Goal: Contribute content: Contribute content

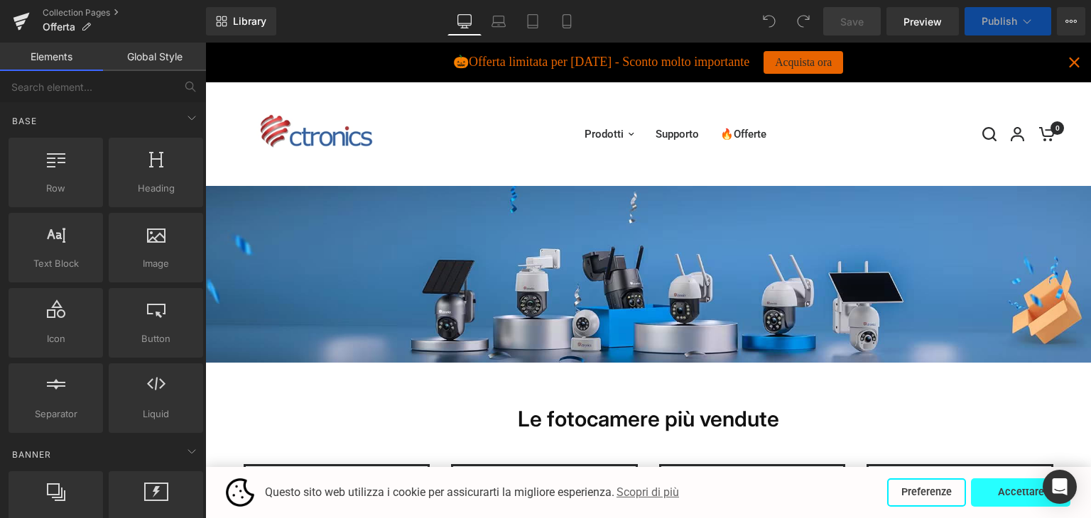
click at [1015, 501] on button "Accettare" at bounding box center [1020, 493] width 99 height 28
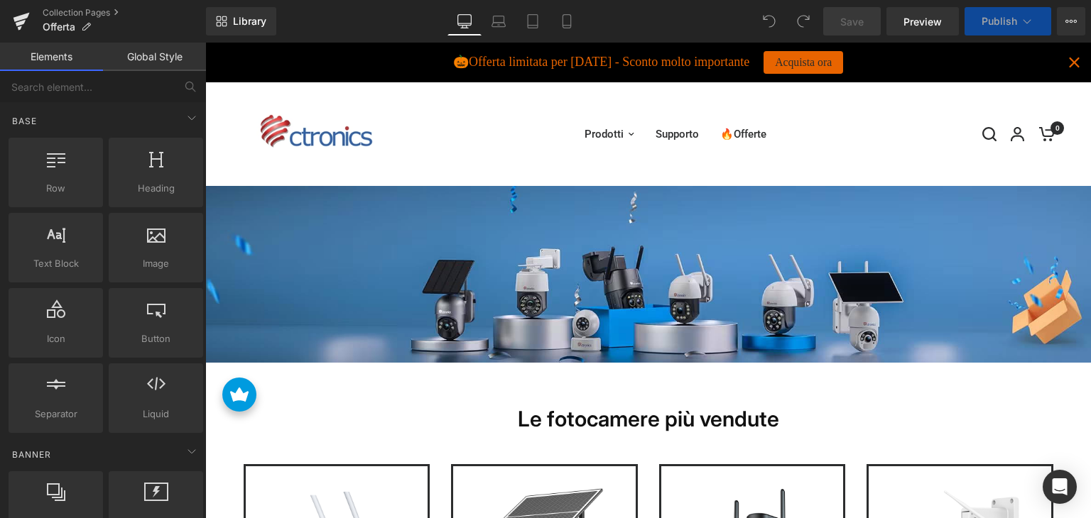
click at [1064, 58] on icon "Close" at bounding box center [1073, 62] width 19 height 19
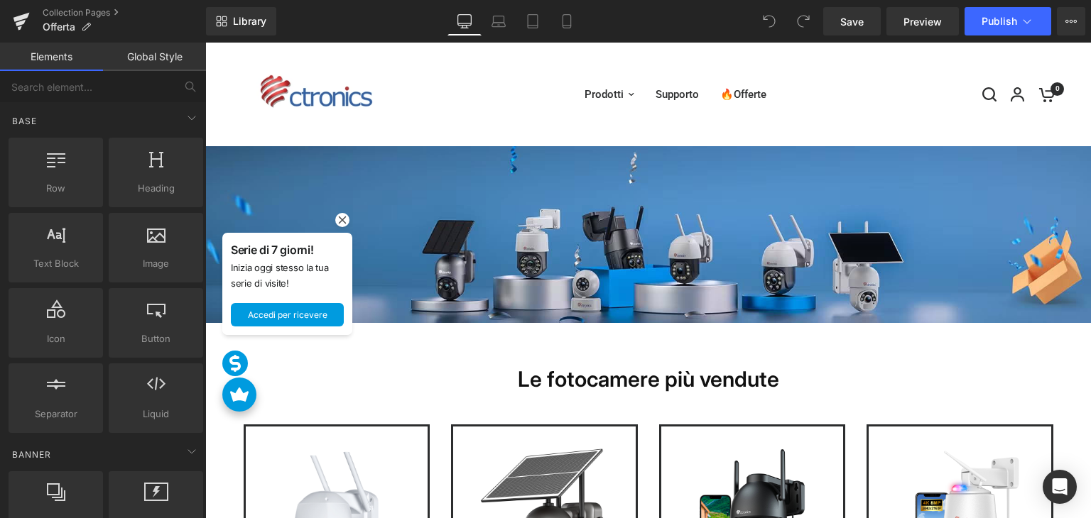
click at [340, 219] on rect at bounding box center [342, 220] width 14 height 14
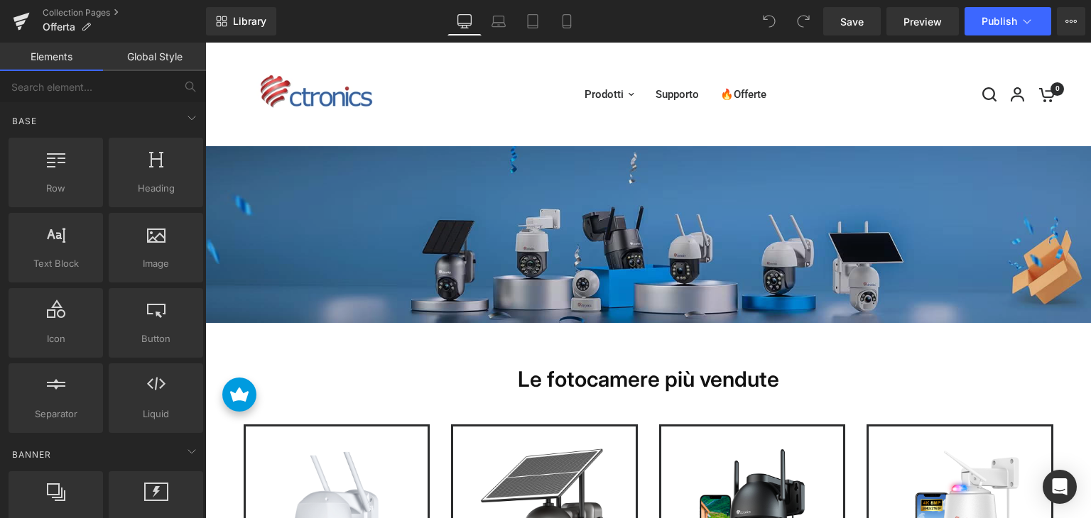
click at [484, 246] on img at bounding box center [647, 234] width 885 height 177
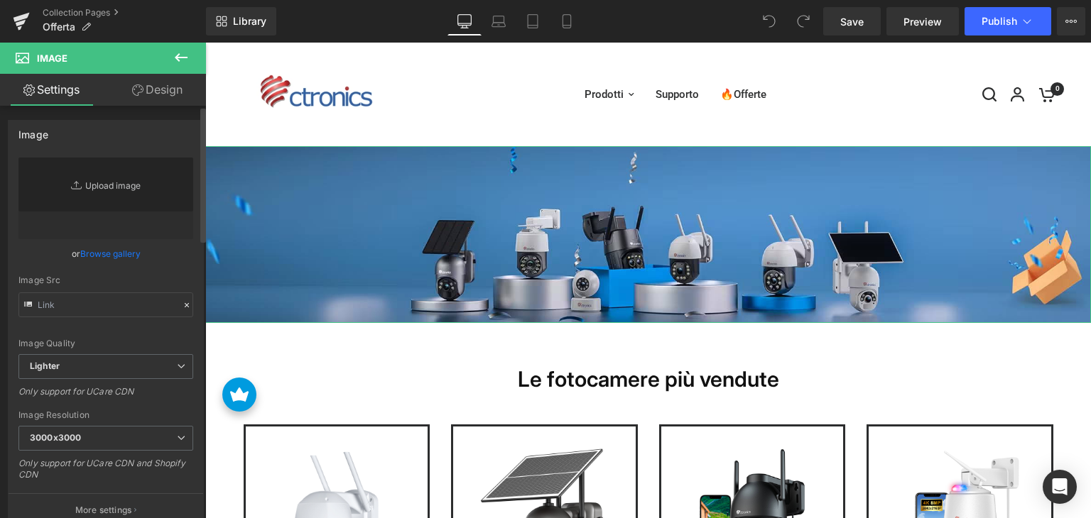
click at [116, 200] on link "Replace Image" at bounding box center [105, 199] width 175 height 82
type input "C:\fakepath\画板 6.jpg"
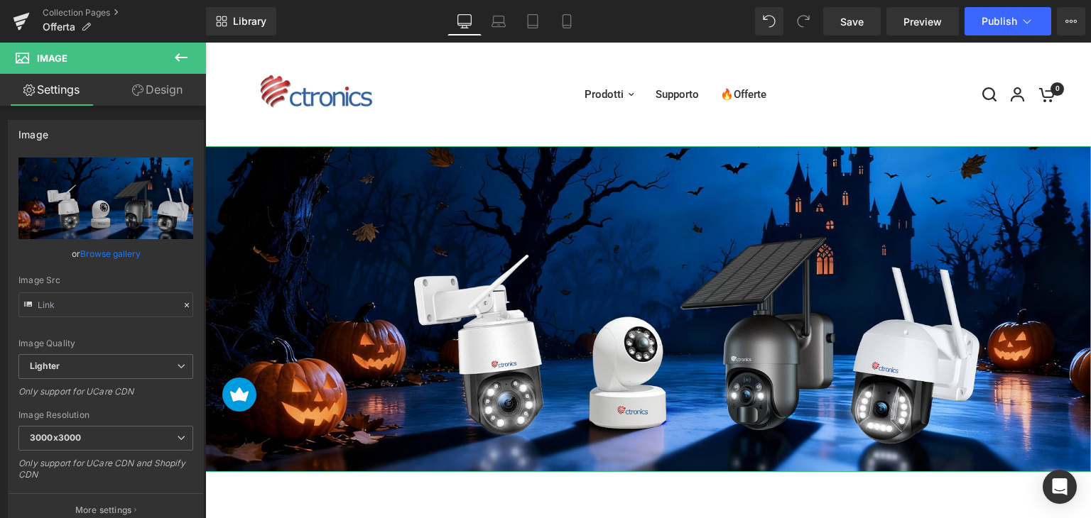
click at [165, 94] on link "Design" at bounding box center [157, 90] width 103 height 32
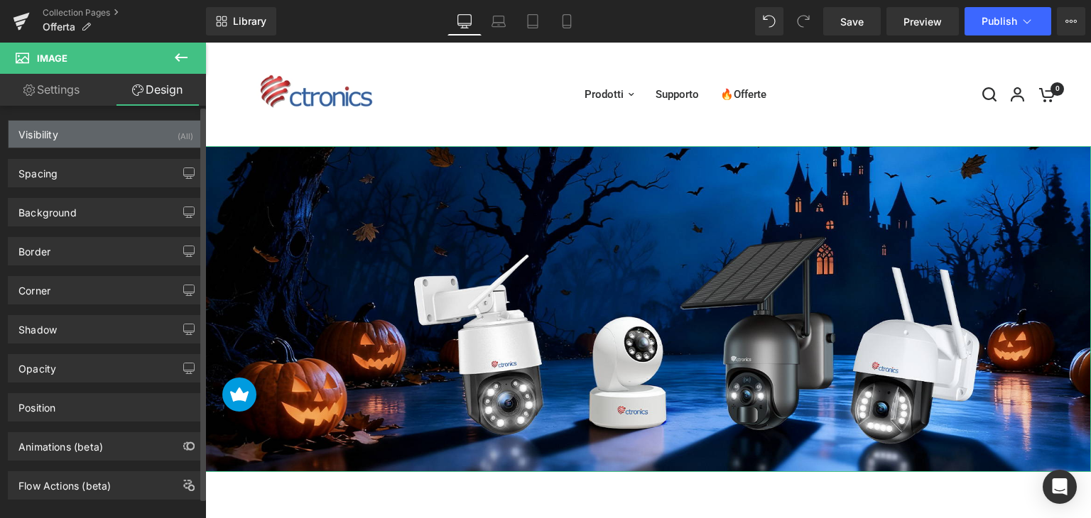
click at [141, 137] on div "Visibility (All)" at bounding box center [106, 134] width 195 height 27
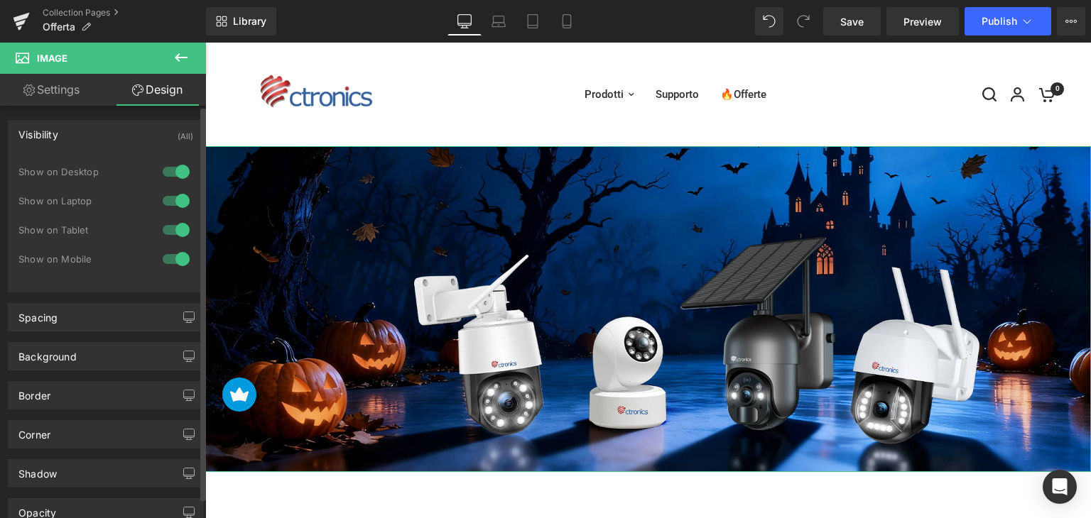
click at [166, 262] on div at bounding box center [176, 259] width 34 height 23
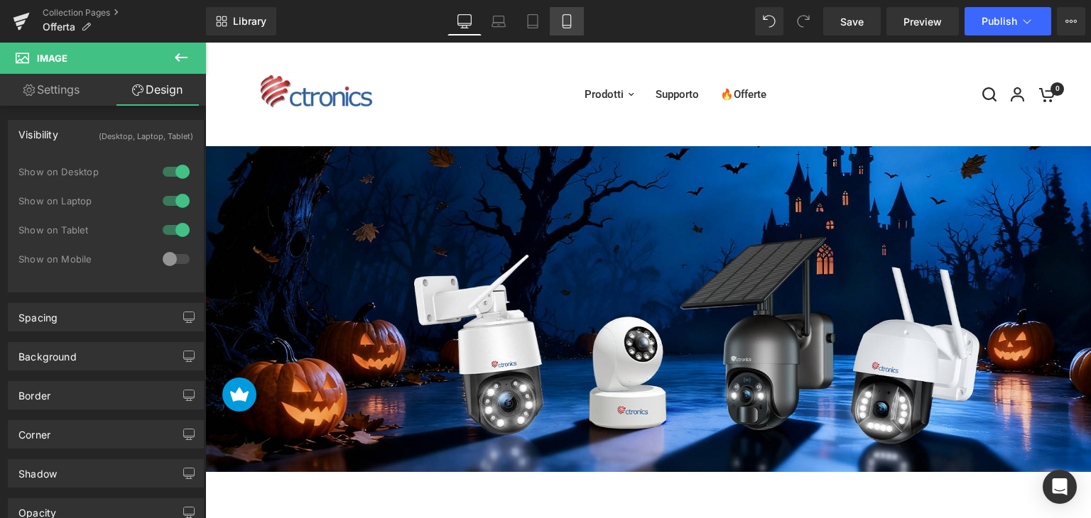
click at [574, 24] on link "Mobile" at bounding box center [567, 21] width 34 height 28
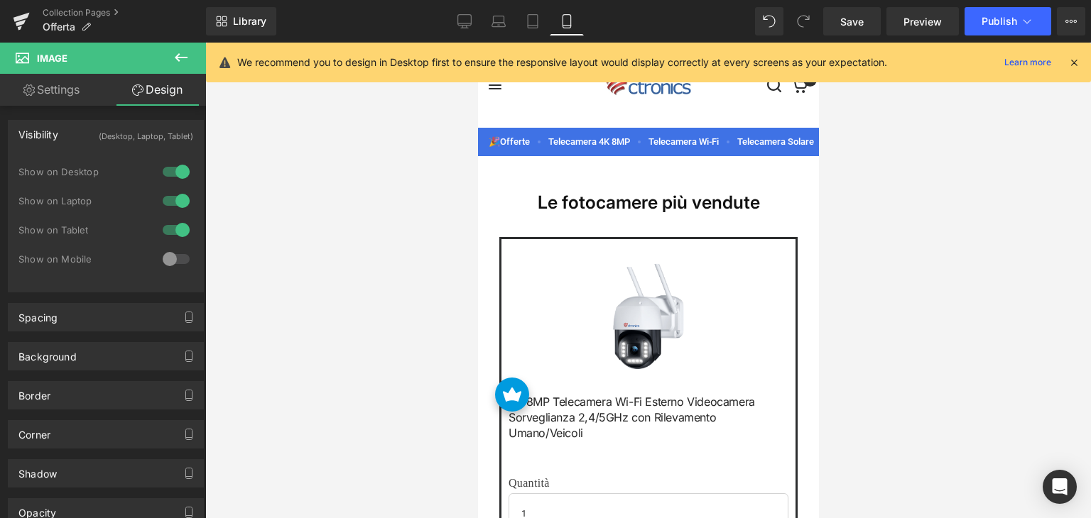
click at [185, 55] on icon at bounding box center [181, 57] width 17 height 17
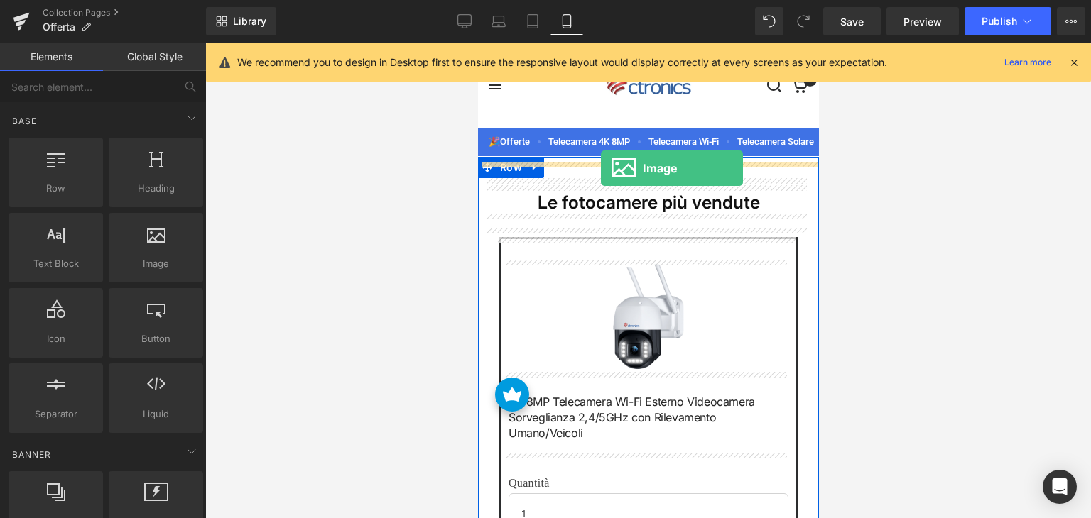
drag, startPoint x: 622, startPoint y: 284, endPoint x: 600, endPoint y: 168, distance: 117.8
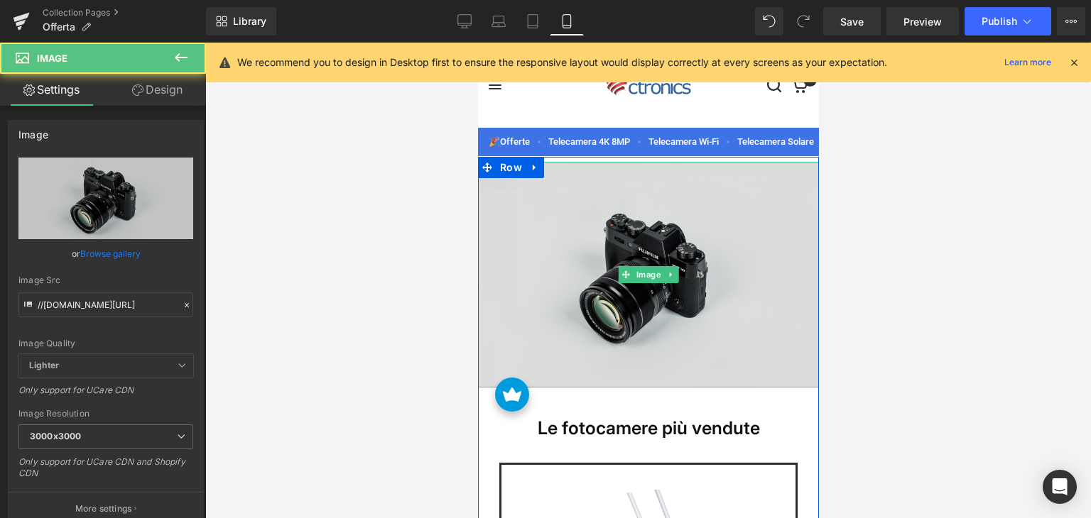
click at [577, 254] on img at bounding box center [647, 275] width 341 height 226
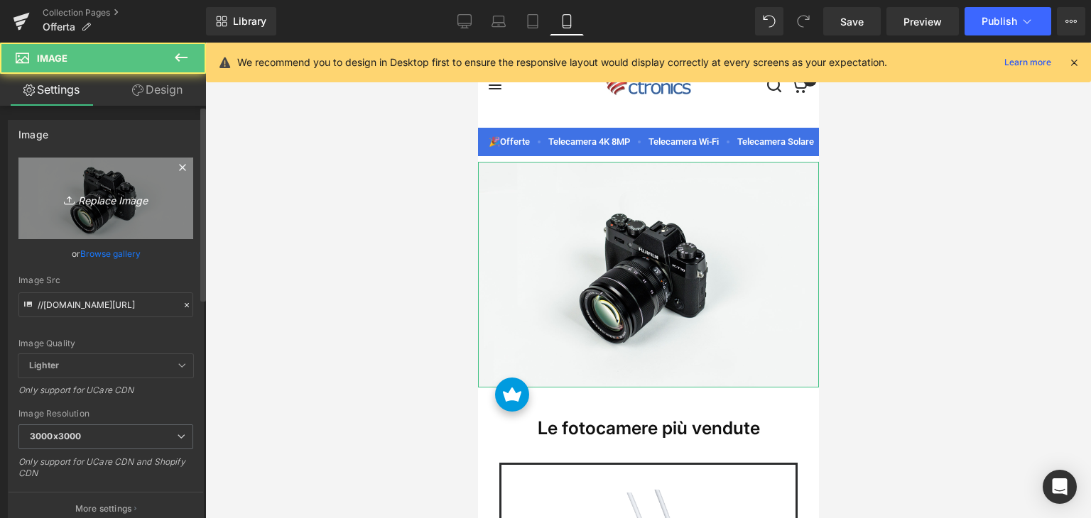
click at [64, 200] on icon at bounding box center [71, 200] width 14 height 14
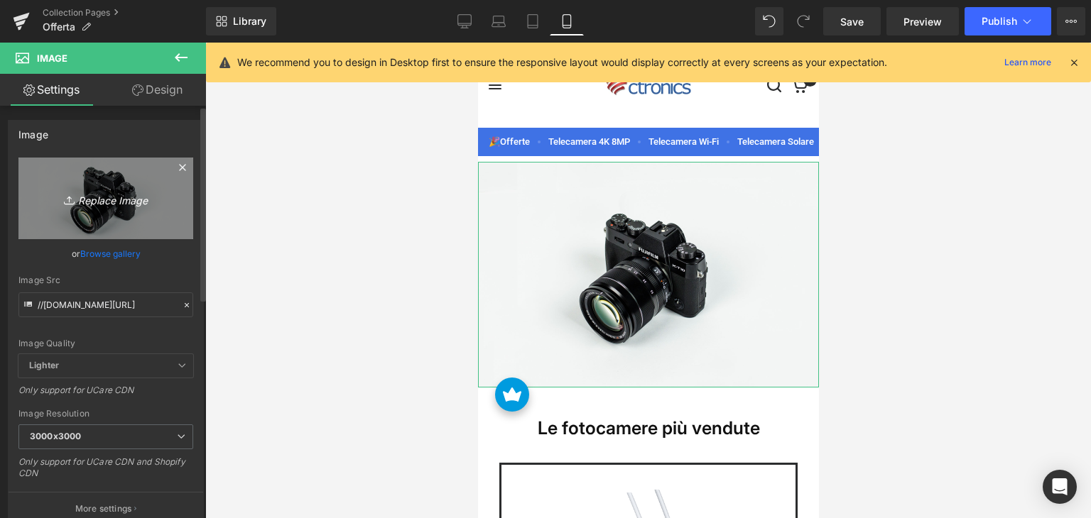
type input "C:\fakepath\ct-无文案-mo.jpg"
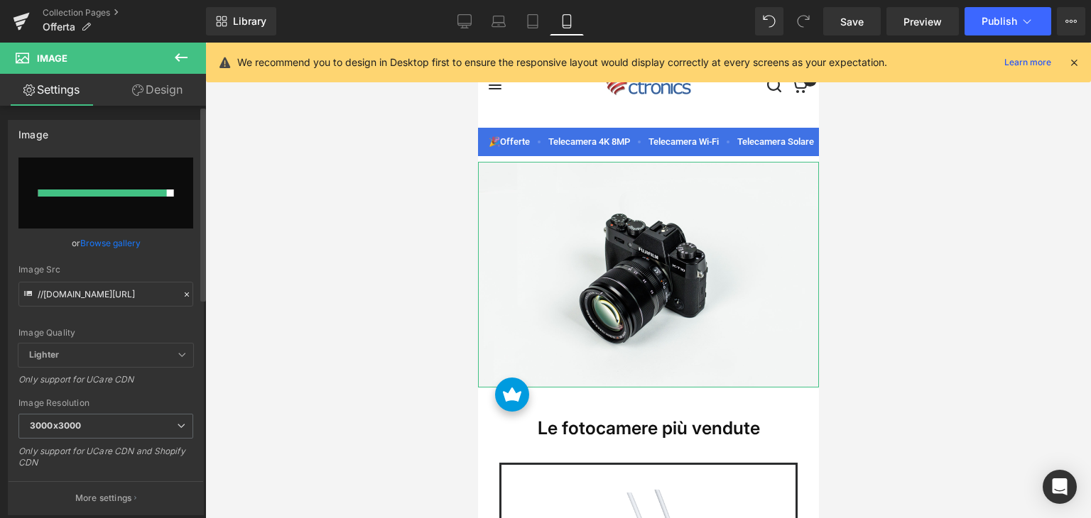
click at [159, 207] on input "file" at bounding box center [105, 193] width 175 height 71
click at [863, 23] on span "Save" at bounding box center [851, 21] width 23 height 15
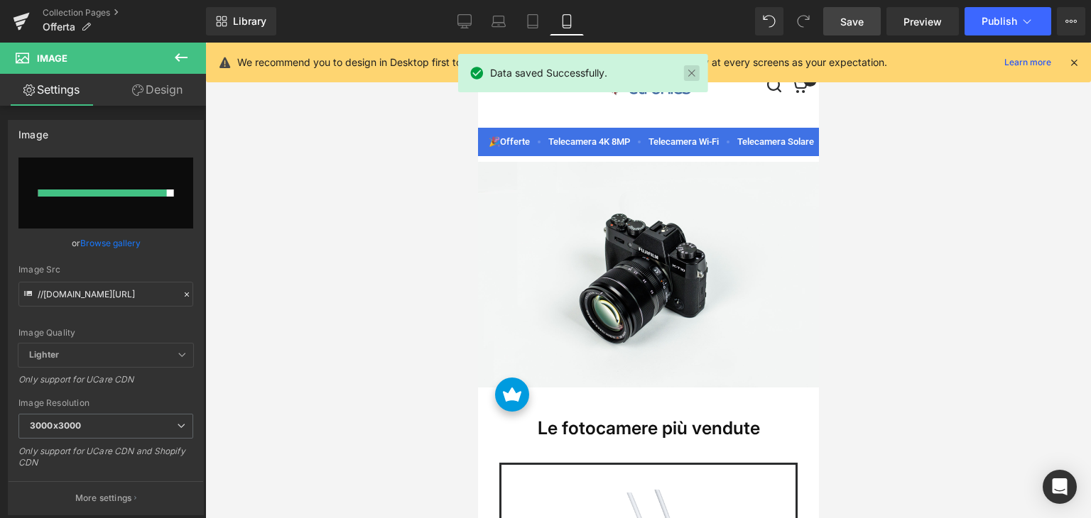
click at [691, 75] on link at bounding box center [692, 73] width 16 height 16
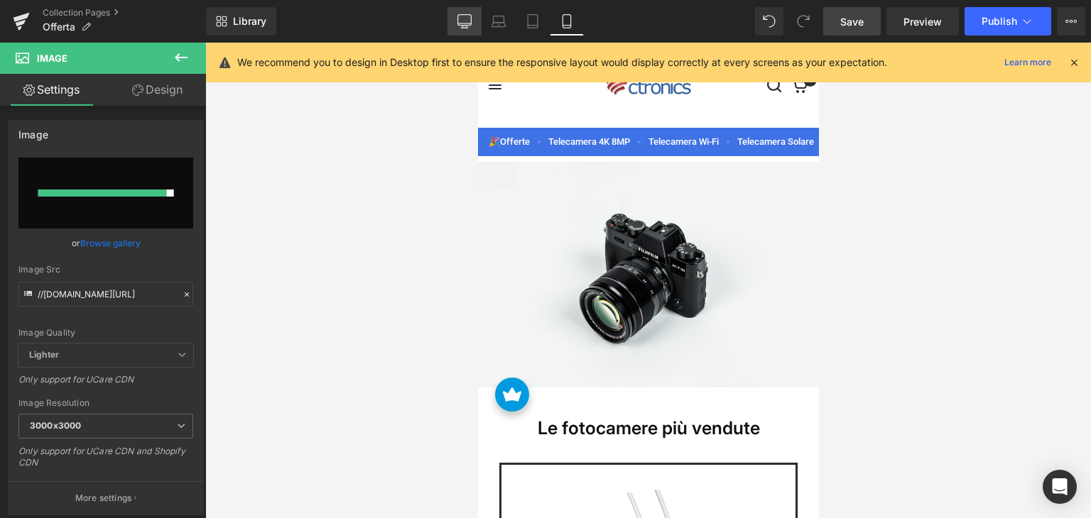
click at [465, 29] on link "Desktop" at bounding box center [464, 21] width 34 height 28
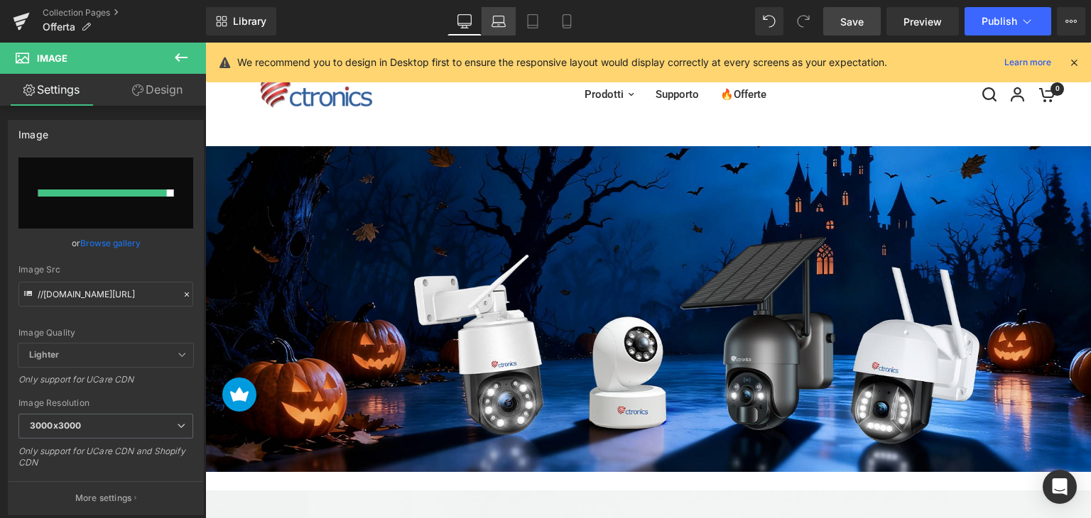
click at [501, 20] on icon at bounding box center [498, 21] width 14 height 14
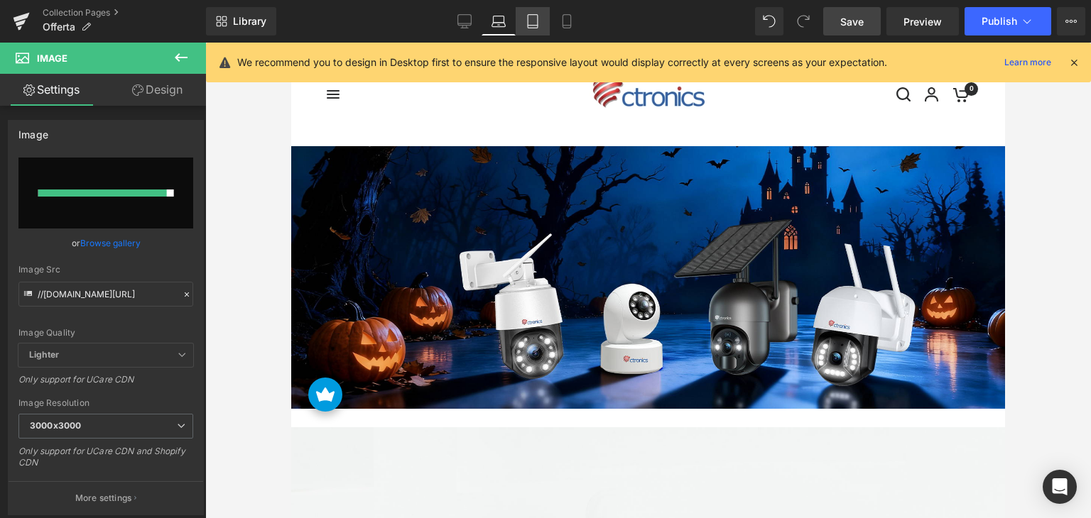
click at [528, 18] on icon at bounding box center [533, 21] width 10 height 13
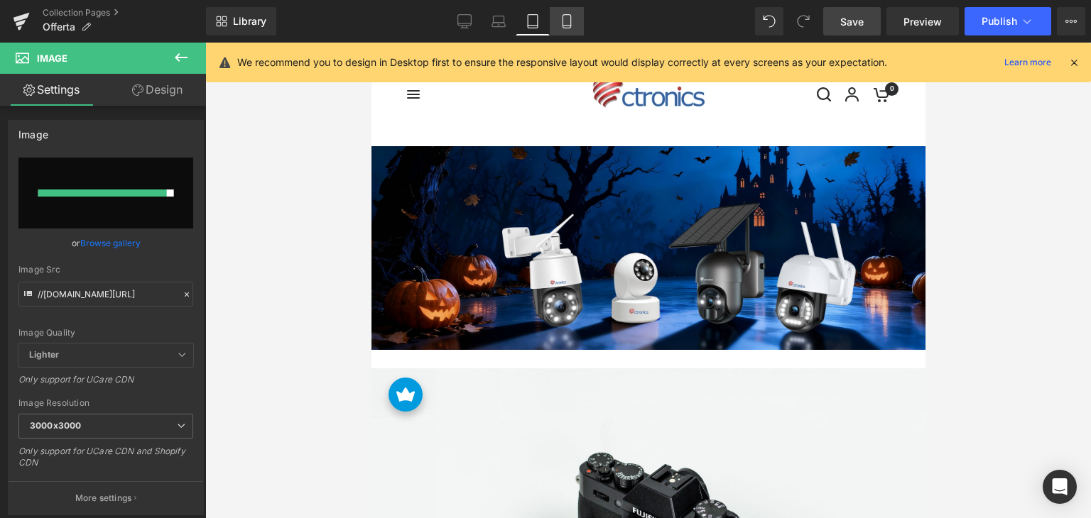
click at [554, 18] on link "Mobile" at bounding box center [567, 21] width 34 height 28
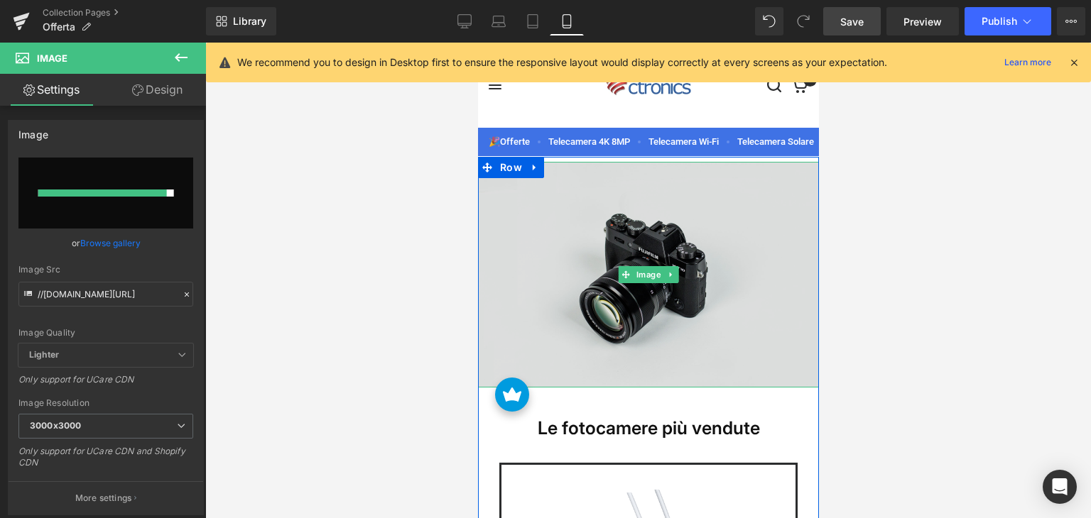
click at [632, 203] on img at bounding box center [647, 275] width 341 height 226
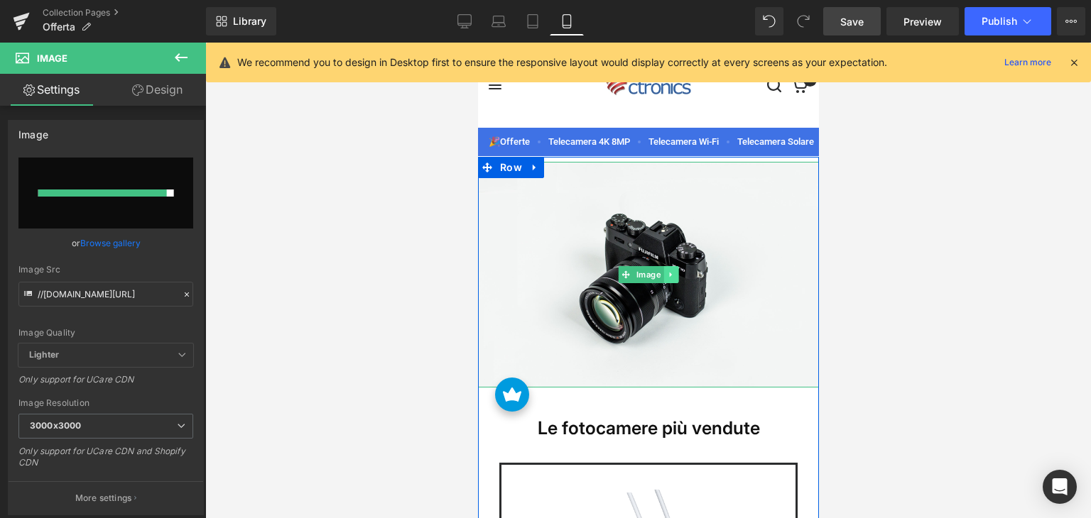
click at [662, 278] on link at bounding box center [669, 274] width 15 height 17
click at [674, 276] on icon at bounding box center [678, 274] width 8 height 8
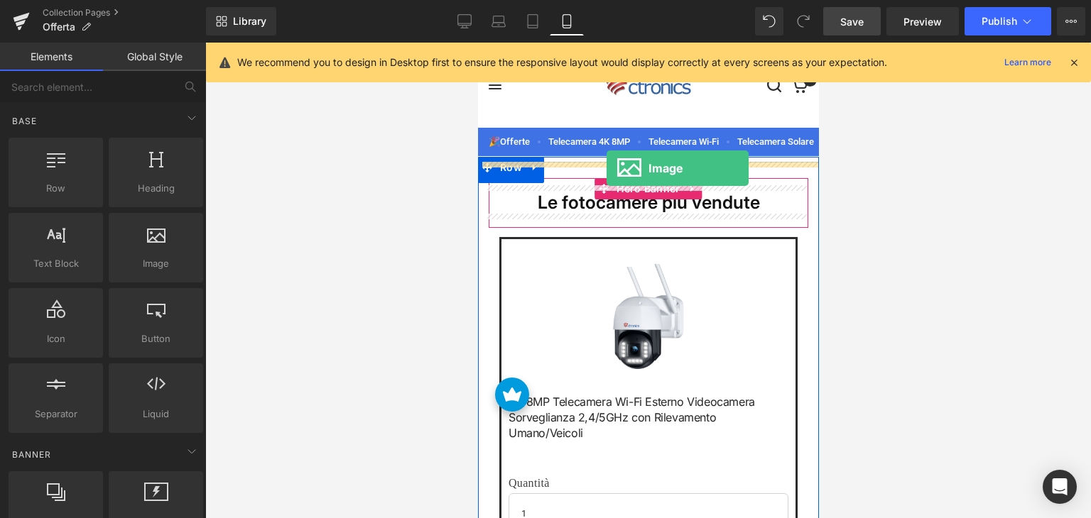
drag, startPoint x: 632, startPoint y: 290, endPoint x: 606, endPoint y: 168, distance: 124.9
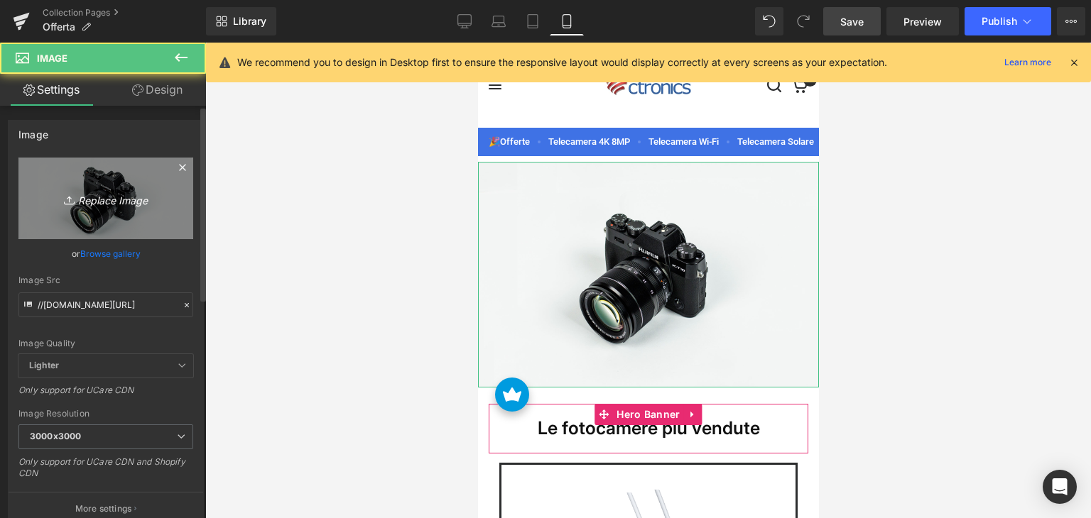
click at [158, 202] on icon "Replace Image" at bounding box center [106, 199] width 114 height 18
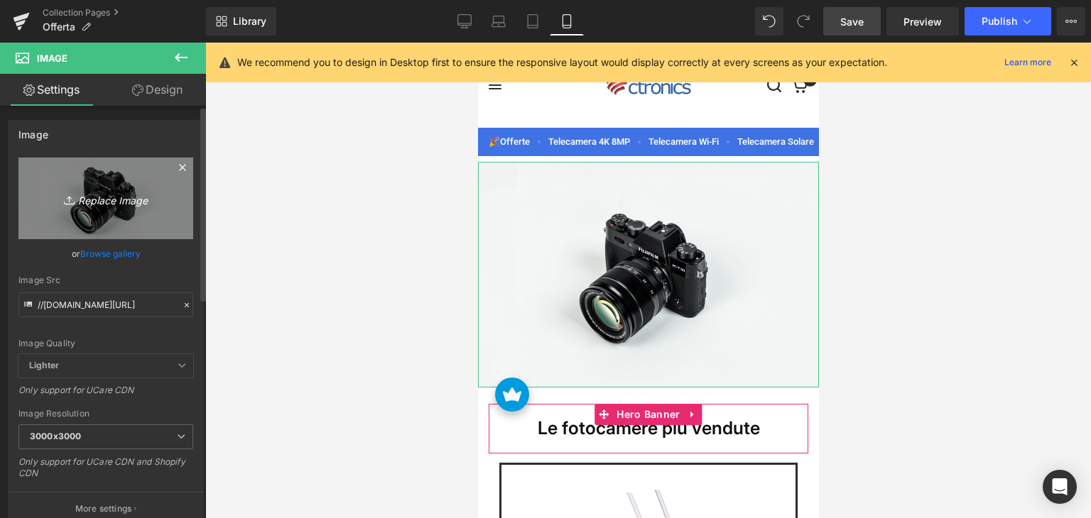
type input "C:\fakepath\ct-无文案-mo.jpg"
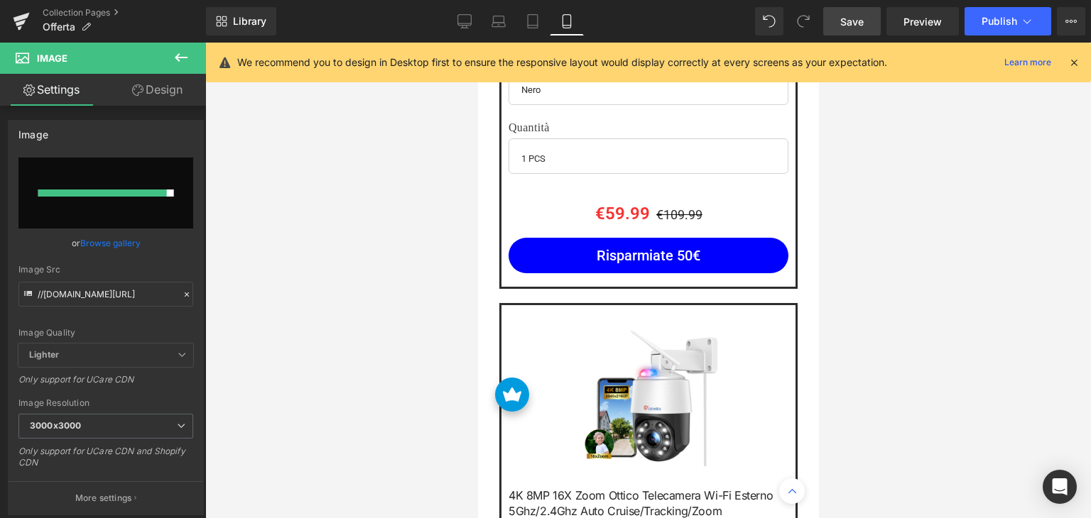
scroll to position [1633, 0]
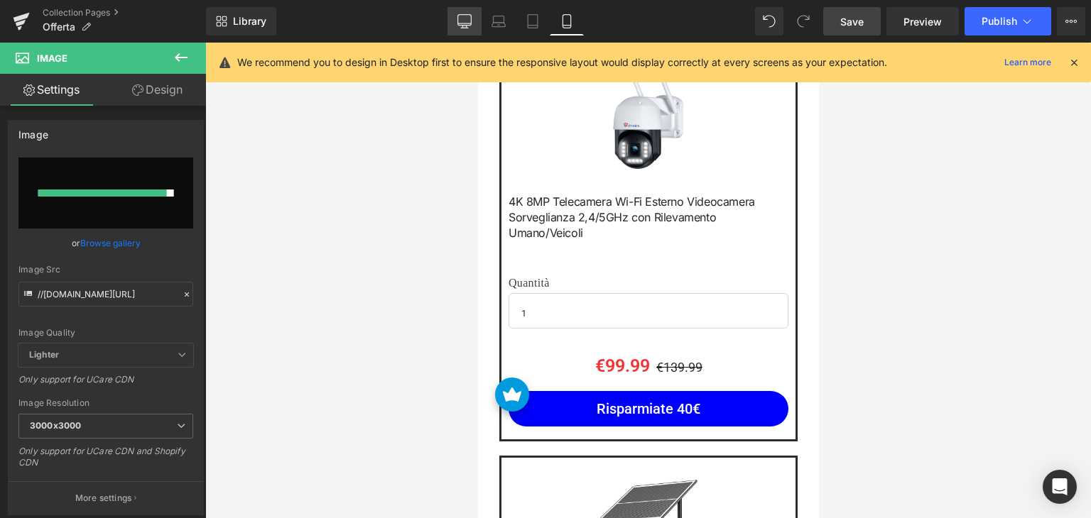
click at [455, 13] on link "Desktop" at bounding box center [464, 21] width 34 height 28
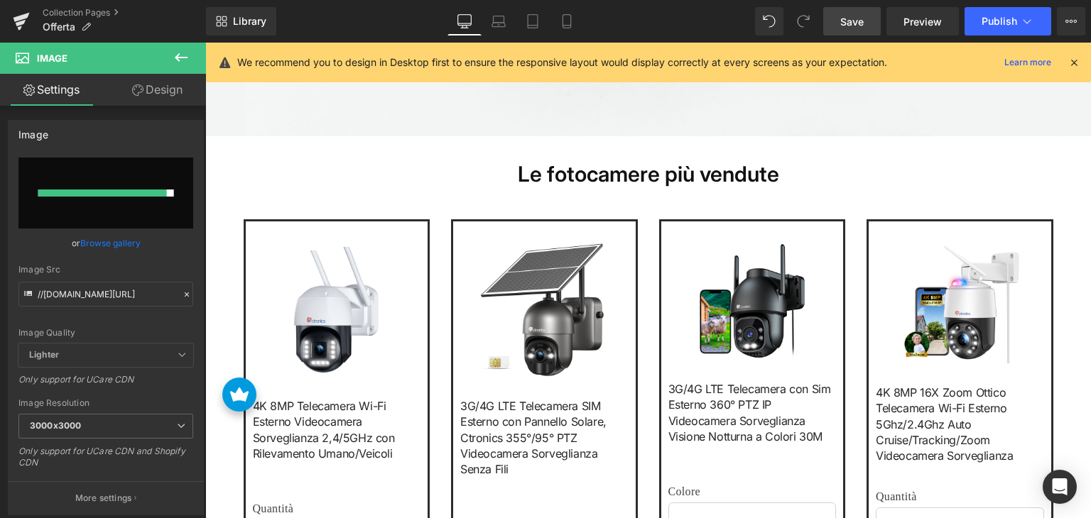
scroll to position [870, 0]
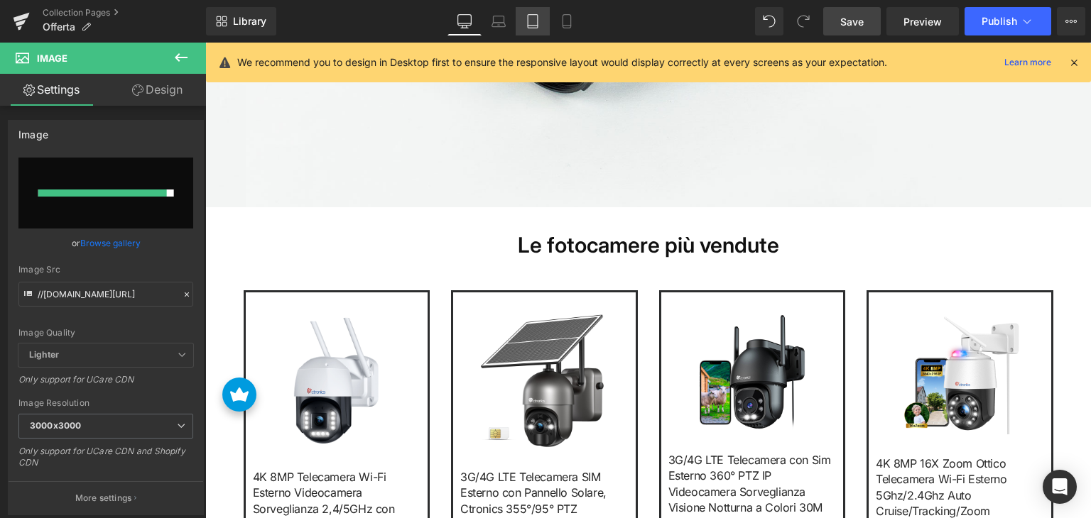
click at [515, 23] on link "Tablet" at bounding box center [532, 21] width 34 height 28
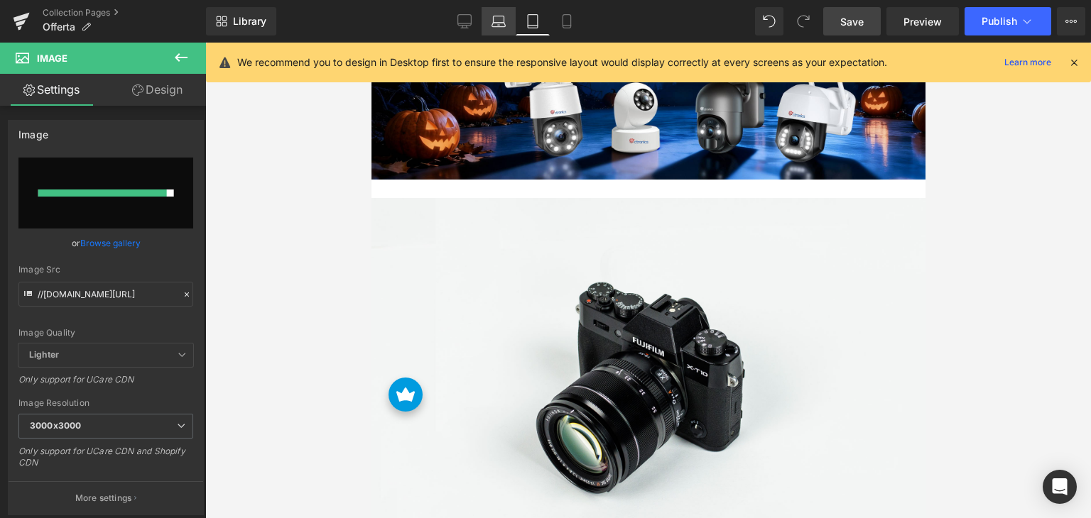
click at [494, 23] on icon at bounding box center [498, 21] width 14 height 14
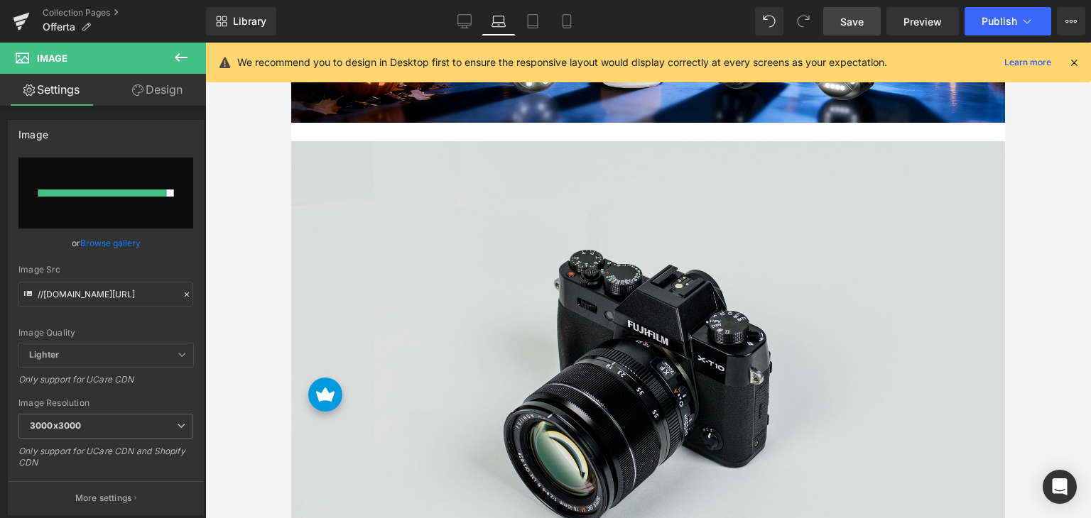
scroll to position [284, 0]
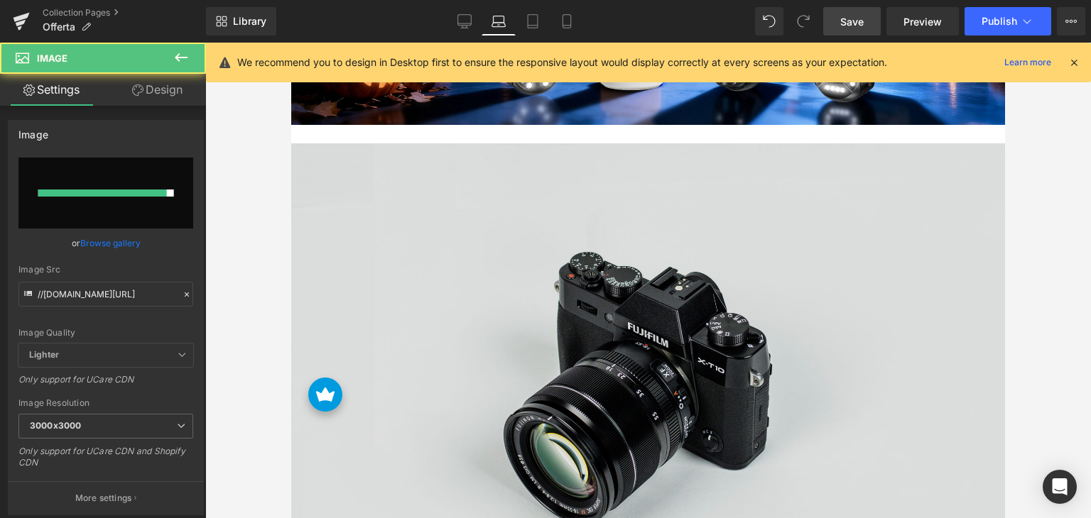
click at [530, 186] on img at bounding box center [648, 379] width 714 height 473
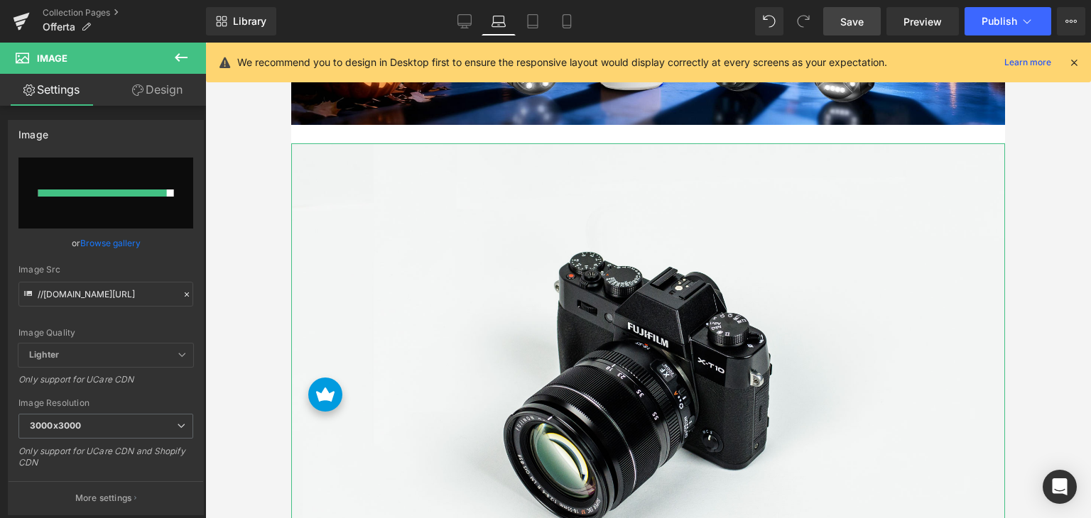
click at [159, 92] on link "Design" at bounding box center [157, 90] width 103 height 32
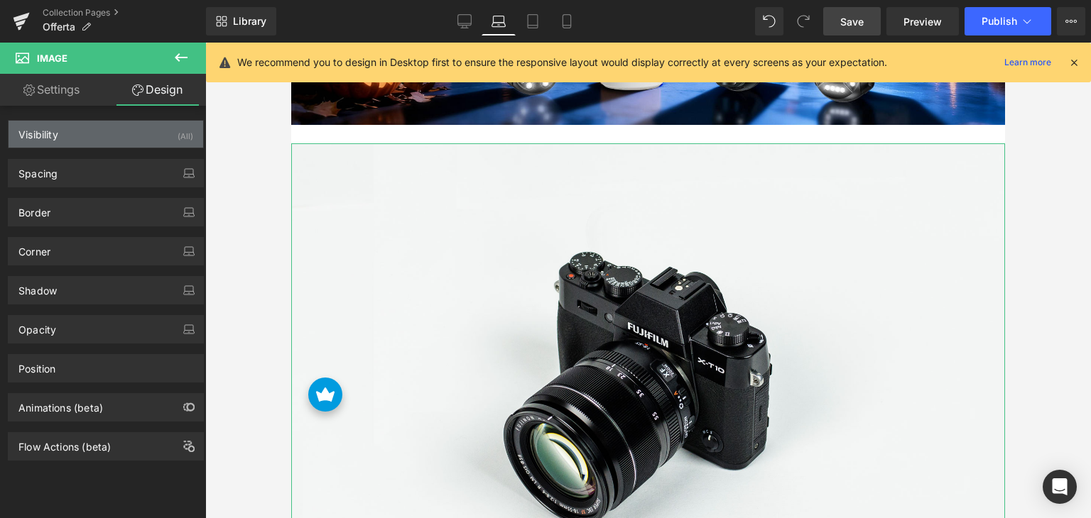
click at [139, 131] on div "Visibility (All)" at bounding box center [106, 134] width 195 height 27
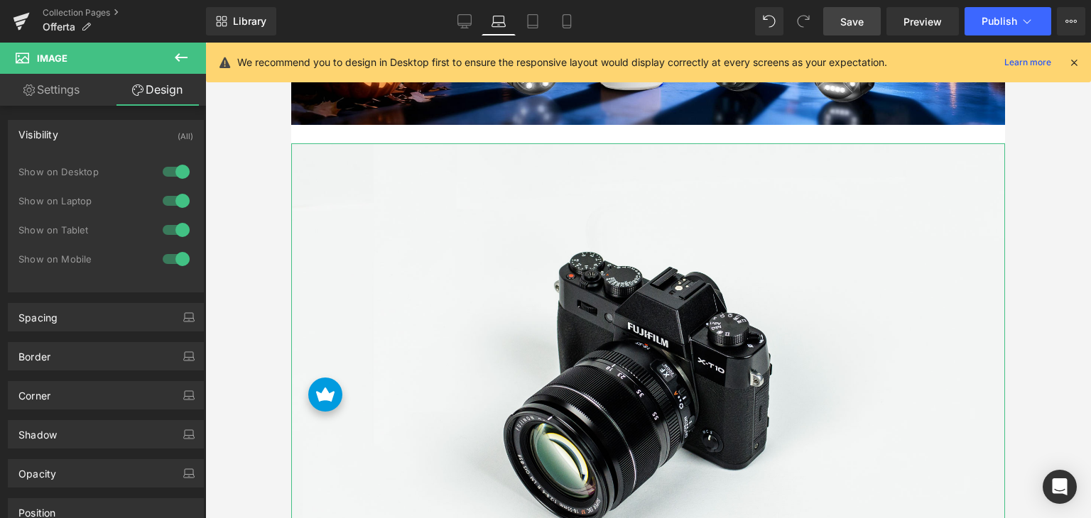
click at [173, 217] on div "Show on Laptop" at bounding box center [105, 208] width 175 height 29
click at [173, 198] on div at bounding box center [176, 201] width 34 height 23
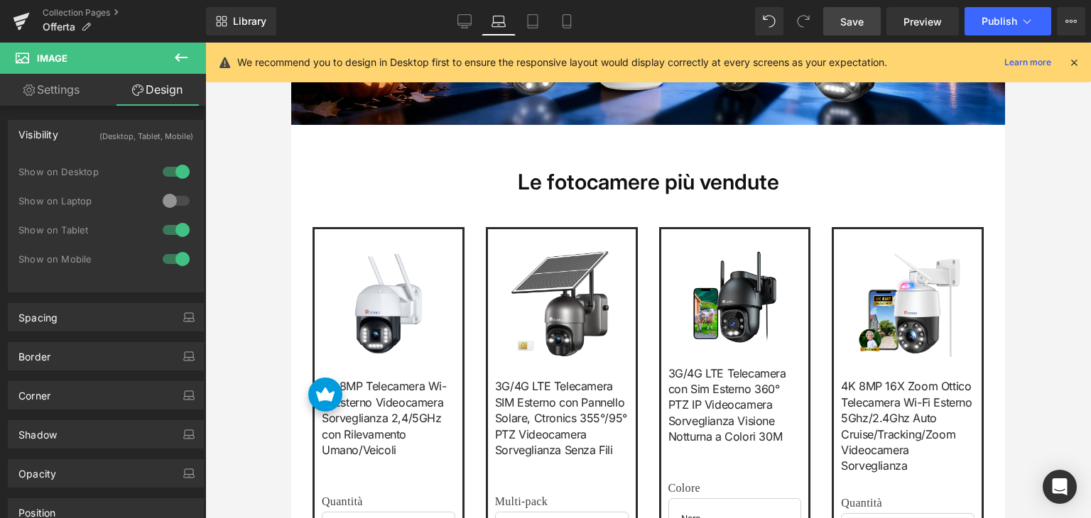
click at [177, 180] on div at bounding box center [176, 171] width 34 height 23
click at [171, 225] on div at bounding box center [176, 230] width 34 height 23
click at [567, 23] on icon at bounding box center [566, 21] width 14 height 14
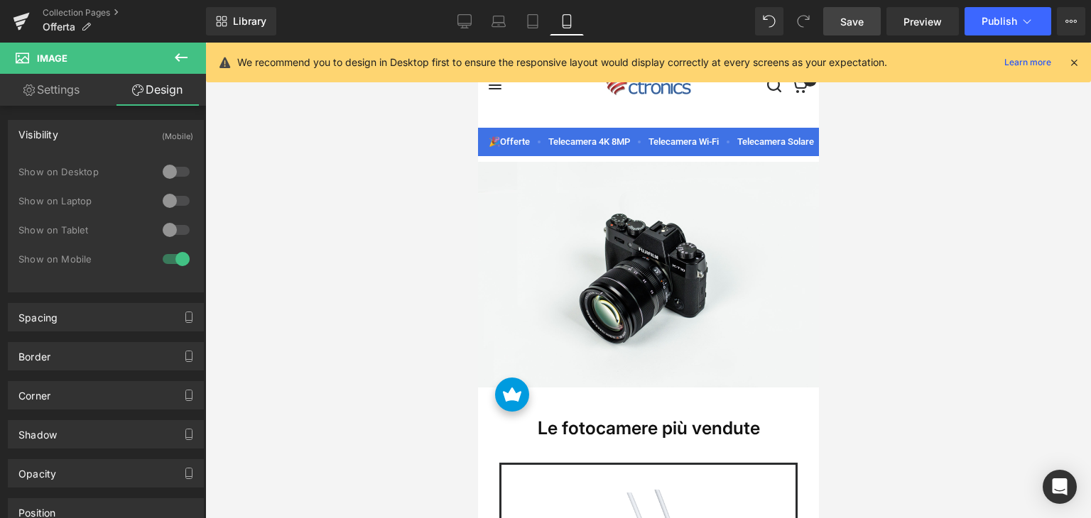
scroll to position [0, 0]
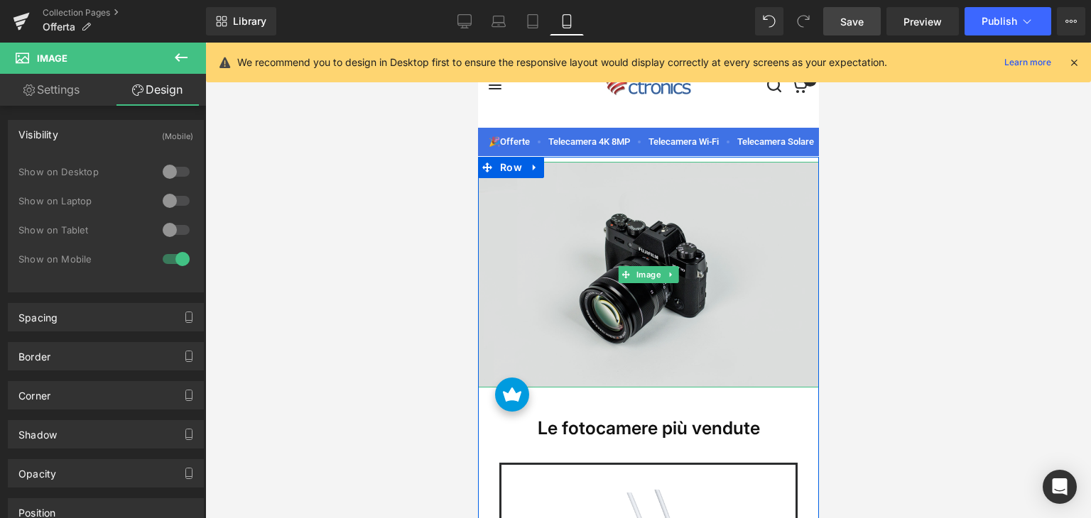
click at [602, 231] on img at bounding box center [647, 275] width 341 height 226
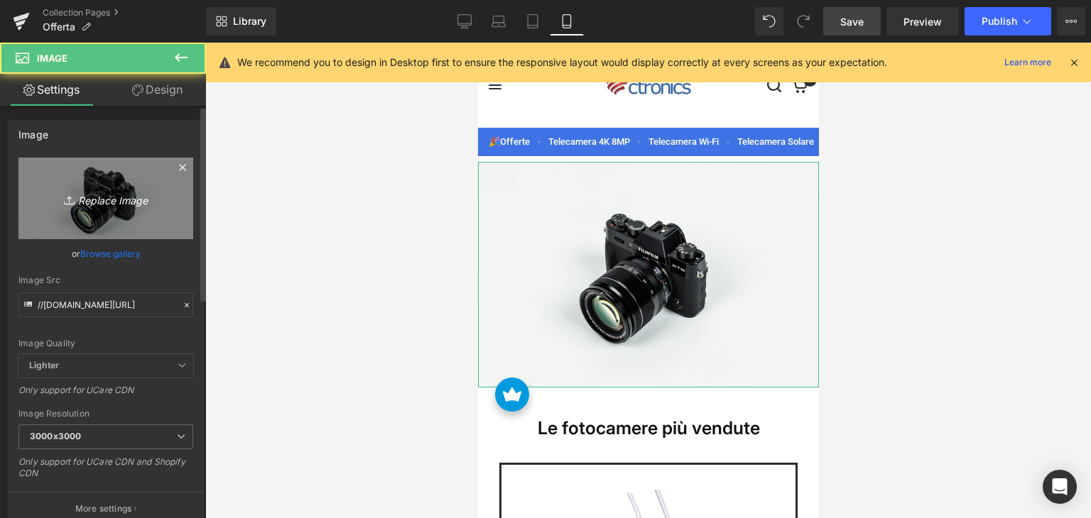
click at [125, 185] on link "Replace Image" at bounding box center [105, 199] width 175 height 82
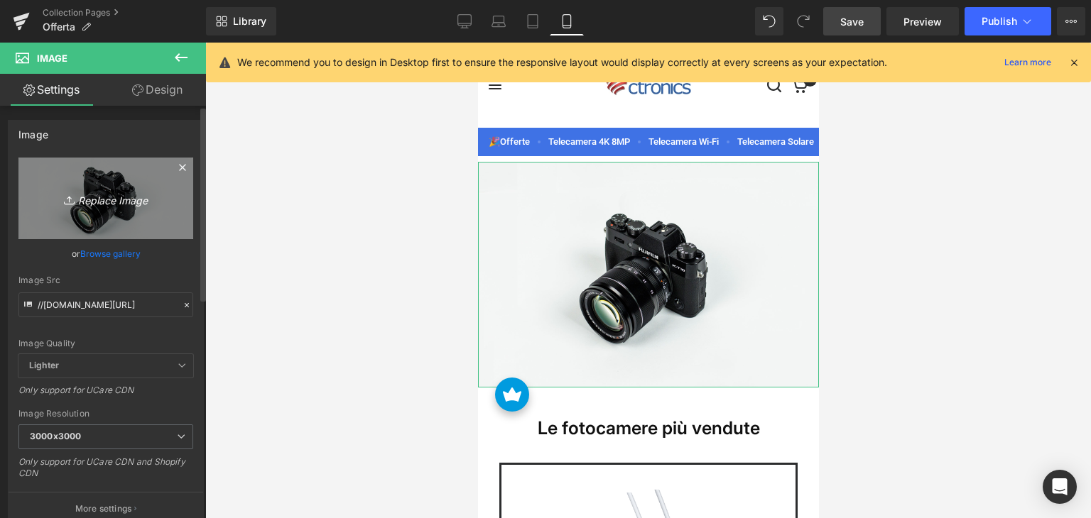
type input "C:\fakepath\ct-无文案-mo.jpg"
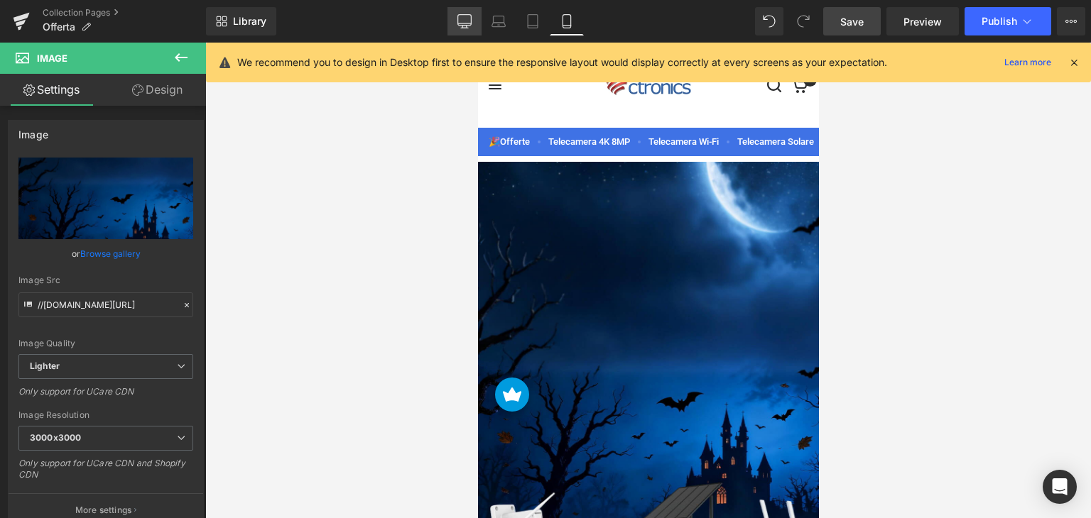
click at [451, 26] on link "Desktop" at bounding box center [464, 21] width 34 height 28
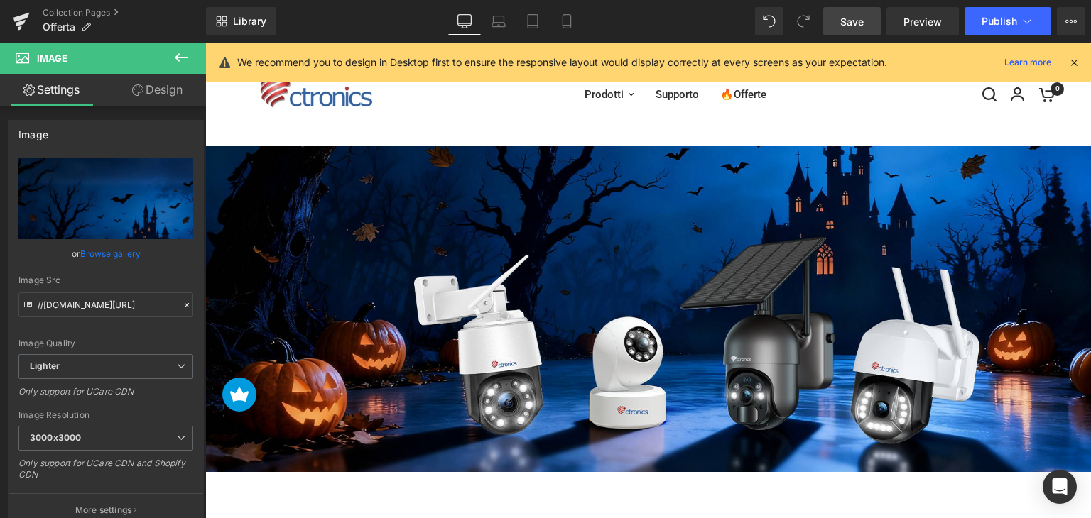
drag, startPoint x: 868, startPoint y: 13, endPoint x: 613, endPoint y: 129, distance: 279.6
click at [868, 13] on link "Save" at bounding box center [852, 21] width 58 height 28
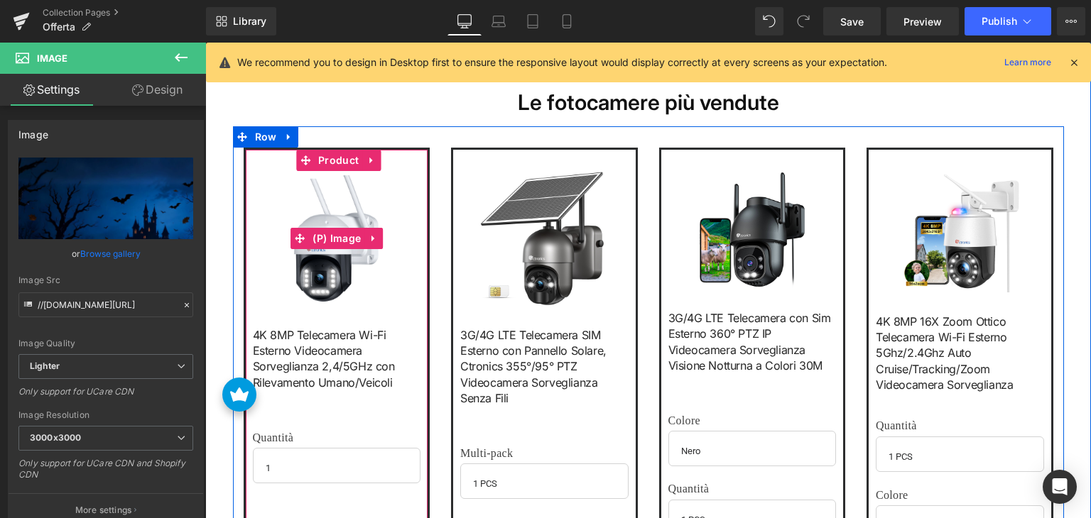
scroll to position [213, 0]
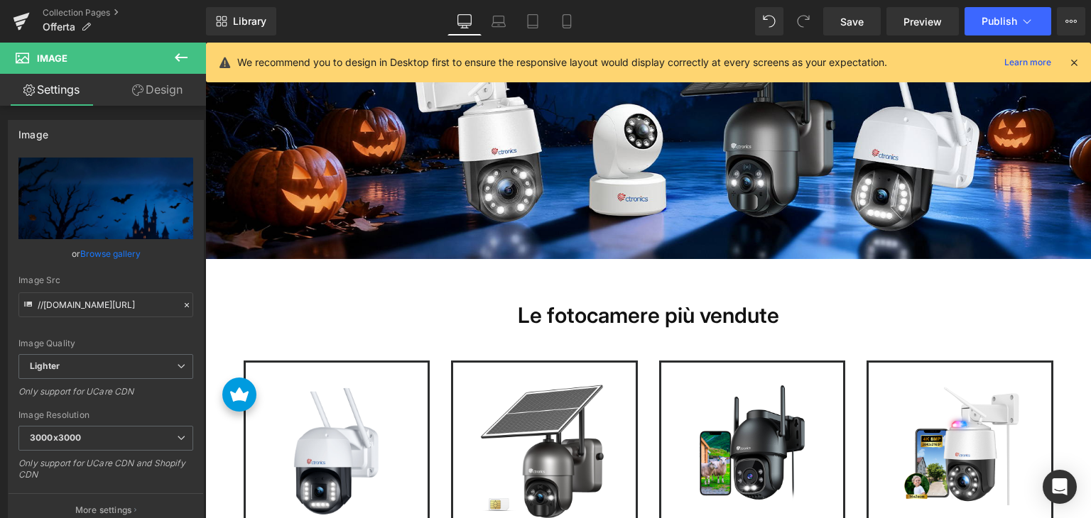
click at [187, 63] on icon at bounding box center [181, 57] width 17 height 17
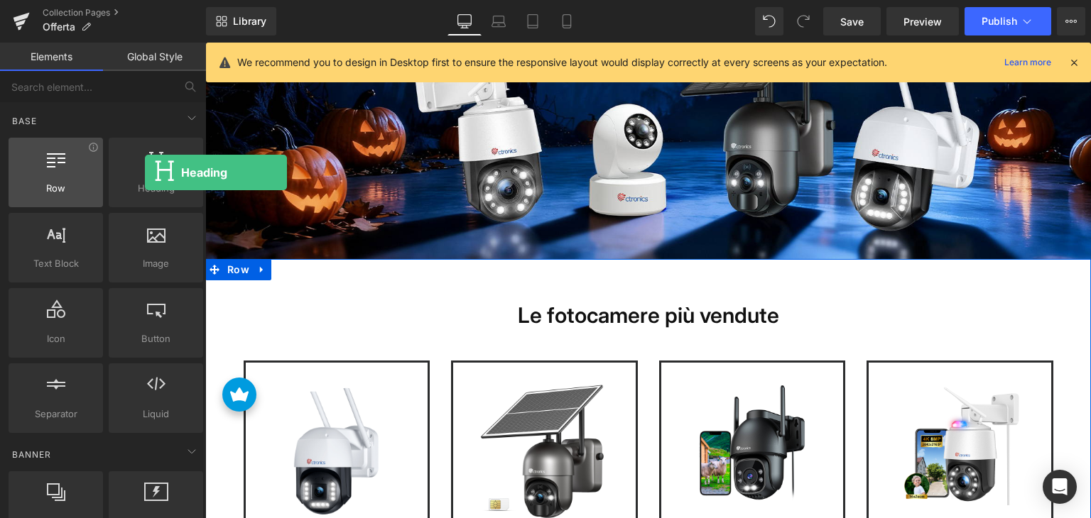
drag, startPoint x: 139, startPoint y: 189, endPoint x: 33, endPoint y: 173, distance: 107.0
click at [142, 173] on div "Heading headings, titles, h1,h2,h3,h4,h5,h6" at bounding box center [156, 173] width 94 height 70
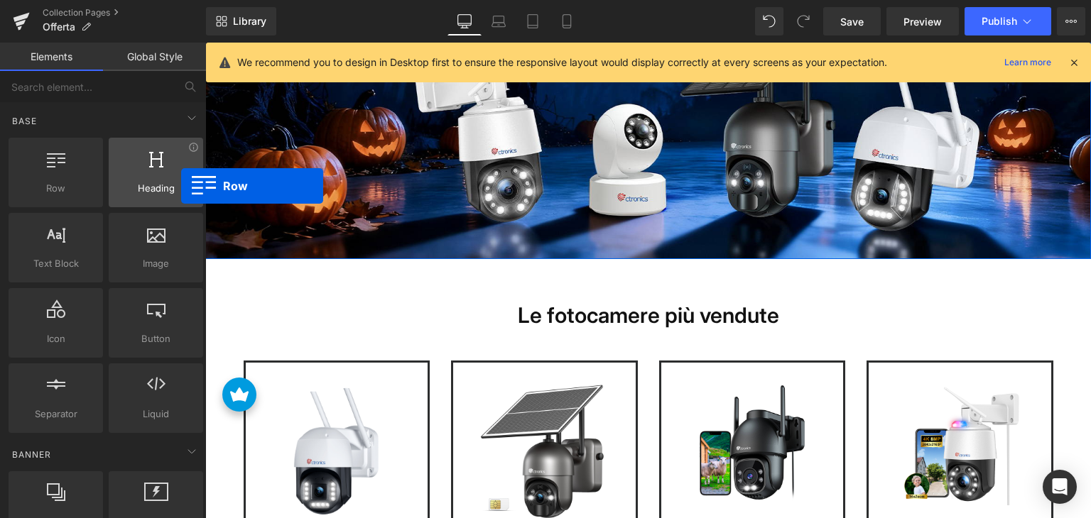
drag, startPoint x: 28, startPoint y: 173, endPoint x: 160, endPoint y: 178, distance: 131.5
click at [160, 178] on div "Row rows, columns, layouts, div Heading headings, titles, h1,h2,h3,h4,h5,h6 Tex…" at bounding box center [106, 285] width 200 height 301
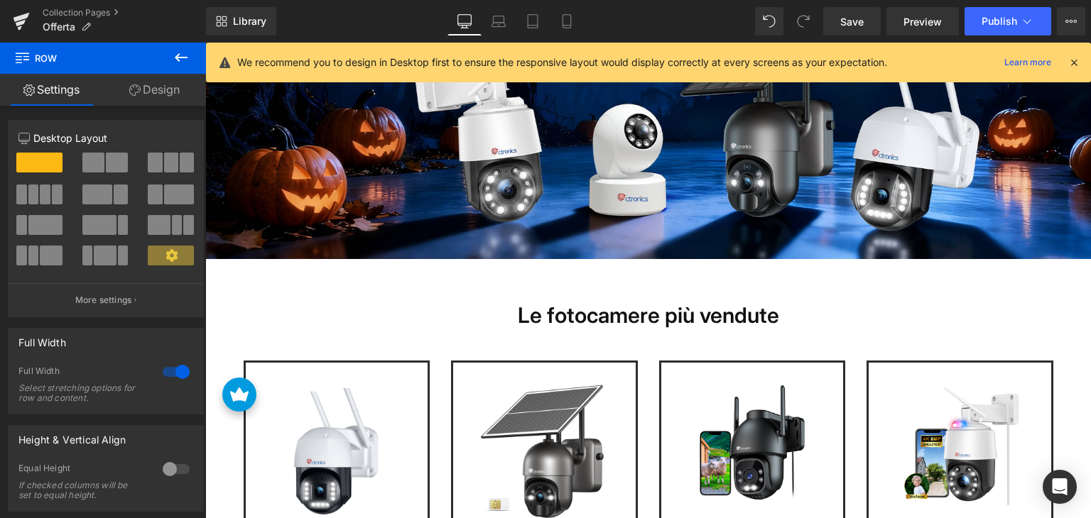
click at [181, 68] on button at bounding box center [181, 58] width 50 height 31
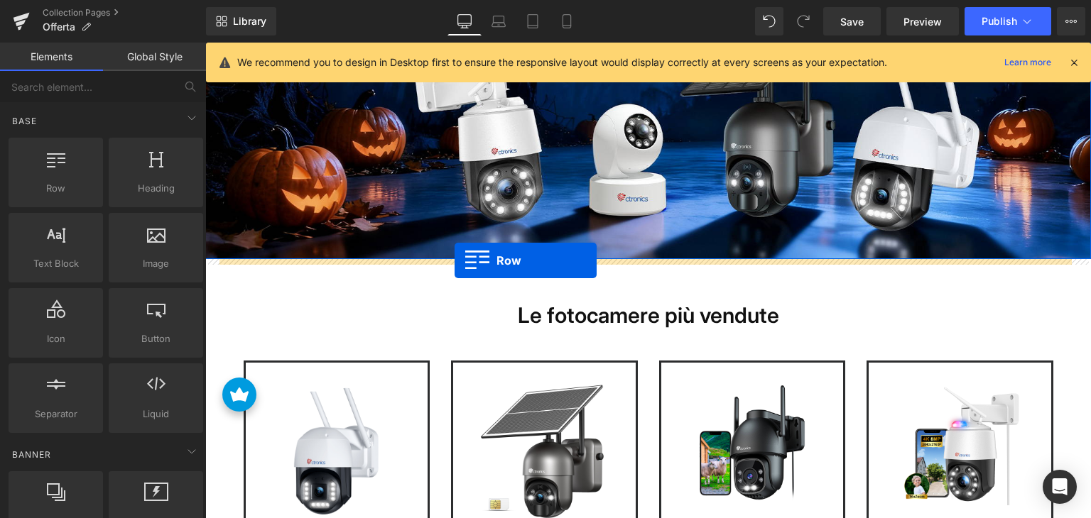
drag, startPoint x: 273, startPoint y: 224, endPoint x: 454, endPoint y: 261, distance: 184.8
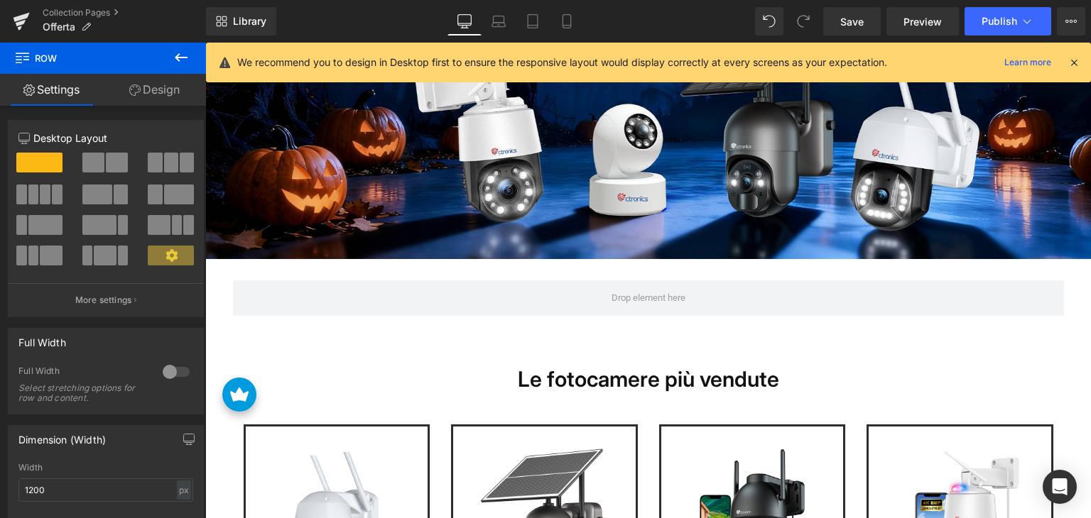
click at [182, 57] on icon at bounding box center [181, 57] width 13 height 9
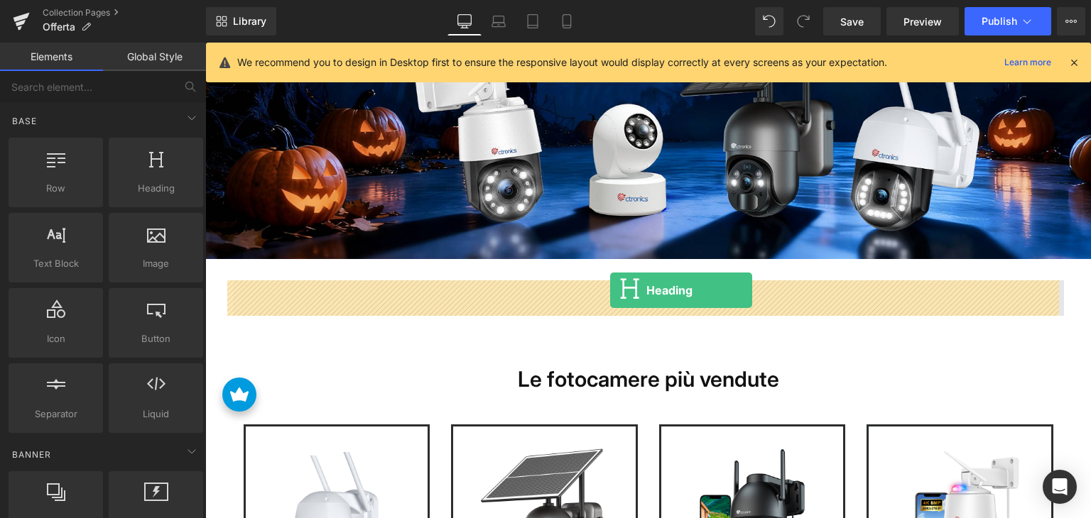
drag, startPoint x: 363, startPoint y: 226, endPoint x: 610, endPoint y: 290, distance: 255.2
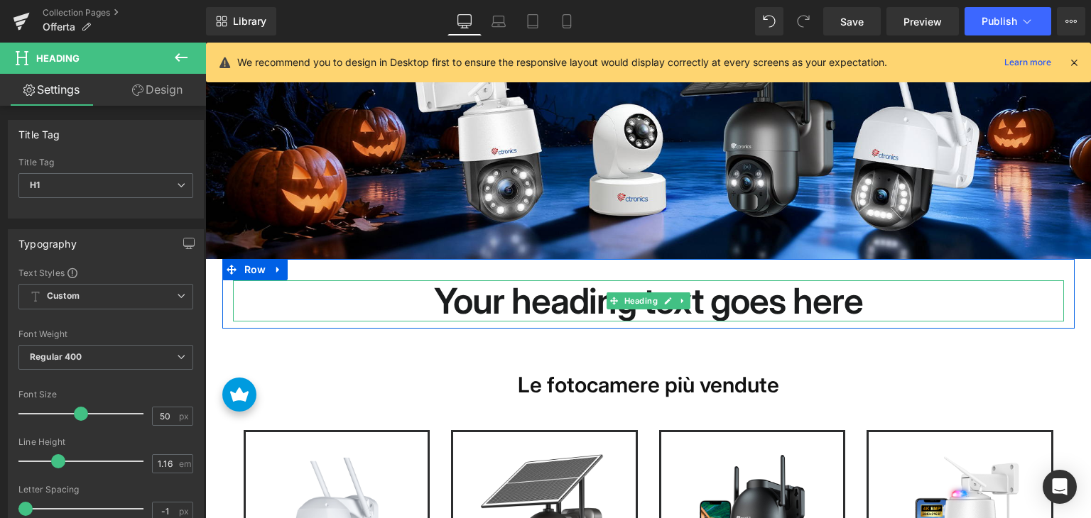
click at [498, 302] on h1 "Your heading text goes here" at bounding box center [648, 300] width 831 height 41
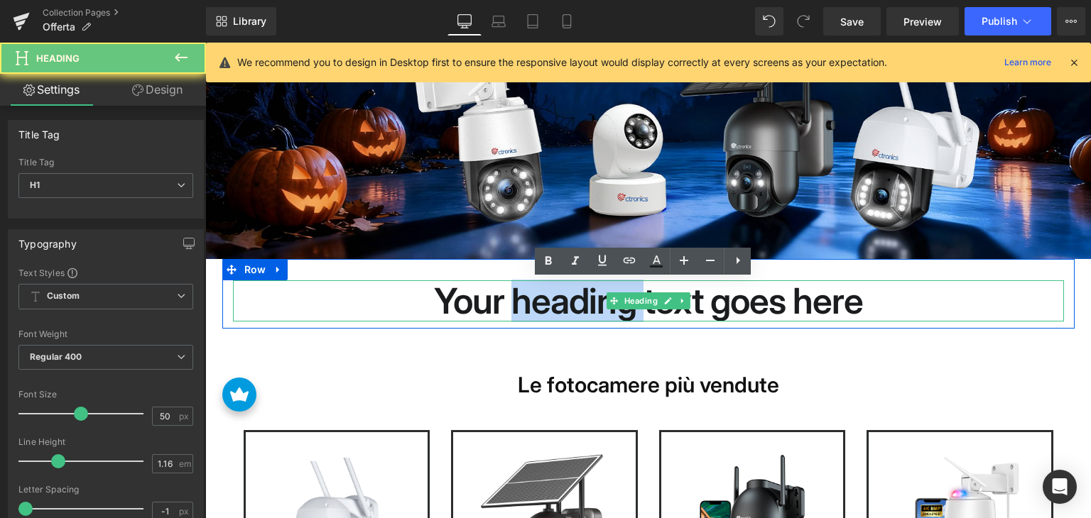
click at [498, 302] on h1 "Your heading text goes here" at bounding box center [648, 300] width 831 height 41
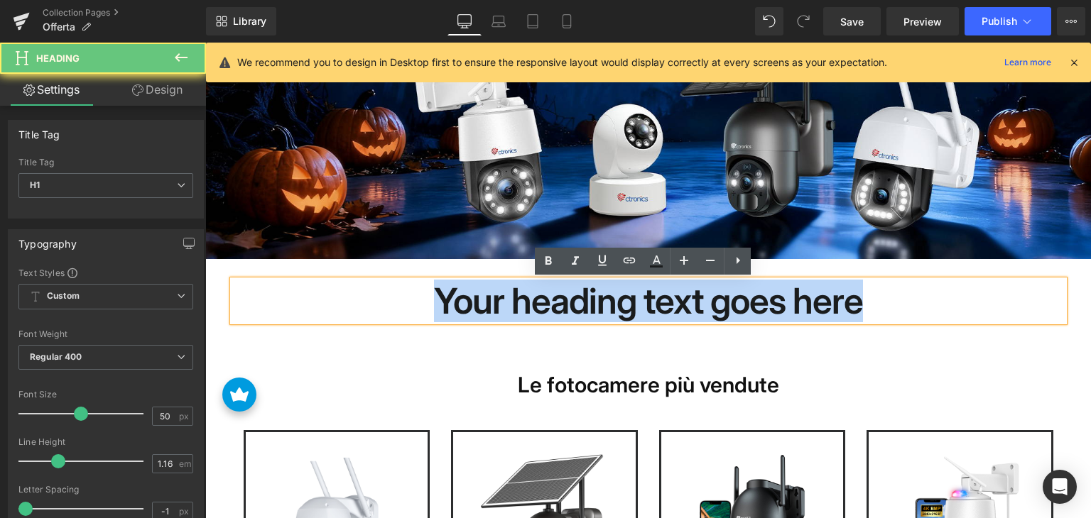
click at [498, 302] on h1 "Your heading text goes here" at bounding box center [648, 300] width 831 height 41
paste div
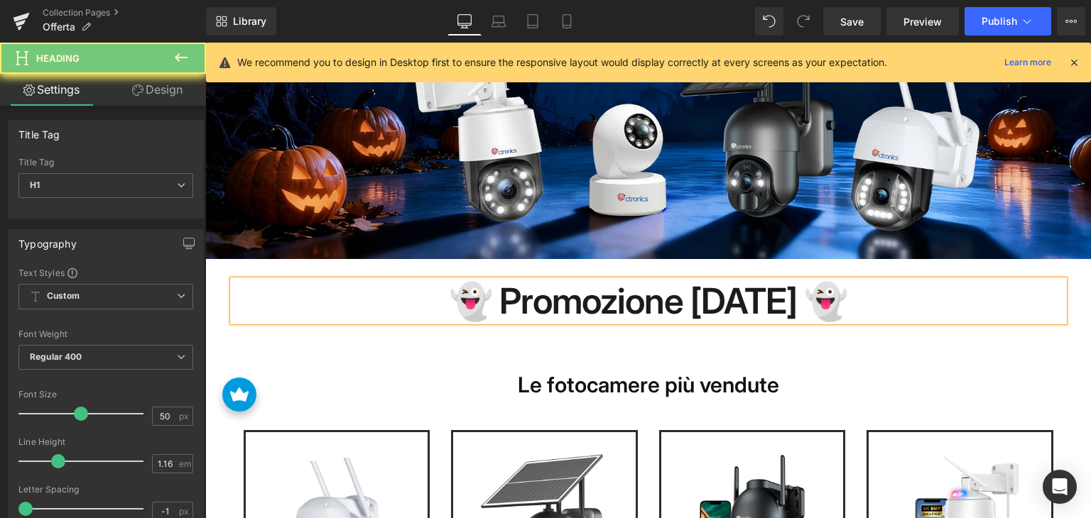
click at [580, 307] on h1 "👻 Promozione [DATE] 👻" at bounding box center [648, 300] width 831 height 41
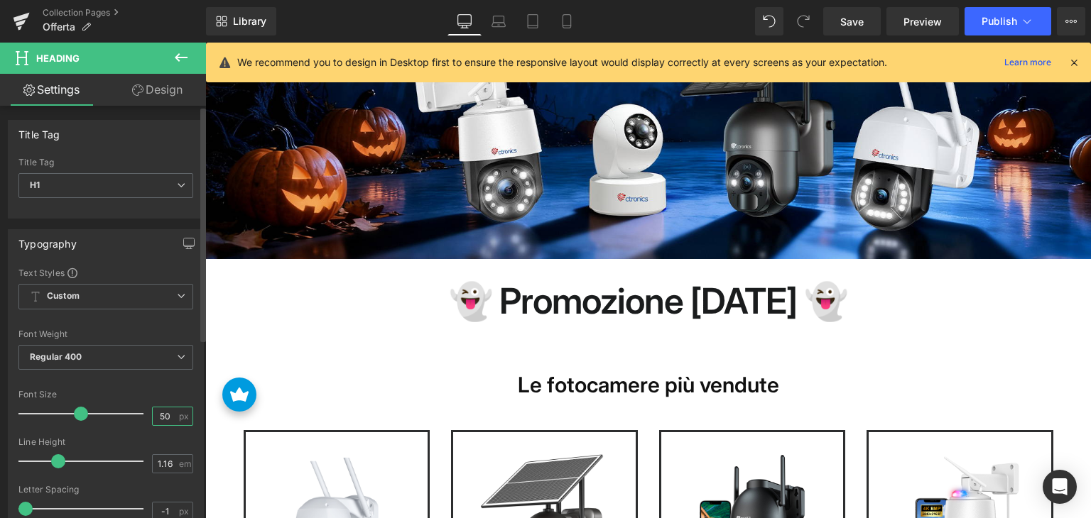
click at [160, 414] on input "50" at bounding box center [165, 417] width 25 height 18
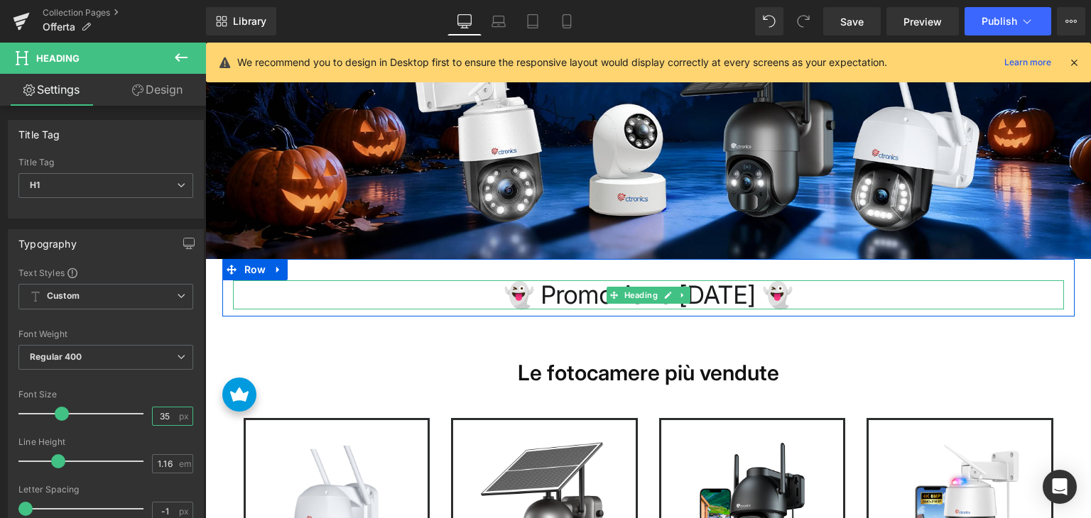
type input "35"
click at [519, 290] on h1 "👻 Promozione [DATE] 👻" at bounding box center [648, 294] width 831 height 29
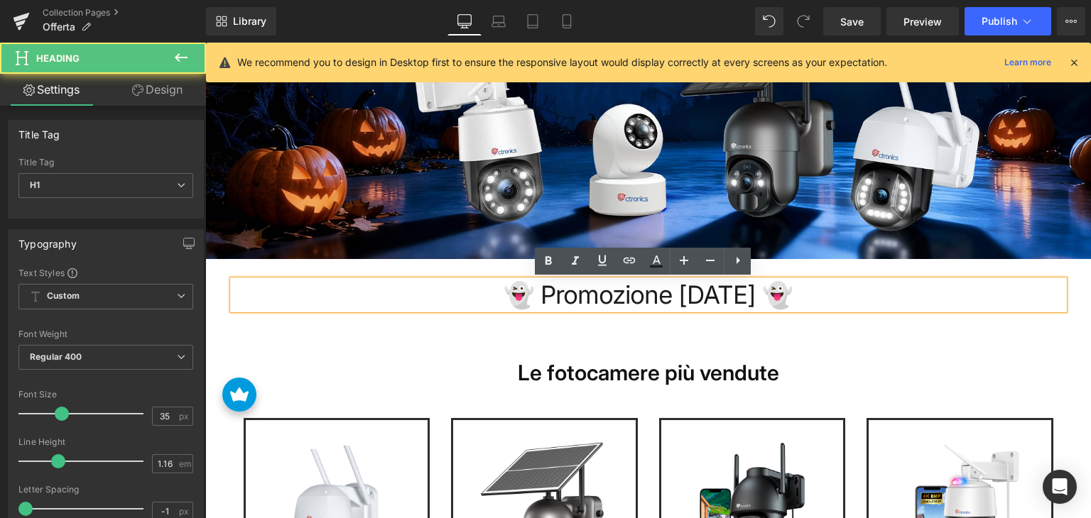
click at [503, 290] on h1 "👻 Promozione [DATE] 👻" at bounding box center [648, 294] width 831 height 29
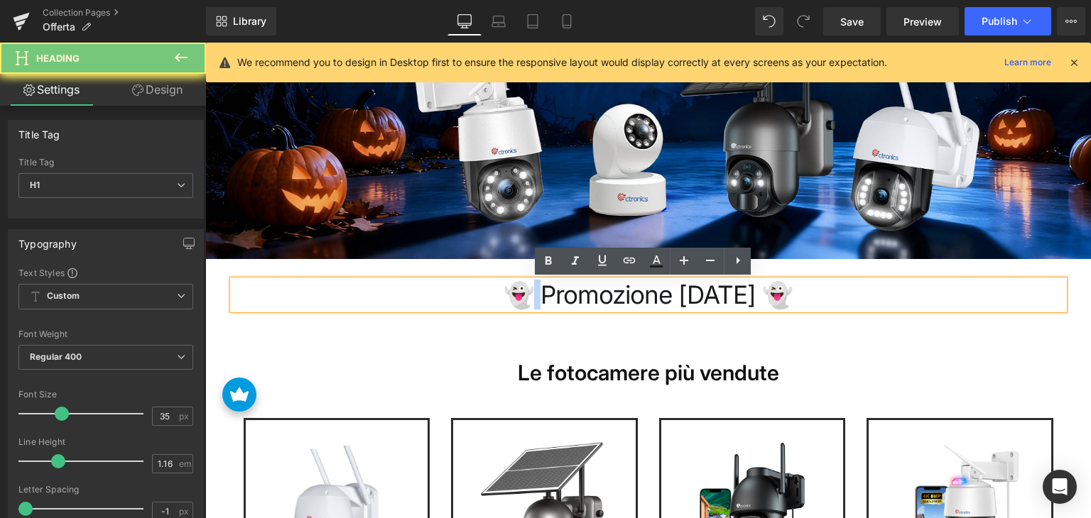
click at [503, 290] on h1 "👻 Promozione [DATE] 👻" at bounding box center [648, 294] width 831 height 29
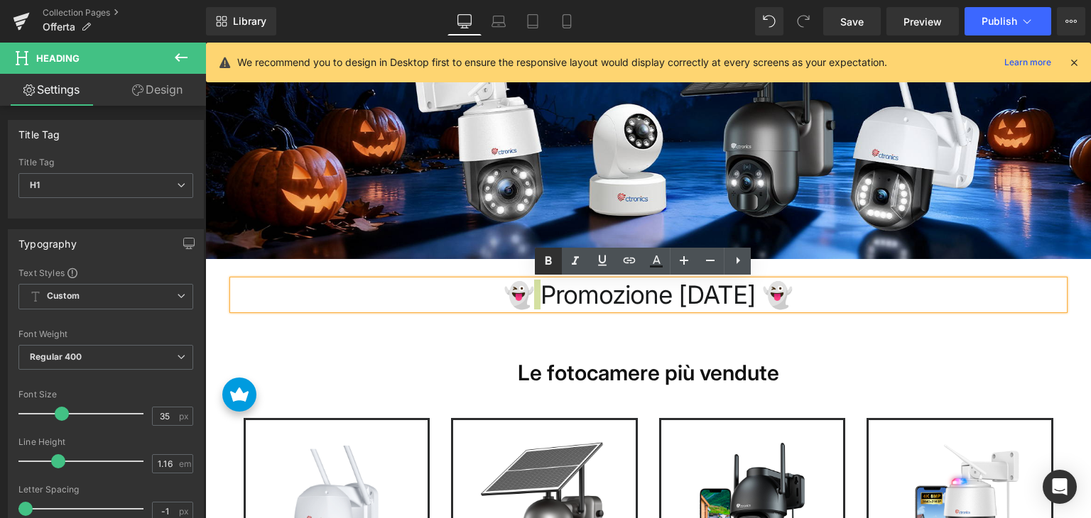
click at [547, 270] on link at bounding box center [548, 261] width 27 height 27
click at [550, 297] on strong "👻 Promozione [DATE] 👻" at bounding box center [647, 295] width 275 height 30
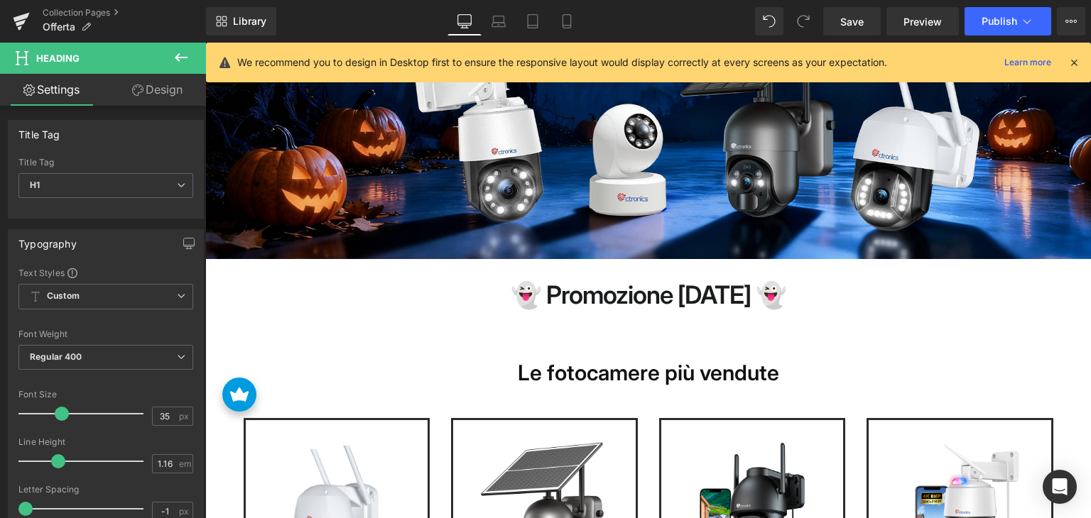
click at [181, 48] on button at bounding box center [181, 58] width 50 height 31
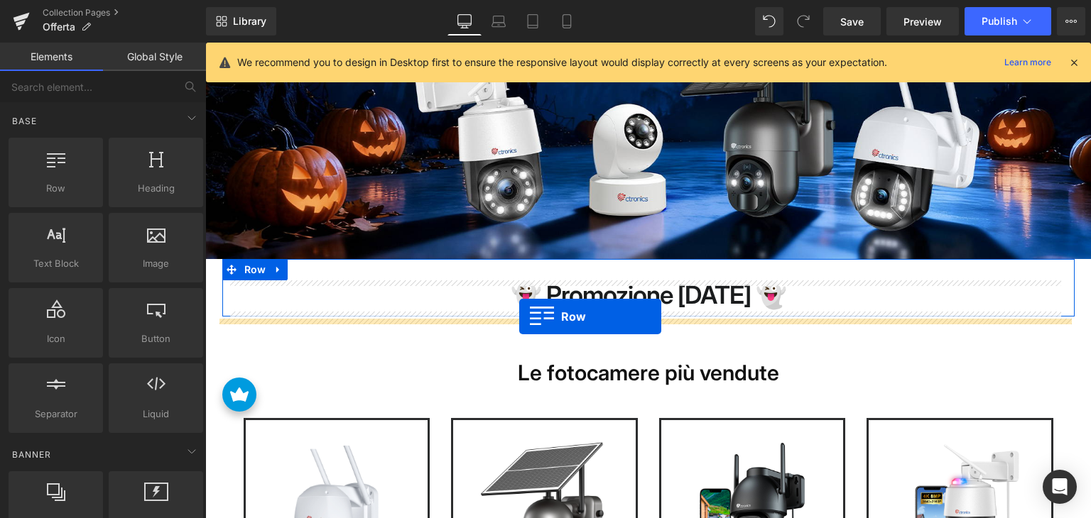
drag, startPoint x: 266, startPoint y: 215, endPoint x: 519, endPoint y: 317, distance: 273.0
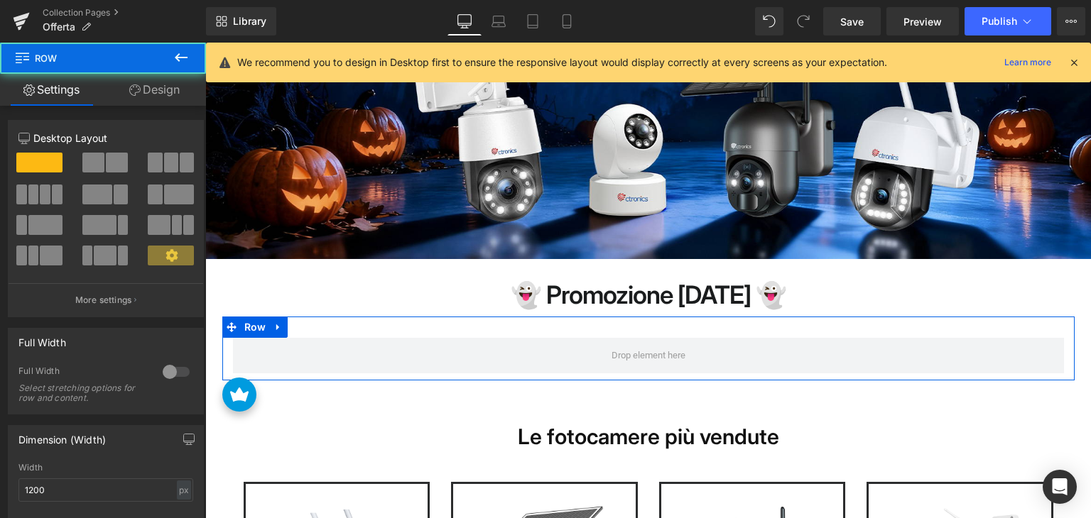
click at [106, 166] on span at bounding box center [117, 163] width 22 height 20
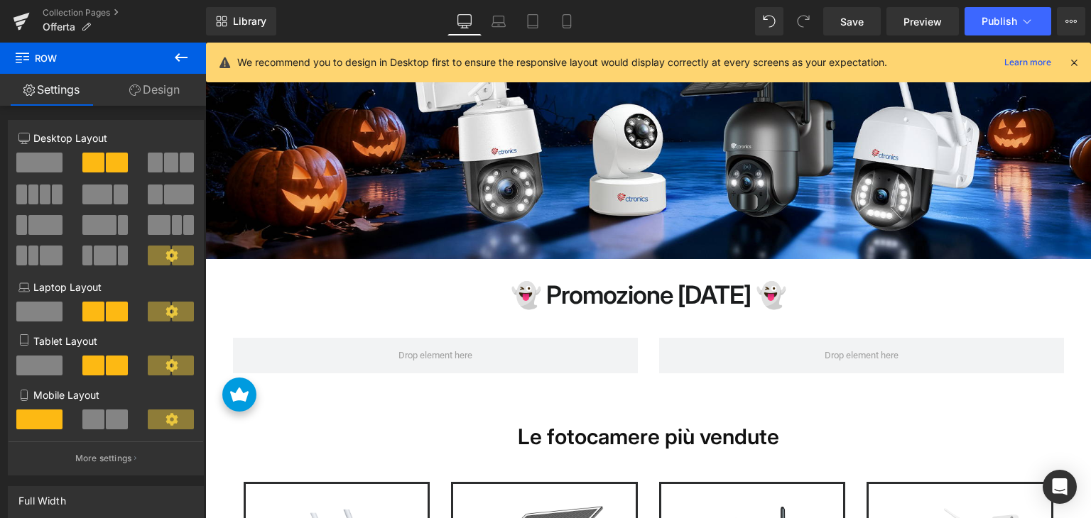
click at [179, 60] on icon at bounding box center [181, 57] width 13 height 9
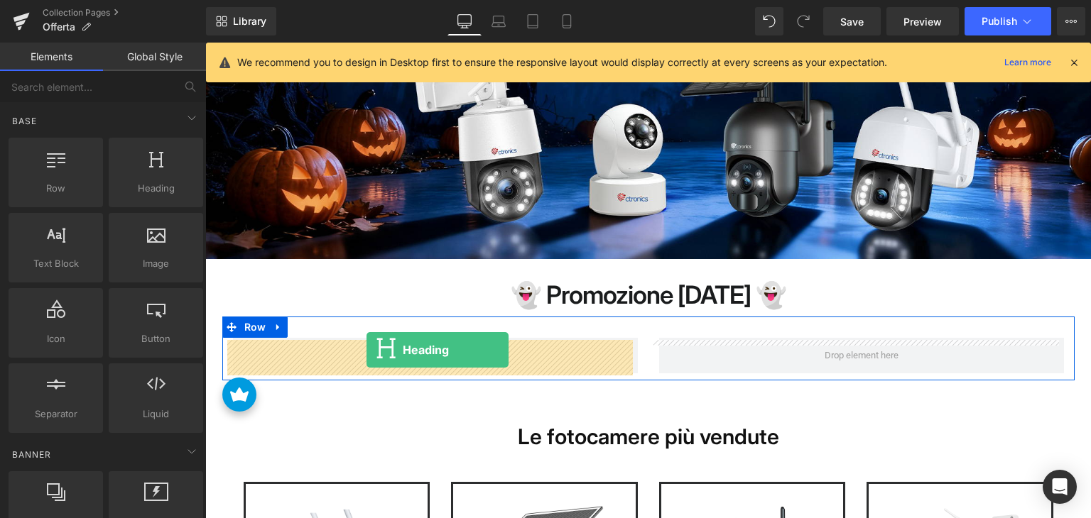
drag, startPoint x: 355, startPoint y: 225, endPoint x: 420, endPoint y: 316, distance: 111.9
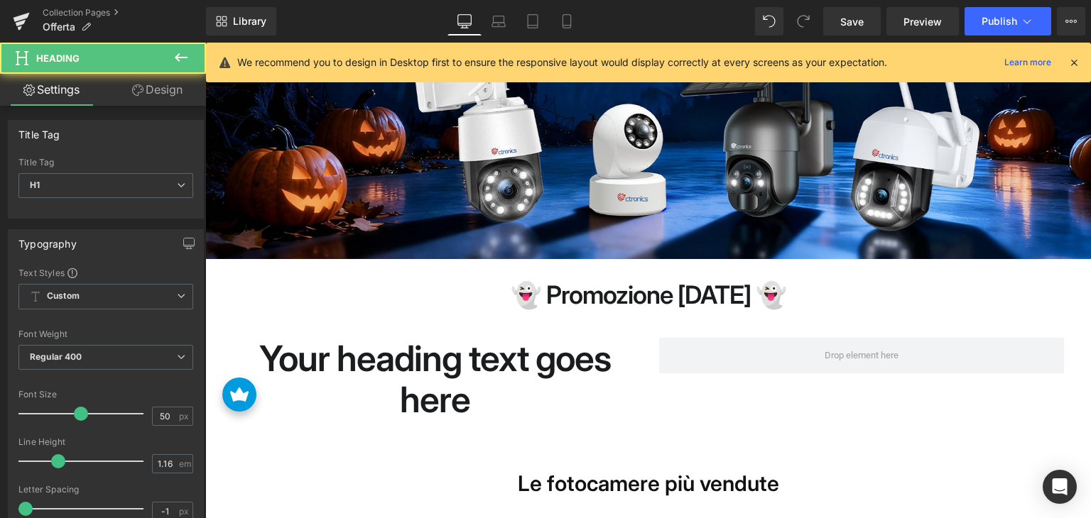
click at [403, 368] on h1 "Your heading text goes here" at bounding box center [435, 379] width 405 height 82
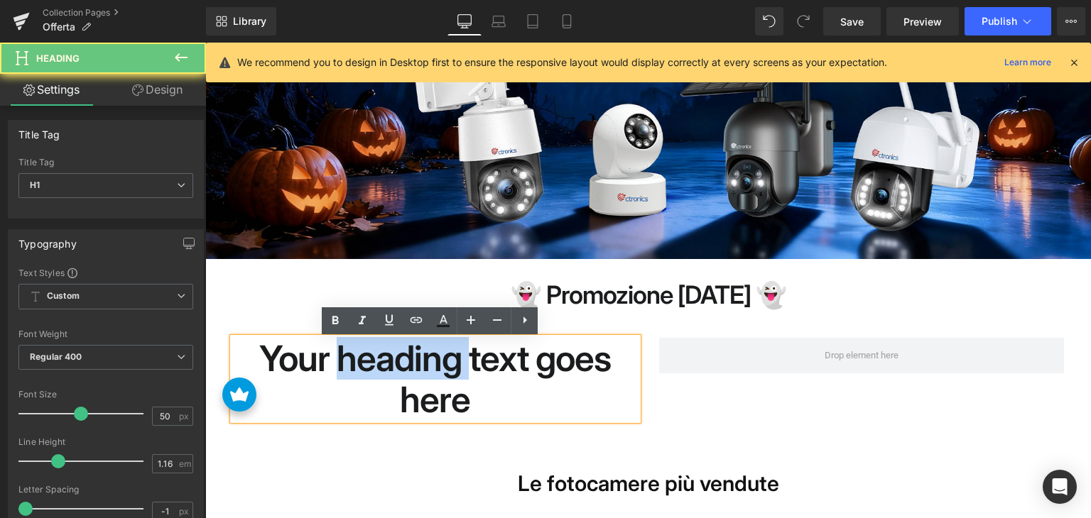
click at [403, 368] on h1 "Your heading text goes here" at bounding box center [435, 379] width 405 height 82
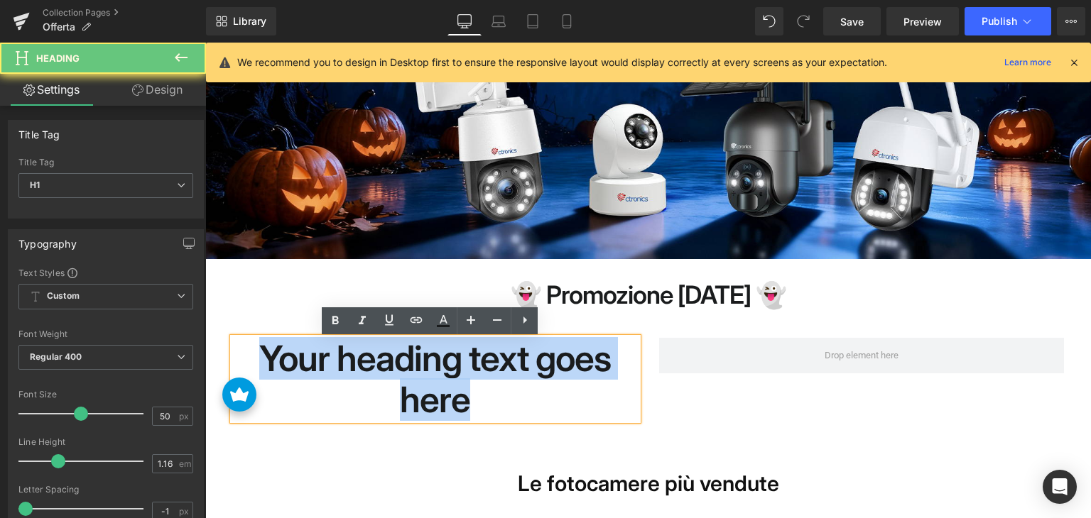
click at [403, 368] on h1 "Your heading text goes here" at bounding box center [435, 379] width 405 height 82
paste div
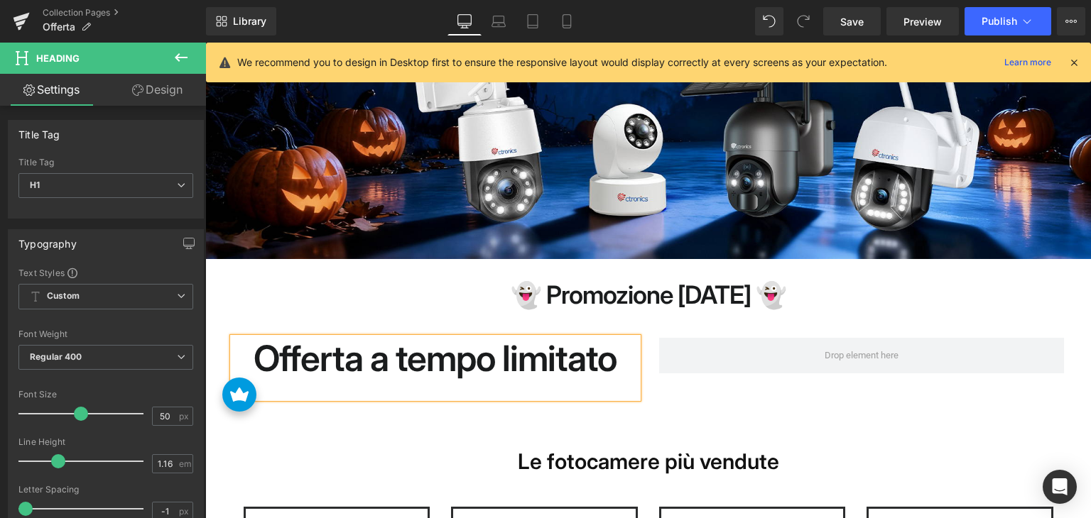
click at [396, 361] on h1 "Offerta a tempo limitato" at bounding box center [435, 358] width 405 height 41
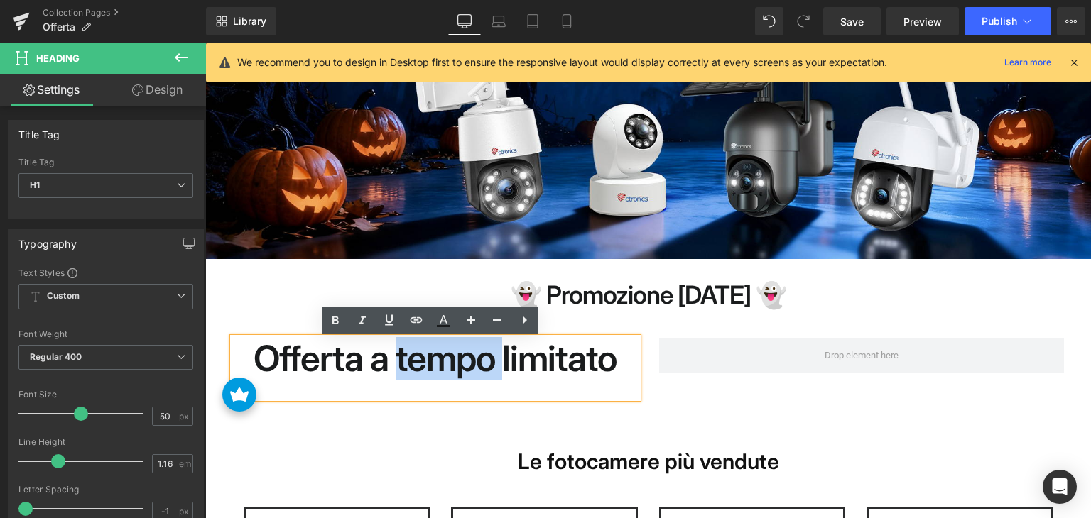
click at [396, 361] on h1 "Offerta a tempo limitato" at bounding box center [435, 358] width 405 height 41
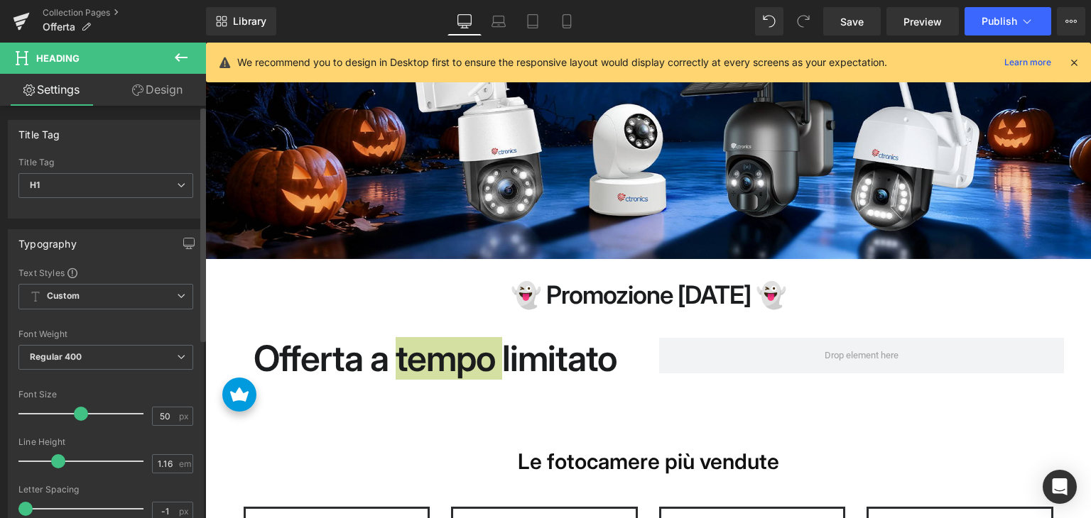
click at [147, 383] on div at bounding box center [105, 381] width 175 height 9
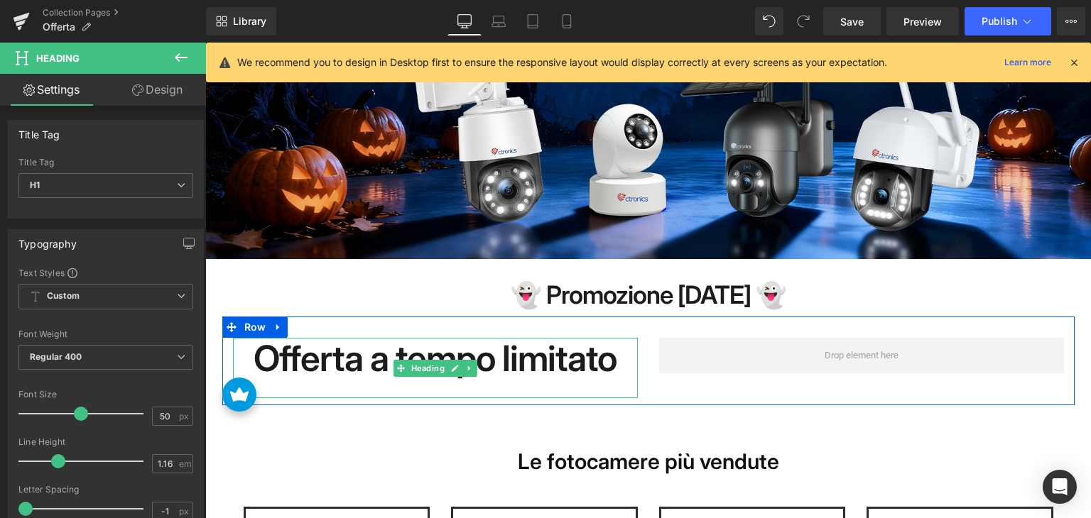
click at [378, 364] on h1 "Offerta a tempo limitato" at bounding box center [435, 358] width 405 height 41
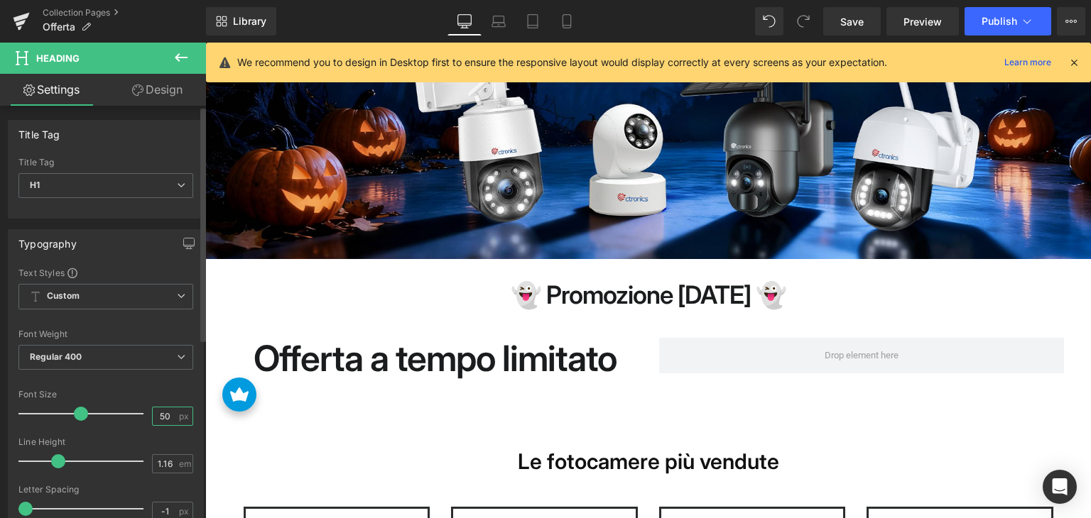
click at [154, 414] on input "50" at bounding box center [165, 417] width 25 height 18
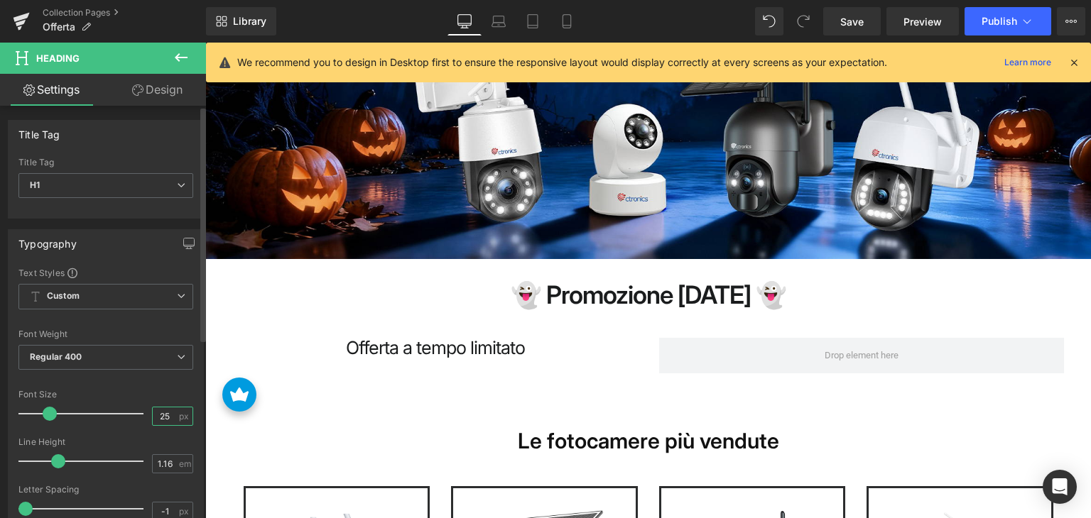
click at [153, 410] on input "25" at bounding box center [165, 417] width 25 height 18
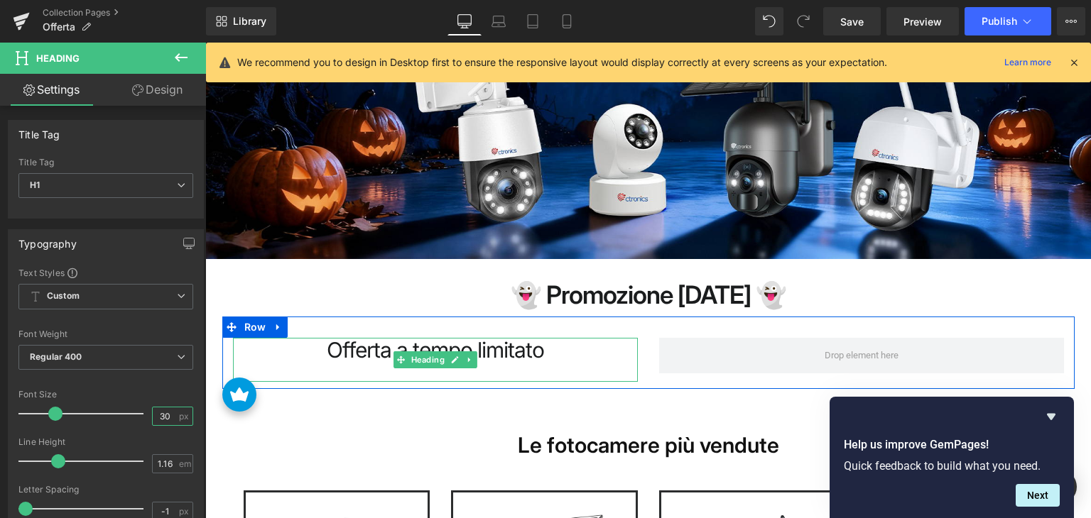
type input "30"
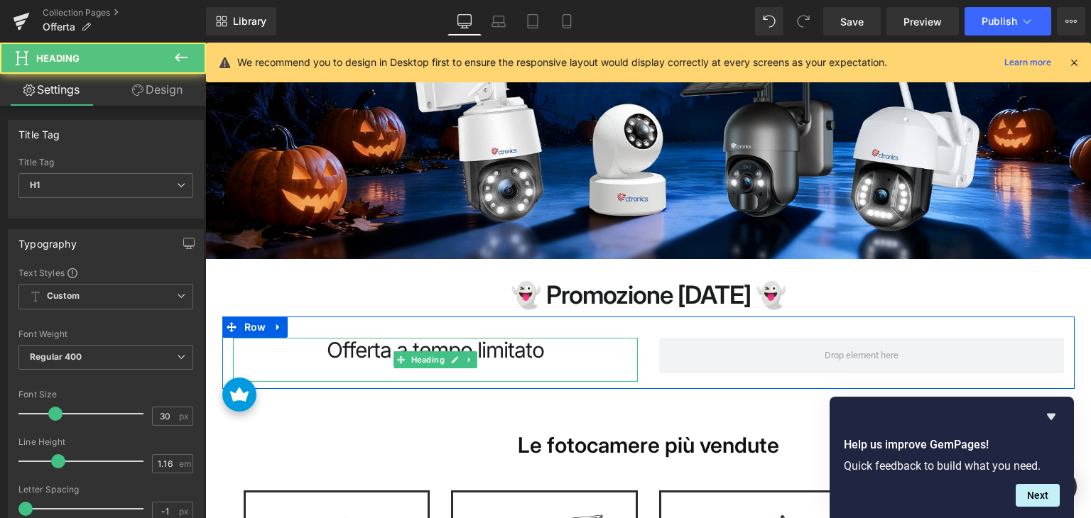
click at [381, 361] on h1 "Offerta a tempo limitato" at bounding box center [435, 350] width 405 height 25
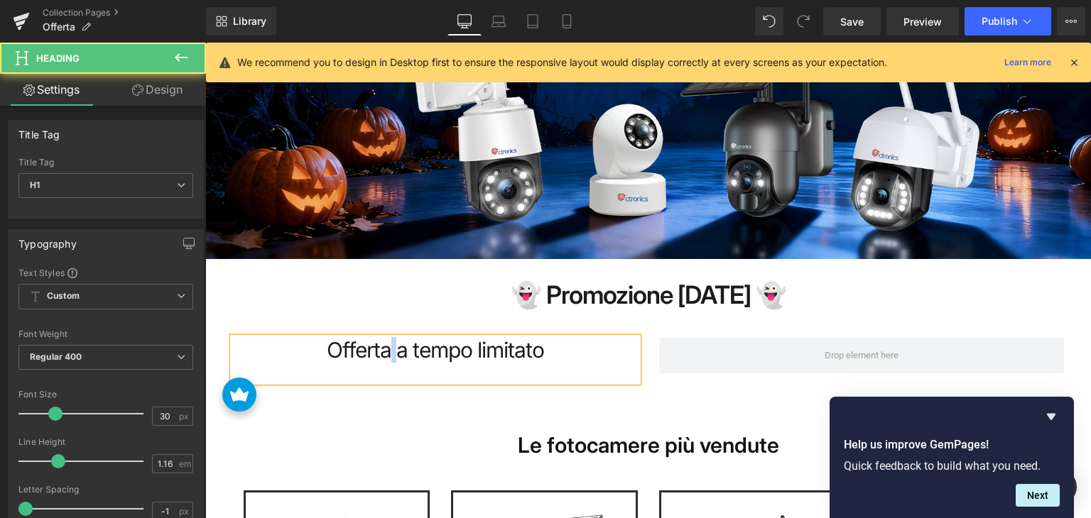
click at [381, 361] on h1 "Offerta a tempo limitato" at bounding box center [435, 350] width 405 height 25
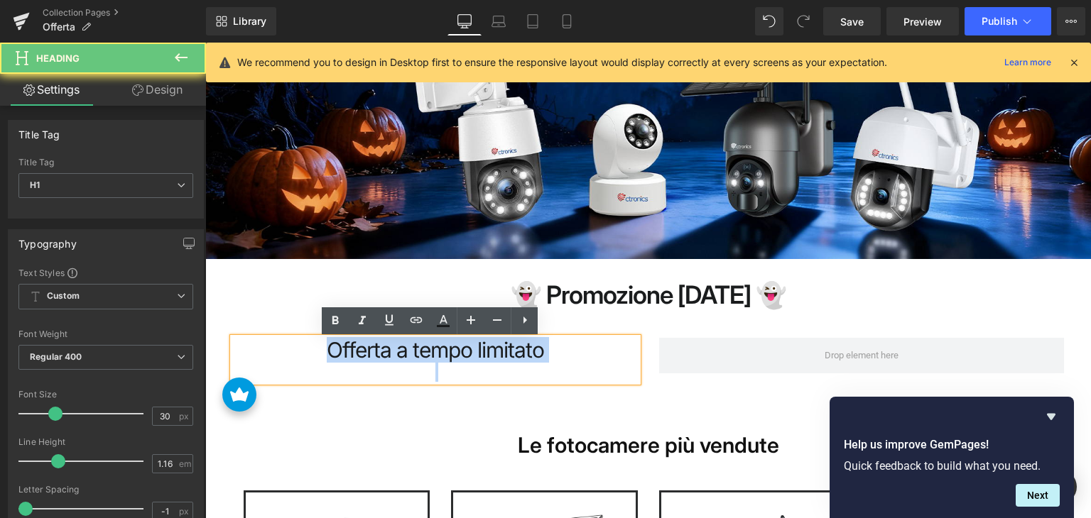
click at [381, 361] on h1 "Offerta a tempo limitato" at bounding box center [435, 350] width 405 height 25
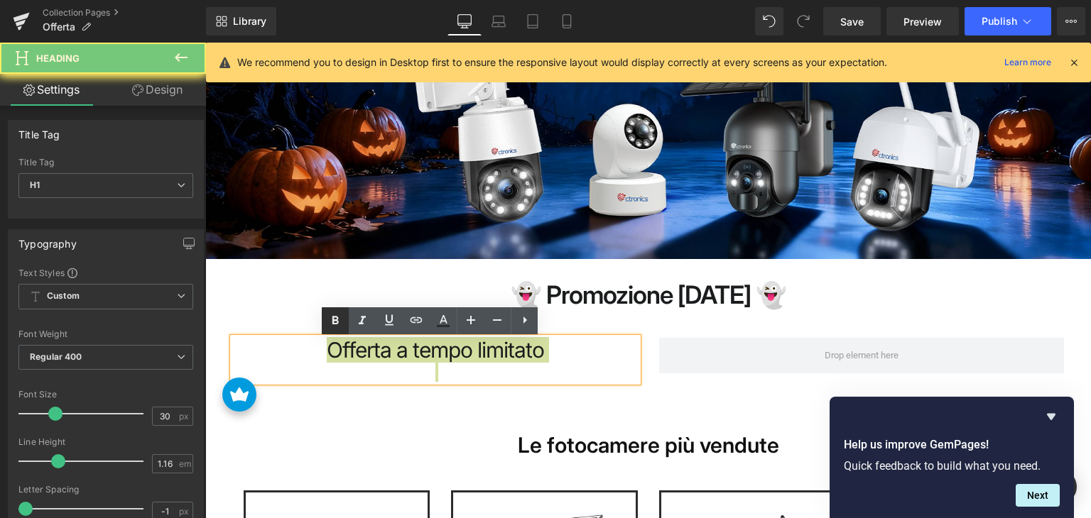
click at [335, 329] on icon at bounding box center [335, 320] width 17 height 17
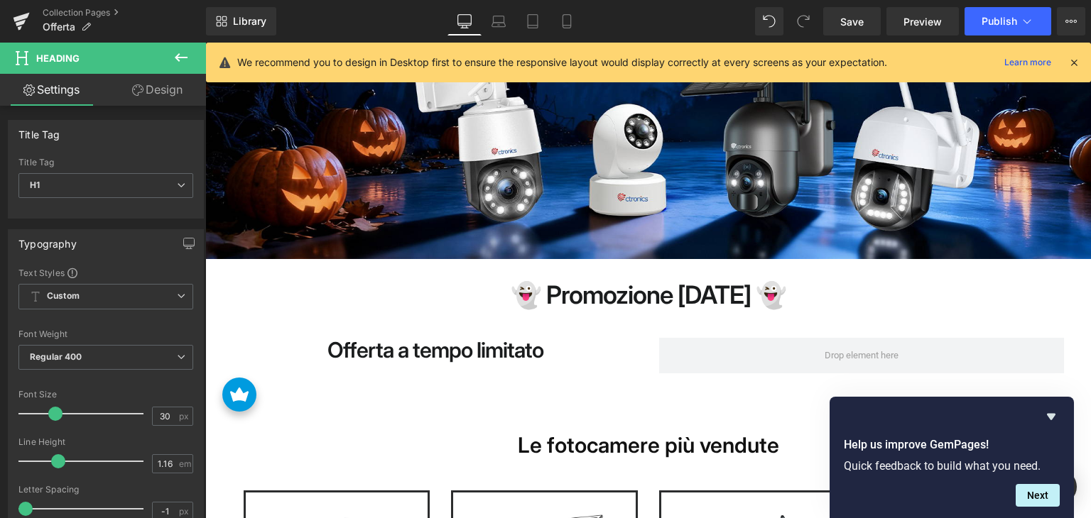
click at [179, 58] on icon at bounding box center [181, 57] width 17 height 17
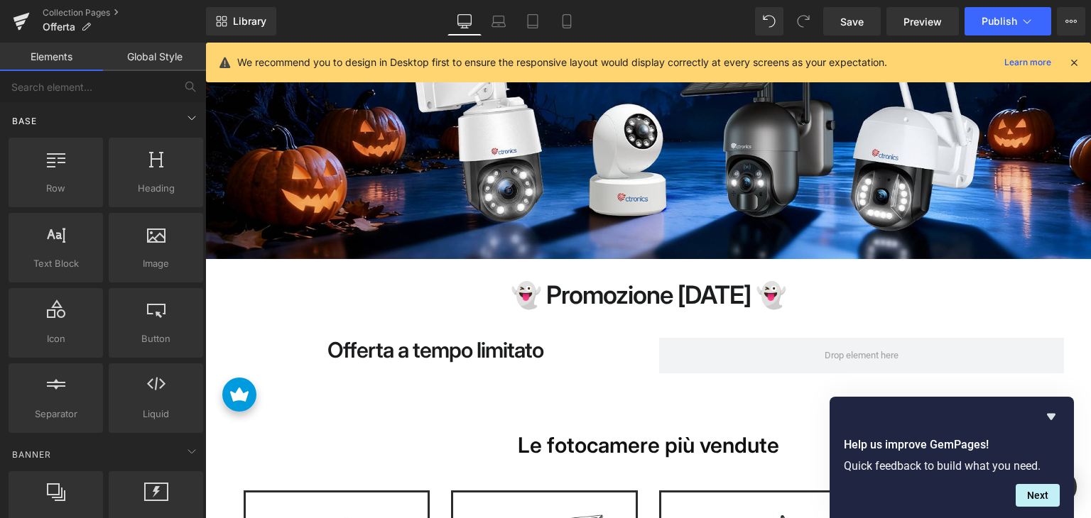
click at [103, 106] on div "Base" at bounding box center [106, 120] width 200 height 28
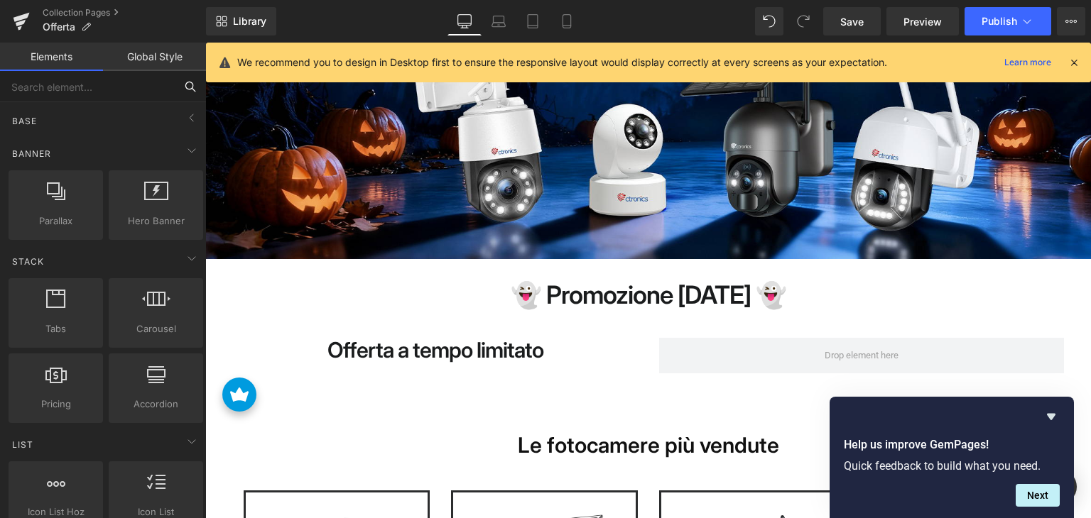
click at [108, 95] on input "text" at bounding box center [87, 86] width 175 height 31
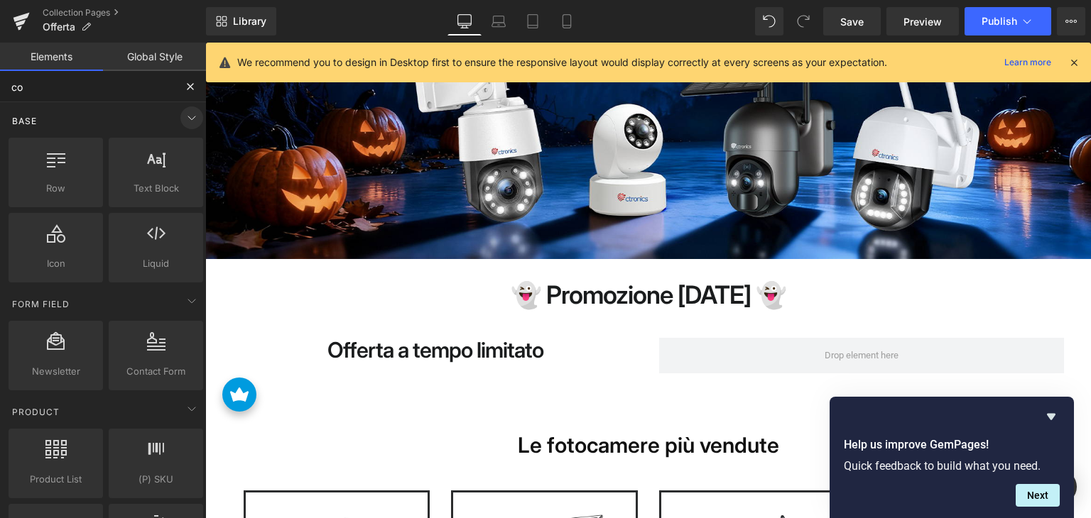
type input "co"
click at [183, 119] on icon at bounding box center [191, 117] width 17 height 17
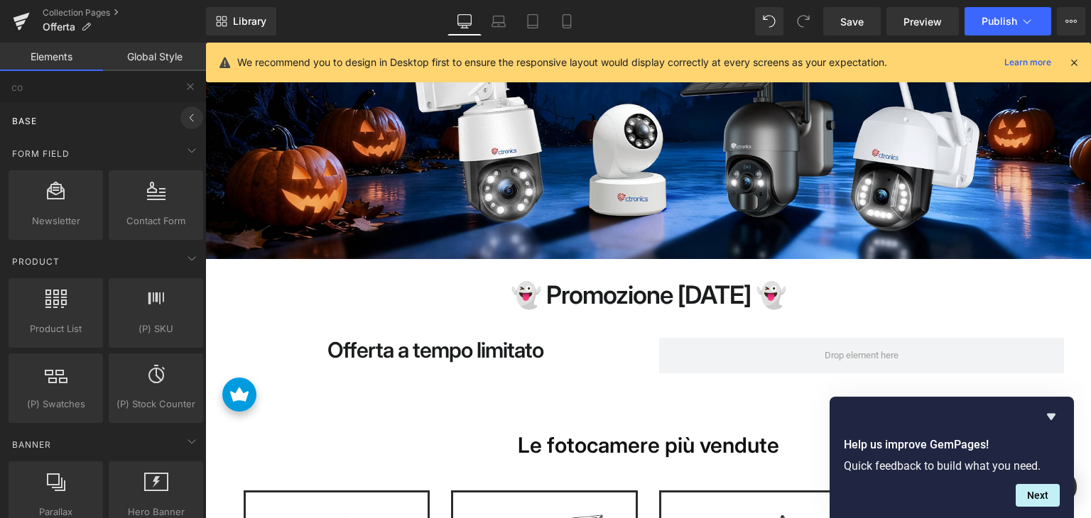
click at [183, 119] on icon at bounding box center [191, 117] width 17 height 17
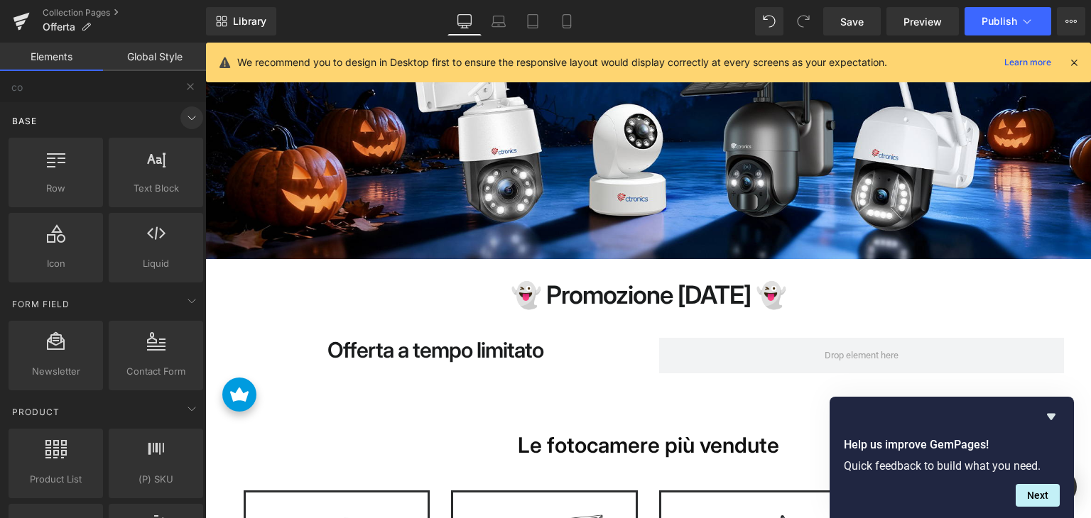
click at [183, 119] on icon at bounding box center [191, 117] width 17 height 17
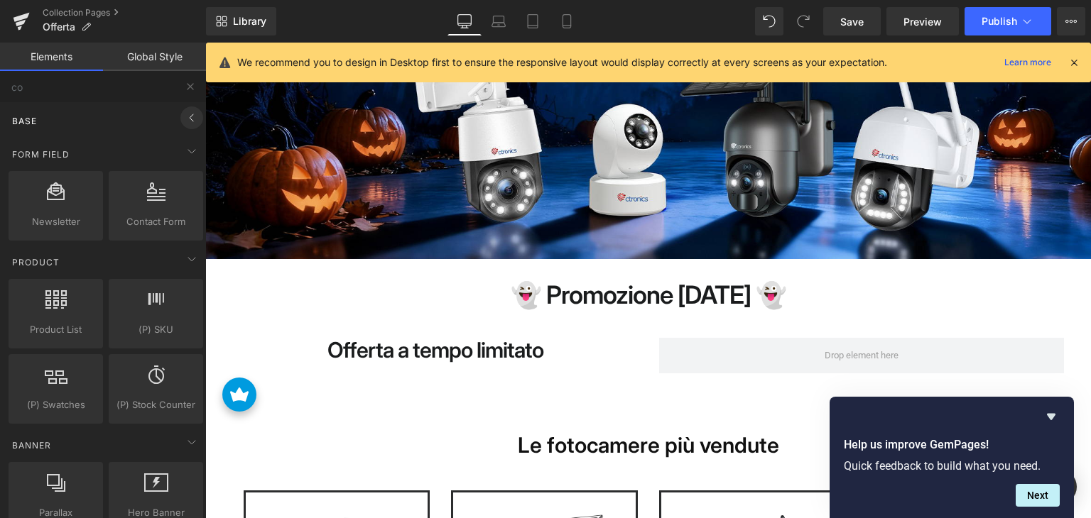
click at [183, 117] on icon at bounding box center [191, 117] width 17 height 17
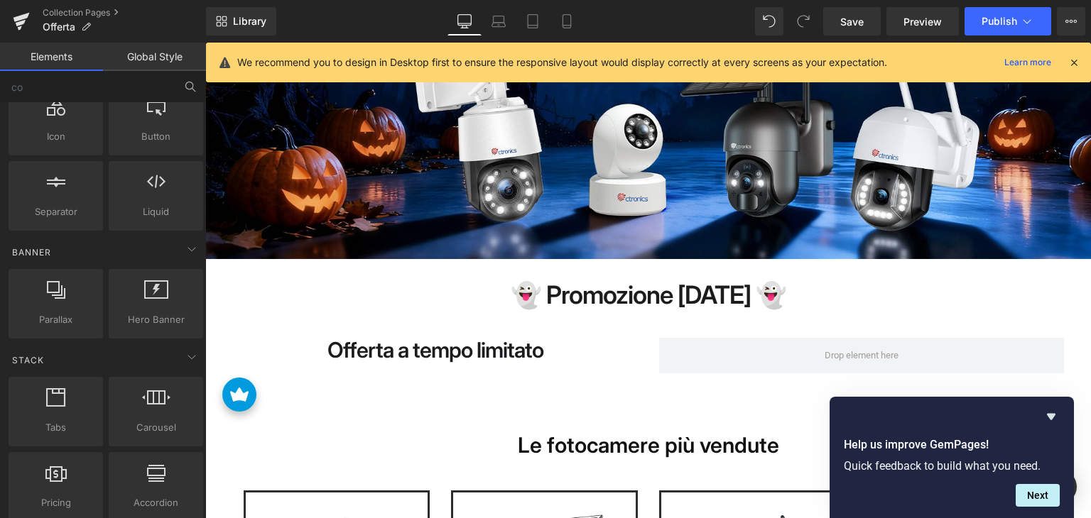
scroll to position [71, 0]
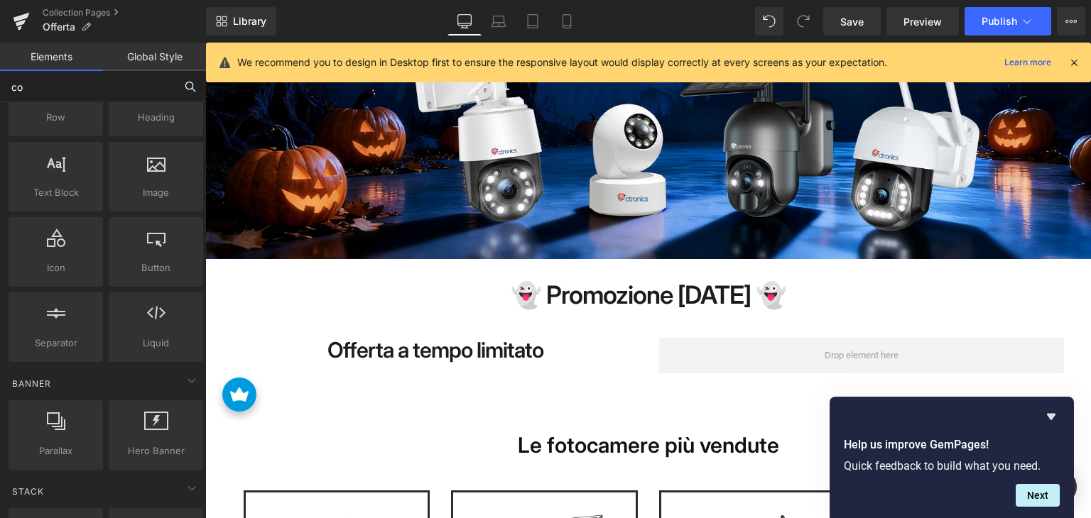
click at [115, 87] on input "co" at bounding box center [87, 86] width 175 height 31
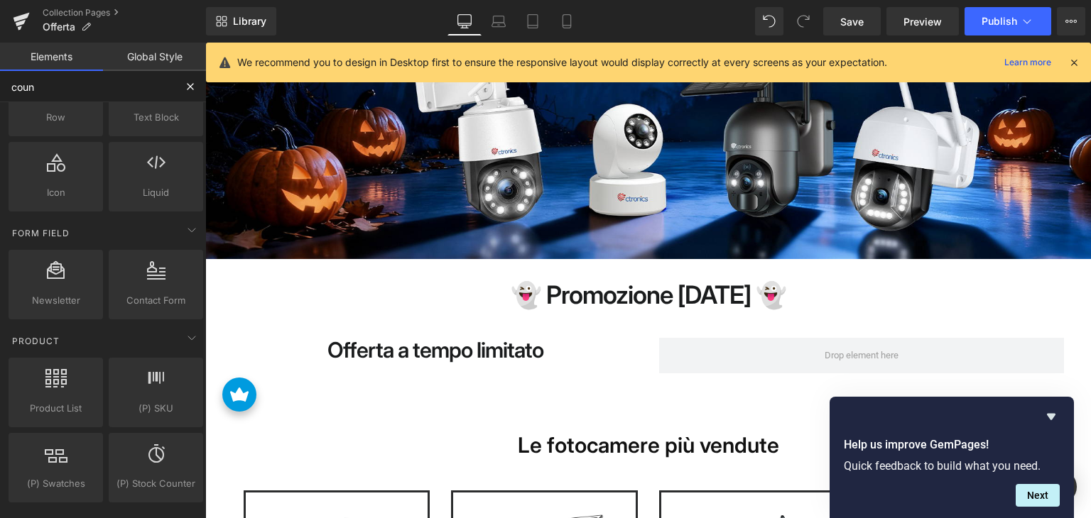
scroll to position [0, 0]
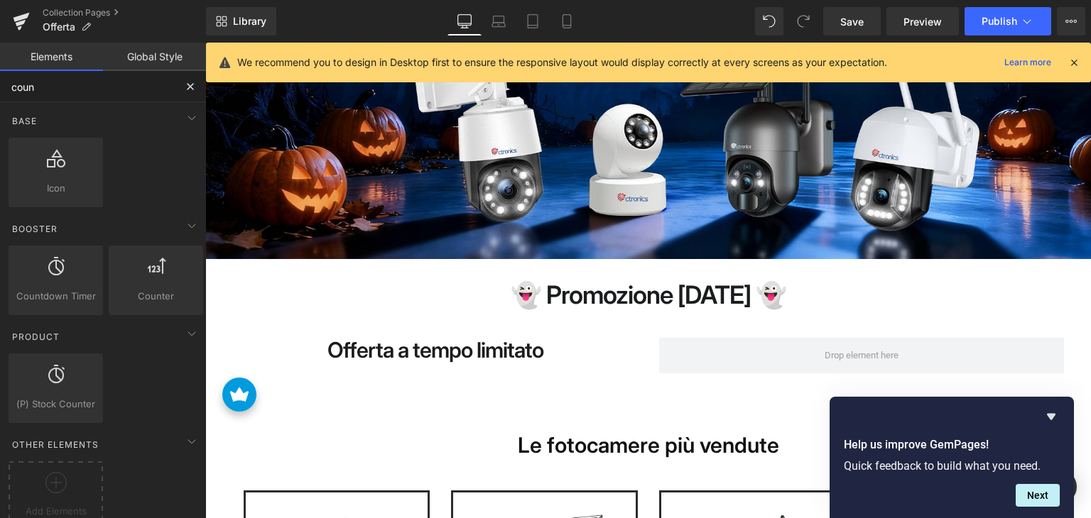
type input "count"
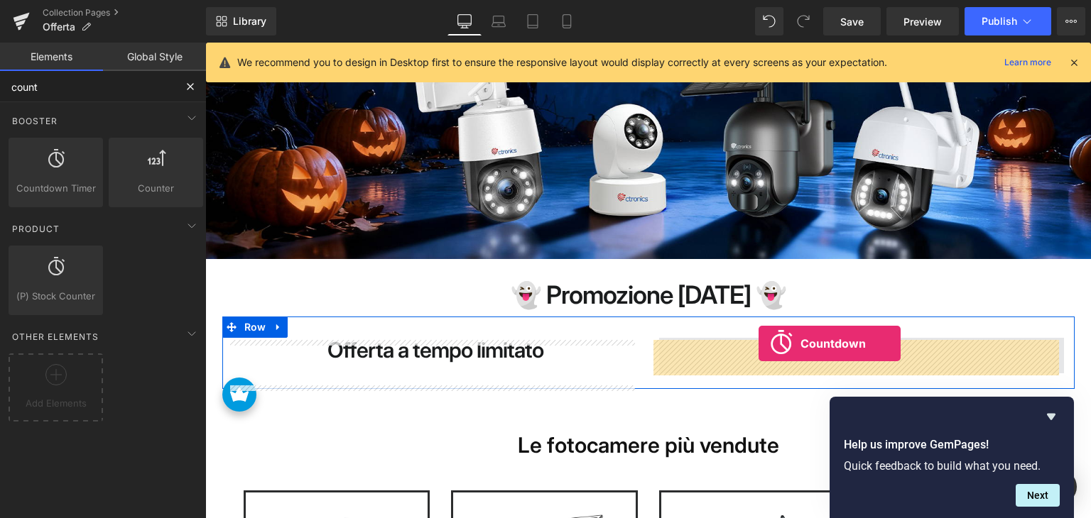
drag, startPoint x: 277, startPoint y: 204, endPoint x: 758, endPoint y: 344, distance: 501.3
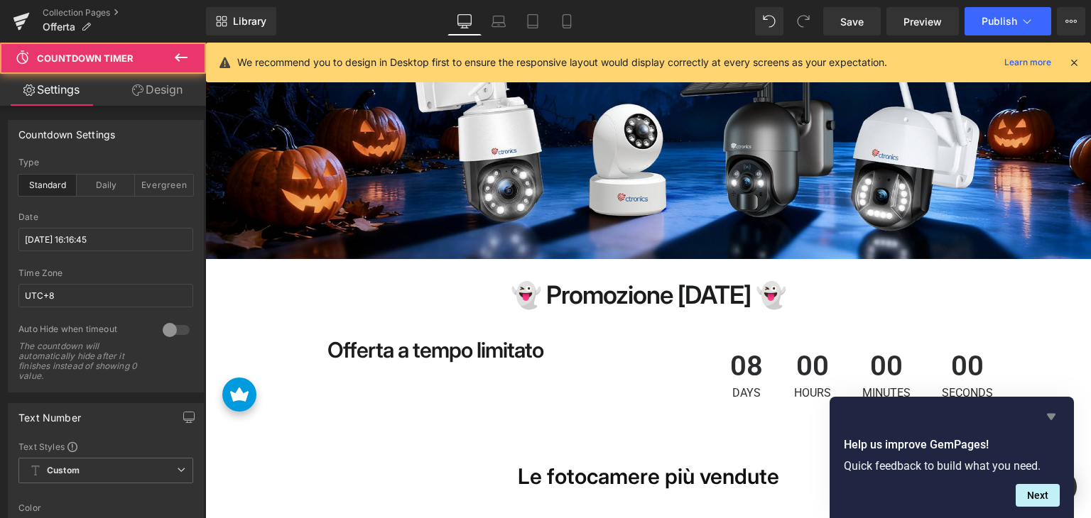
click at [1051, 415] on icon "Hide survey" at bounding box center [1050, 417] width 9 height 6
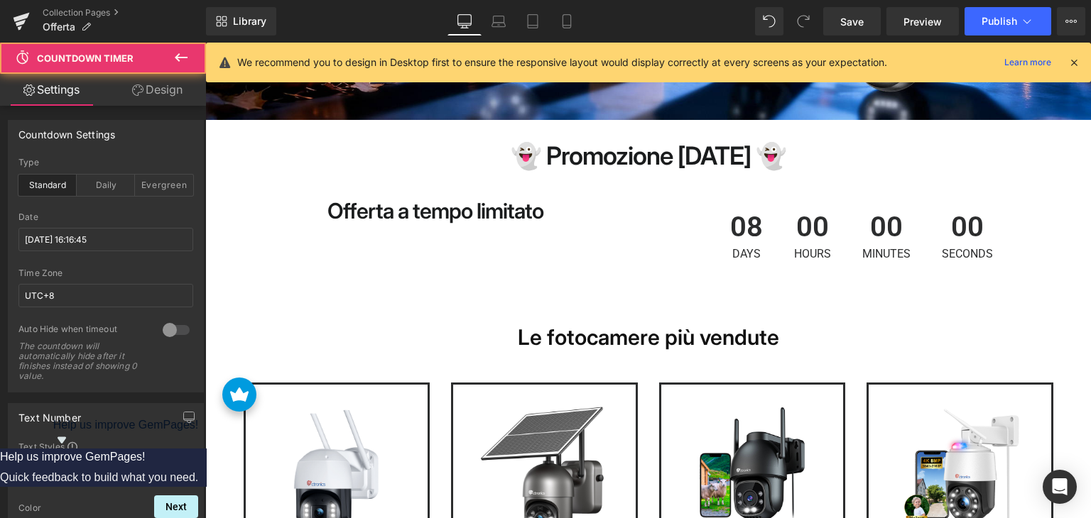
scroll to position [355, 0]
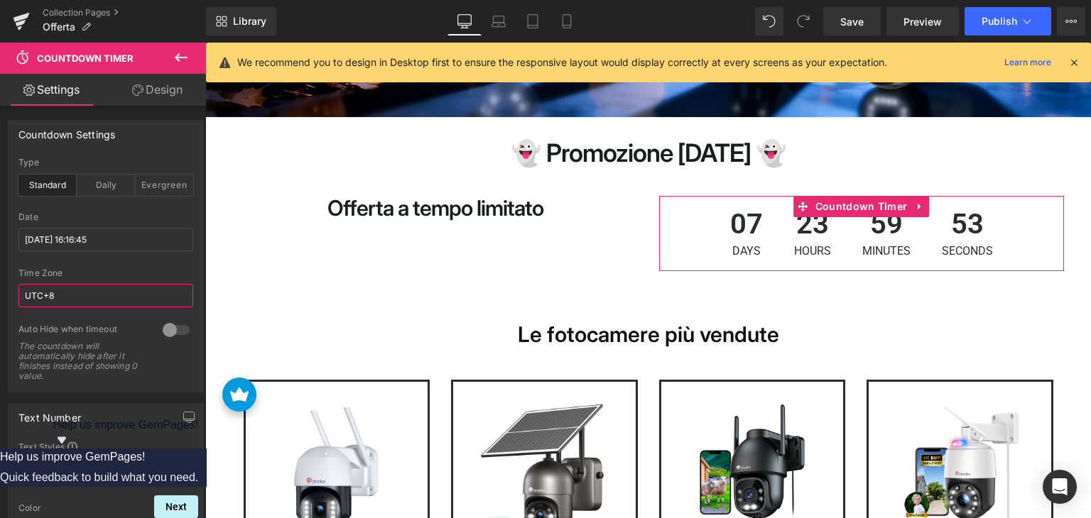
click at [64, 293] on input "UTC+8" at bounding box center [105, 295] width 175 height 23
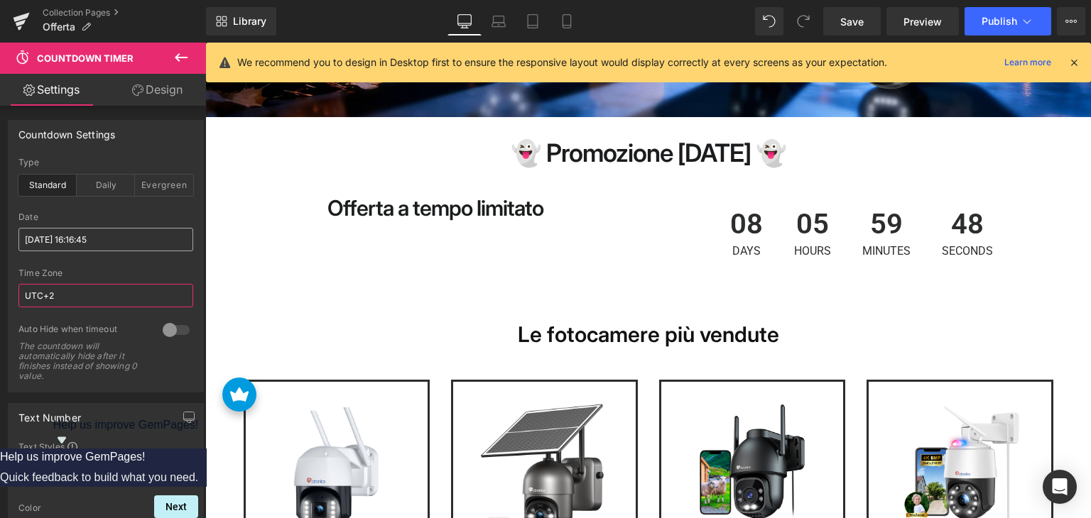
type input "UTC+2"
click at [65, 236] on input "2025/10/10 16:16:45" at bounding box center [105, 239] width 175 height 23
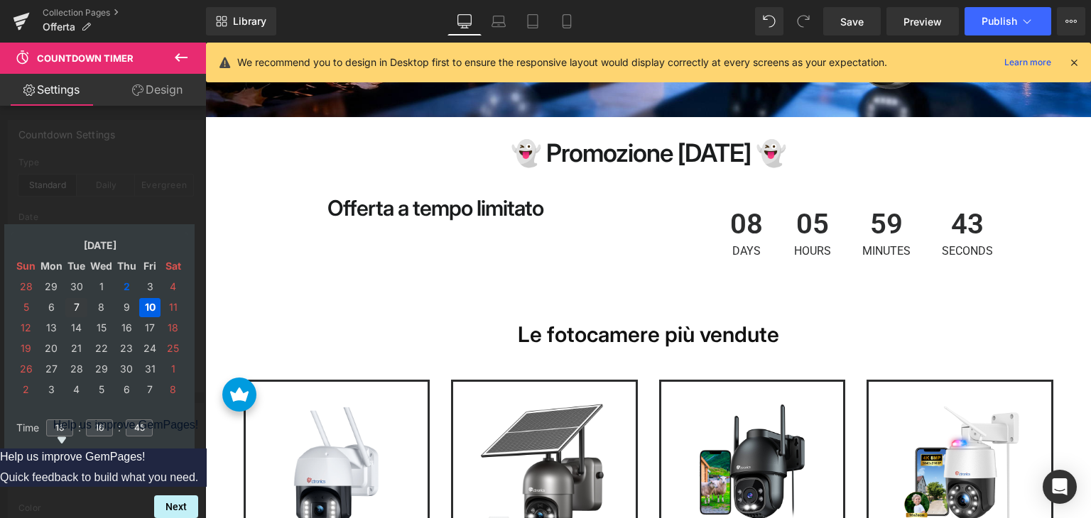
click at [68, 307] on td "7" at bounding box center [76, 307] width 22 height 19
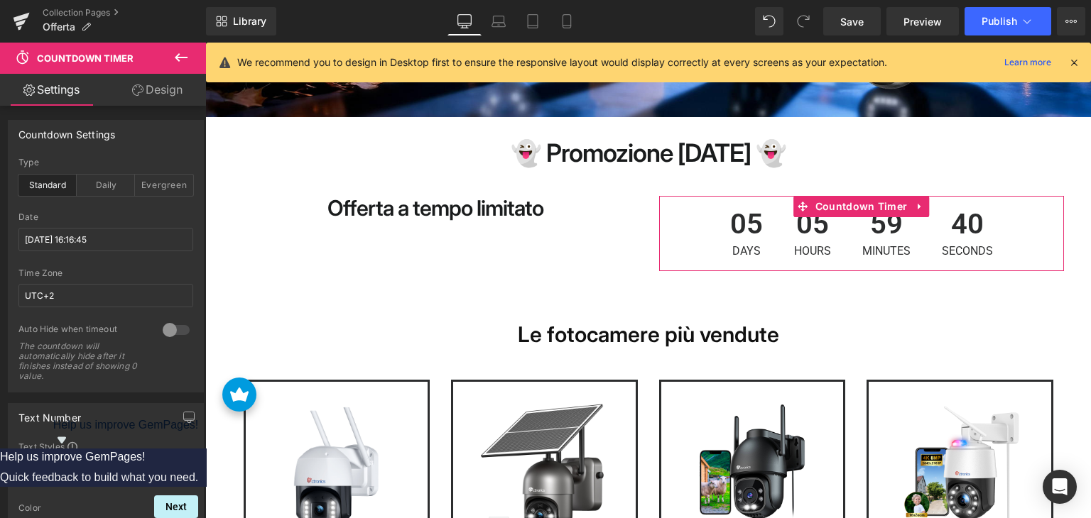
click at [158, 265] on div at bounding box center [105, 262] width 175 height 9
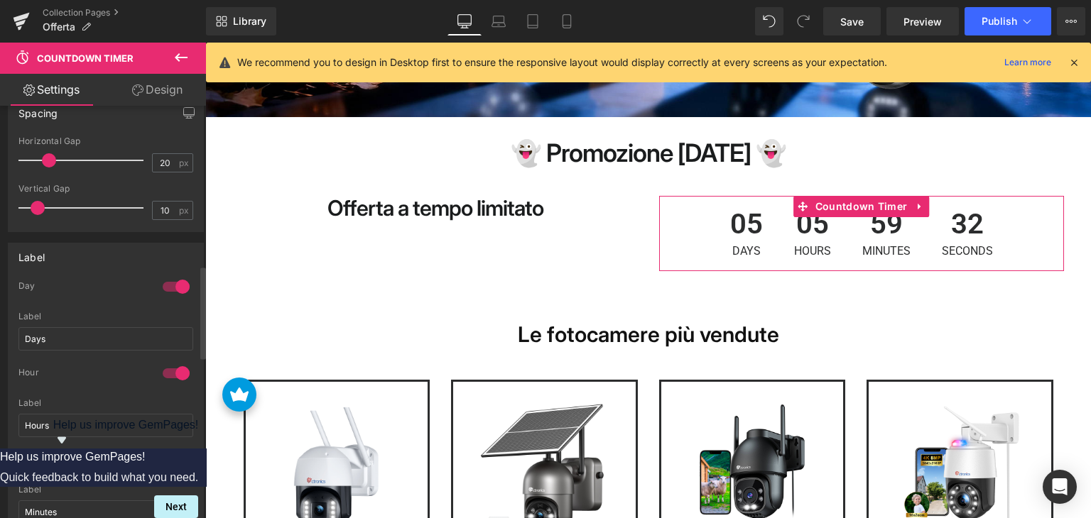
scroll to position [852, 0]
click at [75, 332] on input "Days" at bounding box center [105, 336] width 175 height 23
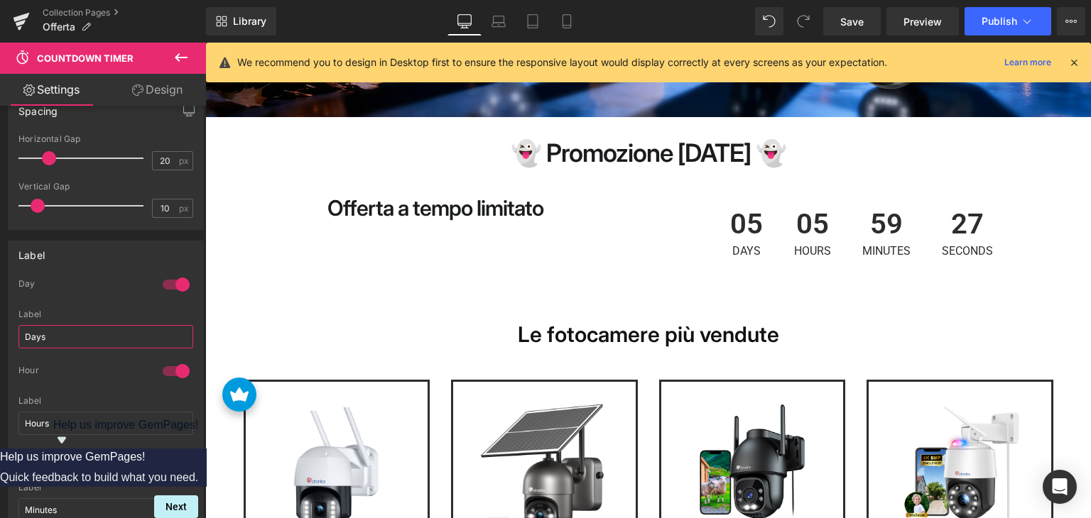
paste input "Giorni"
type input "Giorni"
click at [89, 414] on input "Hours" at bounding box center [105, 423] width 175 height 23
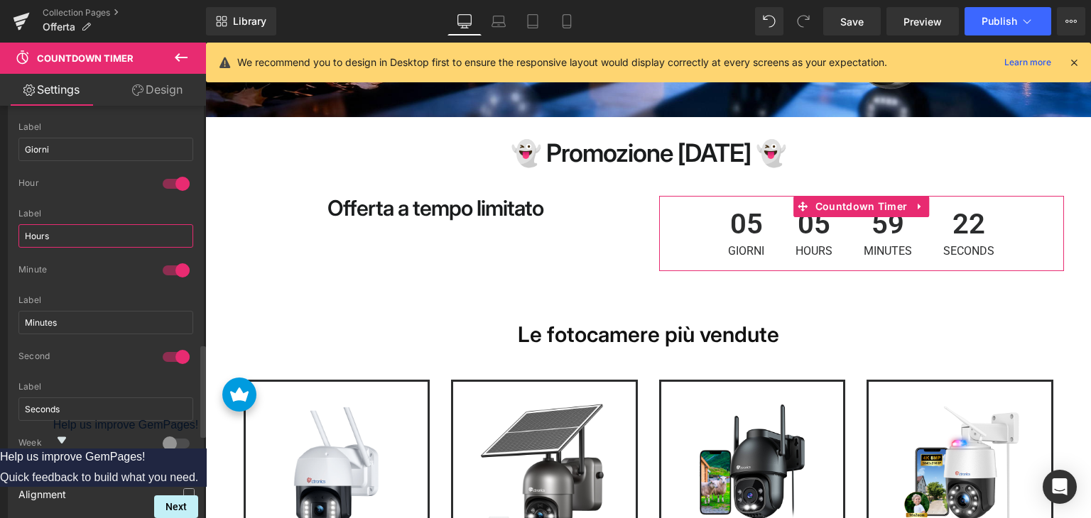
scroll to position [1065, 0]
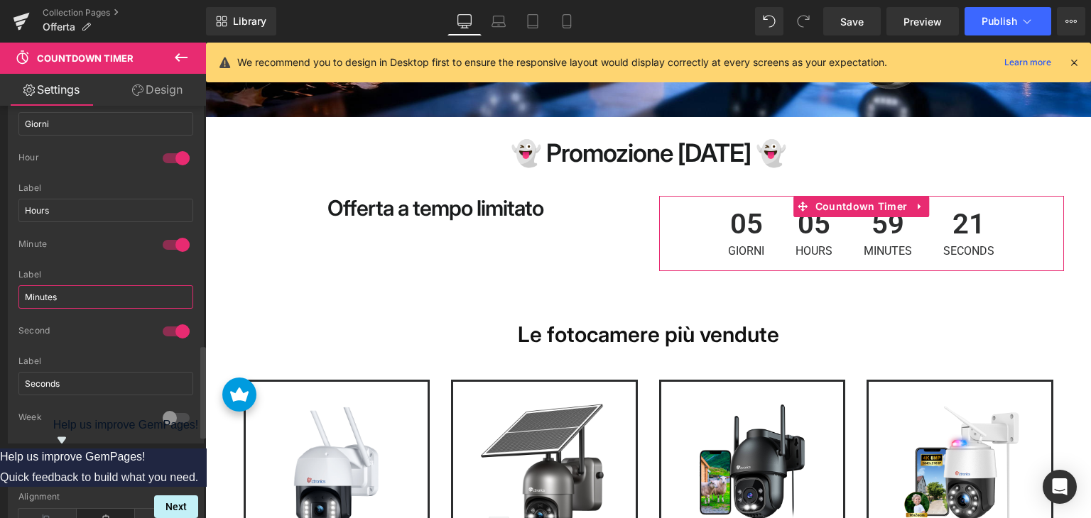
click at [65, 291] on input "Minutes" at bounding box center [105, 296] width 175 height 23
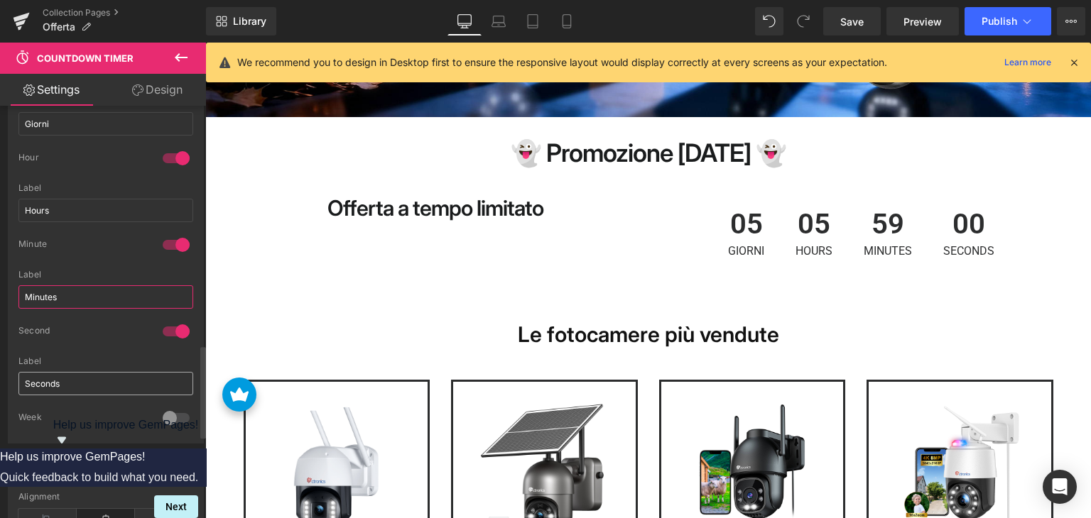
paste input "Verbale"
type input "Verbale"
click at [76, 375] on input "Seconds" at bounding box center [105, 383] width 175 height 23
paste input "i"
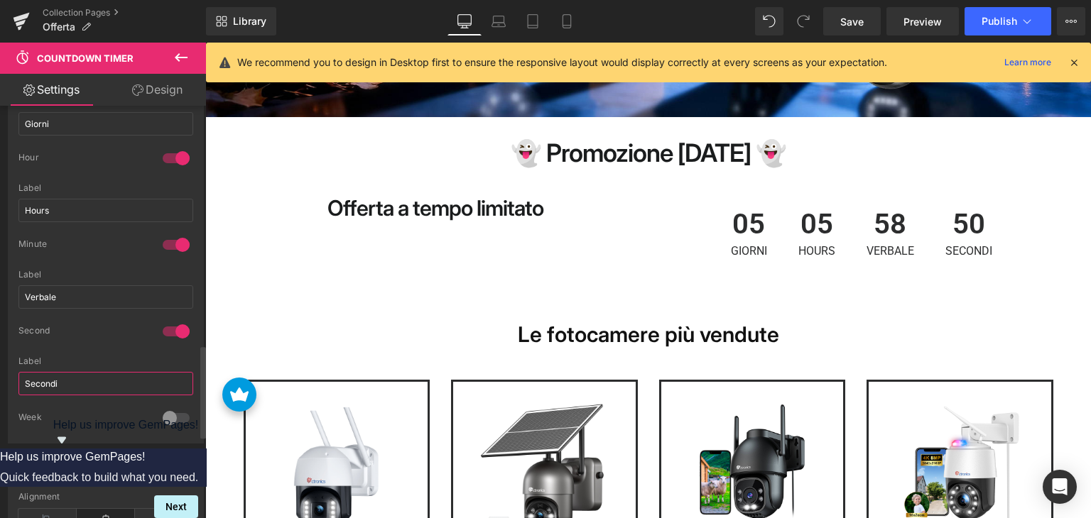
type input "Secondi"
click at [122, 349] on div "Second" at bounding box center [105, 340] width 175 height 31
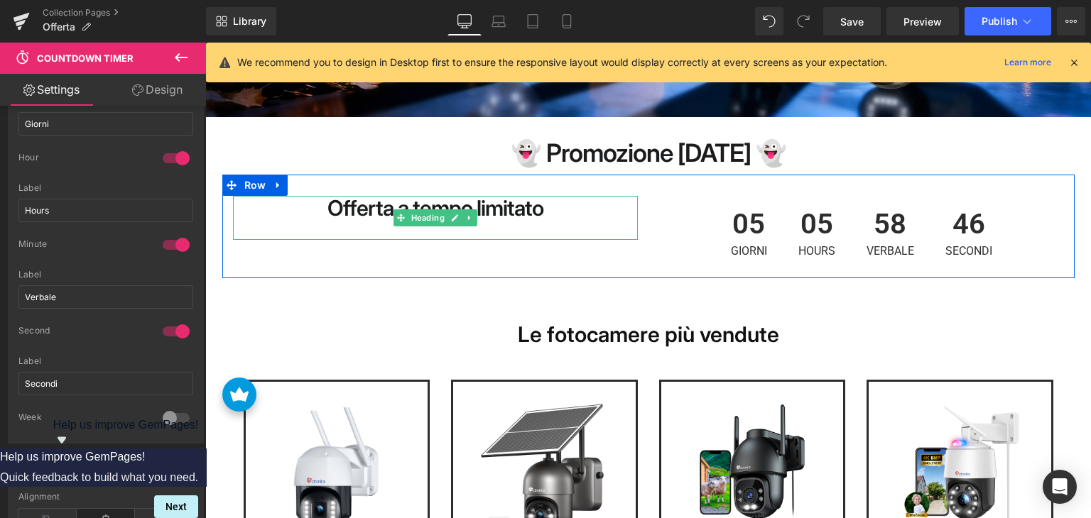
click at [377, 203] on strong "Offerta a tempo limitato" at bounding box center [435, 208] width 216 height 26
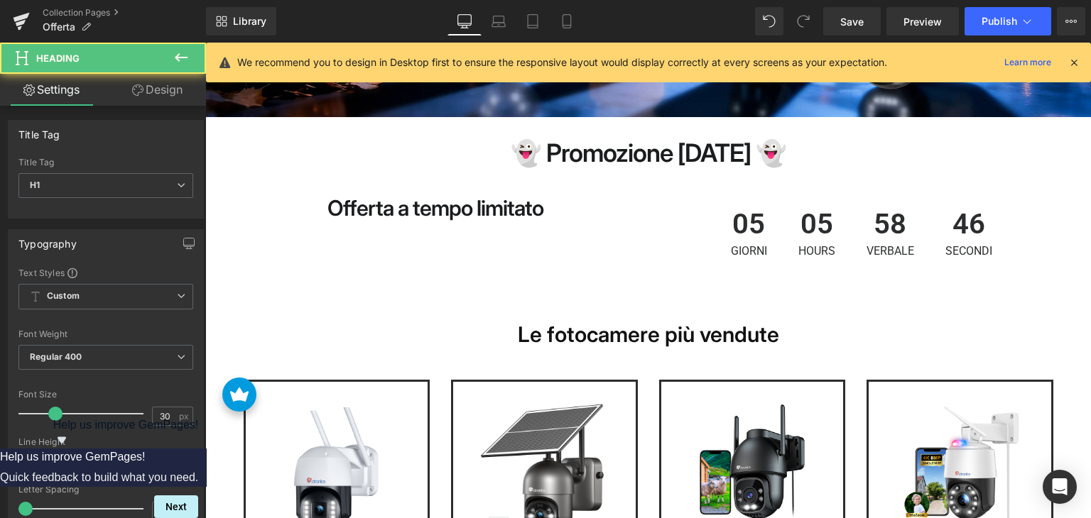
click at [173, 86] on link "Design" at bounding box center [157, 90] width 103 height 32
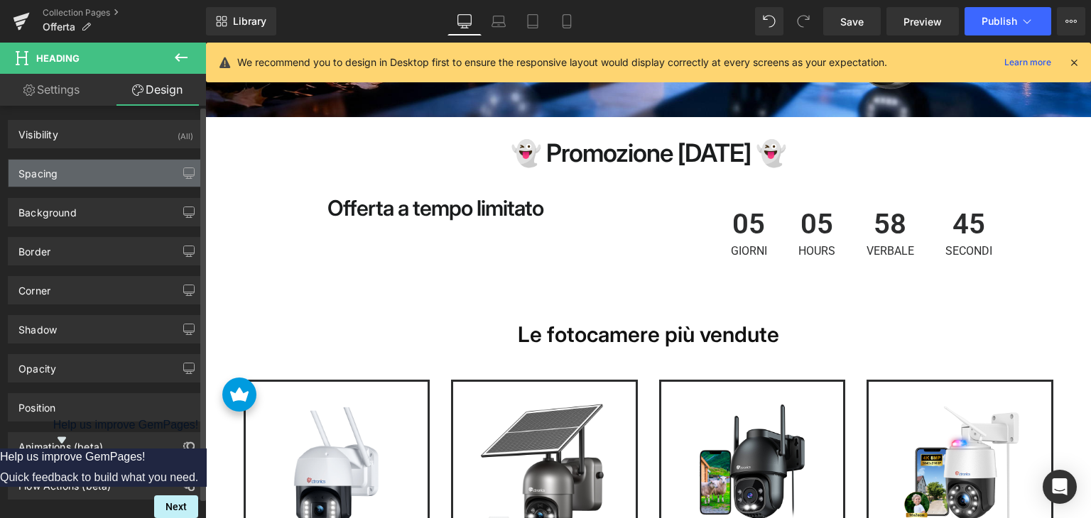
click at [87, 173] on div "Spacing" at bounding box center [106, 173] width 195 height 27
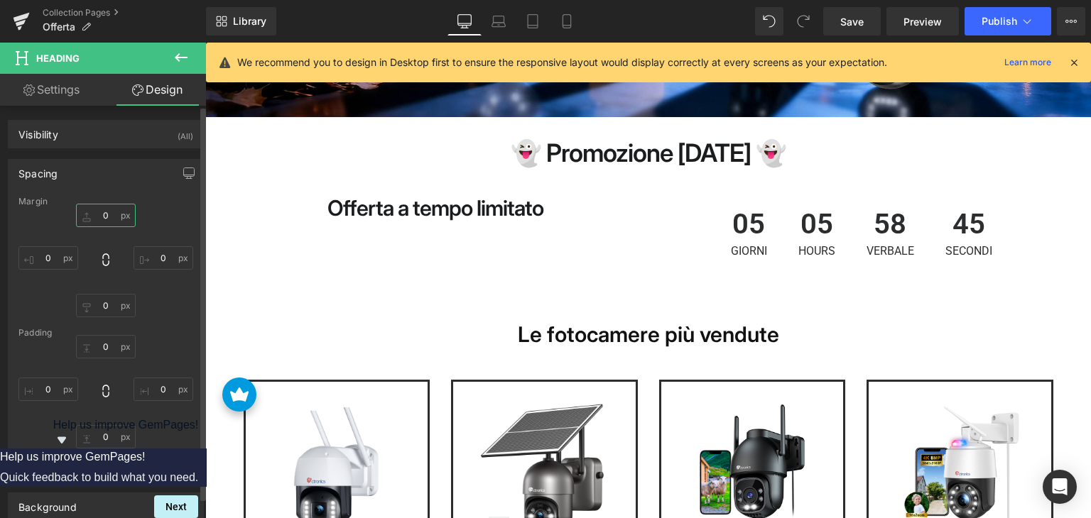
click at [104, 219] on input "0" at bounding box center [106, 215] width 60 height 23
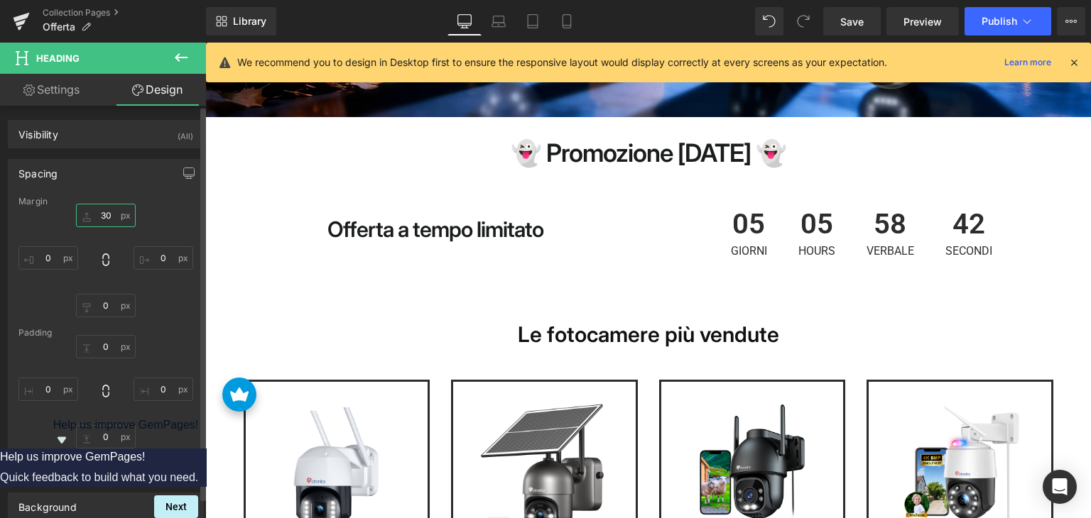
type input "3"
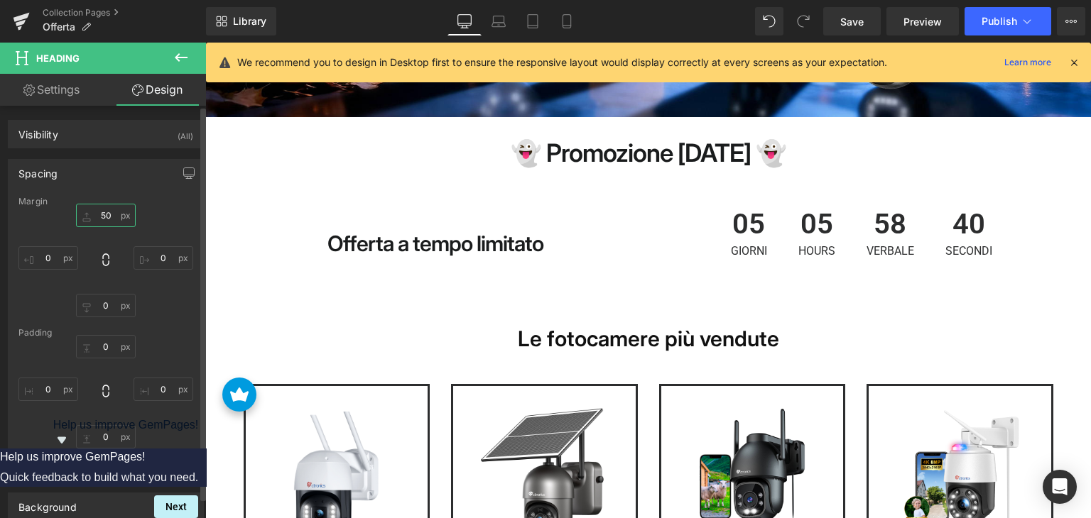
type input "5"
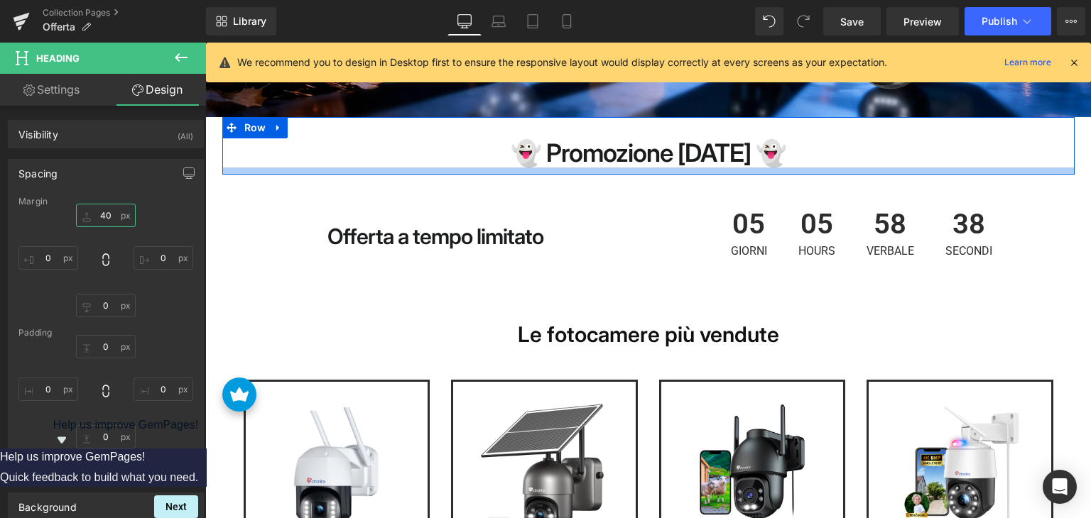
type input "40"
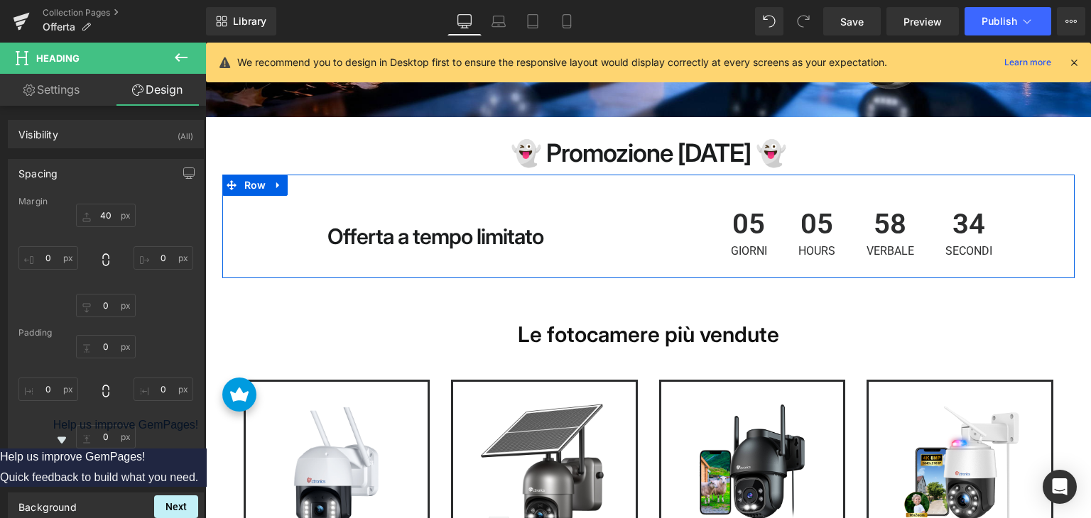
click at [799, 234] on span "05" at bounding box center [816, 227] width 37 height 35
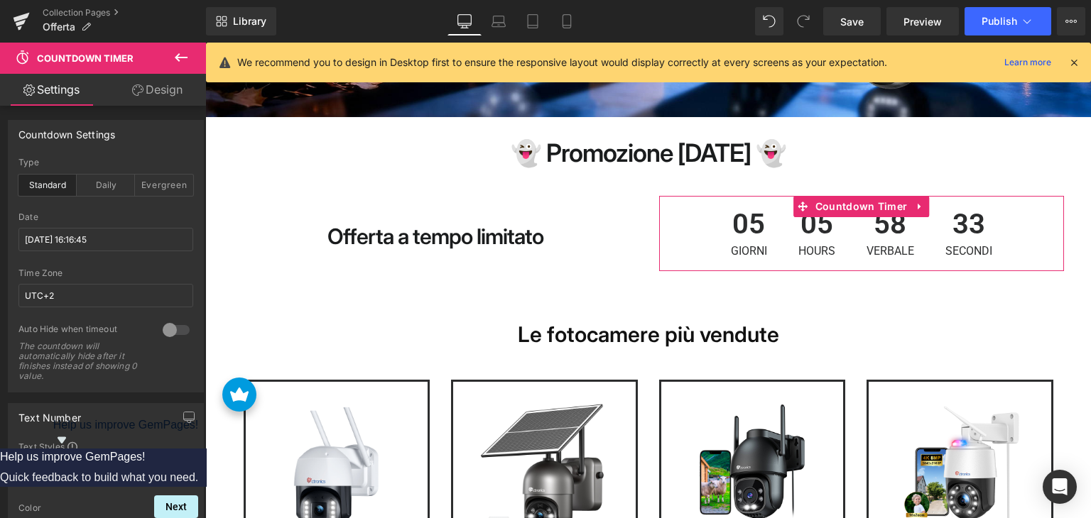
scroll to position [213, 0]
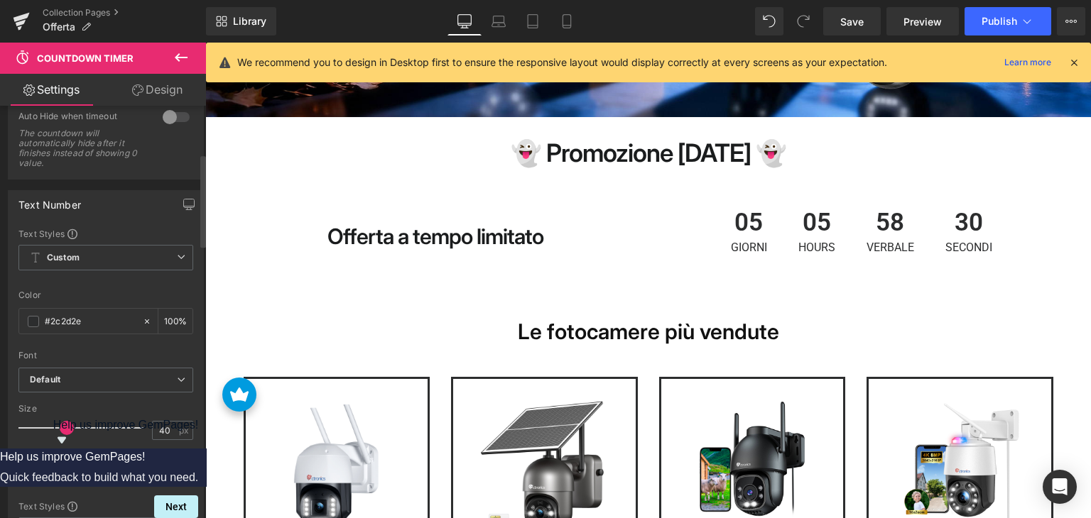
click at [65, 425] on span at bounding box center [67, 428] width 14 height 14
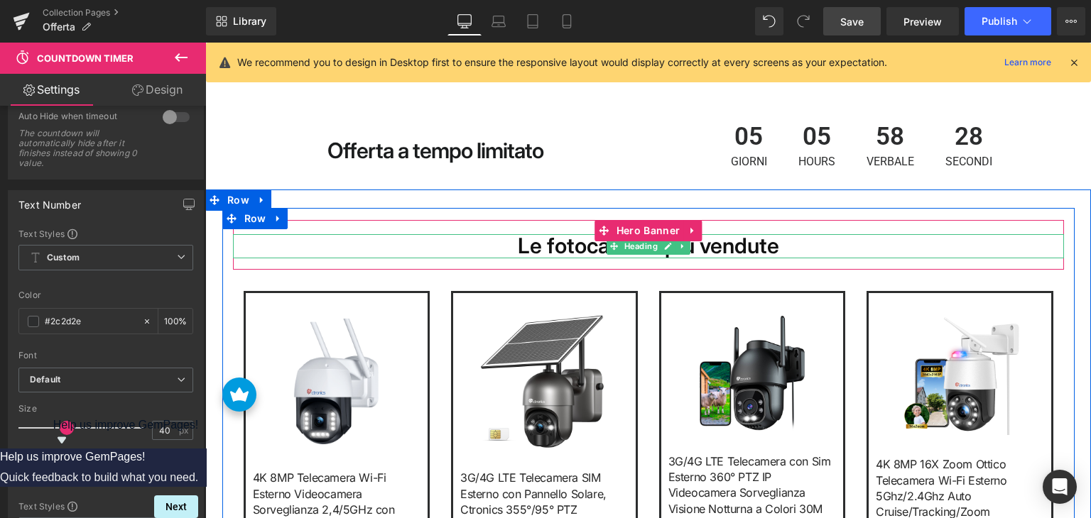
scroll to position [426, 0]
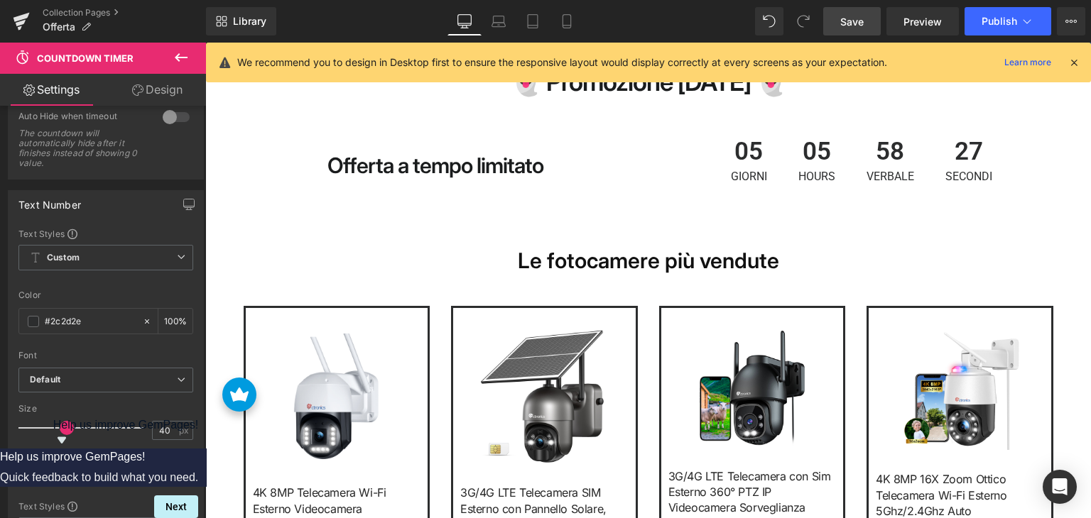
click at [861, 18] on span "Save" at bounding box center [851, 21] width 23 height 15
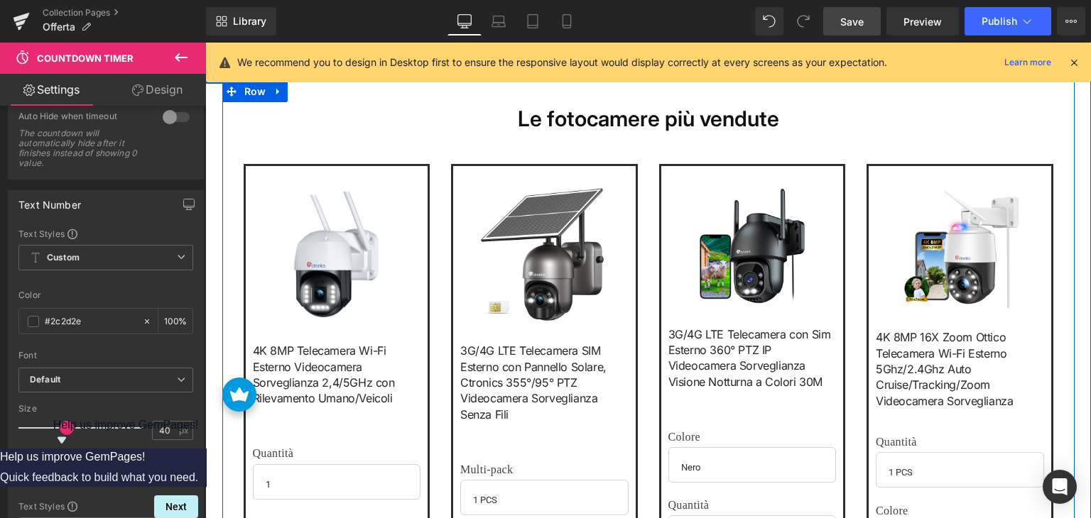
scroll to position [355, 0]
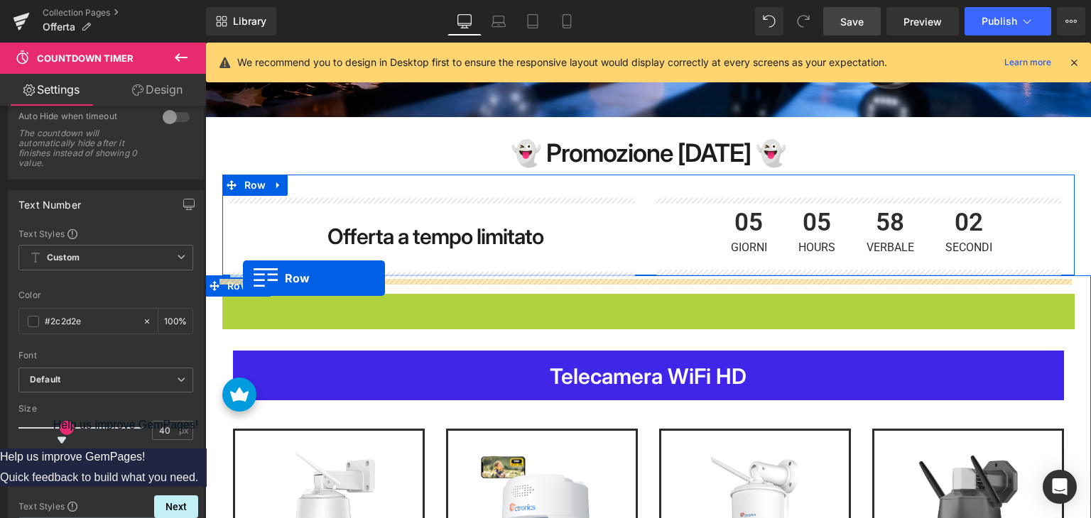
drag, startPoint x: 224, startPoint y: 310, endPoint x: 243, endPoint y: 278, distance: 36.9
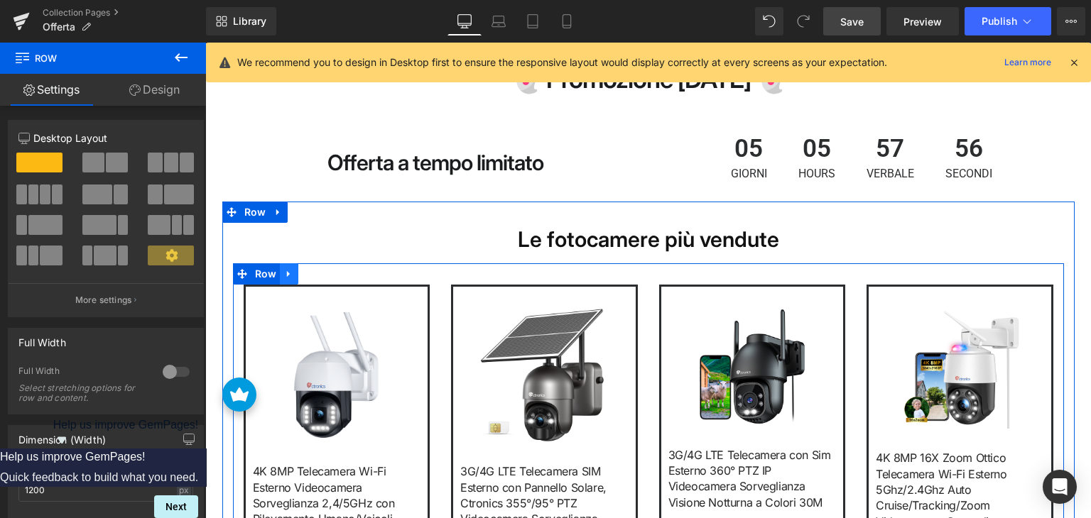
scroll to position [426, 0]
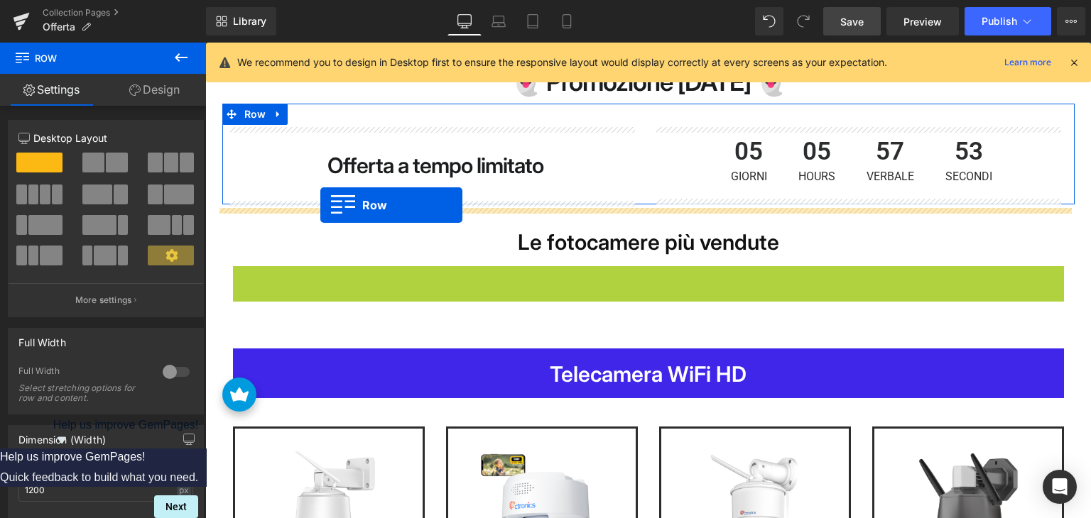
drag, startPoint x: 235, startPoint y: 279, endPoint x: 320, endPoint y: 205, distance: 112.7
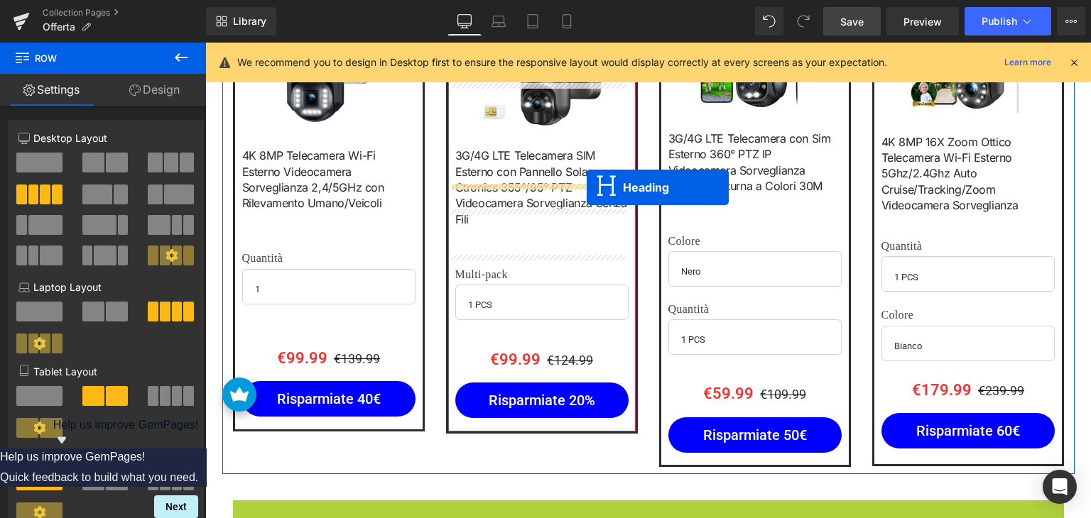
scroll to position [497, 0]
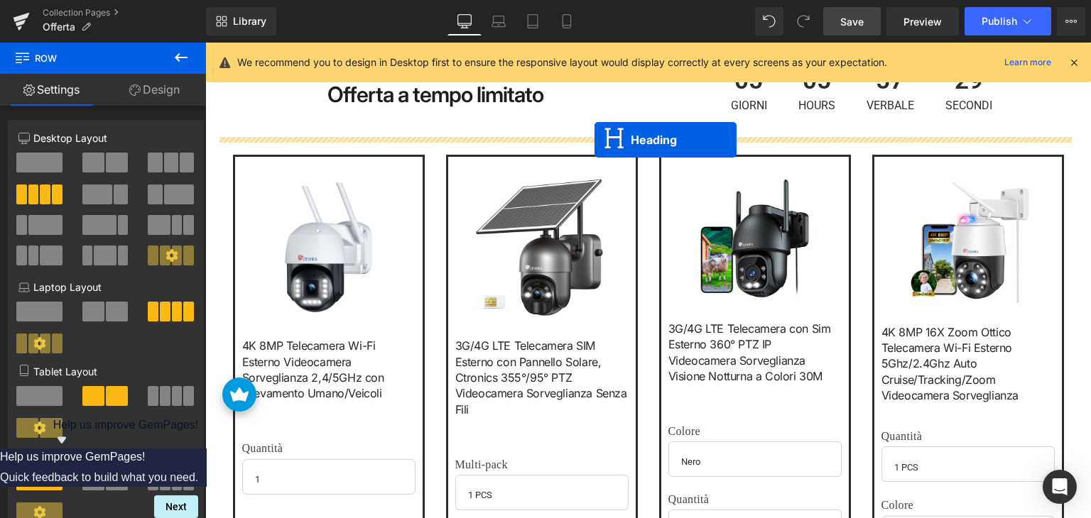
drag, startPoint x: 602, startPoint y: 351, endPoint x: 594, endPoint y: 140, distance: 211.0
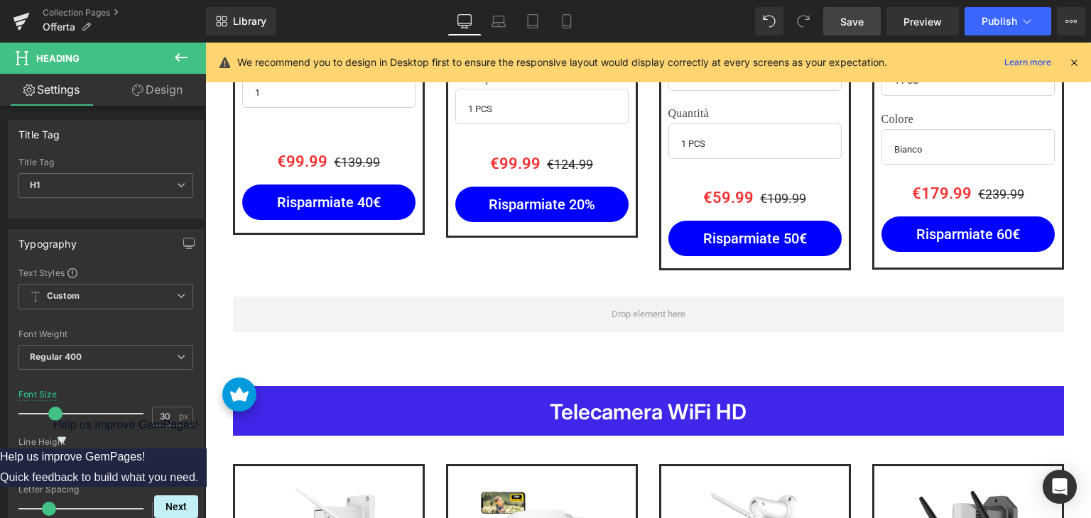
scroll to position [956, 0]
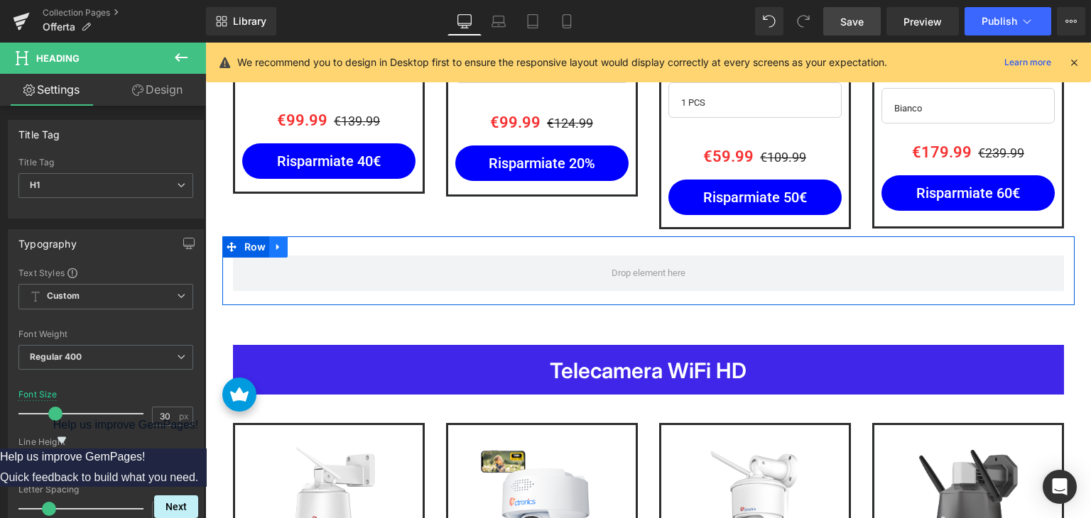
click at [273, 248] on icon at bounding box center [278, 247] width 10 height 11
click at [310, 252] on icon at bounding box center [315, 247] width 10 height 10
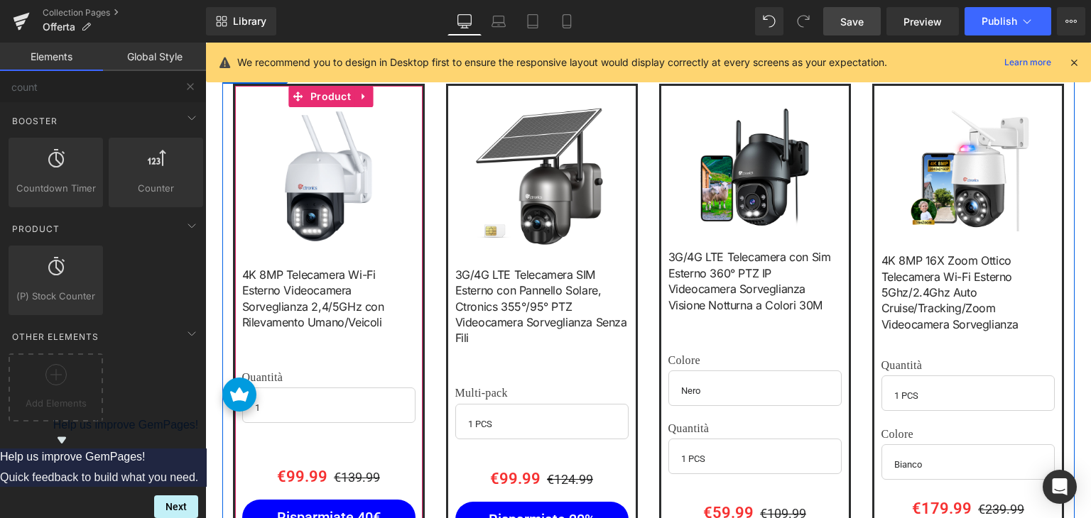
scroll to position [388, 0]
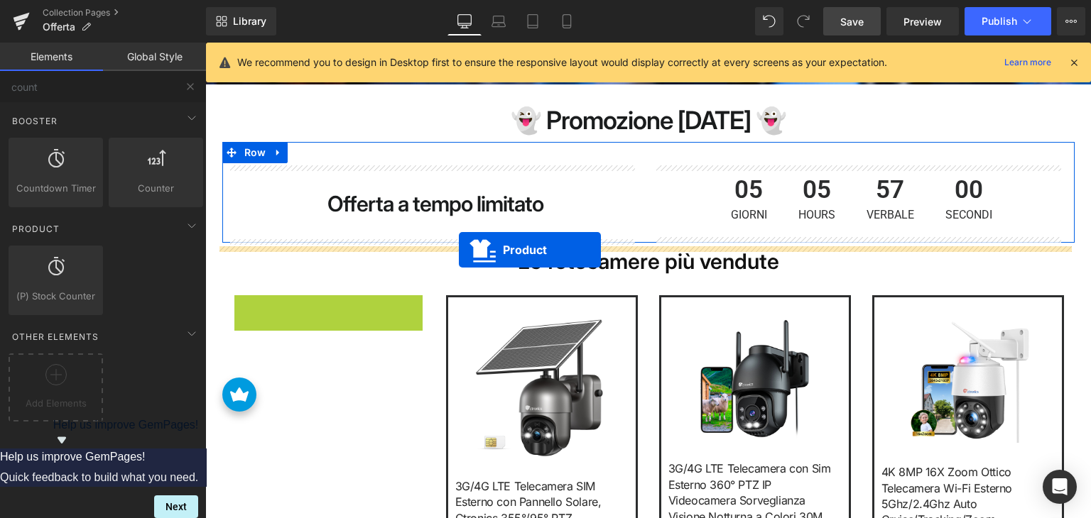
drag, startPoint x: 283, startPoint y: 312, endPoint x: 459, endPoint y: 250, distance: 185.9
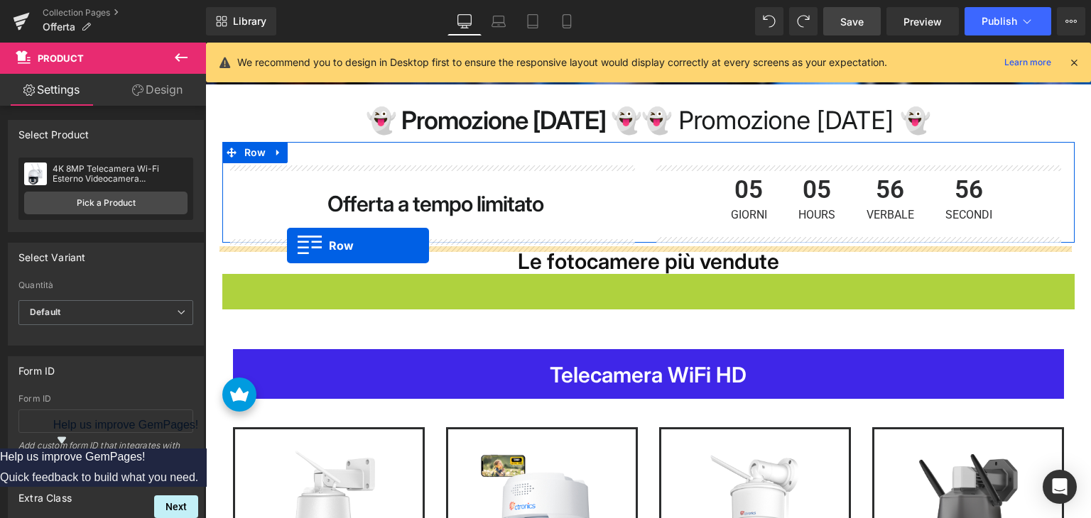
drag, startPoint x: 223, startPoint y: 288, endPoint x: 287, endPoint y: 245, distance: 76.8
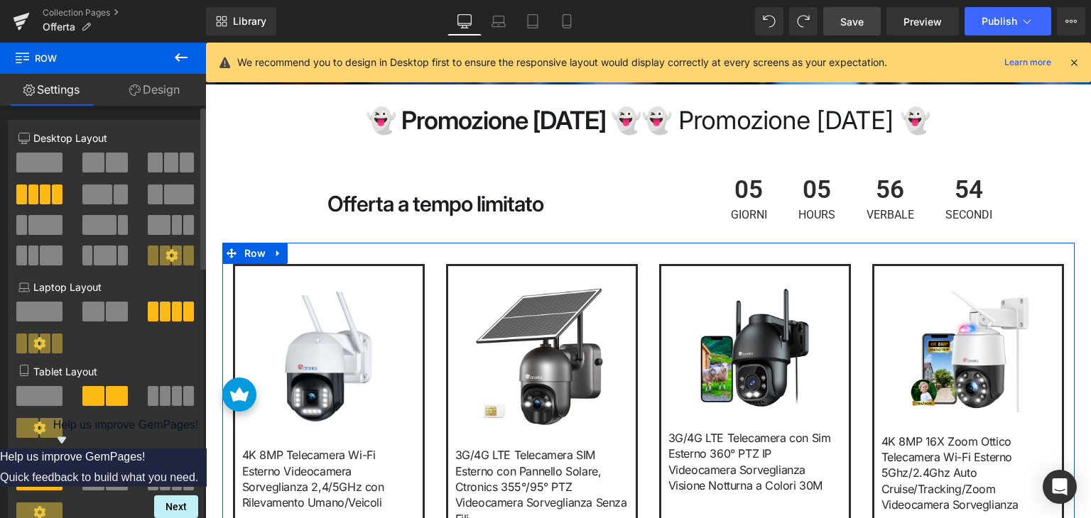
click at [180, 156] on span at bounding box center [187, 163] width 14 height 20
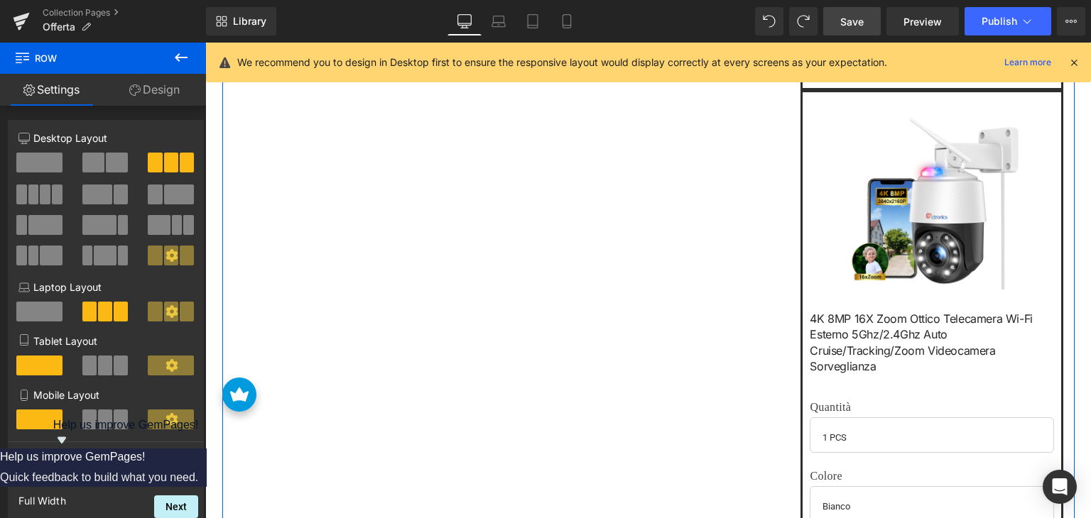
scroll to position [885, 0]
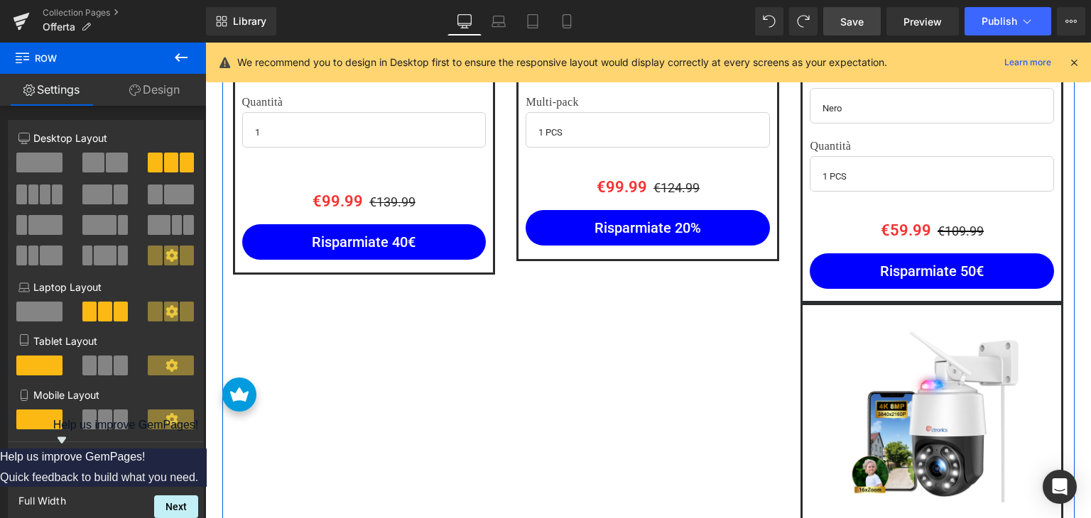
click at [826, 334] on link "Sale Off" at bounding box center [931, 415] width 244 height 176
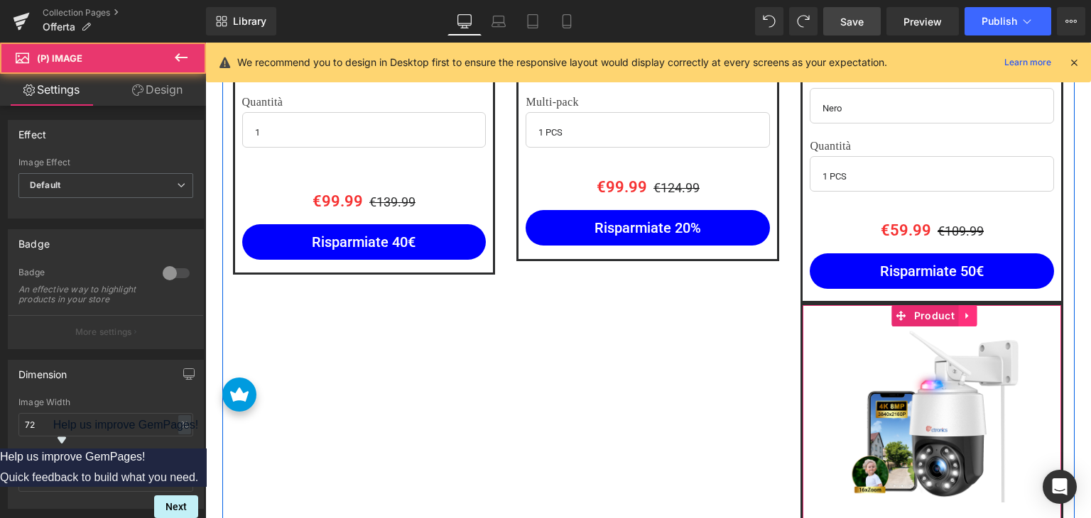
click at [968, 319] on link at bounding box center [967, 315] width 18 height 21
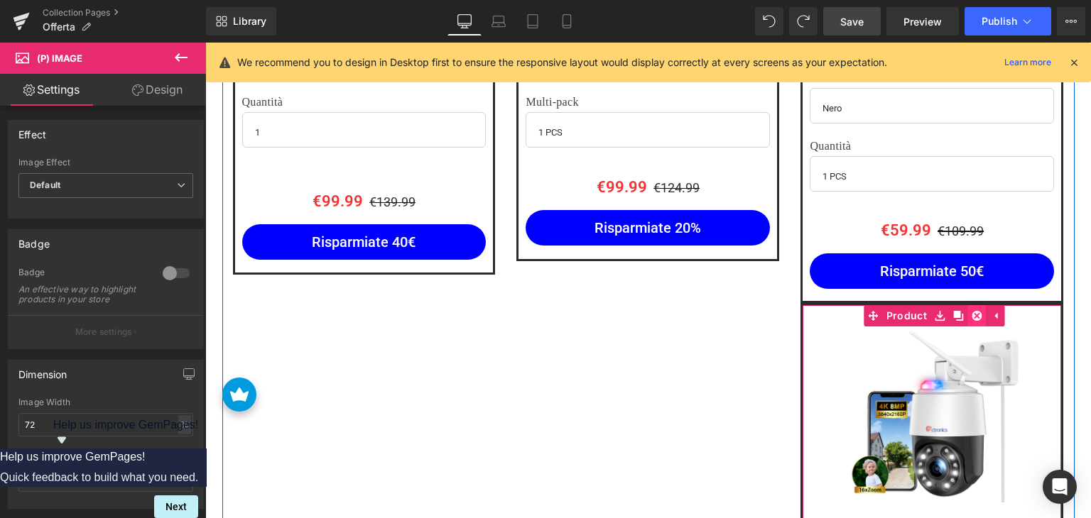
click at [967, 316] on link at bounding box center [976, 315] width 18 height 21
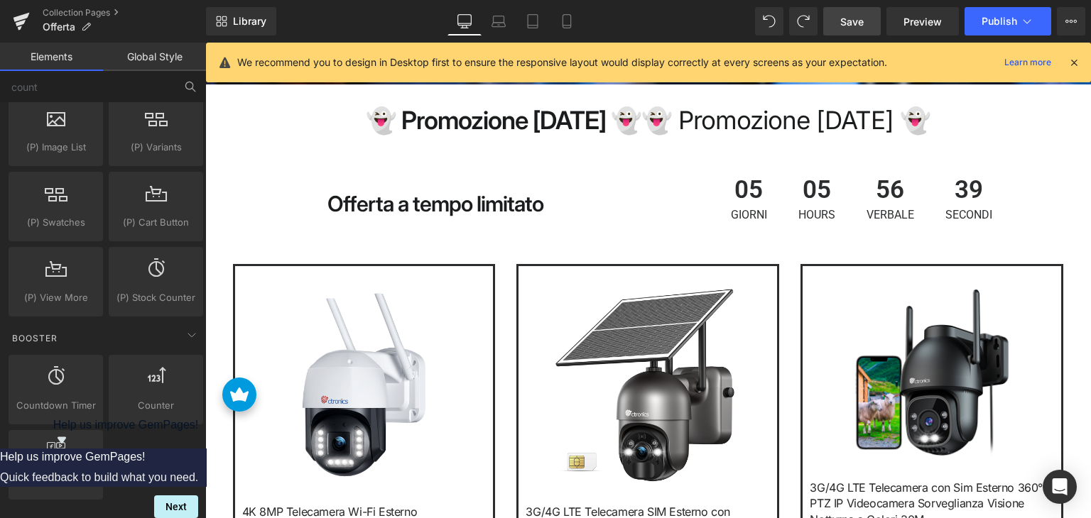
scroll to position [1704, 0]
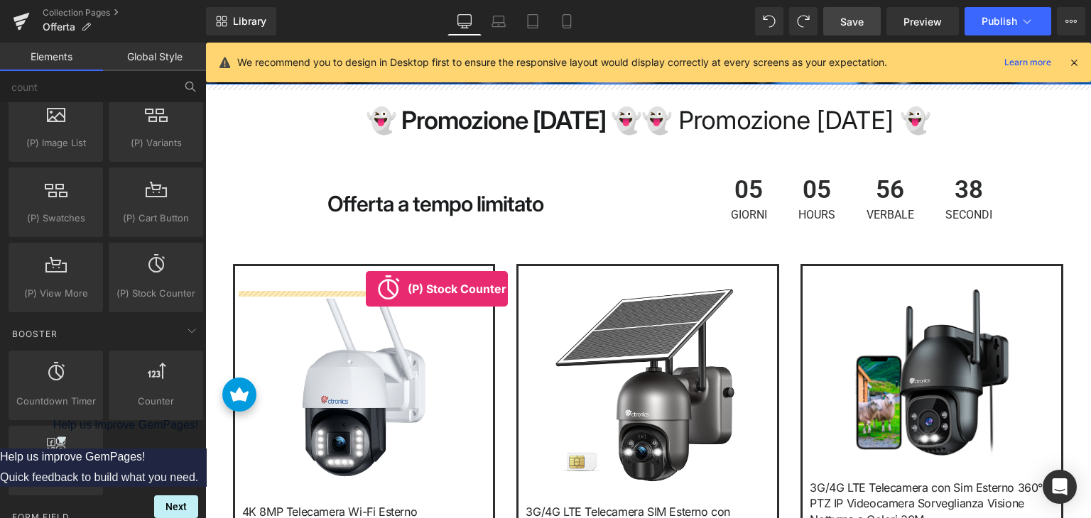
drag, startPoint x: 378, startPoint y: 330, endPoint x: 366, endPoint y: 288, distance: 43.8
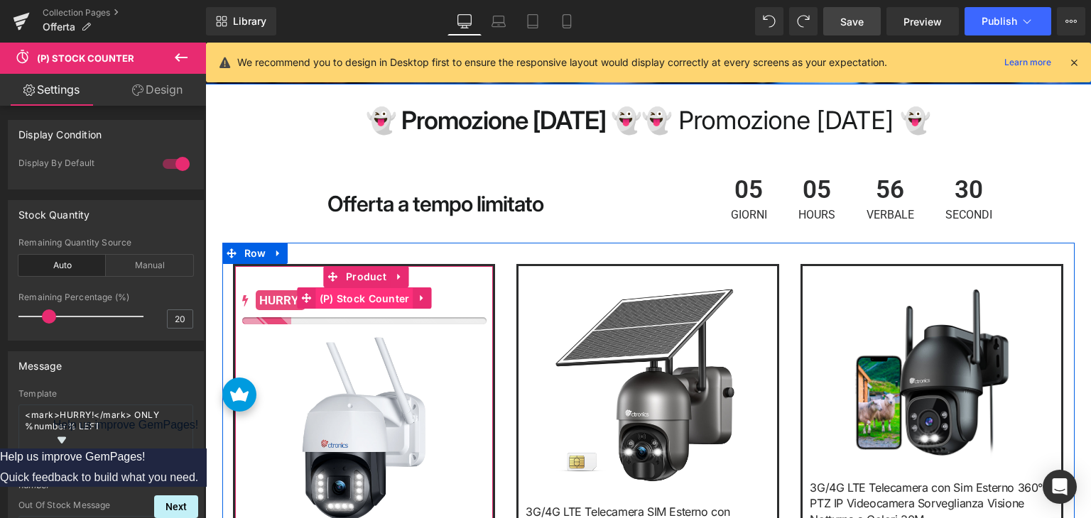
click at [351, 307] on span "(P) Stock Counter" at bounding box center [364, 298] width 97 height 21
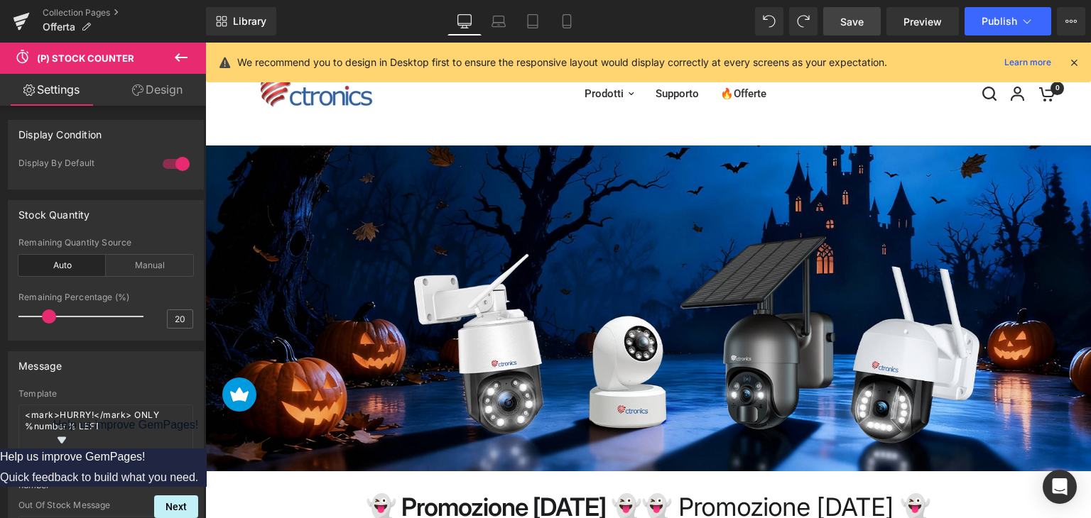
scroll to position [355, 0]
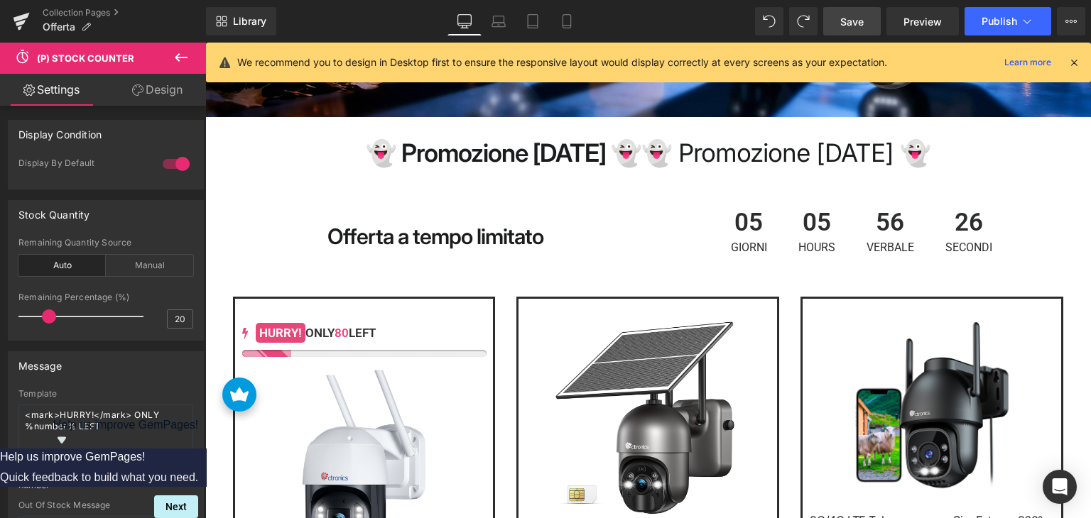
click at [863, 24] on span "Save" at bounding box center [851, 21] width 23 height 15
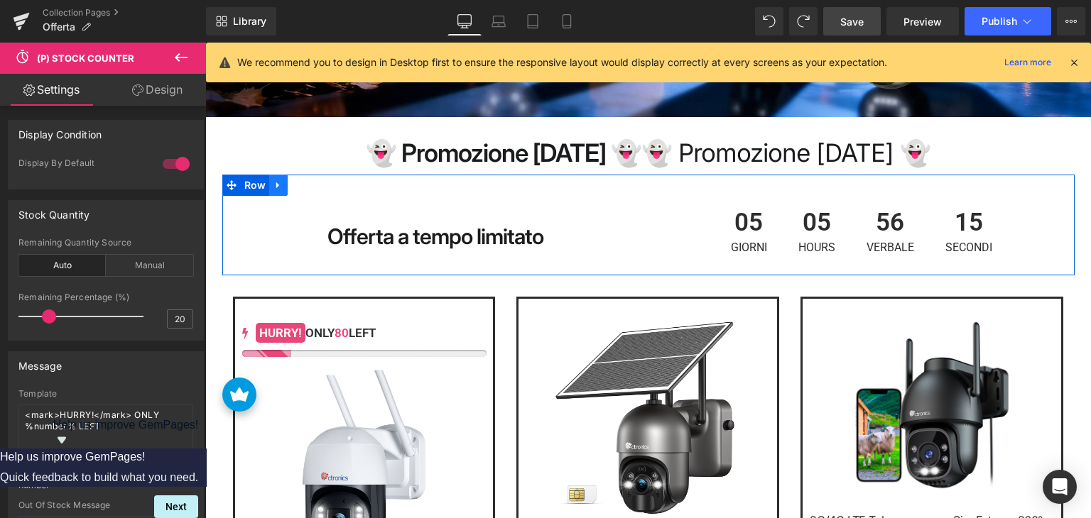
click at [269, 190] on link at bounding box center [278, 185] width 18 height 21
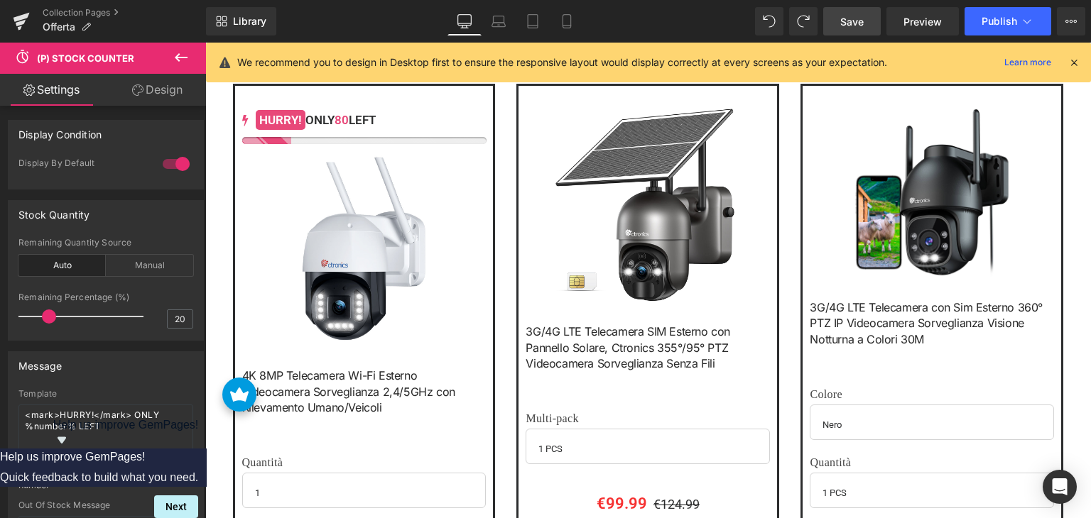
scroll to position [426, 0]
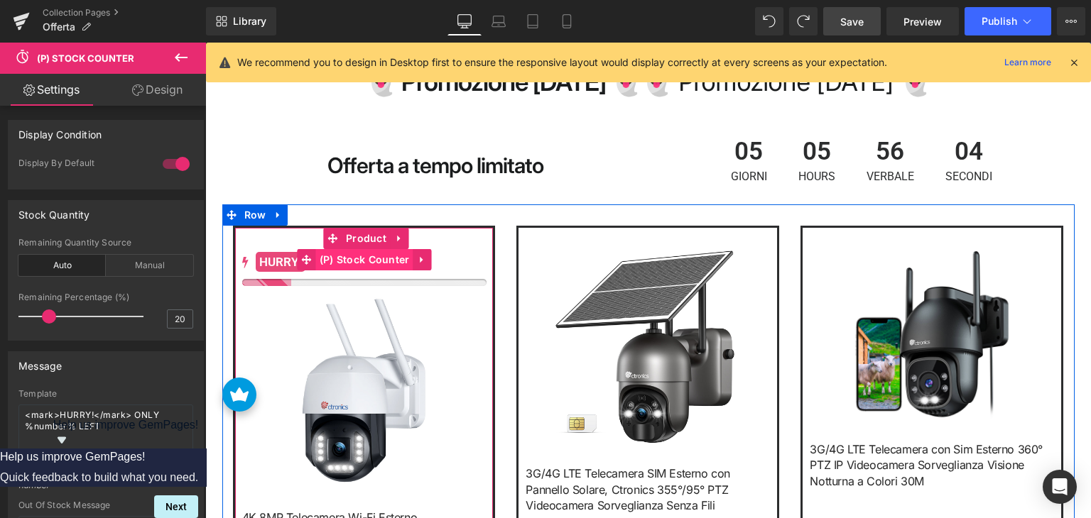
click at [344, 268] on span "(P) Stock Counter" at bounding box center [364, 259] width 97 height 21
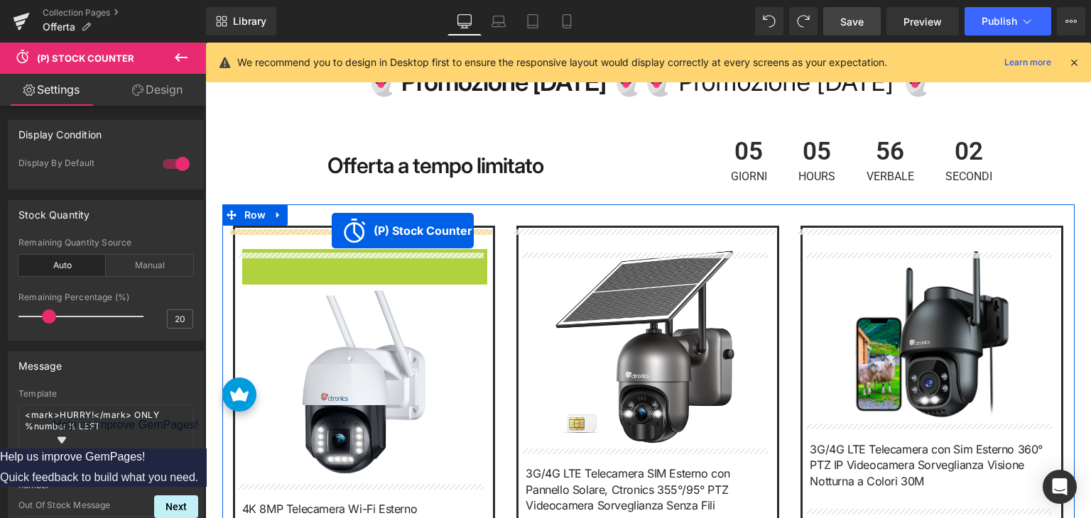
drag, startPoint x: 298, startPoint y: 264, endPoint x: 332, endPoint y: 231, distance: 47.2
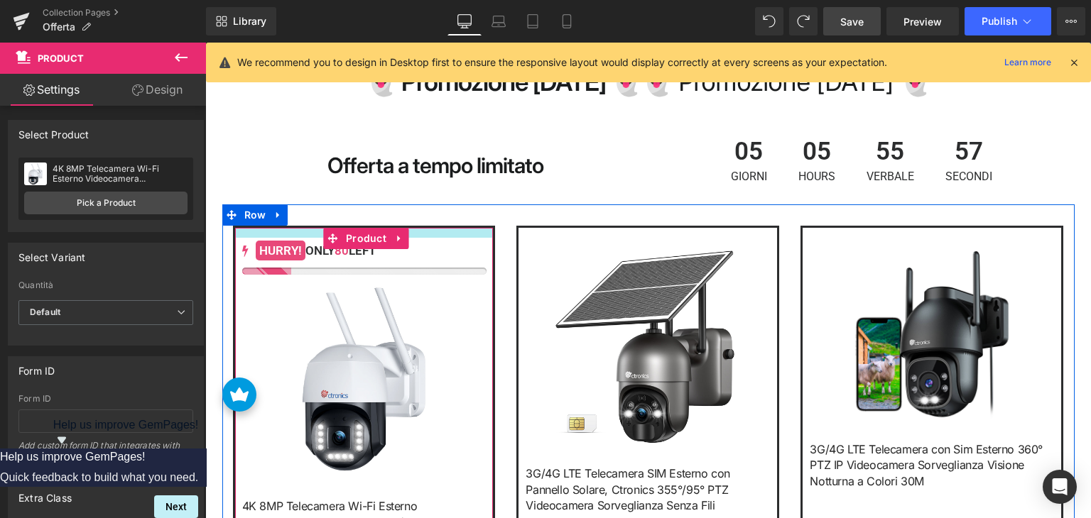
drag, startPoint x: 451, startPoint y: 241, endPoint x: 454, endPoint y: 229, distance: 11.7
click at [454, 229] on div "80 175 188 185 HURRY! ONLY 80 LEFT (P) Stock Counter Sale Off (P) Image 4K 8MP …" at bounding box center [648, 488] width 852 height 569
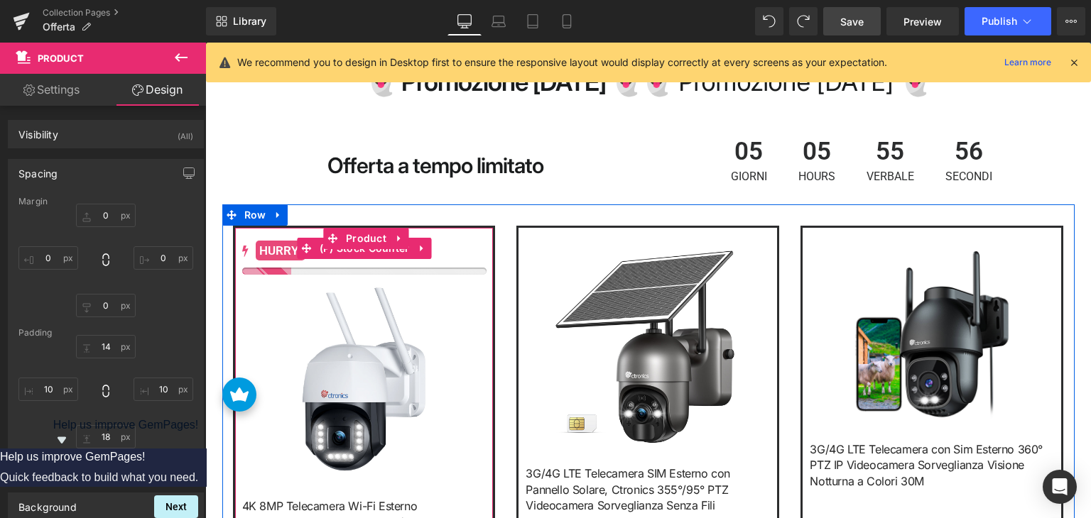
click at [280, 258] on mark "HURRY!" at bounding box center [281, 251] width 50 height 20
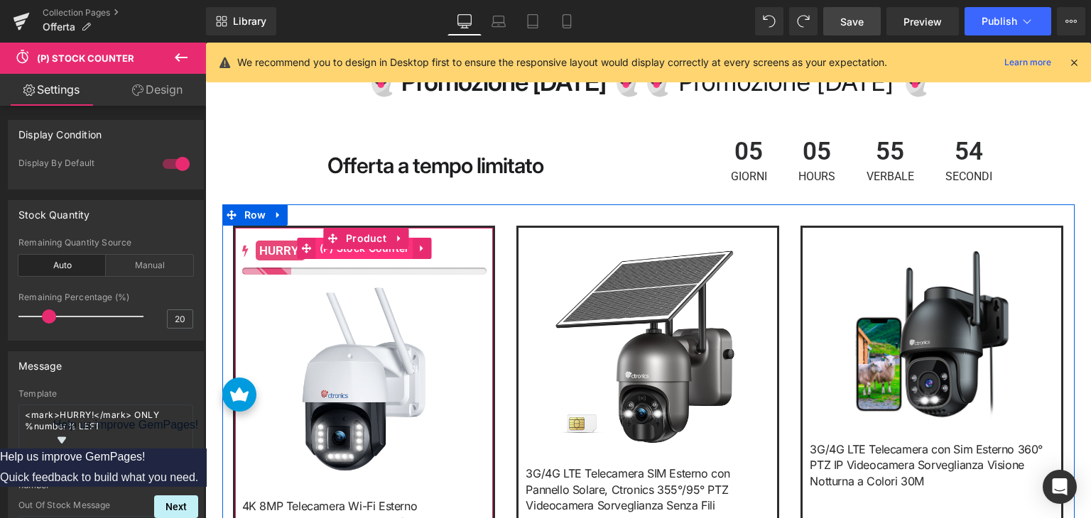
click at [346, 254] on span "(P) Stock Counter" at bounding box center [364, 248] width 97 height 21
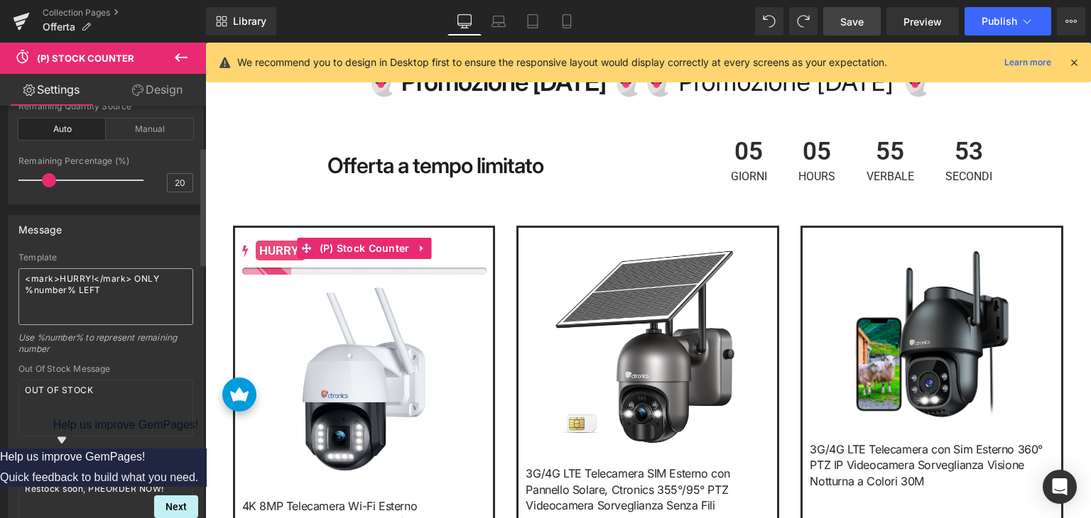
scroll to position [142, 0]
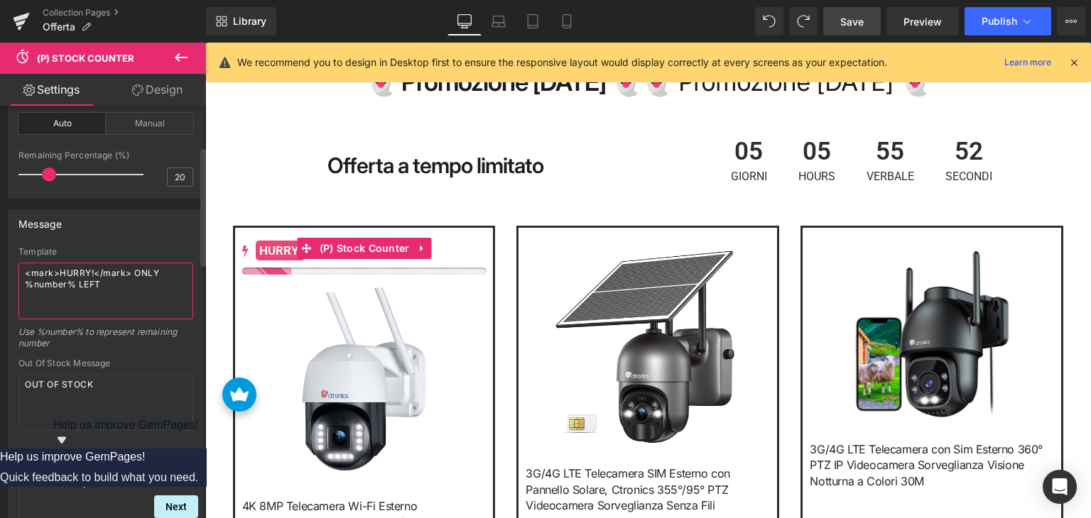
click at [72, 273] on textarea "<mark>HURRY!</mark> ONLY %number% LEFT" at bounding box center [105, 291] width 175 height 57
paste textarea "AFFRETTATI"
click at [81, 285] on textarea "<mark>AFFRETTATI!</mark> ONLY %number% LEFT" at bounding box center [105, 291] width 175 height 57
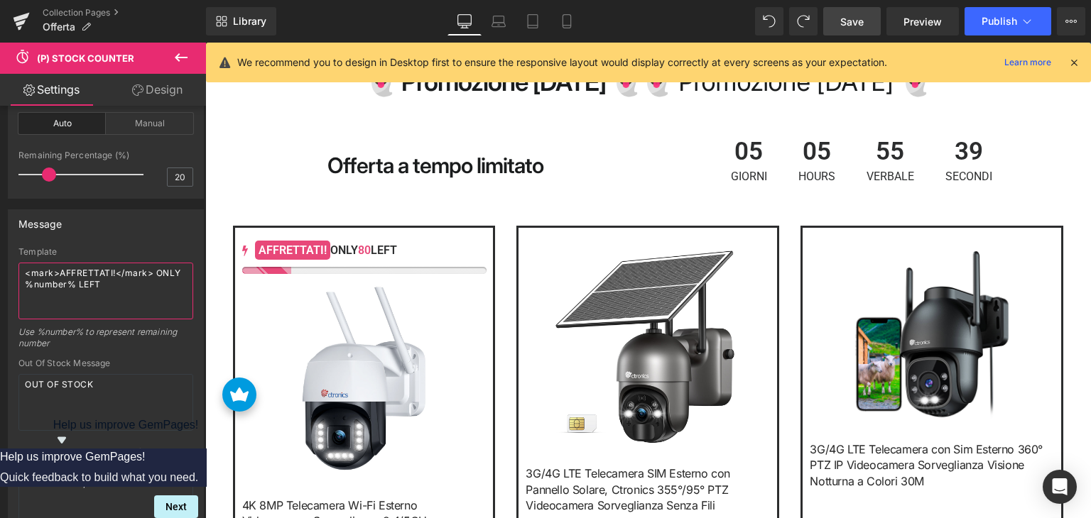
paste textarea "SINISTRA"
click at [160, 273] on textarea "<mark>AFFRETTATI!</mark> ONLY %number% SINISTRA" at bounding box center [105, 291] width 175 height 57
paste textarea "SOLO"
type textarea "<mark>AFFRETTATI!</mark> SOLO %number% SINISTRA"
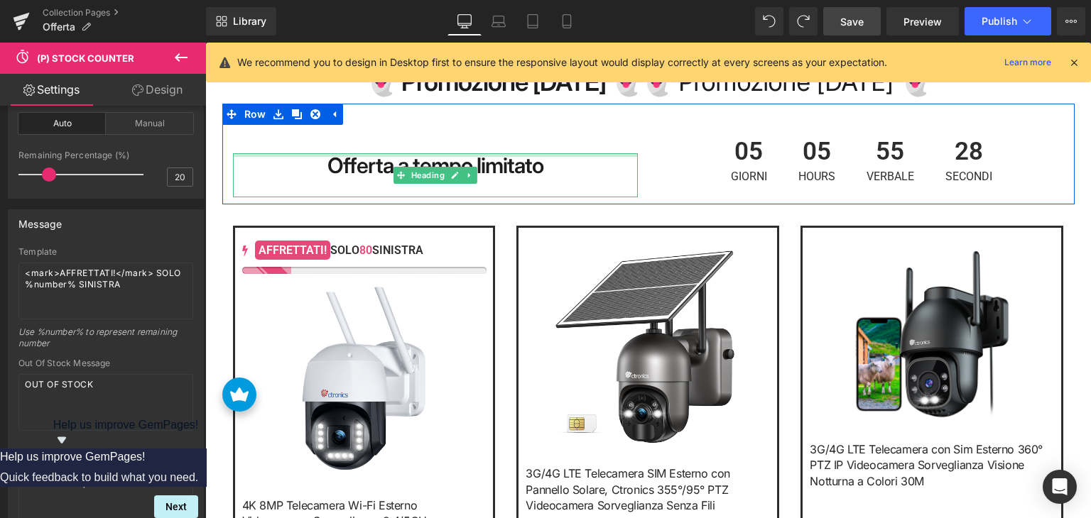
drag, startPoint x: 250, startPoint y: 155, endPoint x: 274, endPoint y: 158, distance: 24.3
click at [250, 155] on div at bounding box center [435, 155] width 405 height 4
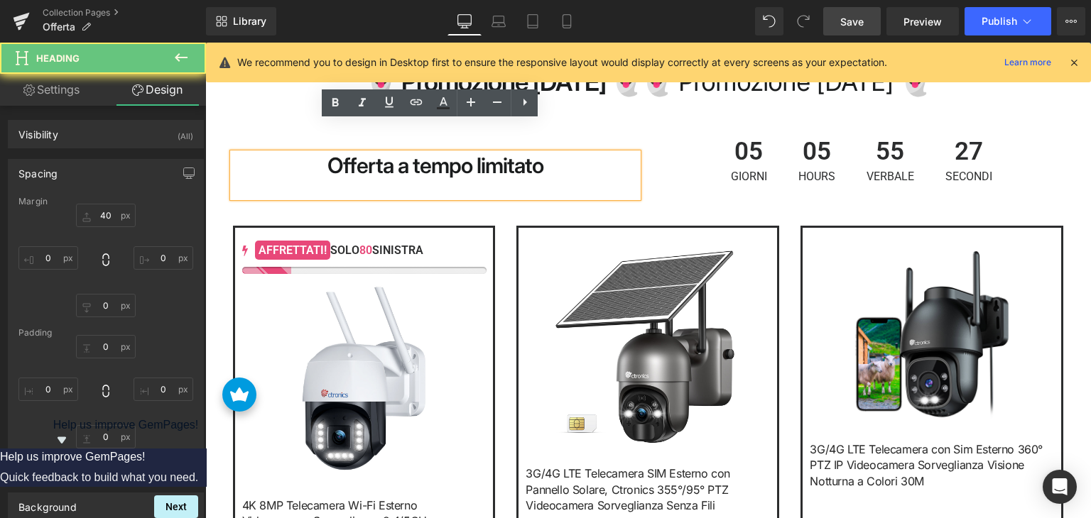
scroll to position [568, 0]
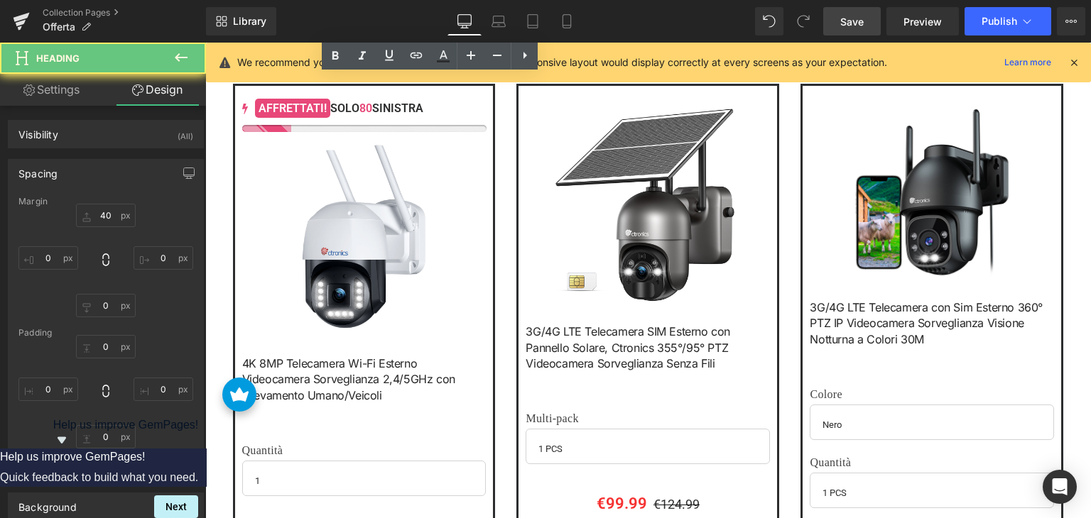
click at [357, 258] on img at bounding box center [363, 236] width 195 height 195
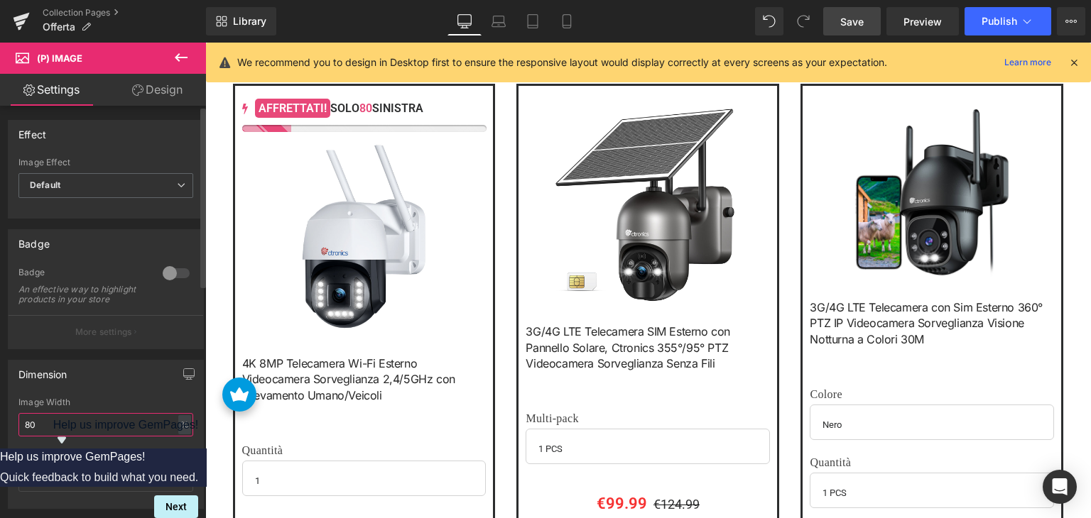
click at [45, 437] on input "80" at bounding box center [105, 424] width 175 height 23
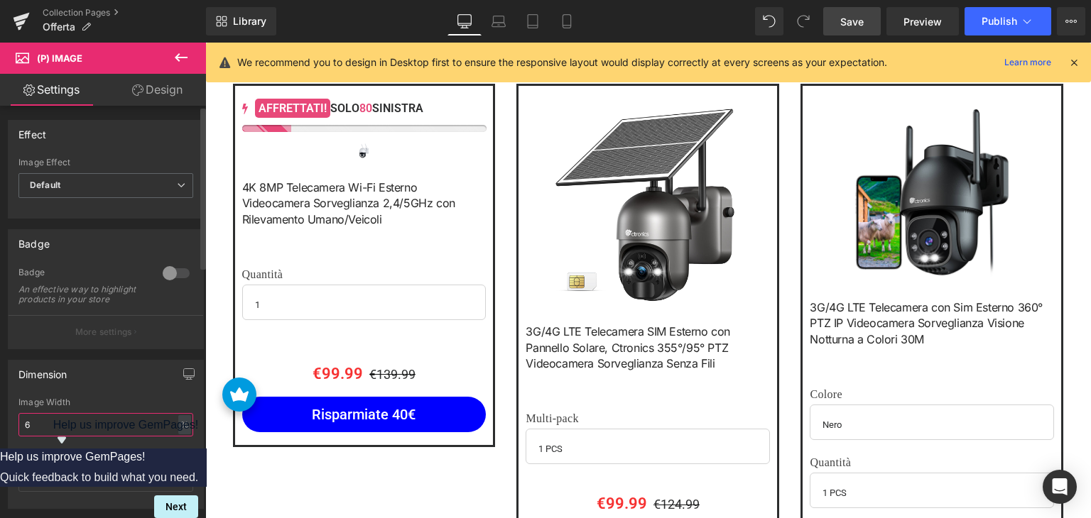
type input "60"
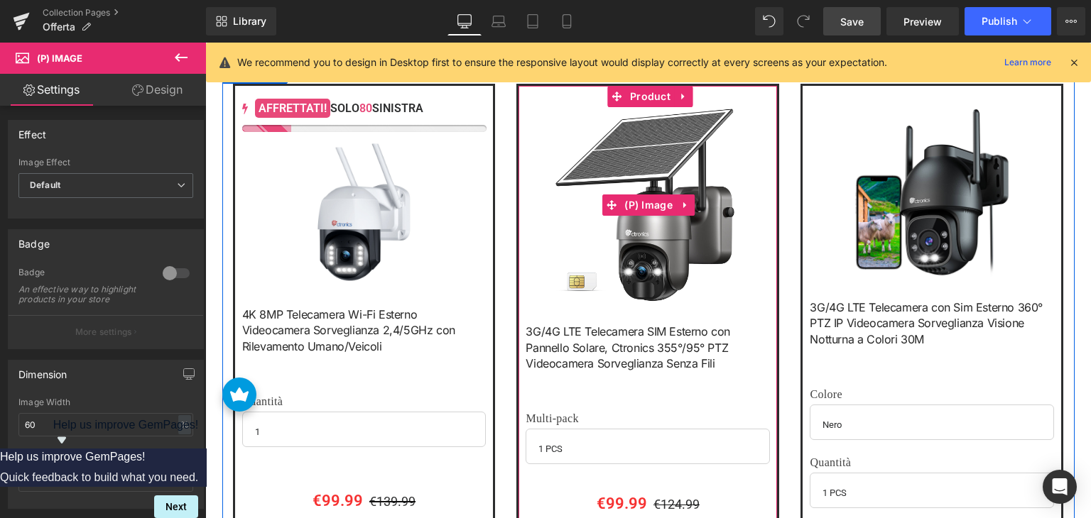
click at [636, 172] on img at bounding box center [647, 204] width 195 height 195
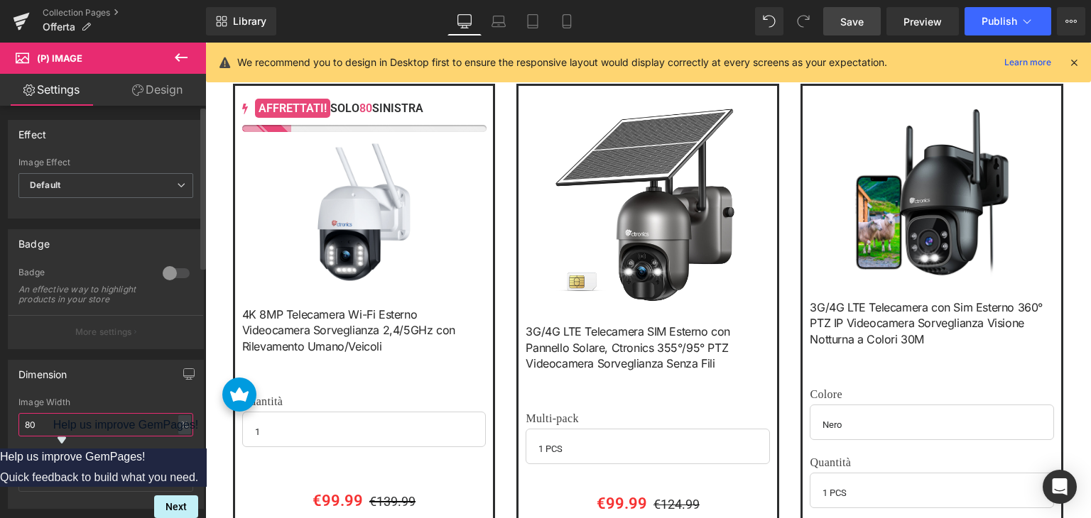
click at [71, 430] on input "80" at bounding box center [105, 424] width 175 height 23
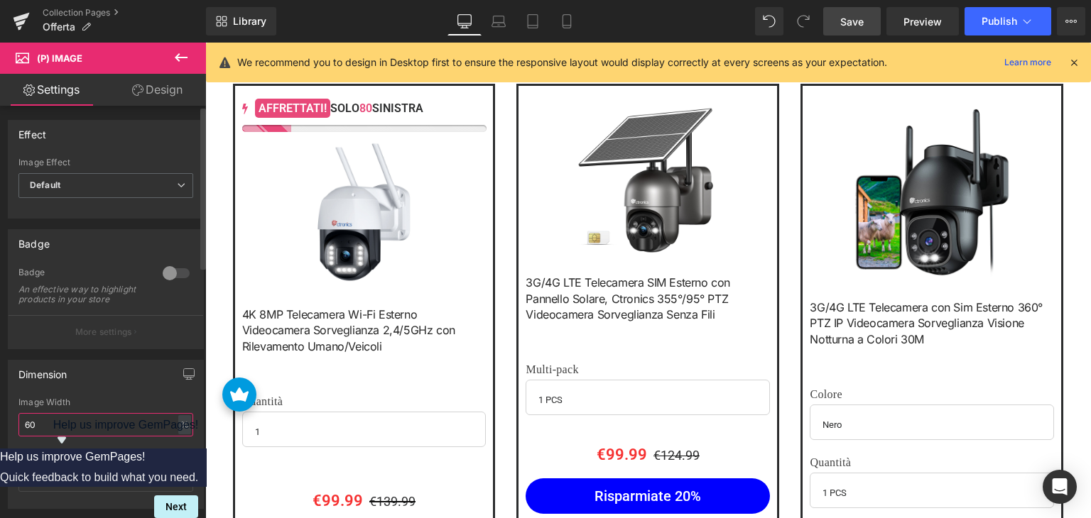
type input "60"
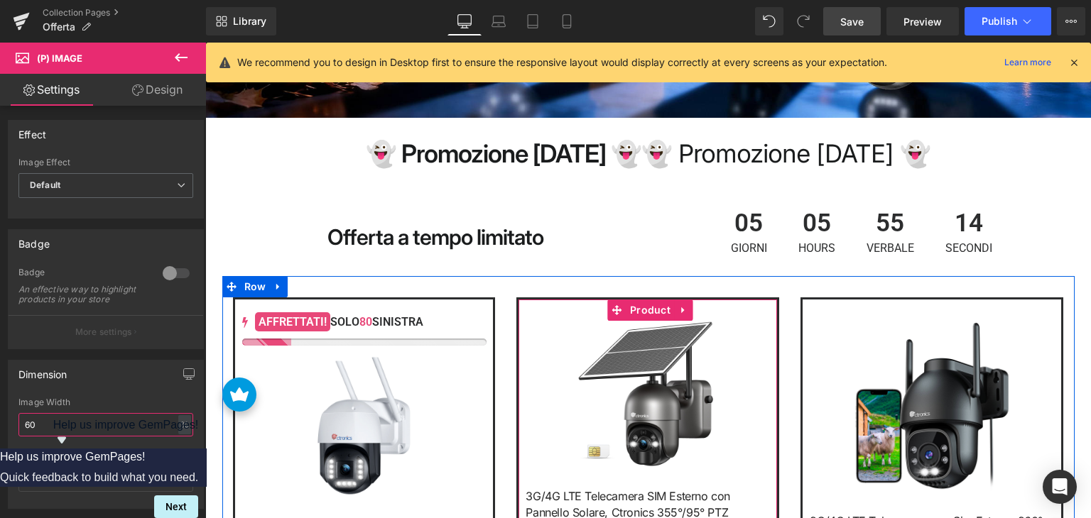
scroll to position [355, 0]
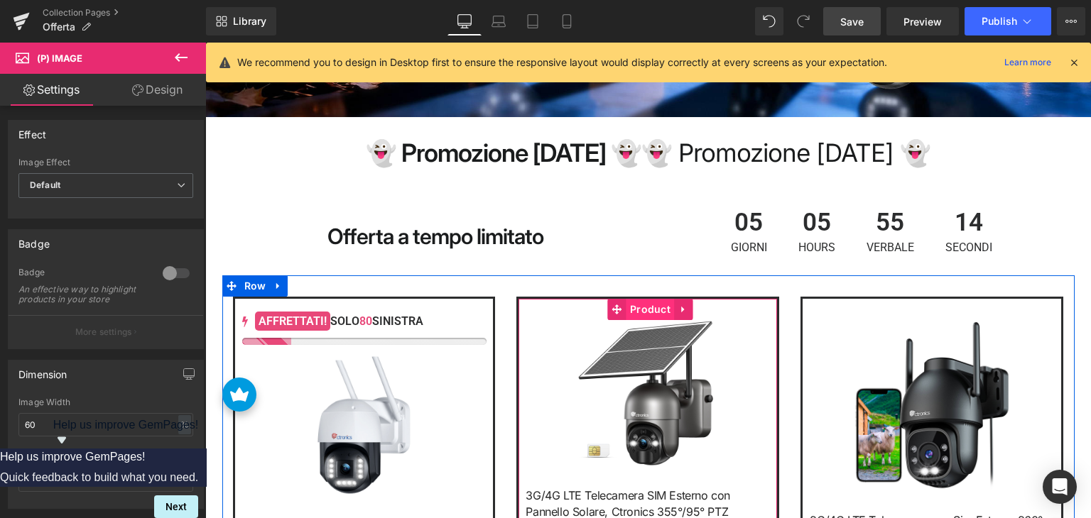
click at [646, 312] on span "Product" at bounding box center [650, 309] width 48 height 21
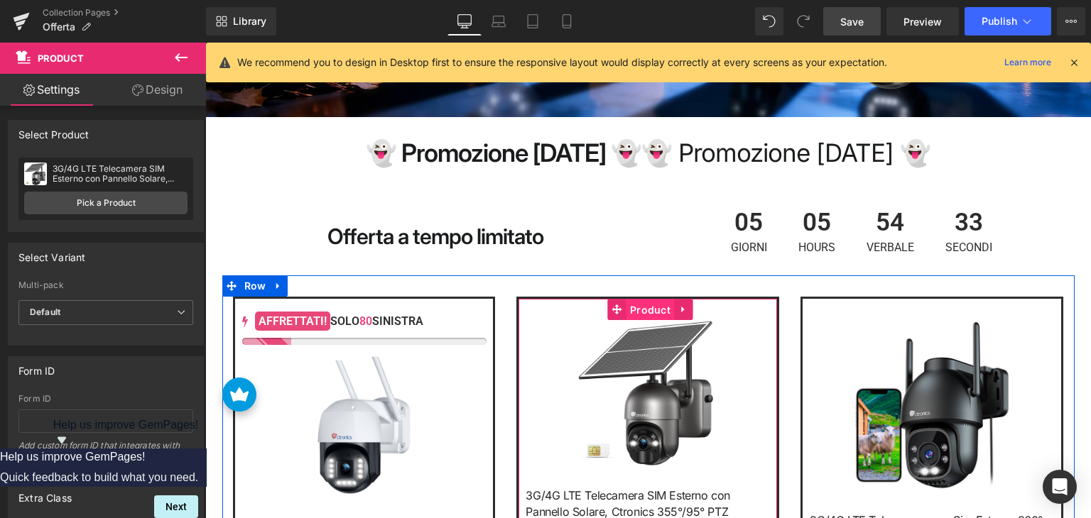
click at [633, 309] on span "Product" at bounding box center [650, 310] width 48 height 21
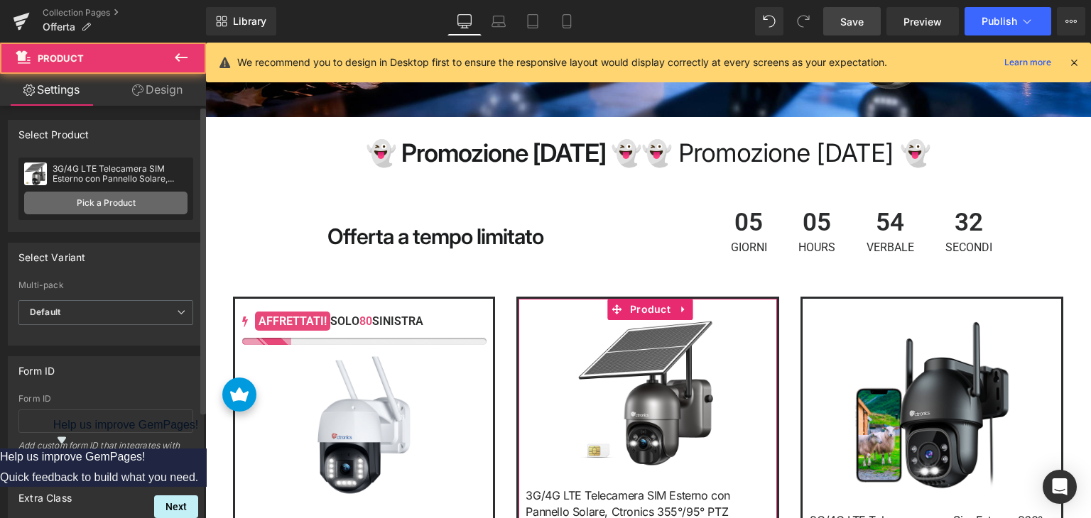
click at [133, 195] on link "Pick a Product" at bounding box center [105, 203] width 163 height 23
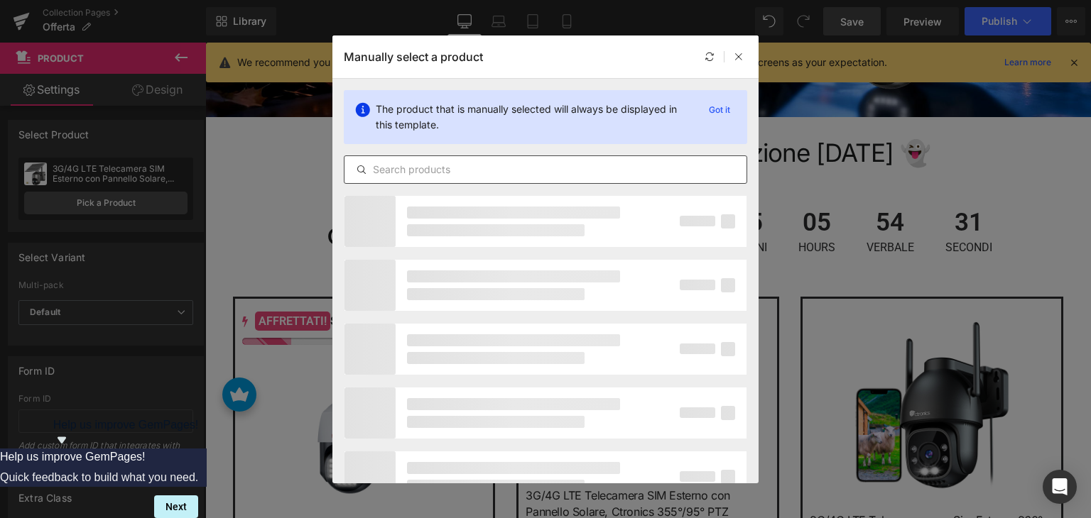
click at [449, 157] on div at bounding box center [545, 169] width 403 height 28
click at [450, 170] on input "text" at bounding box center [545, 169] width 402 height 17
paste input "Ctronics Telecamera WiFi Esterno PTZ Doppio Obiettivo 4MP, 2.4/5GHz"
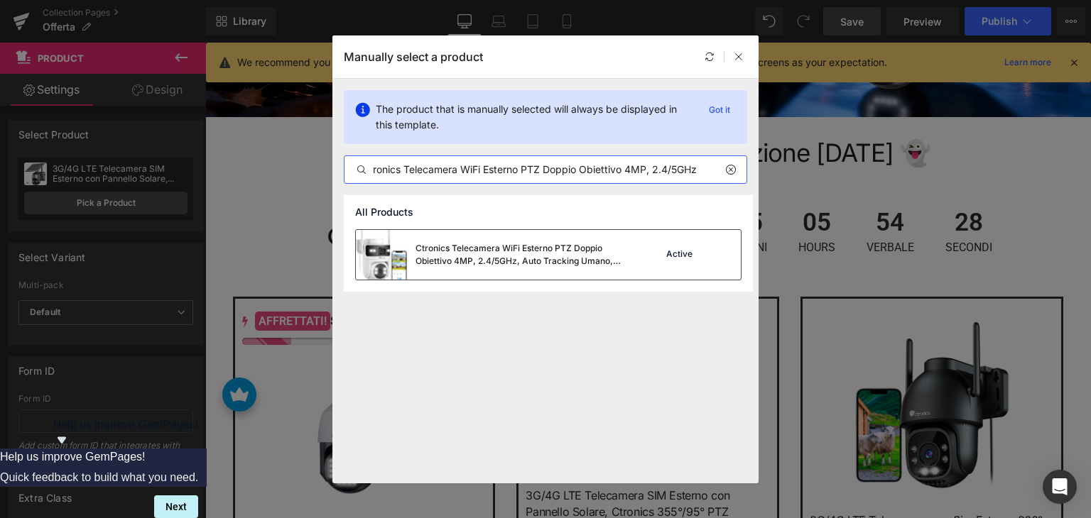
type input "Ctronics Telecamera WiFi Esterno PTZ Doppio Obiettivo 4MP, 2.4/5GHz"
click at [474, 260] on div "Ctronics Telecamera WiFi Esterno PTZ Doppio Obiettivo 4MP, 2.4/5GHz, Auto Track…" at bounding box center [521, 255] width 213 height 26
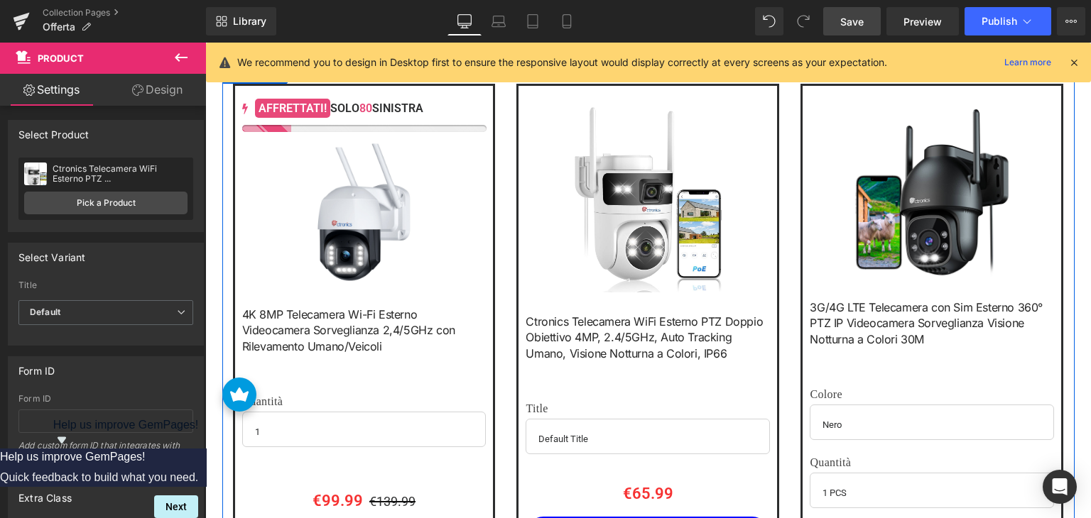
scroll to position [497, 0]
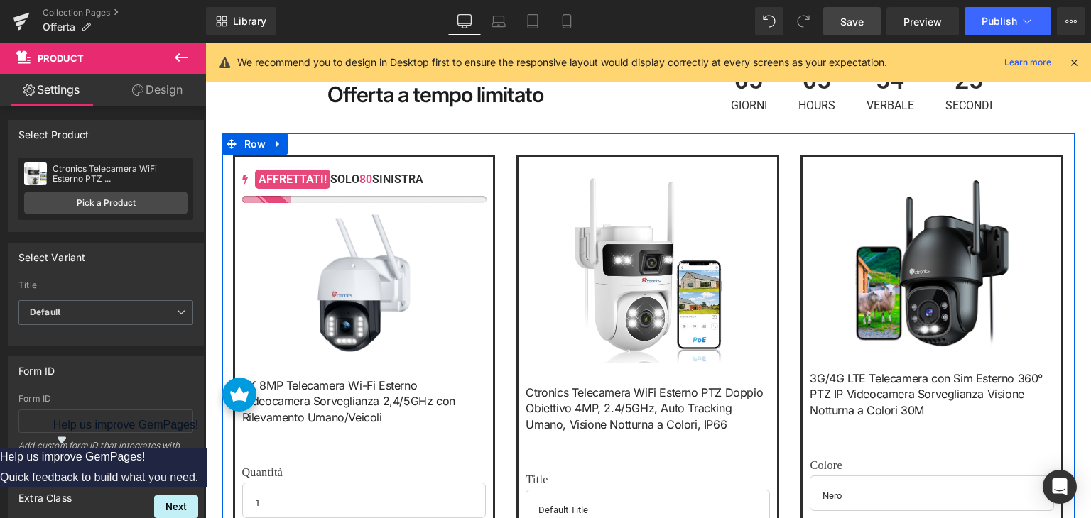
click at [629, 261] on img at bounding box center [647, 270] width 146 height 185
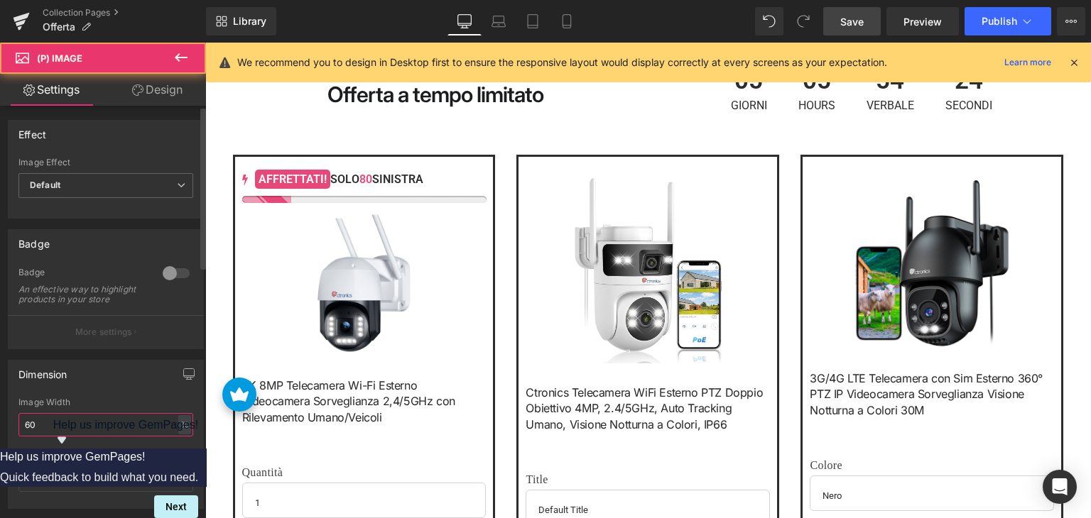
click at [70, 430] on input "60" at bounding box center [105, 424] width 175 height 23
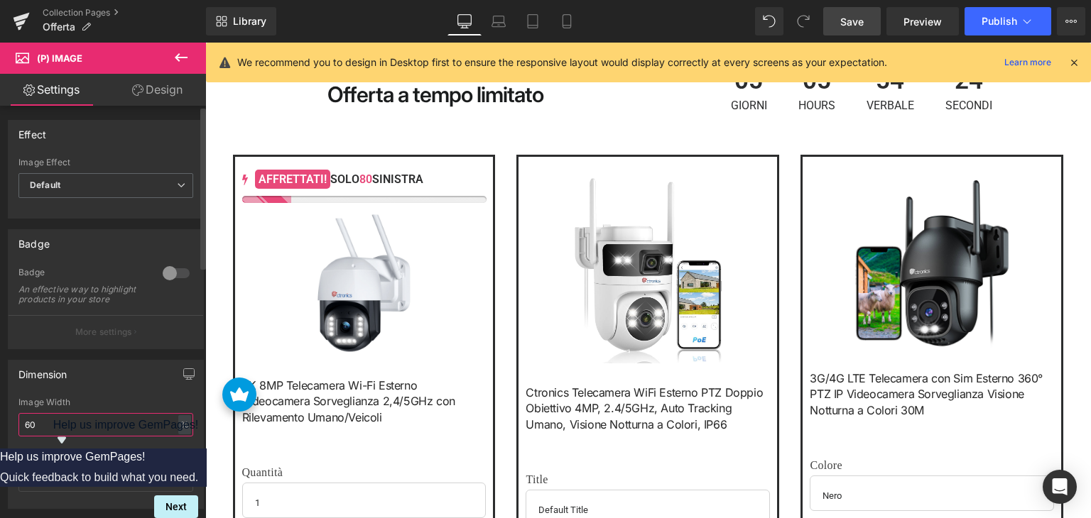
click at [70, 430] on input "60" at bounding box center [105, 424] width 175 height 23
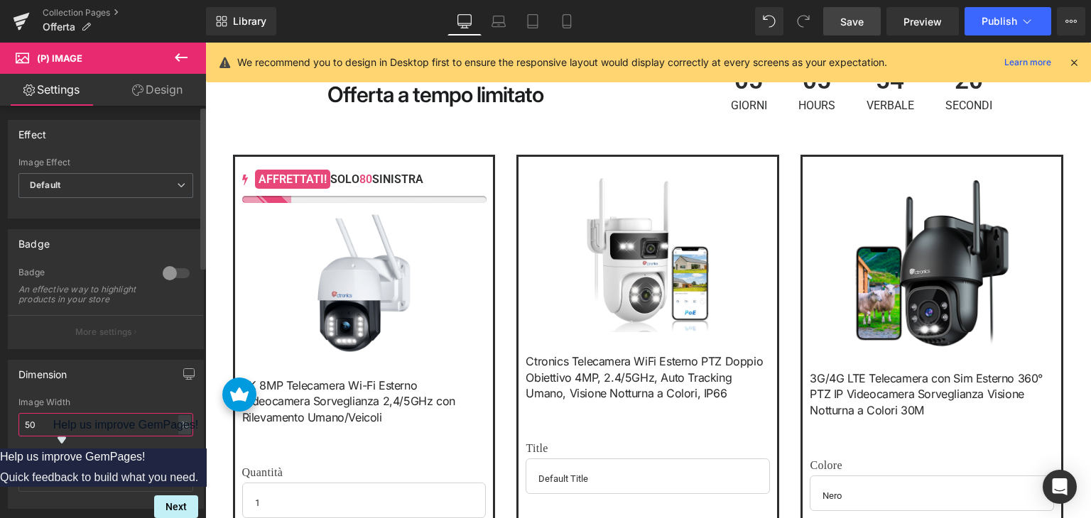
type input "5"
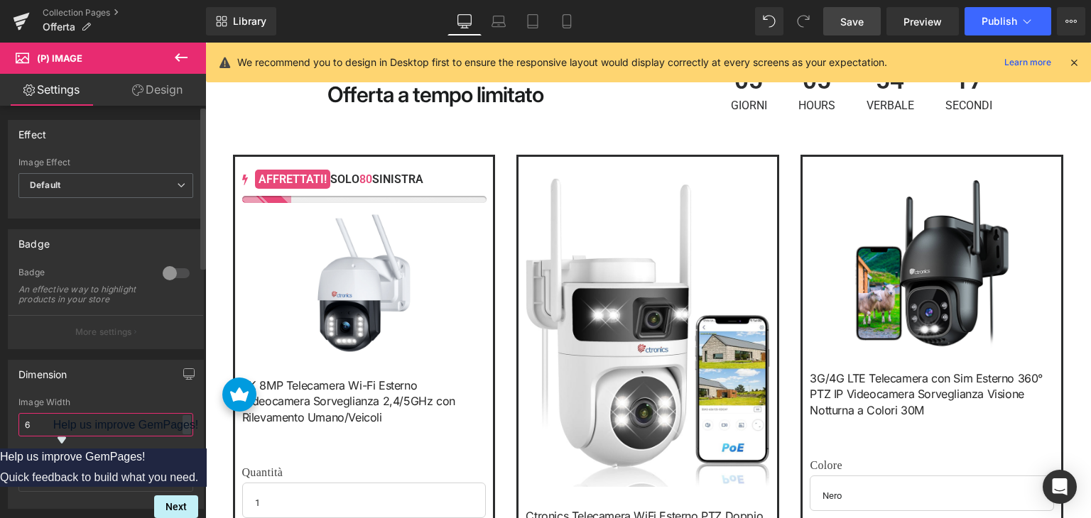
type input "60"
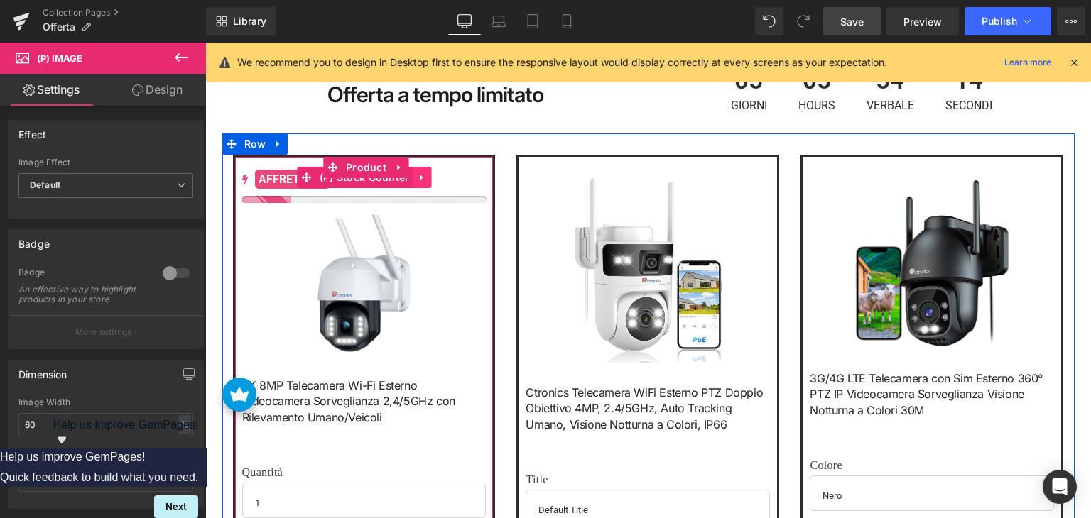
click at [417, 182] on icon at bounding box center [422, 177] width 10 height 11
click at [408, 180] on icon at bounding box center [413, 178] width 10 height 10
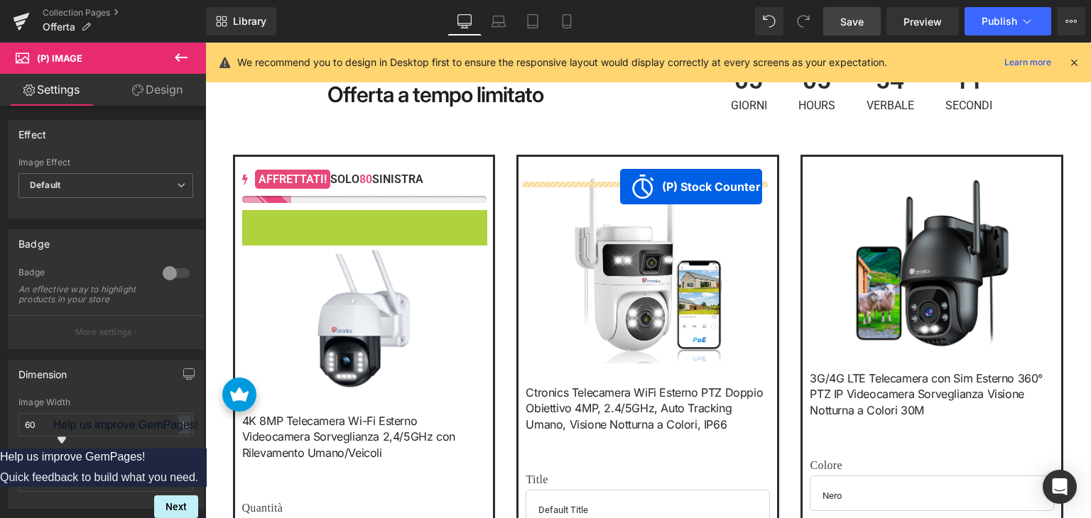
drag, startPoint x: 303, startPoint y: 222, endPoint x: 620, endPoint y: 187, distance: 318.6
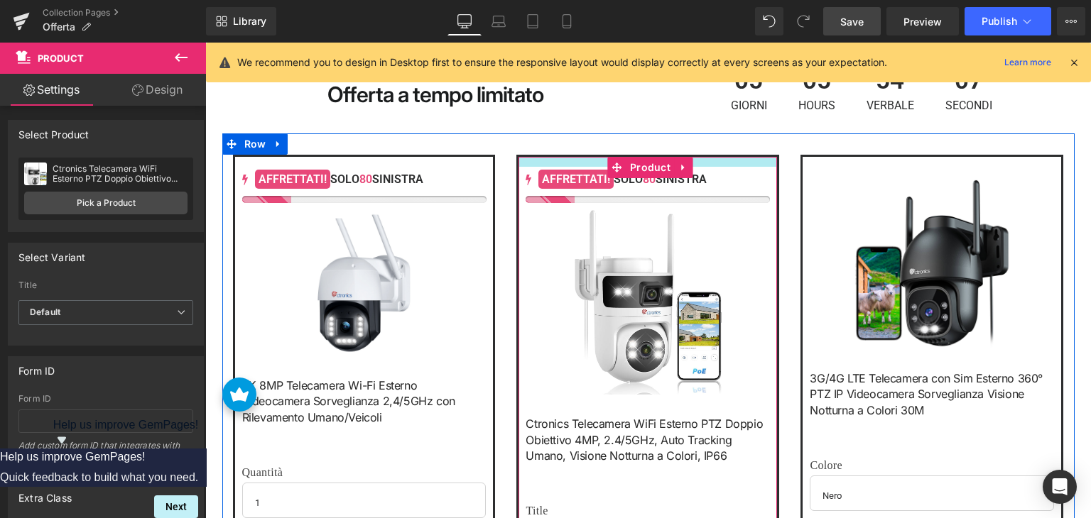
drag, startPoint x: 596, startPoint y: 163, endPoint x: 602, endPoint y: 151, distance: 12.7
click at [602, 151] on div "80 175 188 185 AFFRETTATI! SOLO 80 SINISTRA (P) Stock Counter Sale Off (P) Imag…" at bounding box center [648, 415] width 852 height 564
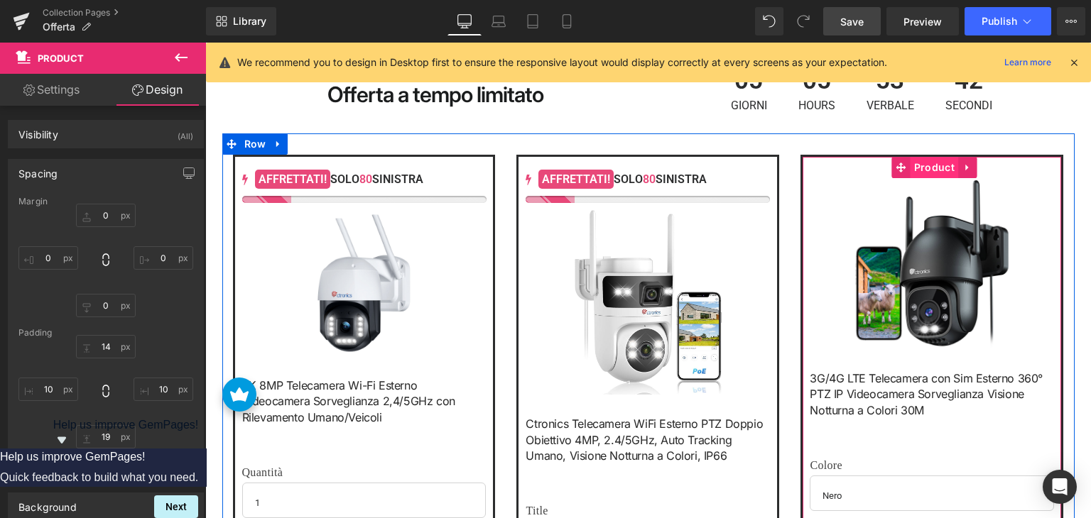
click at [925, 174] on span "Product" at bounding box center [934, 167] width 48 height 21
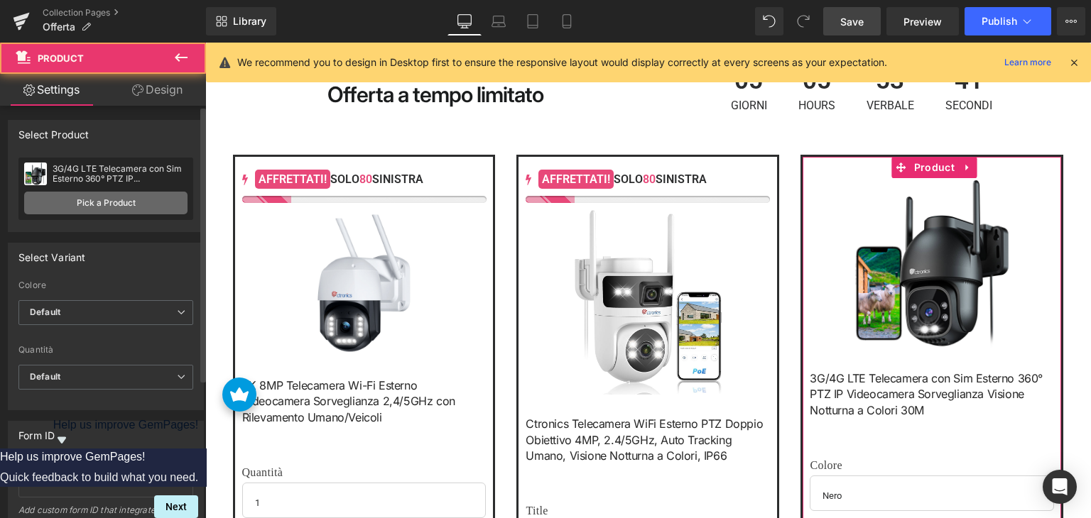
click at [123, 195] on link "Pick a Product" at bounding box center [105, 203] width 163 height 23
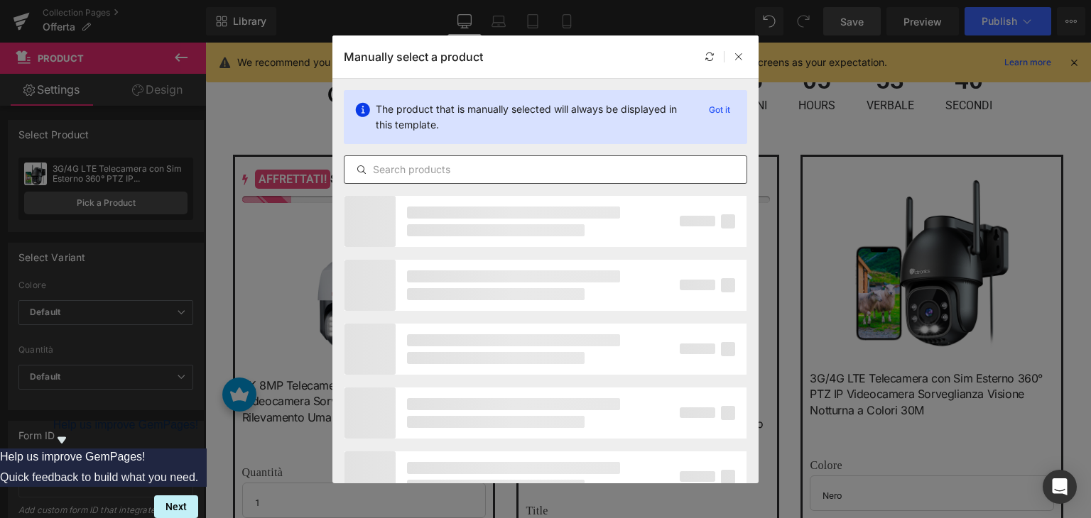
click at [440, 170] on input "text" at bounding box center [545, 169] width 402 height 17
paste input "[Zoom Ibrido 10X]"
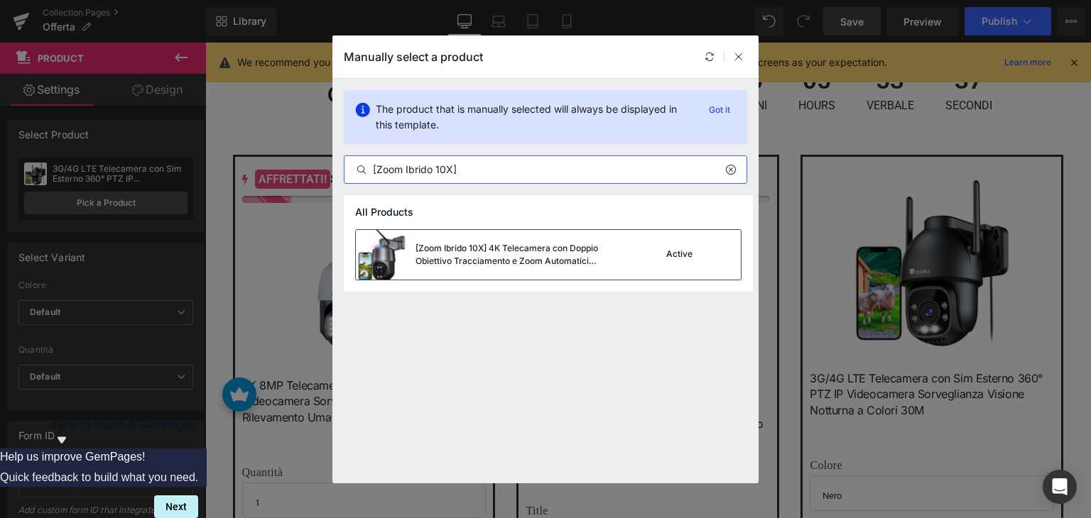
type input "[Zoom Ibrido 10X]"
click at [549, 252] on div "[Zoom Ibrido 10X] 4K Telecamera con Doppio Obiettivo Tracciamento e Zoom Automa…" at bounding box center [521, 255] width 213 height 26
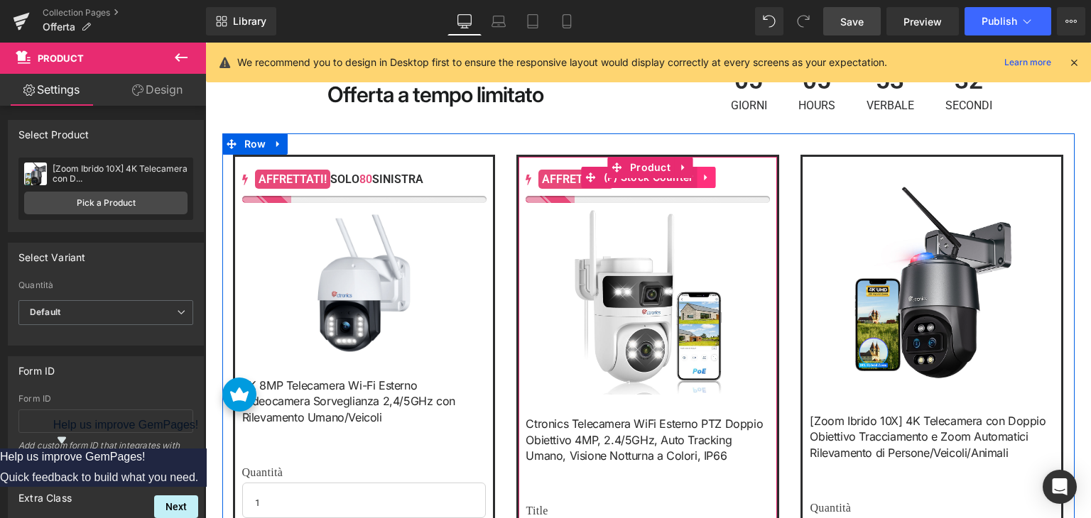
click at [703, 181] on icon at bounding box center [706, 177] width 10 height 11
click at [693, 180] on icon at bounding box center [697, 178] width 10 height 10
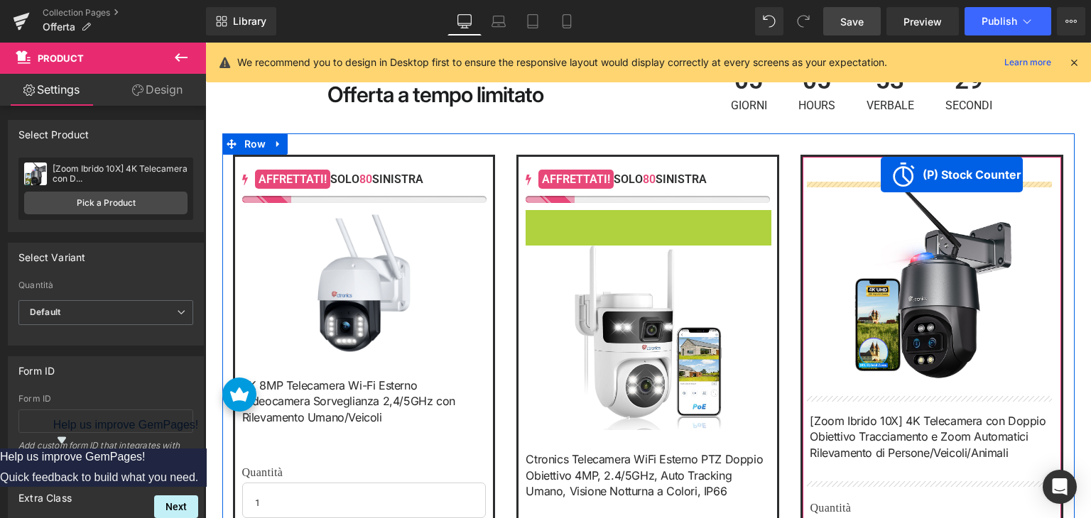
drag, startPoint x: 584, startPoint y: 222, endPoint x: 880, endPoint y: 175, distance: 299.9
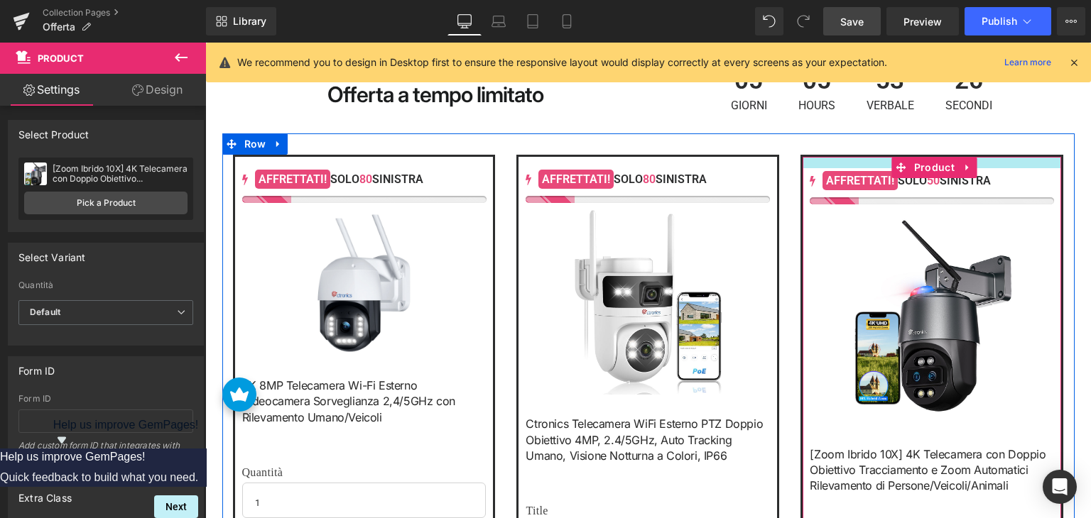
drag, startPoint x: 863, startPoint y: 163, endPoint x: 868, endPoint y: 153, distance: 10.8
click at [868, 153] on div "80 175 188 185 AFFRETTATI! SOLO 80 SINISTRA (P) Stock Counter Sale Off (P) Imag…" at bounding box center [648, 419] width 852 height 572
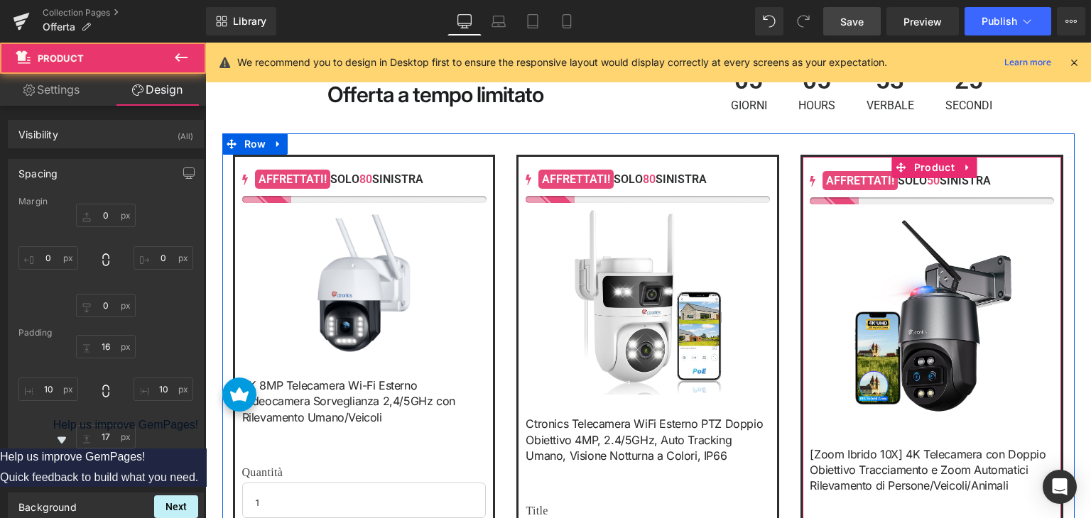
click at [907, 303] on img at bounding box center [931, 319] width 171 height 214
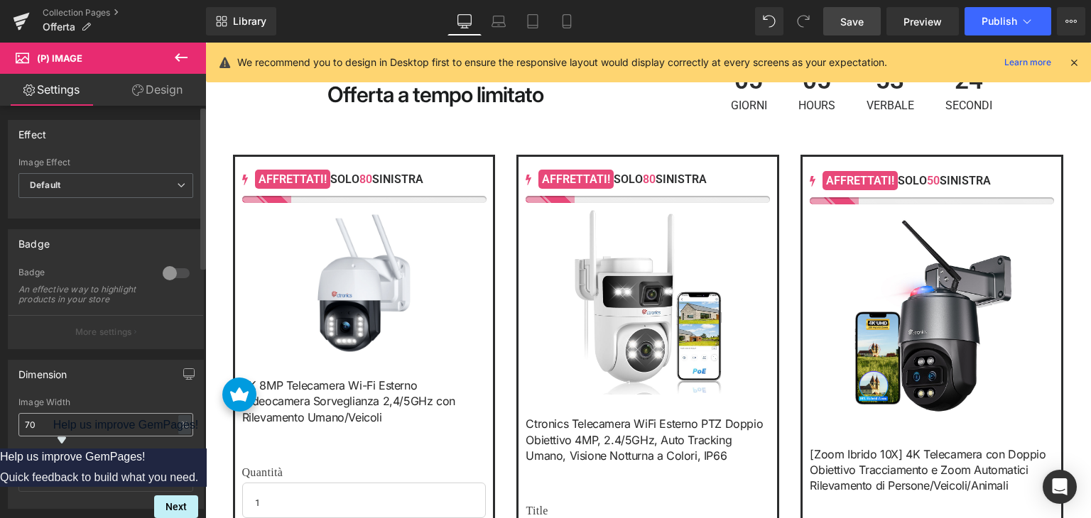
click at [53, 428] on input "70" at bounding box center [105, 424] width 175 height 23
type input "60"
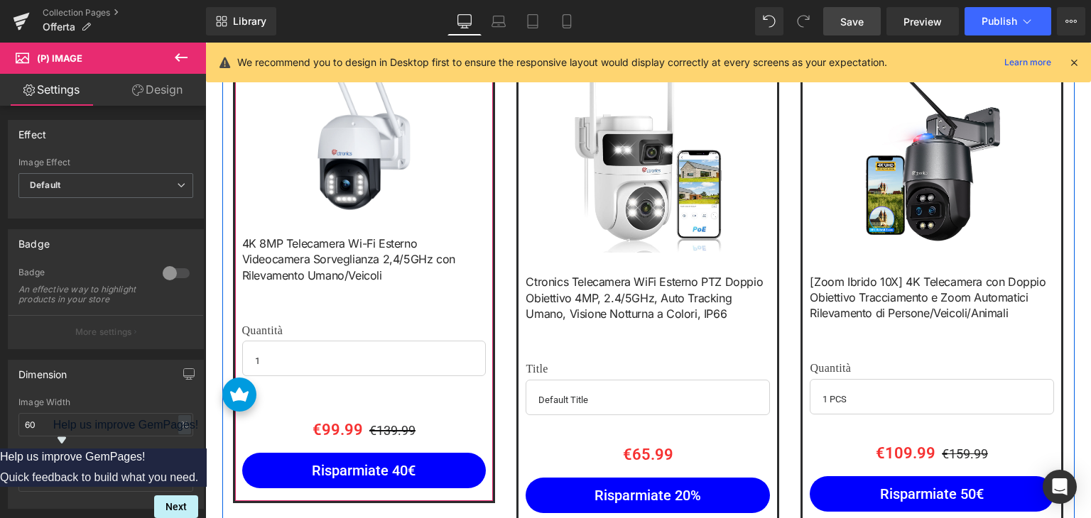
scroll to position [568, 0]
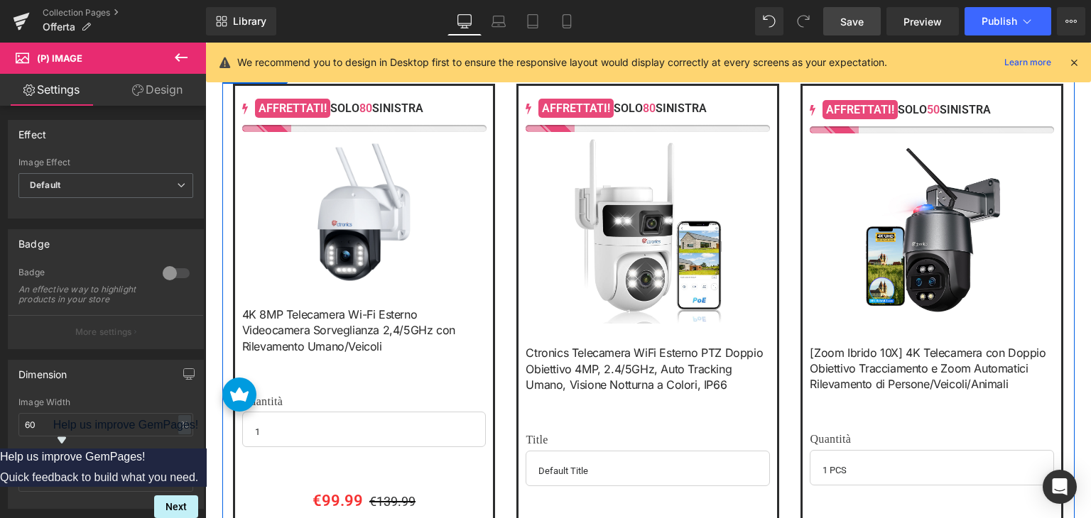
click at [590, 207] on img at bounding box center [647, 231] width 146 height 185
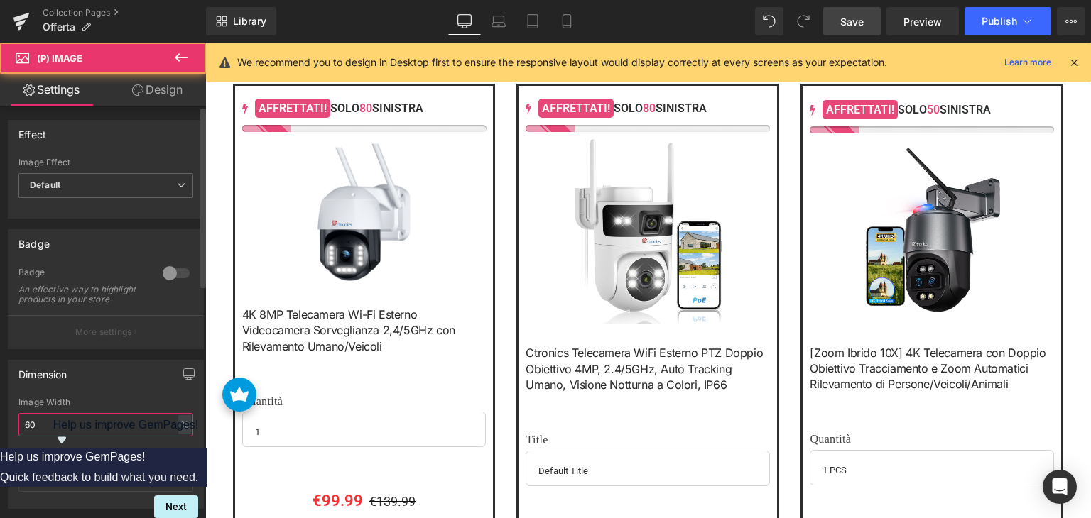
click at [58, 432] on input "60" at bounding box center [105, 424] width 175 height 23
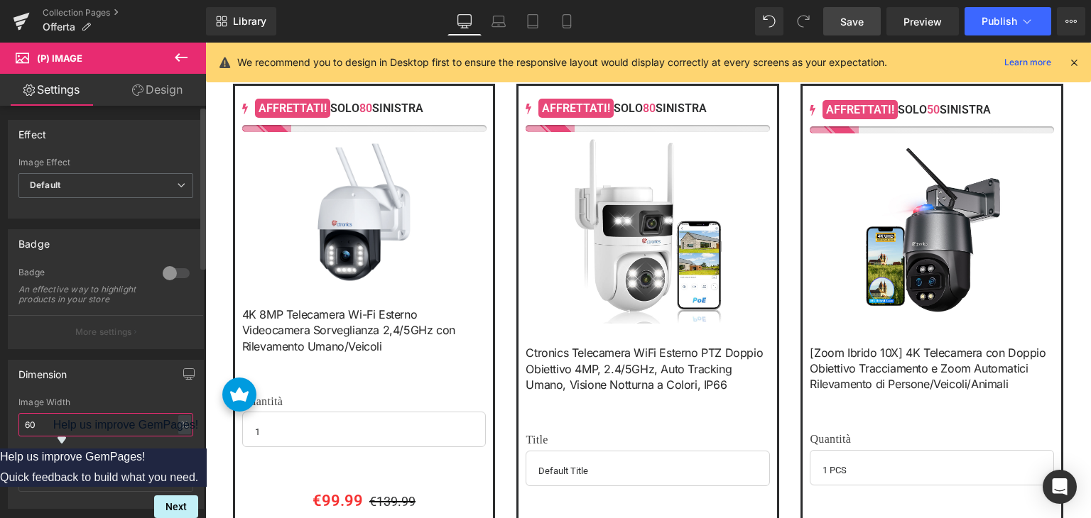
click at [58, 432] on input "60" at bounding box center [105, 424] width 175 height 23
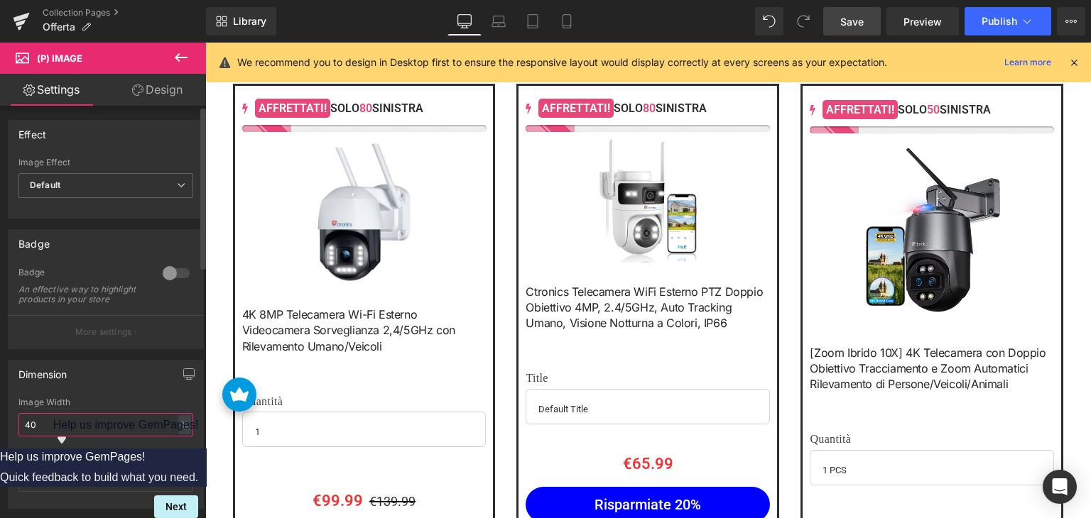
type input "4"
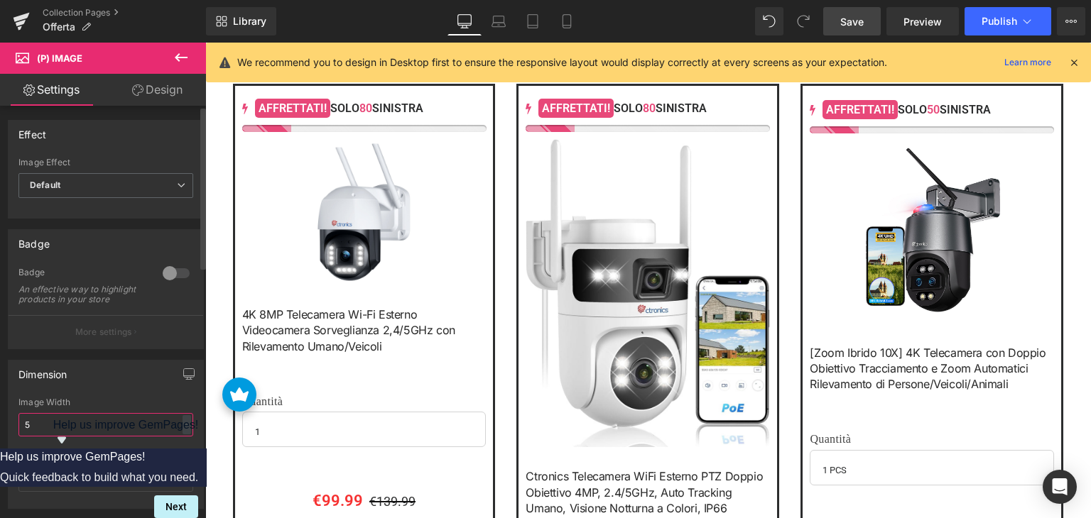
type input "50"
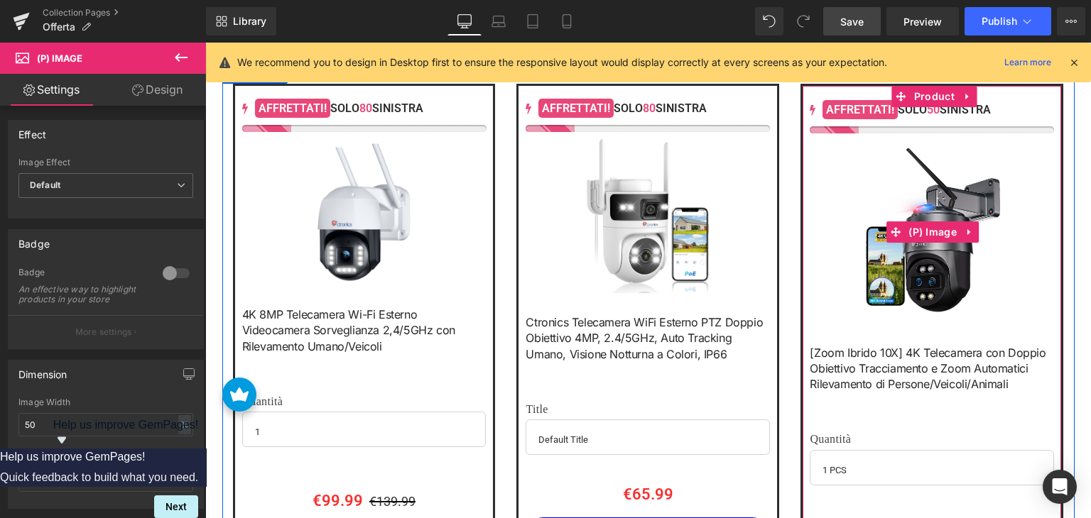
click at [931, 200] on img at bounding box center [931, 232] width 146 height 183
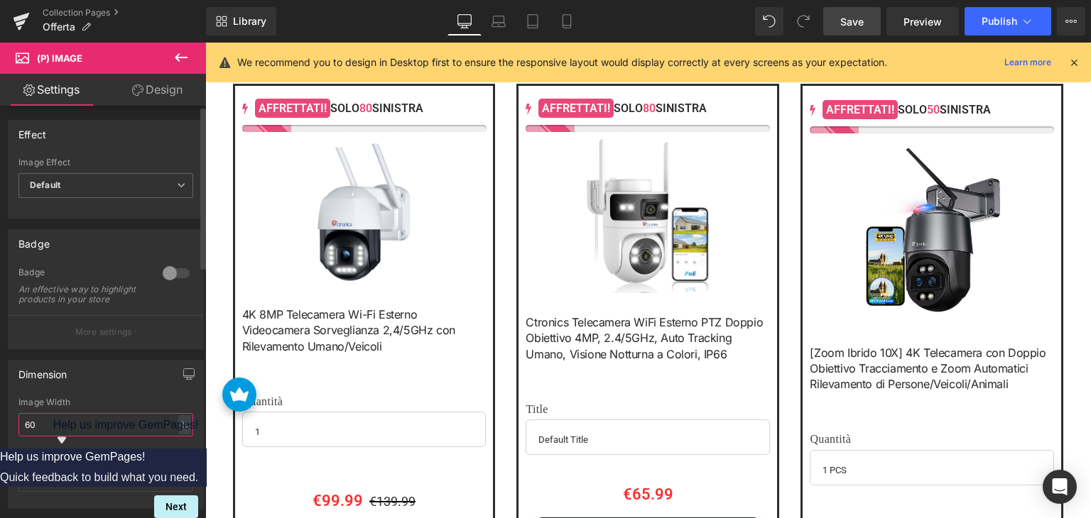
click at [62, 435] on input "60" at bounding box center [105, 424] width 175 height 23
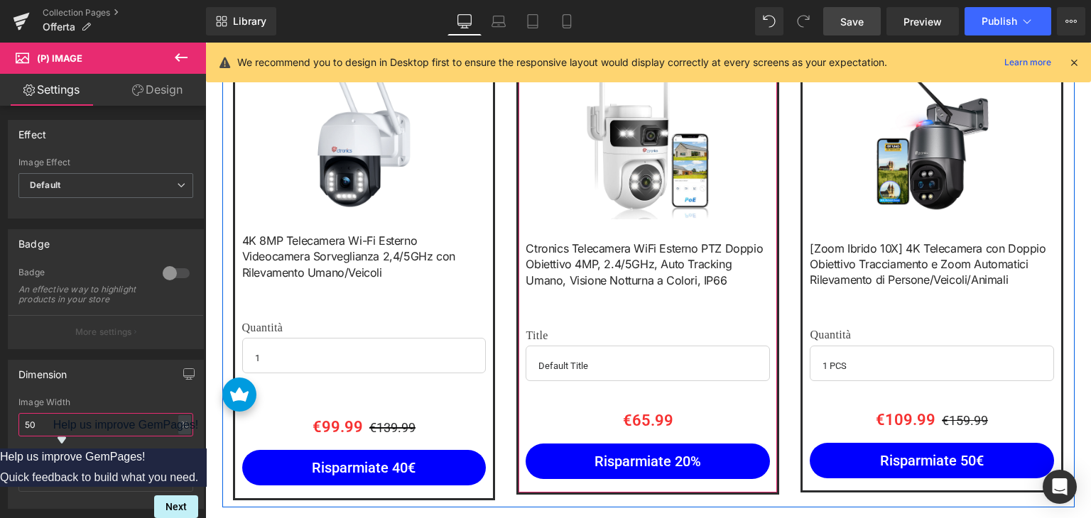
scroll to position [639, 0]
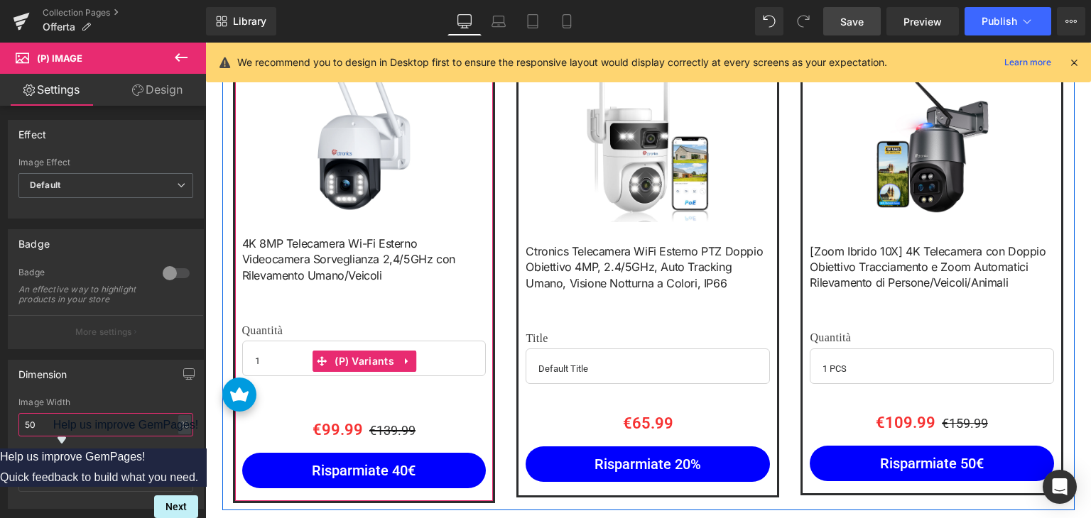
type input "50"
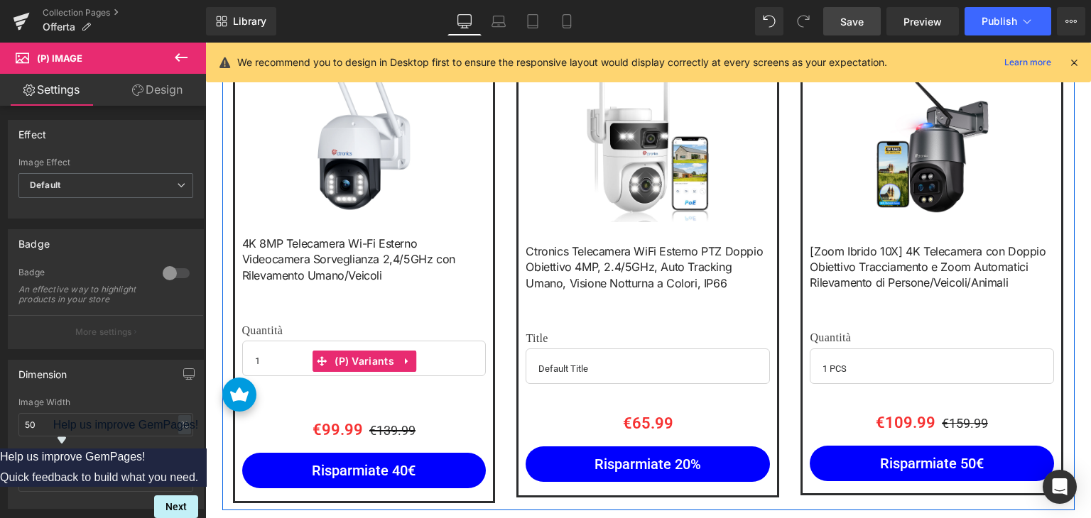
click at [275, 359] on select "1 2 3 4" at bounding box center [364, 358] width 244 height 35
click at [278, 356] on select "1 2 3 4" at bounding box center [364, 358] width 244 height 35
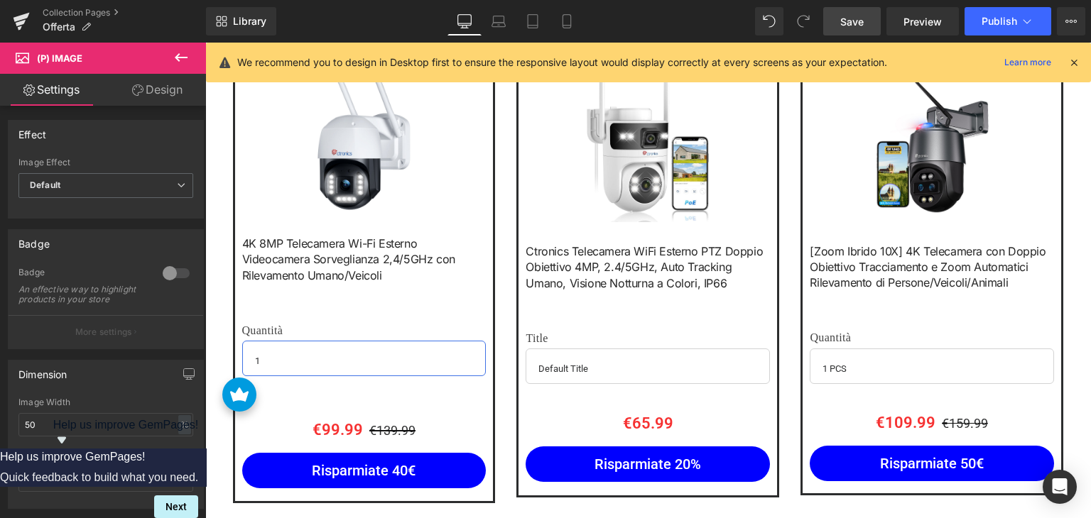
scroll to position [710, 0]
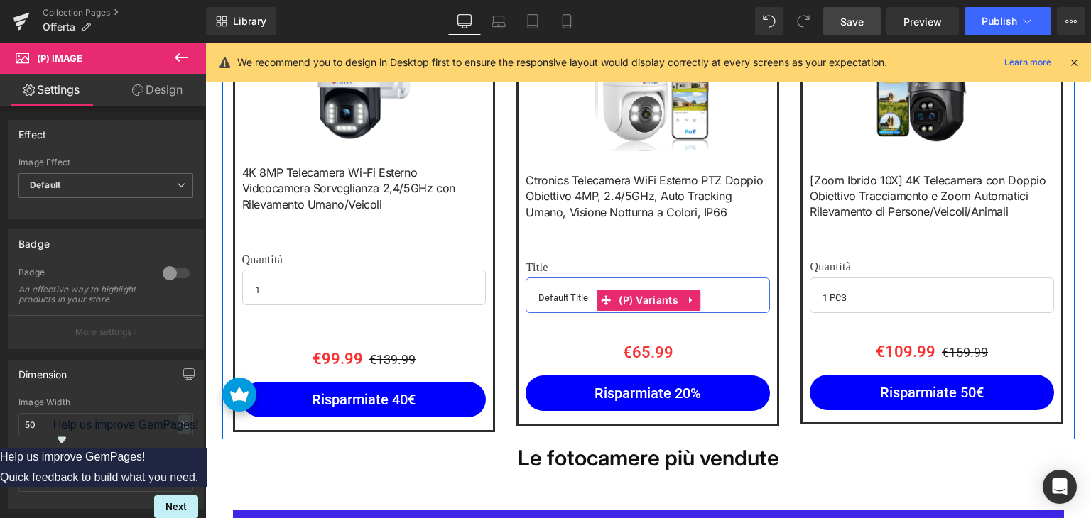
click at [580, 290] on select "Default Title" at bounding box center [647, 295] width 244 height 35
click at [576, 293] on select "Default Title" at bounding box center [647, 295] width 244 height 35
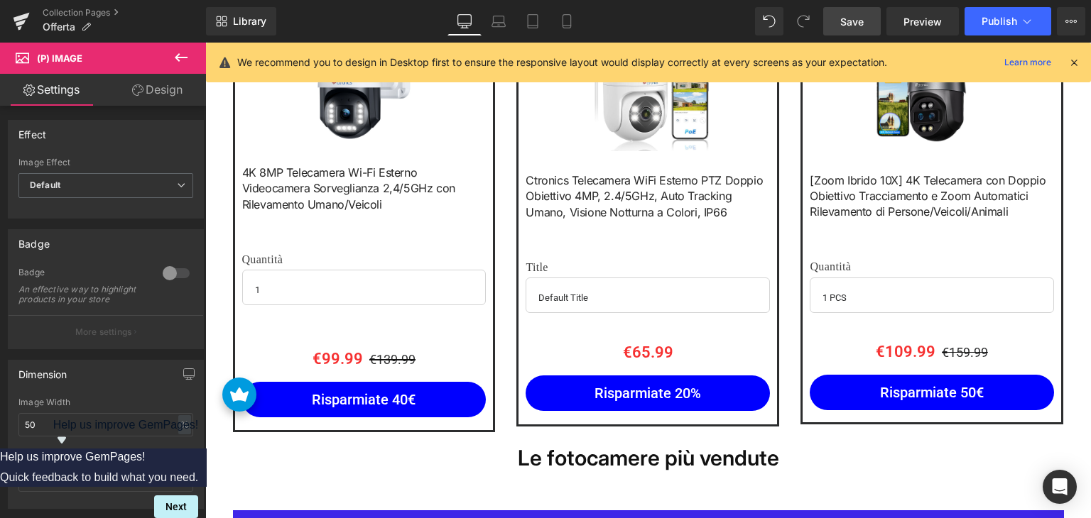
click at [173, 63] on icon at bounding box center [181, 57] width 17 height 17
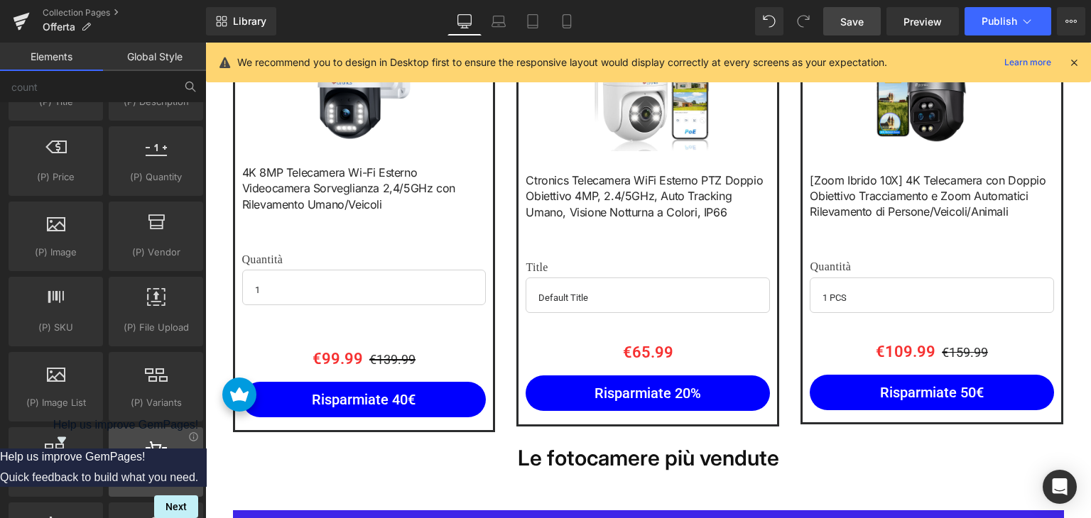
scroll to position [1349, 0]
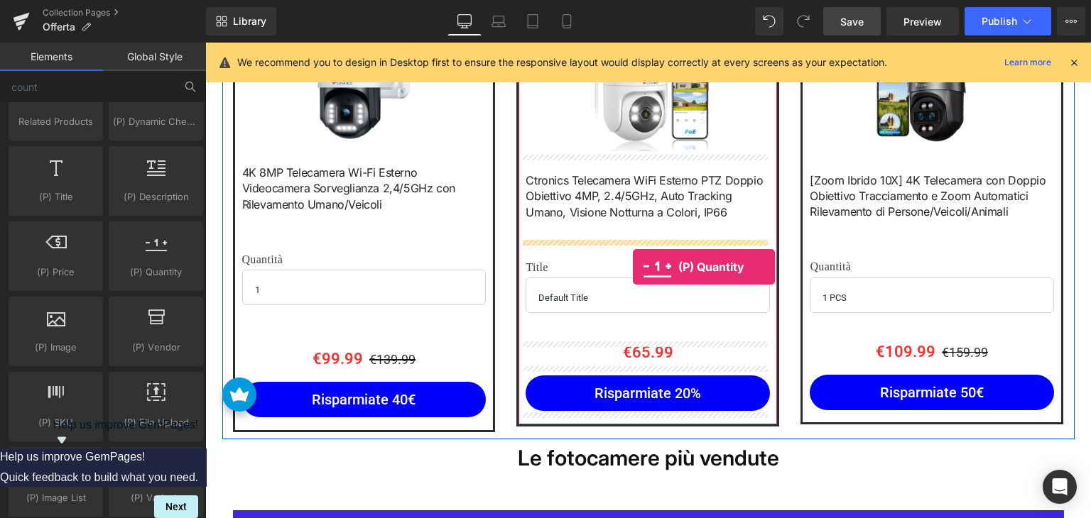
drag, startPoint x: 364, startPoint y: 304, endPoint x: 633, endPoint y: 267, distance: 270.9
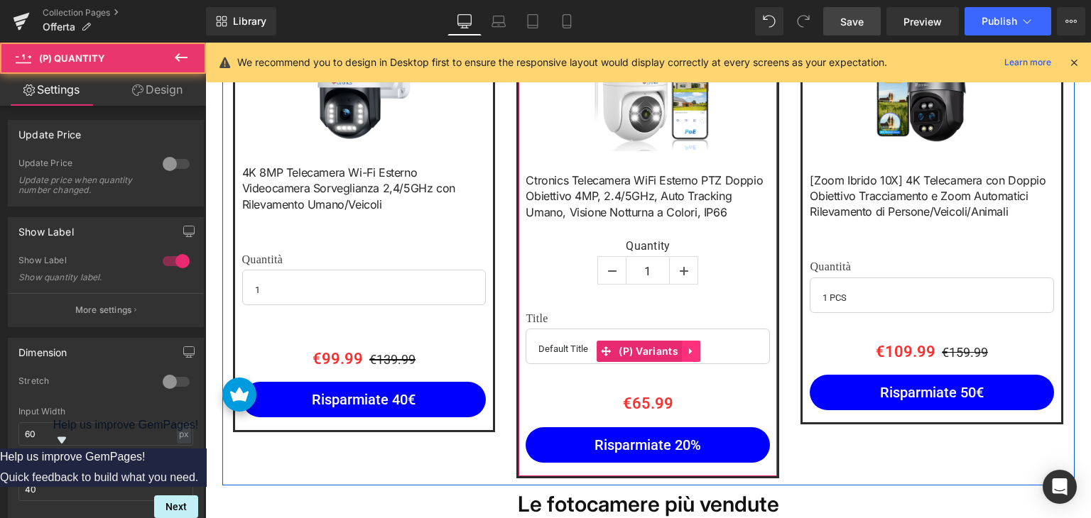
click at [687, 352] on icon at bounding box center [691, 351] width 10 height 11
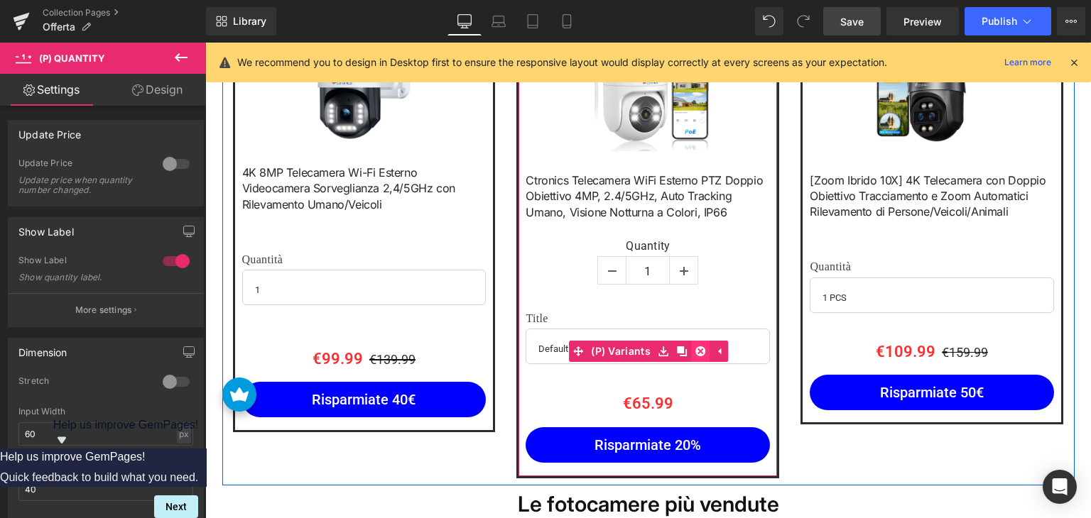
click at [691, 353] on link at bounding box center [700, 351] width 18 height 21
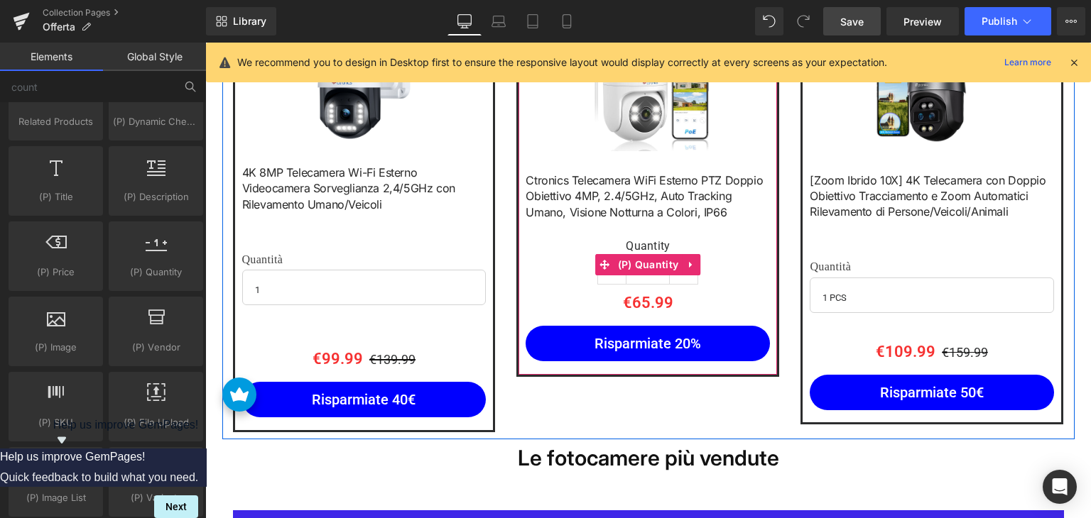
click at [645, 277] on input "1" at bounding box center [647, 271] width 43 height 28
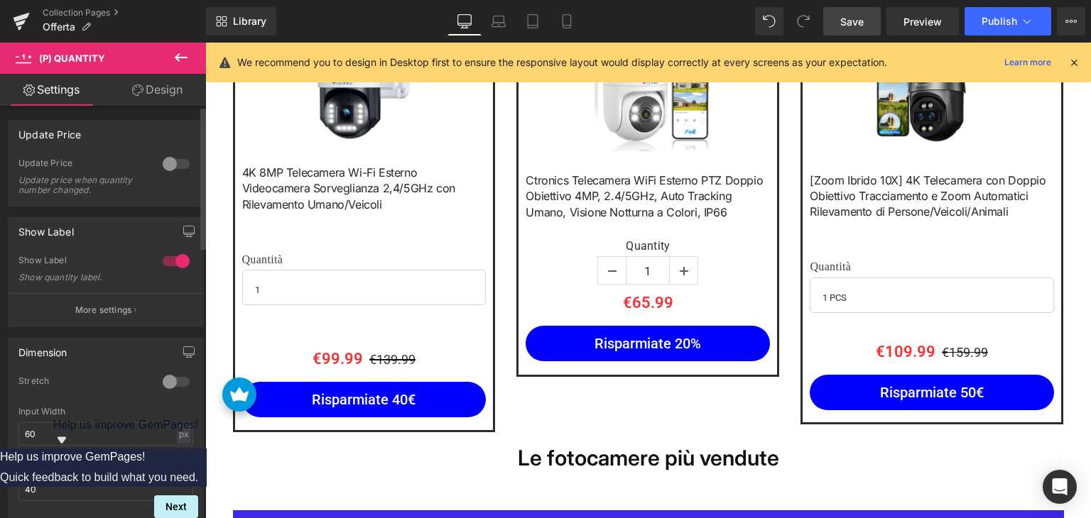
click at [159, 168] on div at bounding box center [176, 164] width 34 height 23
click at [98, 304] on p "More settings" at bounding box center [103, 310] width 57 height 13
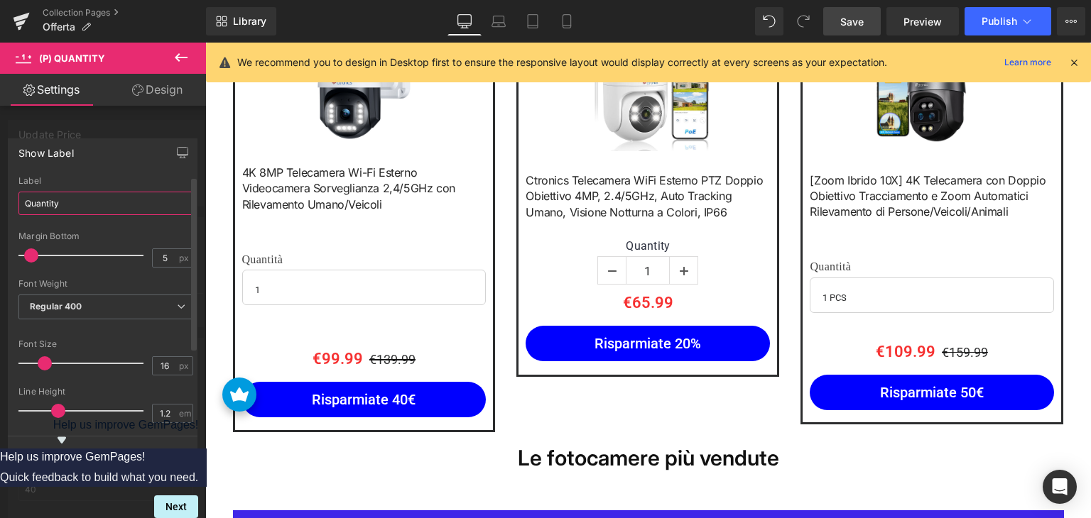
click at [90, 204] on input "Quantity" at bounding box center [105, 203] width 175 height 23
paste input "à"
type input "Quantità"
click at [97, 449] on p "Back" at bounding box center [103, 452] width 18 height 11
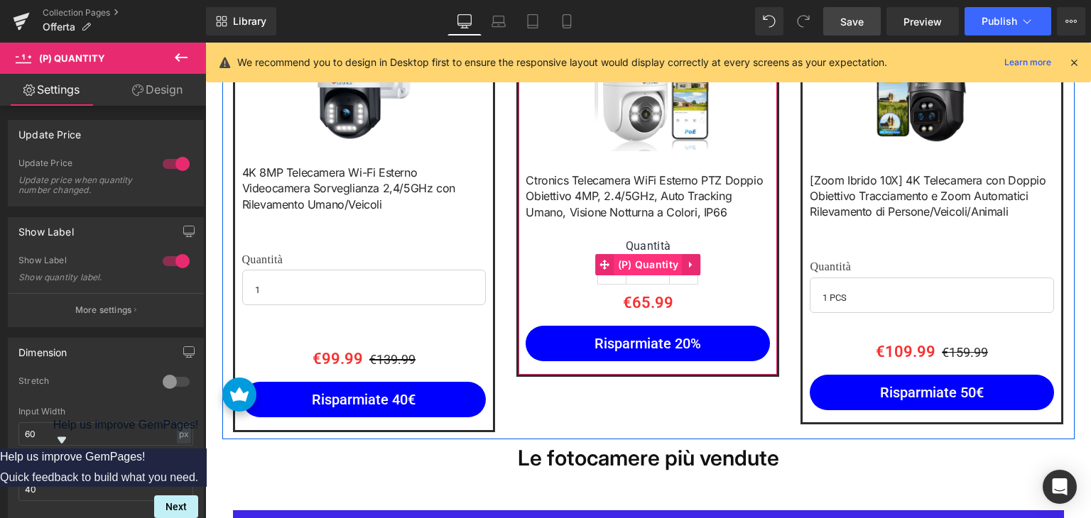
click at [641, 265] on span "(P) Quantity" at bounding box center [648, 264] width 68 height 21
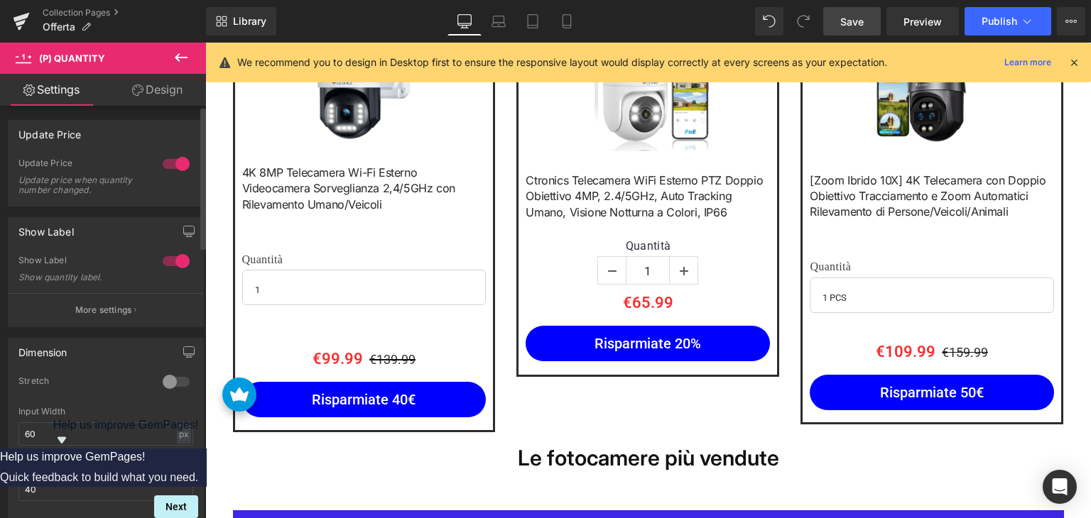
click at [170, 377] on div at bounding box center [176, 382] width 34 height 23
click at [147, 92] on link "Design" at bounding box center [157, 90] width 103 height 32
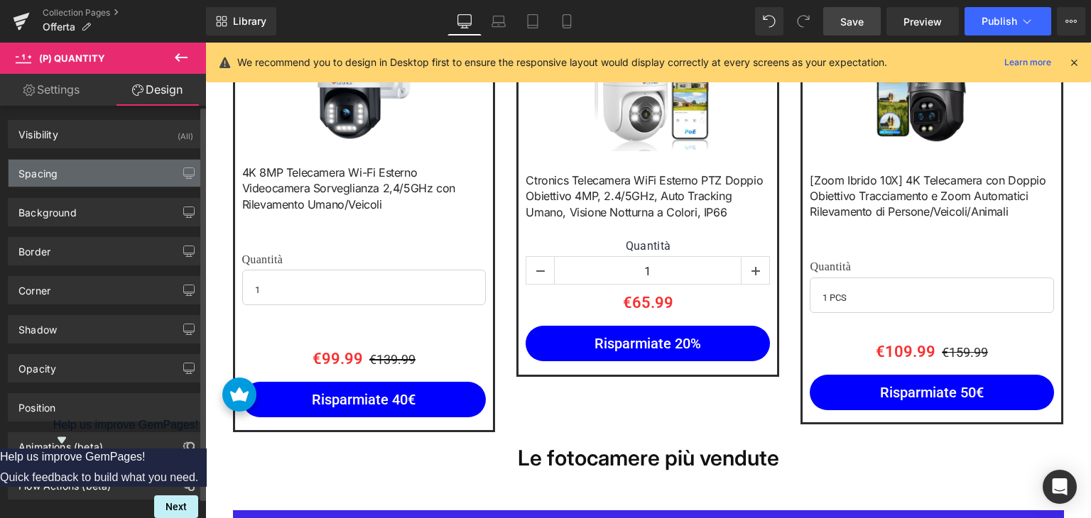
click at [83, 168] on div "Spacing" at bounding box center [106, 173] width 195 height 27
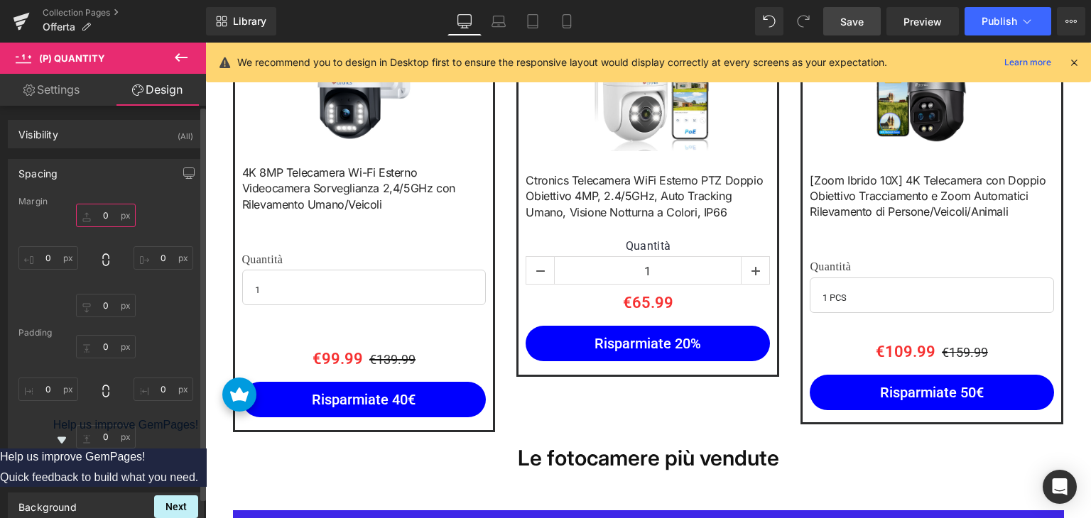
click at [111, 217] on input "0" at bounding box center [106, 215] width 60 height 23
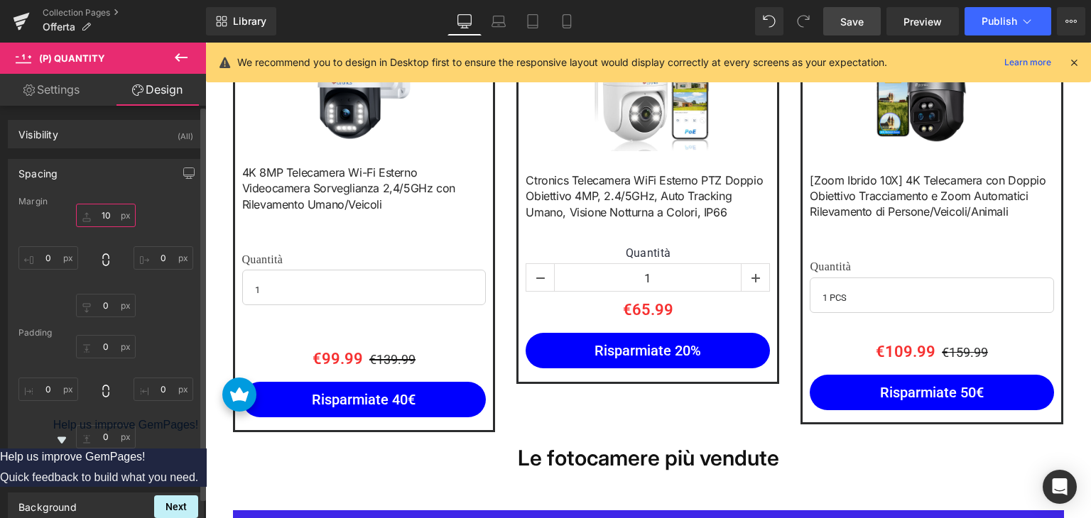
type input "1"
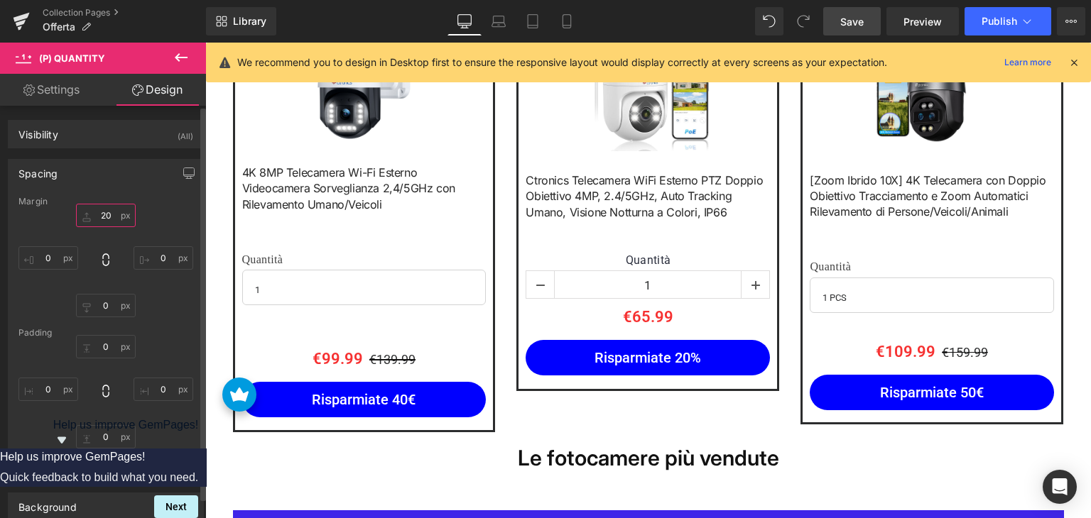
type input "2"
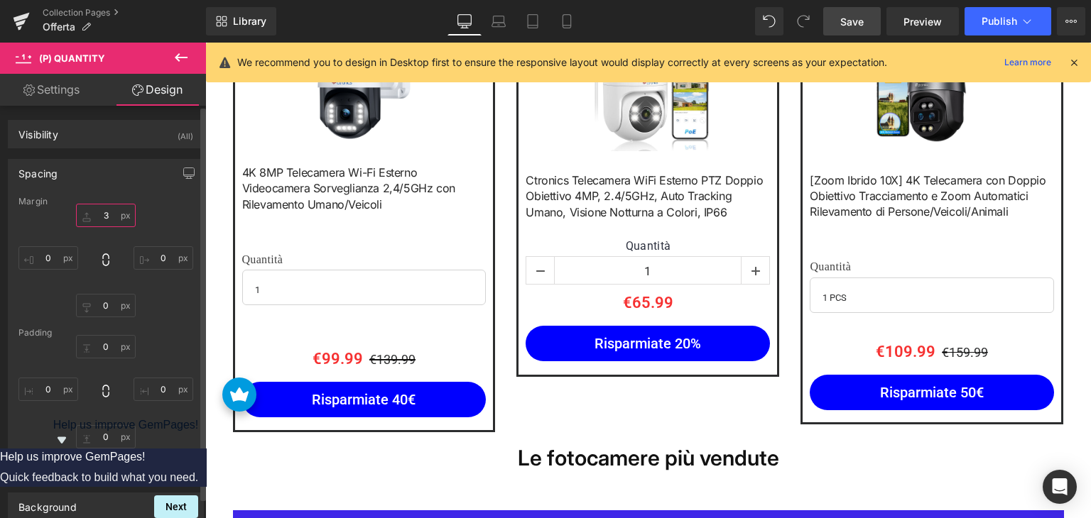
type input "30"
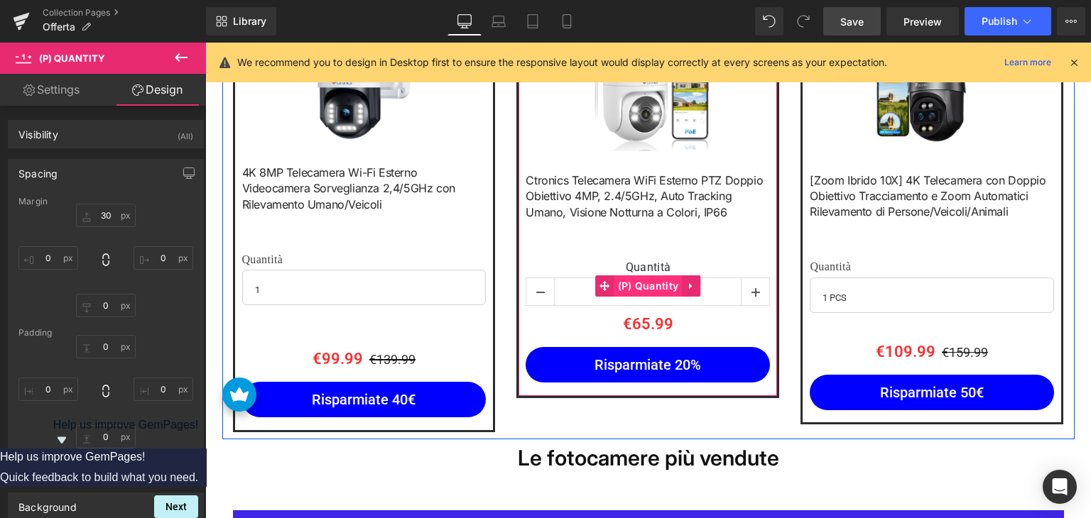
click at [636, 281] on span "(P) Quantity" at bounding box center [648, 285] width 68 height 21
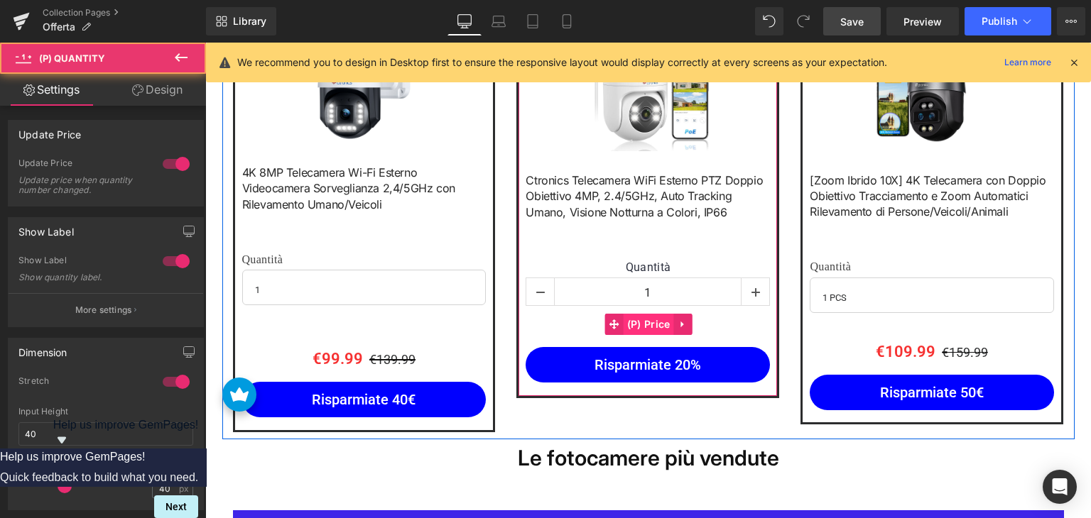
click at [642, 325] on span "(P) Price" at bounding box center [648, 324] width 50 height 21
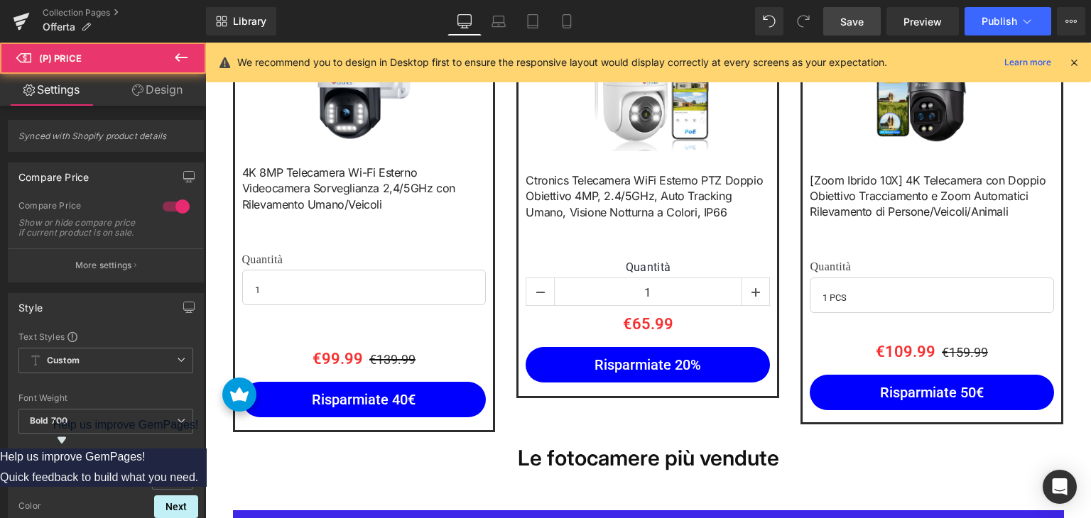
click at [154, 94] on link "Design" at bounding box center [157, 90] width 103 height 32
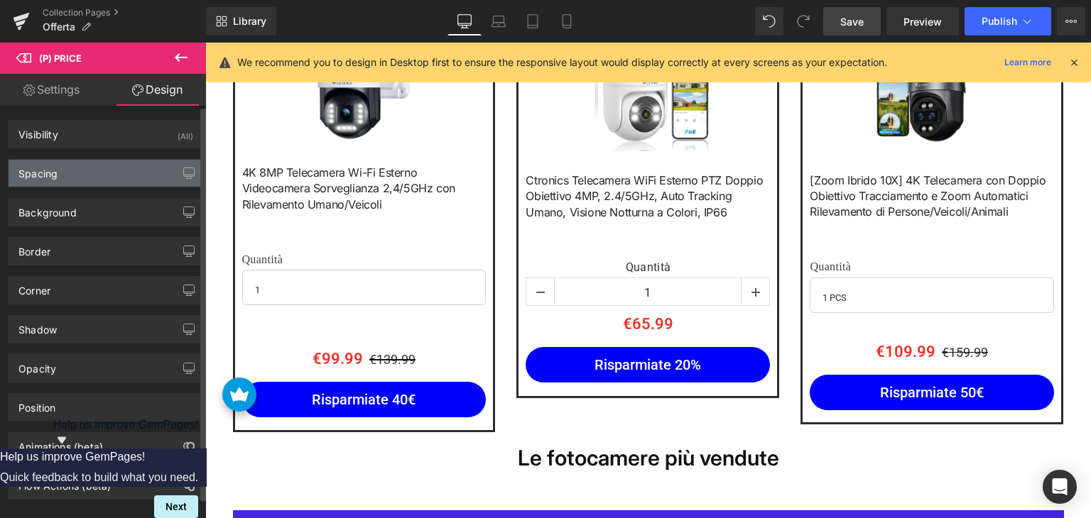
click at [102, 185] on div "Spacing" at bounding box center [106, 173] width 195 height 27
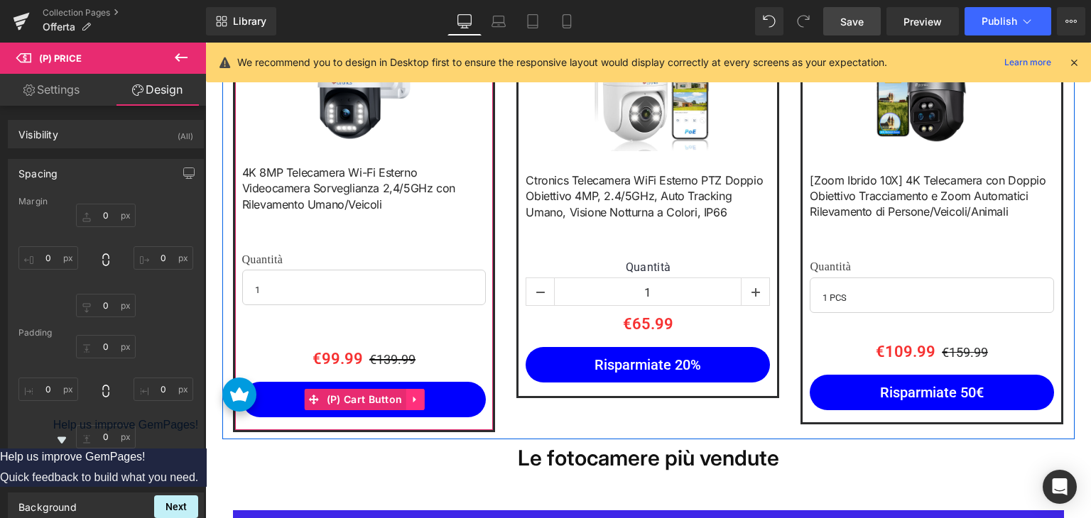
click at [410, 402] on icon at bounding box center [415, 400] width 10 height 11
click at [400, 401] on icon at bounding box center [405, 400] width 10 height 10
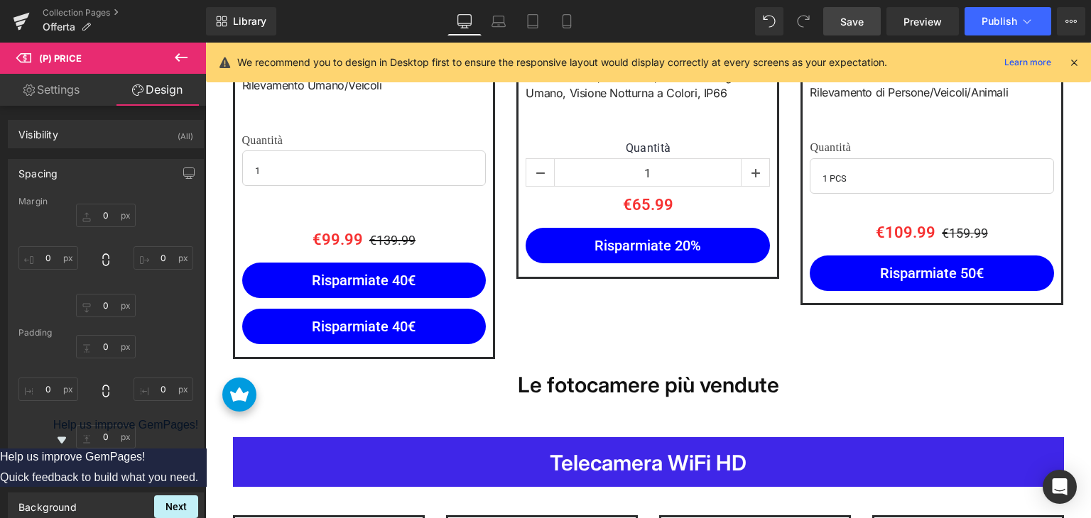
scroll to position [827, 0]
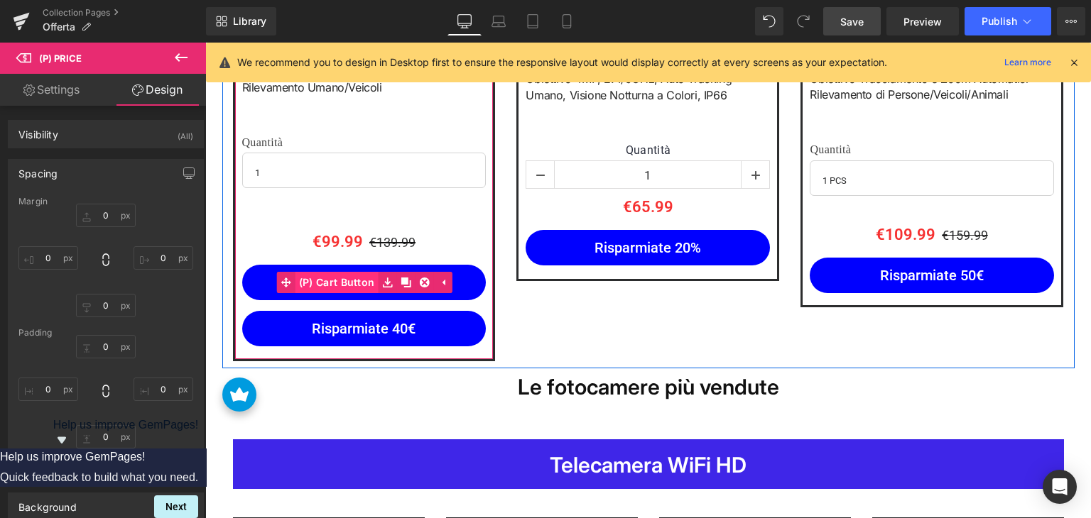
click at [349, 283] on span "(P) Cart Button" at bounding box center [336, 282] width 83 height 21
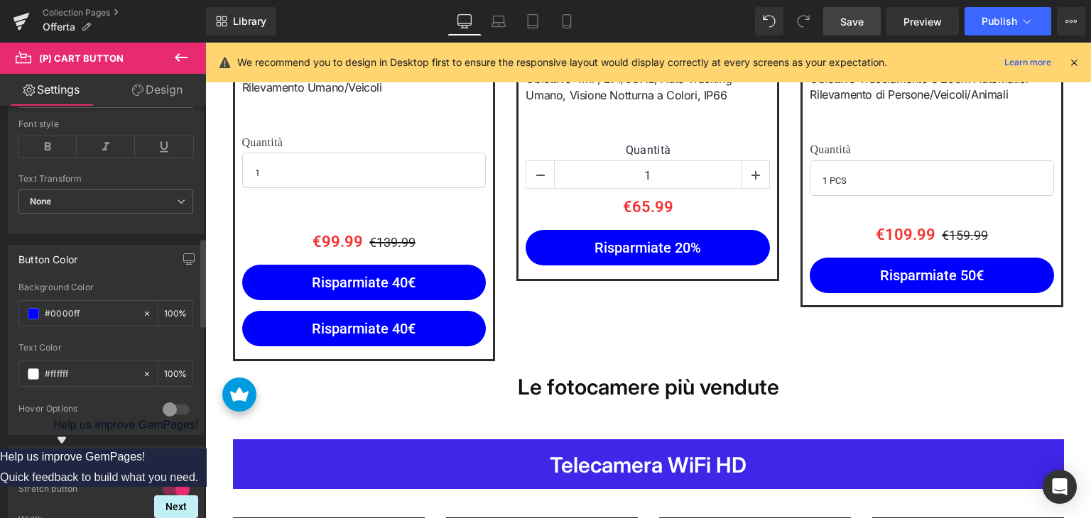
scroll to position [639, 0]
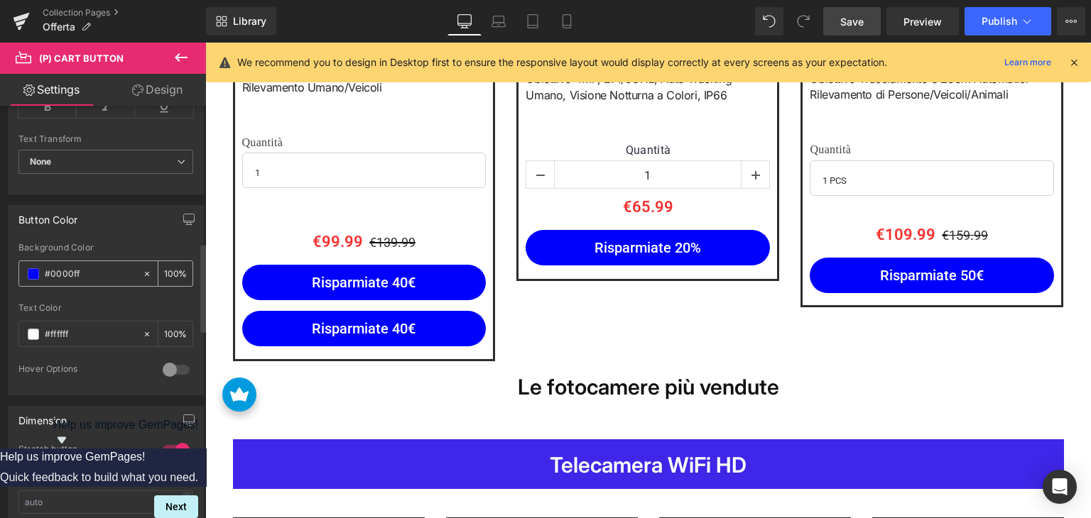
click at [97, 275] on input "#0000ff" at bounding box center [90, 274] width 91 height 16
click at [97, 274] on input "#0000ff" at bounding box center [90, 274] width 91 height 16
paste input "ffd814"
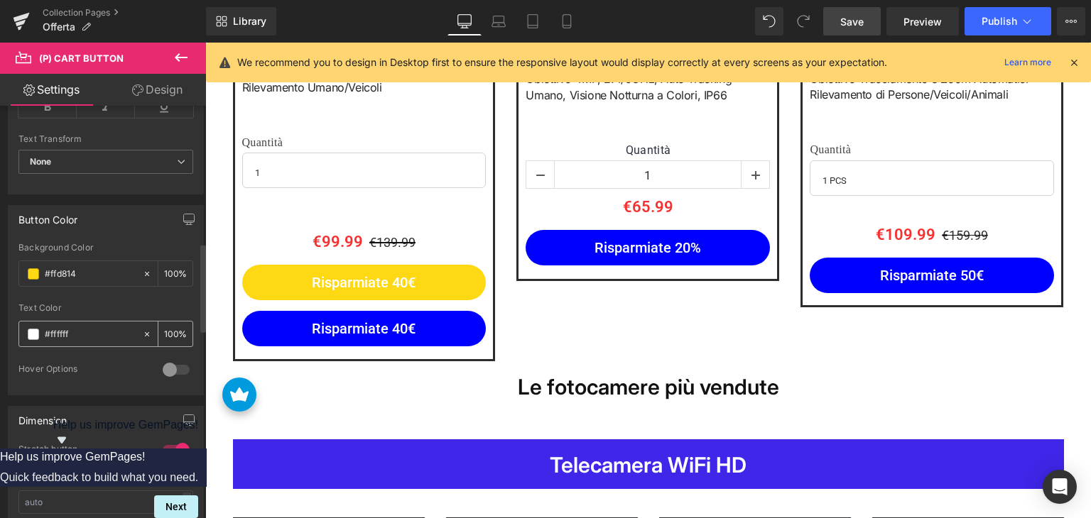
type input "#ffd814"
click at [83, 330] on input "#ffffff" at bounding box center [90, 335] width 91 height 16
type input "#111"
click at [103, 305] on div "Text Color" at bounding box center [105, 308] width 175 height 10
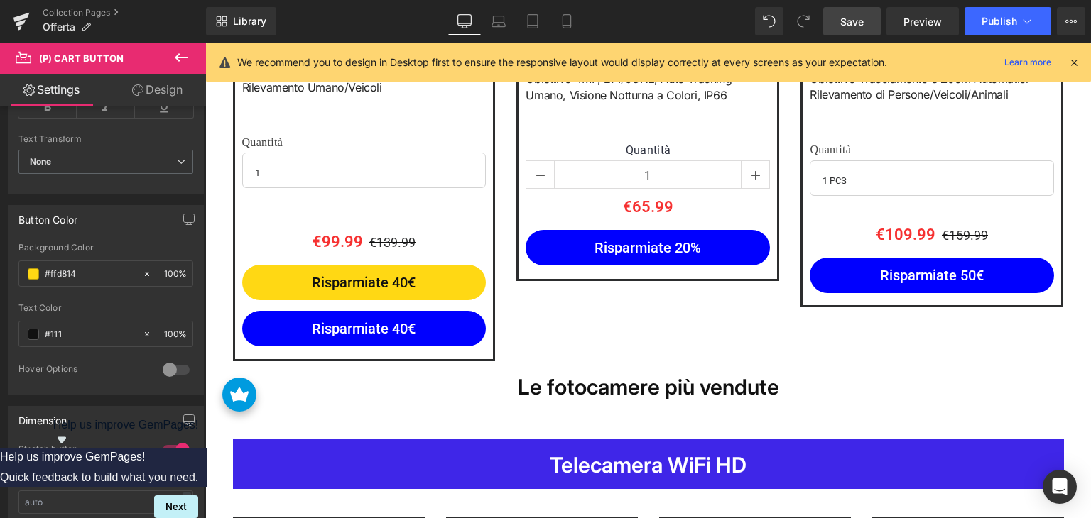
click at [369, 325] on span "(P) Cart Button" at bounding box center [364, 328] width 66 height 17
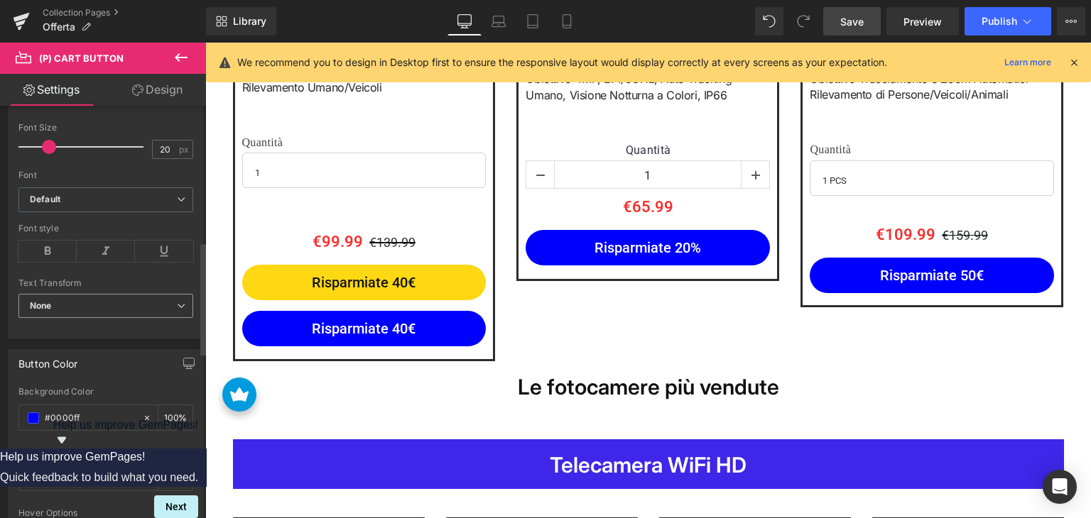
scroll to position [497, 0]
click at [97, 416] on input "#0000ff" at bounding box center [90, 416] width 91 height 16
paste input "ffa41c"
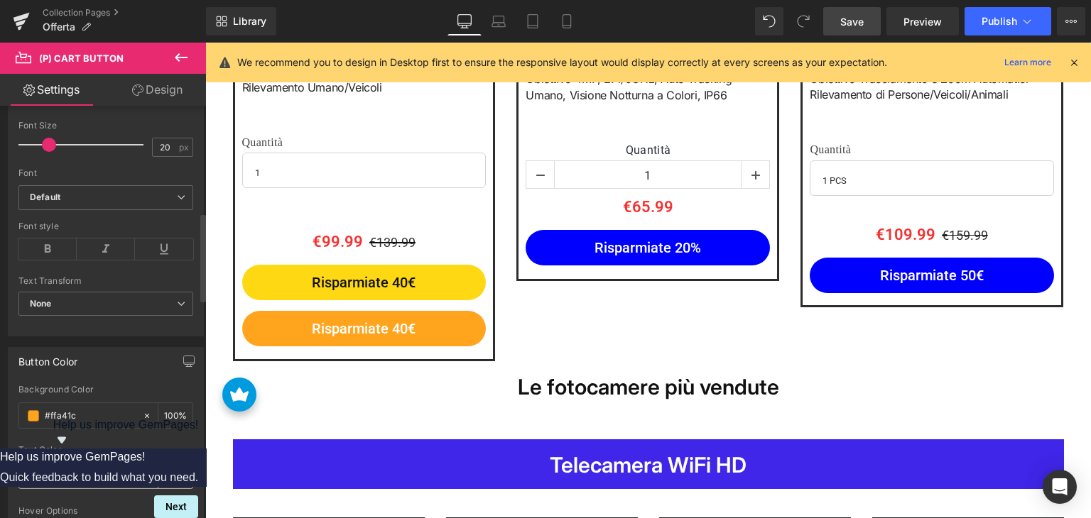
type input "#ffa41c"
click at [90, 470] on input "#ffffff" at bounding box center [90, 477] width 91 height 16
click at [90, 469] on input "#ffffff" at bounding box center [90, 477] width 91 height 16
type input "111"
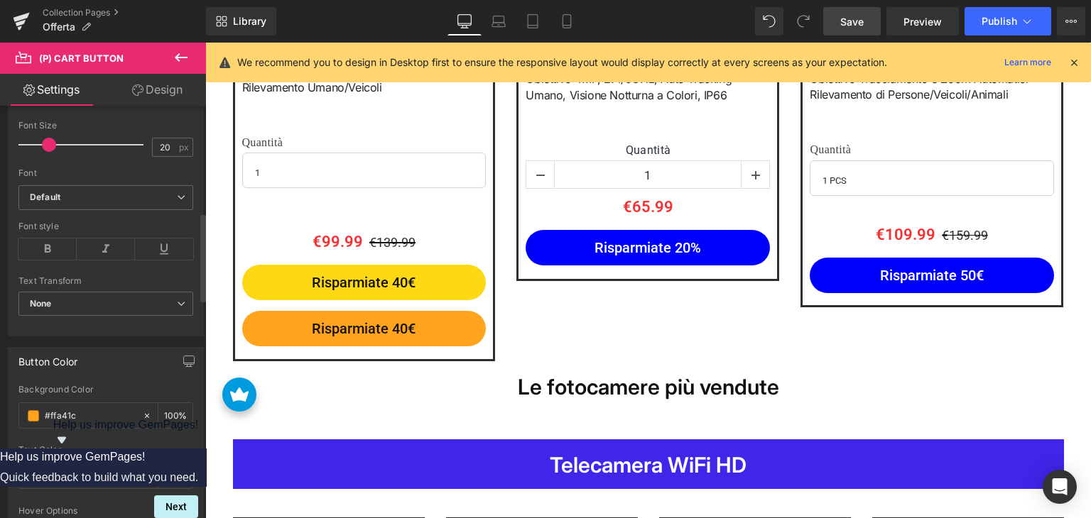
click at [96, 446] on div "Text Color" at bounding box center [105, 450] width 175 height 10
click at [92, 413] on input "#ffa41c" at bounding box center [90, 416] width 91 height 16
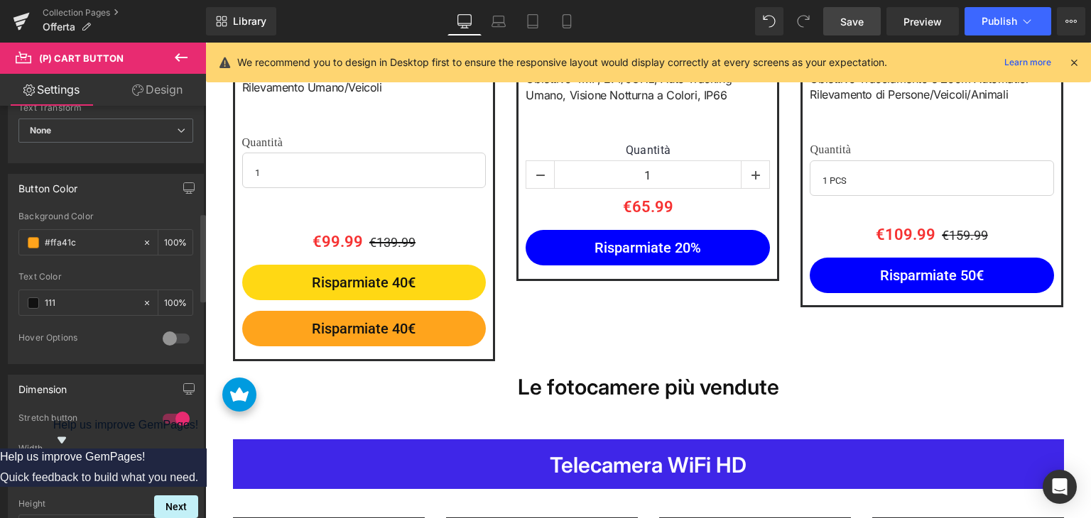
scroll to position [710, 0]
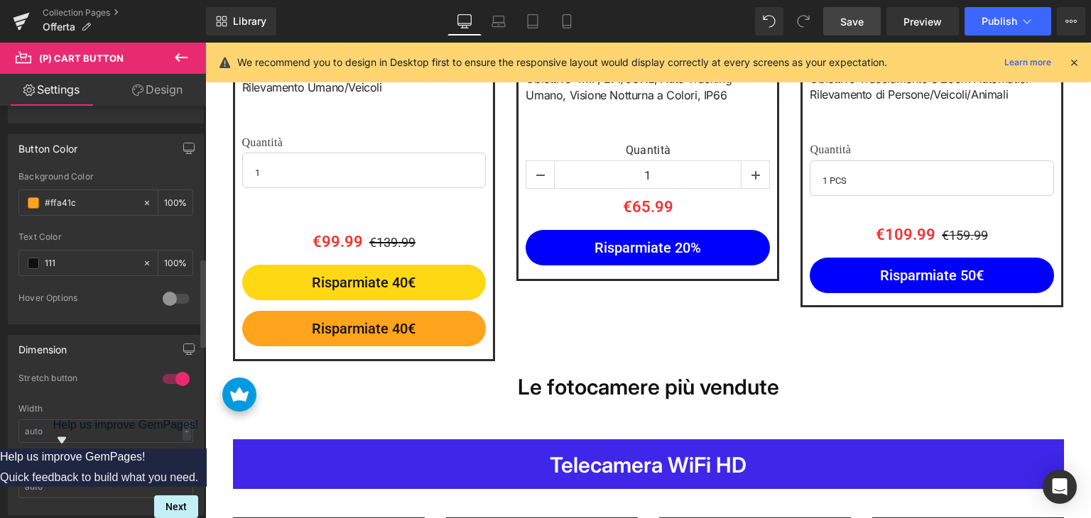
click at [178, 293] on div at bounding box center [176, 299] width 34 height 23
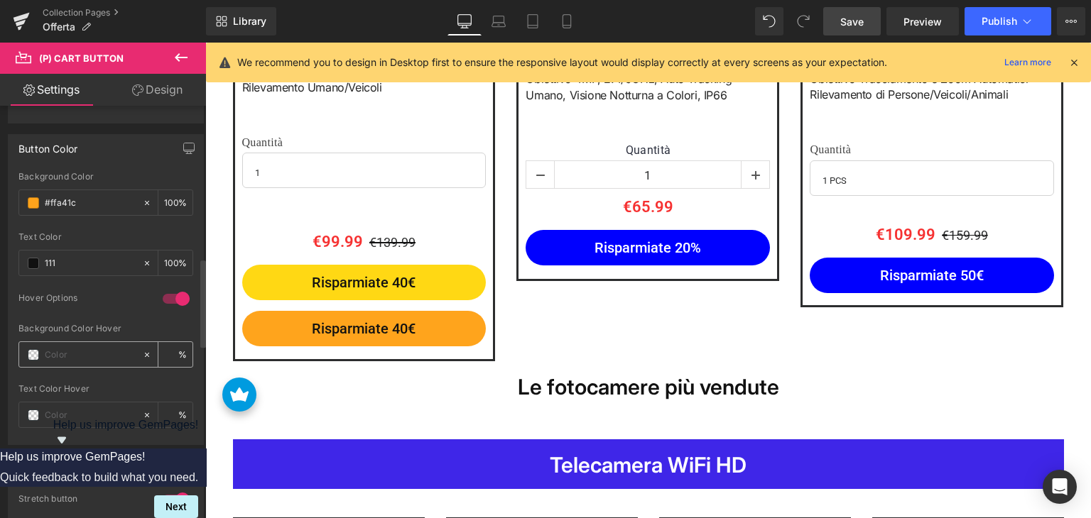
click at [78, 354] on input "text" at bounding box center [90, 355] width 91 height 16
paste input "#ffa41c"
type input "#ffa41c"
click at [168, 196] on input "100" at bounding box center [171, 203] width 14 height 16
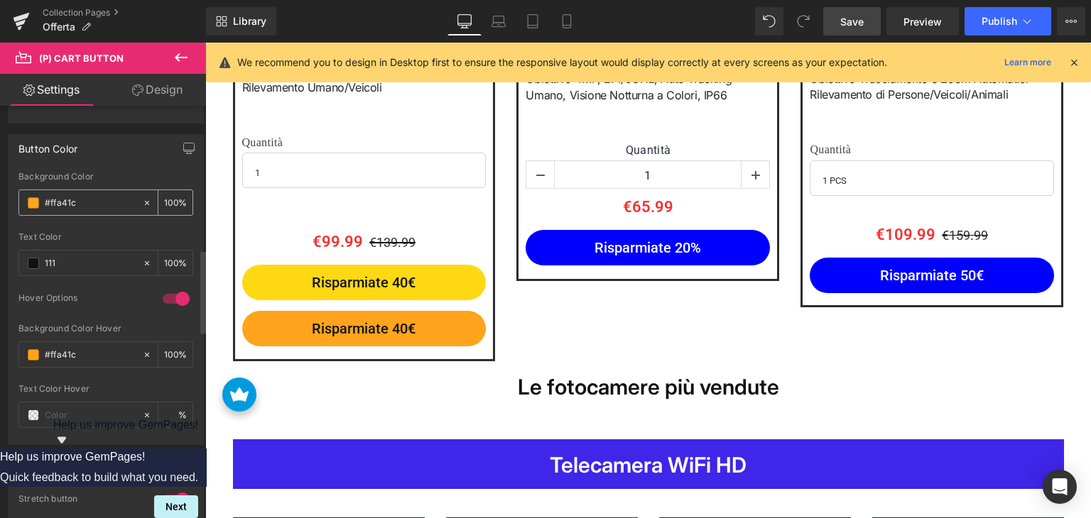
click at [168, 196] on input "100" at bounding box center [171, 203] width 14 height 16
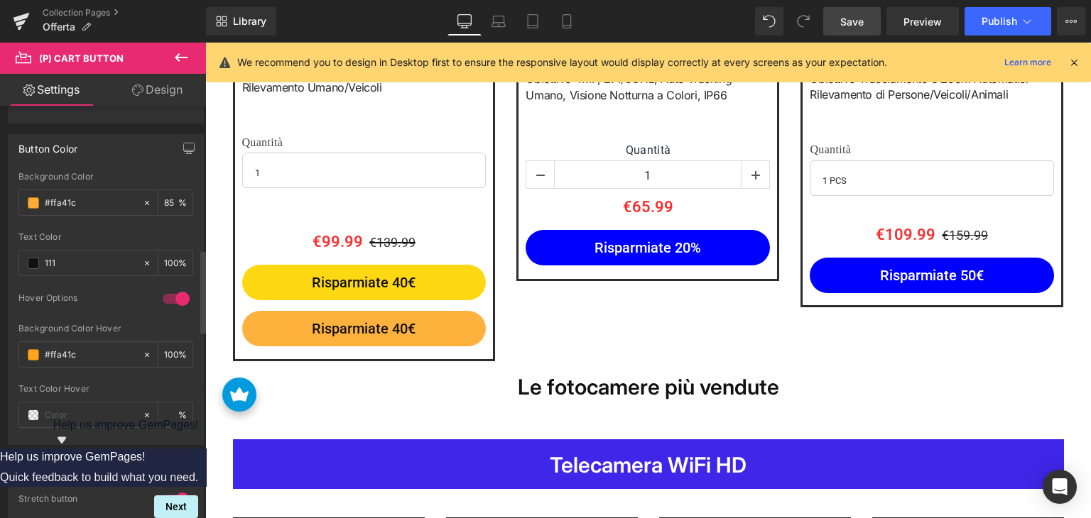
type input "85"
click at [177, 223] on div at bounding box center [105, 227] width 175 height 9
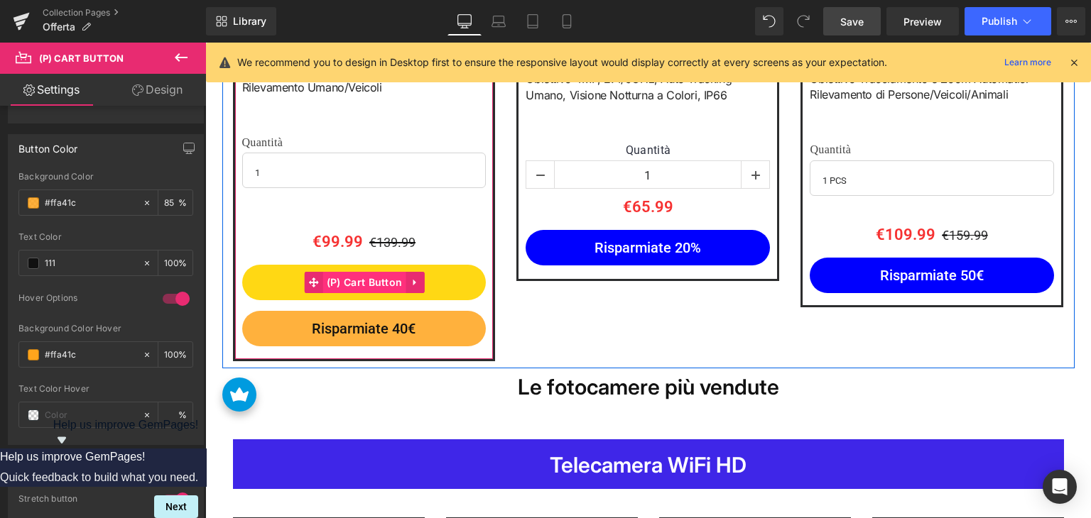
click at [342, 281] on span "(P) Cart Button" at bounding box center [364, 282] width 83 height 21
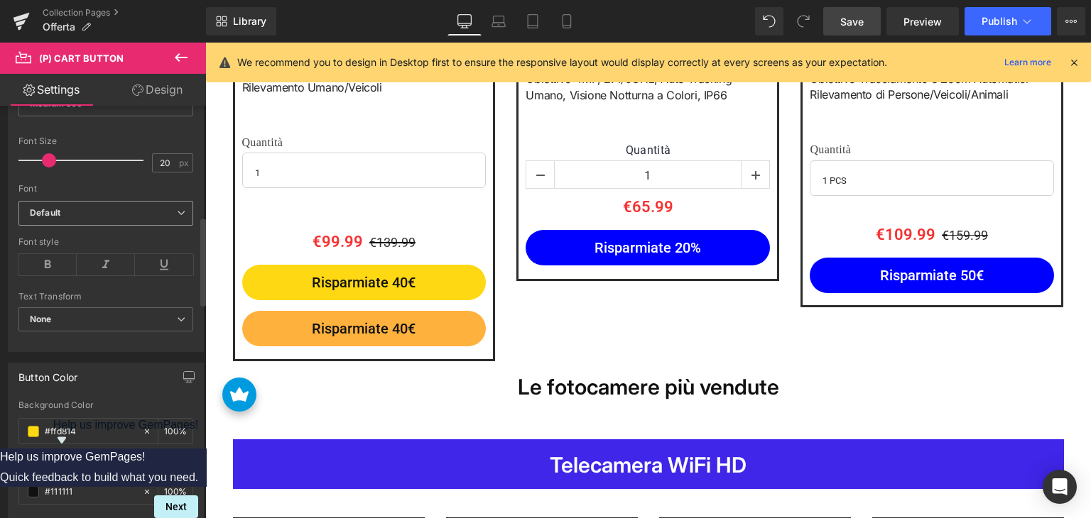
scroll to position [568, 0]
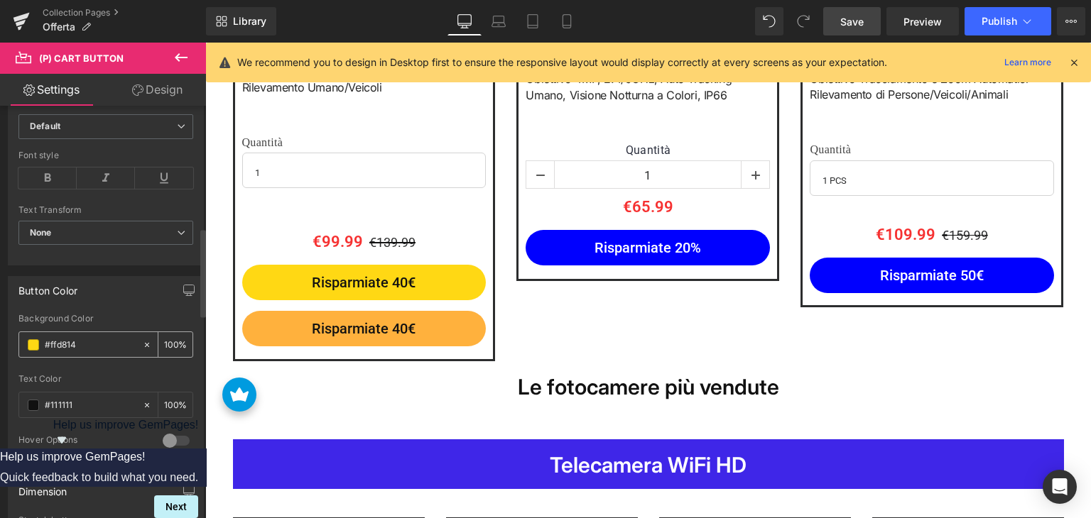
click at [166, 339] on input "100" at bounding box center [171, 345] width 14 height 16
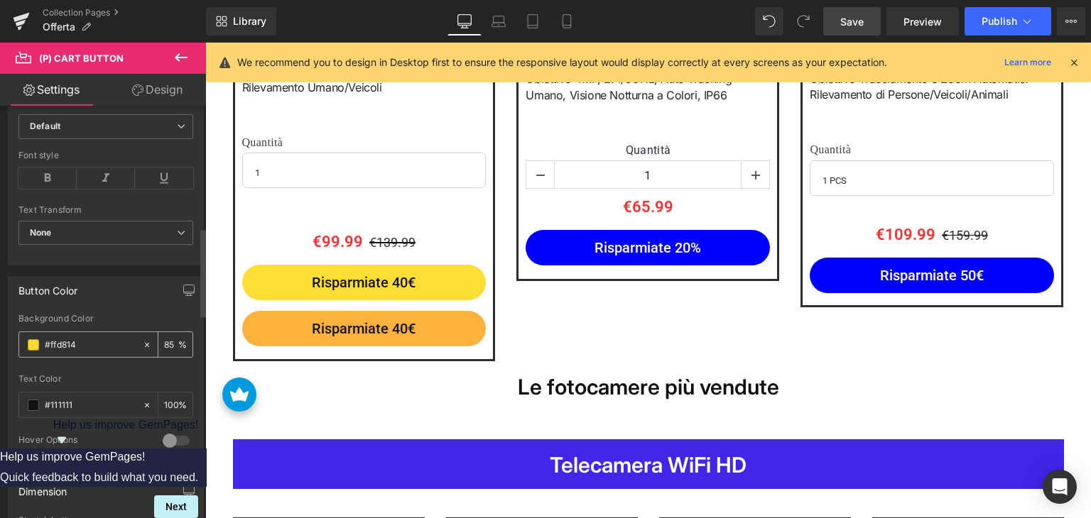
type input "85"
click at [85, 337] on input "#ffd814" at bounding box center [90, 345] width 91 height 16
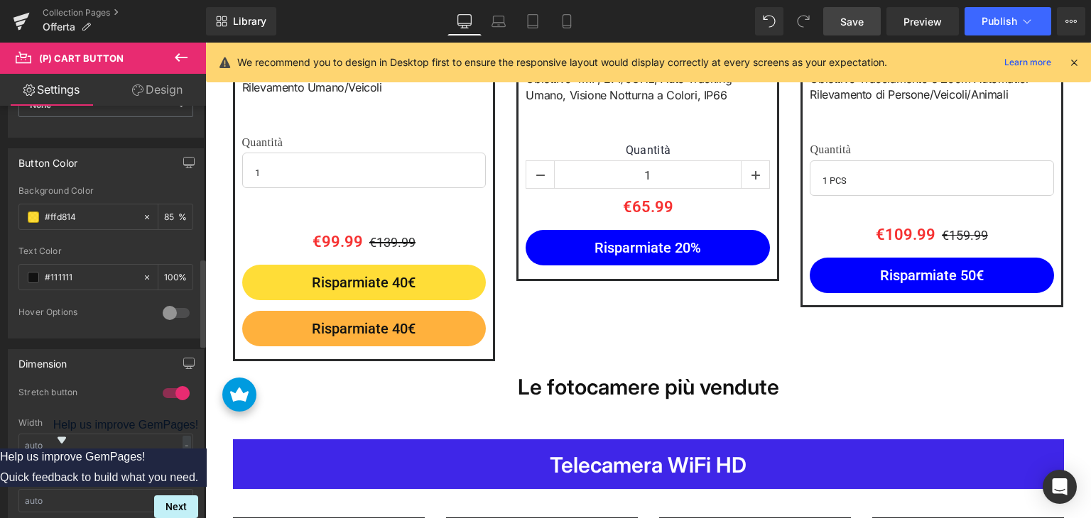
scroll to position [710, 0]
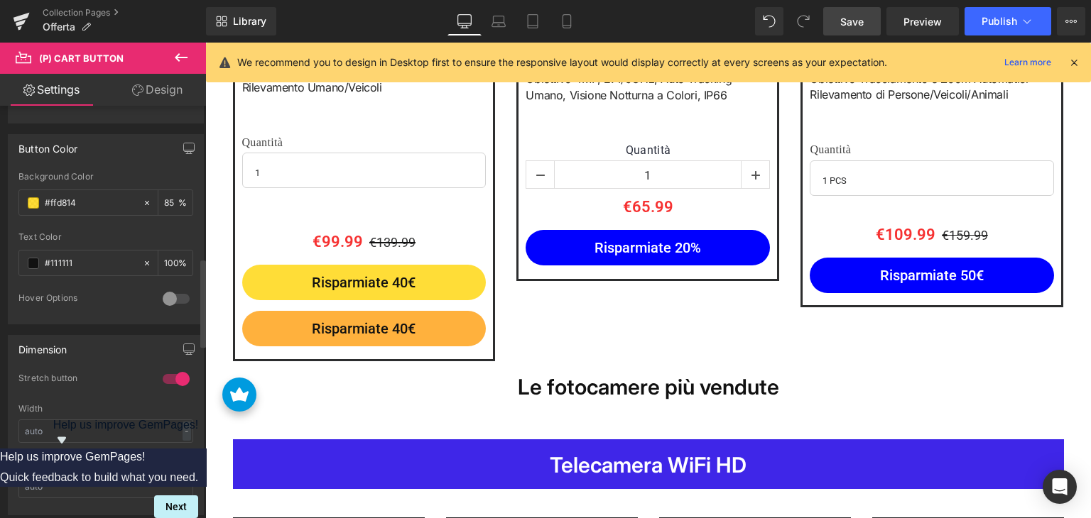
click at [172, 295] on div at bounding box center [176, 299] width 34 height 23
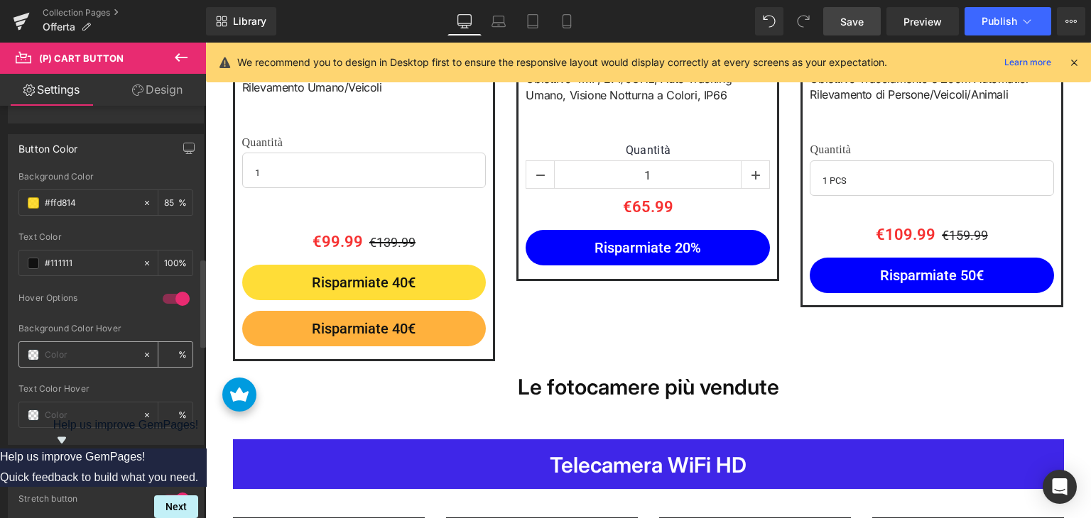
click at [82, 356] on input "text" at bounding box center [90, 355] width 91 height 16
paste input "#ffd814"
type input "#ffd814"
click at [148, 324] on div "Background Color Hover" at bounding box center [105, 329] width 175 height 10
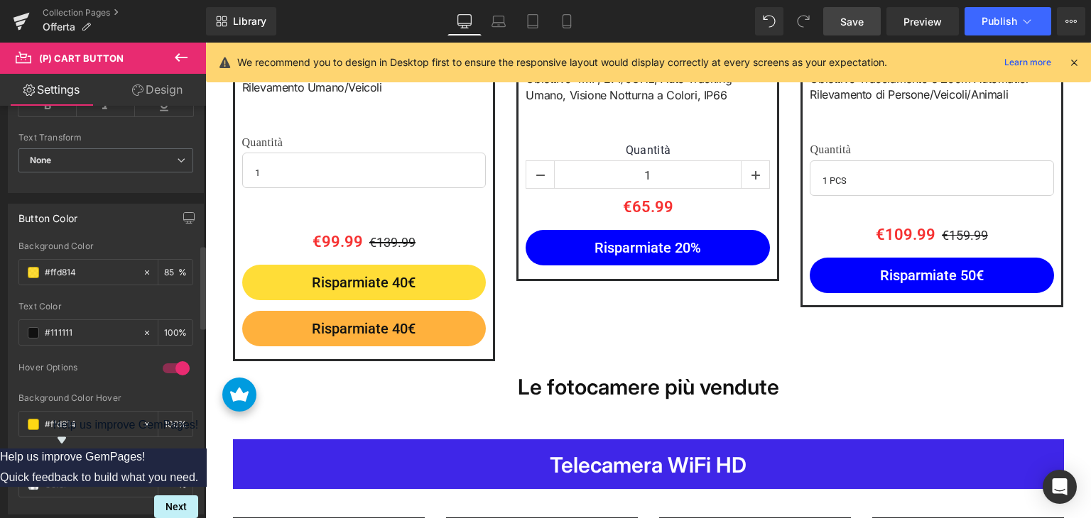
scroll to position [639, 0]
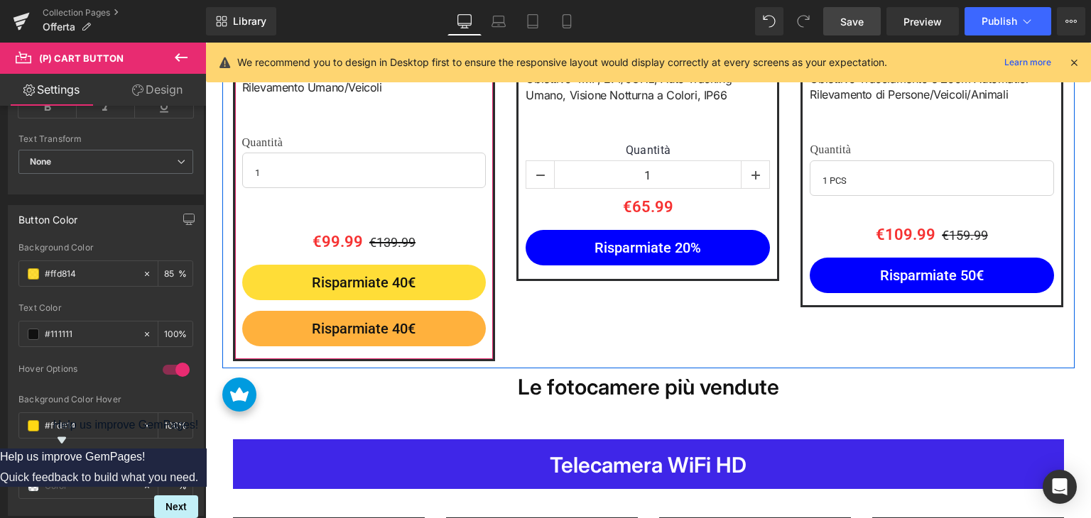
click at [366, 284] on span "(P) Cart Button" at bounding box center [364, 282] width 66 height 17
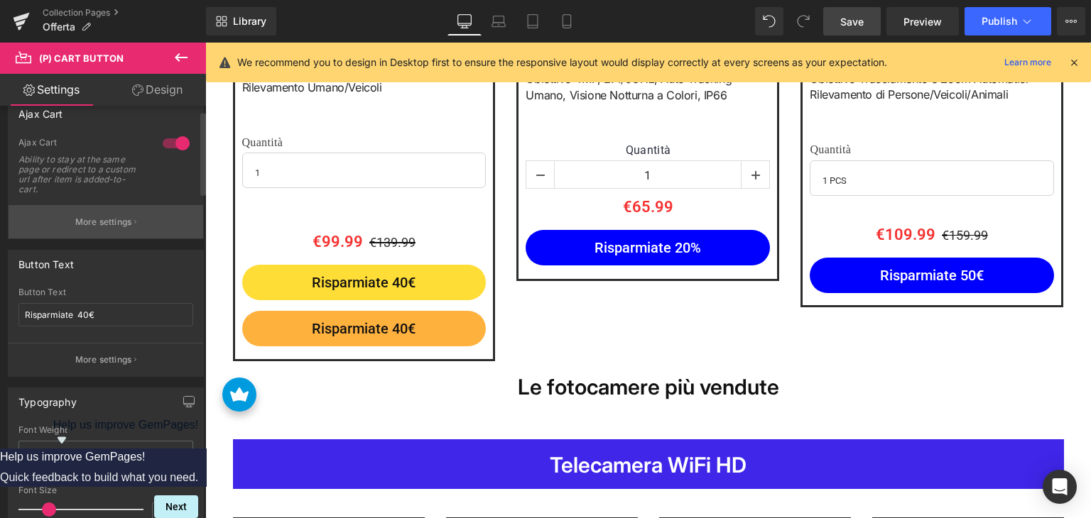
scroll to position [142, 0]
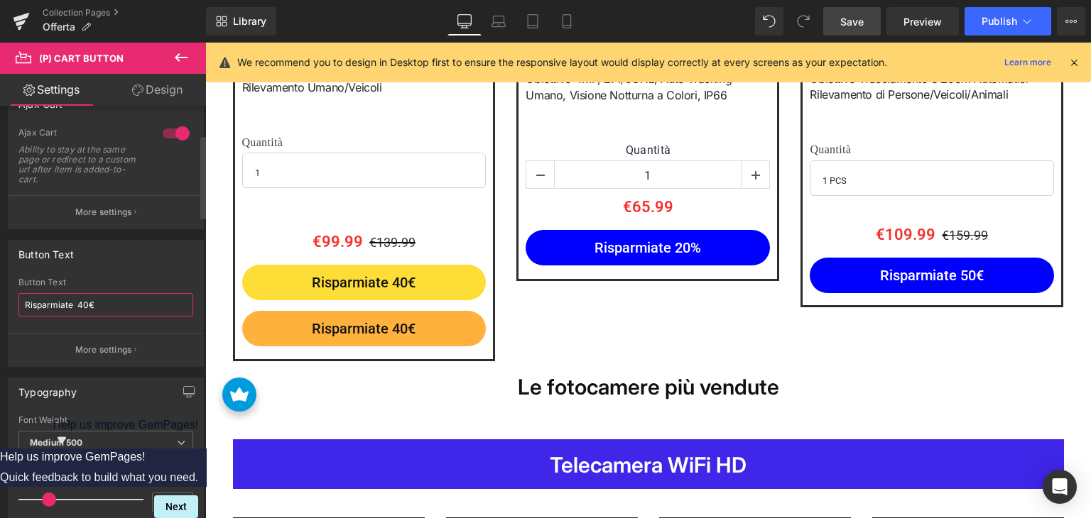
click at [114, 315] on input "Risparmiate 40€" at bounding box center [105, 304] width 175 height 23
paste input "Aggiungi al carrello"
type input "Aggiungi al carrello"
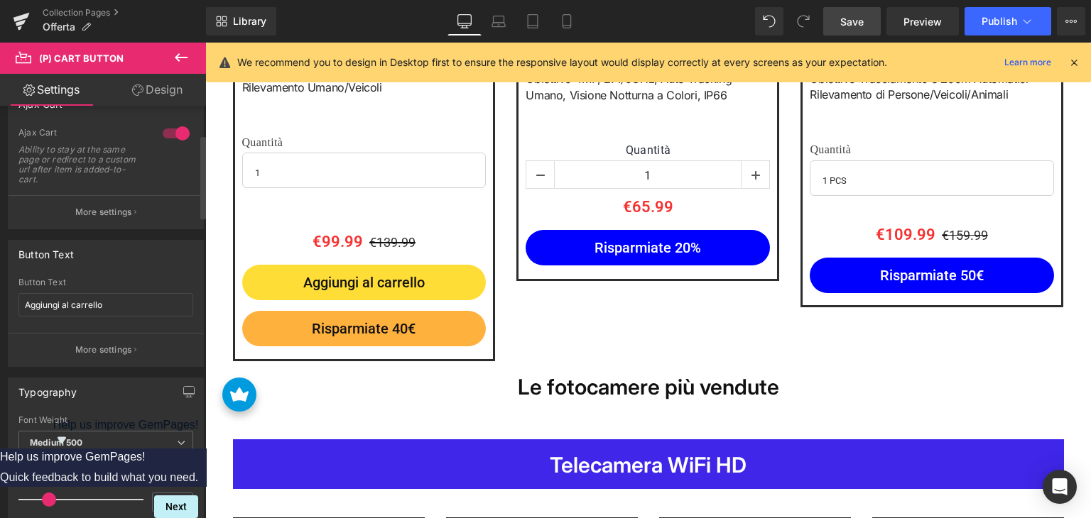
click at [146, 274] on div "Button Text Risparmiate 40€ Button Text Aggiungi al carrello More settings" at bounding box center [106, 303] width 196 height 127
click at [145, 224] on button "More settings" at bounding box center [106, 211] width 195 height 33
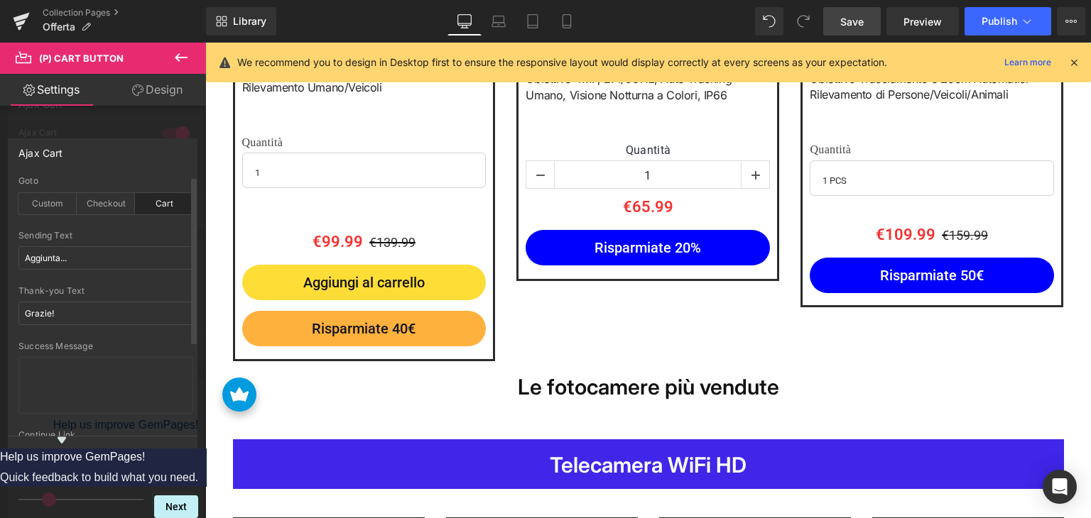
click at [163, 195] on div "Cart" at bounding box center [164, 203] width 58 height 21
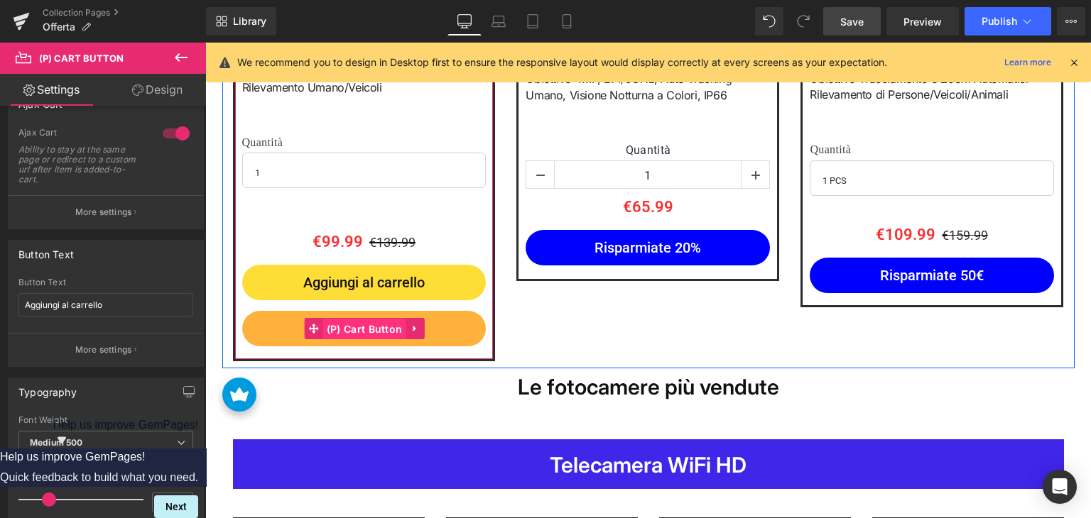
click at [358, 330] on span "(P) Cart Button" at bounding box center [364, 329] width 83 height 21
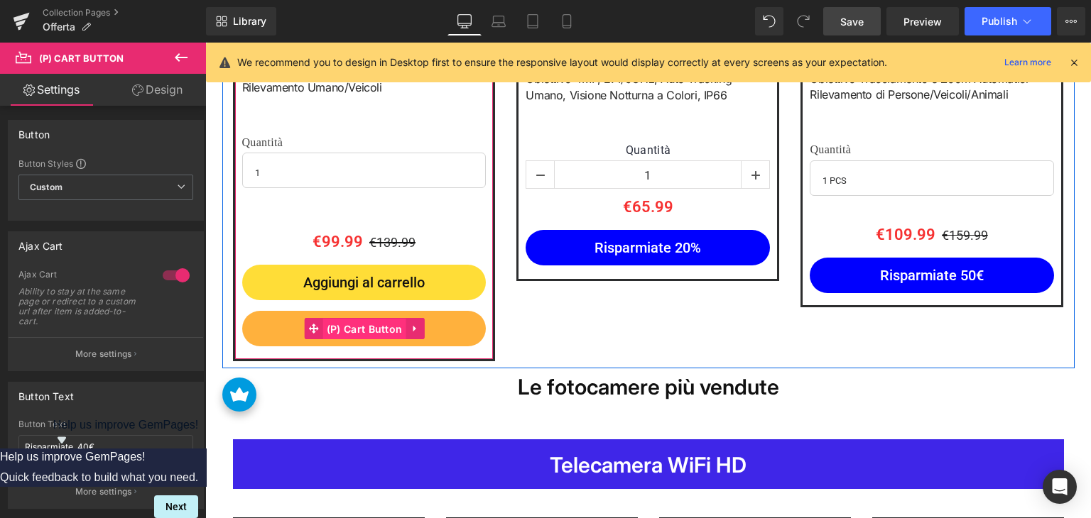
click at [338, 329] on span "(P) Cart Button" at bounding box center [364, 329] width 83 height 21
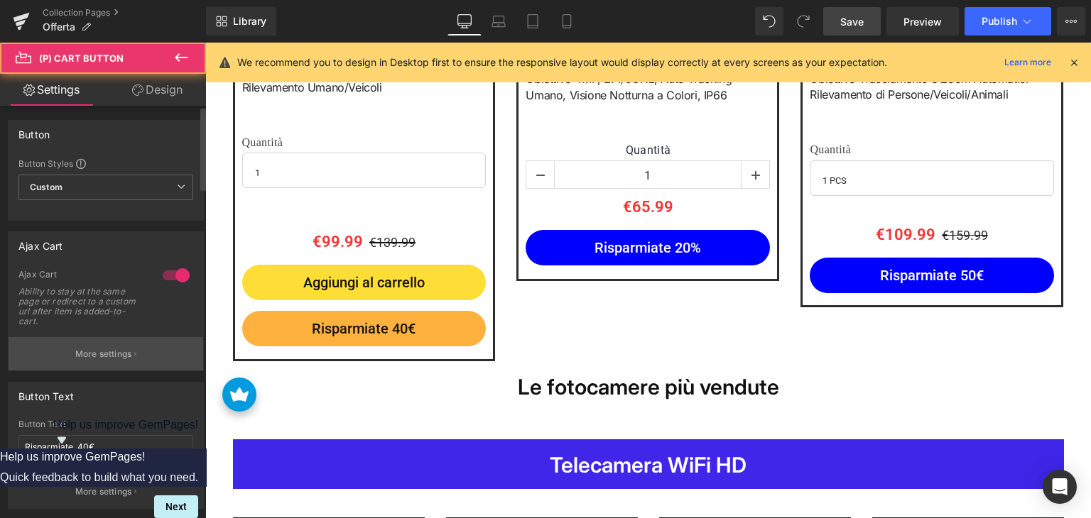
click at [83, 340] on button "More settings" at bounding box center [106, 353] width 195 height 33
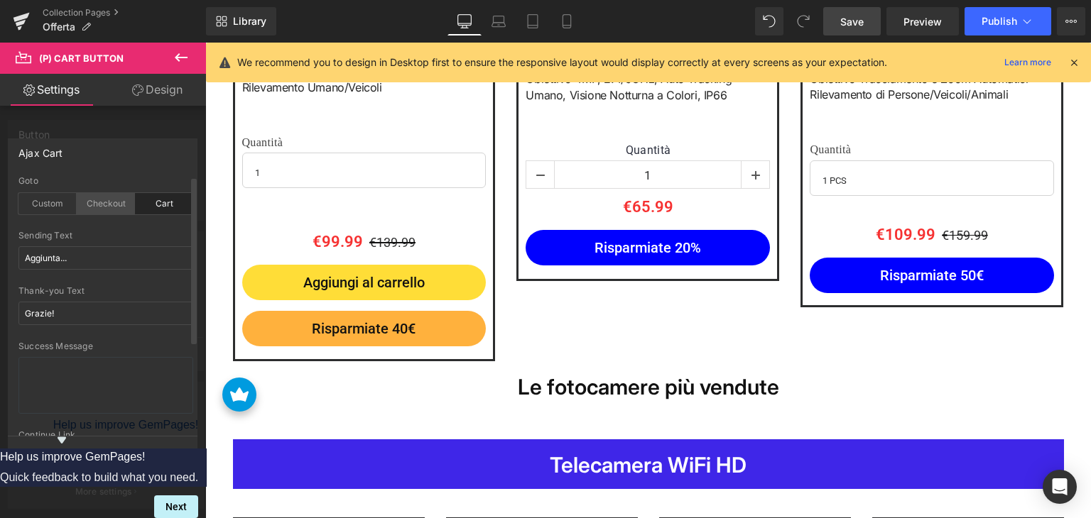
click at [115, 204] on div "Checkout" at bounding box center [106, 203] width 58 height 21
click at [102, 455] on p "Back" at bounding box center [103, 452] width 18 height 11
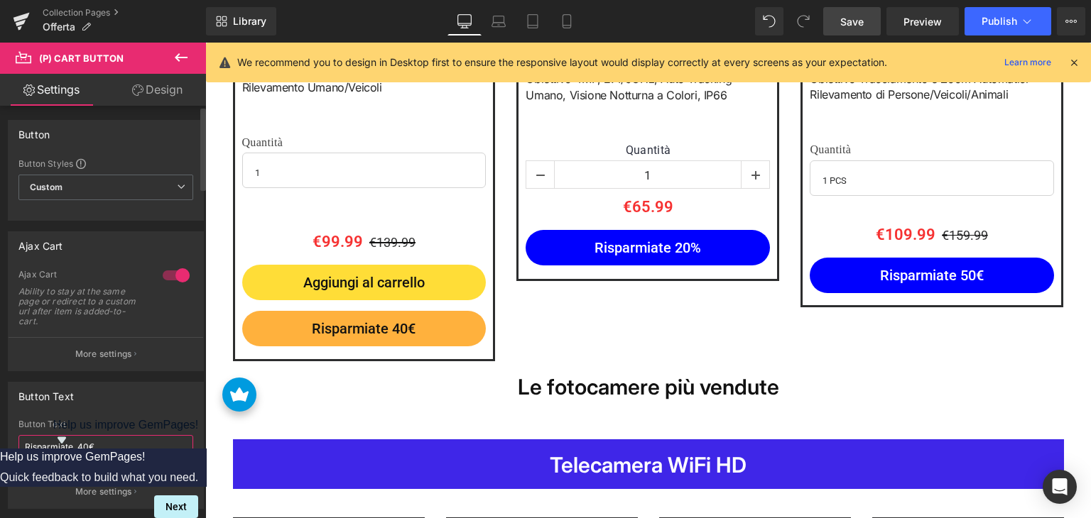
click at [80, 449] on input "Risparmiate 40€" at bounding box center [105, 446] width 175 height 23
paste input "Acquista ora"
type input "Acquista ora"
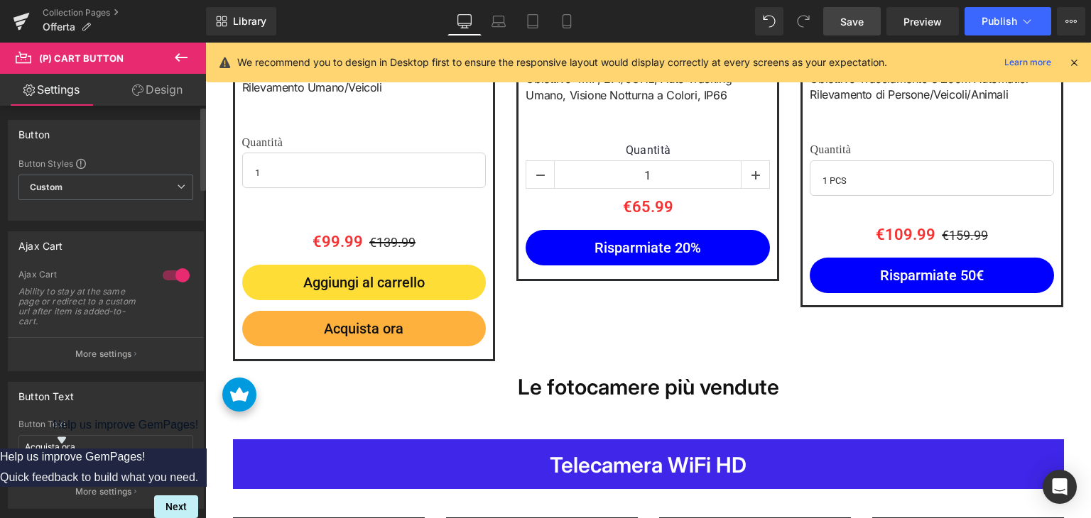
click at [141, 420] on div "Button Text" at bounding box center [105, 425] width 175 height 10
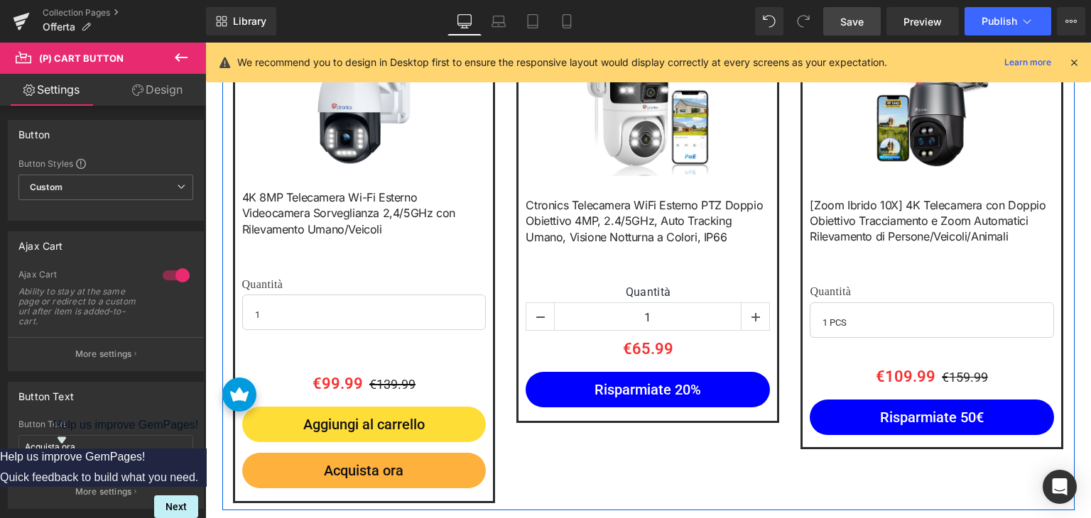
scroll to position [827, 0]
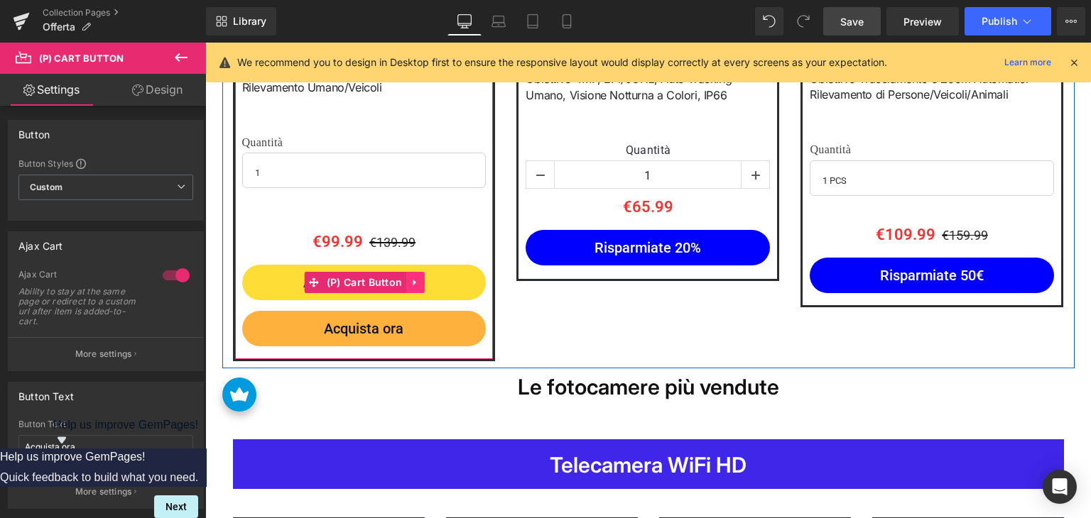
click at [410, 286] on icon at bounding box center [415, 283] width 10 height 11
click at [404, 285] on icon at bounding box center [405, 283] width 10 height 10
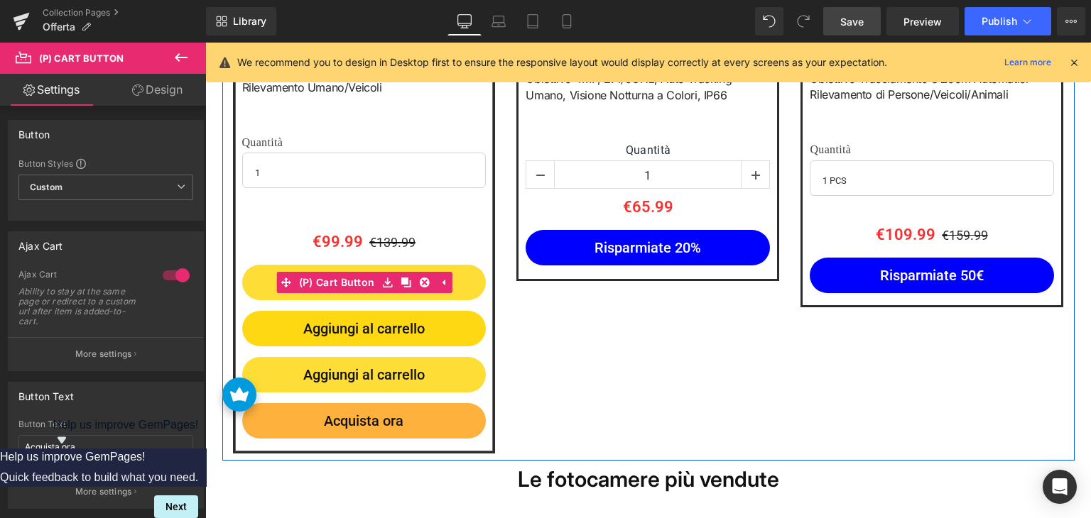
scroll to position [828, 0]
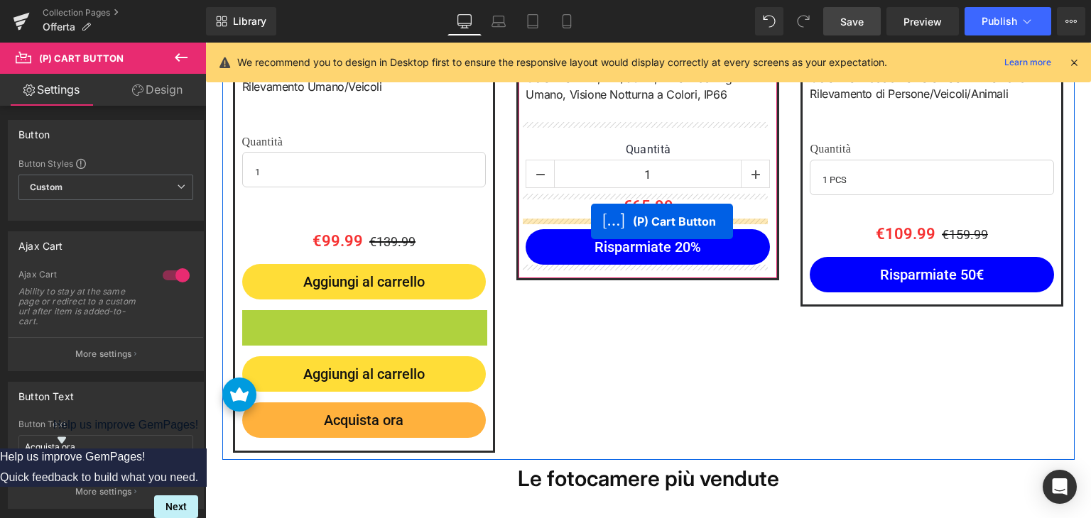
drag, startPoint x: 305, startPoint y: 328, endPoint x: 591, endPoint y: 222, distance: 305.3
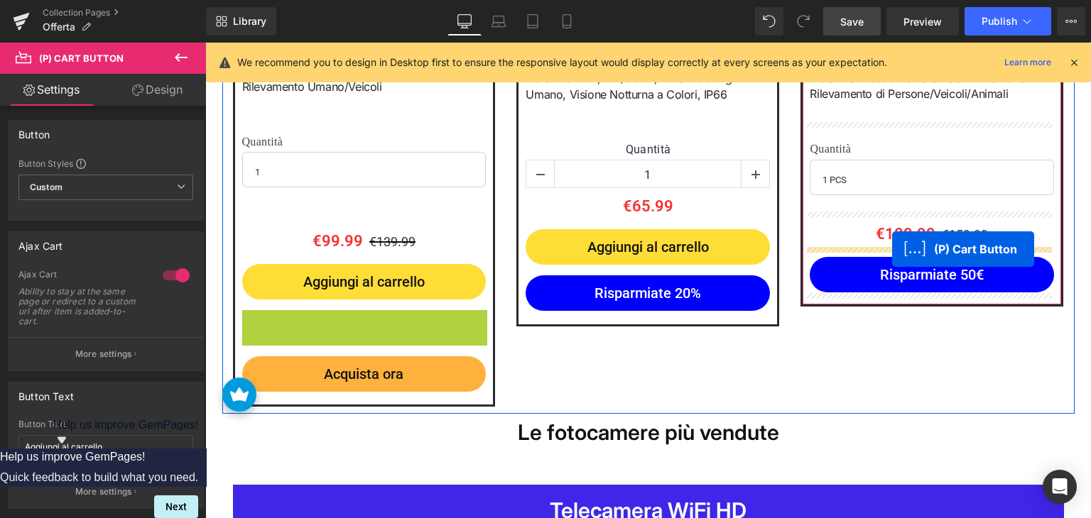
drag, startPoint x: 302, startPoint y: 332, endPoint x: 892, endPoint y: 248, distance: 595.1
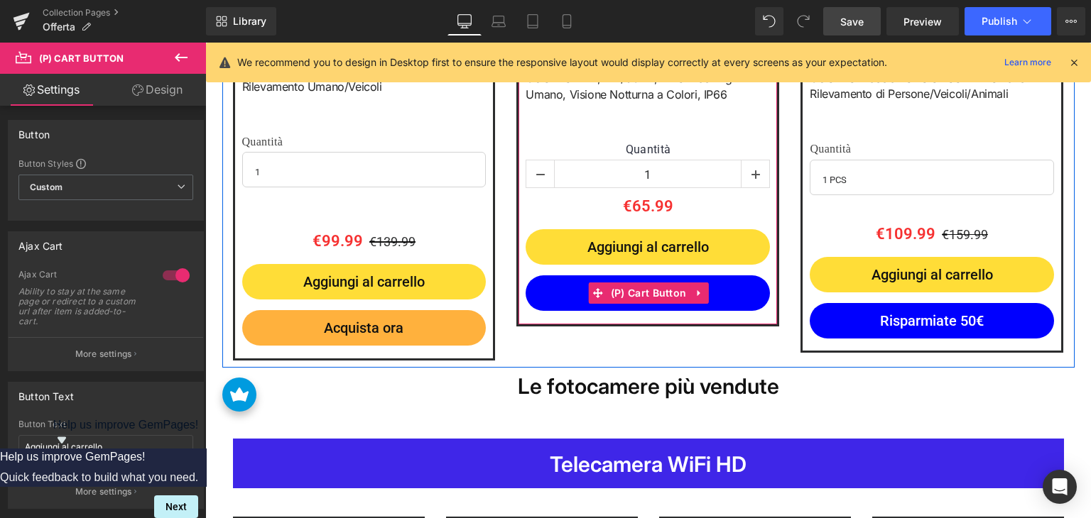
click at [689, 295] on link at bounding box center [698, 293] width 18 height 21
click at [704, 293] on icon at bounding box center [708, 293] width 10 height 11
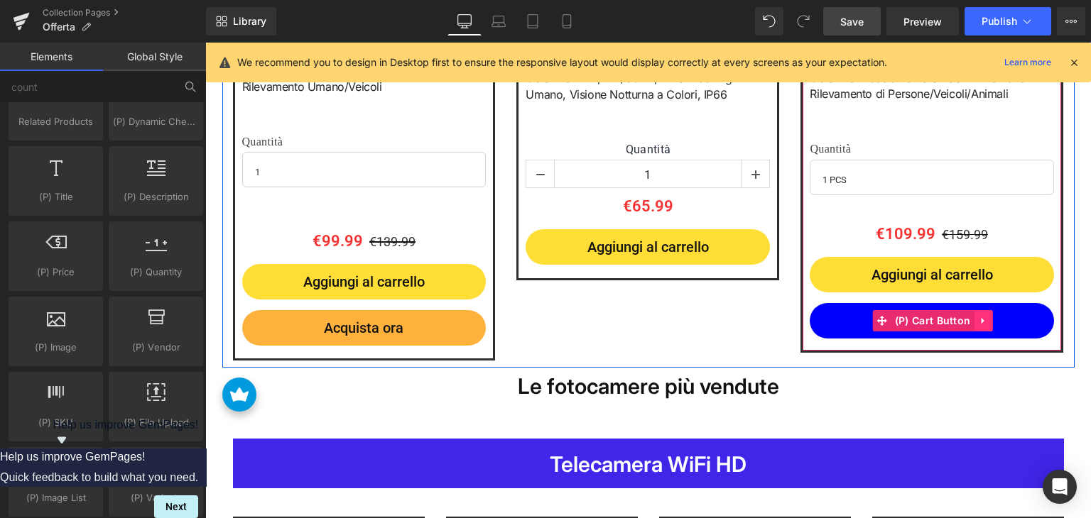
click at [973, 324] on link at bounding box center [982, 320] width 18 height 21
click at [987, 322] on icon at bounding box center [992, 321] width 10 height 10
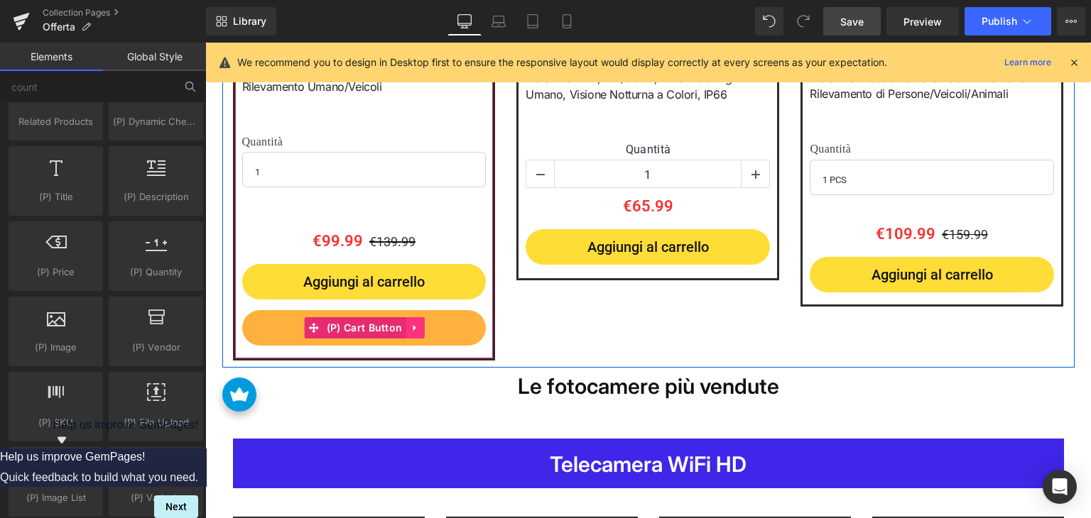
click at [415, 331] on link at bounding box center [414, 327] width 18 height 21
click at [400, 329] on icon at bounding box center [405, 328] width 10 height 10
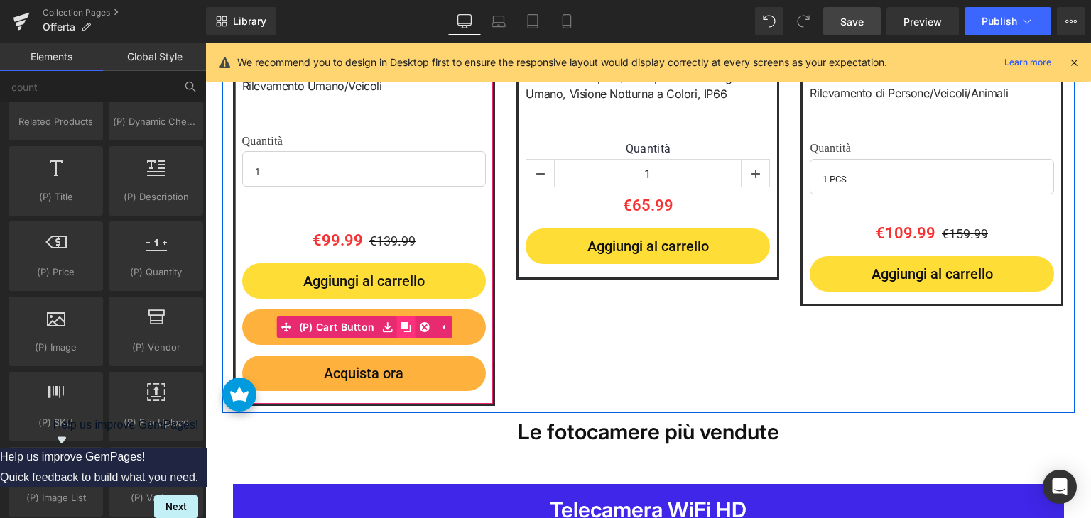
click at [400, 329] on icon at bounding box center [405, 327] width 10 height 10
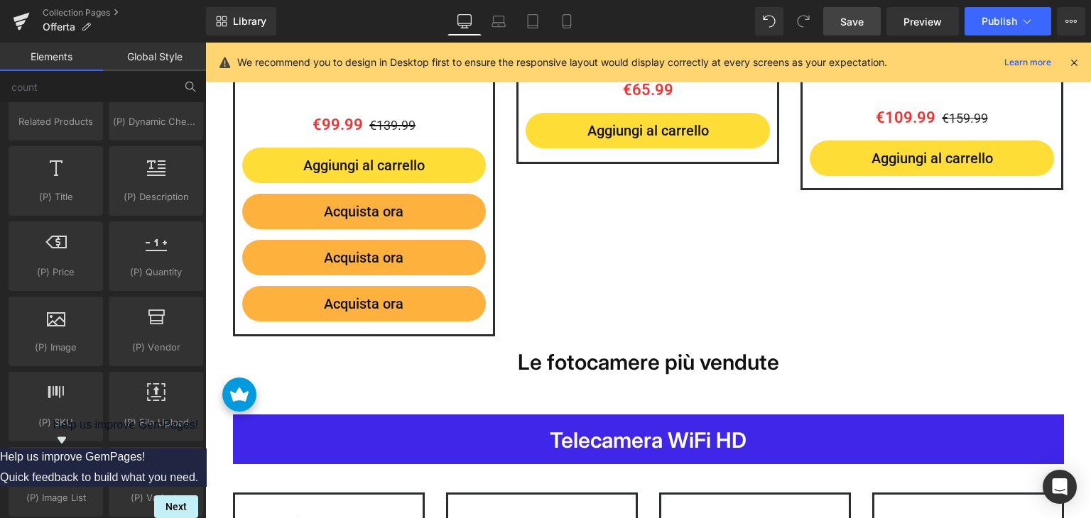
scroll to position [802, 0]
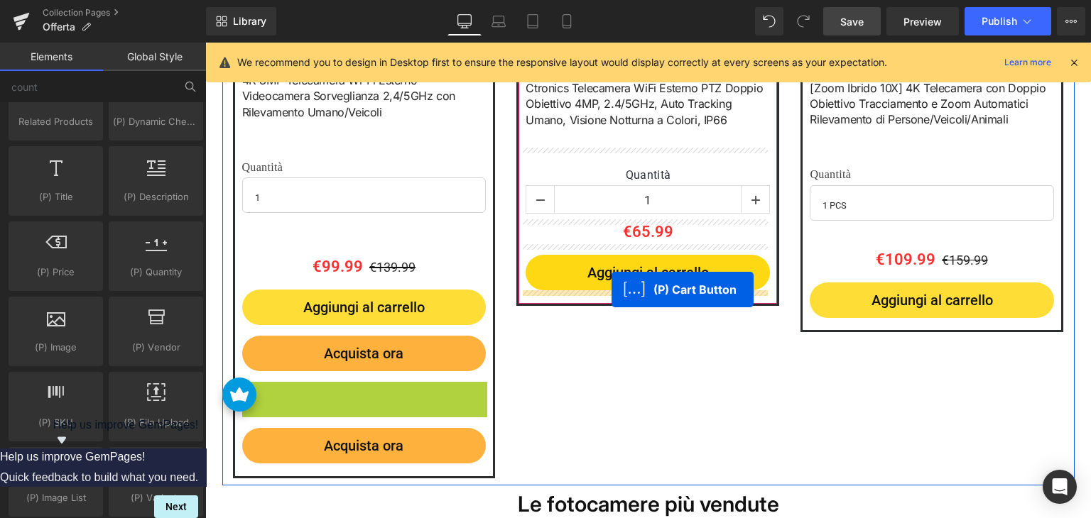
drag, startPoint x: 365, startPoint y: 378, endPoint x: 611, endPoint y: 289, distance: 262.1
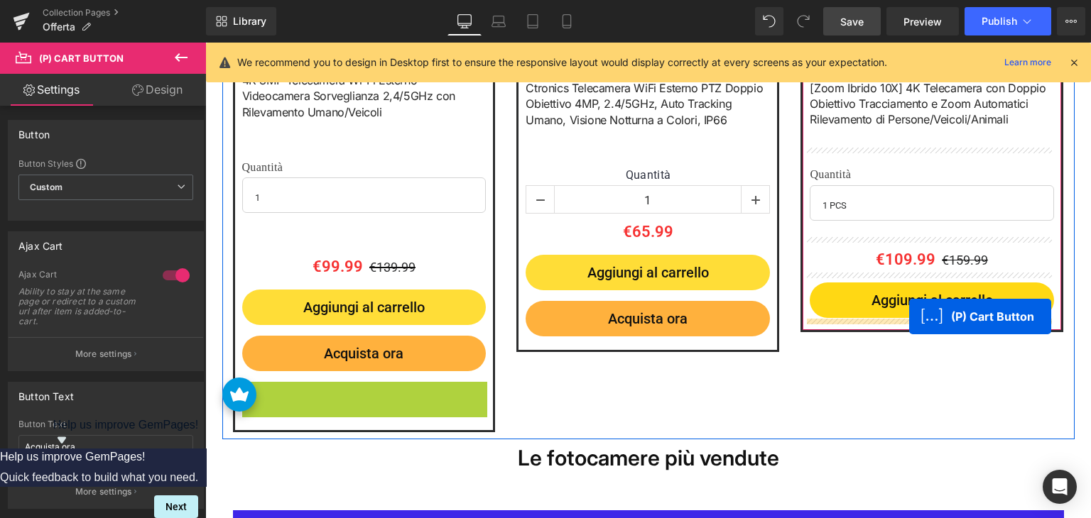
drag, startPoint x: 309, startPoint y: 403, endPoint x: 909, endPoint y: 316, distance: 606.1
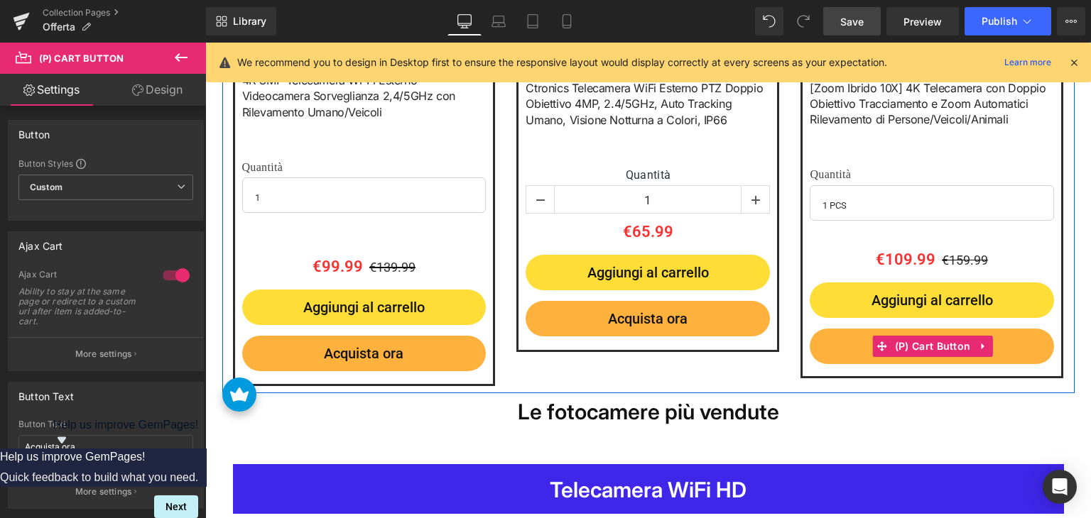
scroll to position [731, 0]
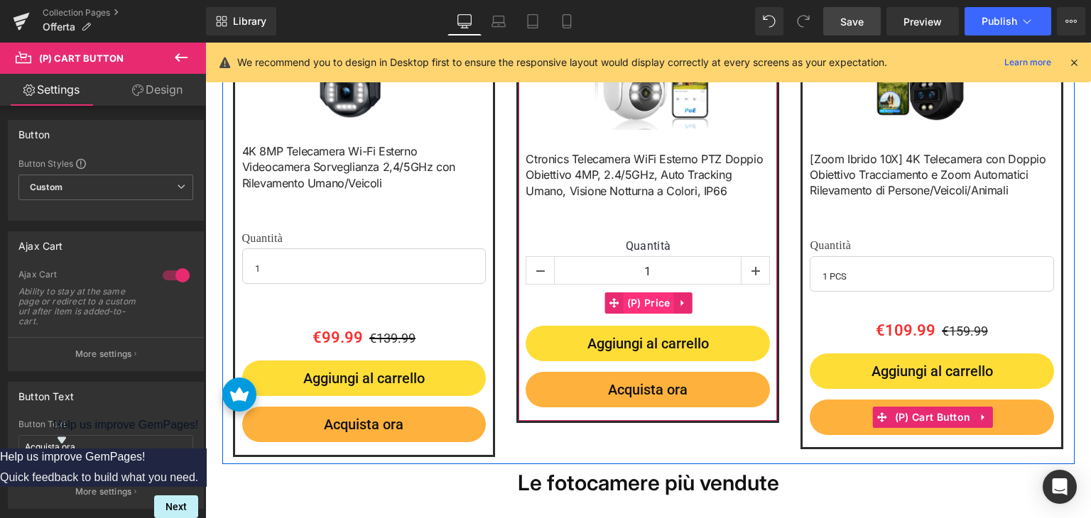
click at [647, 305] on span "(P) Price" at bounding box center [648, 303] width 50 height 21
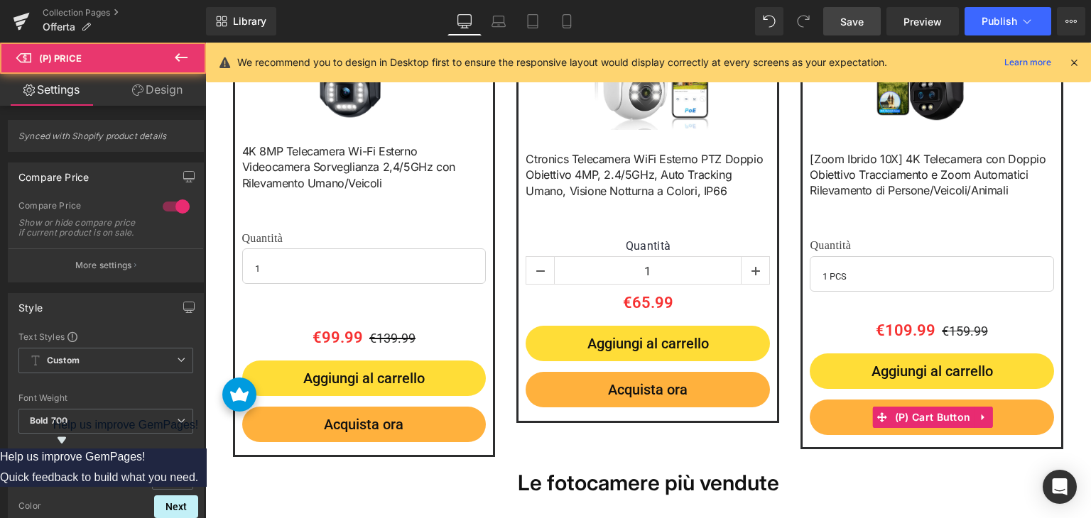
click at [165, 92] on link "Design" at bounding box center [157, 90] width 103 height 32
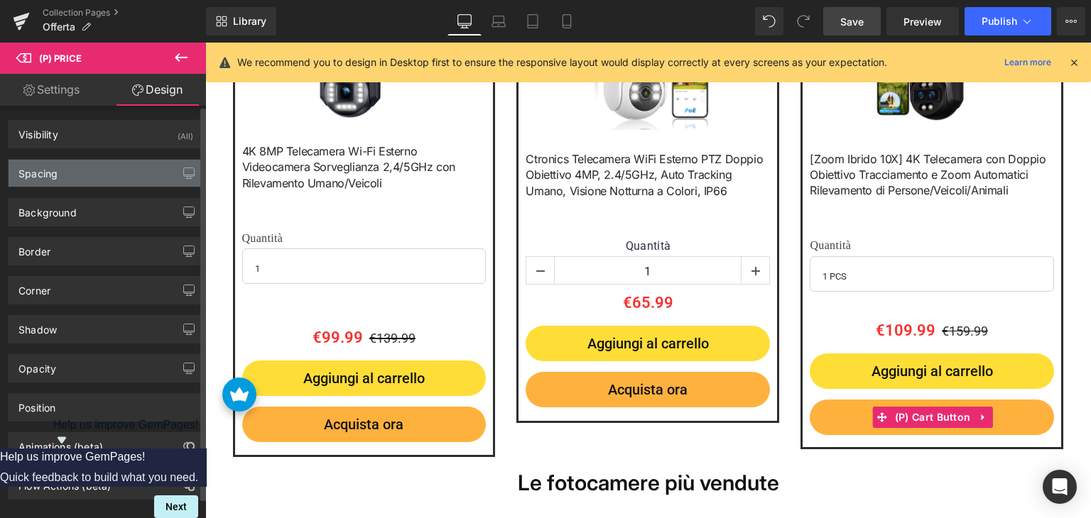
click at [63, 183] on div "Spacing" at bounding box center [106, 173] width 195 height 27
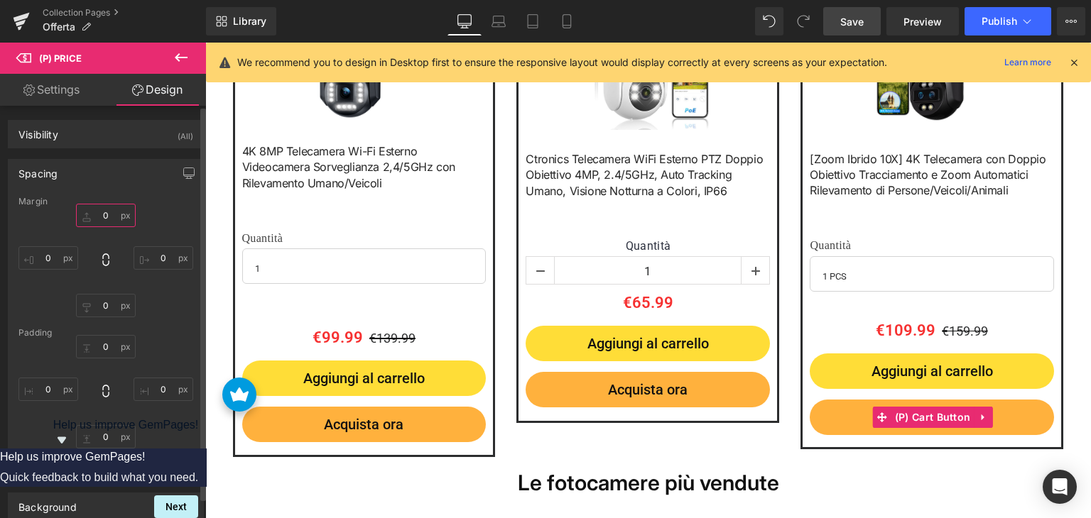
click at [104, 218] on input "text" at bounding box center [106, 215] width 60 height 23
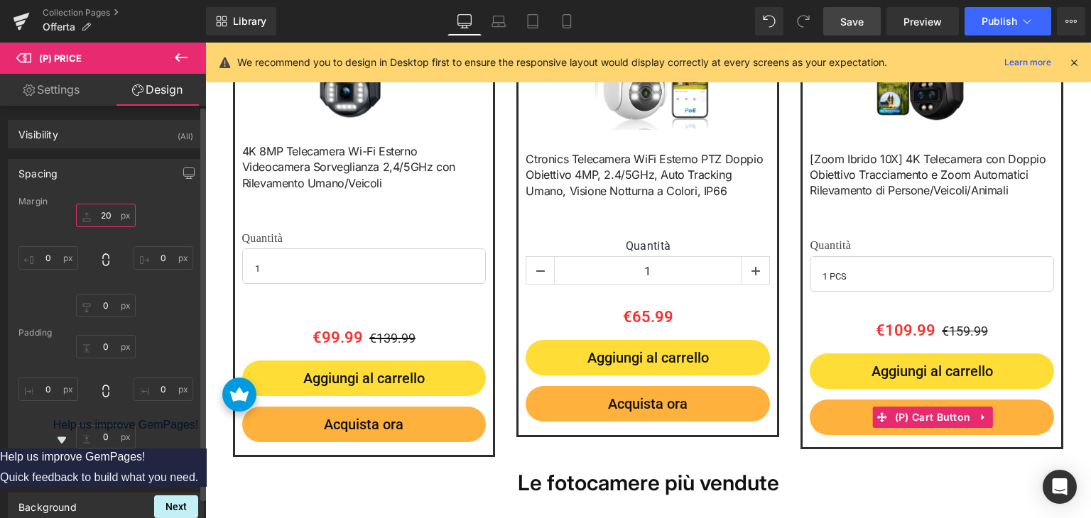
type input "2"
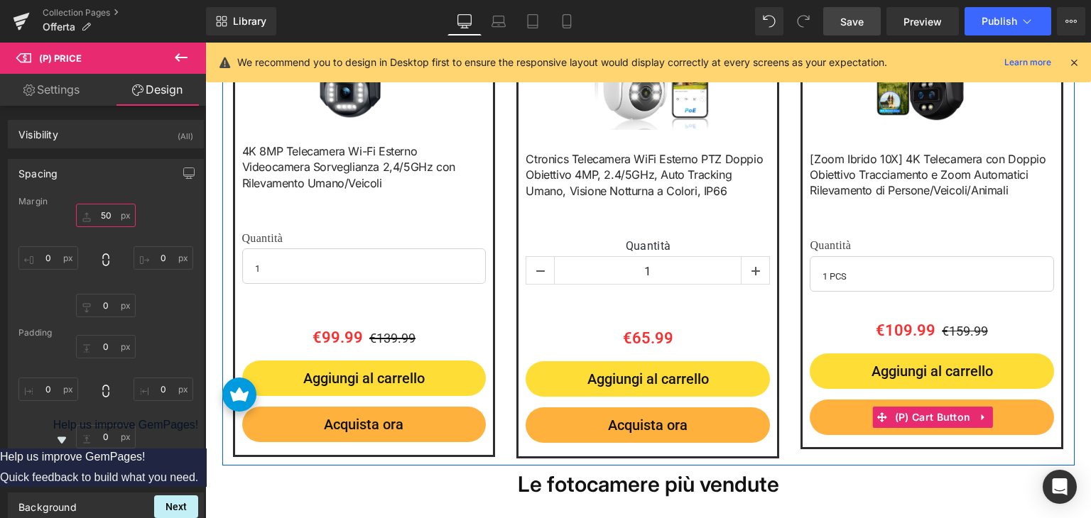
scroll to position [873, 0]
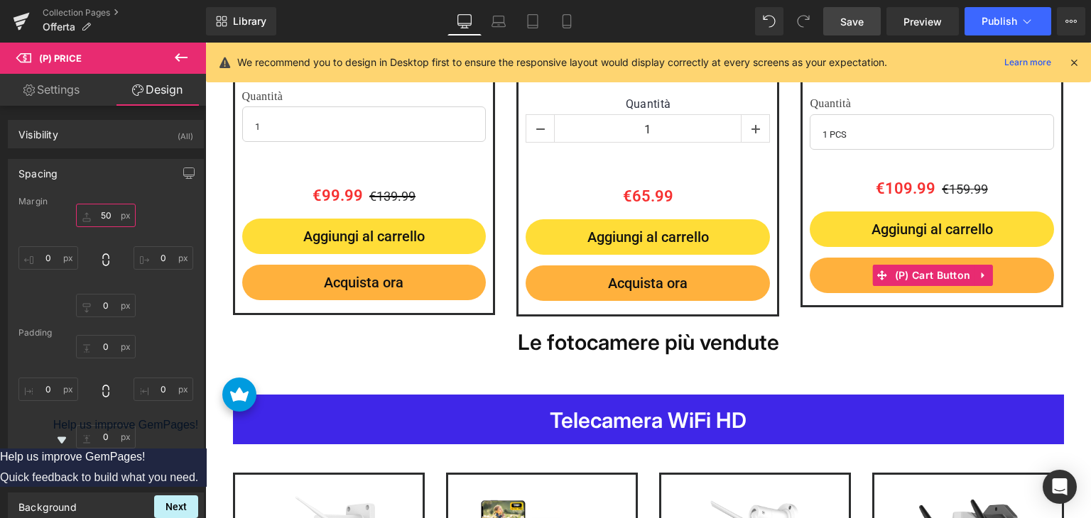
type input "50"
click at [860, 21] on span "Save" at bounding box center [851, 21] width 23 height 15
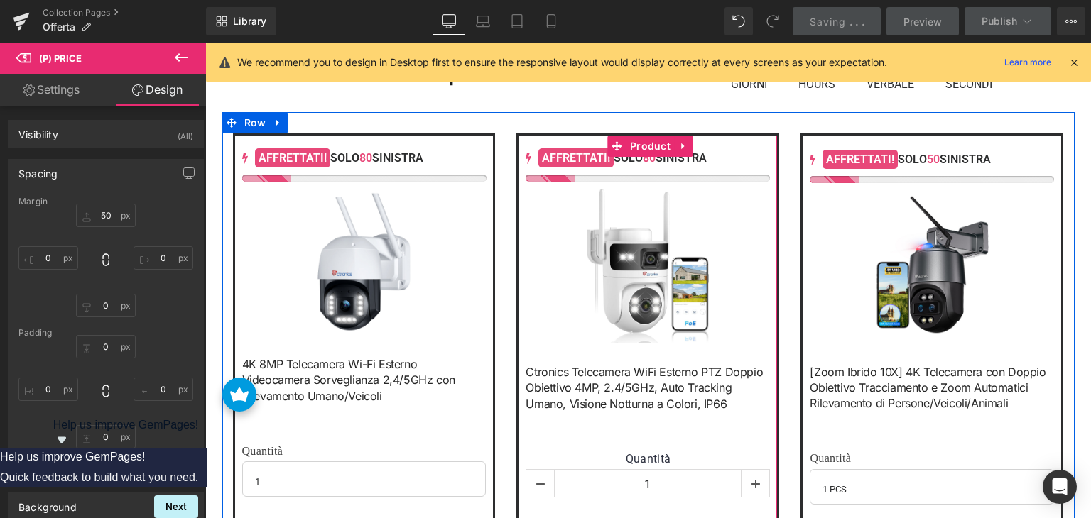
scroll to position [660, 0]
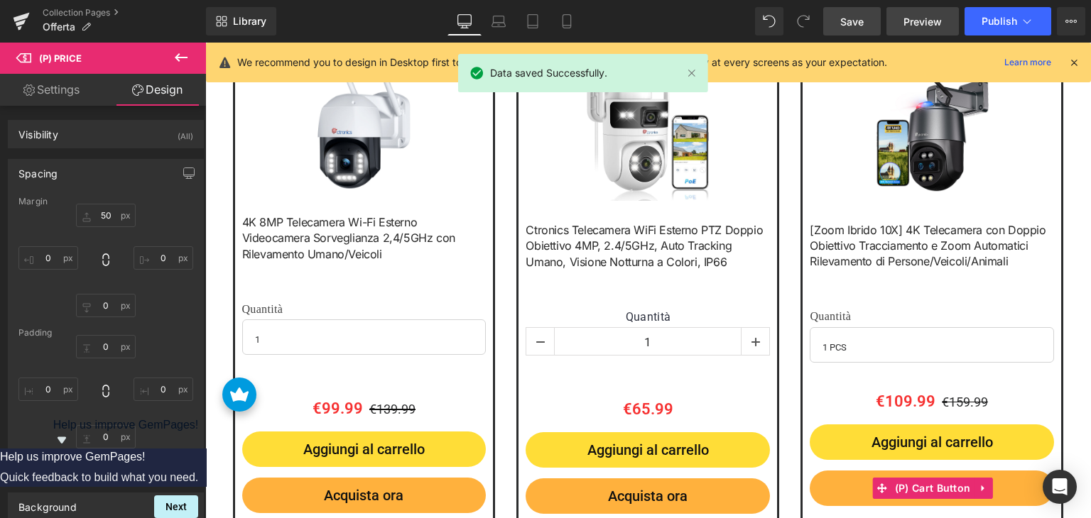
click at [908, 23] on span "Preview" at bounding box center [922, 21] width 38 height 15
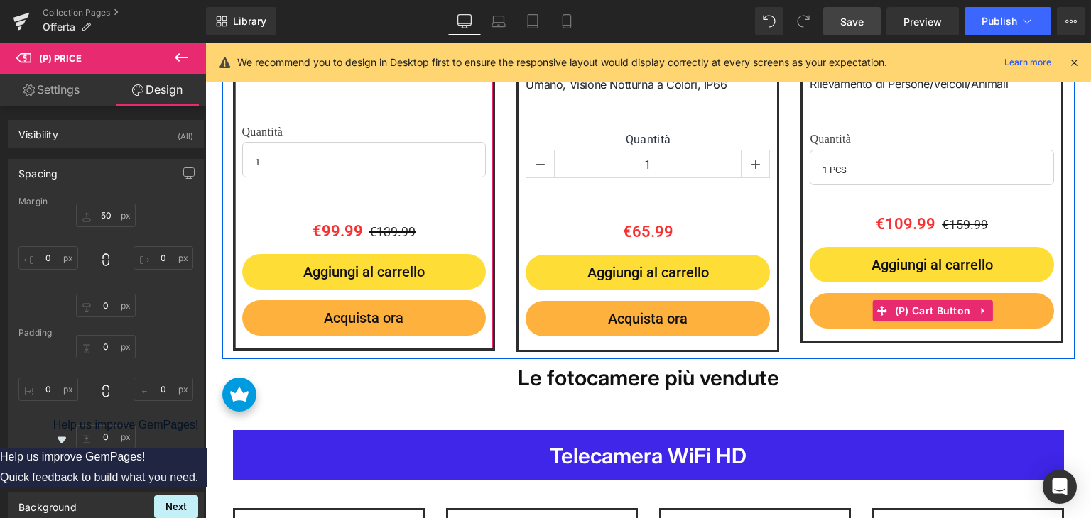
scroll to position [873, 0]
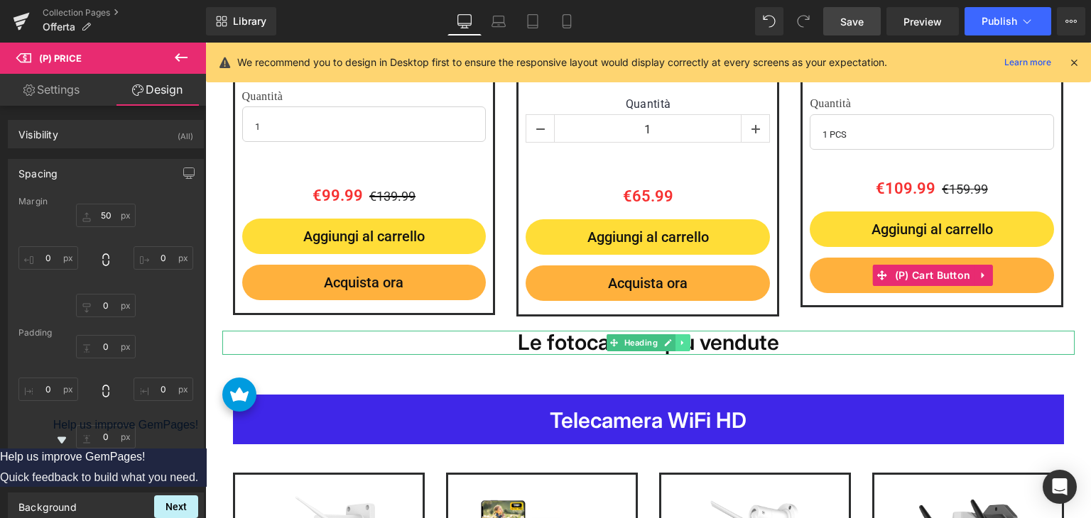
click at [680, 349] on link at bounding box center [682, 342] width 15 height 17
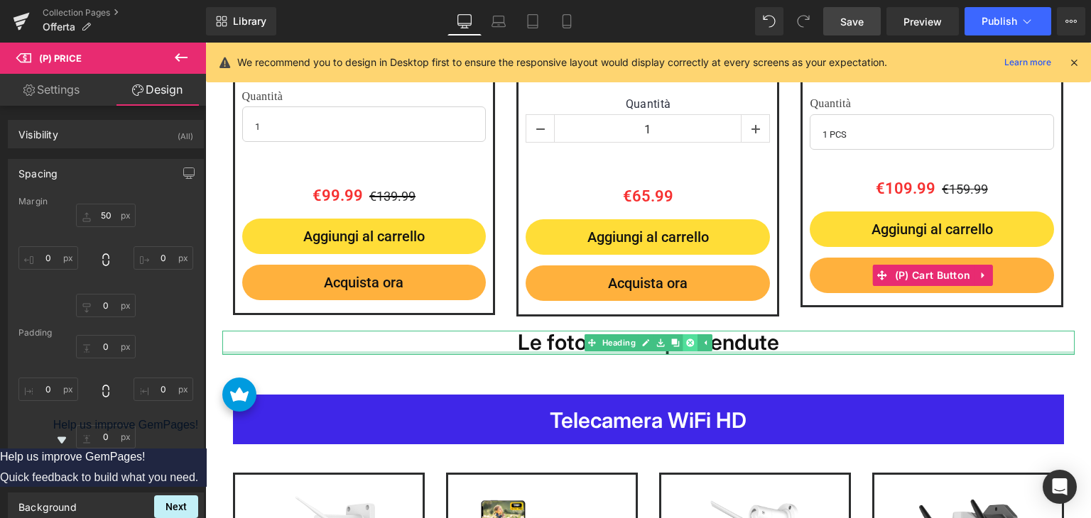
click at [682, 348] on link at bounding box center [689, 342] width 15 height 17
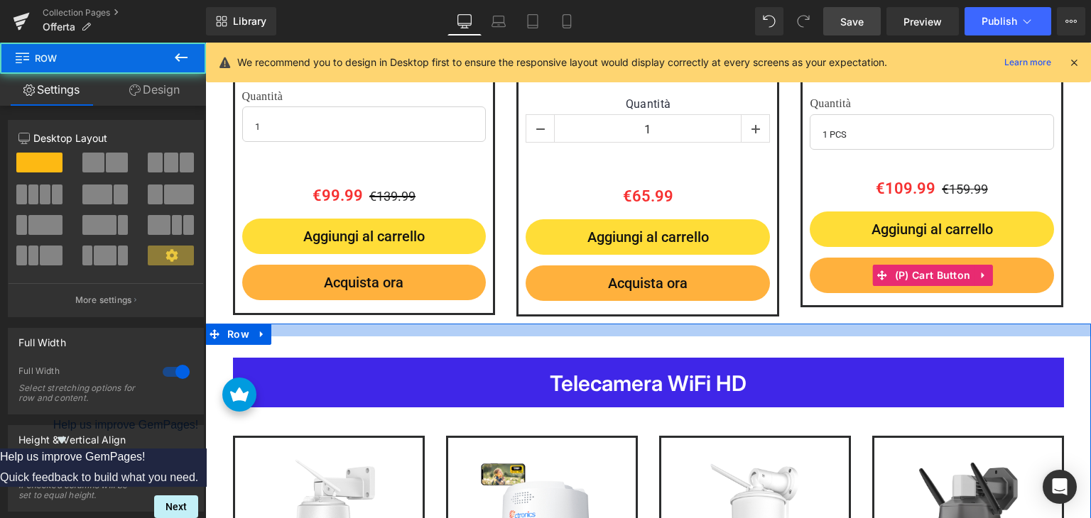
click at [634, 327] on div at bounding box center [647, 330] width 885 height 13
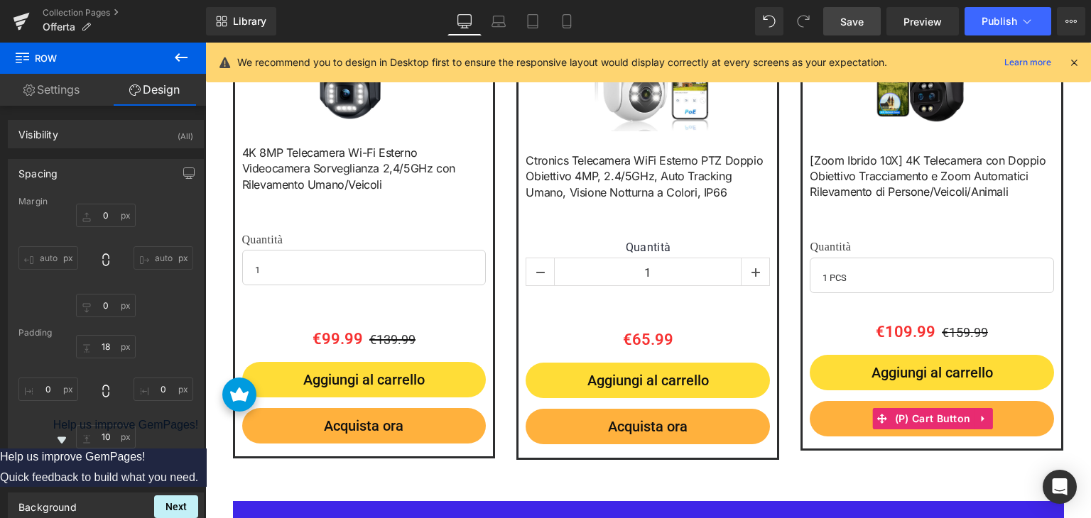
scroll to position [731, 0]
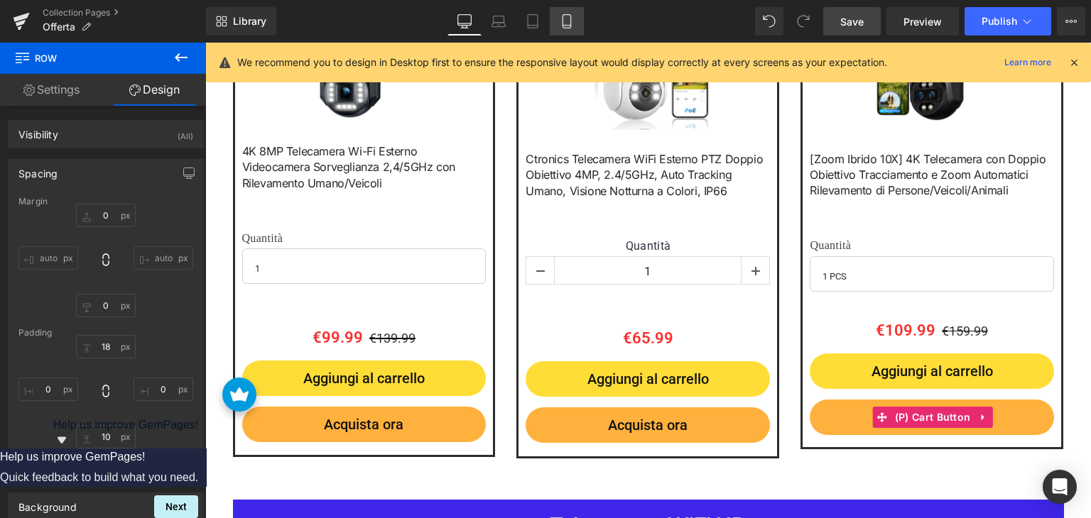
click at [557, 21] on link "Mobile" at bounding box center [567, 21] width 34 height 28
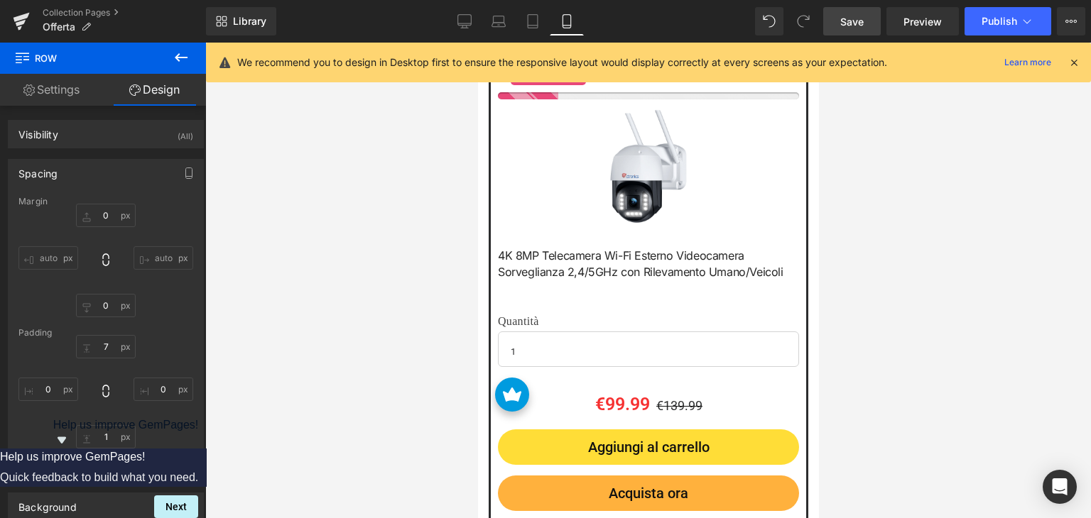
scroll to position [0, 0]
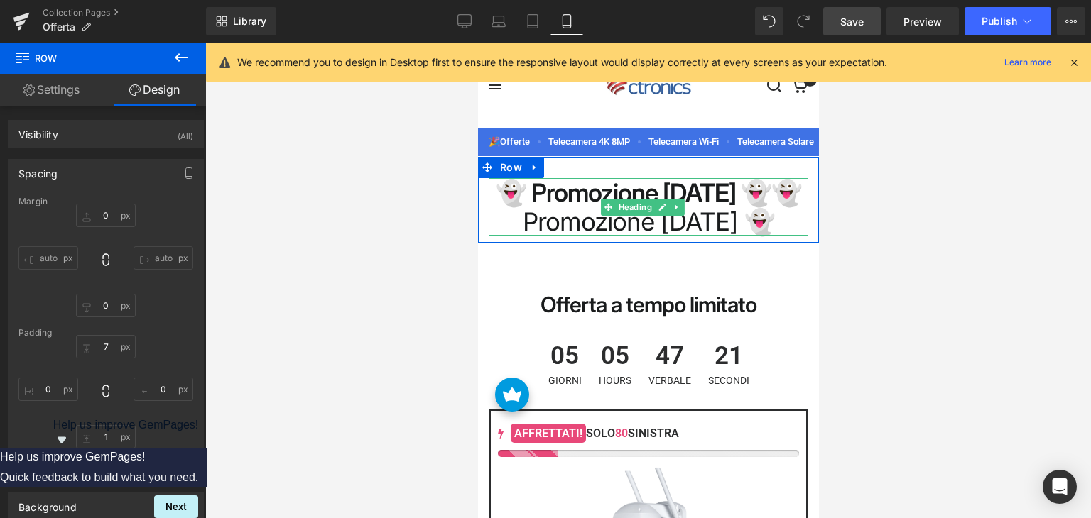
click at [561, 202] on strong "👻 Promozione [DATE] 👻" at bounding box center [632, 192] width 275 height 30
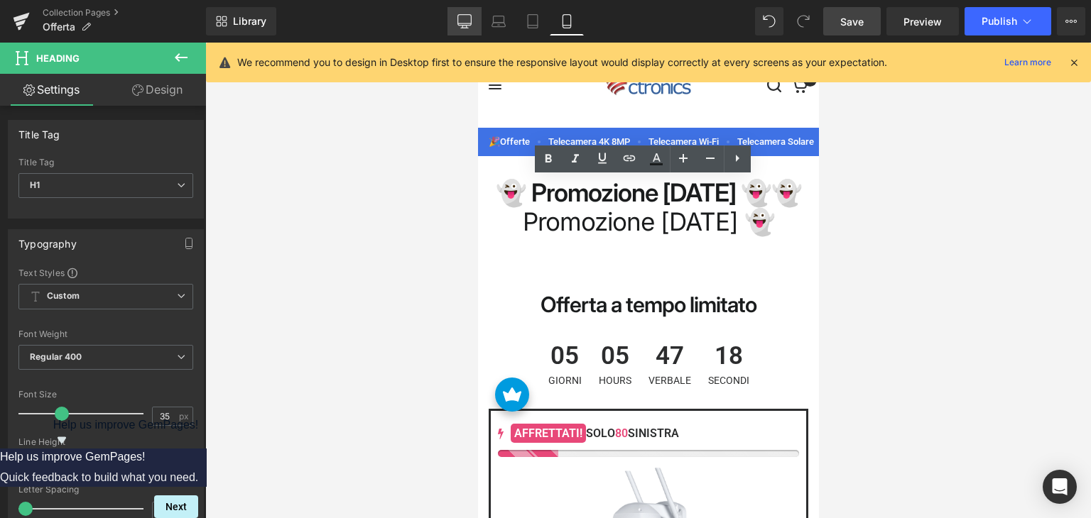
click at [479, 19] on link "Desktop" at bounding box center [464, 21] width 34 height 28
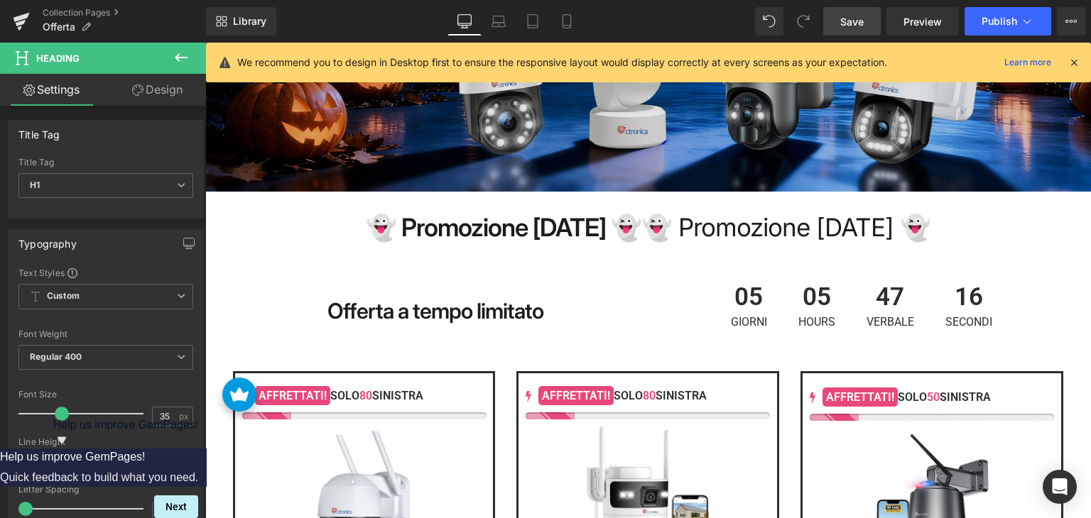
scroll to position [284, 0]
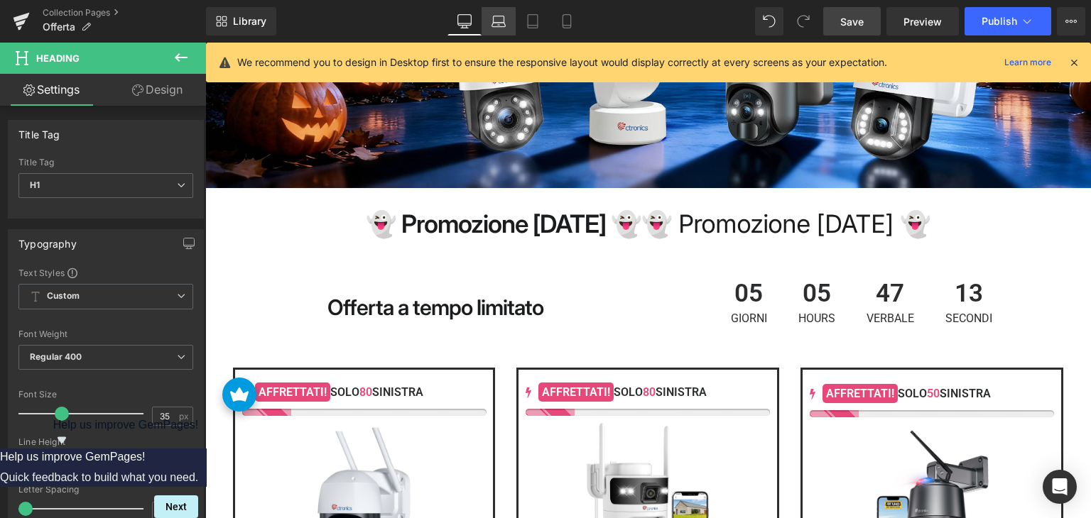
click at [501, 33] on link "Laptop" at bounding box center [498, 21] width 34 height 28
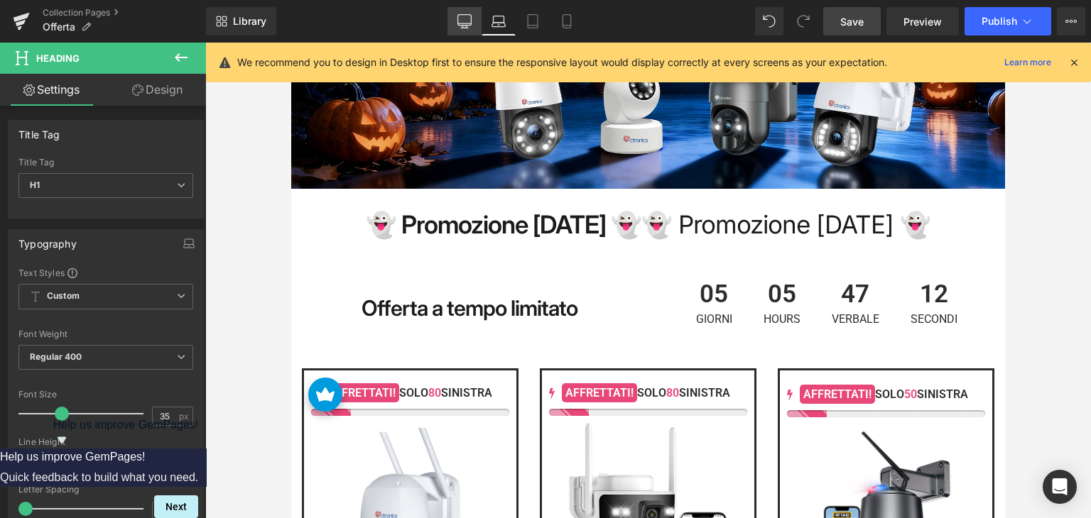
click at [477, 23] on link "Desktop" at bounding box center [464, 21] width 34 height 28
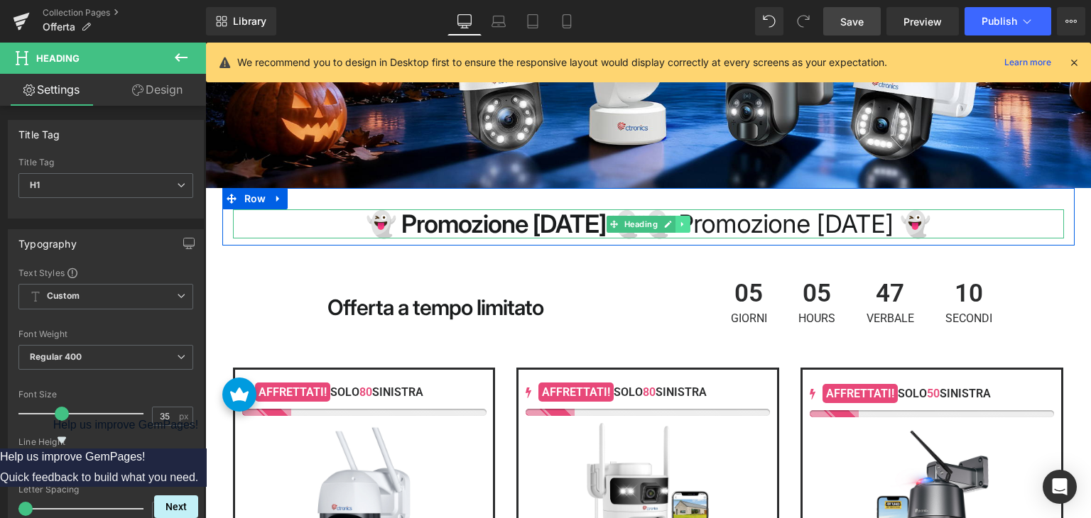
click at [678, 224] on icon at bounding box center [682, 224] width 8 height 9
click at [686, 224] on icon at bounding box center [690, 224] width 8 height 8
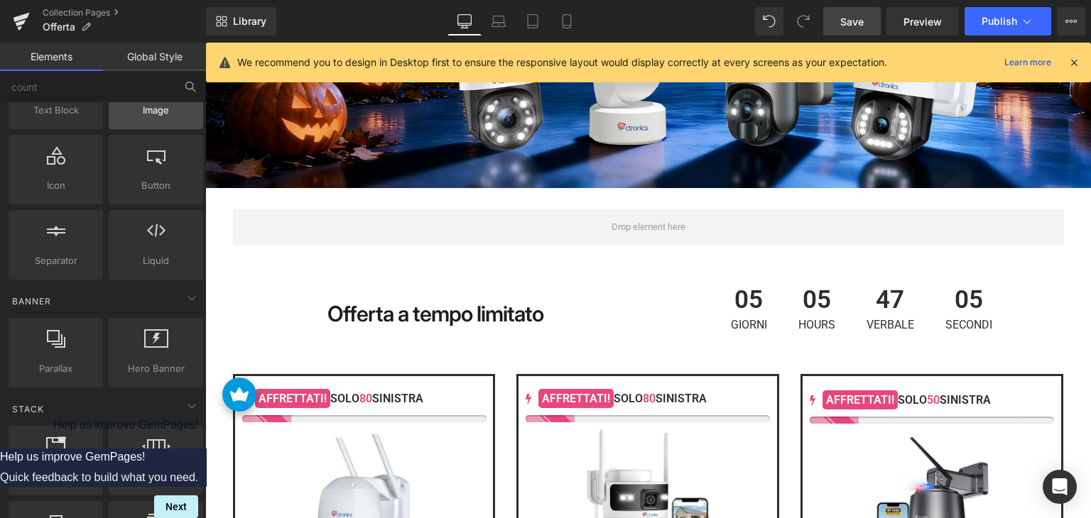
scroll to position [0, 0]
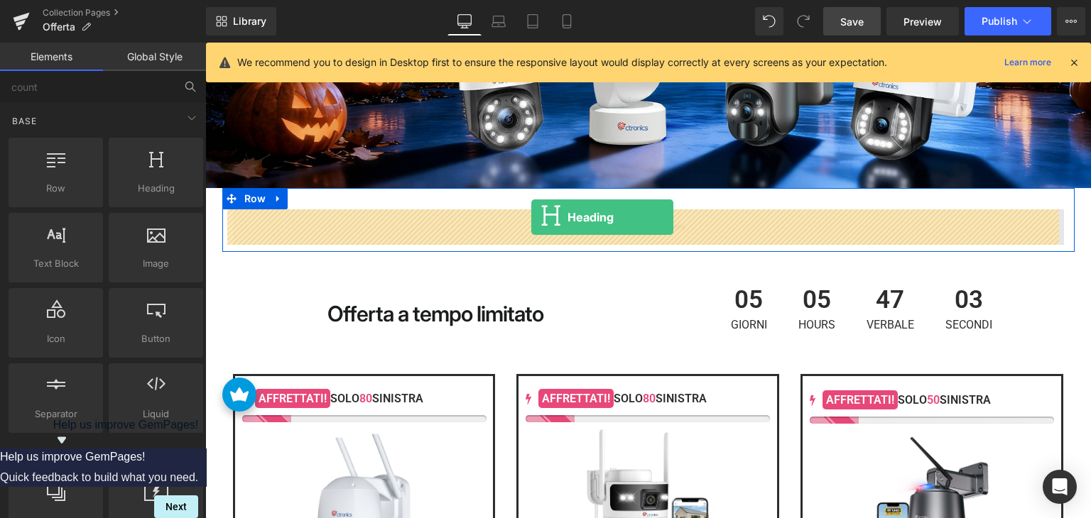
drag, startPoint x: 347, startPoint y: 226, endPoint x: 531, endPoint y: 217, distance: 184.1
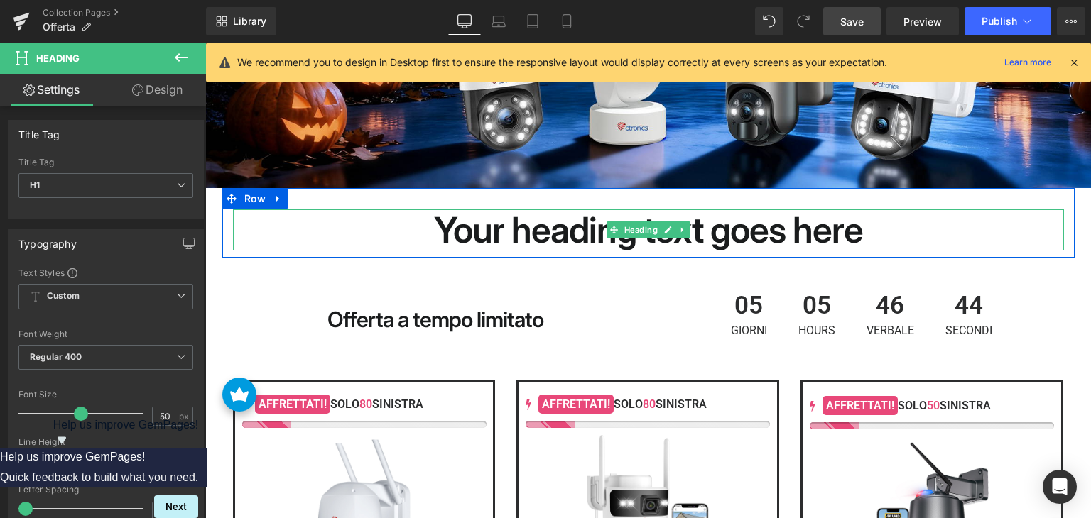
click at [518, 229] on h1 "Your heading text goes here" at bounding box center [648, 229] width 831 height 41
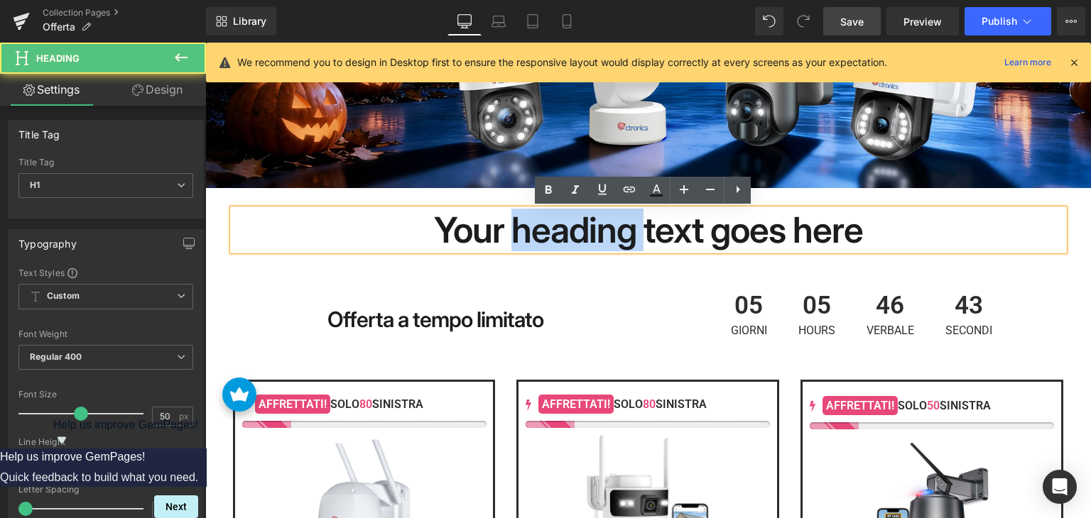
click at [518, 229] on h1 "Your heading text goes here" at bounding box center [648, 229] width 831 height 41
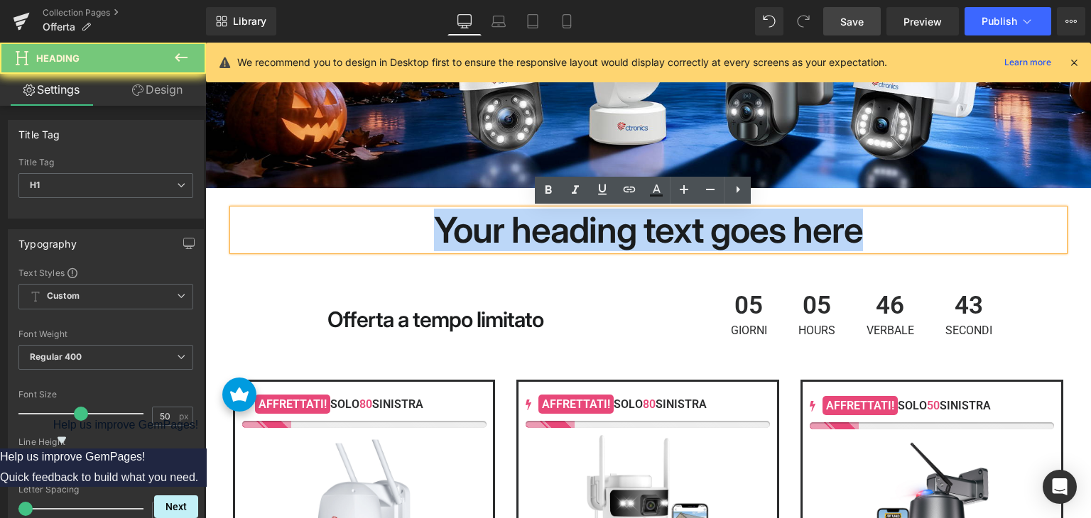
click at [518, 229] on h1 "Your heading text goes here" at bounding box center [648, 229] width 831 height 41
paste div
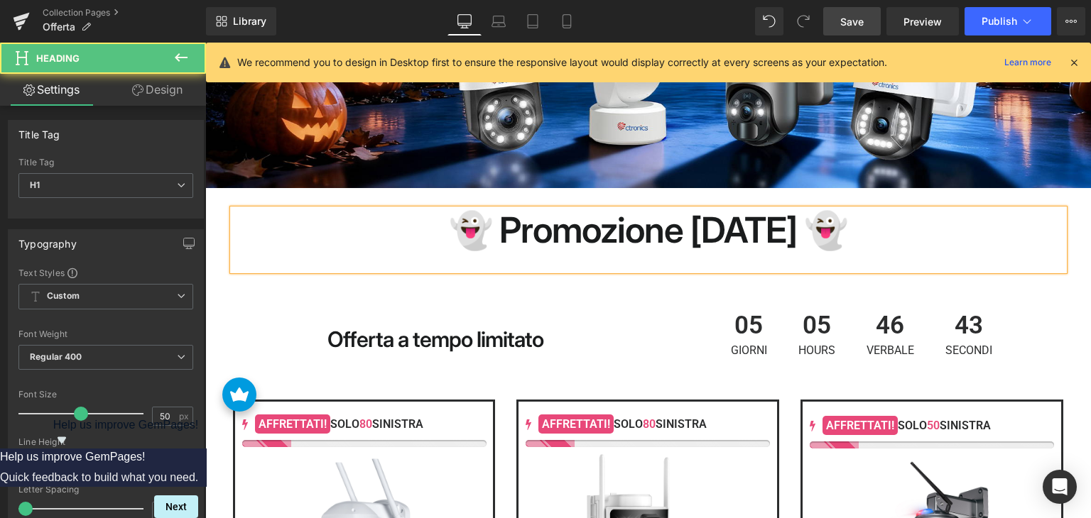
click at [569, 231] on h1 "👻 Promozione [DATE] 👻" at bounding box center [648, 229] width 831 height 41
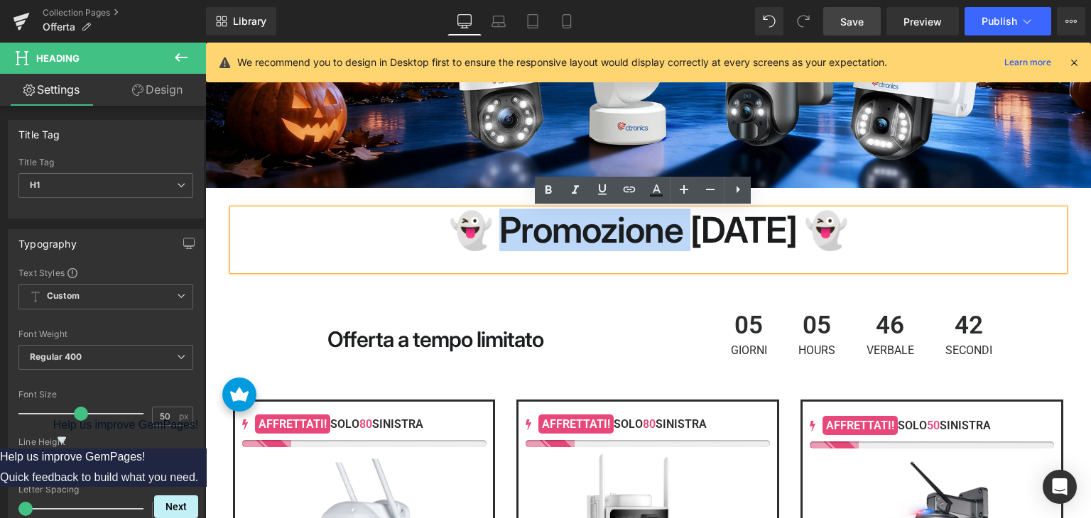
click at [569, 231] on h1 "👻 Promozione [DATE] 👻" at bounding box center [648, 229] width 831 height 41
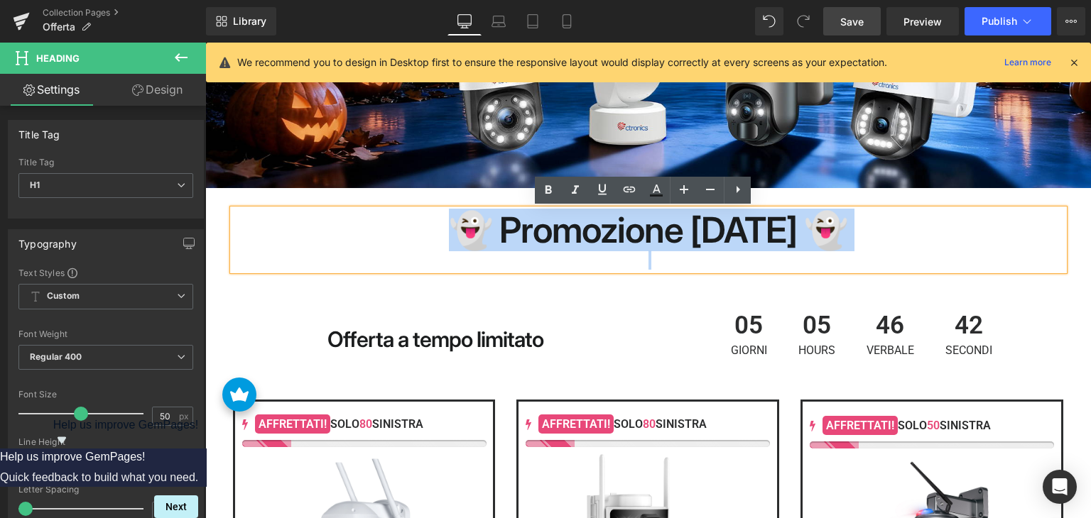
click at [569, 231] on h1 "👻 Promozione [DATE] 👻" at bounding box center [648, 229] width 831 height 41
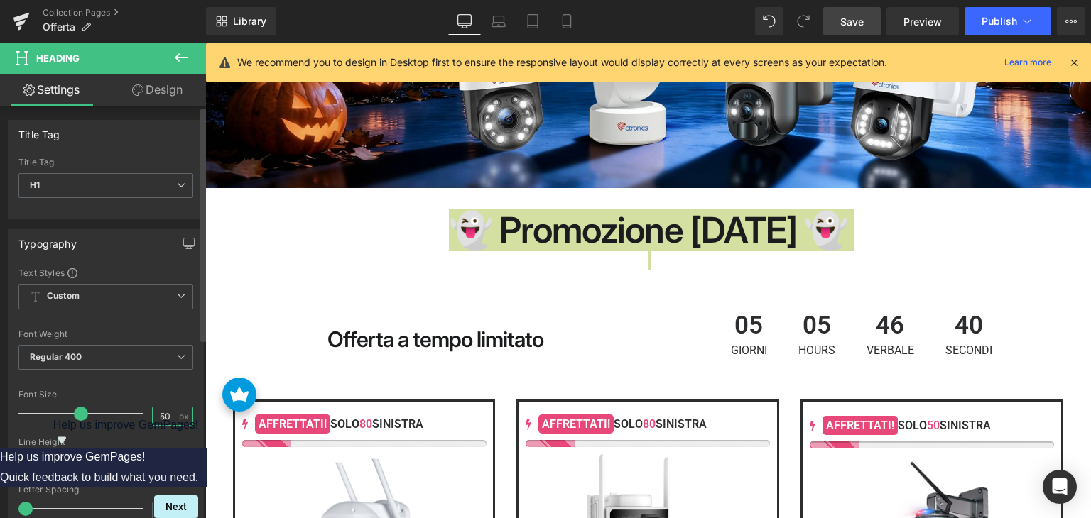
click at [162, 412] on input "50" at bounding box center [165, 417] width 25 height 18
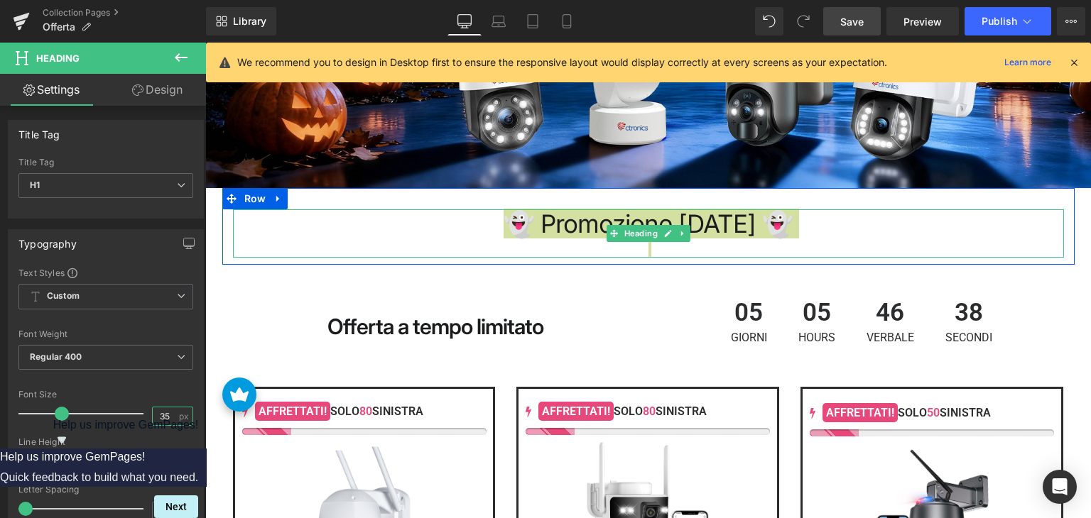
type input "35"
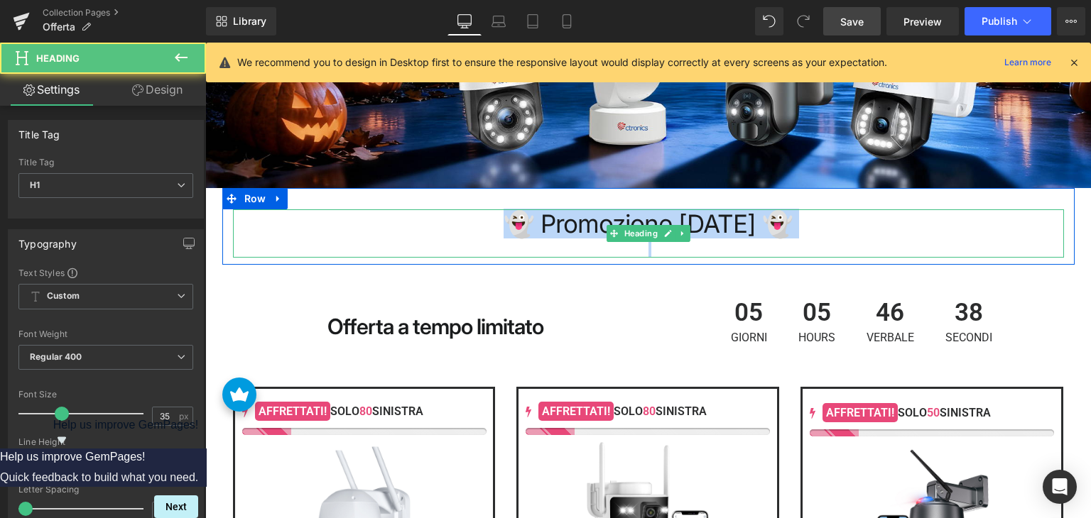
click at [576, 228] on h1 "👻 Promozione [DATE] 👻" at bounding box center [648, 223] width 831 height 29
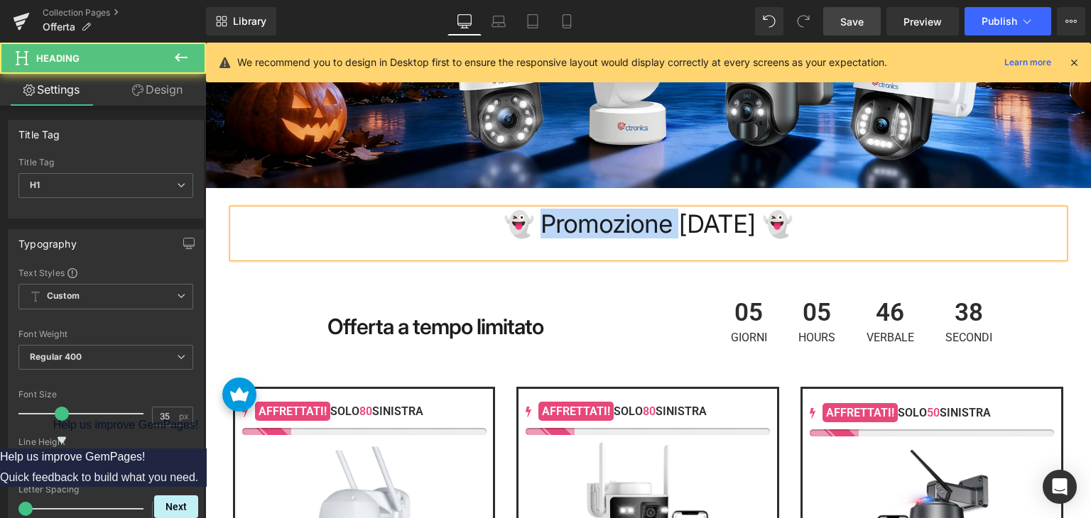
click at [576, 228] on h1 "👻 Promozione [DATE] 👻" at bounding box center [648, 223] width 831 height 29
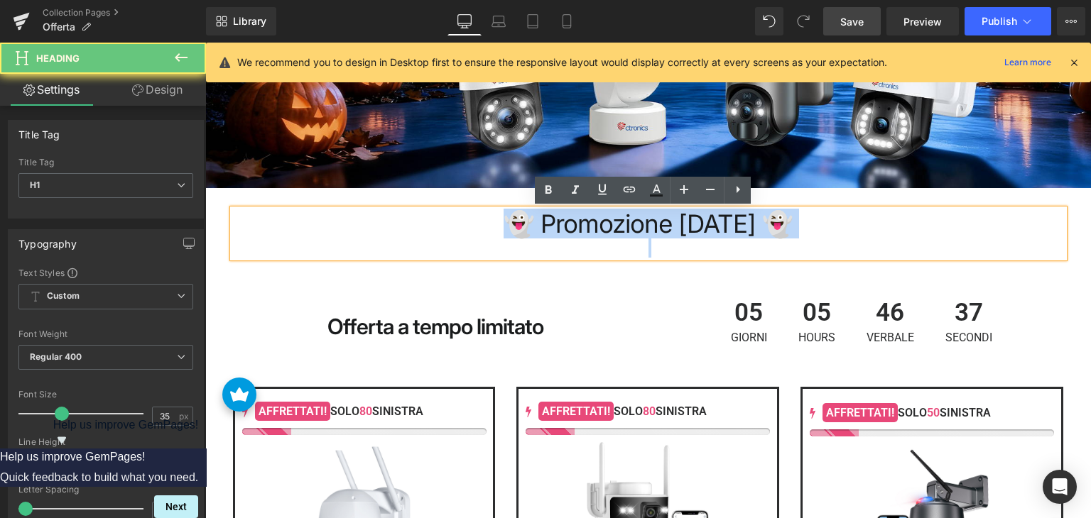
click at [576, 228] on h1 "👻 Promozione [DATE] 👻" at bounding box center [648, 223] width 831 height 29
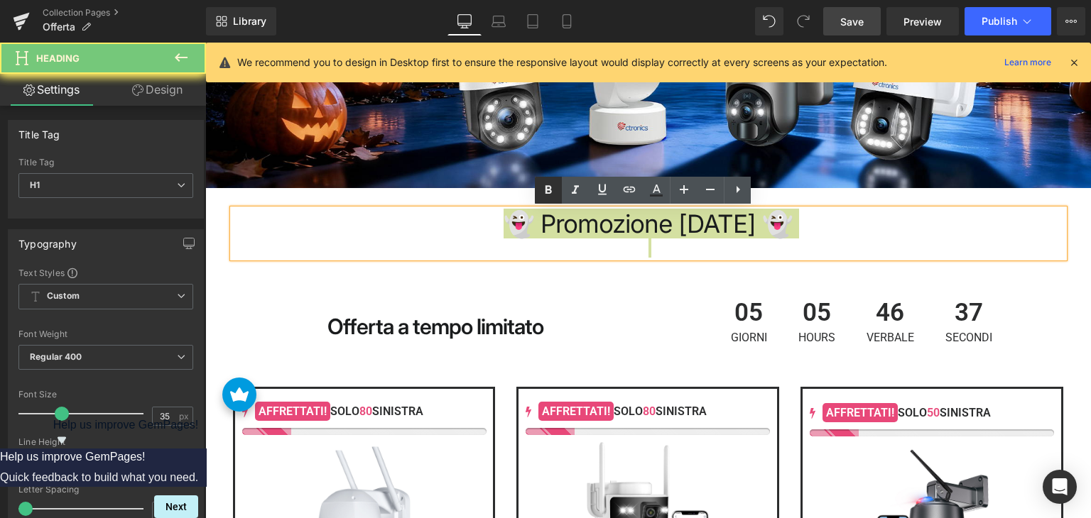
click at [542, 195] on icon at bounding box center [548, 190] width 17 height 17
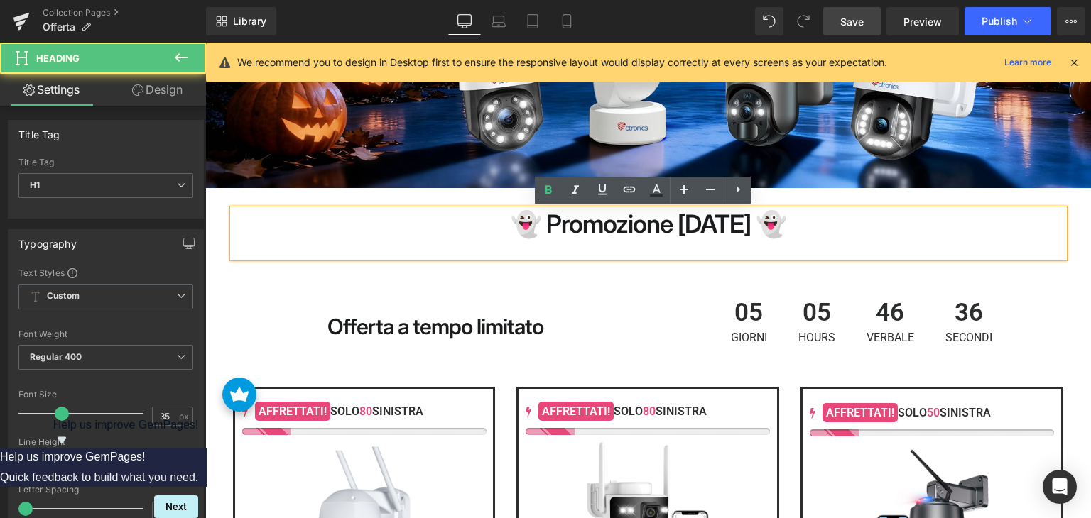
click at [559, 224] on strong "👻 Promozione [DATE] 👻" at bounding box center [647, 224] width 275 height 30
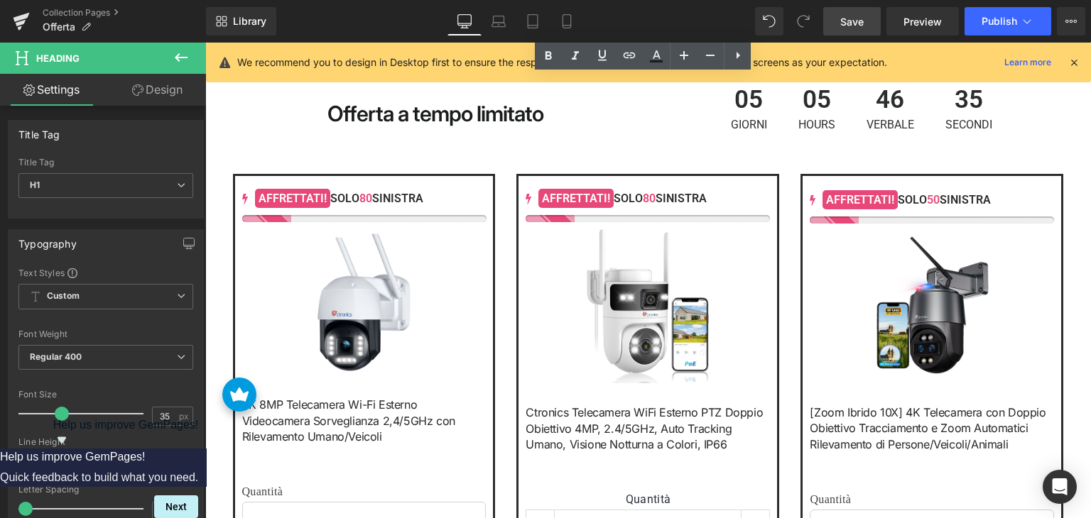
scroll to position [710, 0]
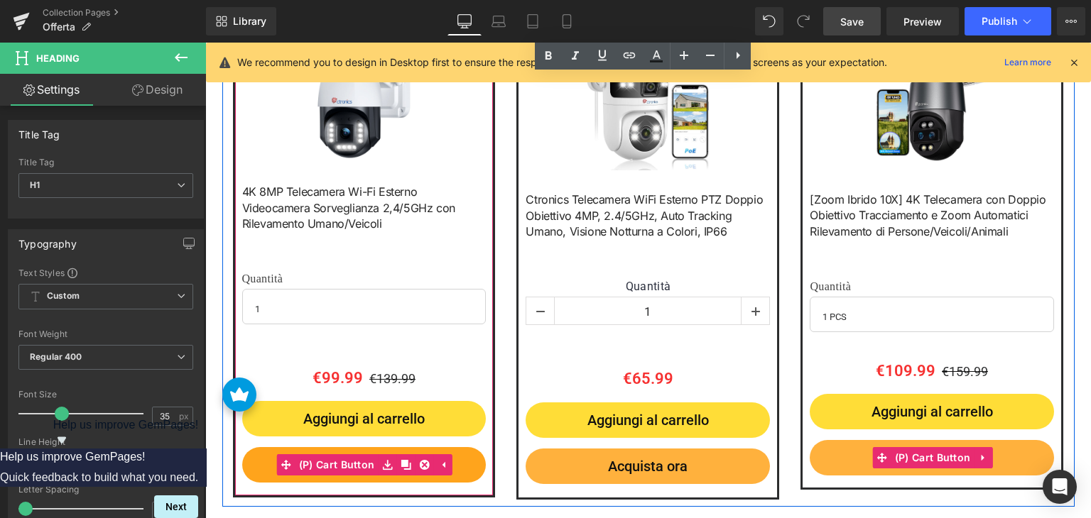
click at [461, 466] on button "Acquista ora" at bounding box center [364, 464] width 244 height 35
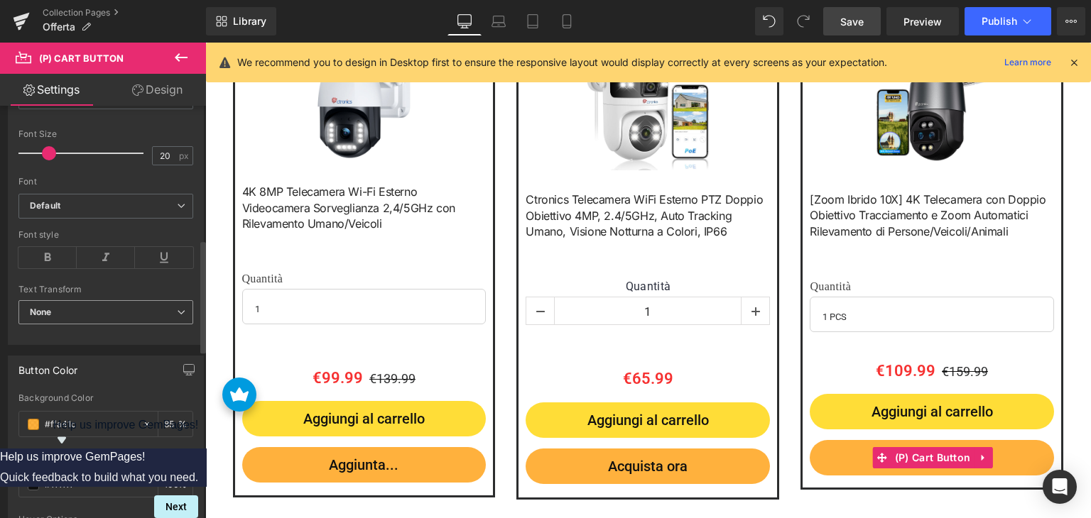
scroll to position [497, 0]
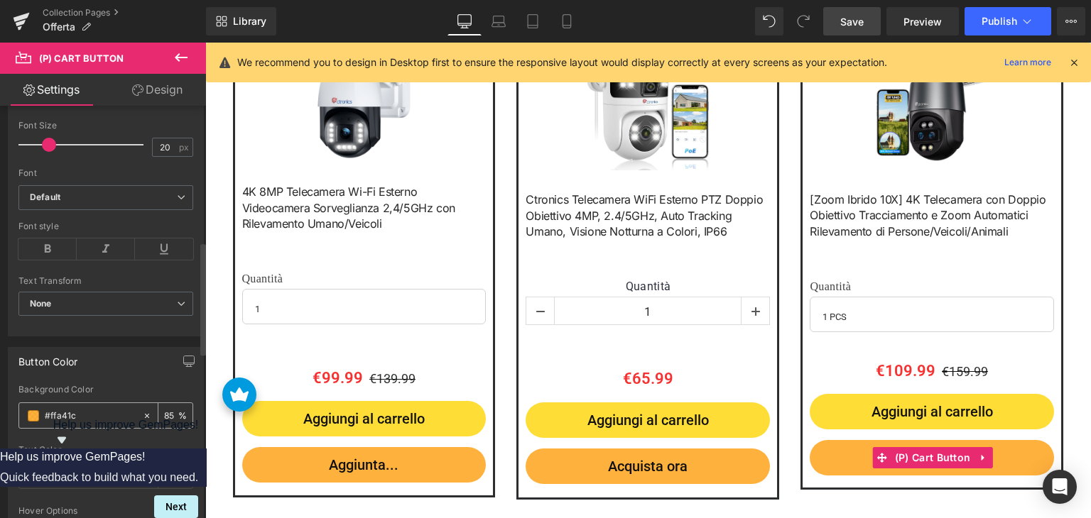
click at [80, 419] on input "#ffa41c" at bounding box center [90, 416] width 91 height 16
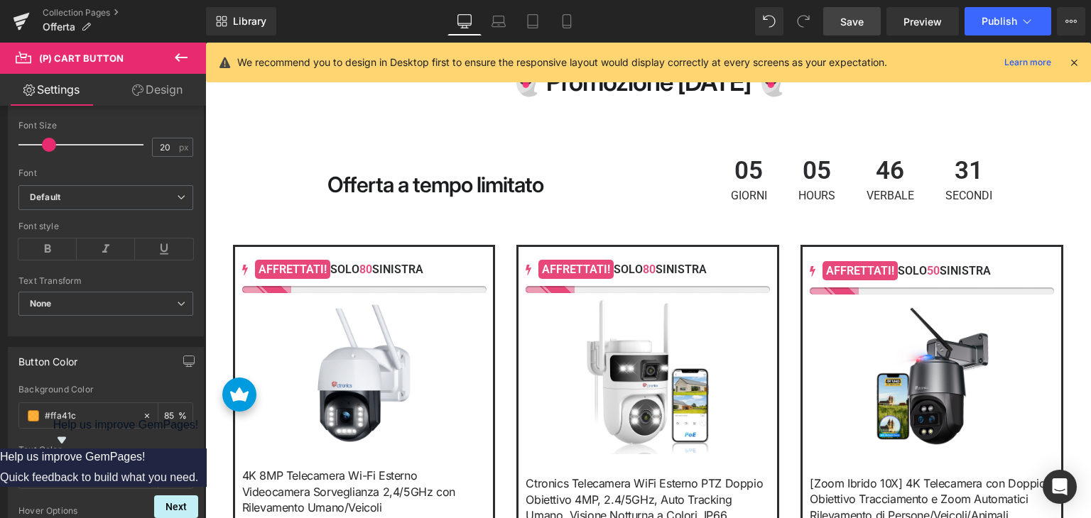
scroll to position [142, 0]
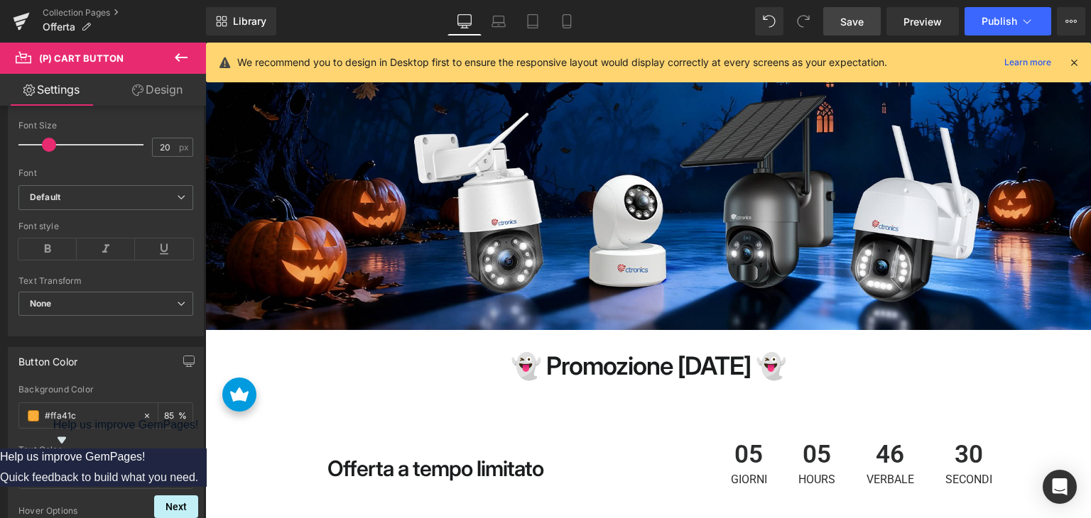
click at [579, 369] on strong "👻 Promozione [DATE] 👻" at bounding box center [647, 366] width 275 height 30
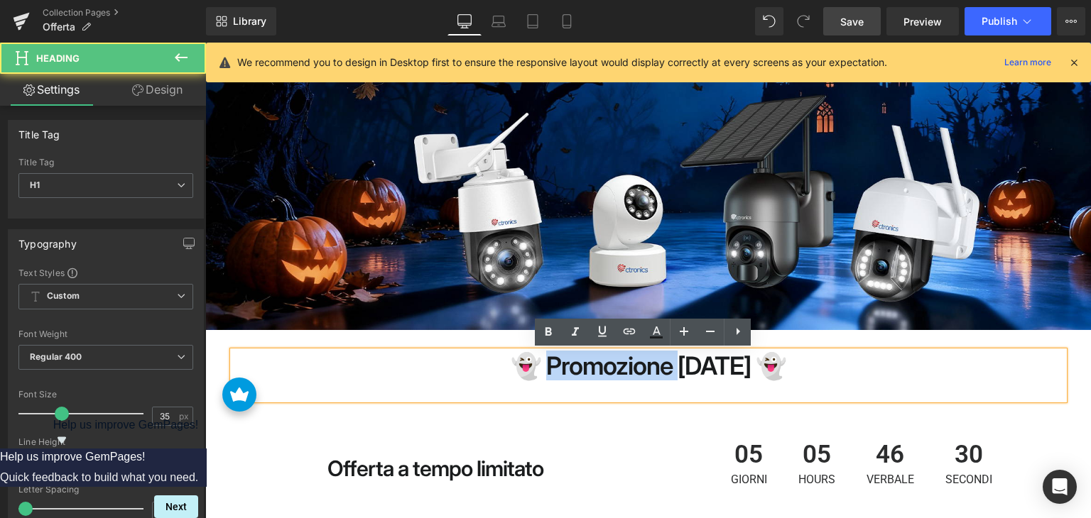
click at [579, 369] on strong "👻 Promozione [DATE] 👻" at bounding box center [647, 366] width 275 height 30
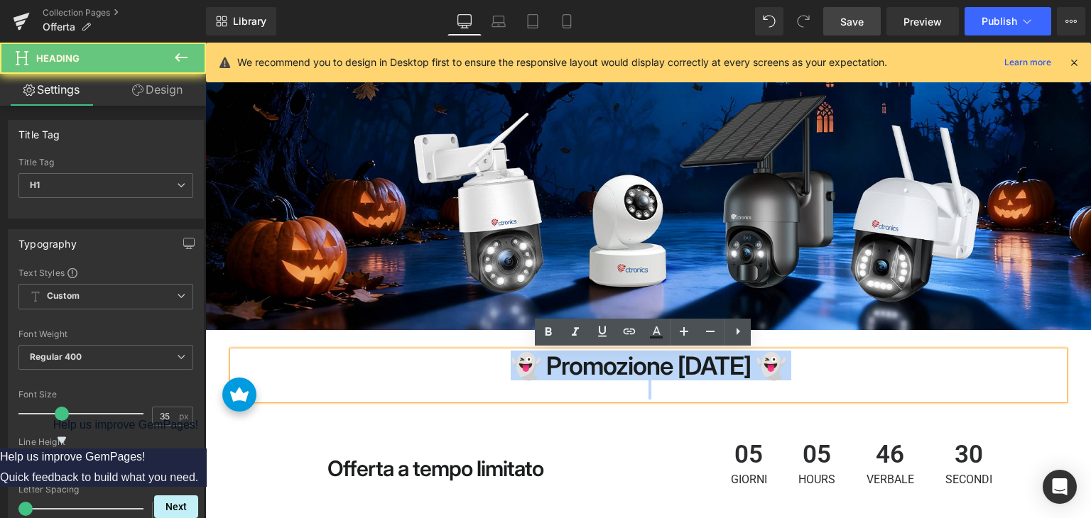
click at [579, 369] on strong "👻 Promozione [DATE] 👻" at bounding box center [647, 366] width 275 height 30
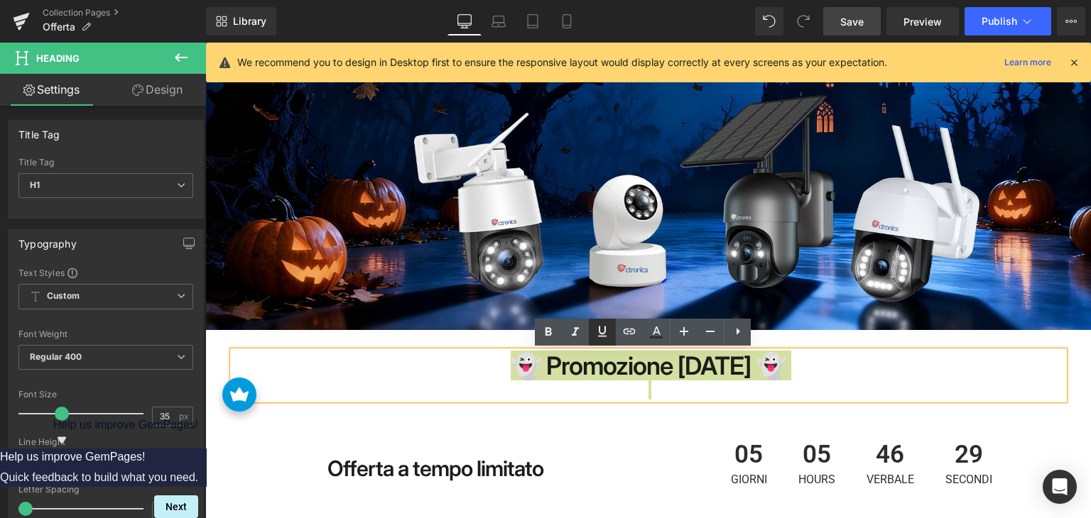
click at [607, 333] on icon at bounding box center [602, 331] width 17 height 17
click at [606, 339] on icon at bounding box center [602, 331] width 17 height 17
click at [656, 336] on icon at bounding box center [655, 332] width 17 height 17
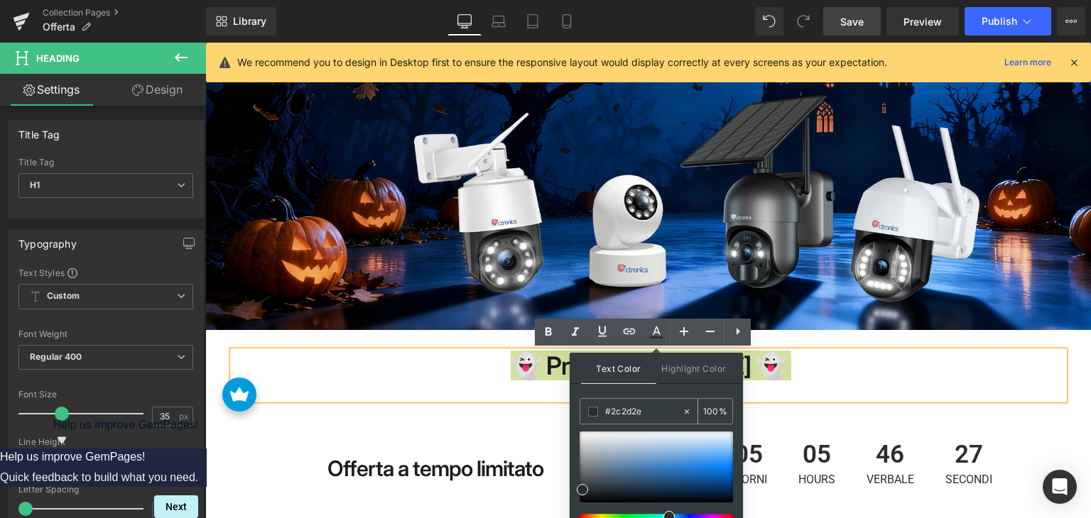
click at [634, 407] on input "#2c2d2e" at bounding box center [643, 412] width 77 height 16
paste input "ffa41c"
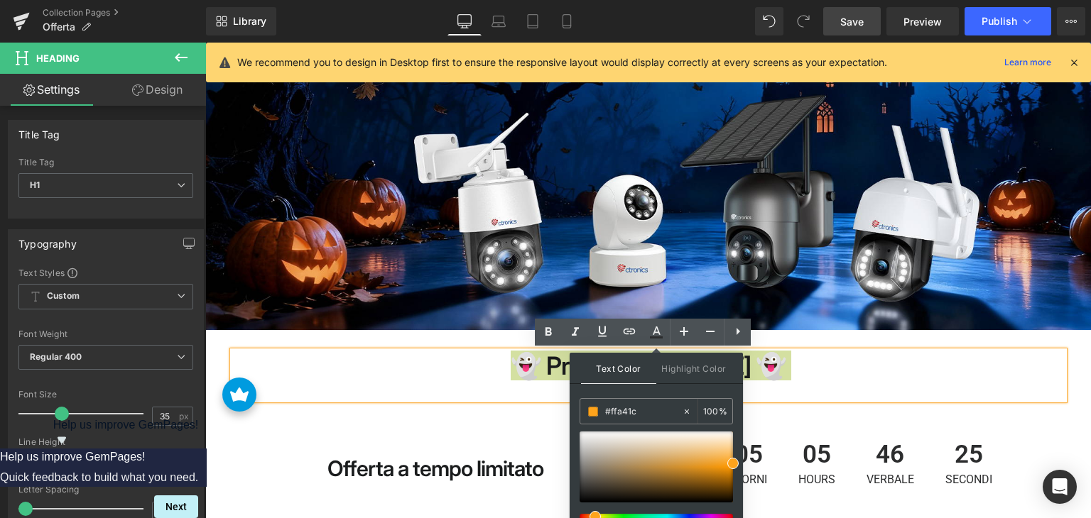
type input "#ffa41c"
click at [670, 395] on div "Text Color Highlight Color #333333 #ffa41c 100 % transparent 0 %" at bounding box center [655, 449] width 173 height 193
click at [906, 407] on div "👻 Promozione Halloween 👻 Heading Row" at bounding box center [648, 368] width 852 height 77
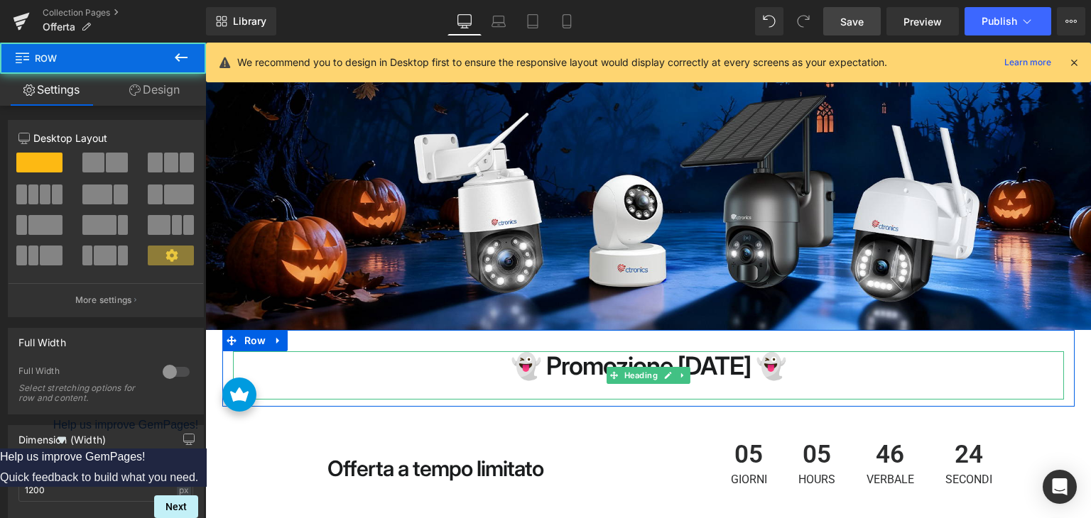
click at [562, 374] on strong "👻 Promozione [DATE] 👻" at bounding box center [647, 366] width 275 height 30
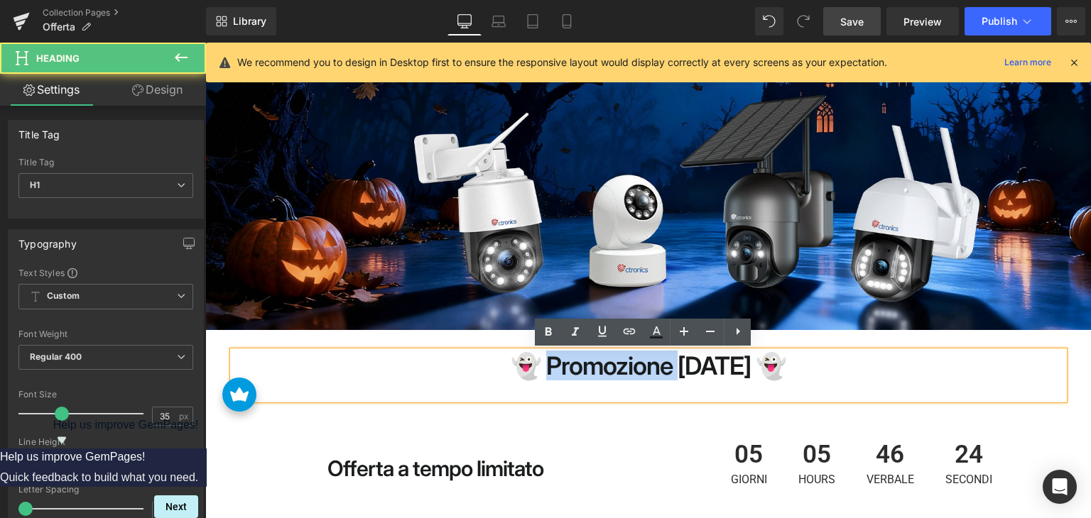
click at [562, 374] on strong "👻 Promozione [DATE] 👻" at bounding box center [647, 366] width 275 height 30
click at [557, 374] on strong "👻 Promozione [DATE] 👻" at bounding box center [647, 366] width 275 height 30
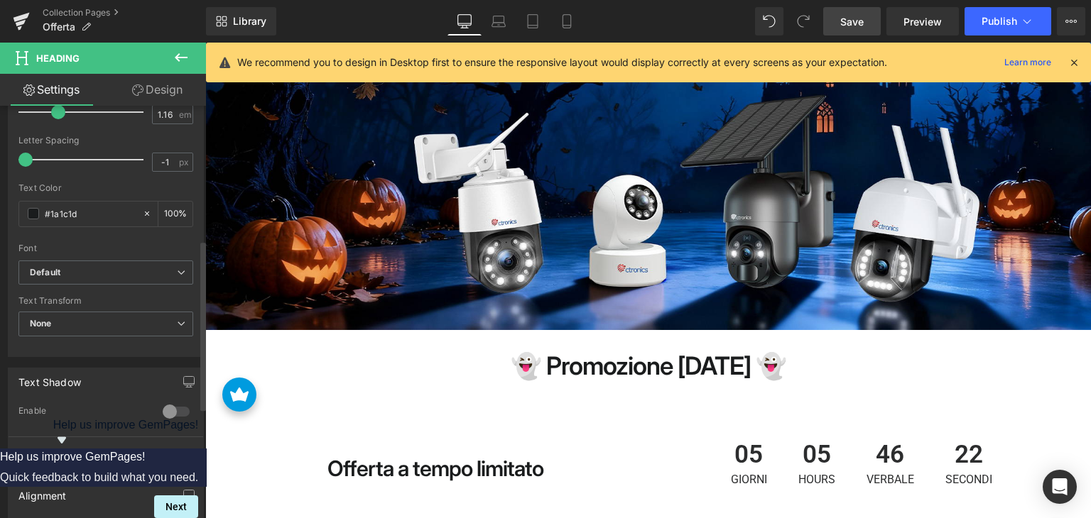
scroll to position [355, 0]
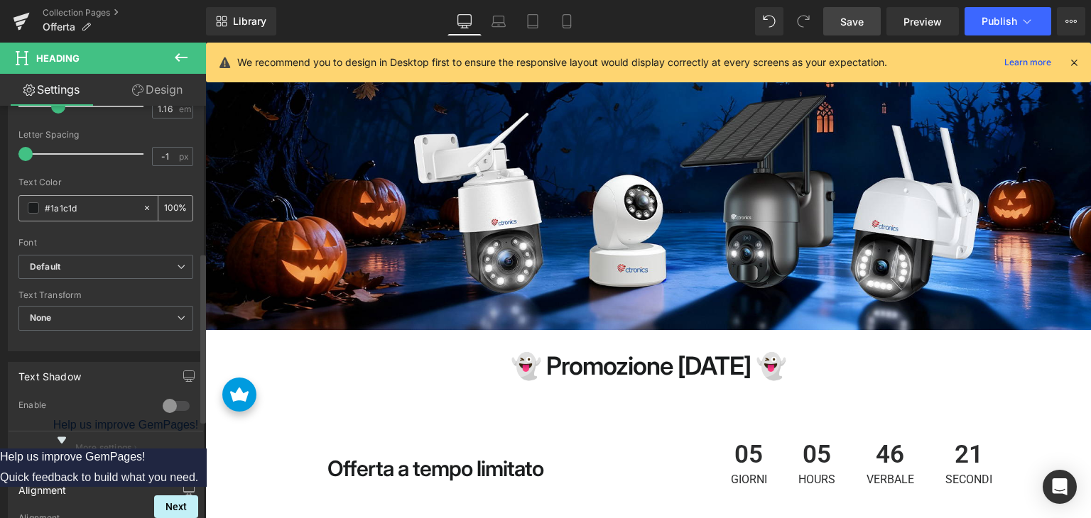
click at [70, 201] on input "#1a1c1d" at bounding box center [90, 208] width 91 height 16
type input "#ffa41c"
click at [105, 183] on div "Text Color" at bounding box center [105, 182] width 175 height 10
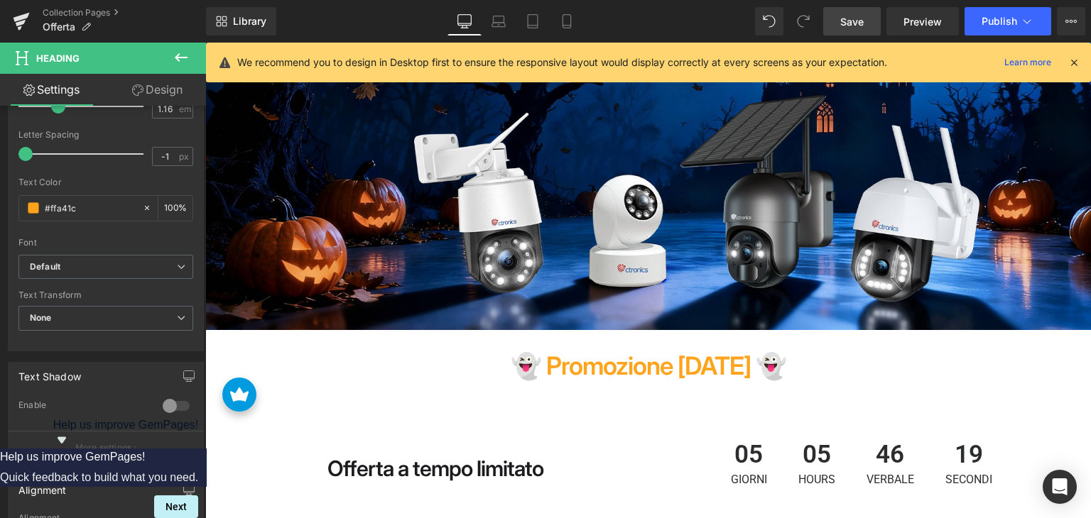
scroll to position [284, 0]
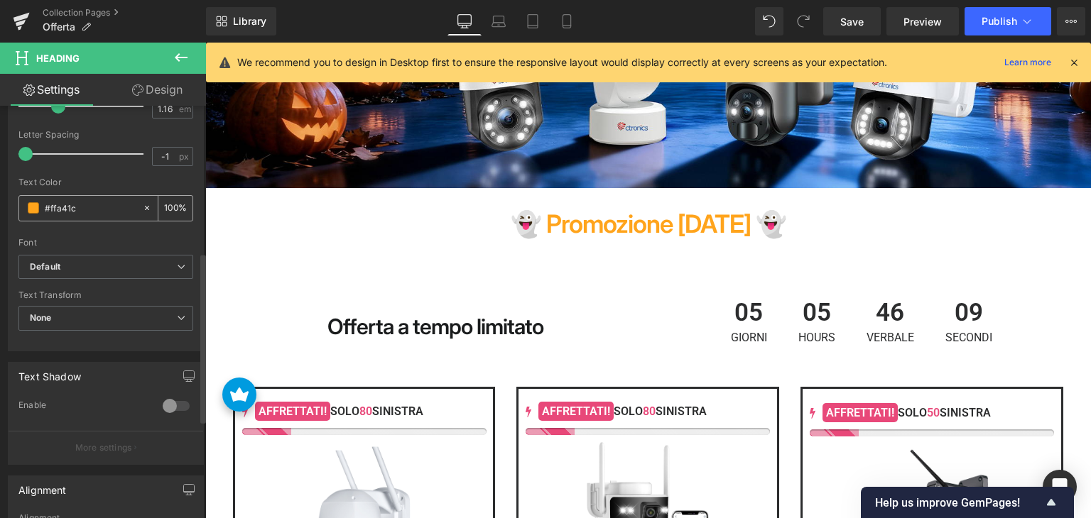
click at [91, 207] on input "#ffa41c" at bounding box center [90, 208] width 91 height 16
click at [28, 205] on span at bounding box center [33, 207] width 11 height 11
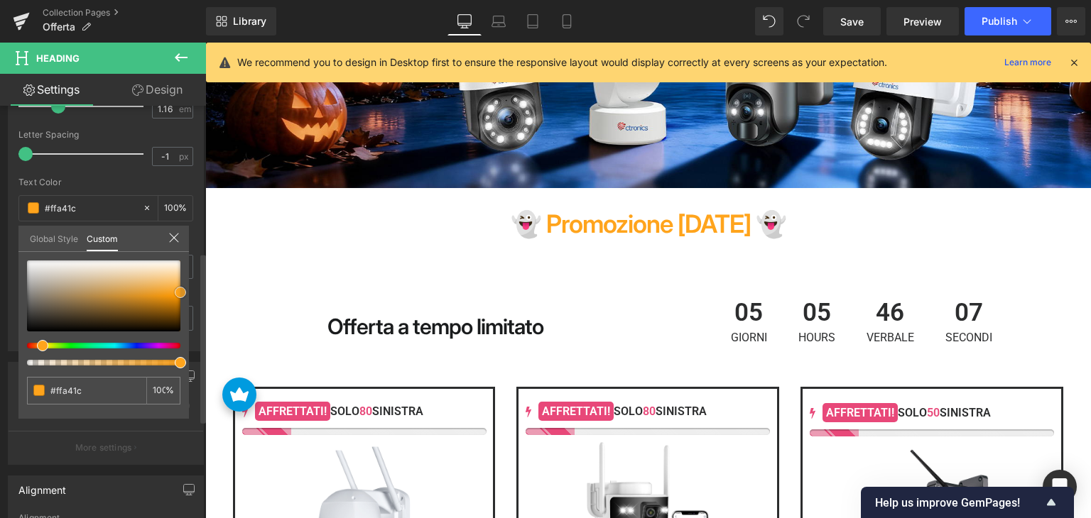
type input "#ff9f0f"
type input "#fc9a07"
type input "#f29202"
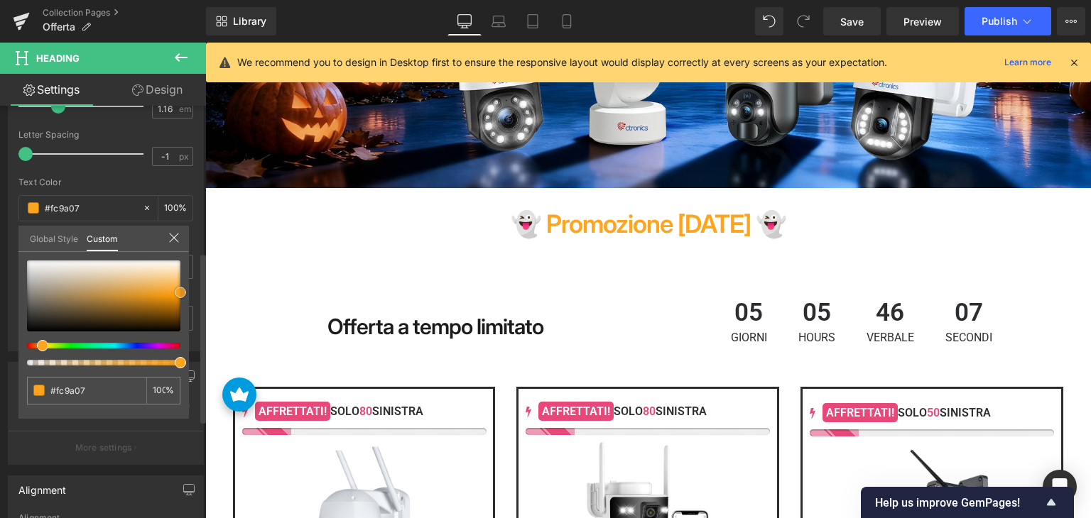
type input "#f29202"
type input "#ed8f02"
type input "#e78c03"
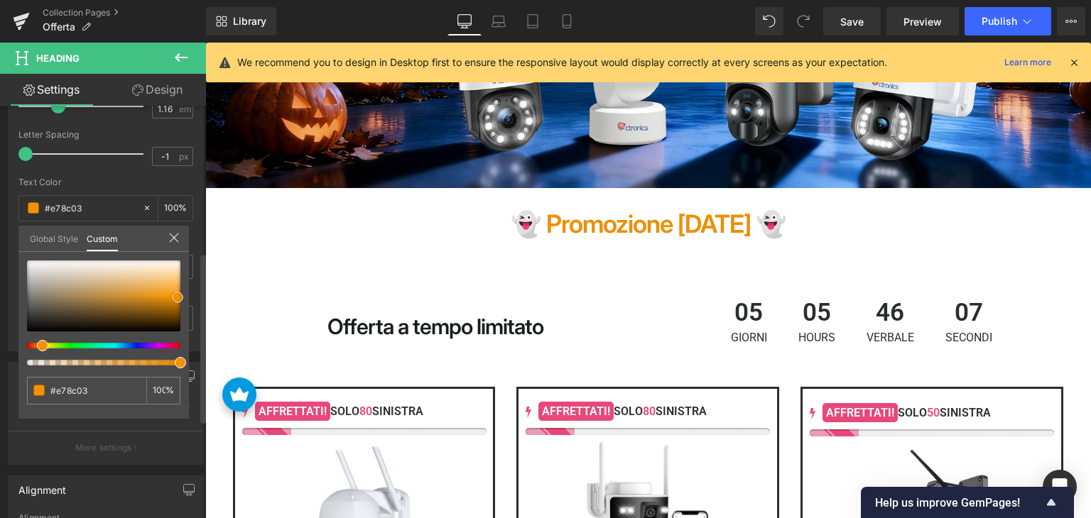
type input "#db8504"
type input "#da8505"
type input "#d58205"
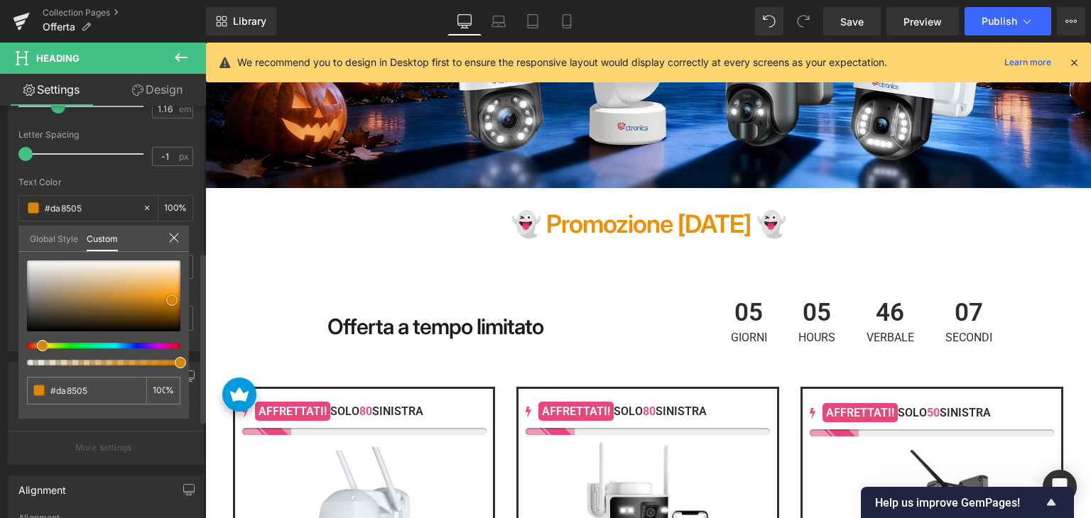
type input "#d58205"
type input "#d38207"
type input "#cc7e09"
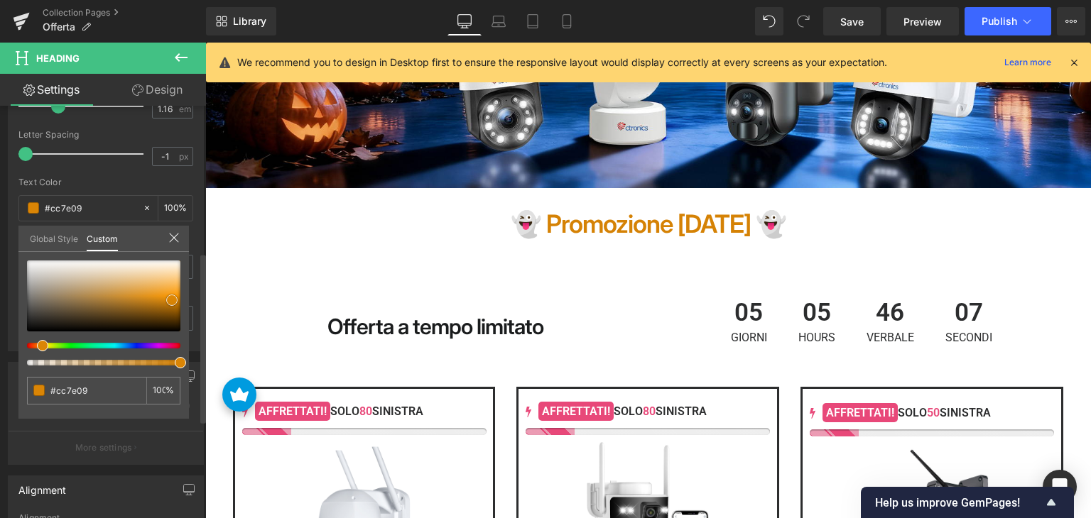
type input "#cb7e0a"
type input "#c57b0b"
type input "#c47a0c"
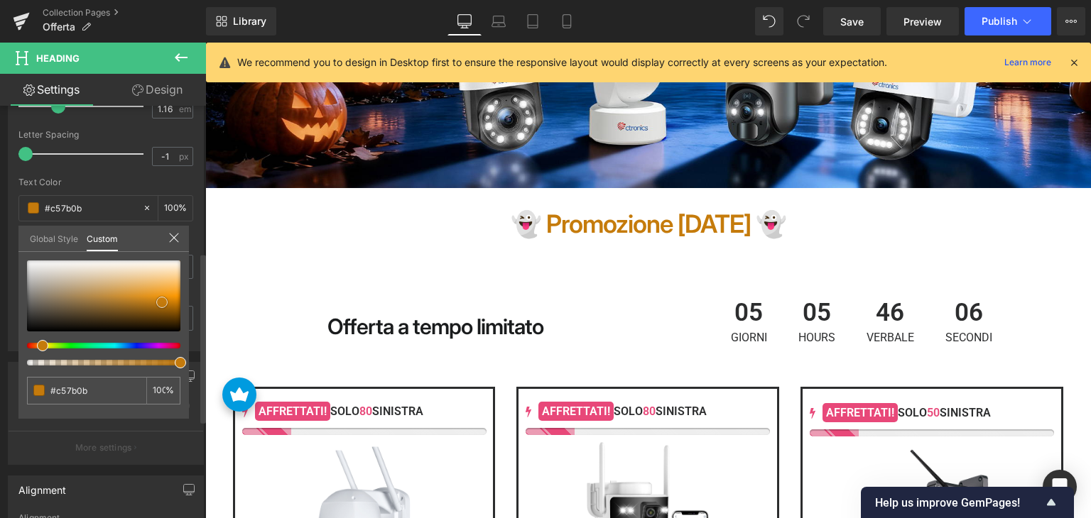
type input "#c47a0c"
type input "#d0810a"
type input "#cf810c"
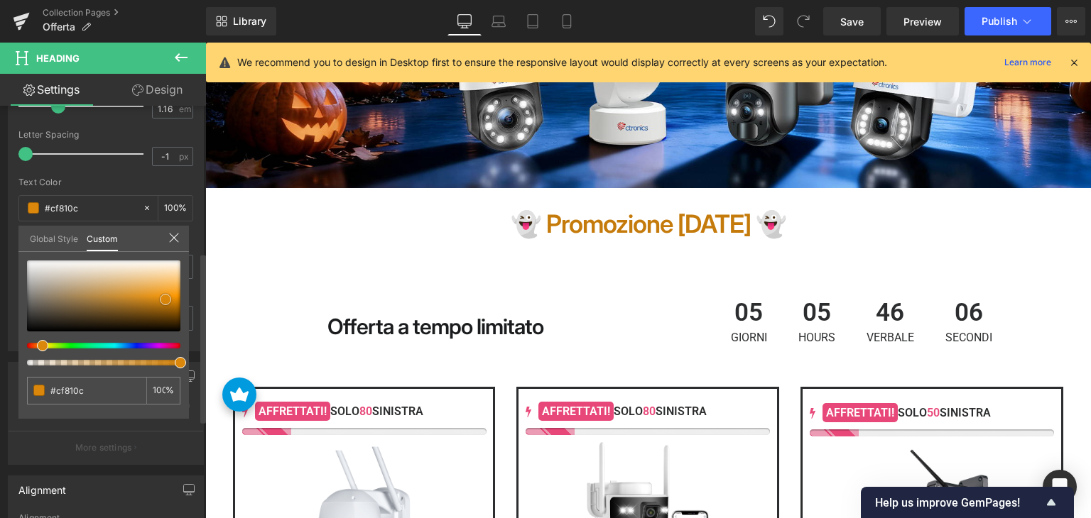
type input "#da870b"
type input "#db870a"
type input "#e08a0a"
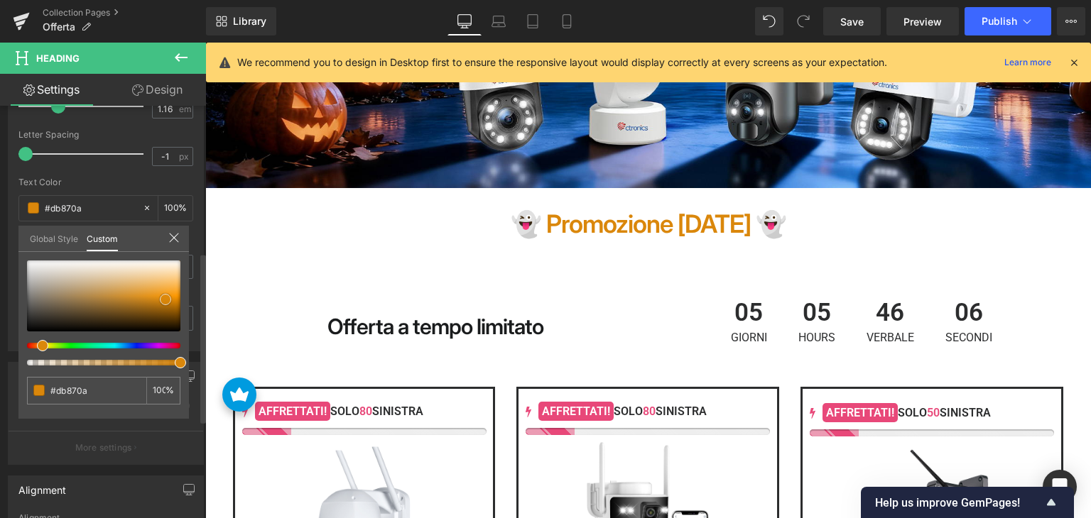
type input "#e08a0a"
type input "#e48d0a"
type input "#e68d09"
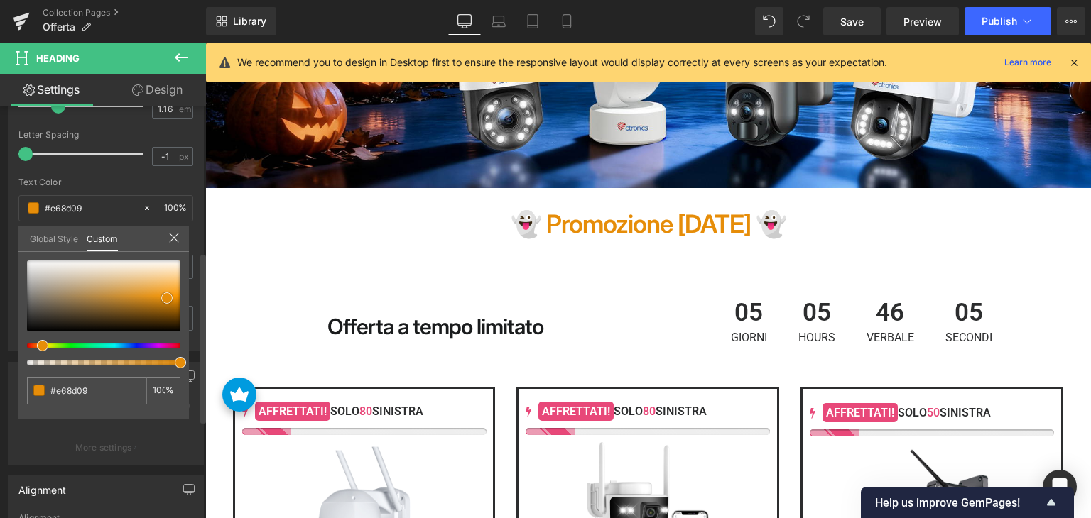
drag, startPoint x: 176, startPoint y: 290, endPoint x: 163, endPoint y: 296, distance: 14.6
click at [163, 296] on span at bounding box center [166, 298] width 11 height 11
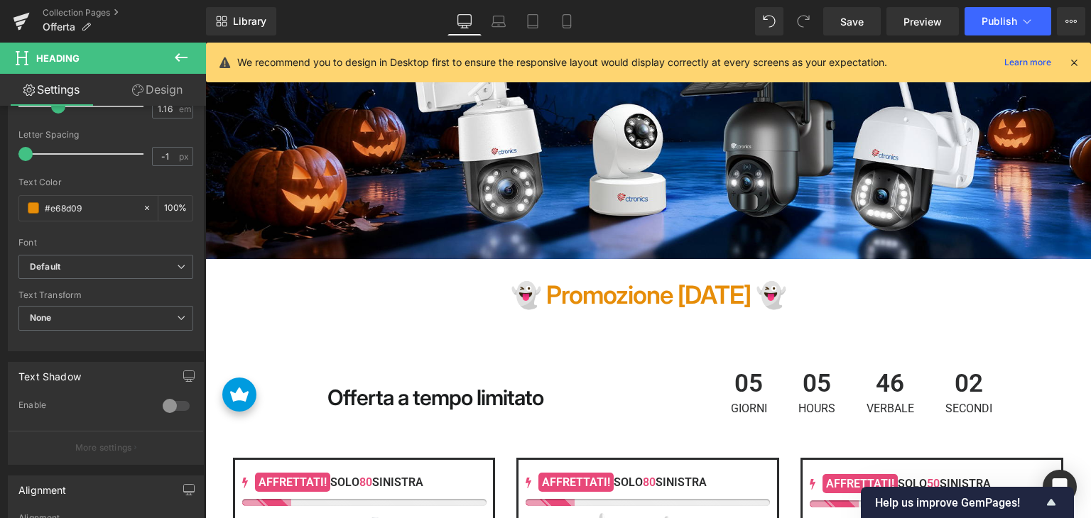
scroll to position [284, 0]
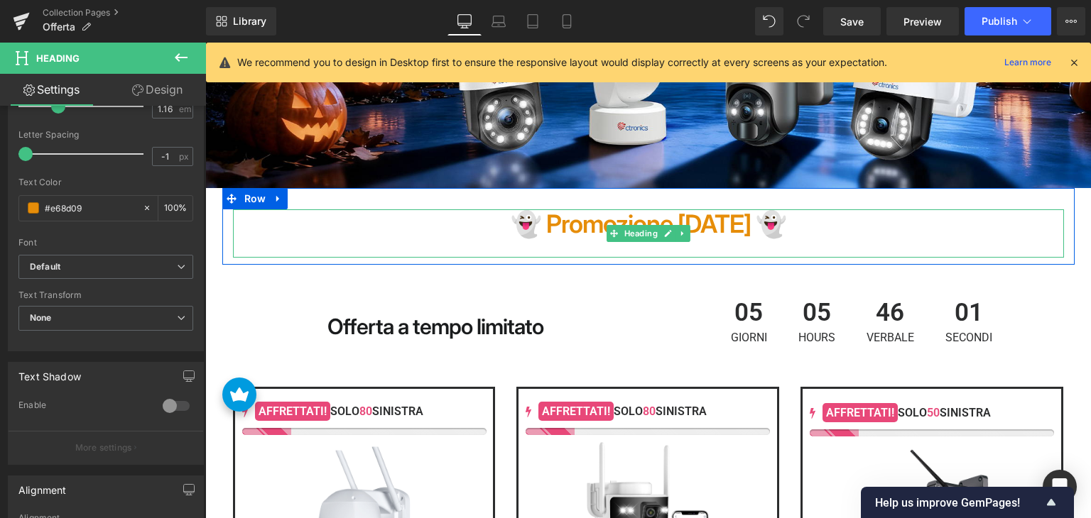
click at [606, 218] on strong "👻 Promozione [DATE] 👻" at bounding box center [647, 224] width 275 height 30
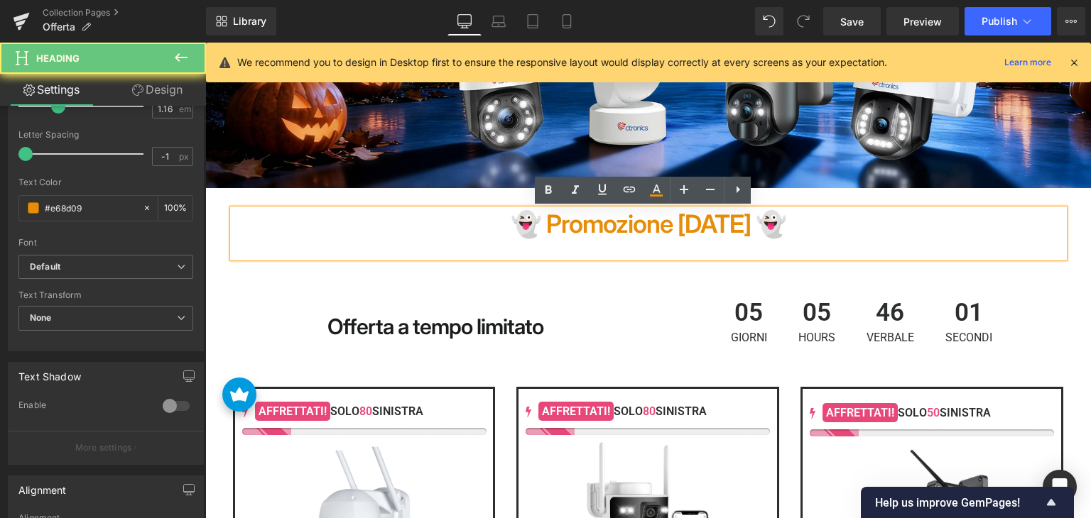
click at [897, 226] on h1 "👻 Promozione [DATE] 👻" at bounding box center [648, 223] width 831 height 29
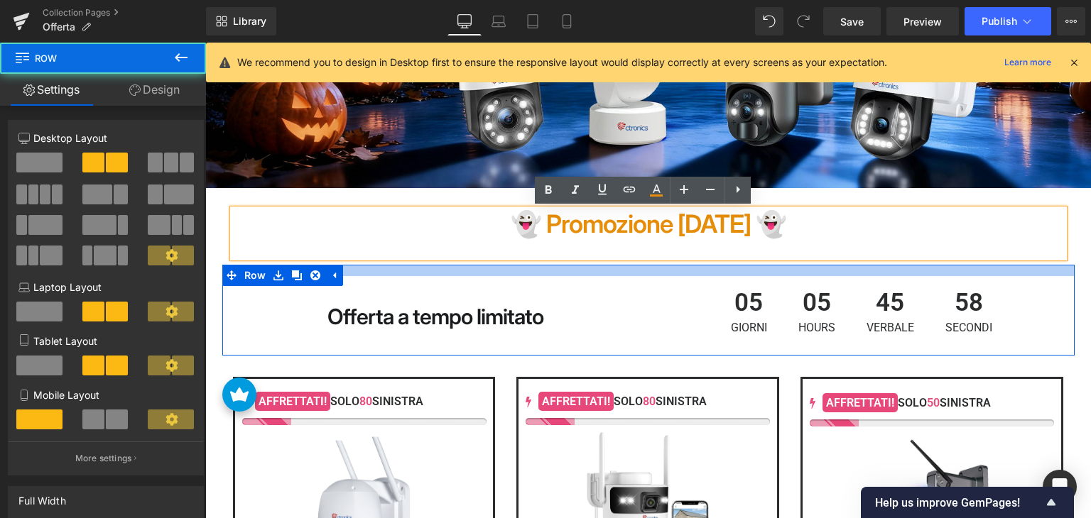
click at [645, 268] on div at bounding box center [648, 270] width 852 height 11
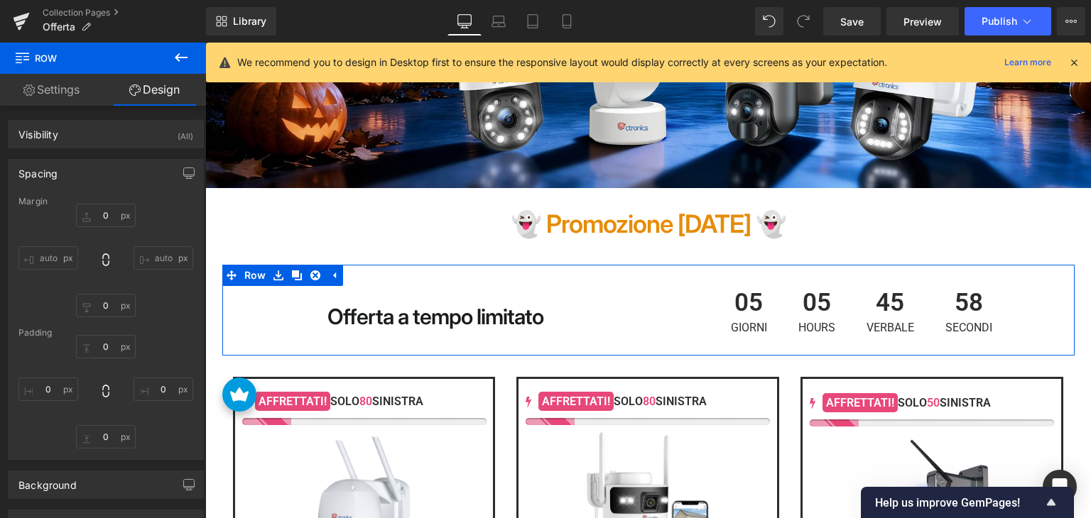
type input "0"
type input "16"
type input "0"
type input "10"
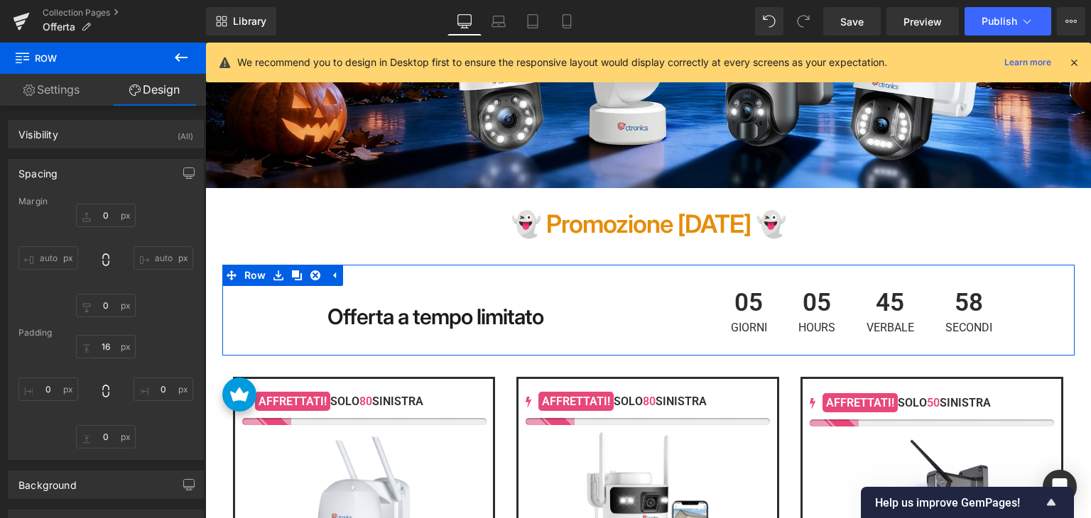
type input "0"
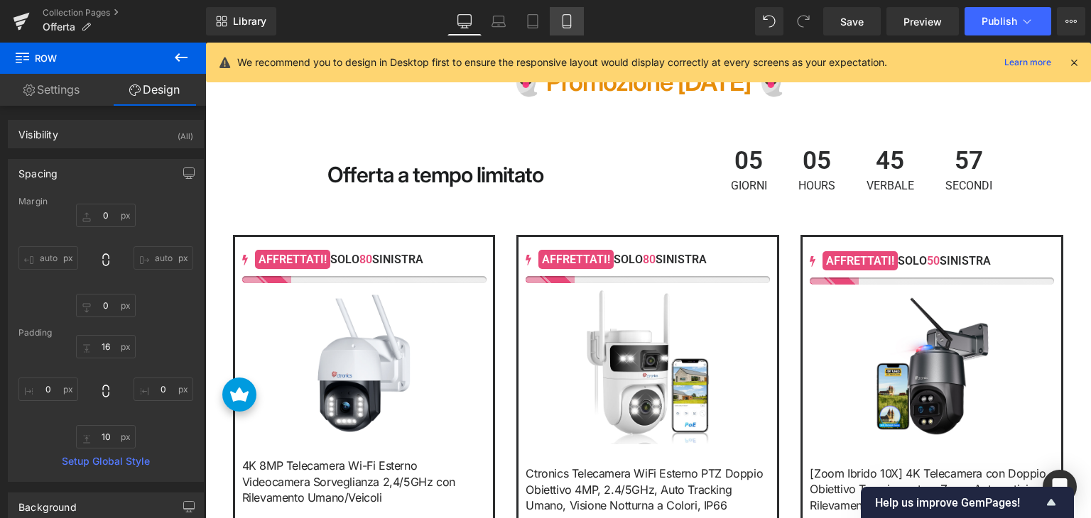
click at [569, 23] on icon at bounding box center [566, 21] width 14 height 14
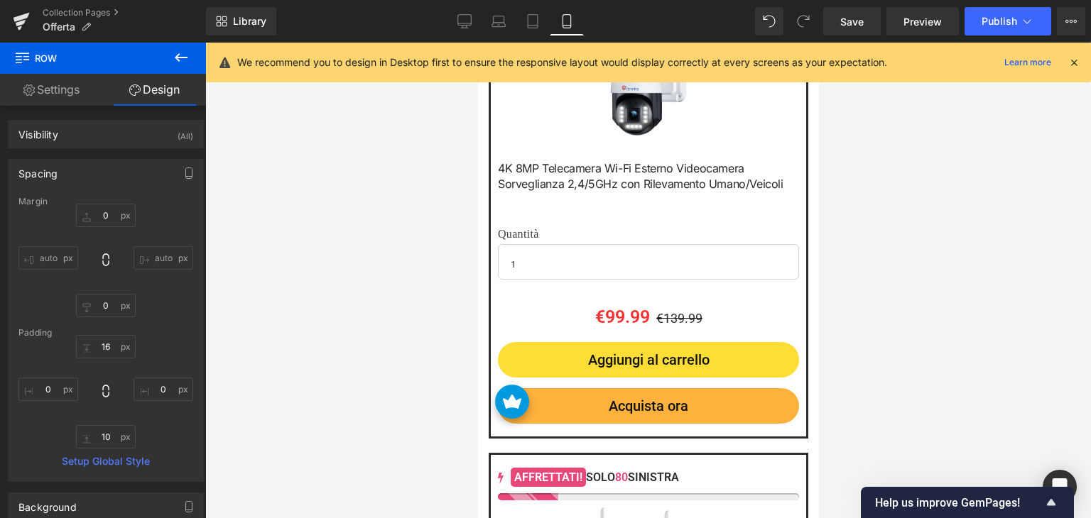
type input "0"
type input "16"
type input "0"
type input "10"
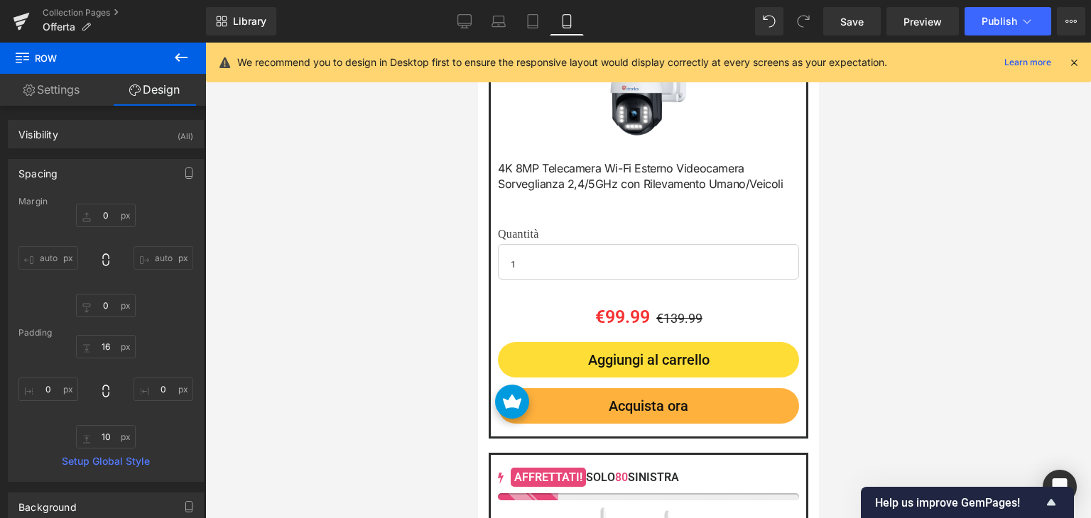
type input "0"
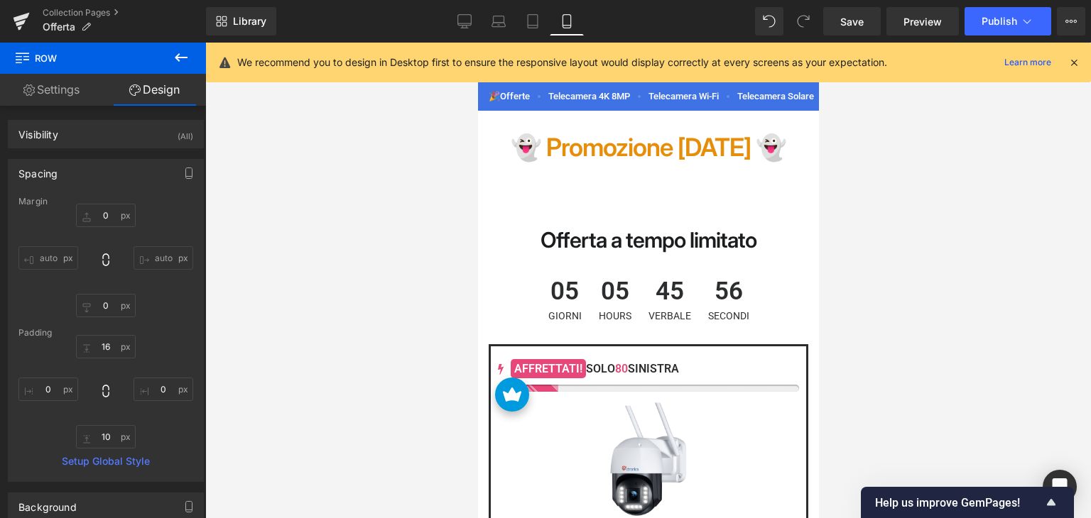
scroll to position [0, 0]
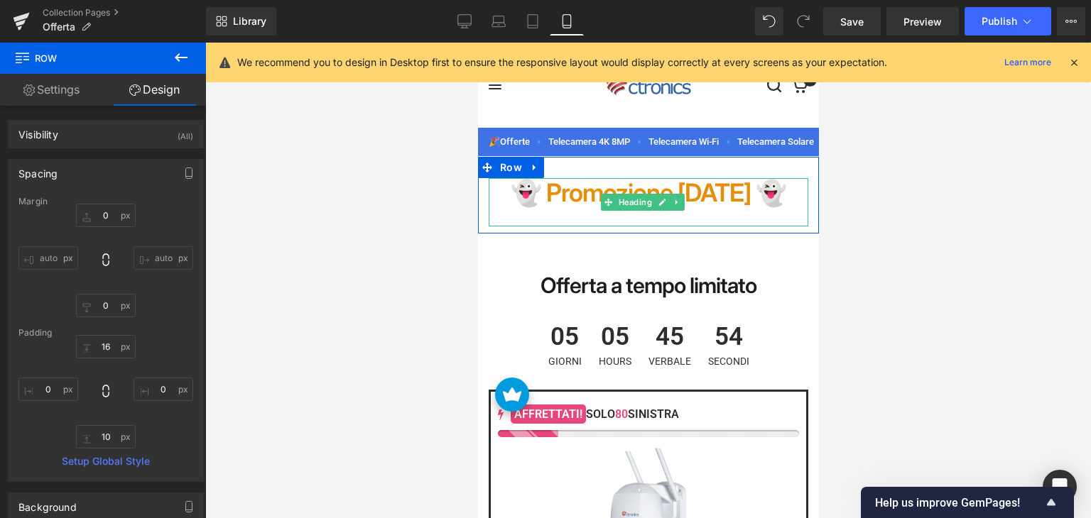
click at [574, 195] on strong "👻 Promozione [DATE] 👻" at bounding box center [647, 192] width 275 height 30
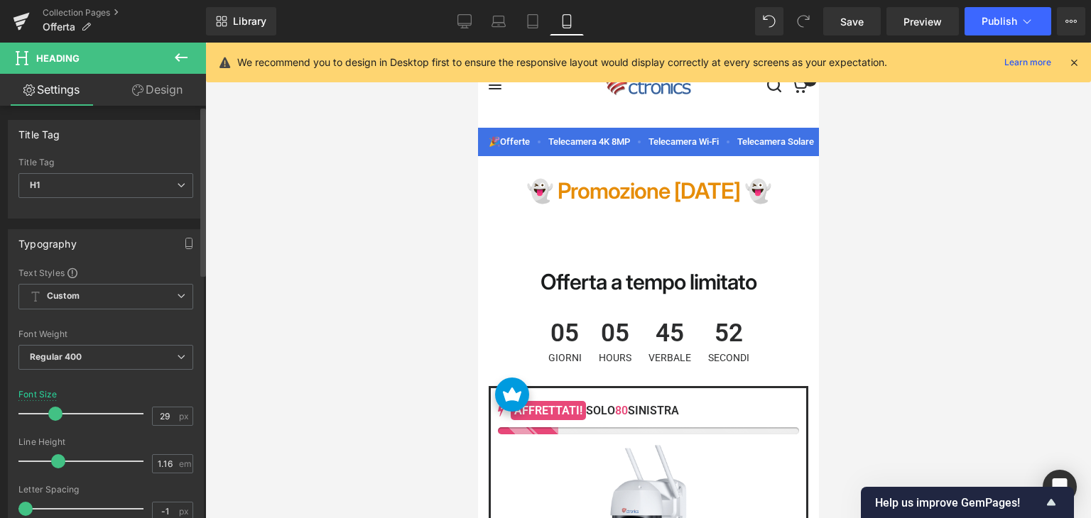
type input "28"
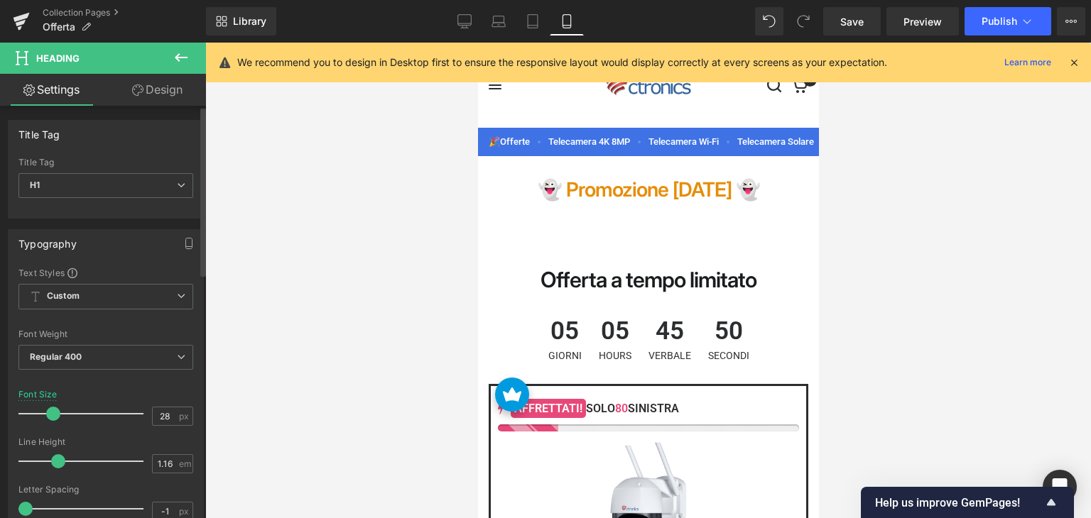
drag, startPoint x: 62, startPoint y: 407, endPoint x: 54, endPoint y: 408, distance: 7.8
click at [54, 408] on span at bounding box center [53, 414] width 14 height 14
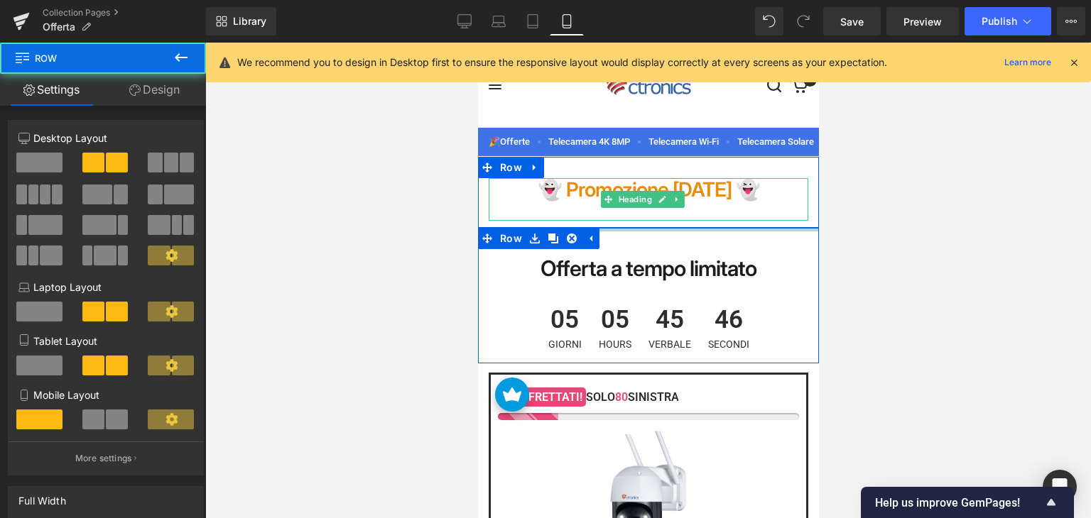
drag, startPoint x: 636, startPoint y: 235, endPoint x: 646, endPoint y: 219, distance: 19.1
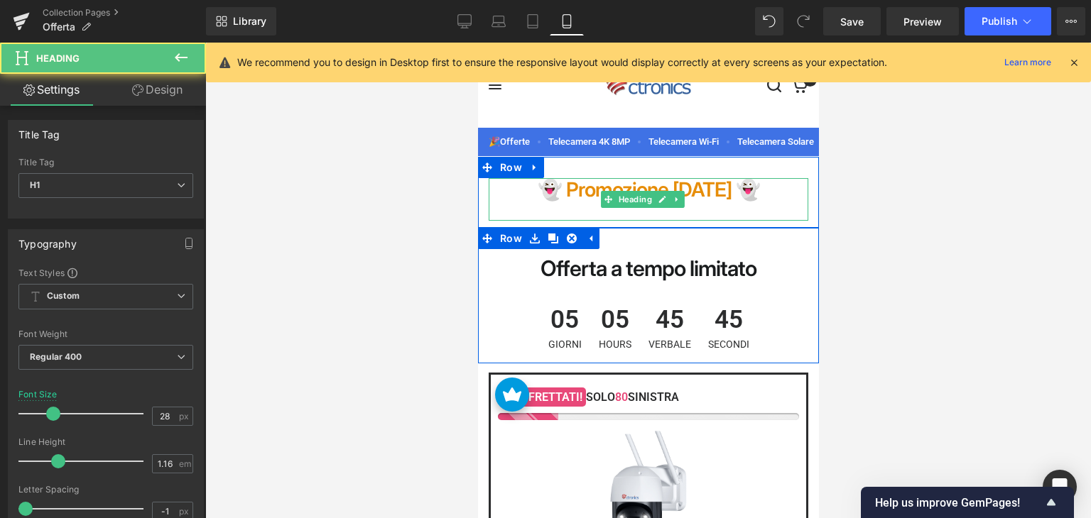
click at [608, 211] on div at bounding box center [647, 210] width 319 height 19
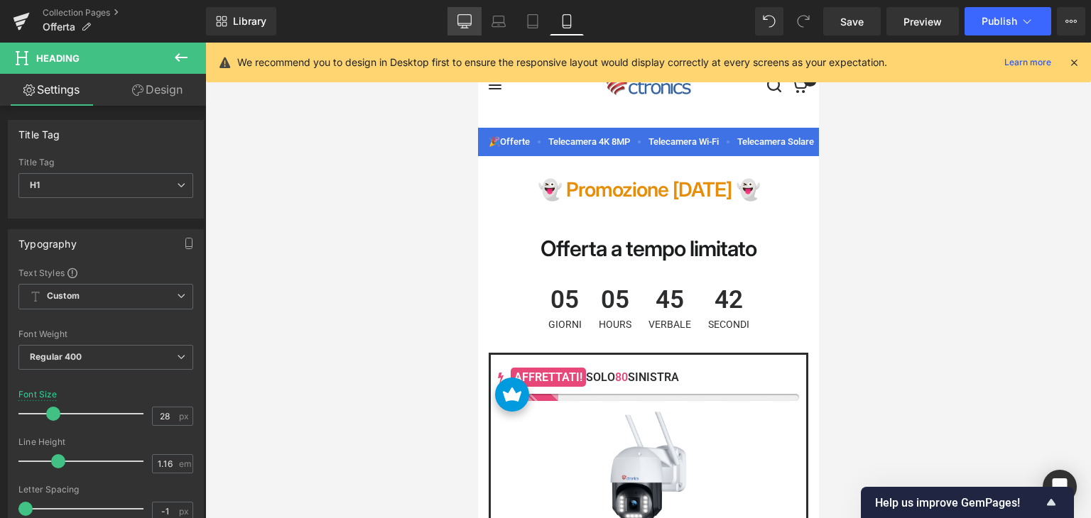
click at [464, 21] on icon at bounding box center [464, 21] width 14 height 14
type input "35"
type input "100"
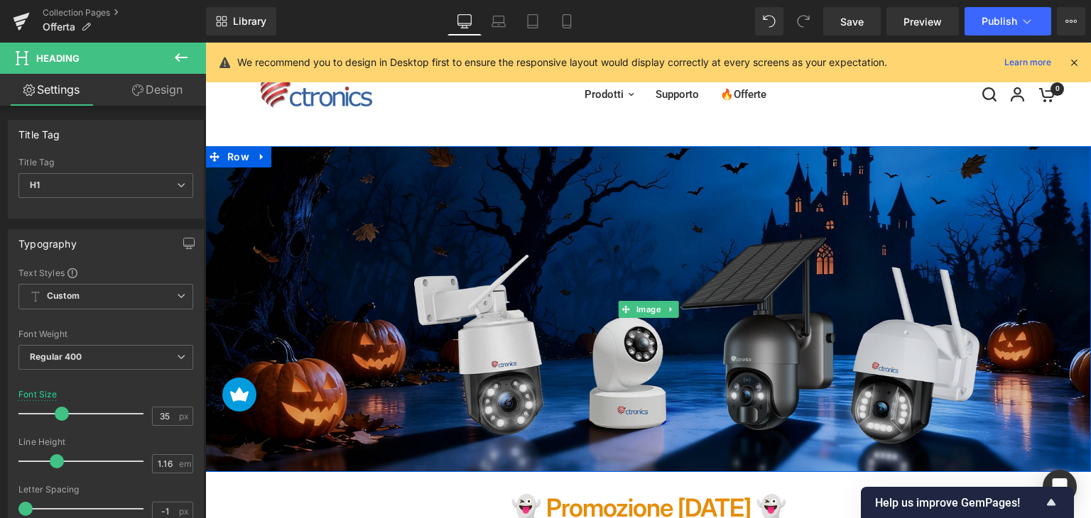
scroll to position [355, 0]
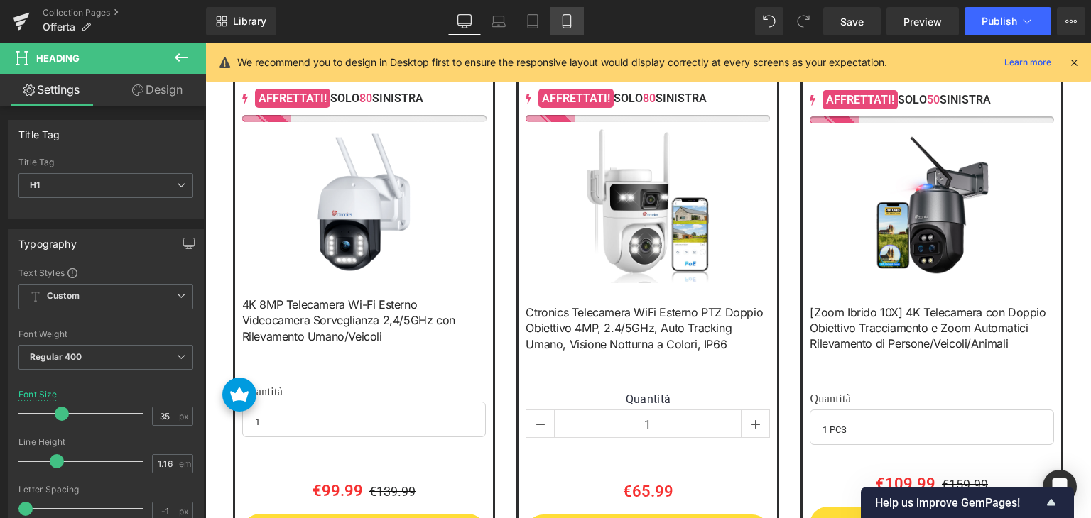
click at [574, 26] on link "Mobile" at bounding box center [567, 21] width 34 height 28
type input "28"
type input "100"
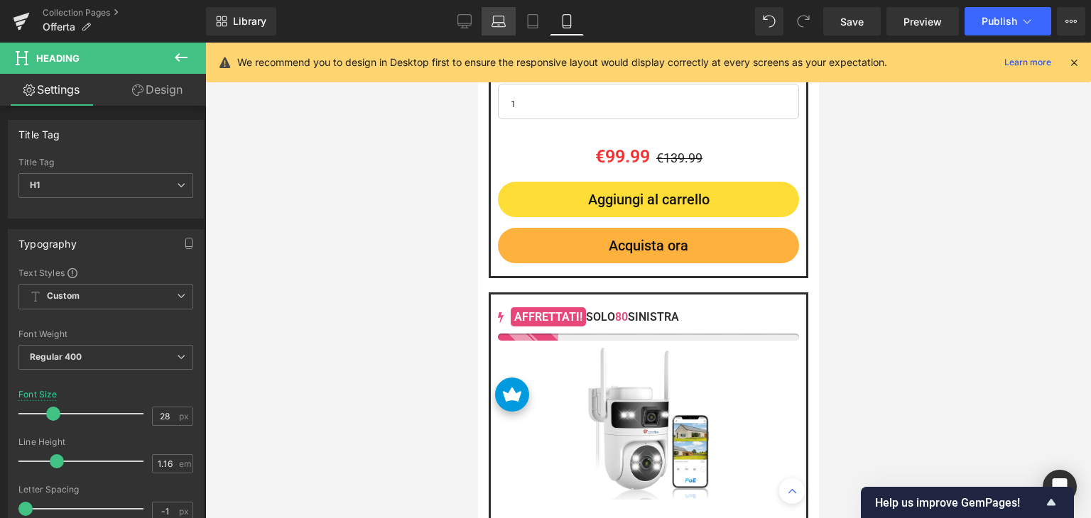
click at [494, 14] on icon at bounding box center [498, 21] width 14 height 14
type input "35"
type input "100"
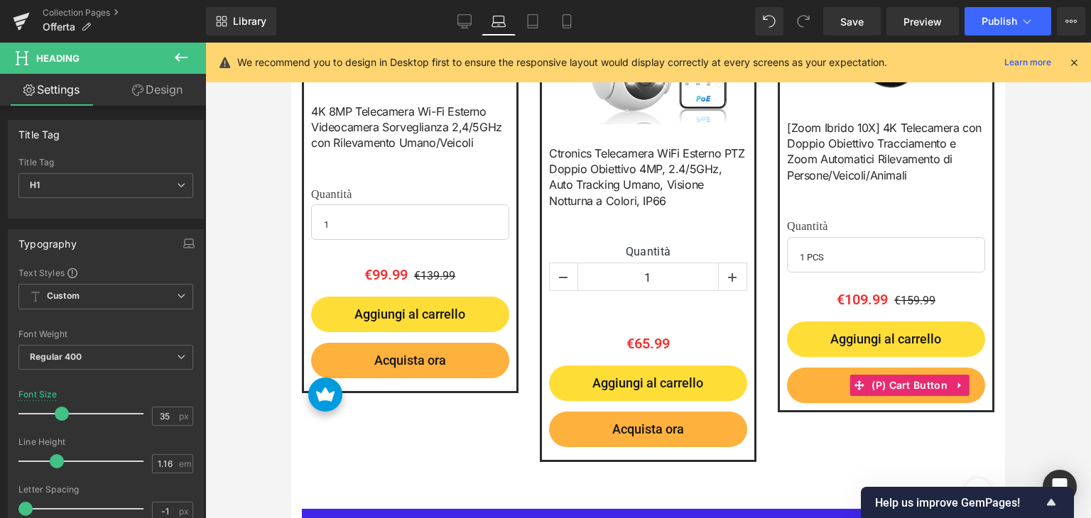
scroll to position [497, 0]
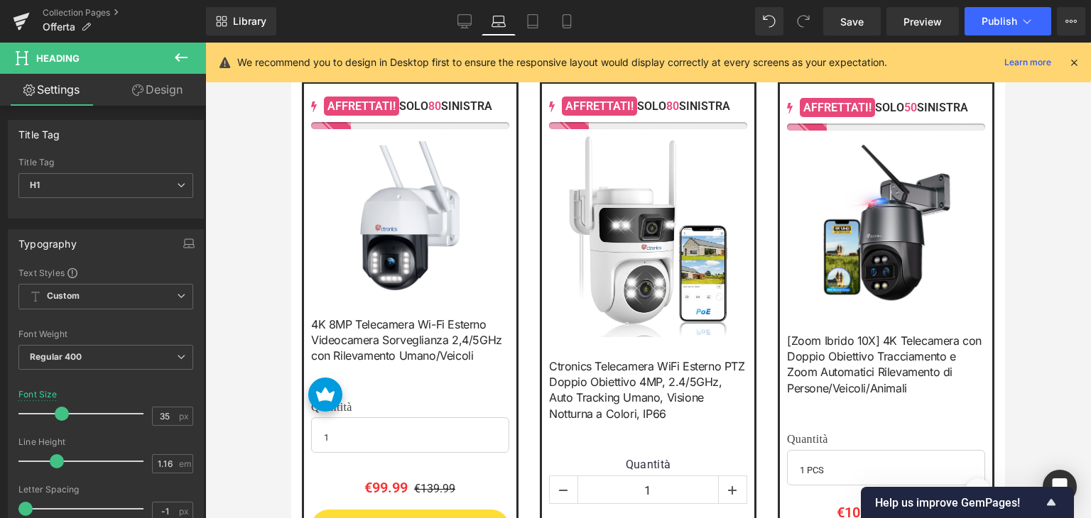
click at [621, 217] on img at bounding box center [648, 236] width 158 height 200
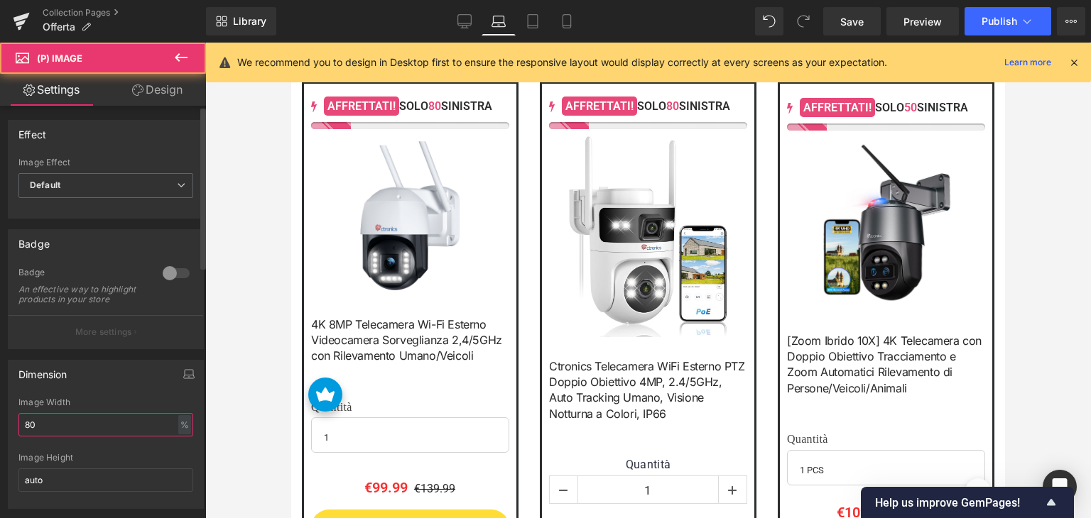
click at [51, 427] on input "80" at bounding box center [105, 424] width 175 height 23
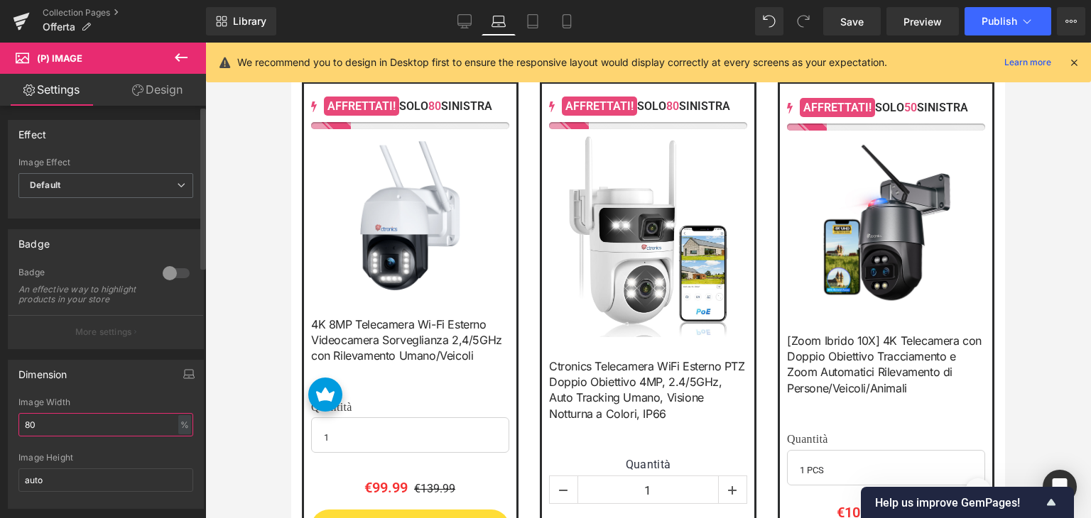
click at [51, 427] on input "80" at bounding box center [105, 424] width 175 height 23
type input "60"
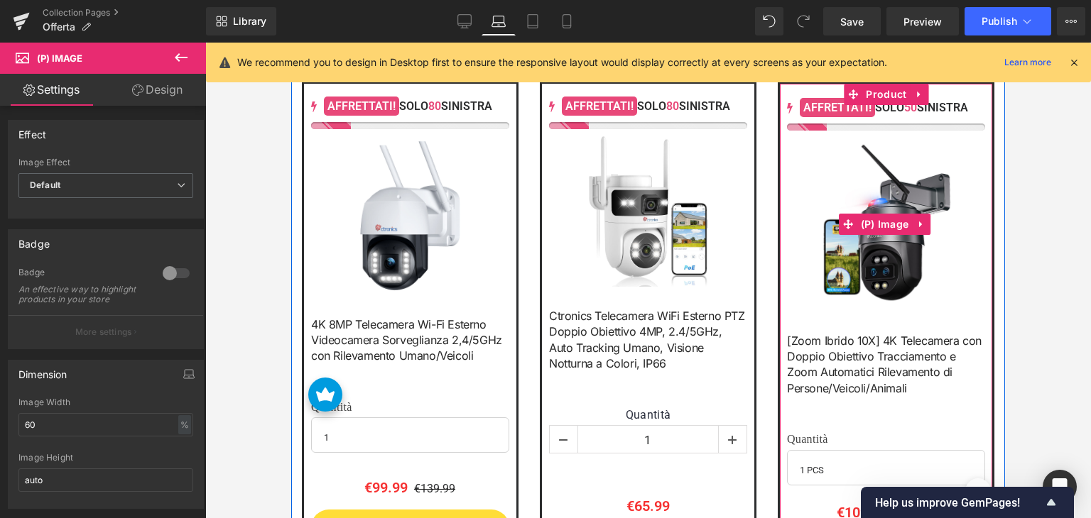
click at [845, 208] on img at bounding box center [885, 224] width 138 height 173
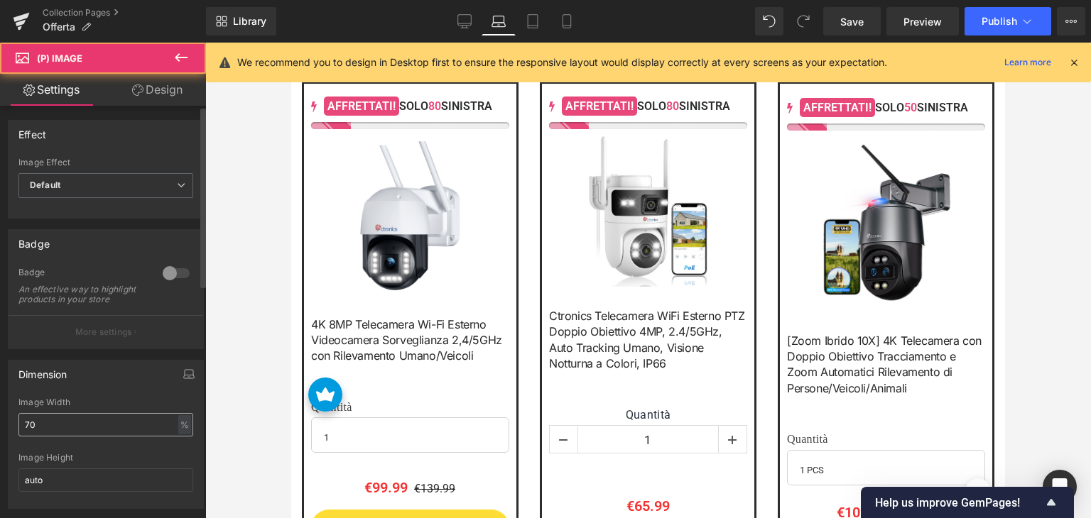
click at [95, 432] on input "70" at bounding box center [105, 424] width 175 height 23
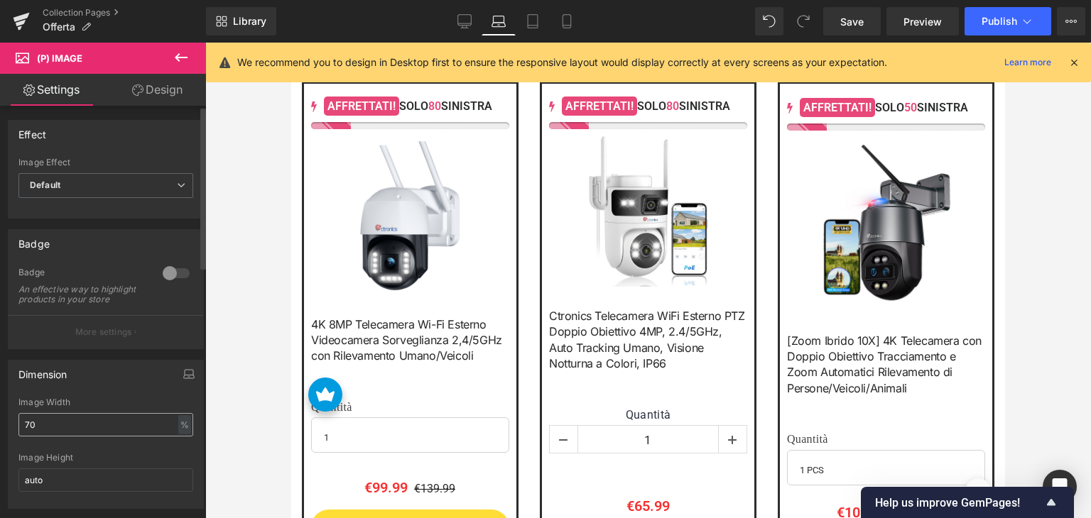
click at [95, 432] on input "70" at bounding box center [105, 424] width 175 height 23
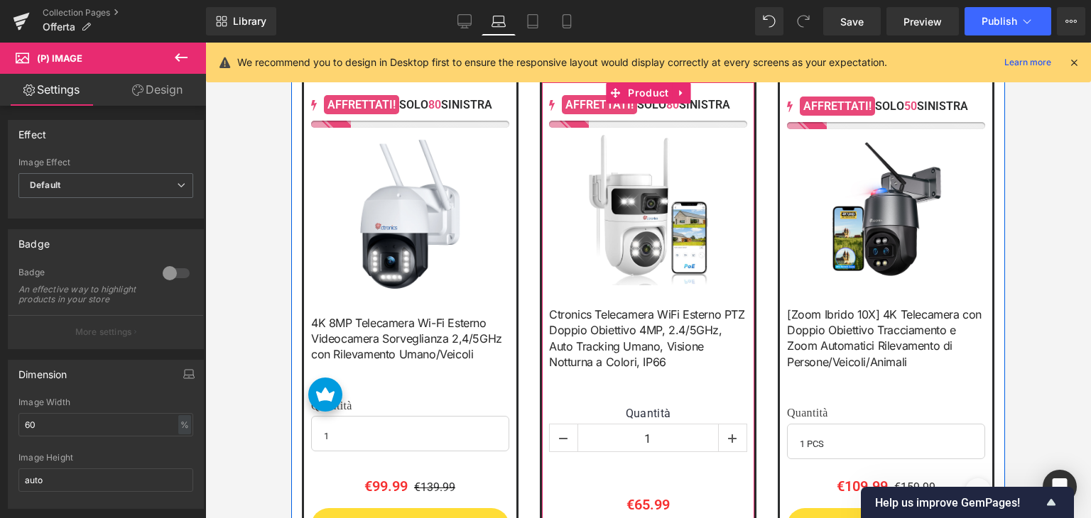
scroll to position [710, 0]
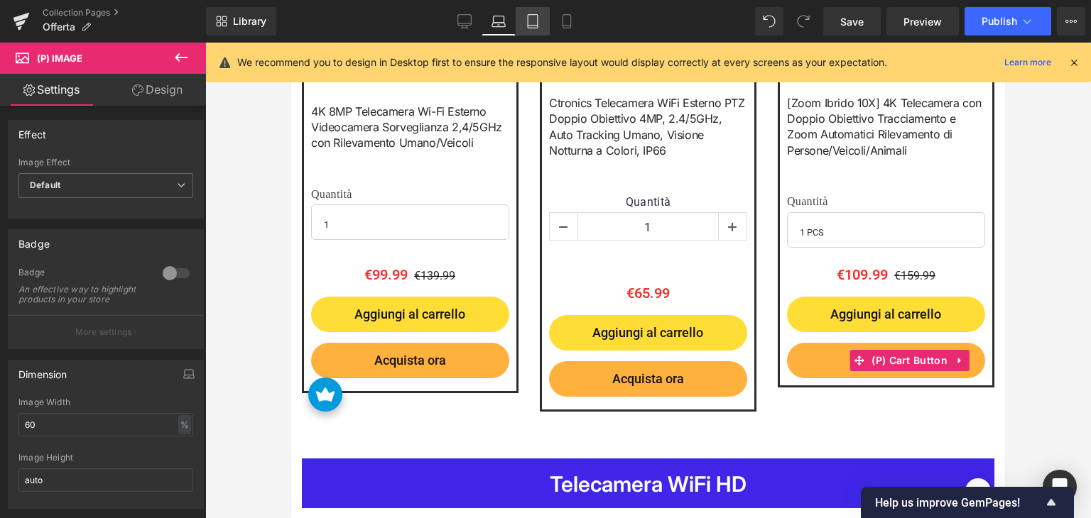
click at [530, 24] on icon at bounding box center [532, 21] width 14 height 14
type input "50"
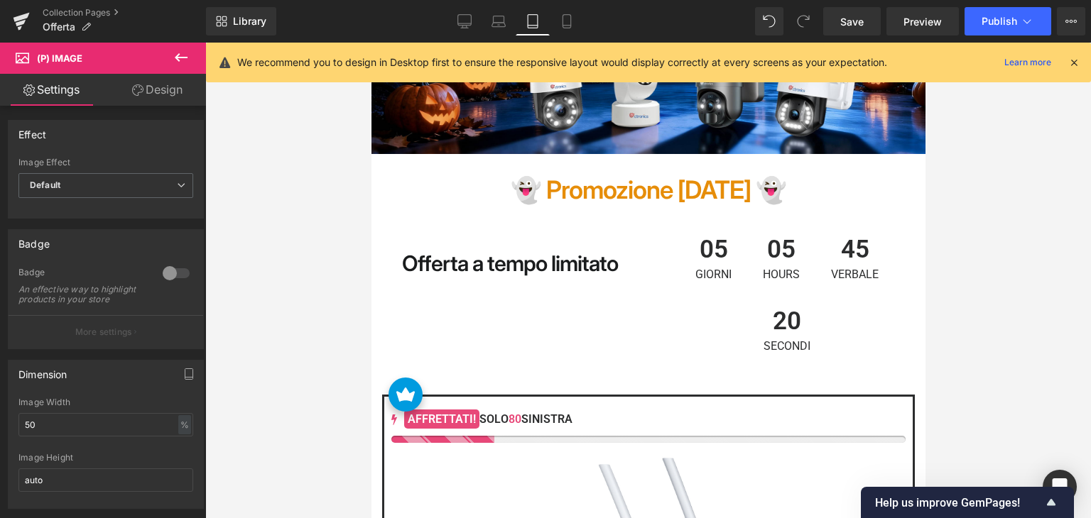
scroll to position [199, 0]
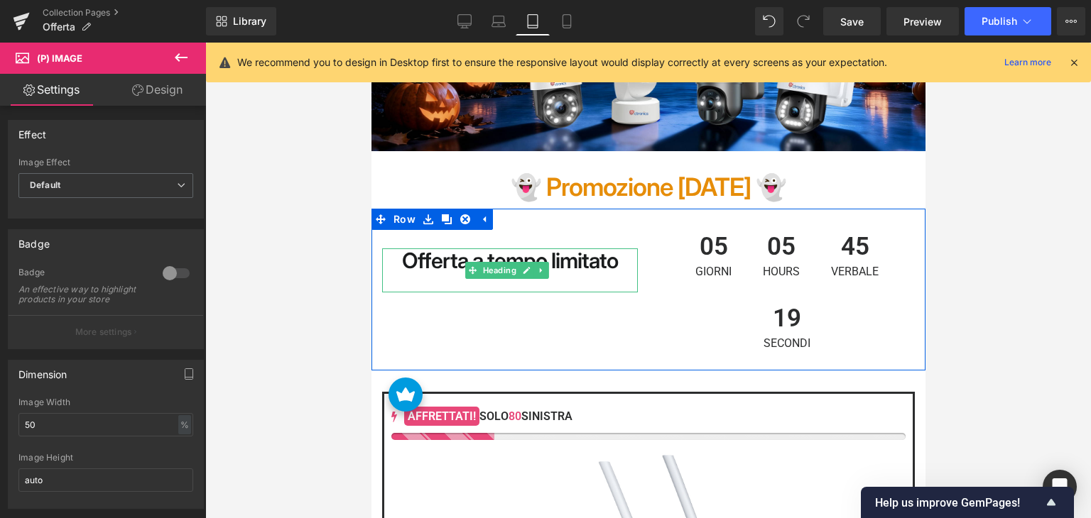
click at [428, 265] on strong "Offerta a tempo limitato" at bounding box center [509, 261] width 216 height 26
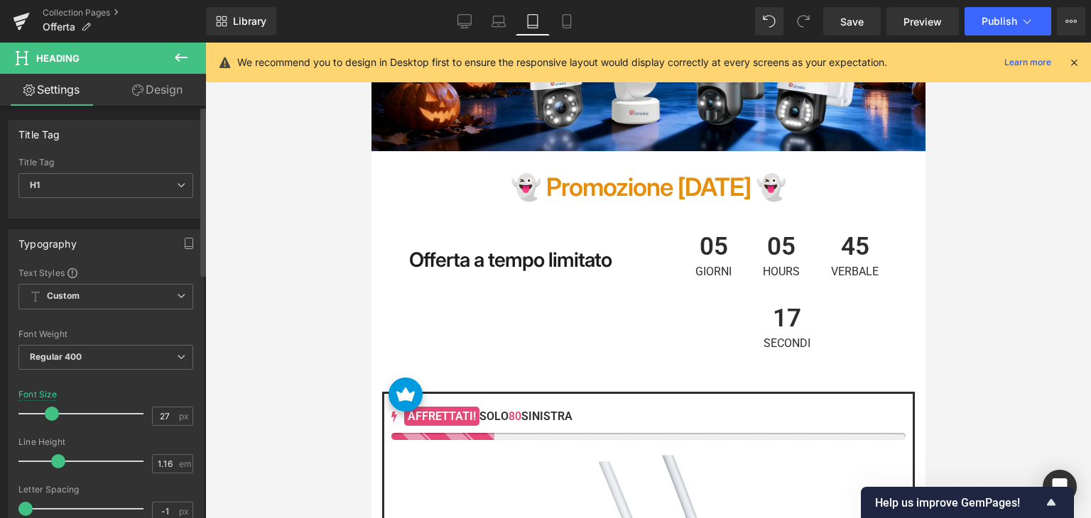
type input "26"
click at [48, 410] on span at bounding box center [50, 414] width 14 height 14
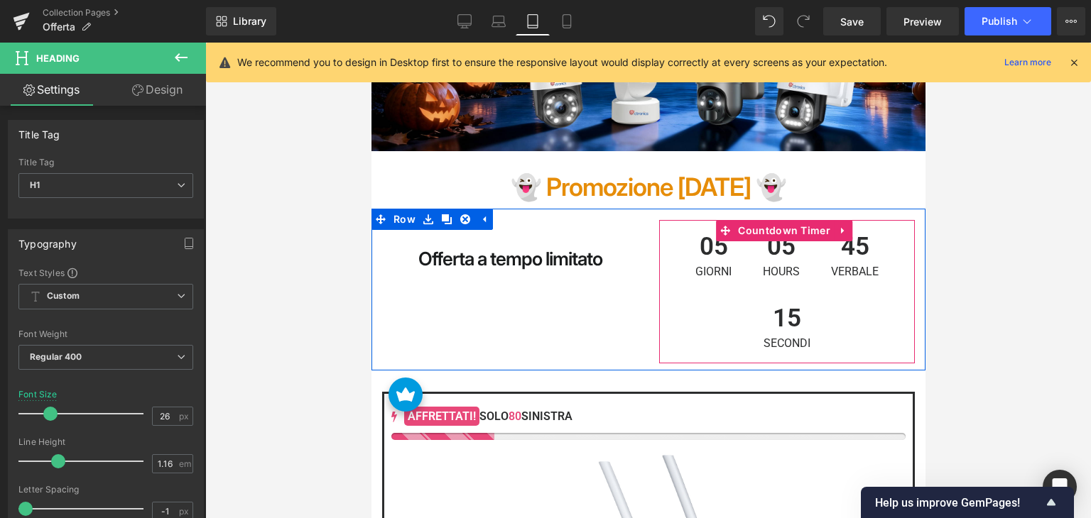
click at [716, 245] on span "05" at bounding box center [712, 250] width 36 height 32
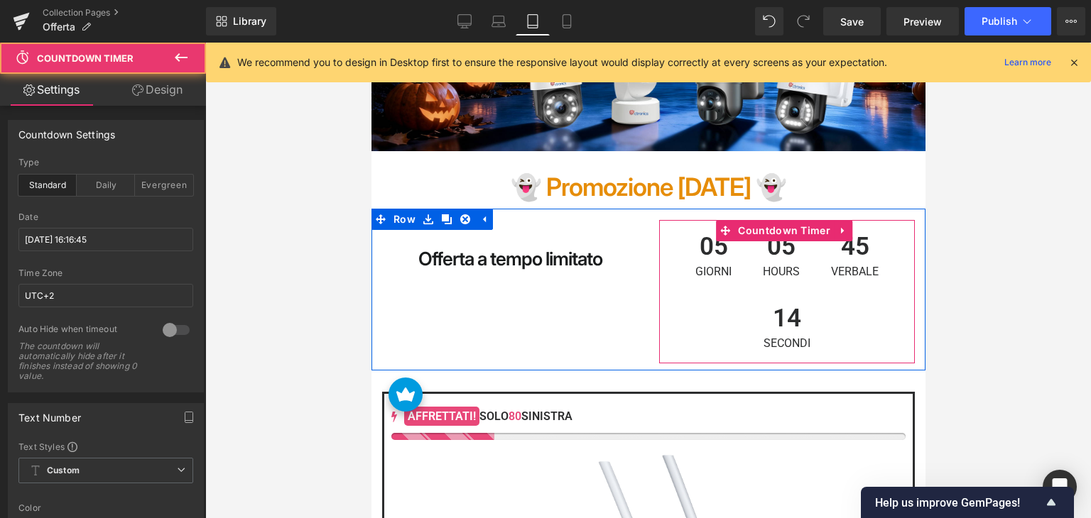
click at [703, 253] on span "05" at bounding box center [712, 250] width 36 height 32
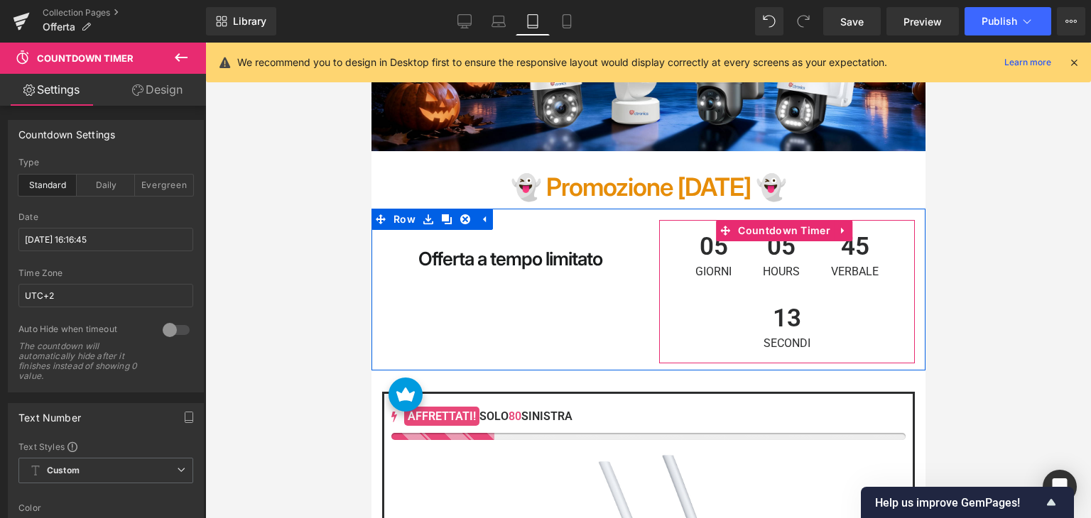
click at [710, 263] on span "05" at bounding box center [712, 250] width 36 height 32
click at [713, 257] on span "05" at bounding box center [712, 250] width 36 height 32
click at [708, 246] on span "05" at bounding box center [712, 250] width 36 height 32
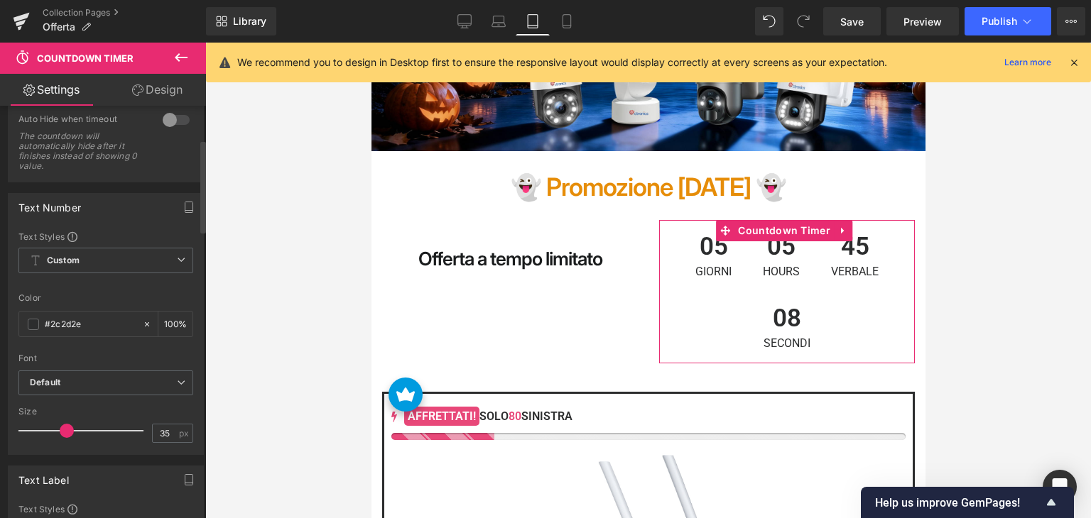
scroll to position [213, 0]
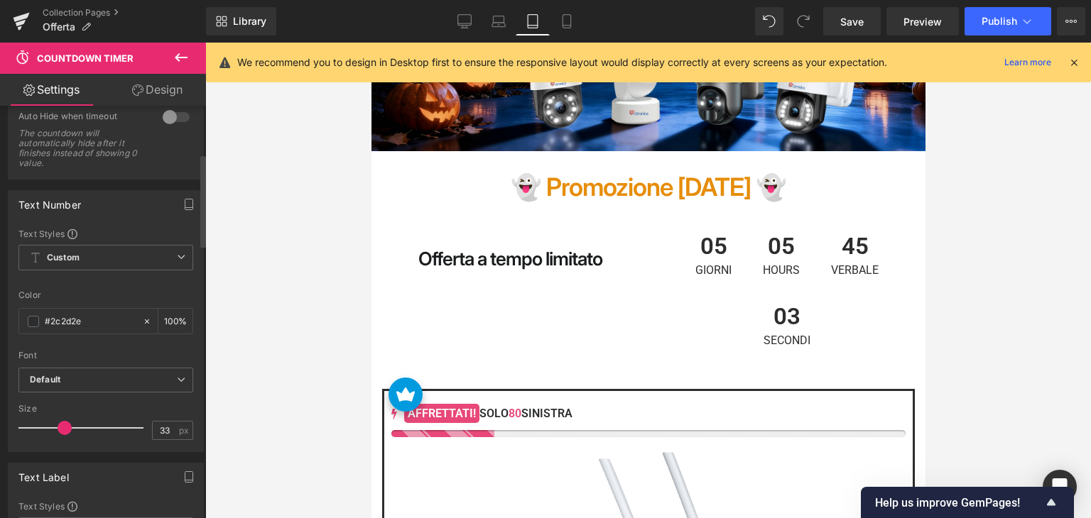
type input "32"
click at [58, 424] on span at bounding box center [63, 428] width 14 height 14
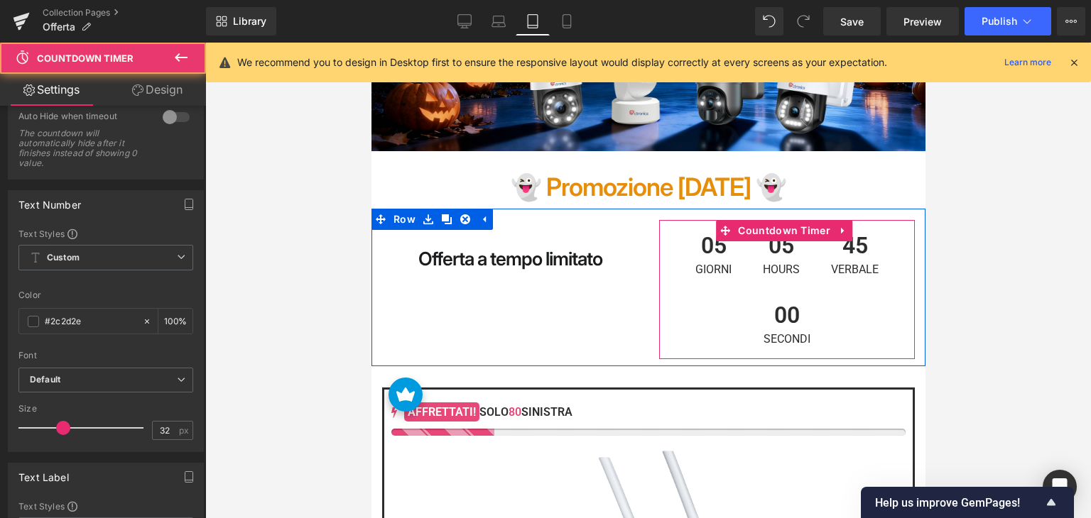
click at [702, 251] on span "05" at bounding box center [712, 249] width 36 height 30
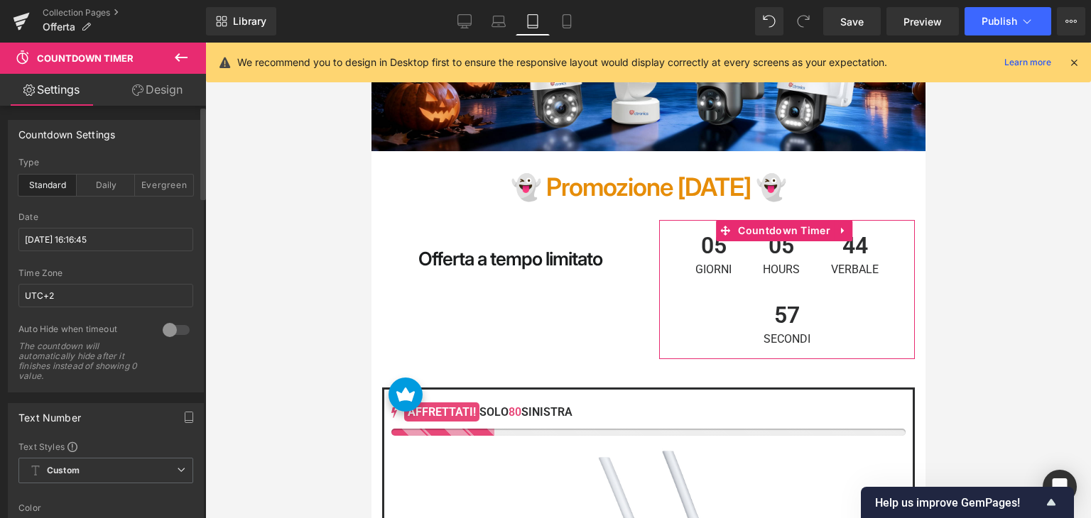
scroll to position [0, 0]
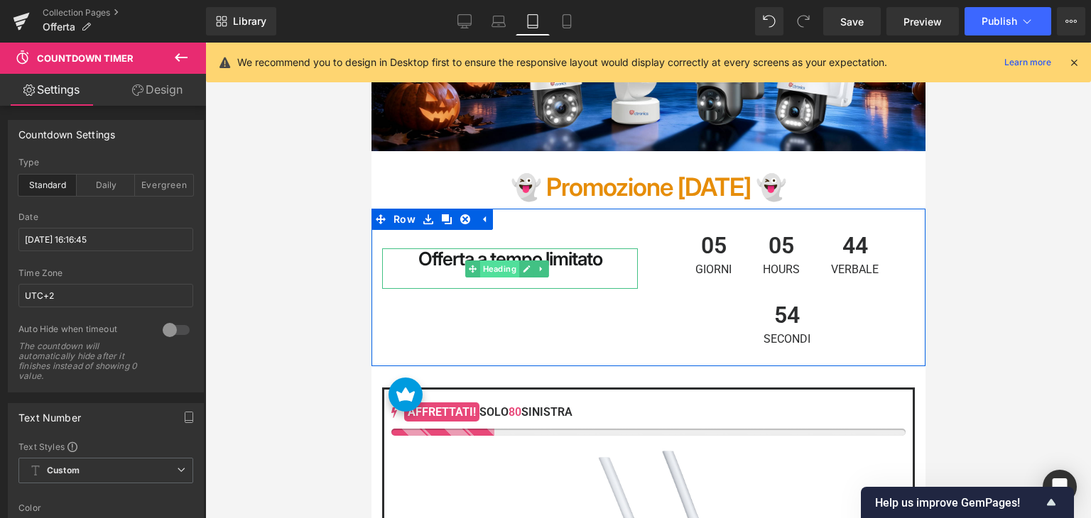
click at [486, 270] on span "Heading" at bounding box center [498, 269] width 39 height 17
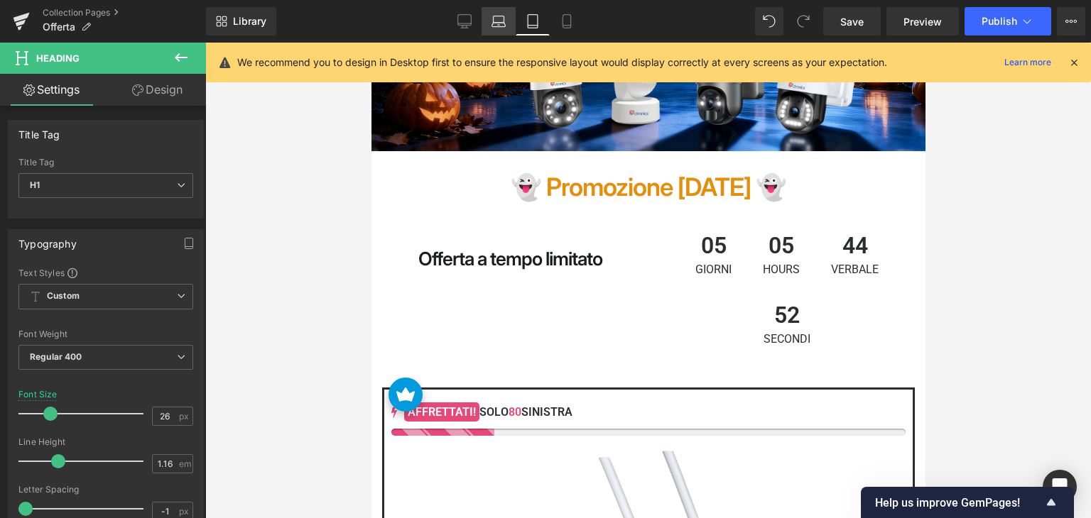
click at [505, 26] on icon at bounding box center [498, 21] width 14 height 14
type input "30"
type input "100"
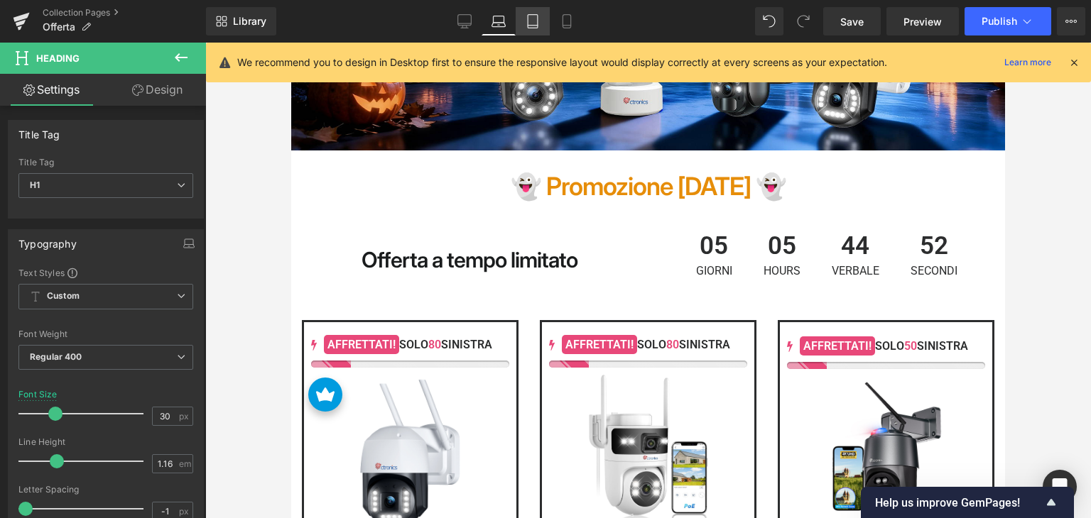
click at [529, 21] on icon at bounding box center [532, 21] width 14 height 14
type input "26"
type input "100"
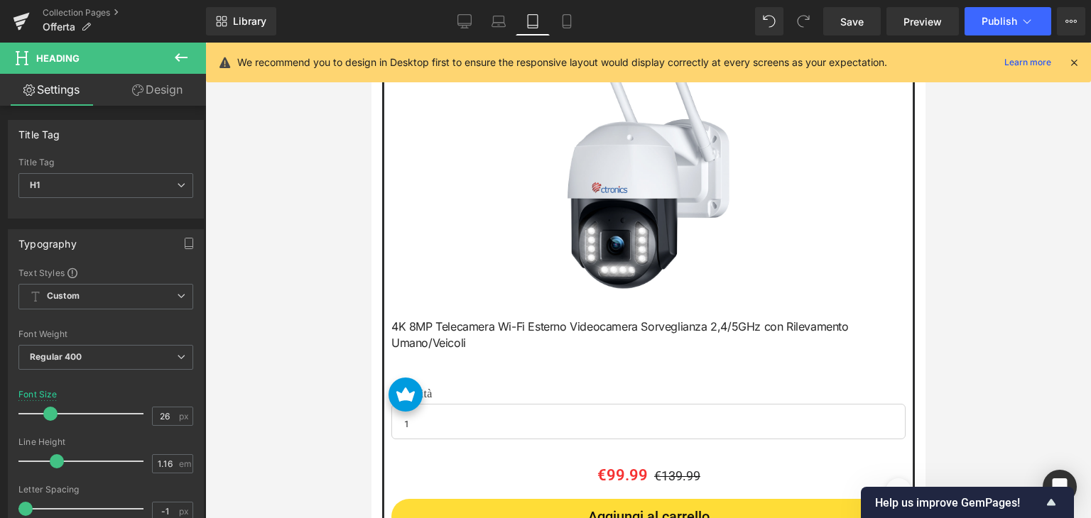
scroll to position [625, 0]
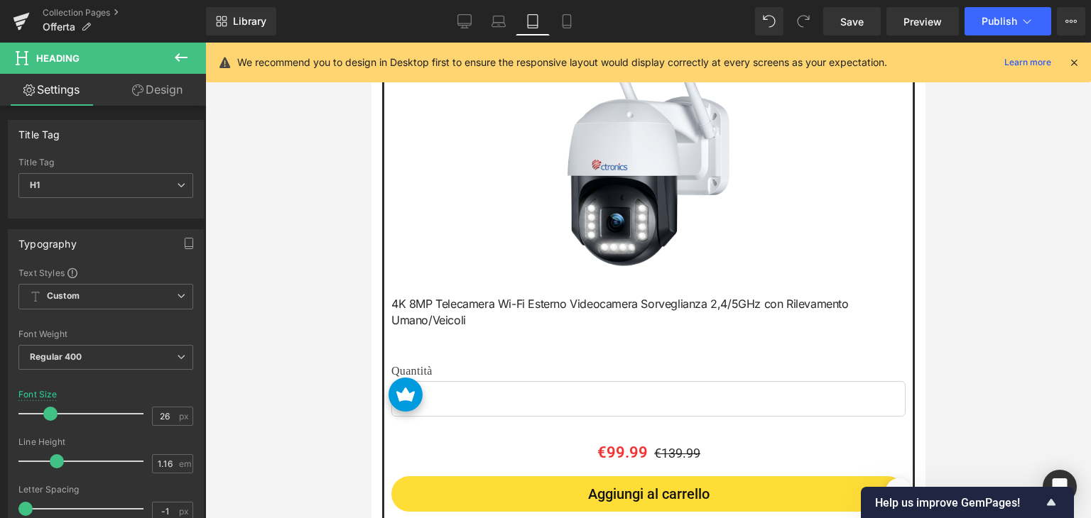
click at [630, 154] on div "Sale Off (P) Image" at bounding box center [647, 145] width 514 height 257
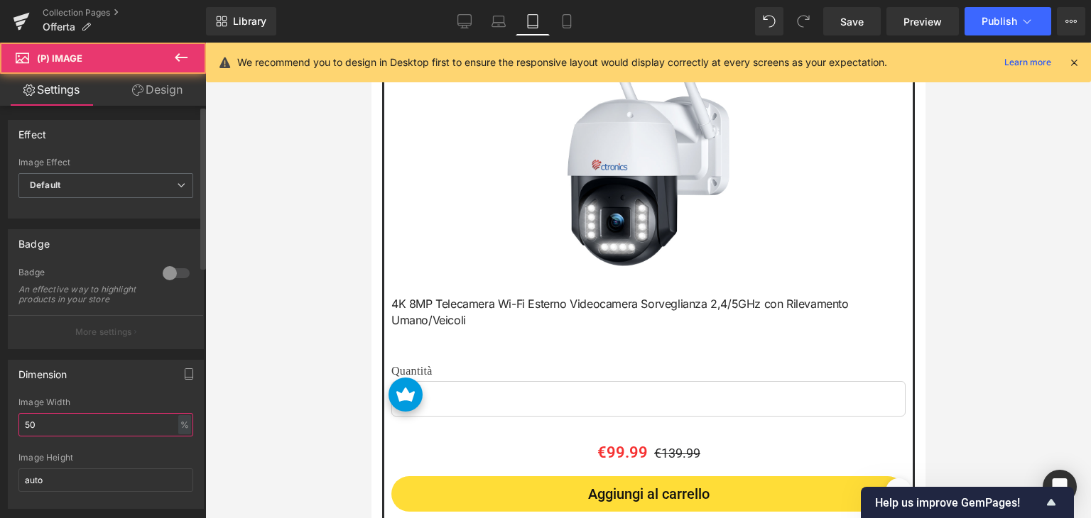
click at [54, 430] on input "50" at bounding box center [105, 424] width 175 height 23
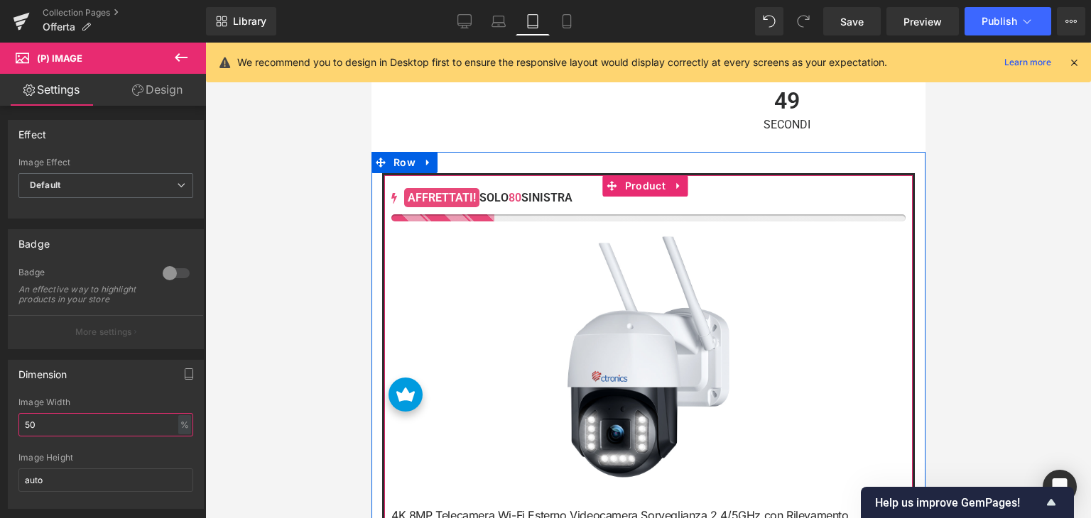
scroll to position [412, 0]
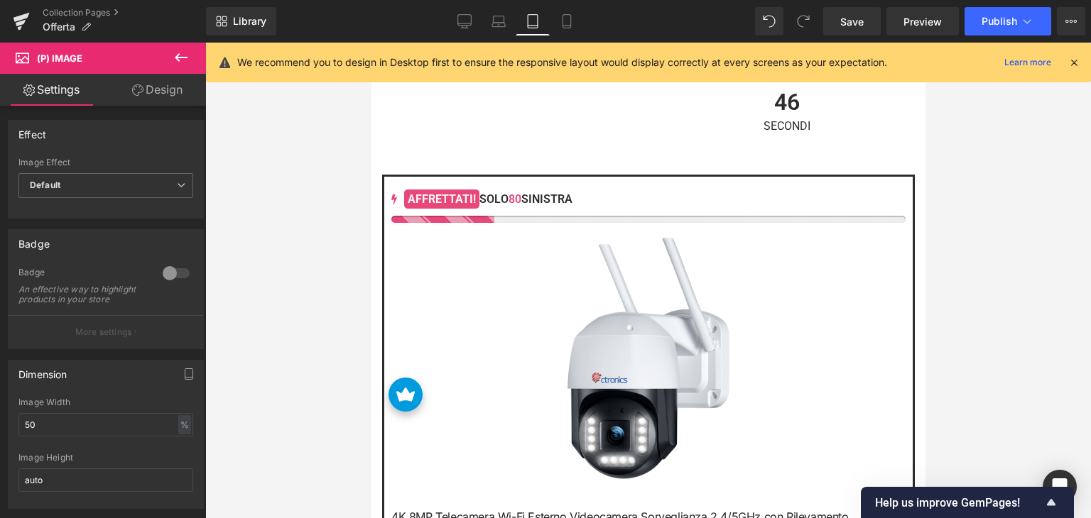
click at [170, 84] on link "Design" at bounding box center [157, 90] width 103 height 32
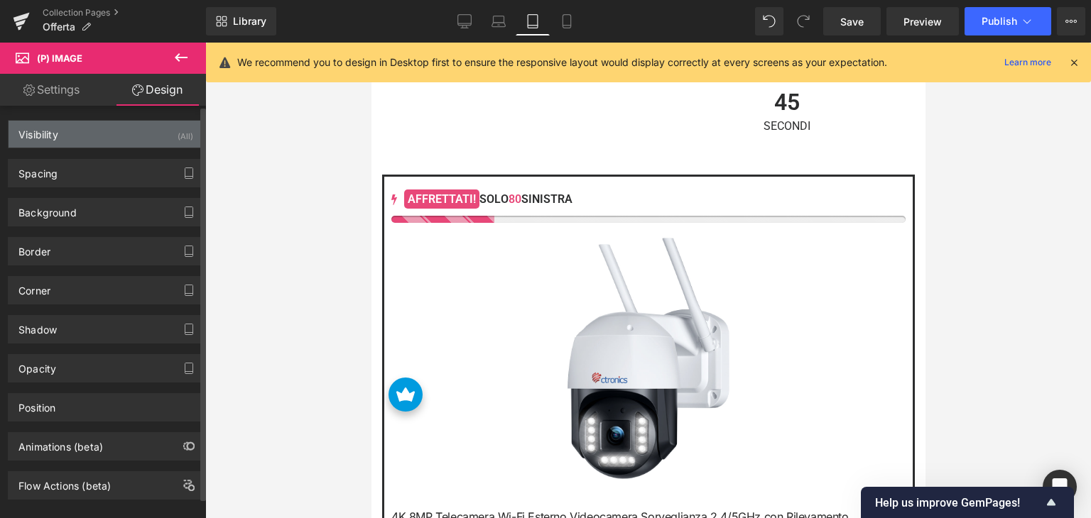
click at [132, 137] on div "Visibility (All)" at bounding box center [106, 134] width 195 height 27
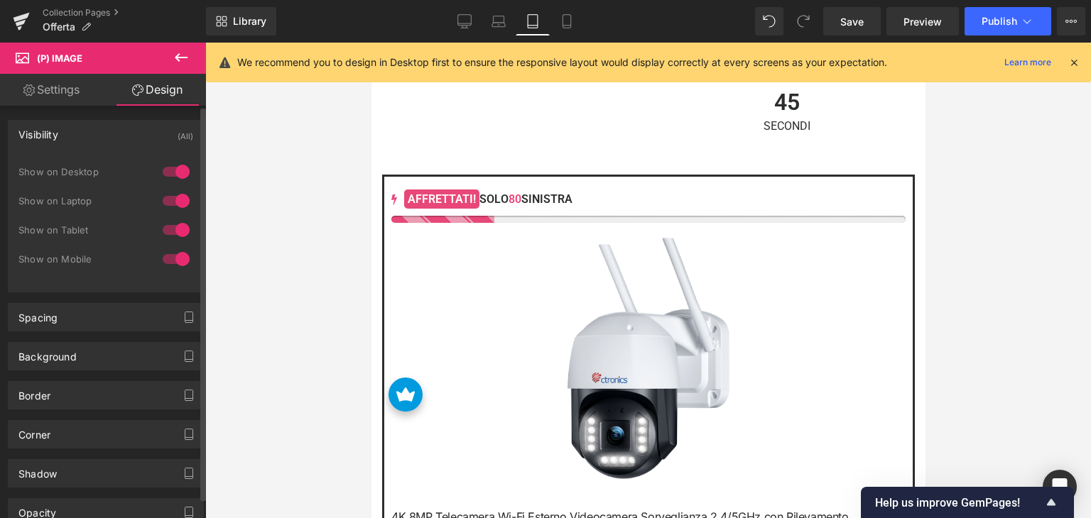
click at [133, 137] on div "Visibility (All)" at bounding box center [106, 134] width 195 height 27
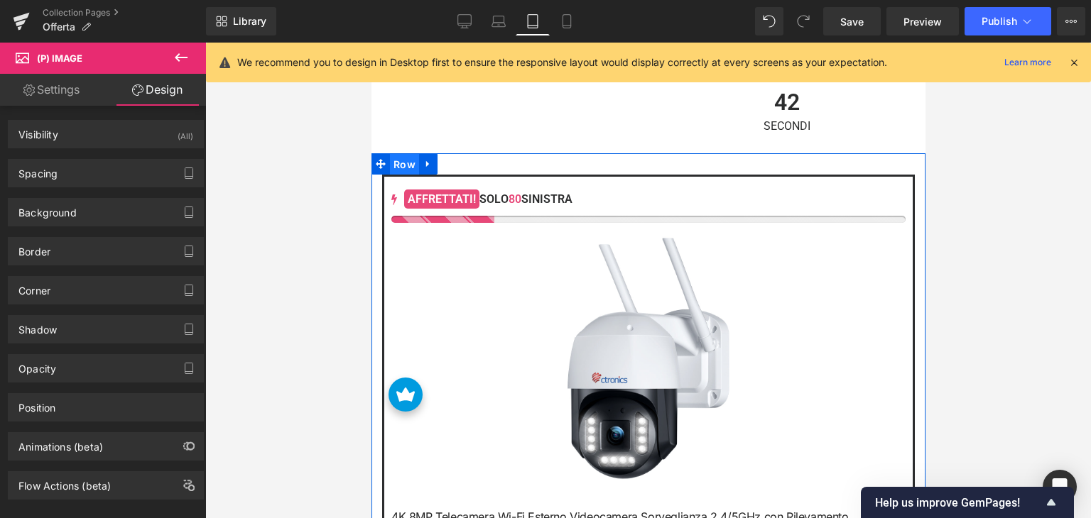
click at [395, 168] on span "Row" at bounding box center [403, 164] width 29 height 21
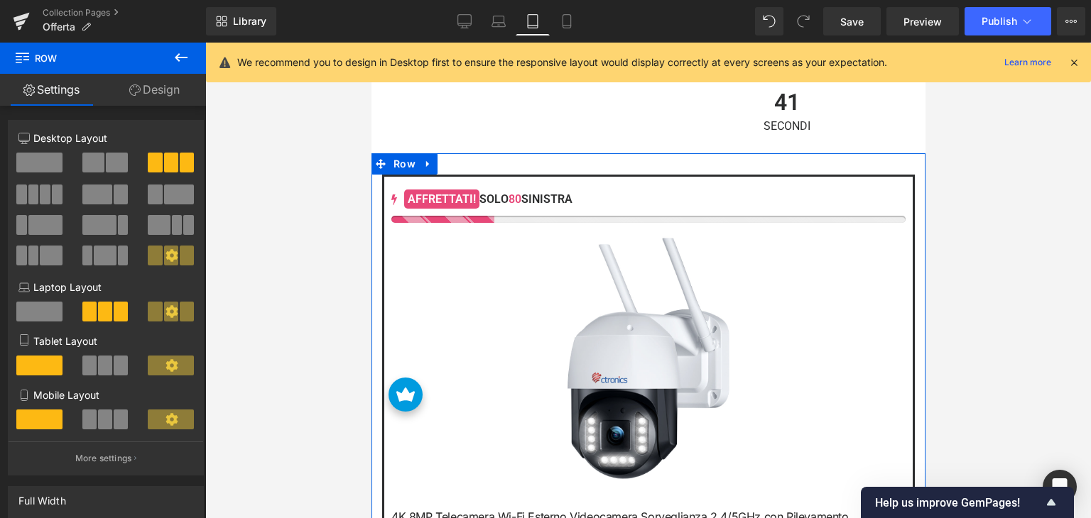
click at [98, 367] on span at bounding box center [105, 366] width 14 height 20
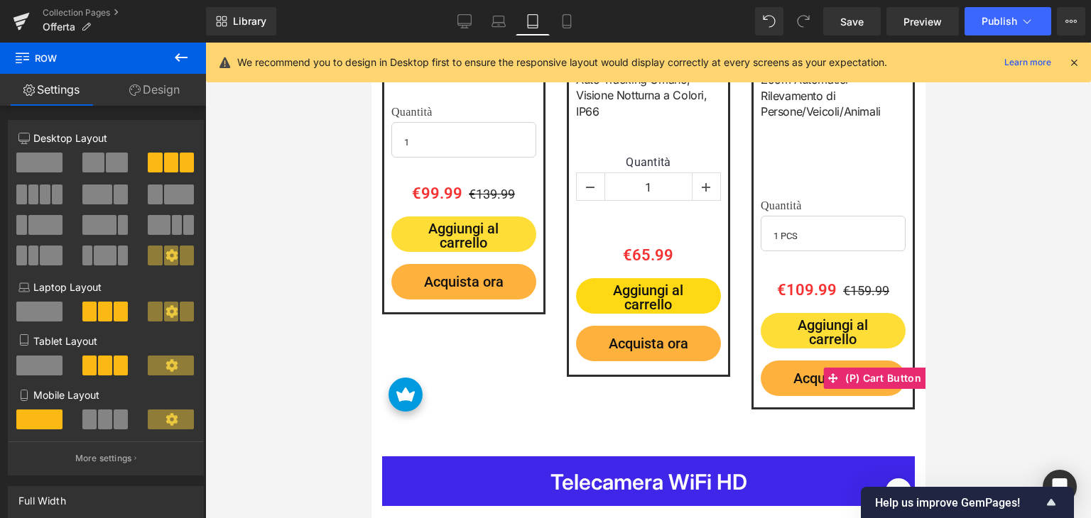
scroll to position [554, 0]
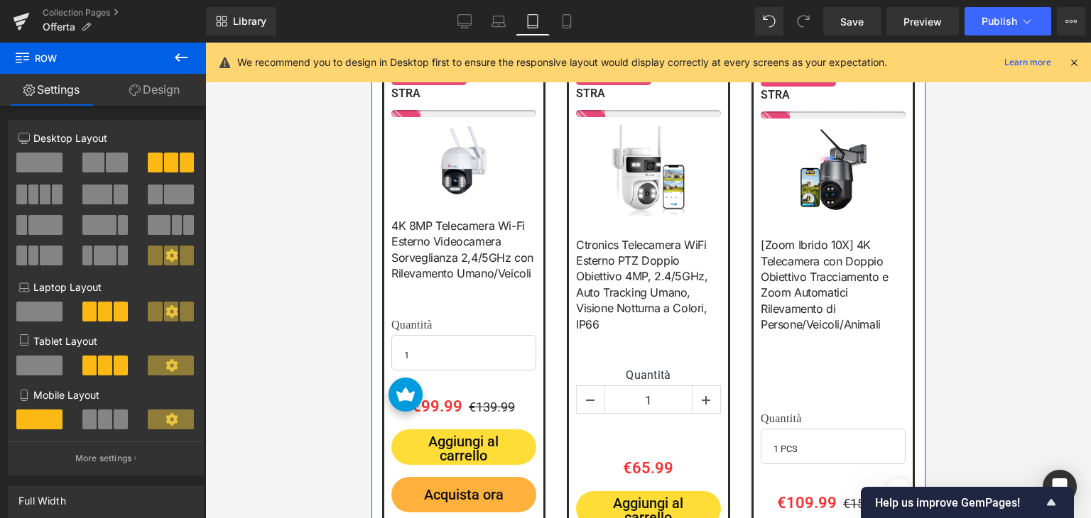
click at [39, 367] on span at bounding box center [39, 366] width 46 height 20
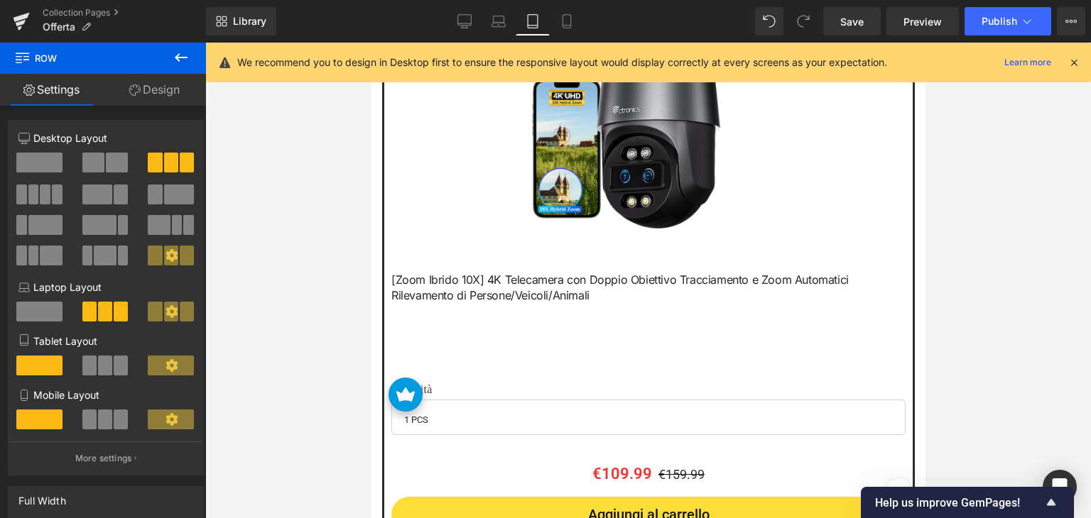
scroll to position [2187, 0]
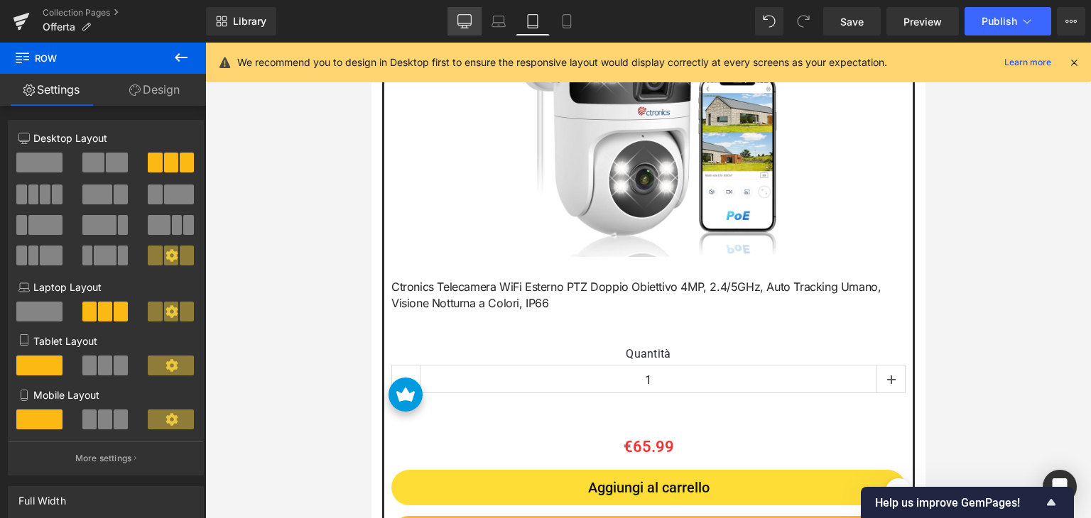
click at [456, 21] on link "Desktop" at bounding box center [464, 21] width 34 height 28
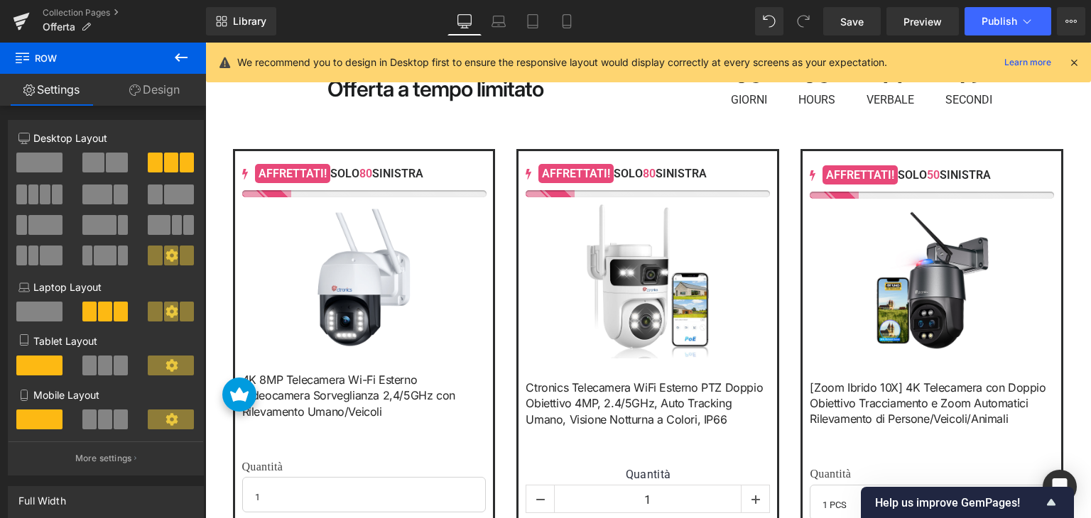
scroll to position [704, 0]
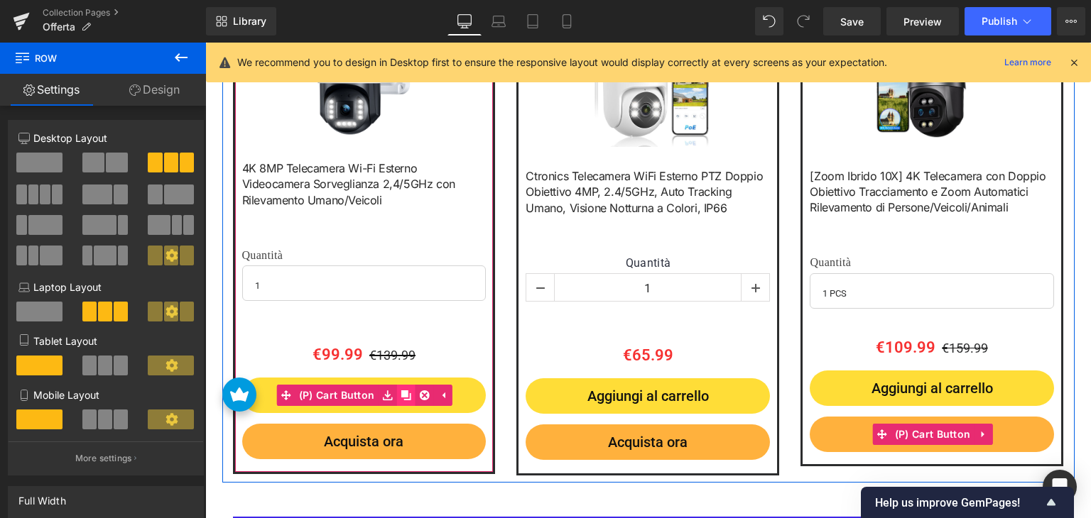
click at [400, 398] on icon at bounding box center [405, 395] width 10 height 10
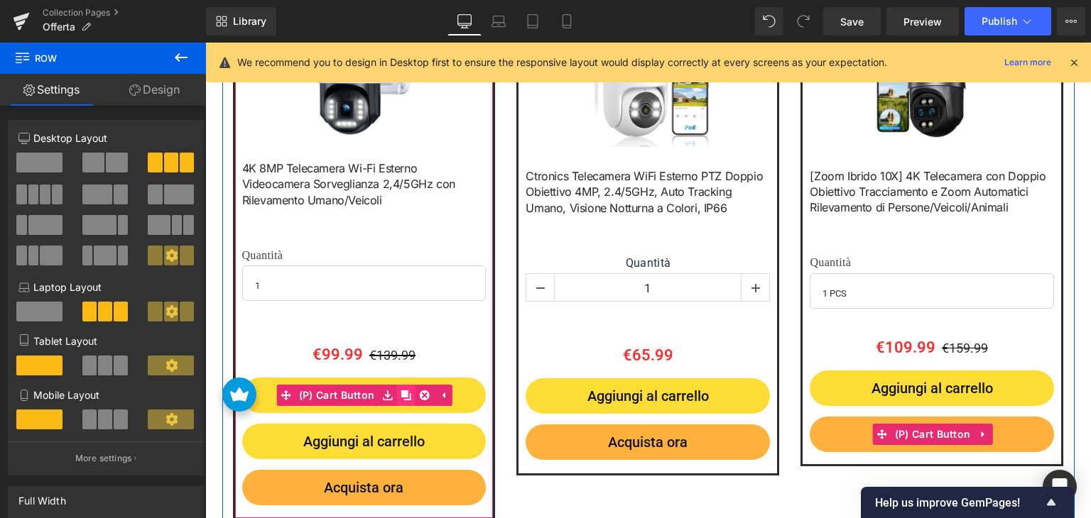
click at [400, 398] on icon at bounding box center [405, 395] width 10 height 10
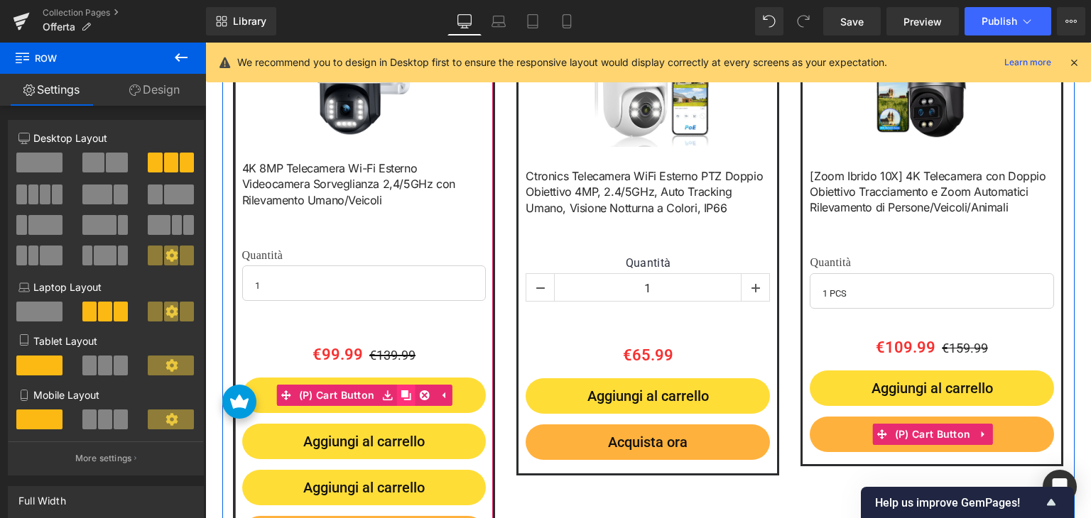
click at [400, 398] on icon at bounding box center [405, 395] width 10 height 10
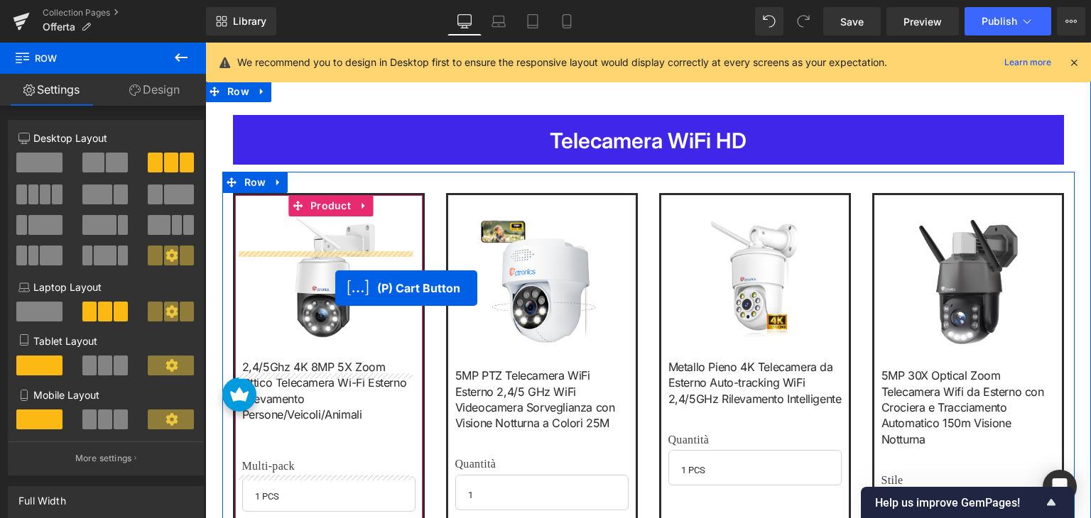
scroll to position [1385, 0]
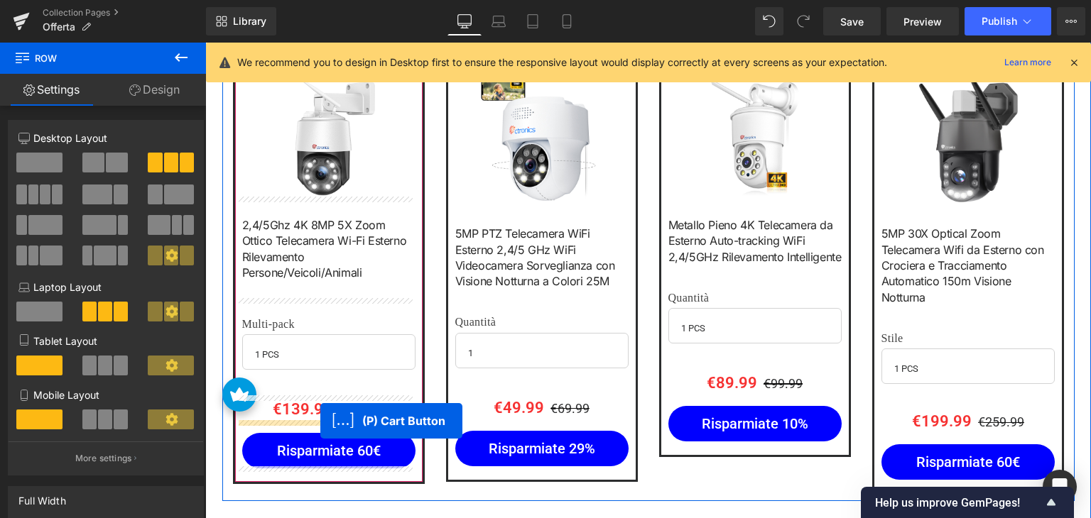
drag, startPoint x: 306, startPoint y: 207, endPoint x: 320, endPoint y: 421, distance: 214.2
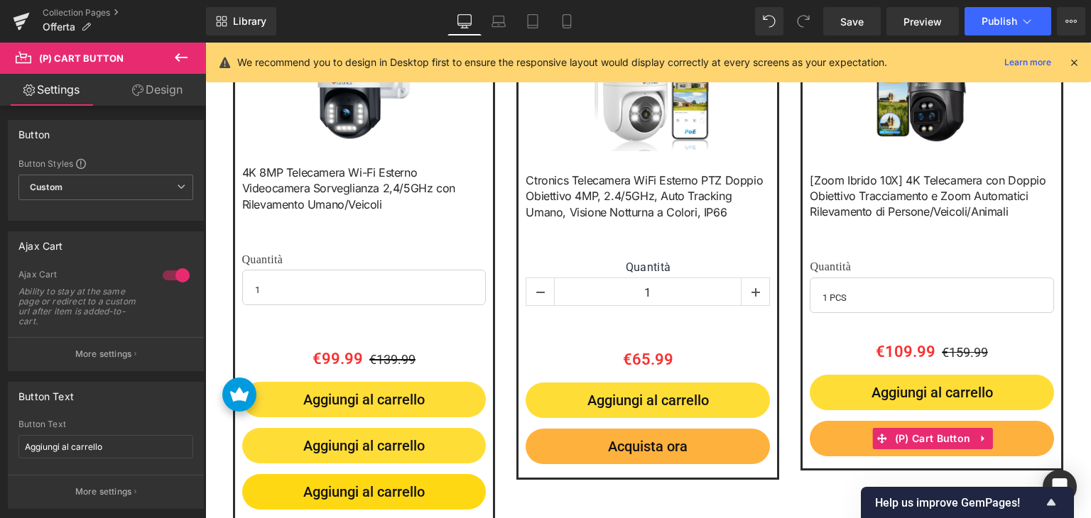
scroll to position [842, 0]
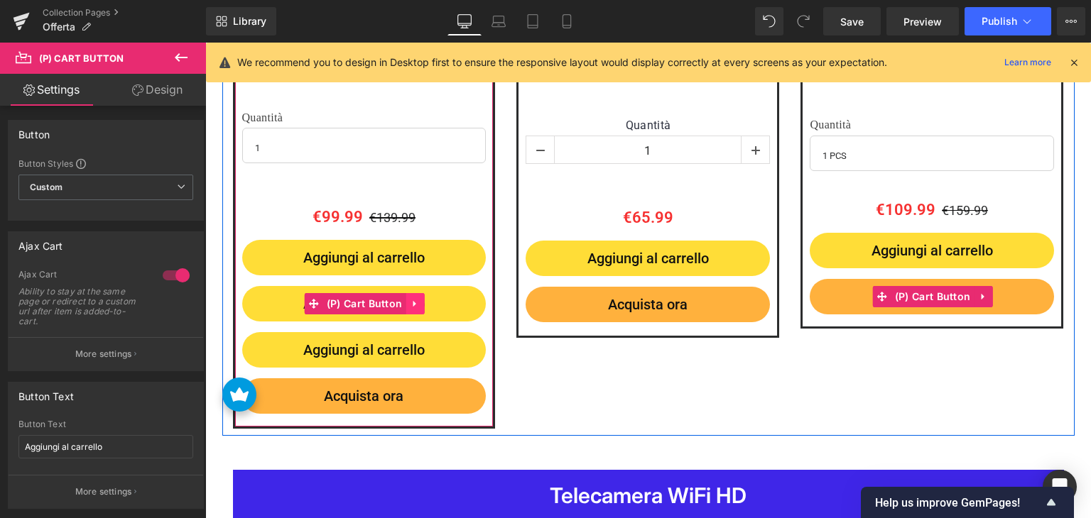
click at [405, 310] on link at bounding box center [414, 303] width 18 height 21
click at [415, 307] on link at bounding box center [424, 303] width 18 height 21
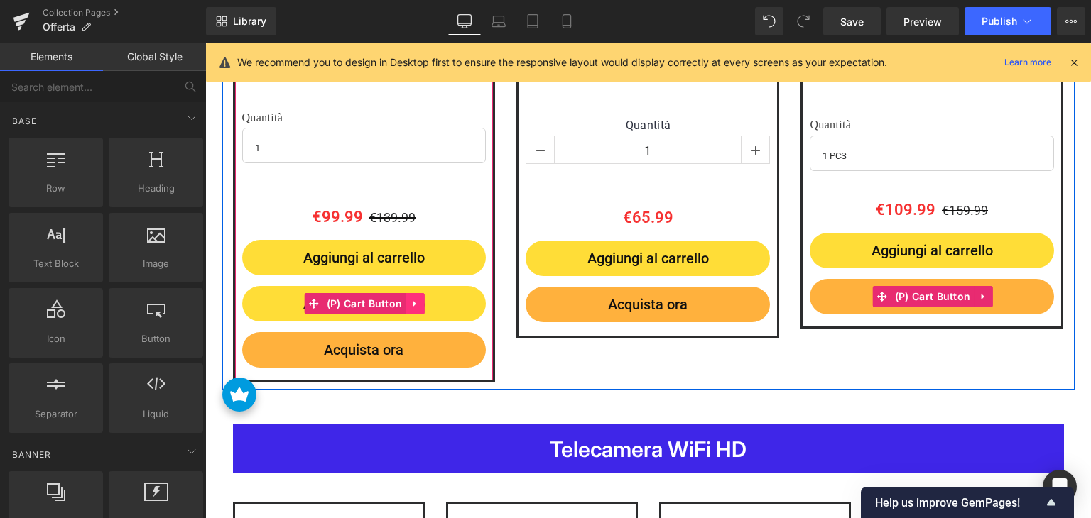
click at [412, 312] on link at bounding box center [414, 303] width 18 height 21
click at [419, 307] on icon at bounding box center [424, 304] width 10 height 11
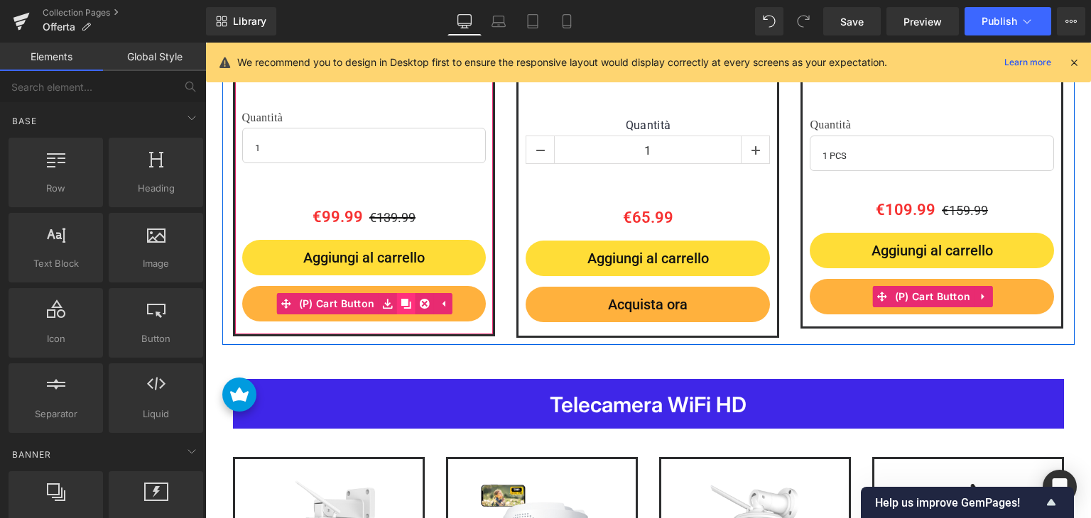
click at [400, 307] on icon at bounding box center [405, 304] width 10 height 10
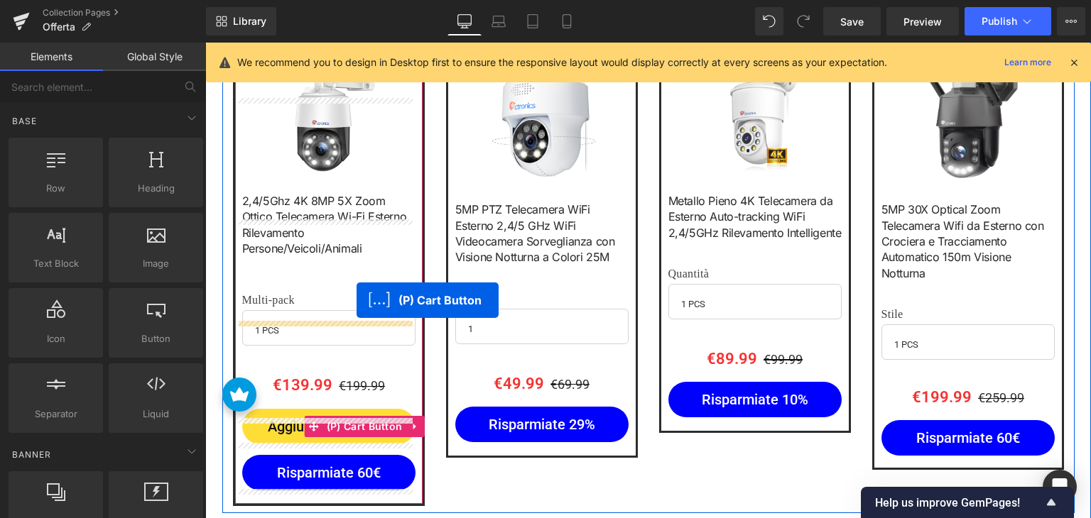
scroll to position [1339, 0]
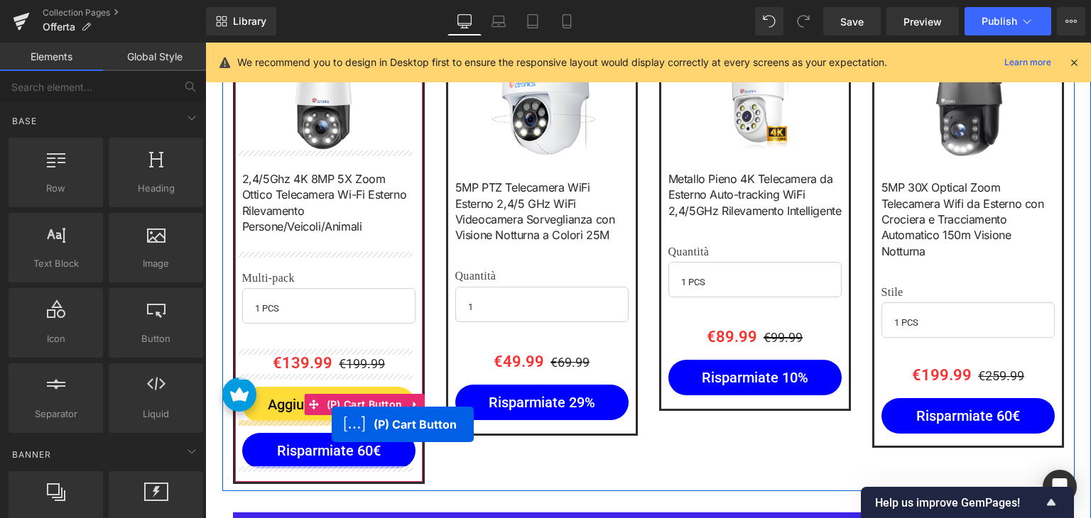
drag, startPoint x: 306, startPoint y: 354, endPoint x: 332, endPoint y: 424, distance: 74.8
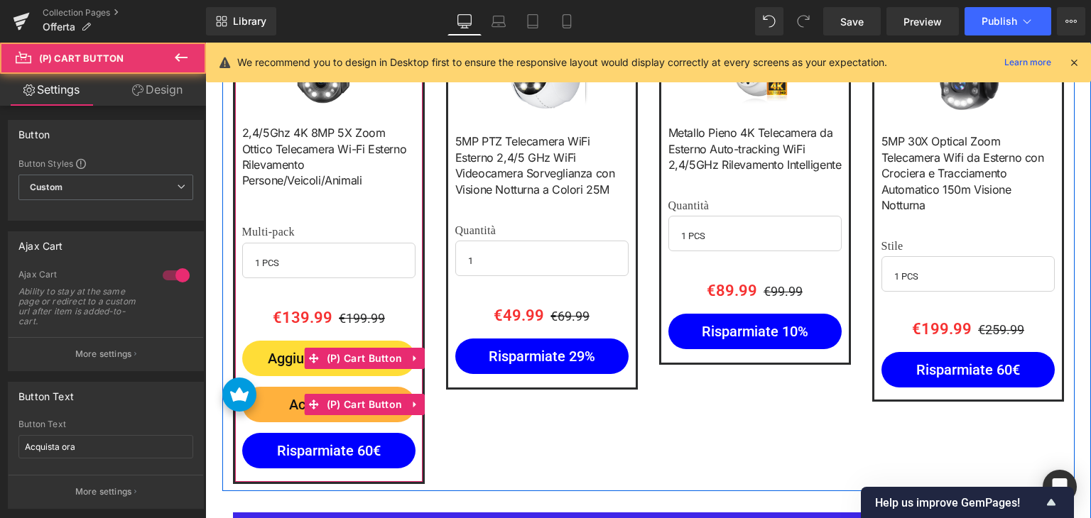
scroll to position [1435, 0]
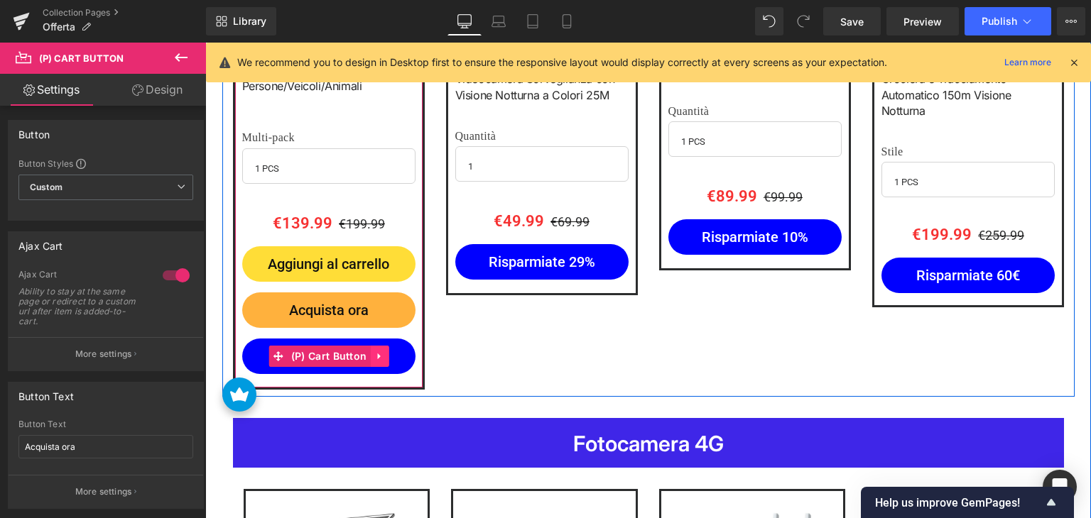
click at [376, 353] on icon at bounding box center [379, 356] width 10 height 11
click at [383, 353] on icon at bounding box center [388, 356] width 10 height 11
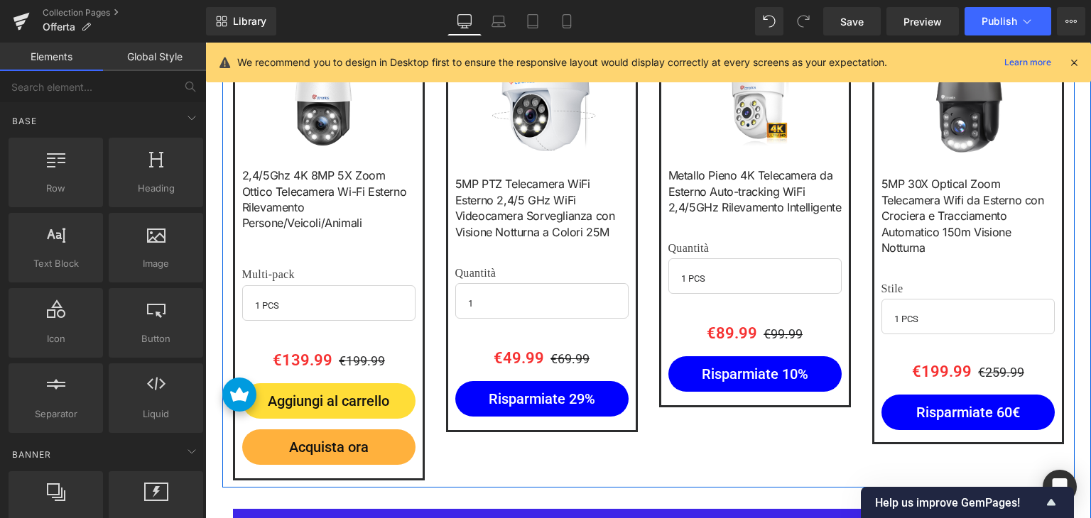
scroll to position [1294, 0]
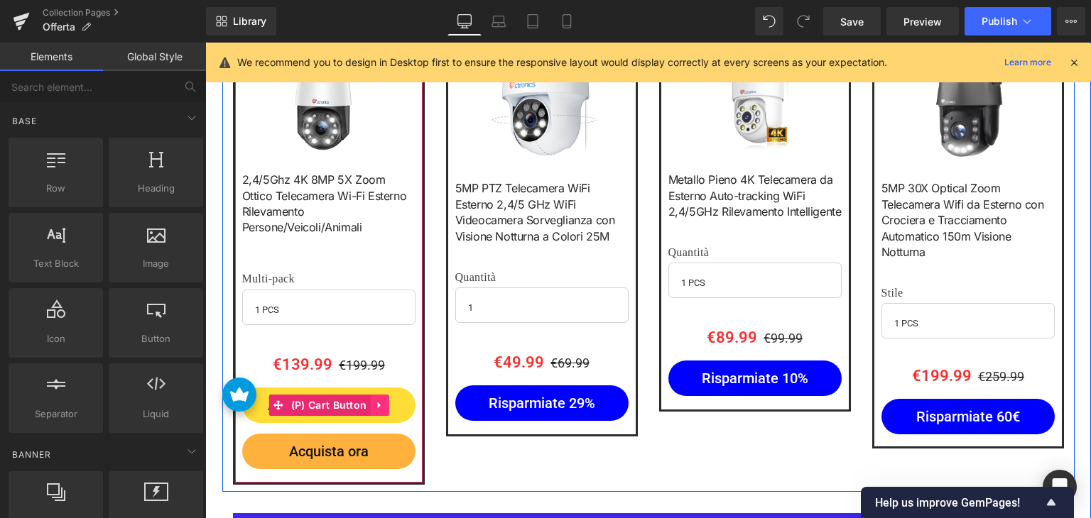
click at [377, 403] on icon at bounding box center [378, 406] width 3 height 6
click at [368, 403] on icon at bounding box center [370, 405] width 10 height 10
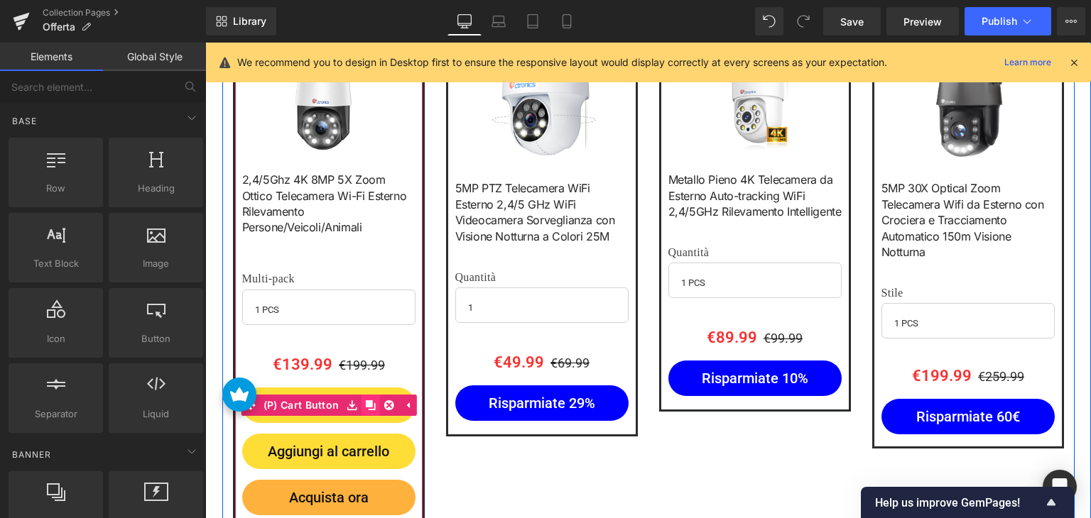
click at [368, 403] on icon at bounding box center [370, 405] width 10 height 10
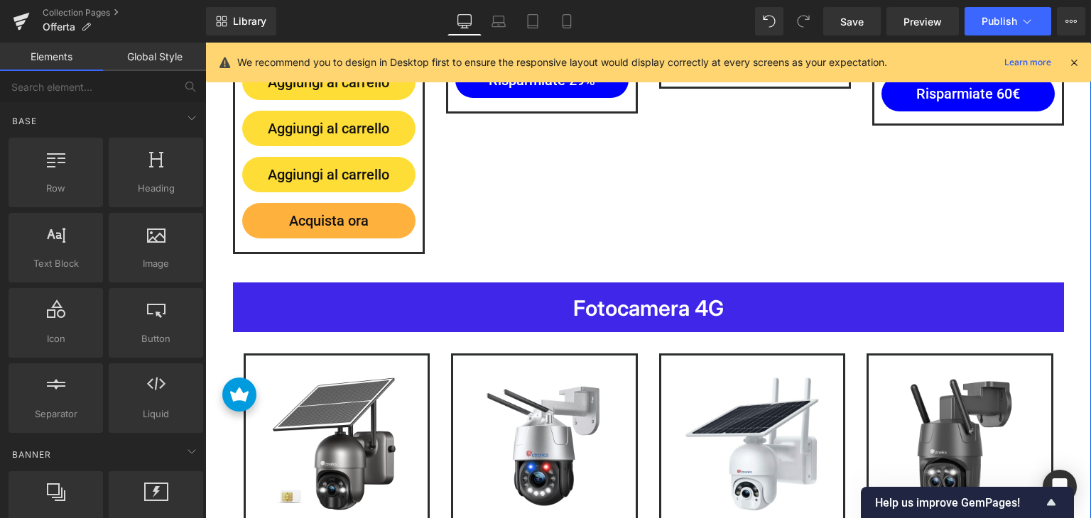
scroll to position [1482, 0]
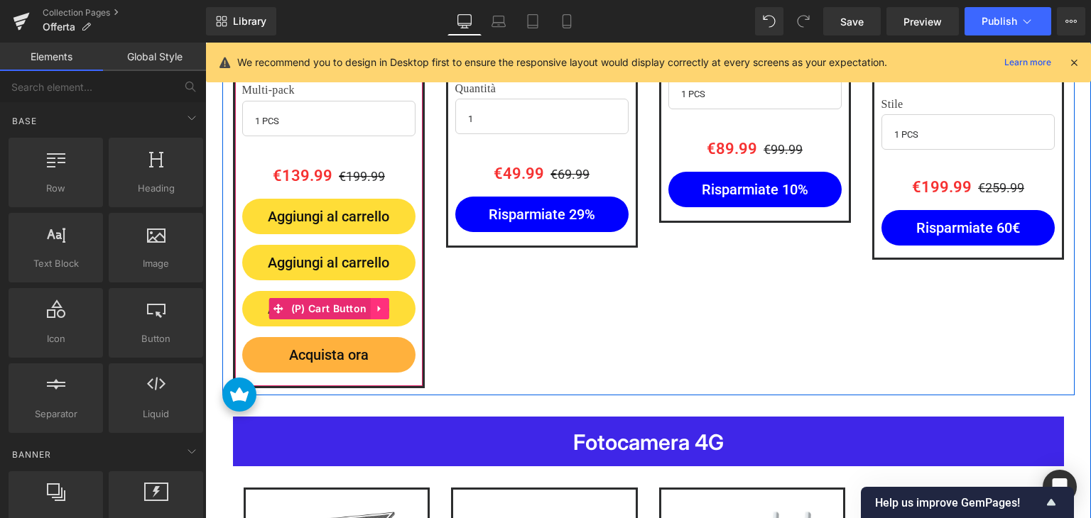
click at [377, 306] on icon at bounding box center [378, 309] width 3 height 6
click at [366, 307] on icon at bounding box center [370, 309] width 10 height 10
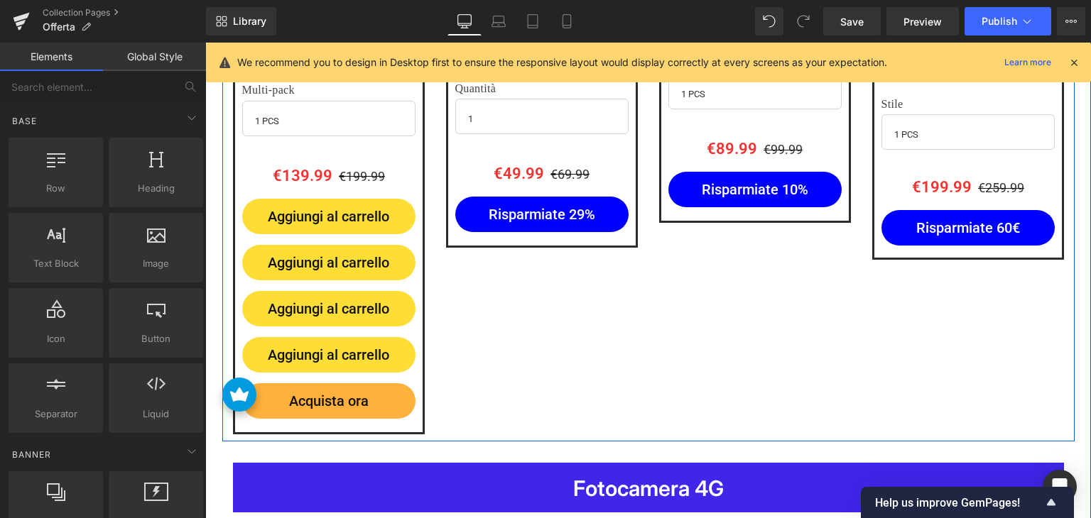
scroll to position [1340, 0]
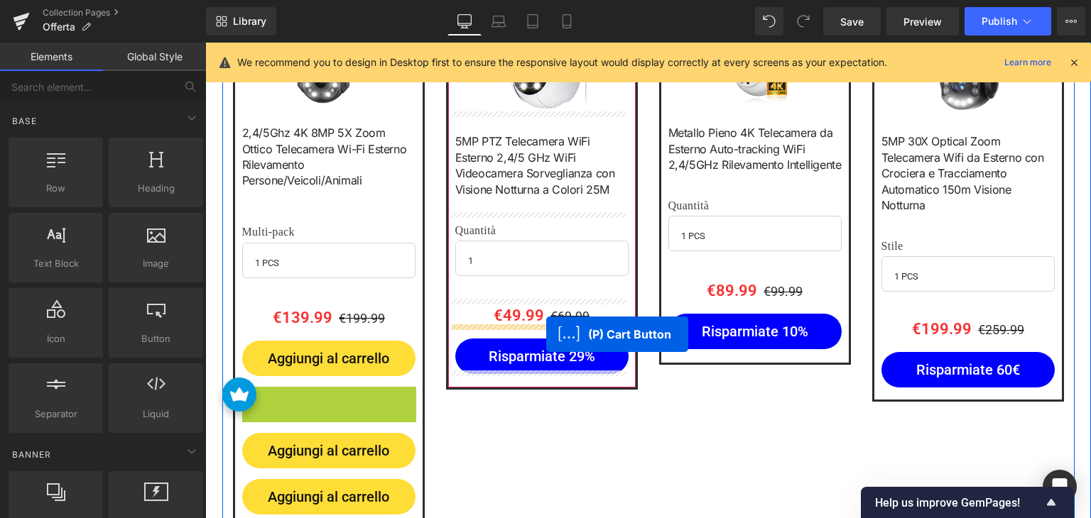
drag, startPoint x: 266, startPoint y: 401, endPoint x: 546, endPoint y: 334, distance: 287.6
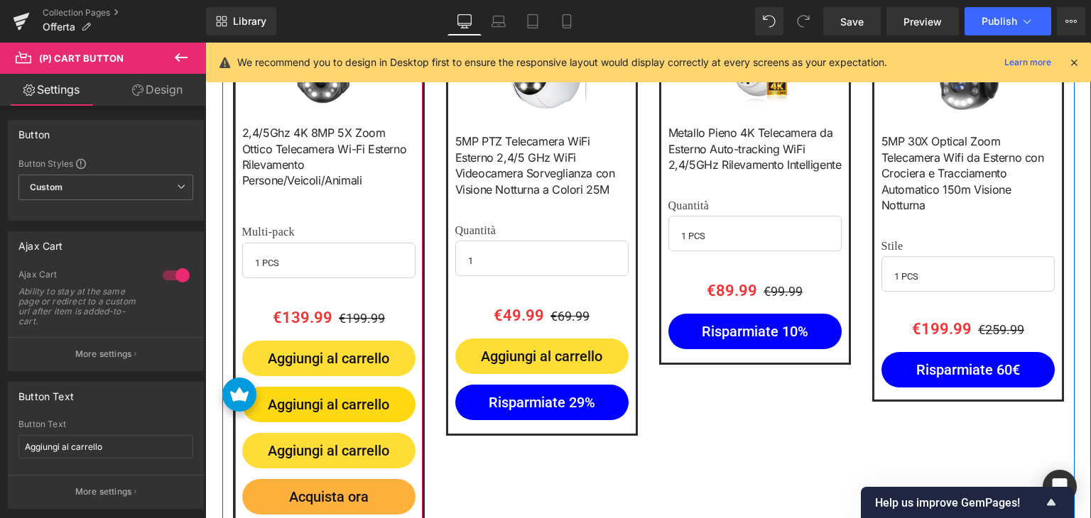
scroll to position [1411, 0]
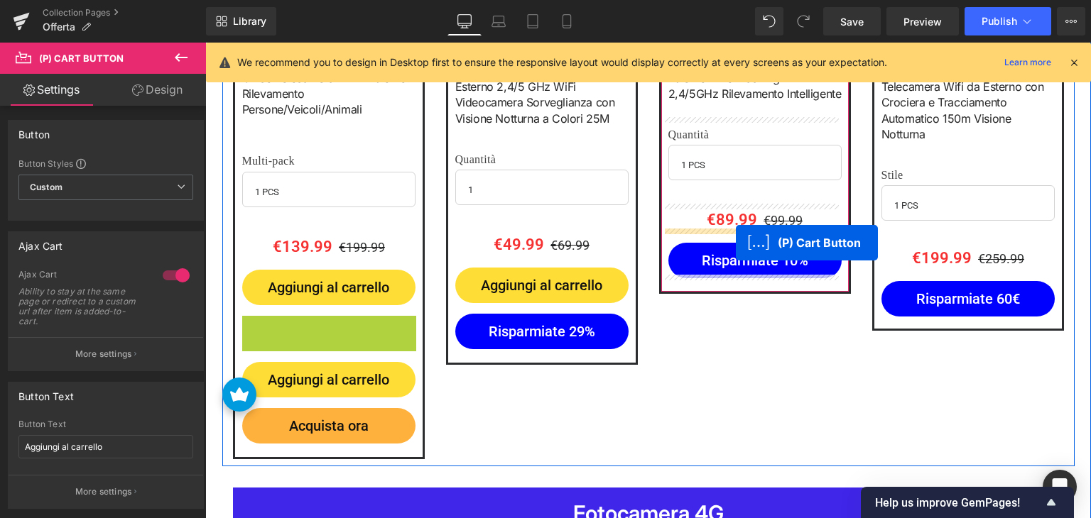
drag, startPoint x: 241, startPoint y: 331, endPoint x: 736, endPoint y: 243, distance: 501.9
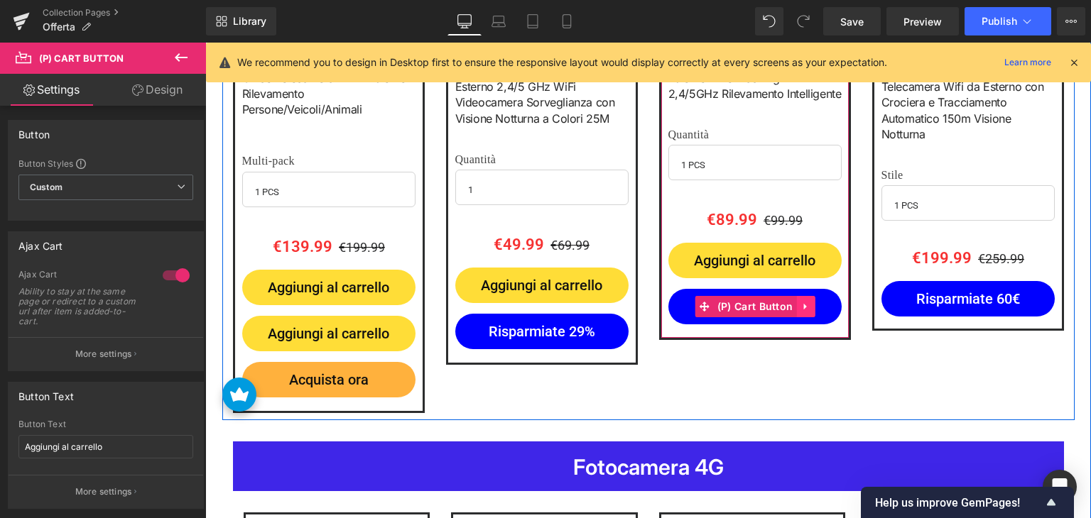
click at [803, 309] on link at bounding box center [805, 306] width 18 height 21
click at [799, 303] on link at bounding box center [796, 306] width 18 height 21
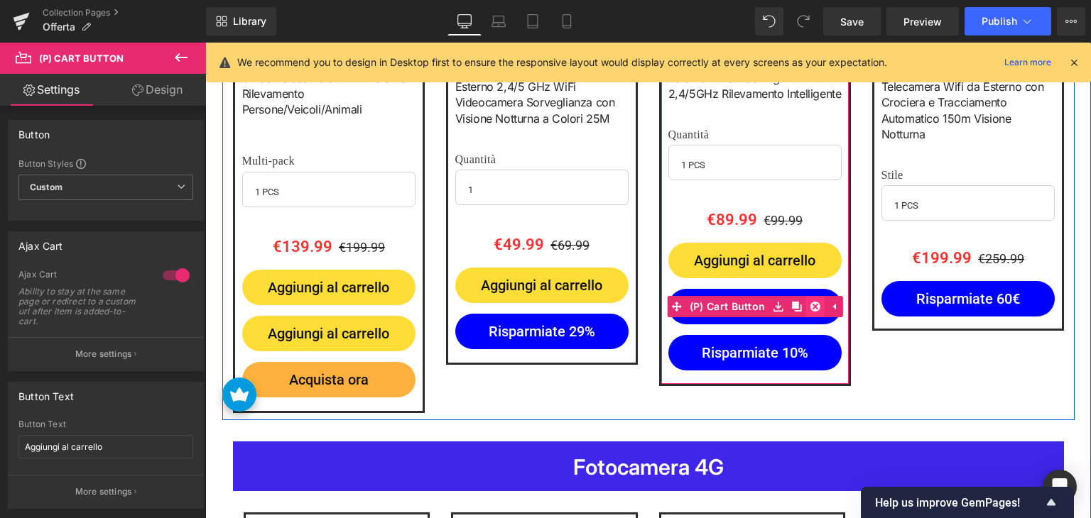
click at [809, 303] on icon at bounding box center [814, 307] width 10 height 11
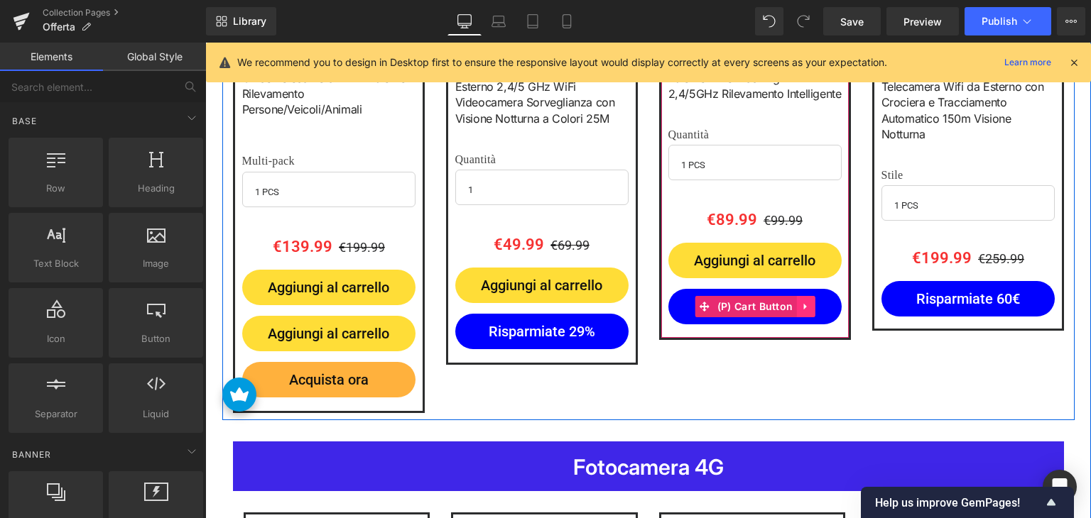
click at [803, 304] on icon at bounding box center [804, 307] width 3 height 6
click at [809, 302] on icon at bounding box center [814, 307] width 10 height 10
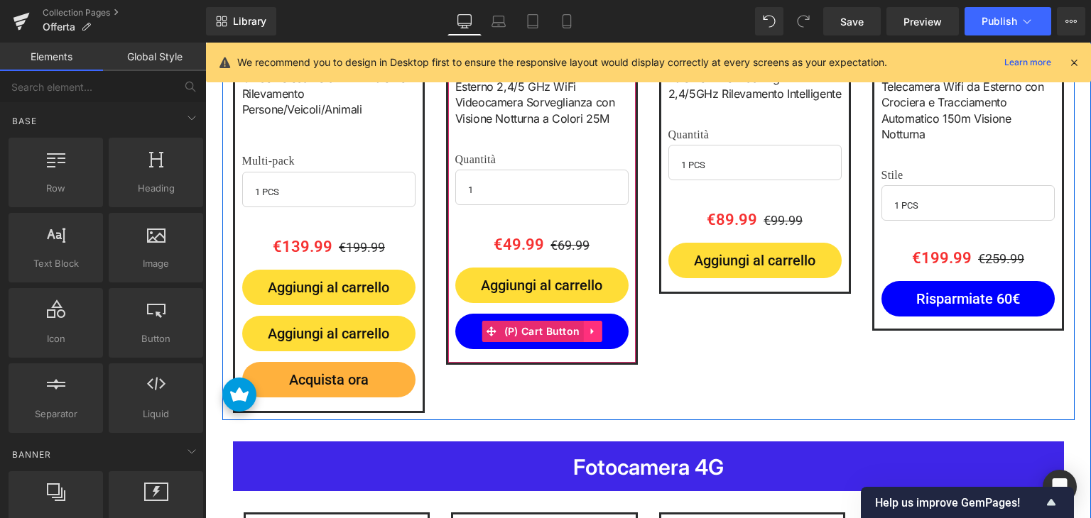
click at [590, 329] on icon at bounding box center [591, 332] width 3 height 6
click at [598, 327] on icon at bounding box center [601, 332] width 10 height 11
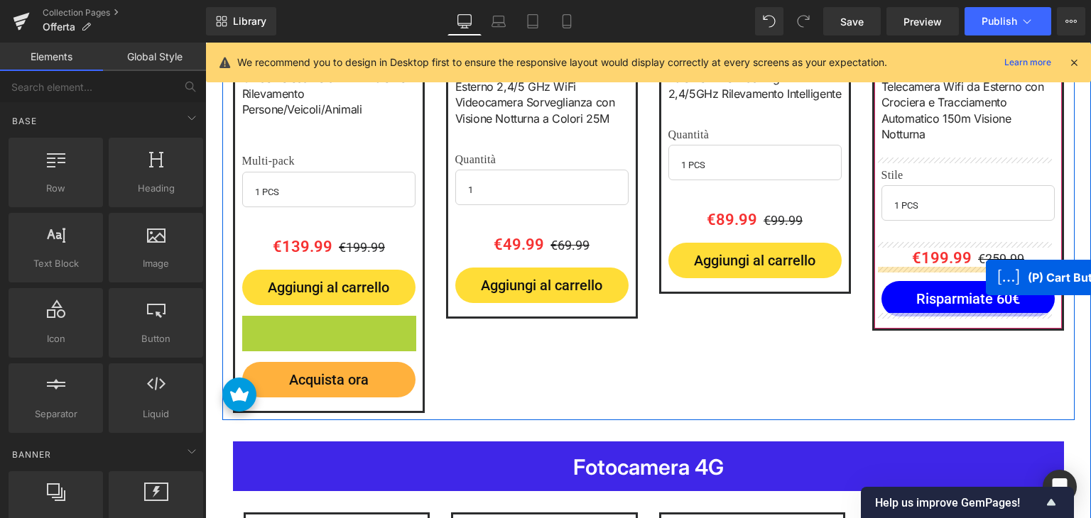
drag, startPoint x: 267, startPoint y: 332, endPoint x: 985, endPoint y: 278, distance: 720.5
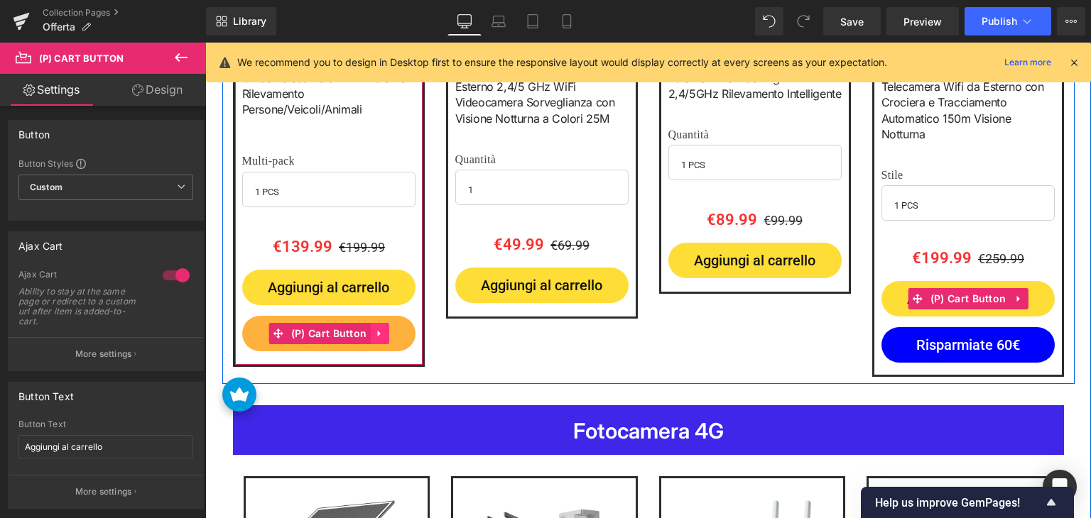
click at [371, 336] on link at bounding box center [379, 333] width 18 height 21
click at [366, 333] on icon at bounding box center [370, 334] width 10 height 10
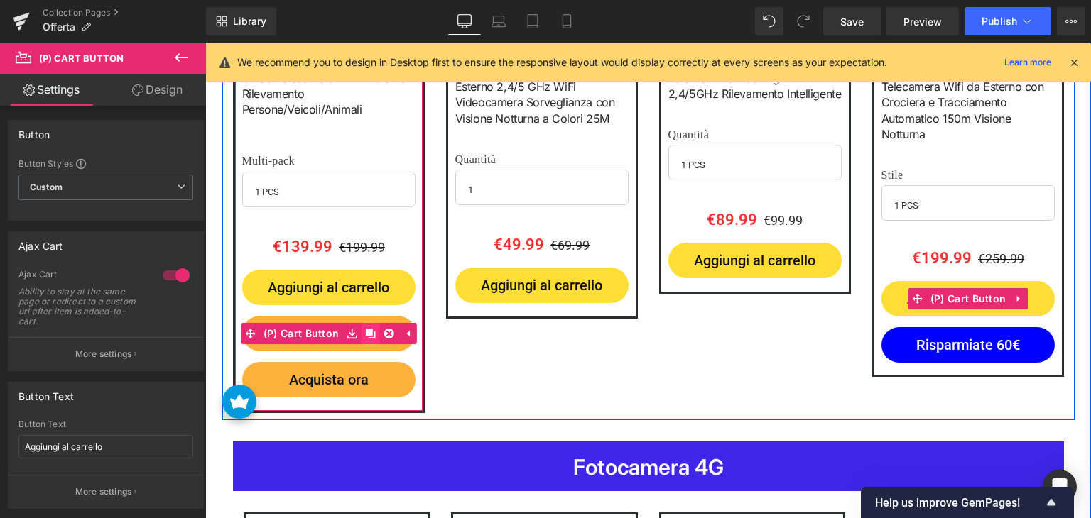
click at [366, 333] on icon at bounding box center [370, 334] width 10 height 10
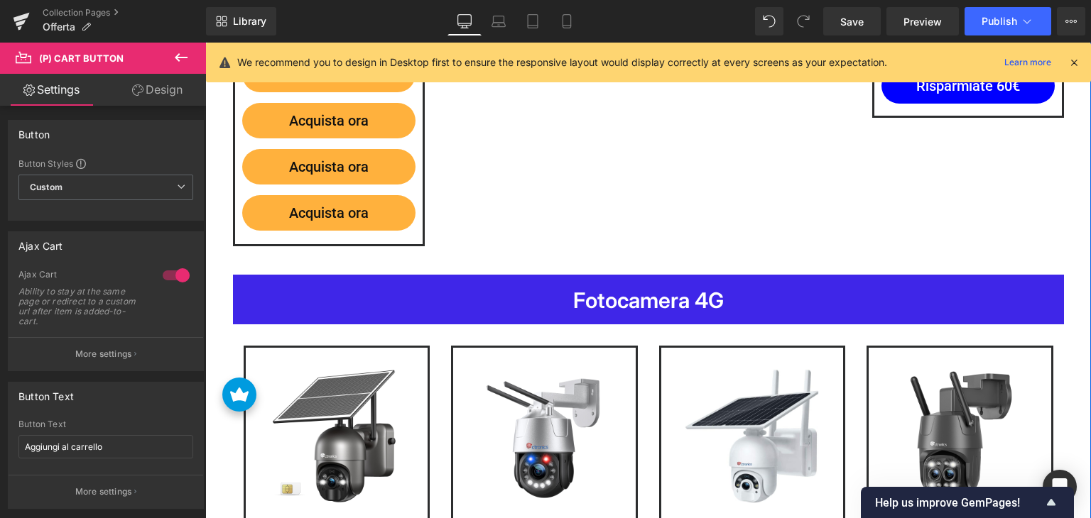
scroll to position [1458, 0]
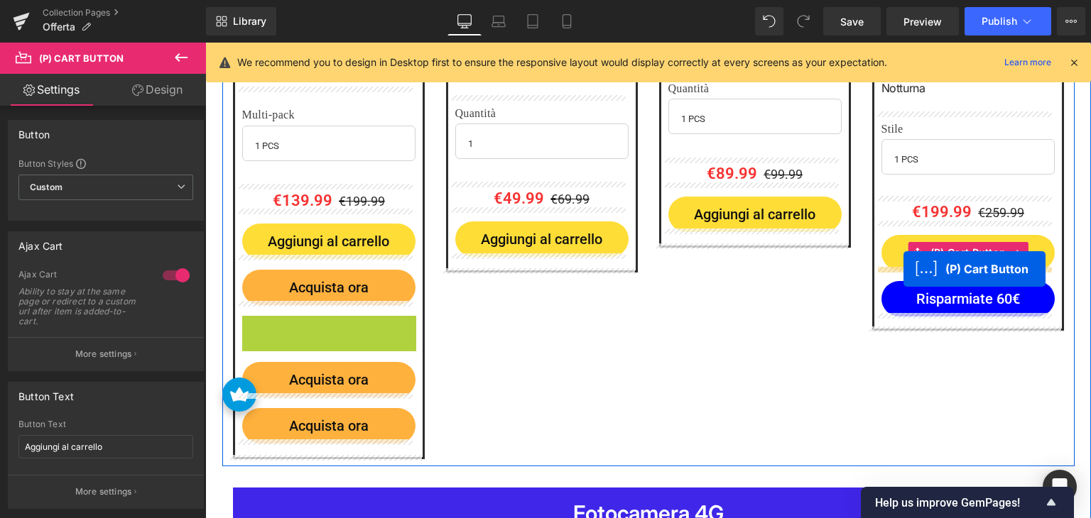
drag, startPoint x: 274, startPoint y: 329, endPoint x: 903, endPoint y: 270, distance: 631.9
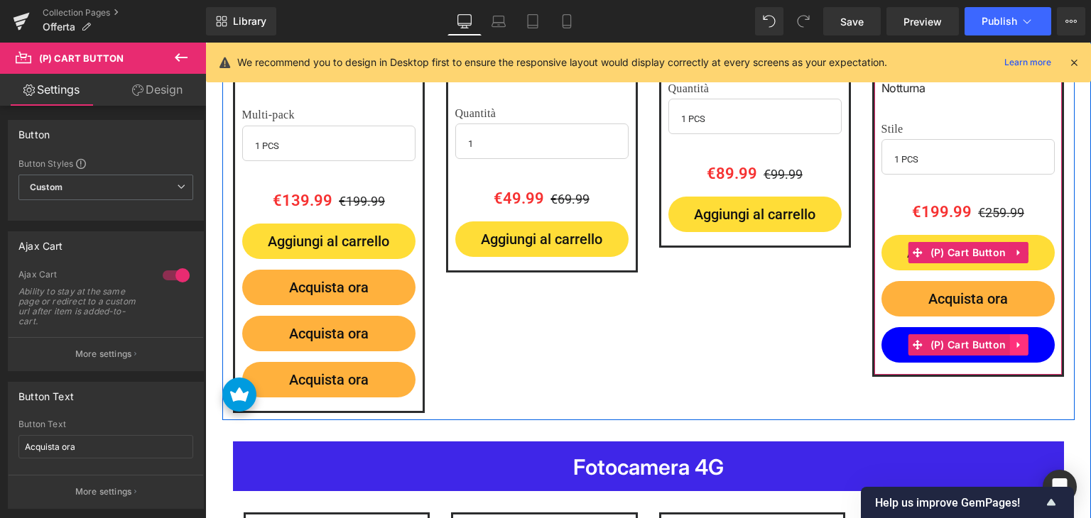
click at [1016, 344] on icon at bounding box center [1017, 345] width 3 height 6
click at [1022, 341] on icon at bounding box center [1027, 345] width 10 height 10
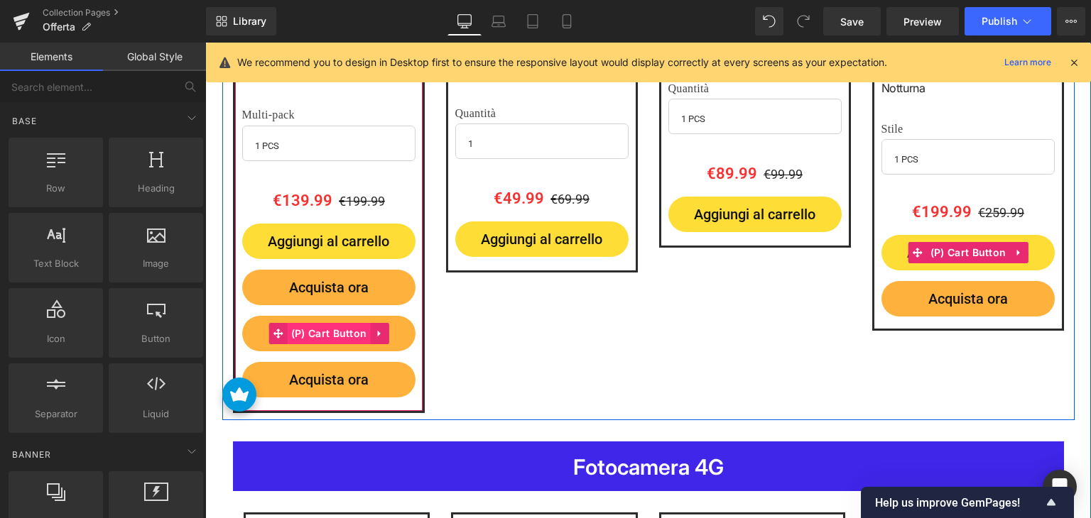
scroll to position [1458, 0]
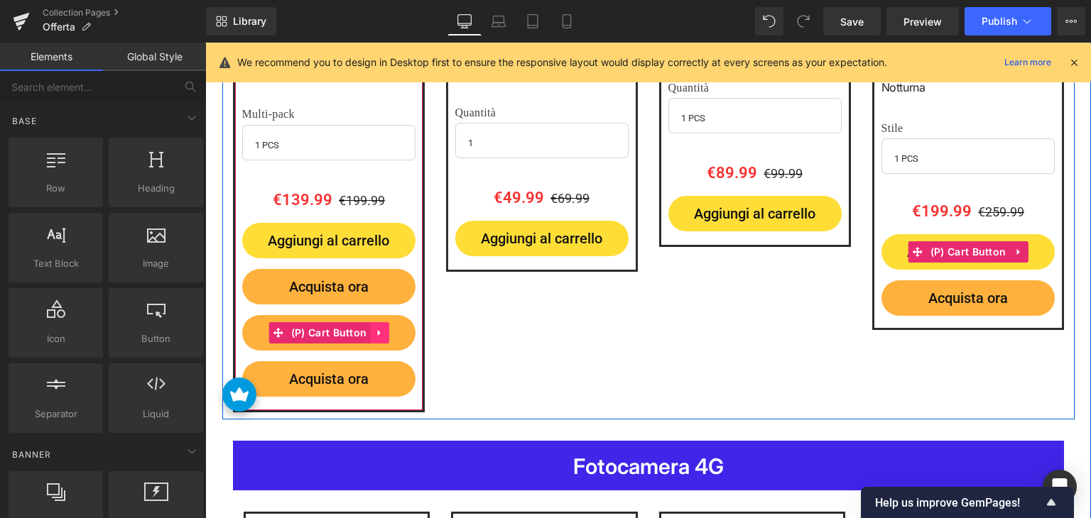
click at [374, 329] on icon at bounding box center [379, 332] width 10 height 11
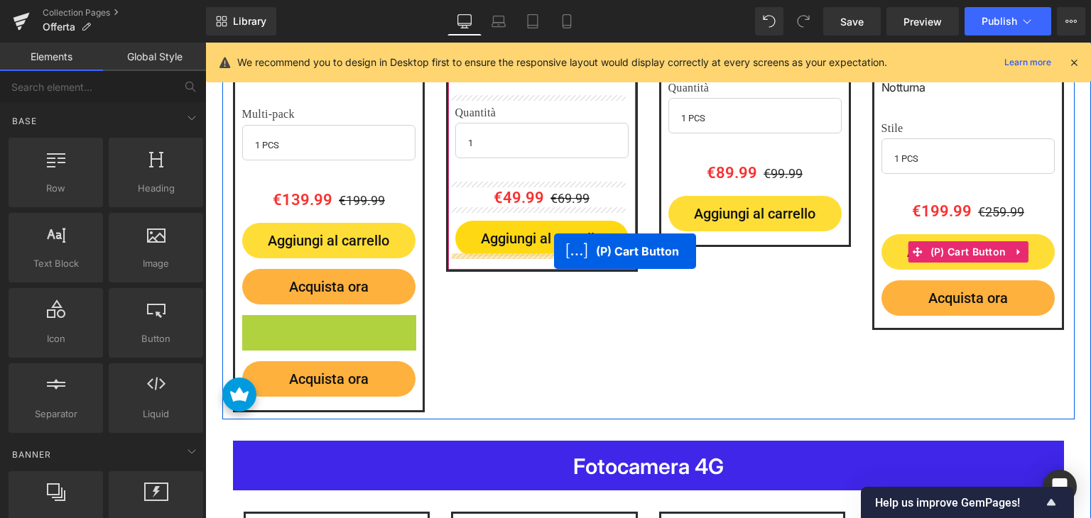
drag, startPoint x: 239, startPoint y: 329, endPoint x: 554, endPoint y: 251, distance: 324.6
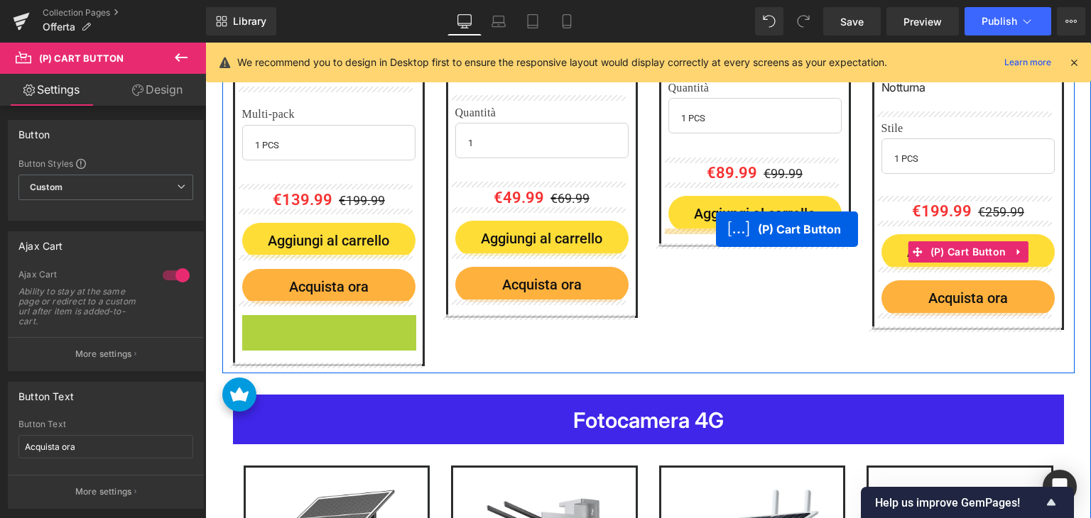
drag, startPoint x: 275, startPoint y: 330, endPoint x: 716, endPoint y: 229, distance: 451.6
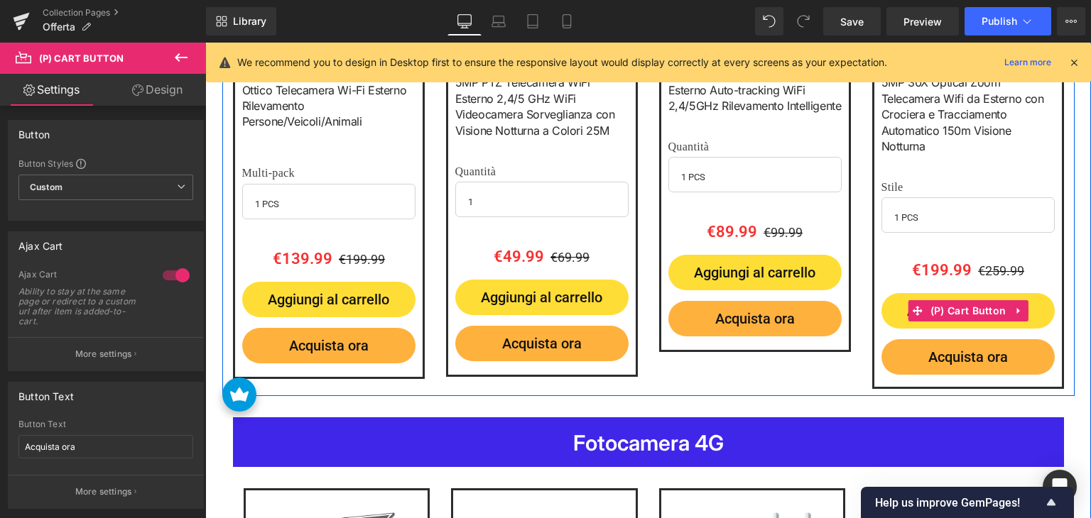
scroll to position [1387, 0]
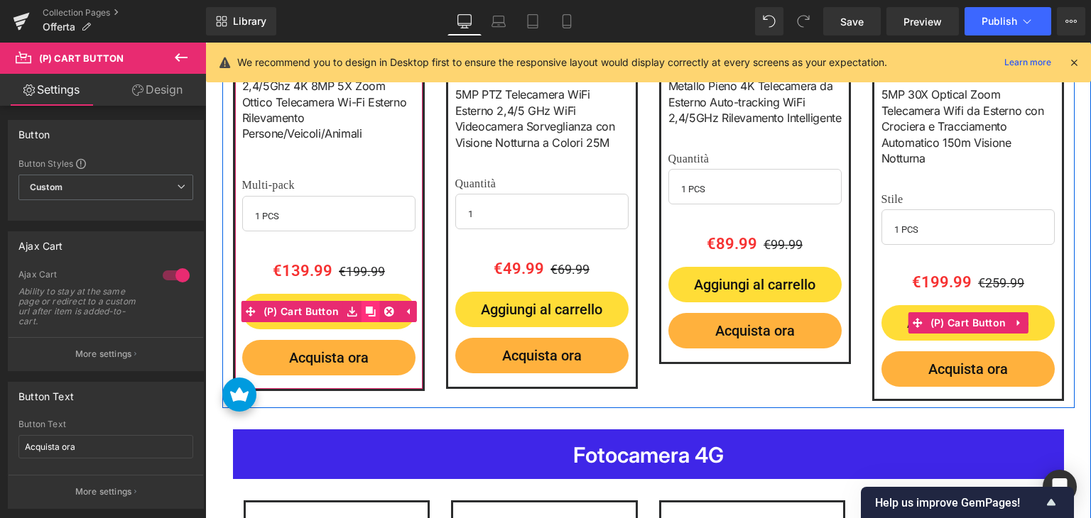
click at [366, 309] on icon at bounding box center [370, 312] width 10 height 10
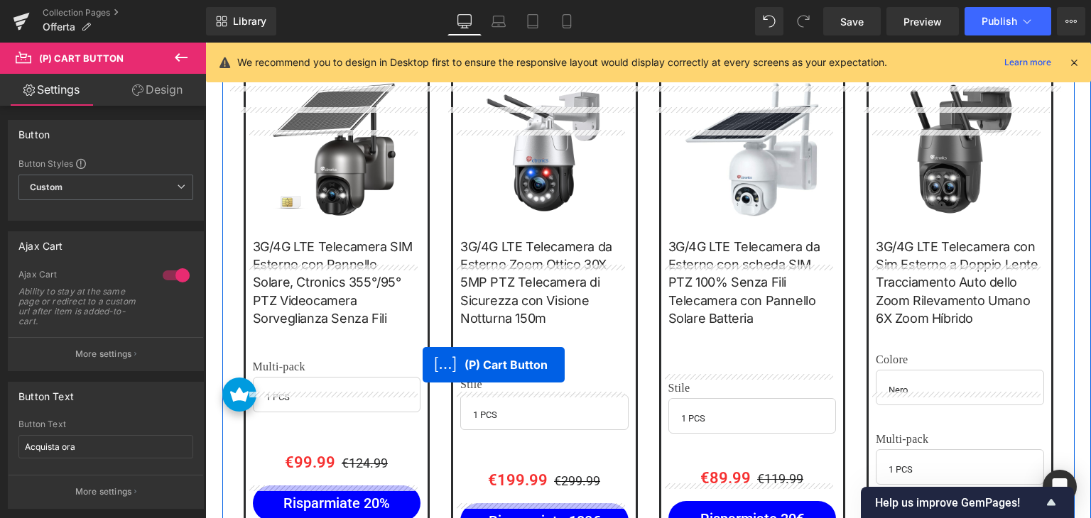
scroll to position [1955, 0]
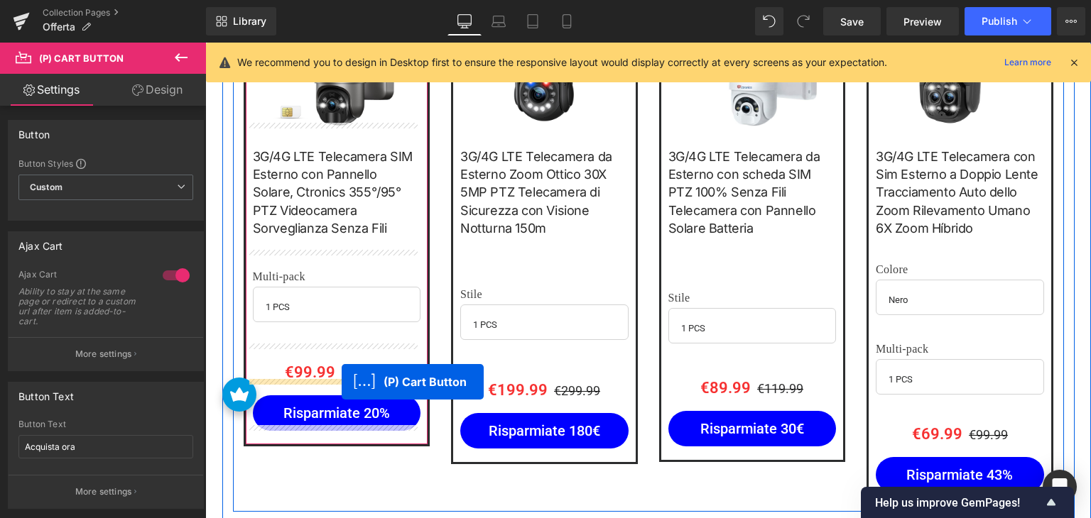
drag, startPoint x: 271, startPoint y: 354, endPoint x: 341, endPoint y: 383, distance: 76.4
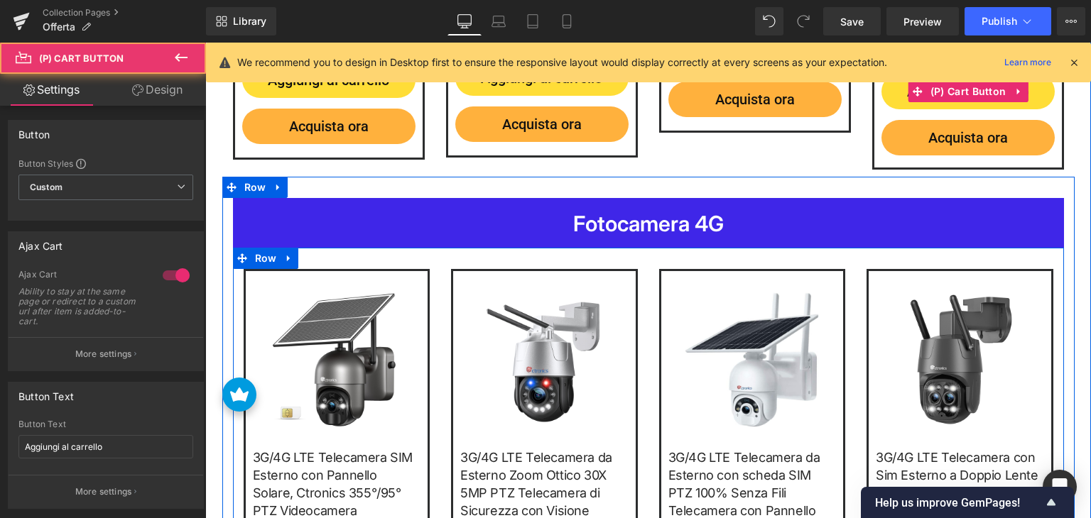
scroll to position [1565, 0]
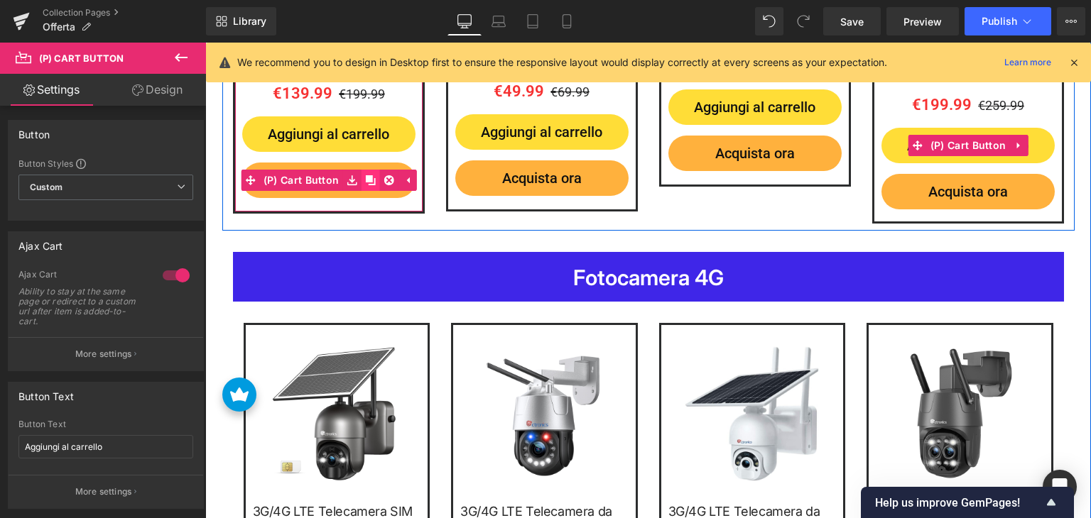
click at [366, 180] on icon at bounding box center [370, 180] width 10 height 10
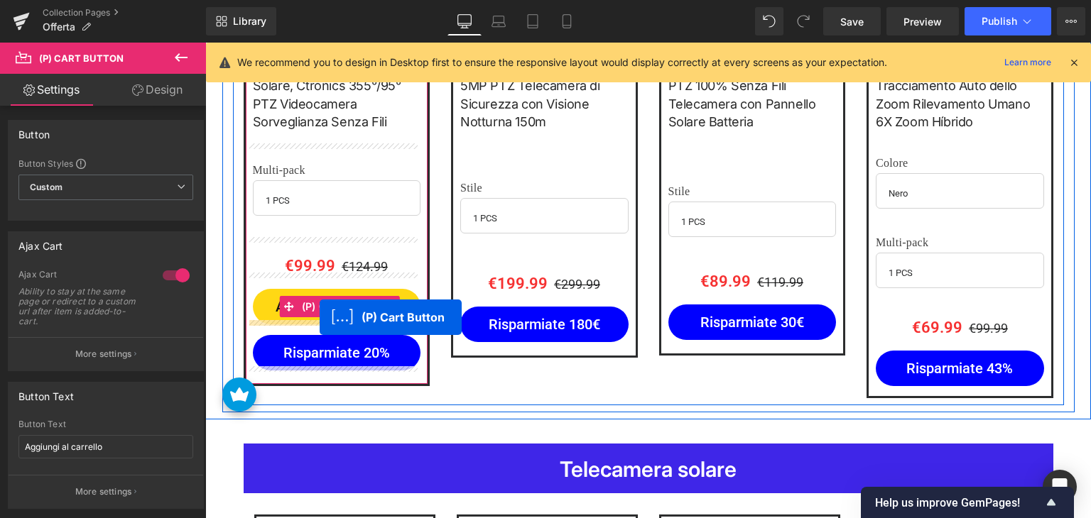
drag, startPoint x: 269, startPoint y: 220, endPoint x: 319, endPoint y: 317, distance: 109.6
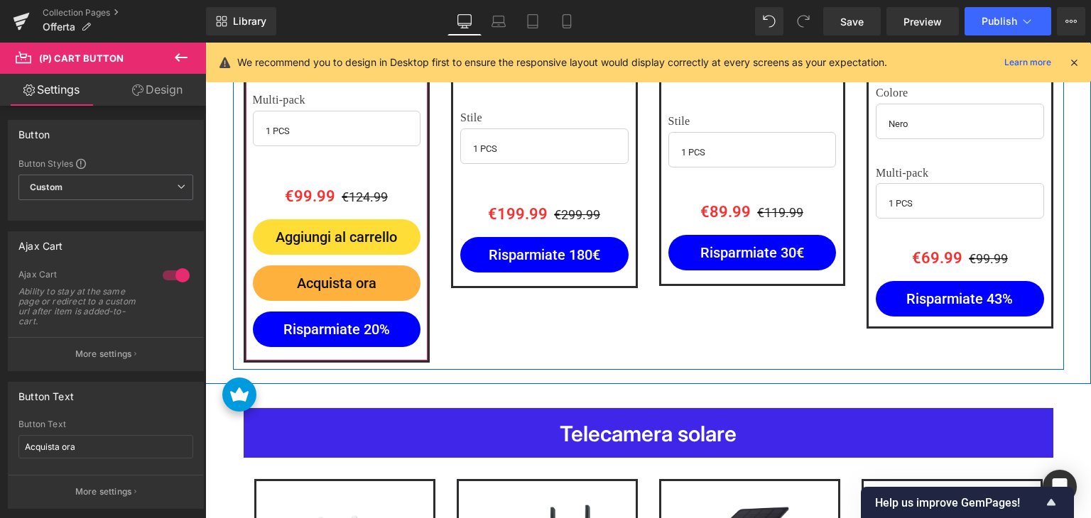
scroll to position [2097, 0]
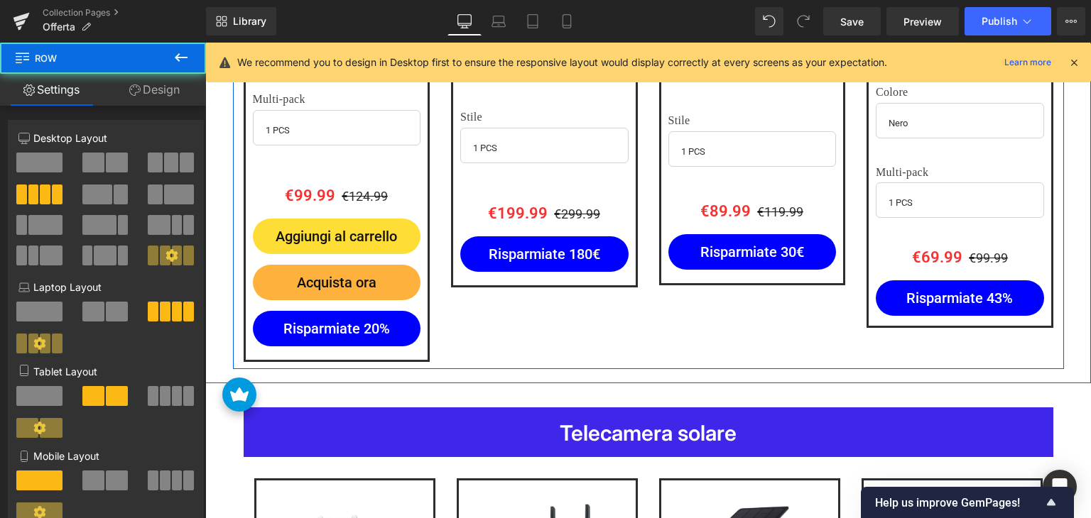
click at [454, 319] on div "Sale Off (P) Image 3G/4G LTE Telecamera SIM Esterno con Pannello Solare, Ctroni…" at bounding box center [648, 69] width 831 height 599
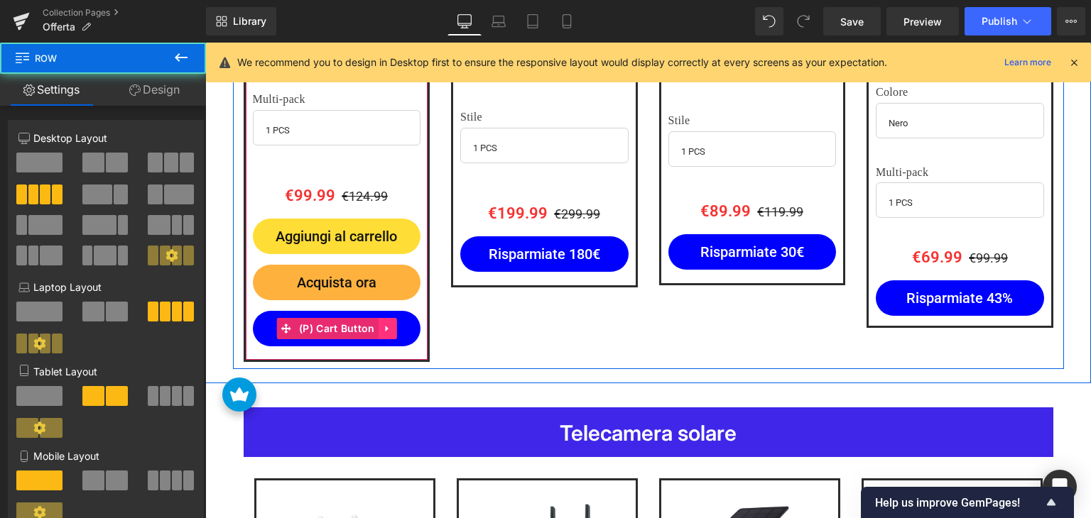
click at [383, 323] on icon at bounding box center [388, 328] width 10 height 11
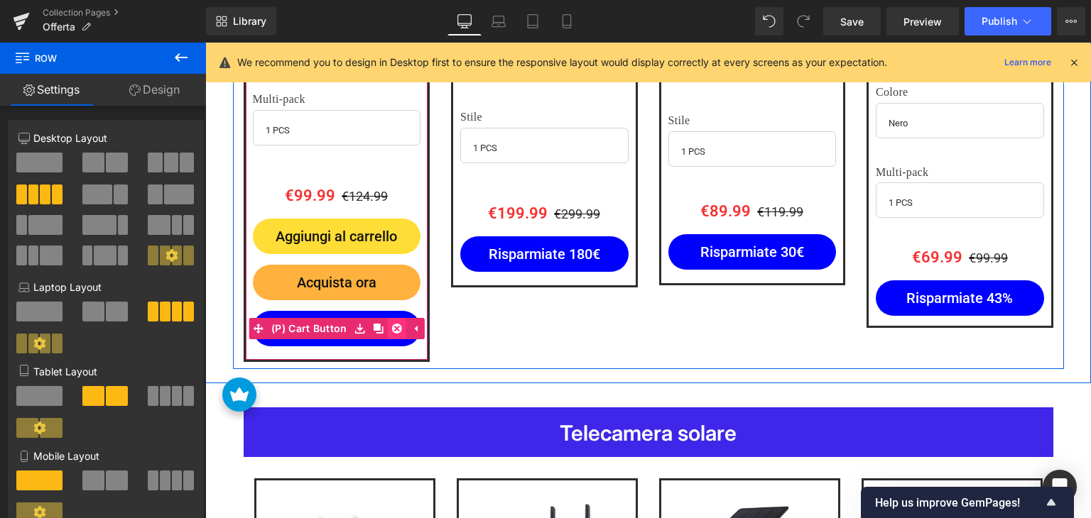
click at [392, 324] on icon at bounding box center [397, 329] width 10 height 10
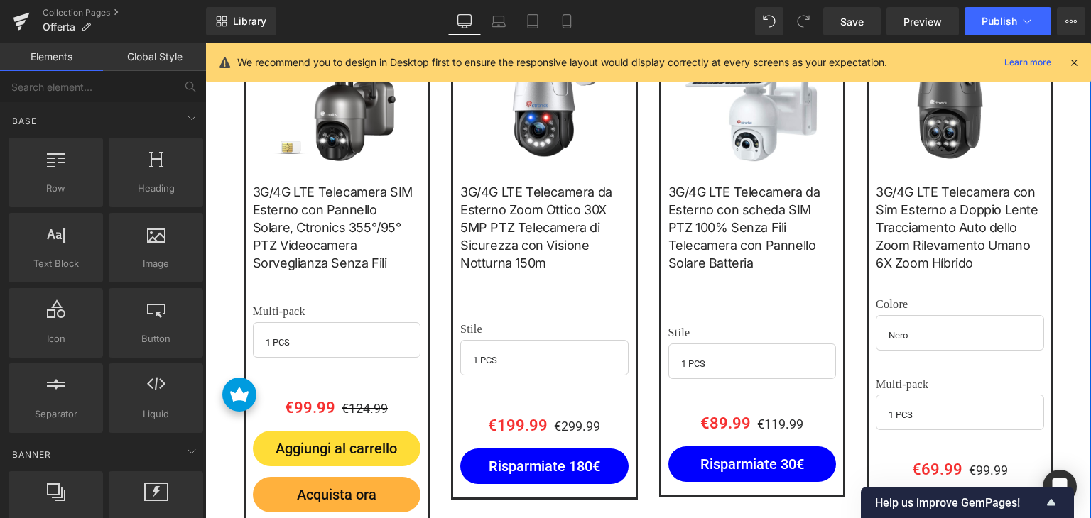
scroll to position [2097, 0]
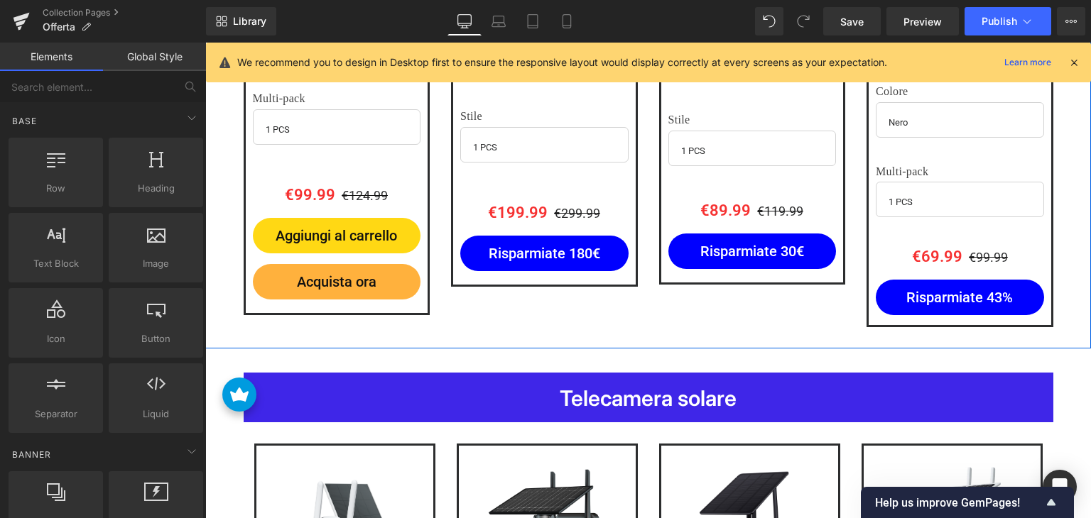
click at [316, 228] on div "Aggiungi al carrello (P) Cart Button" at bounding box center [337, 235] width 168 height 35
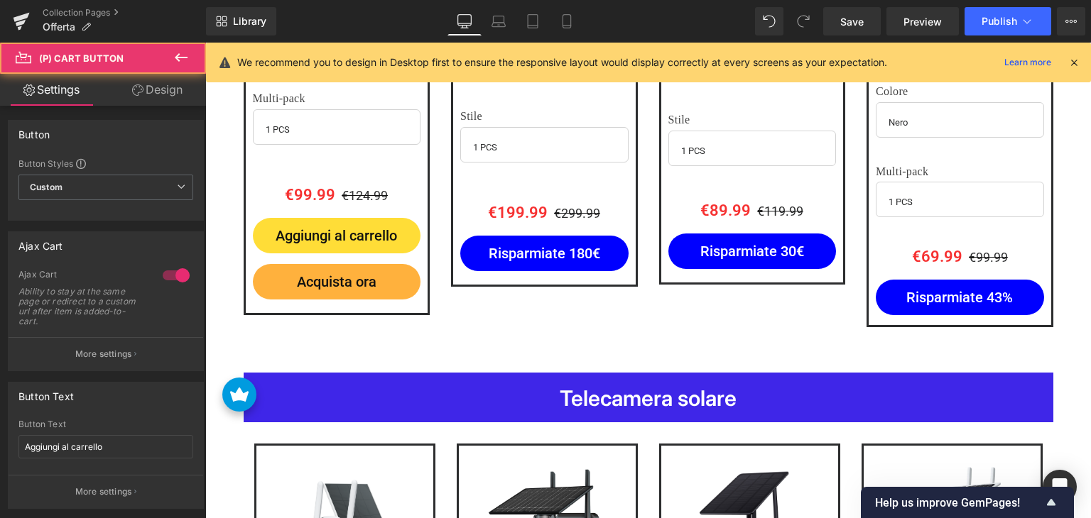
drag, startPoint x: 156, startPoint y: 88, endPoint x: 101, endPoint y: 161, distance: 91.7
click at [156, 88] on link "Design" at bounding box center [157, 90] width 103 height 32
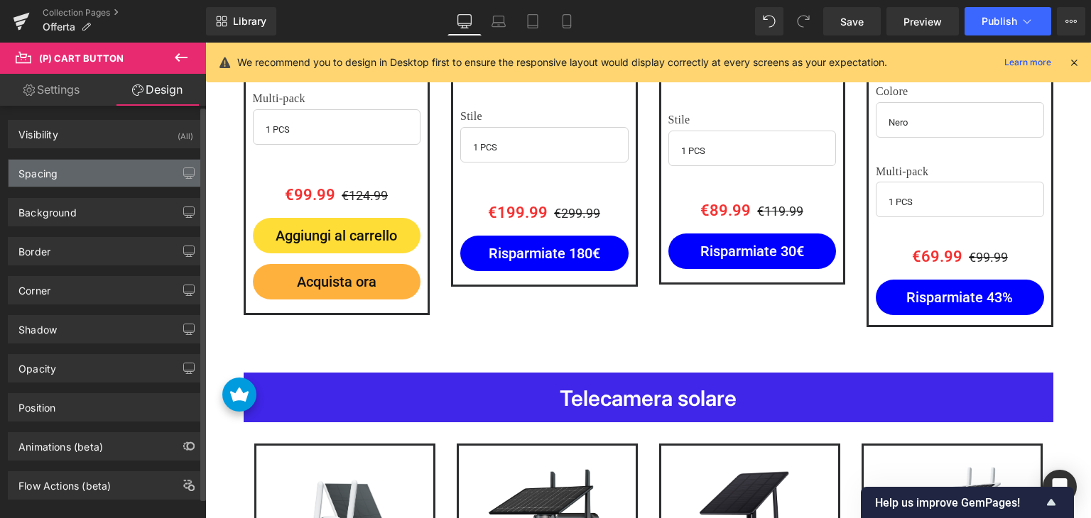
click at [96, 167] on div "Spacing" at bounding box center [106, 173] width 195 height 27
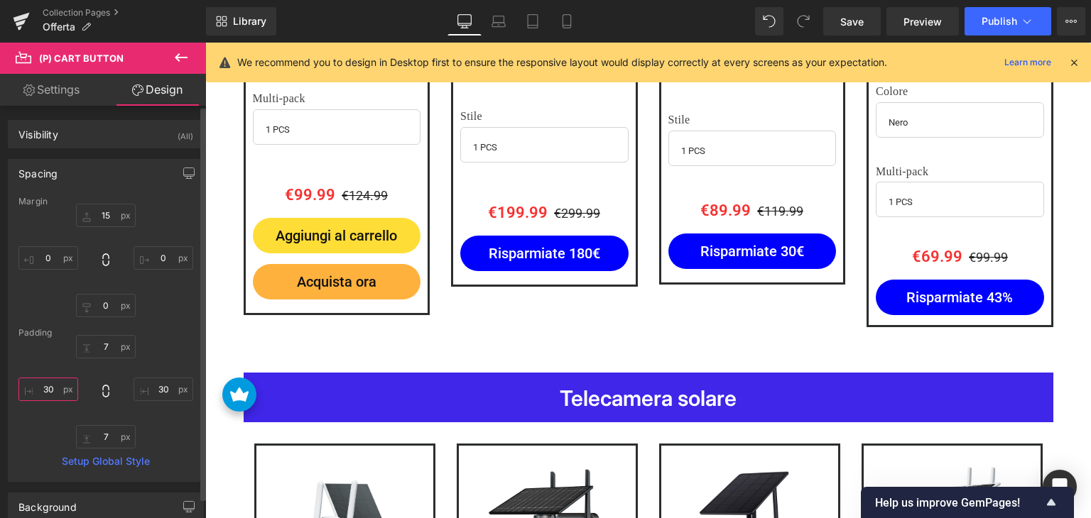
click at [55, 397] on input "30" at bounding box center [48, 389] width 60 height 23
type input "1"
click at [156, 393] on input "30" at bounding box center [163, 389] width 60 height 23
type input "1"
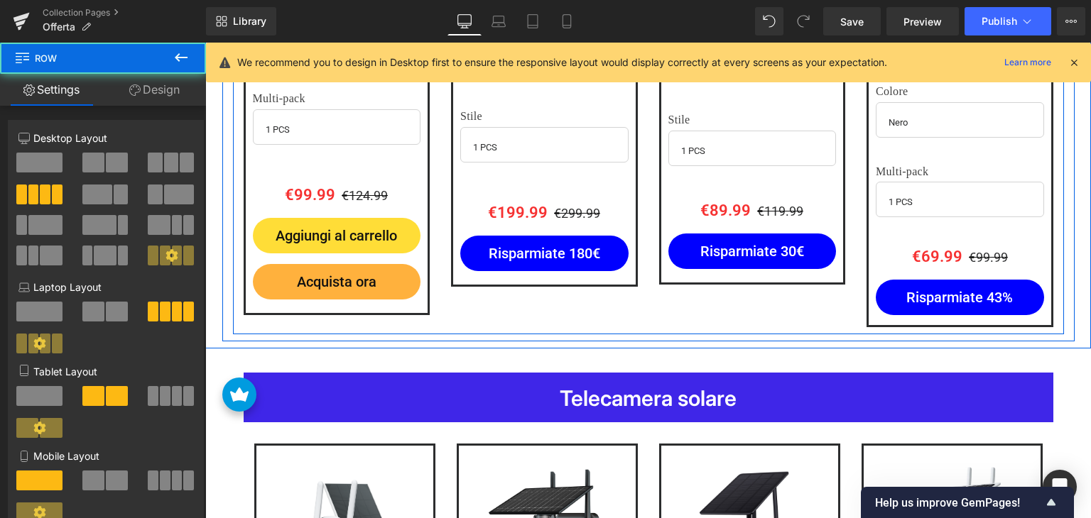
click at [469, 293] on div "Sale Off (P) Image 3G/4G LTE Telecamera SIM Esterno con Pannello Solare, Ctroni…" at bounding box center [648, 51] width 831 height 565
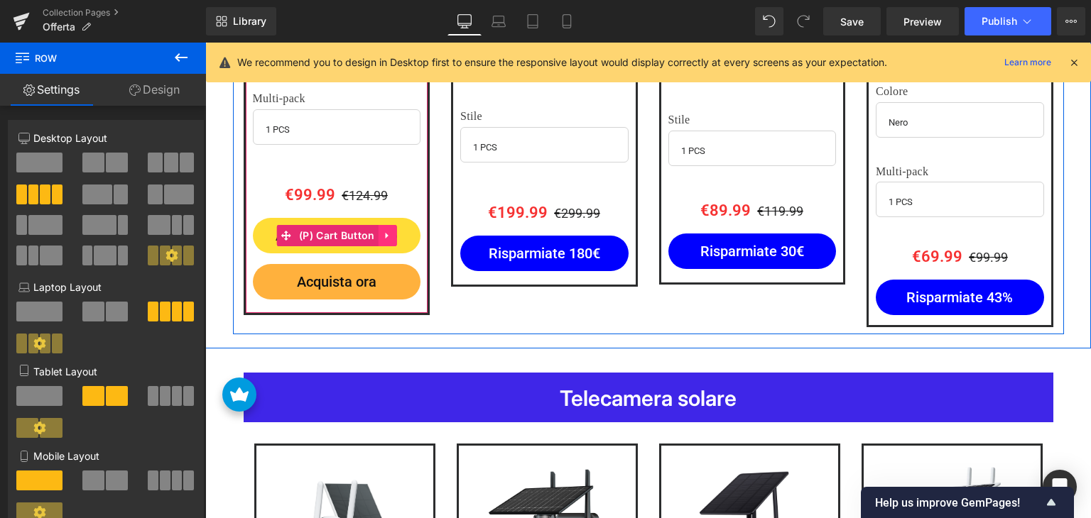
click at [383, 230] on icon at bounding box center [388, 235] width 10 height 11
click at [373, 231] on icon at bounding box center [378, 236] width 10 height 10
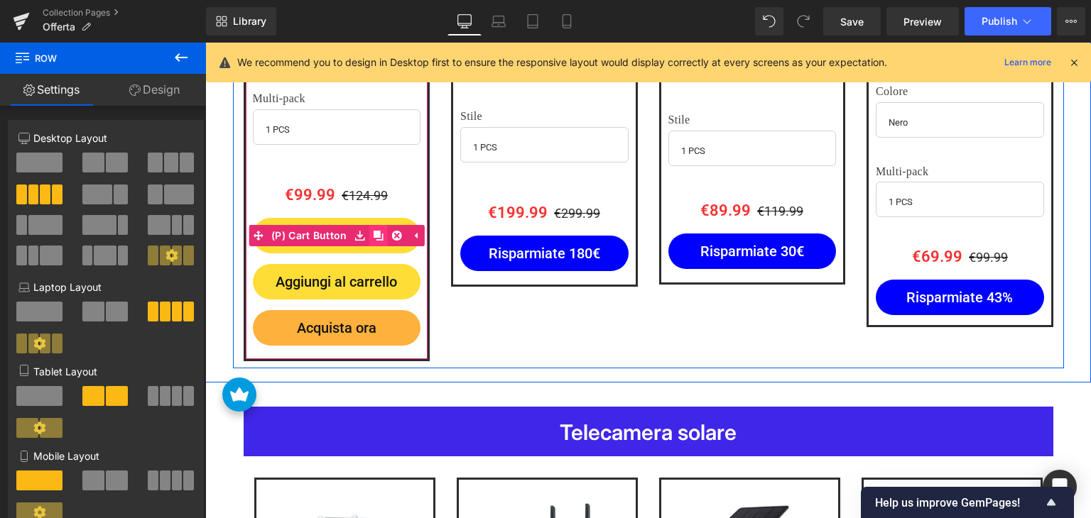
click at [373, 231] on icon at bounding box center [378, 236] width 10 height 10
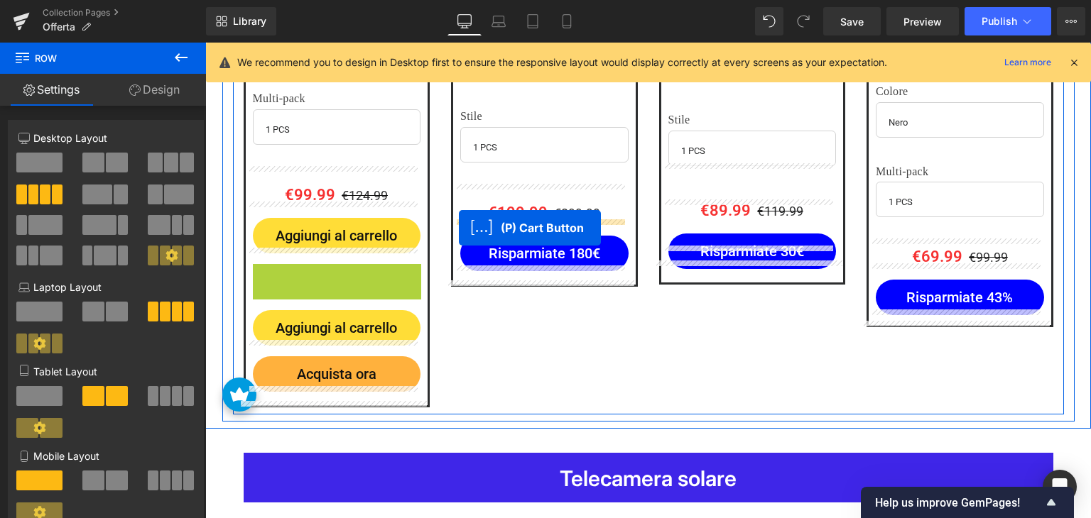
drag, startPoint x: 278, startPoint y: 273, endPoint x: 459, endPoint y: 228, distance: 186.7
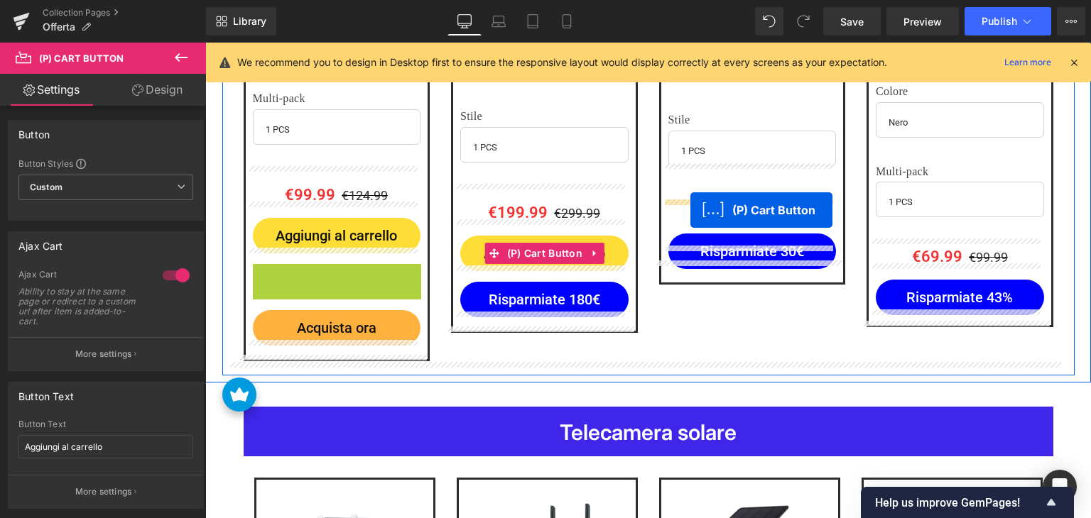
drag, startPoint x: 284, startPoint y: 276, endPoint x: 690, endPoint y: 210, distance: 411.4
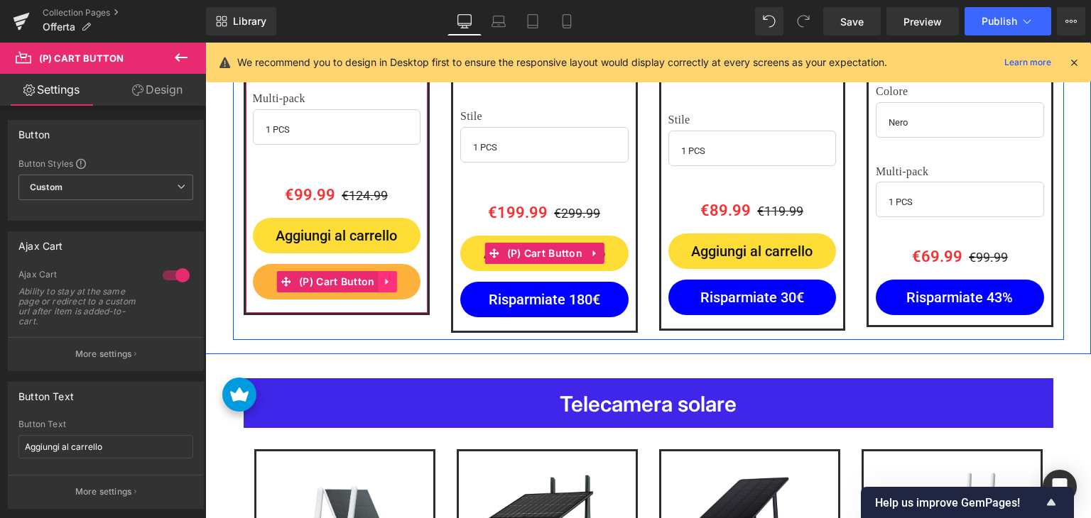
click at [383, 276] on icon at bounding box center [388, 281] width 10 height 11
click at [373, 279] on icon at bounding box center [378, 281] width 10 height 11
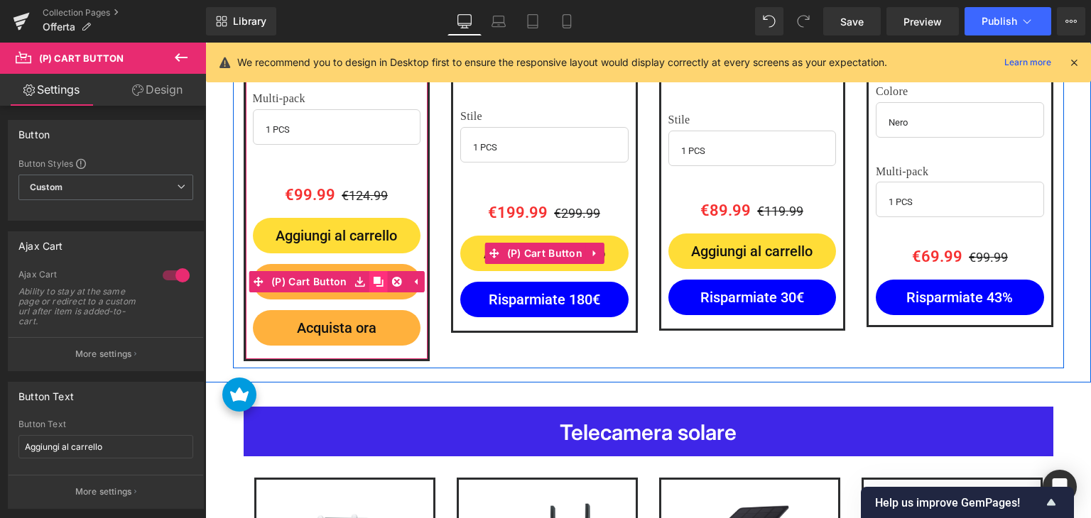
click at [373, 279] on icon at bounding box center [378, 281] width 10 height 11
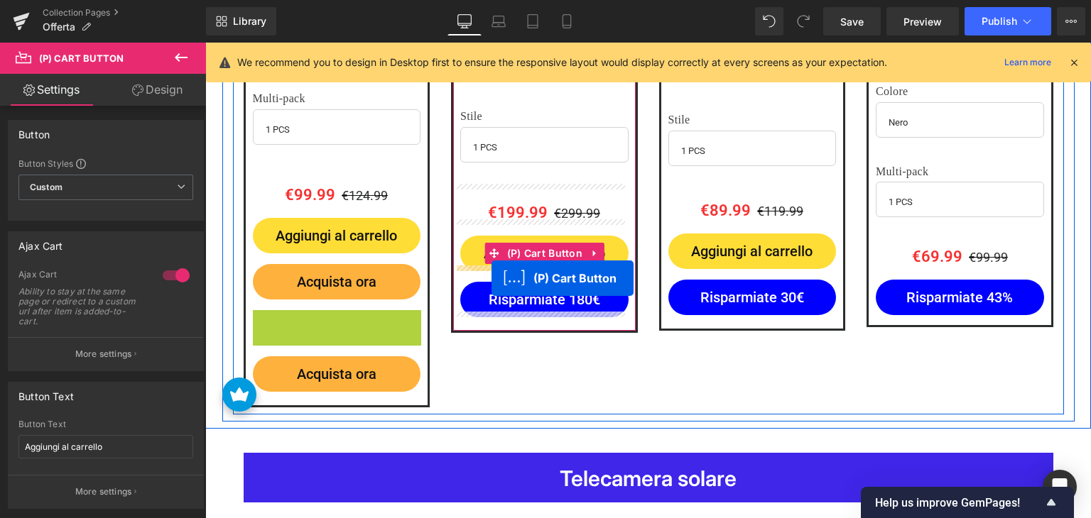
drag, startPoint x: 281, startPoint y: 324, endPoint x: 491, endPoint y: 278, distance: 215.2
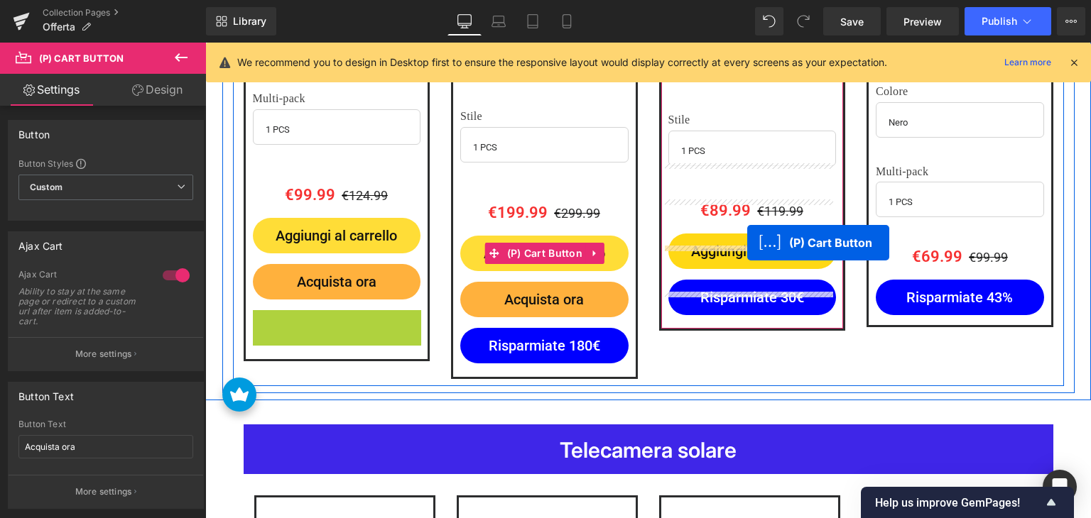
drag, startPoint x: 280, startPoint y: 325, endPoint x: 746, endPoint y: 244, distance: 472.7
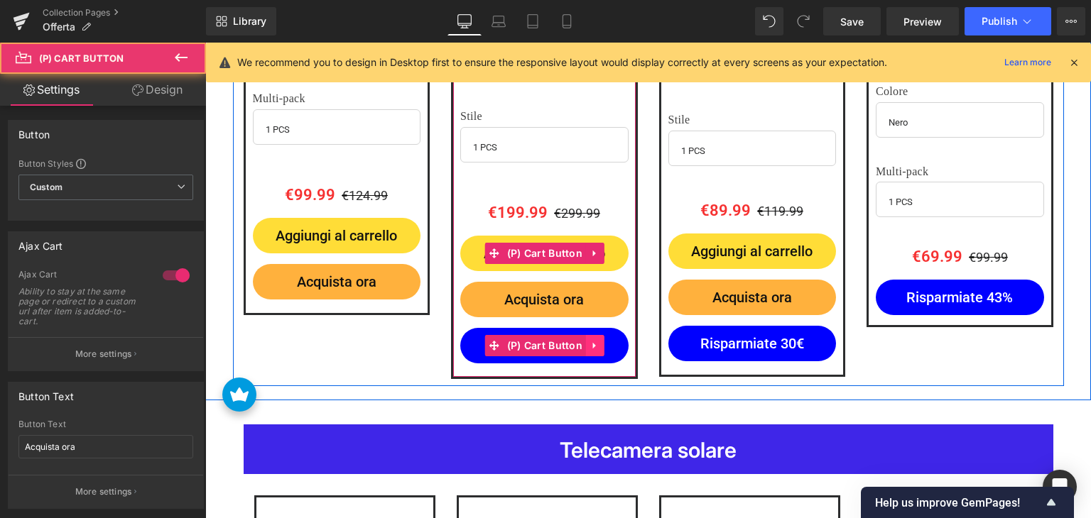
click at [591, 340] on icon at bounding box center [595, 345] width 10 height 11
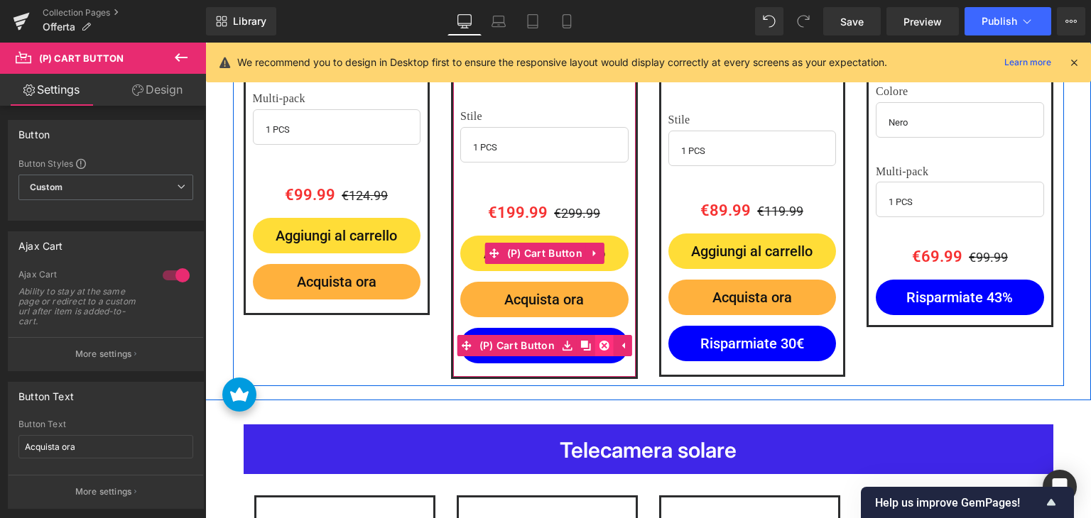
click at [599, 341] on icon at bounding box center [604, 346] width 10 height 10
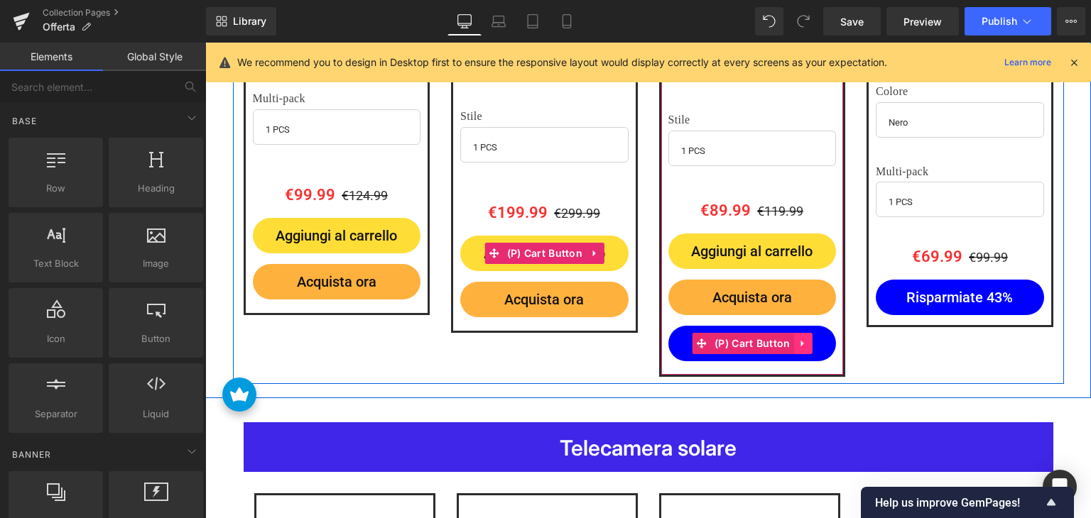
click at [798, 338] on icon at bounding box center [803, 343] width 10 height 11
click at [807, 339] on icon at bounding box center [812, 344] width 10 height 10
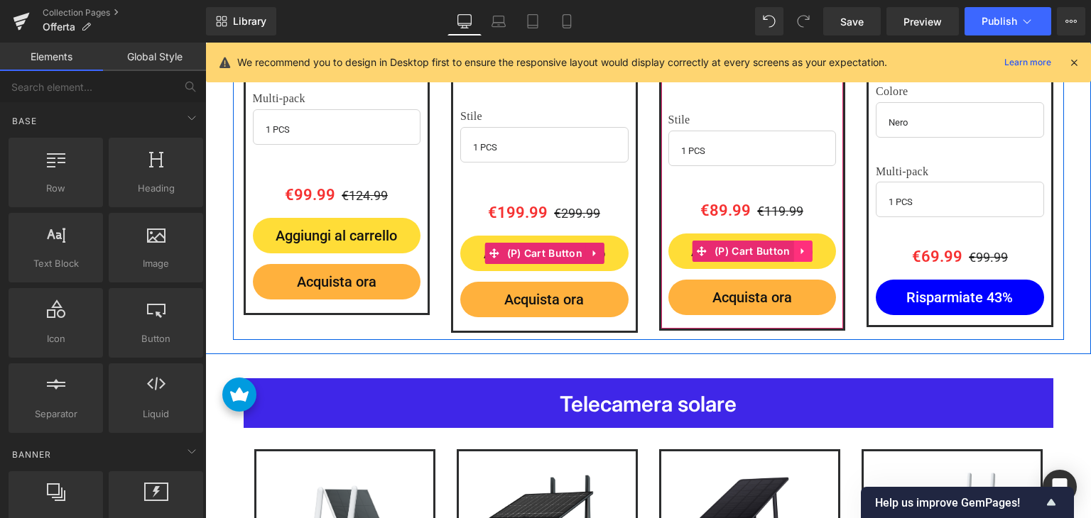
click at [801, 246] on icon at bounding box center [803, 251] width 10 height 11
click at [792, 246] on icon at bounding box center [794, 251] width 10 height 10
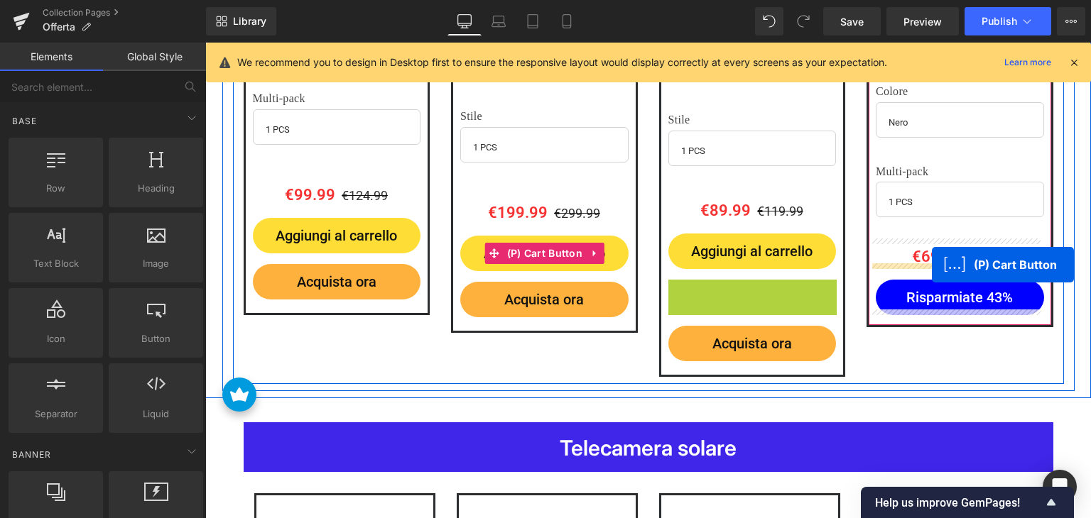
drag, startPoint x: 693, startPoint y: 275, endPoint x: 931, endPoint y: 265, distance: 238.8
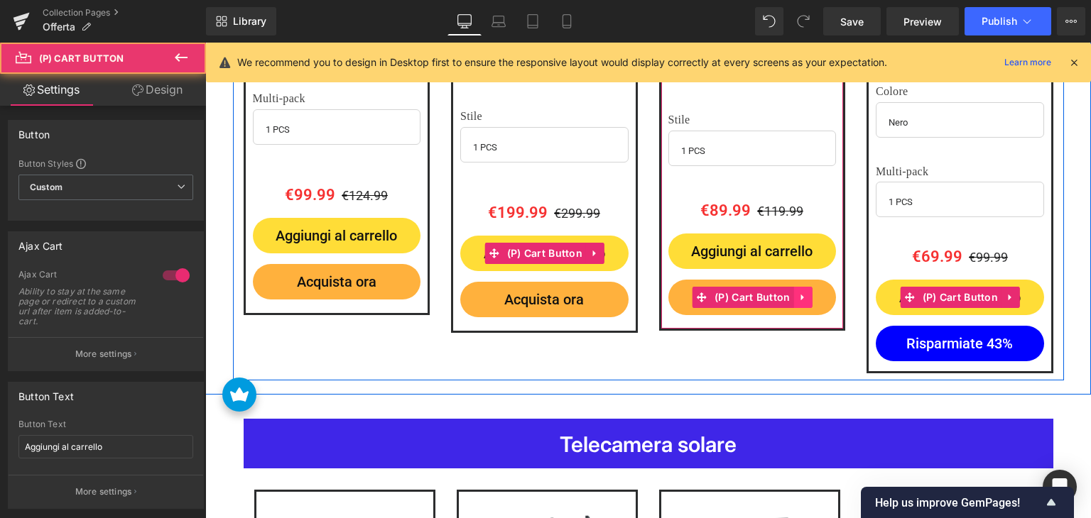
click at [798, 292] on icon at bounding box center [803, 297] width 10 height 11
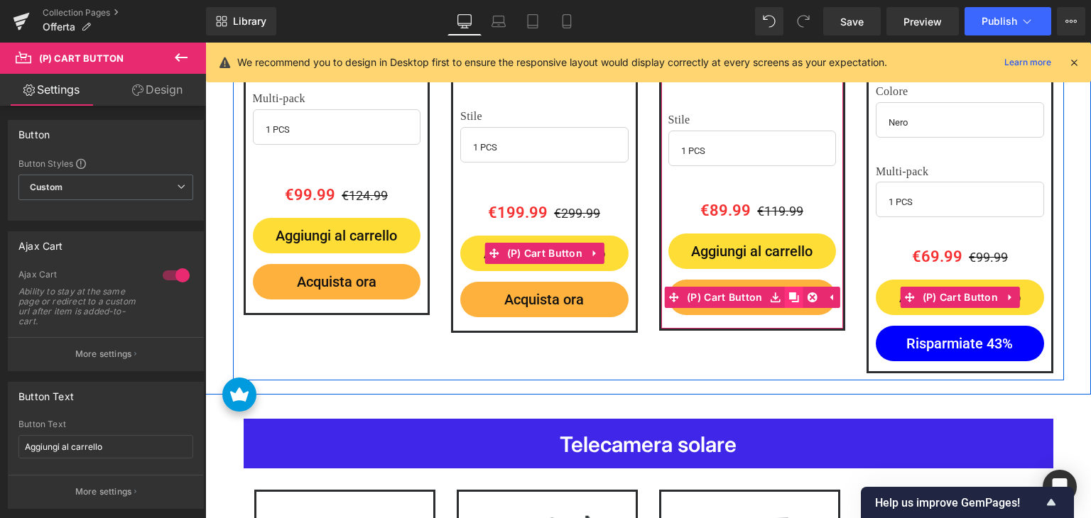
click at [789, 293] on icon at bounding box center [794, 298] width 10 height 10
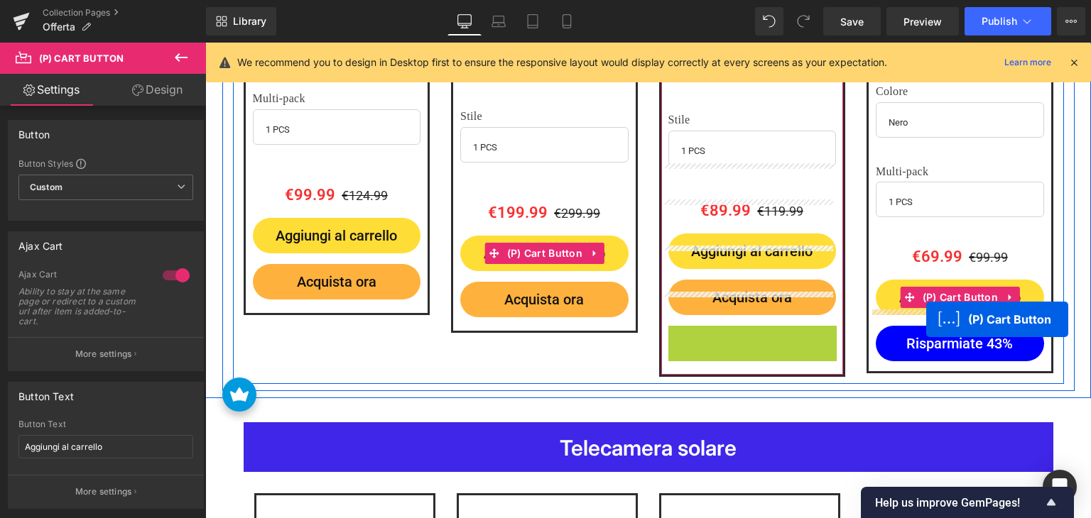
drag, startPoint x: 692, startPoint y: 319, endPoint x: 926, endPoint y: 319, distance: 234.3
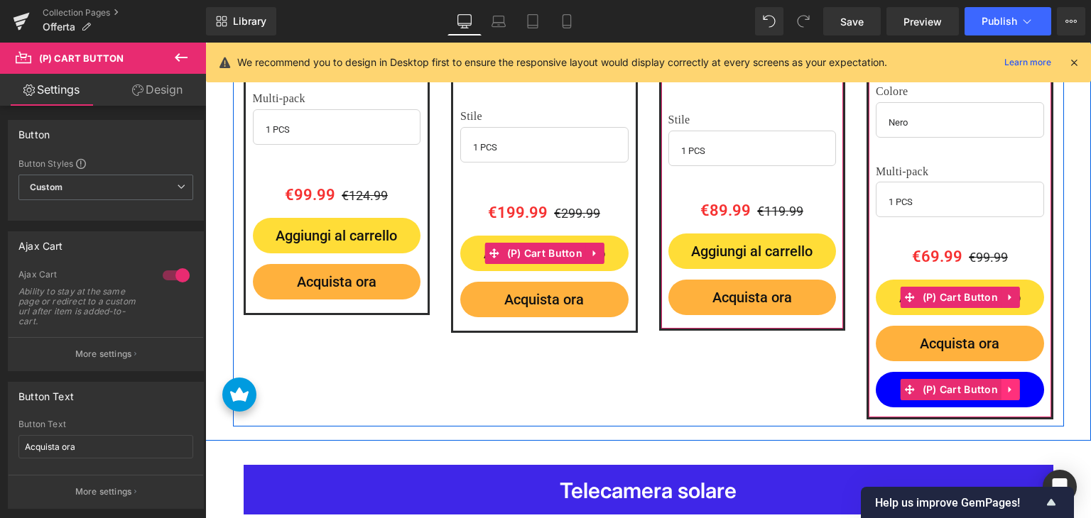
click at [1007, 387] on icon at bounding box center [1010, 390] width 10 height 11
click at [1015, 386] on icon at bounding box center [1020, 390] width 10 height 11
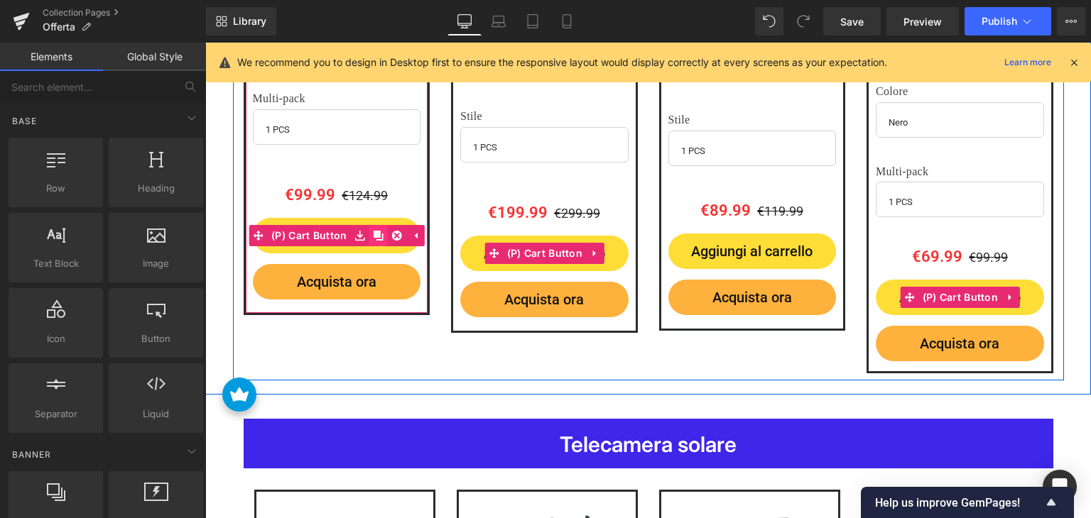
click at [381, 231] on link at bounding box center [378, 235] width 18 height 21
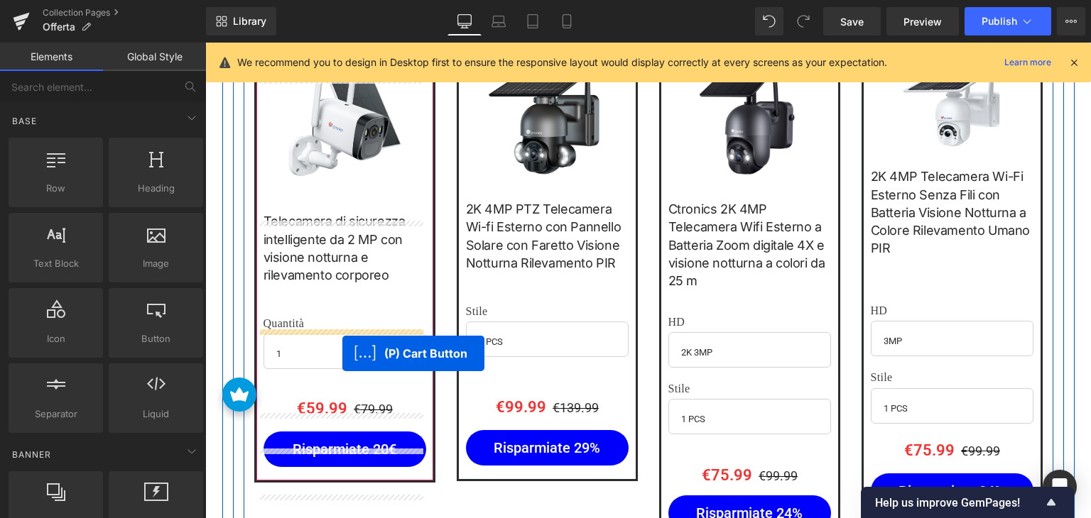
scroll to position [2594, 0]
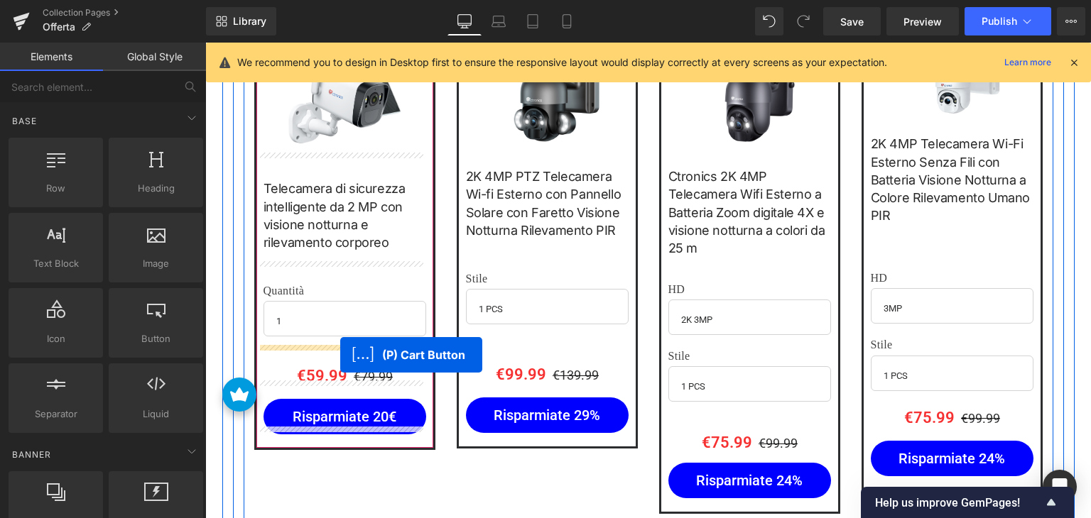
drag, startPoint x: 278, startPoint y: 276, endPoint x: 340, endPoint y: 353, distance: 98.9
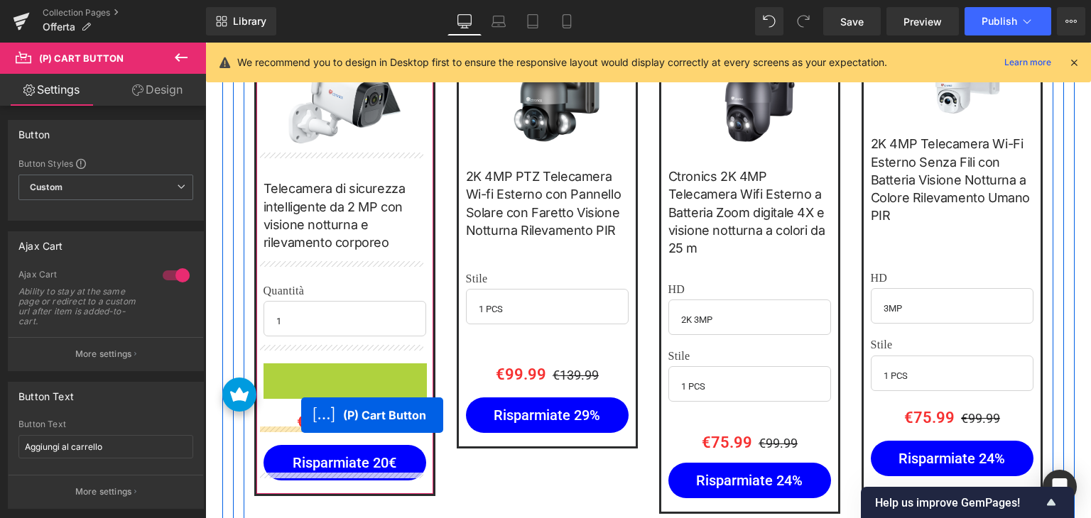
drag, startPoint x: 289, startPoint y: 373, endPoint x: 301, endPoint y: 415, distance: 44.3
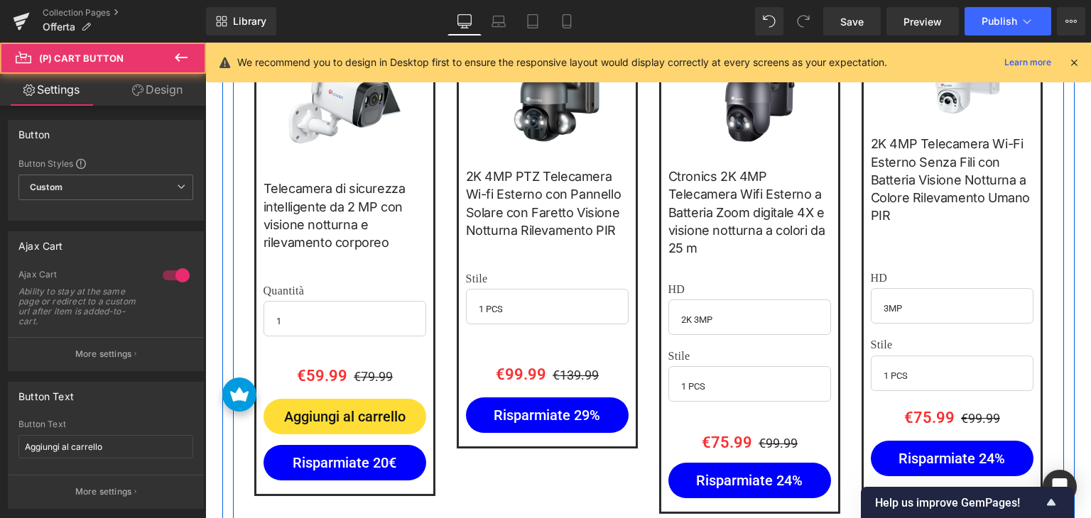
scroll to position [2168, 0]
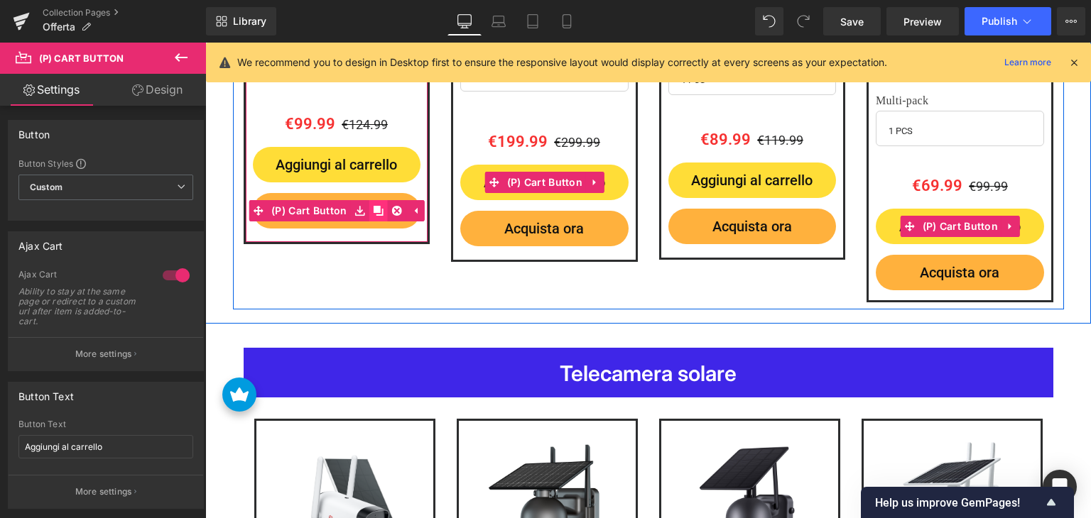
click at [373, 210] on icon at bounding box center [378, 210] width 10 height 11
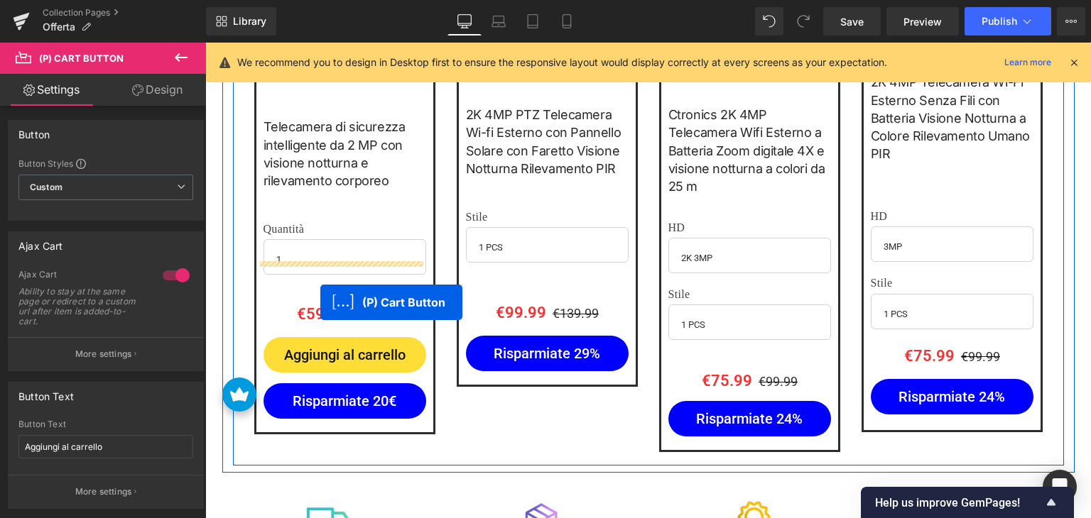
scroll to position [2736, 0]
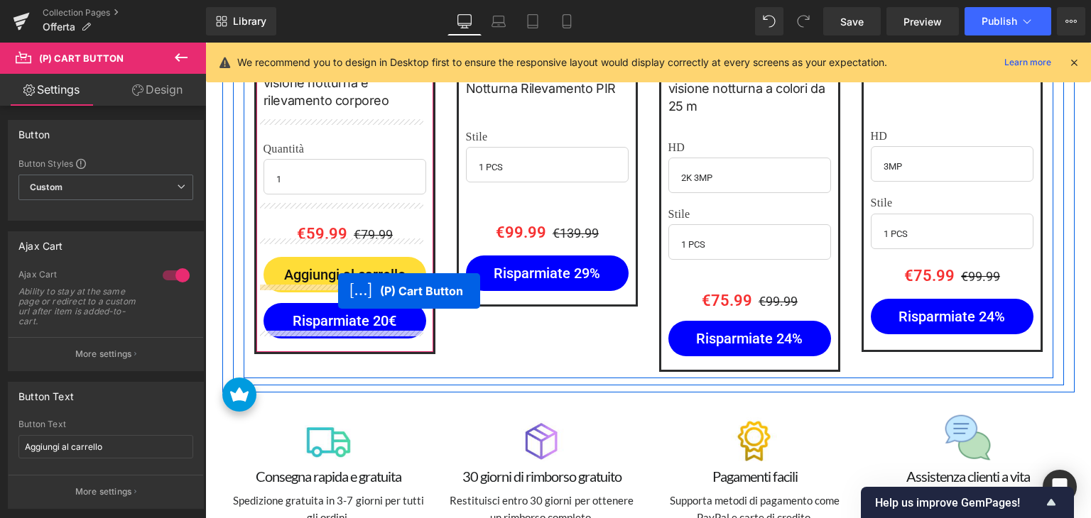
drag, startPoint x: 278, startPoint y: 251, endPoint x: 338, endPoint y: 291, distance: 72.7
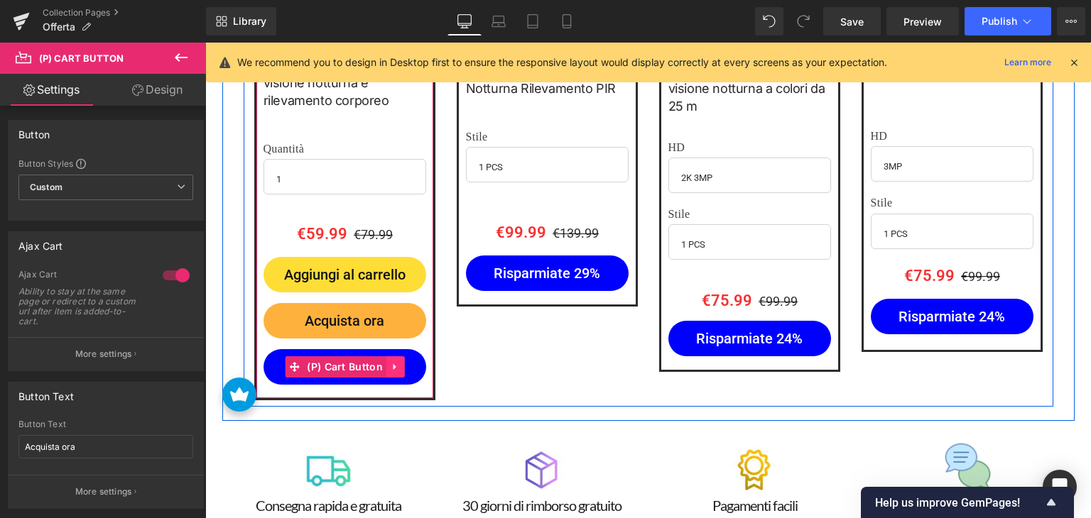
click at [394, 362] on icon at bounding box center [395, 367] width 10 height 11
click at [400, 362] on icon at bounding box center [405, 367] width 10 height 11
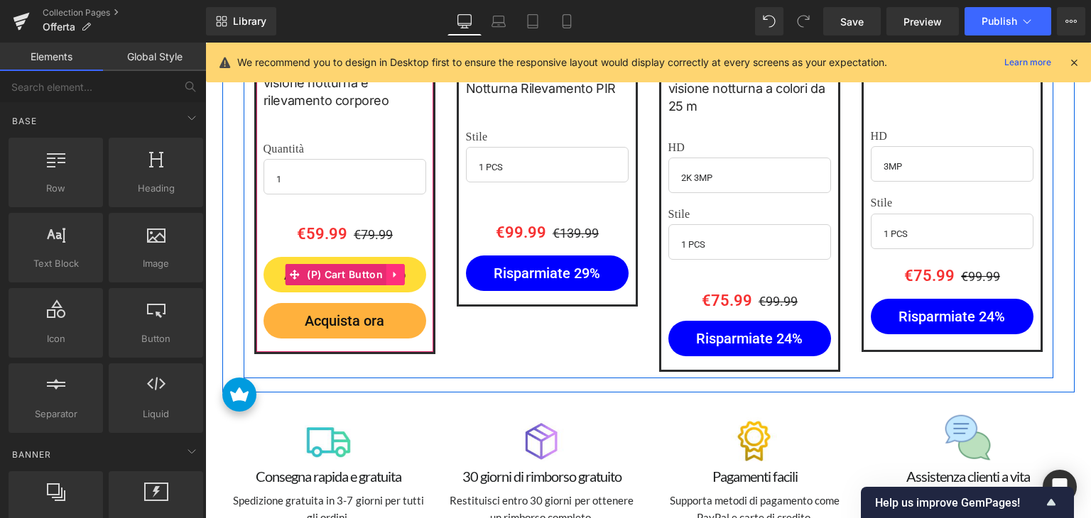
click at [393, 272] on icon at bounding box center [394, 275] width 3 height 6
click at [385, 270] on icon at bounding box center [386, 275] width 10 height 10
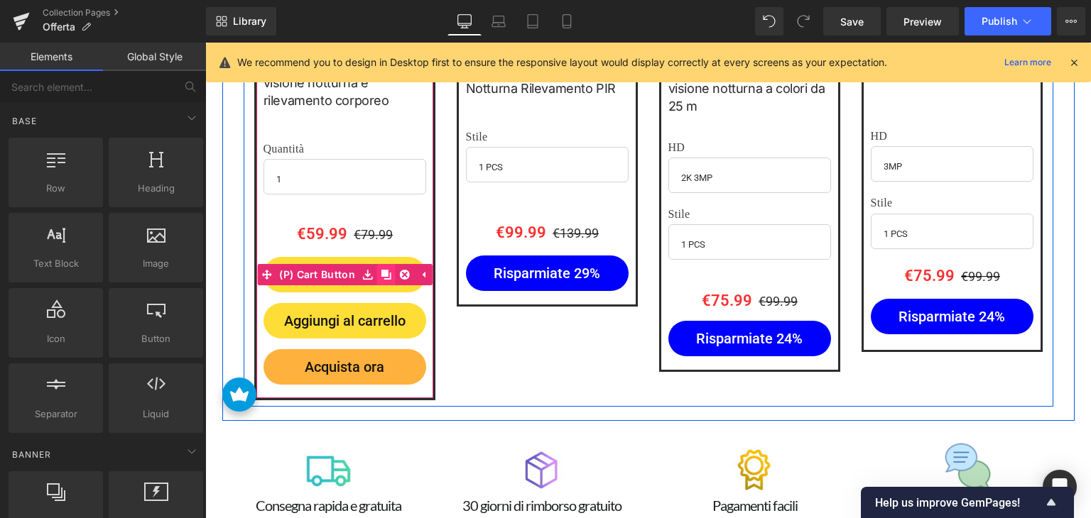
click at [385, 270] on icon at bounding box center [386, 275] width 10 height 10
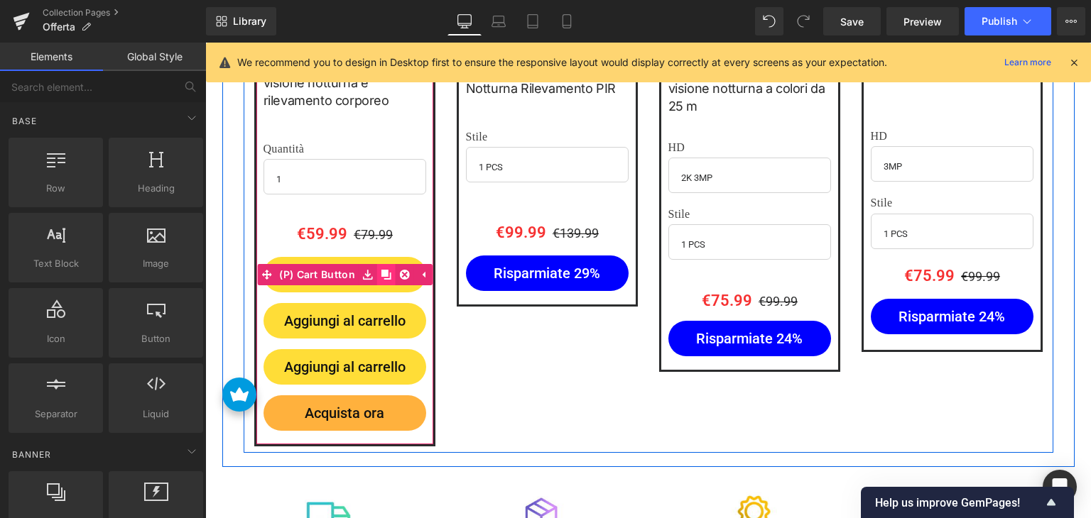
click at [385, 270] on icon at bounding box center [386, 275] width 10 height 10
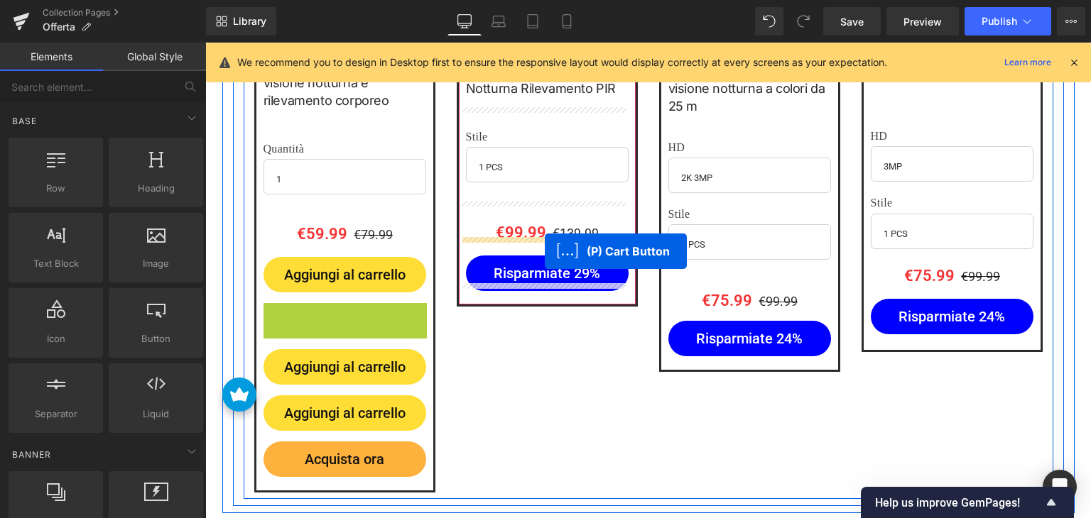
drag, startPoint x: 290, startPoint y: 313, endPoint x: 545, endPoint y: 251, distance: 262.3
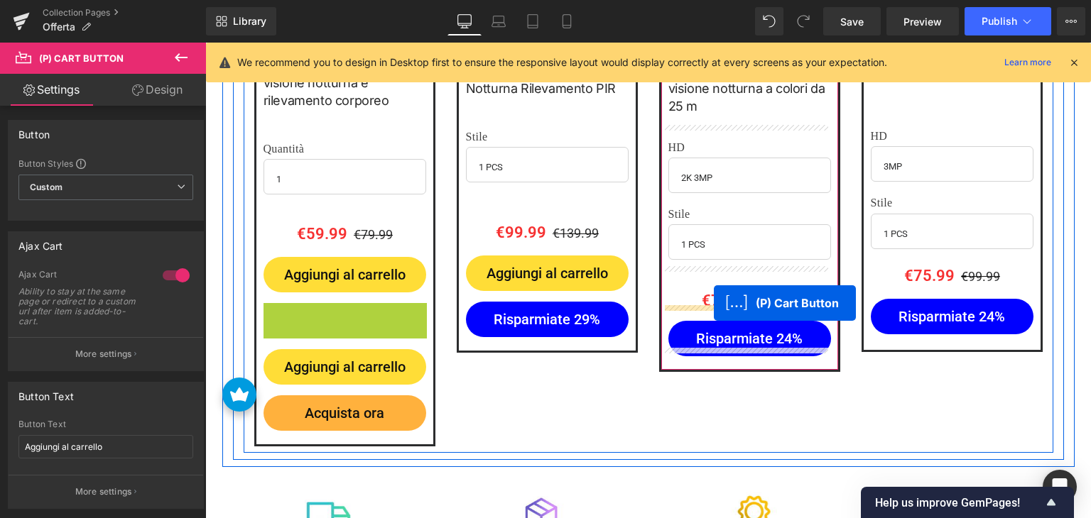
drag, startPoint x: 285, startPoint y: 315, endPoint x: 714, endPoint y: 303, distance: 428.3
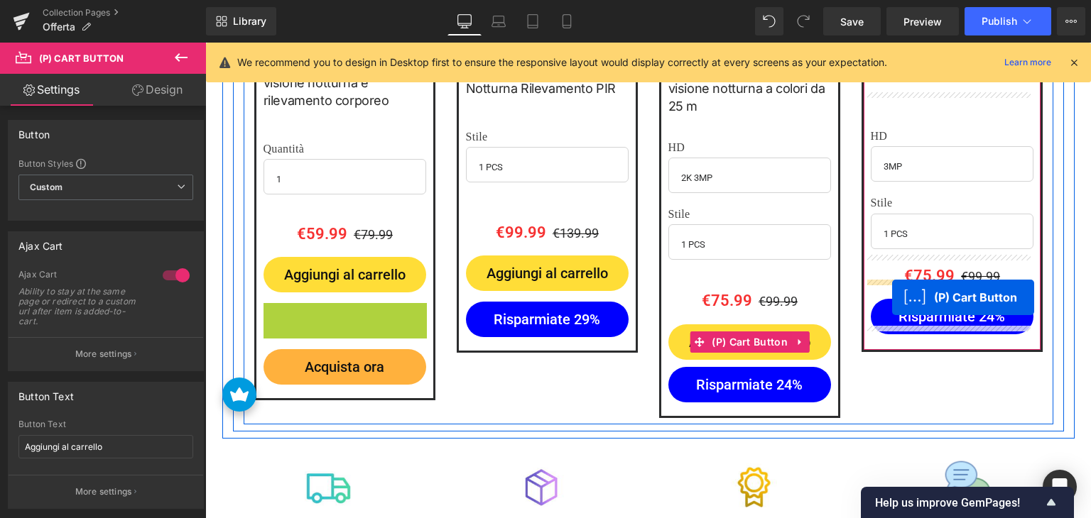
drag, startPoint x: 290, startPoint y: 315, endPoint x: 892, endPoint y: 297, distance: 602.3
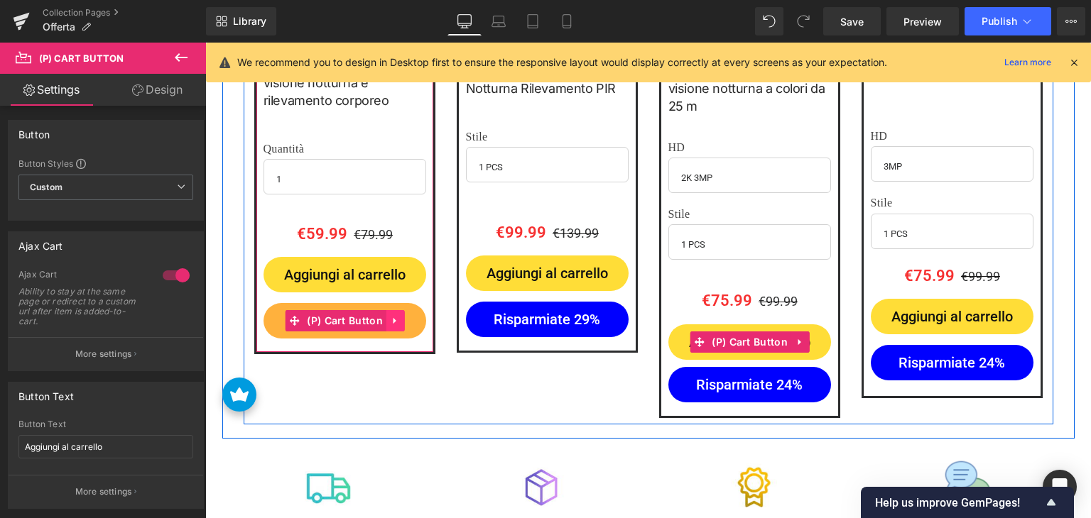
click at [387, 319] on link at bounding box center [395, 320] width 18 height 21
click at [387, 316] on link at bounding box center [386, 320] width 18 height 21
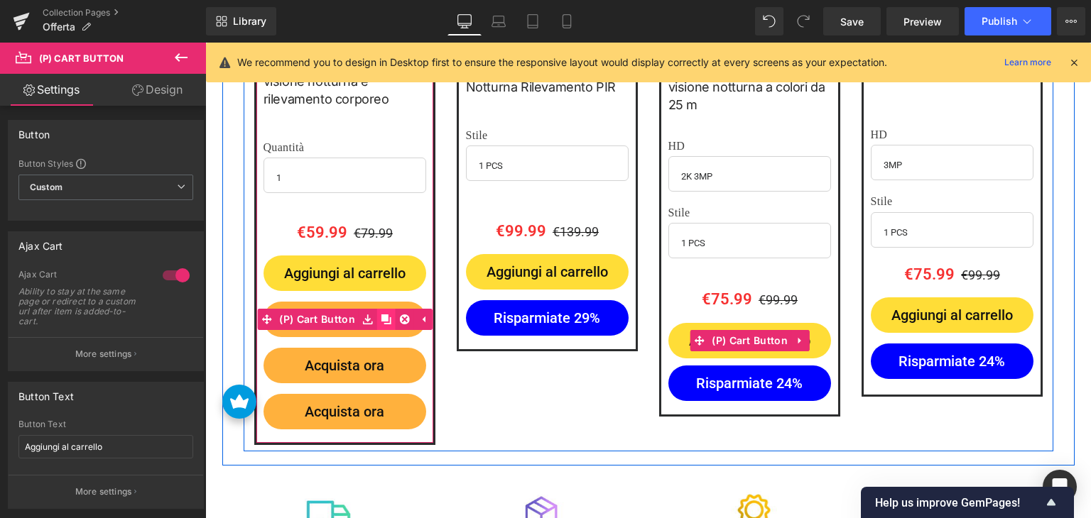
click at [387, 316] on link at bounding box center [386, 319] width 18 height 21
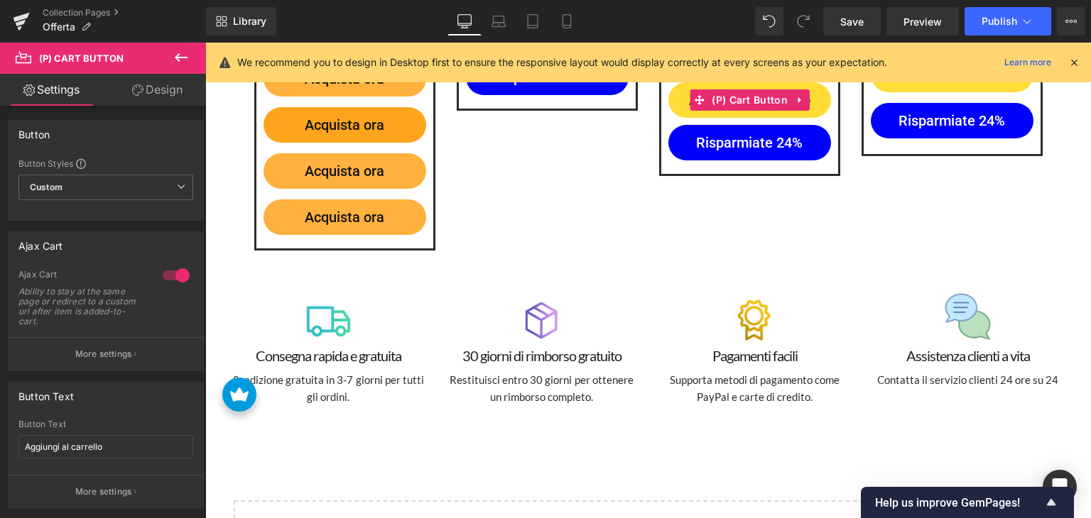
scroll to position [2836, 0]
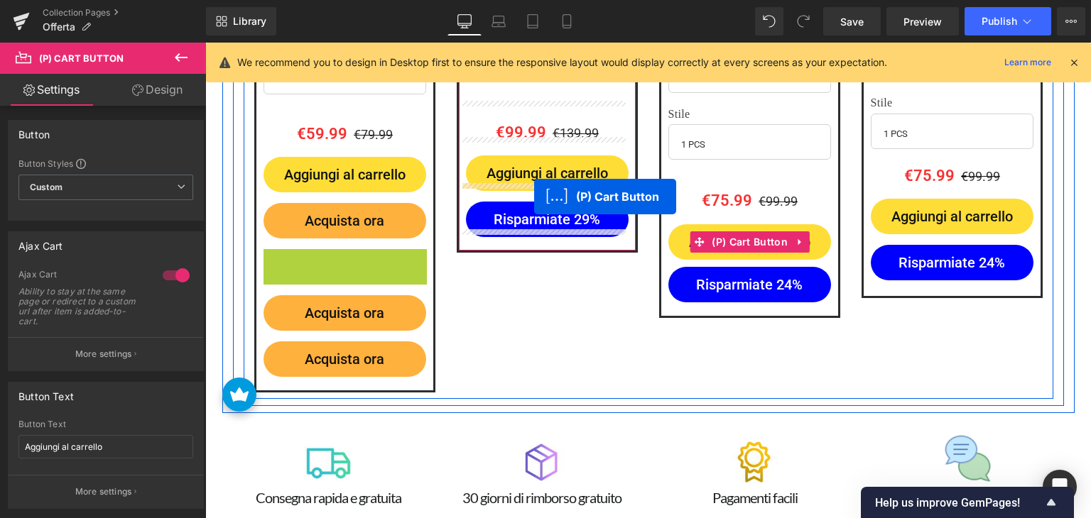
drag, startPoint x: 281, startPoint y: 261, endPoint x: 460, endPoint y: 234, distance: 181.0
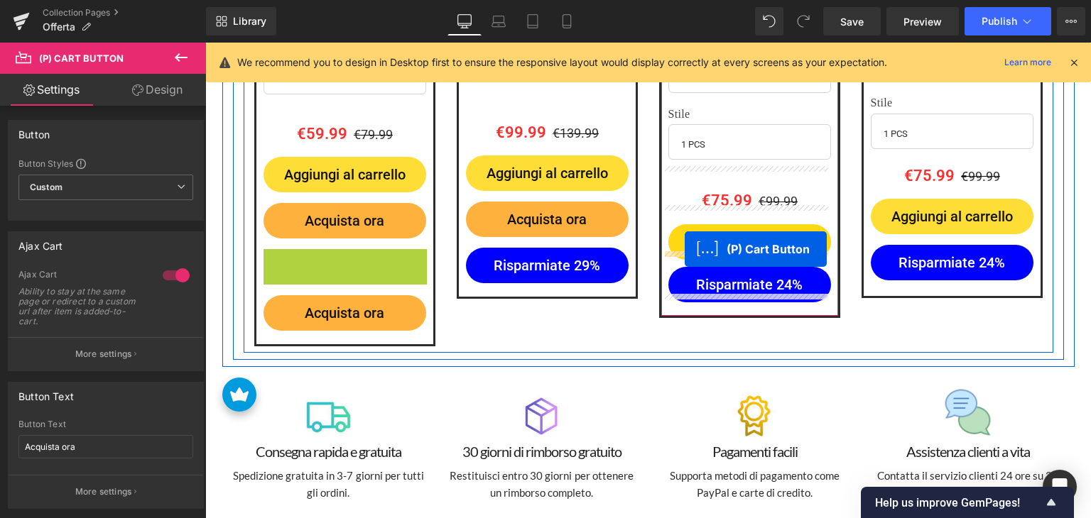
drag, startPoint x: 285, startPoint y: 259, endPoint x: 684, endPoint y: 249, distance: 399.1
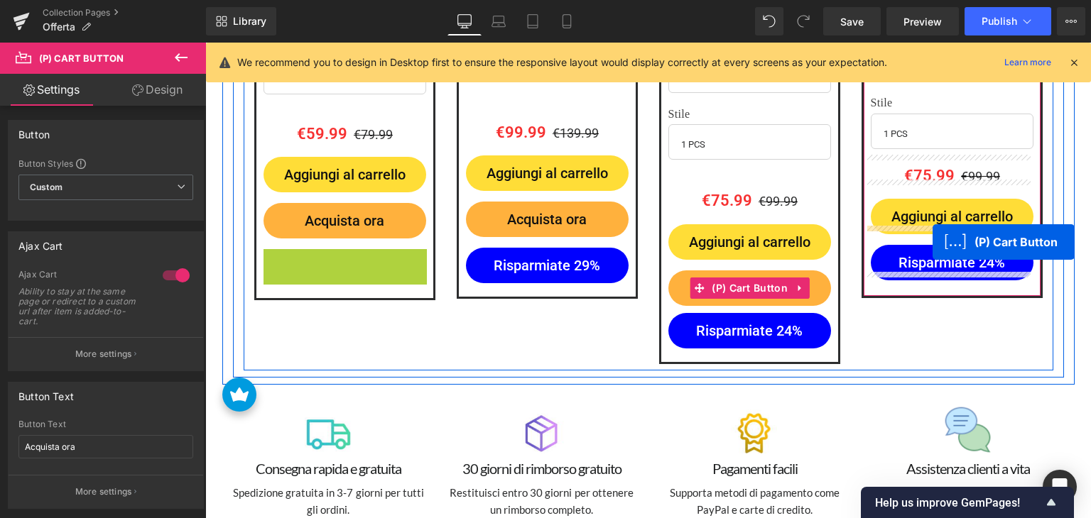
drag, startPoint x: 293, startPoint y: 261, endPoint x: 932, endPoint y: 242, distance: 640.0
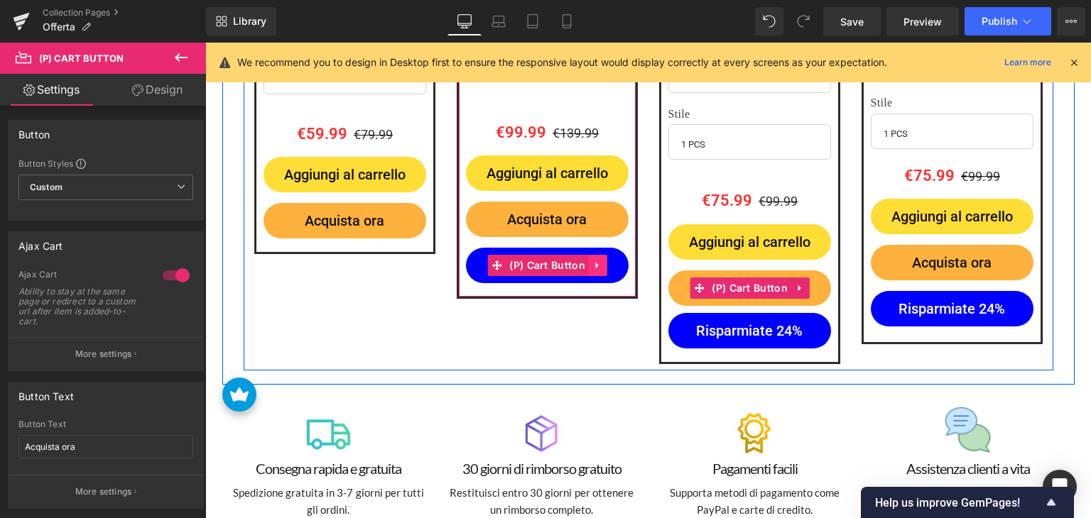
click at [593, 261] on icon at bounding box center [598, 266] width 10 height 11
click at [605, 261] on icon at bounding box center [607, 266] width 10 height 10
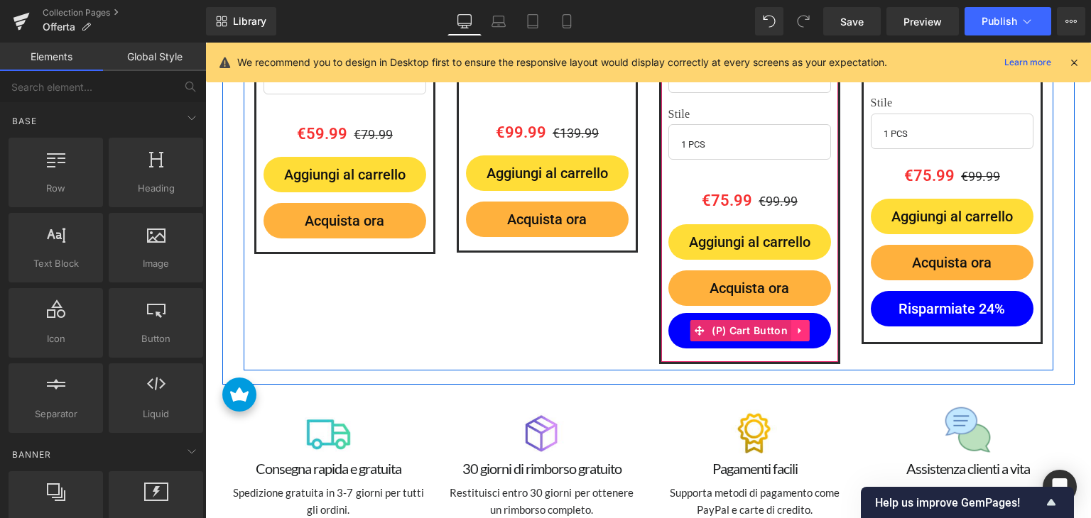
click at [791, 321] on link at bounding box center [800, 330] width 18 height 21
click at [804, 326] on icon at bounding box center [809, 331] width 10 height 10
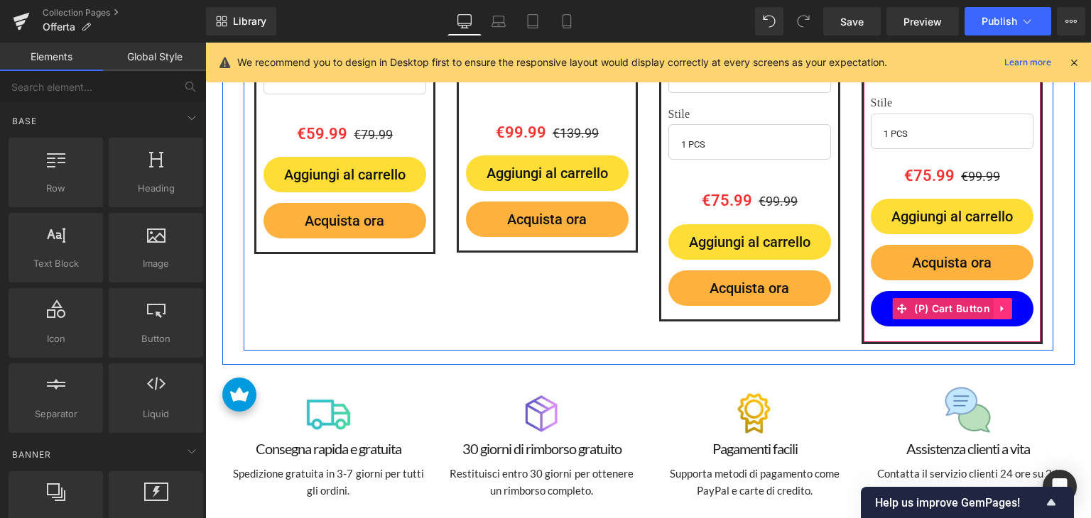
click at [1000, 306] on icon at bounding box center [1001, 309] width 3 height 6
click at [1007, 305] on icon at bounding box center [1012, 308] width 10 height 11
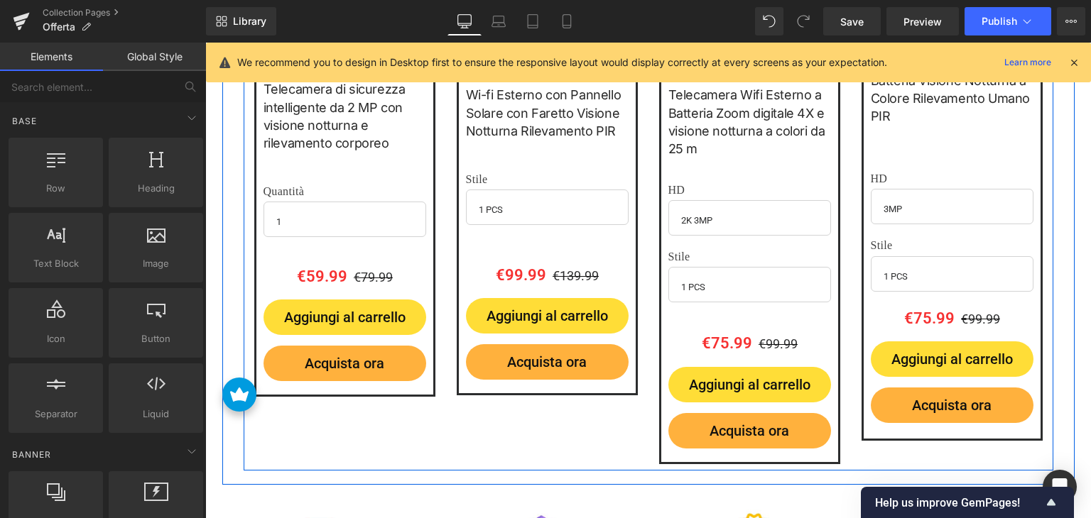
scroll to position [2694, 0]
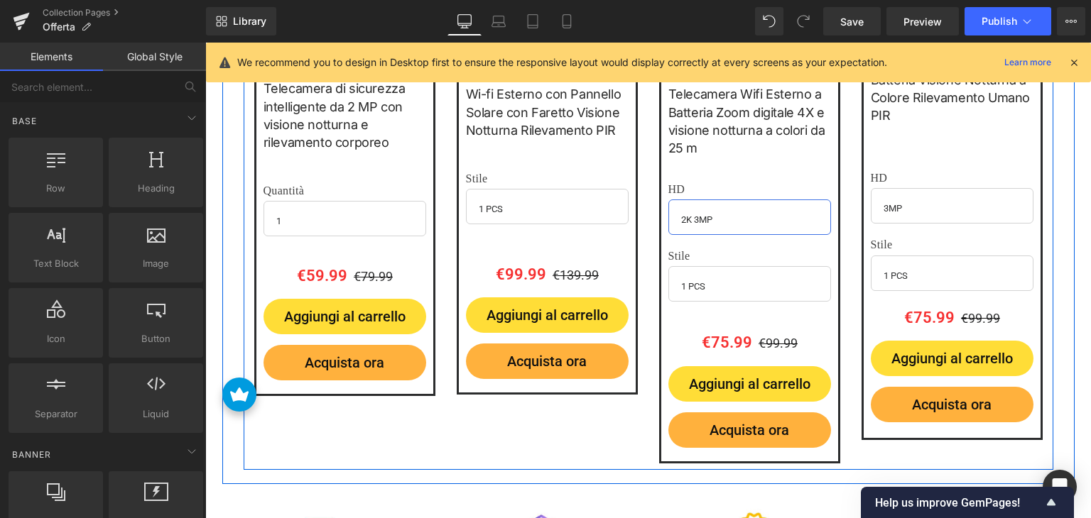
click at [750, 201] on select "2K 3MP 2K 4MP" at bounding box center [749, 217] width 163 height 35
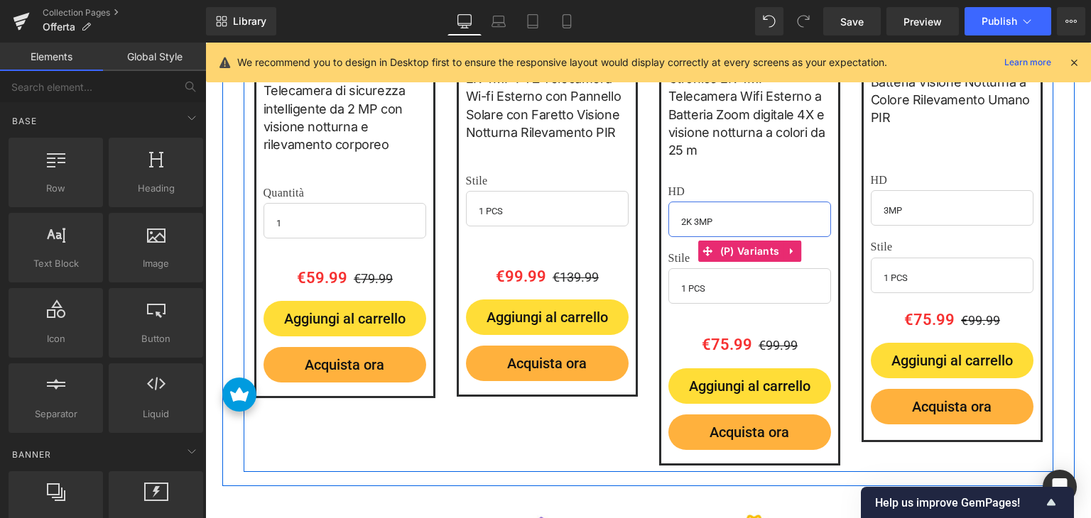
click at [750, 202] on select "2K 3MP 2K 4MP" at bounding box center [749, 219] width 163 height 35
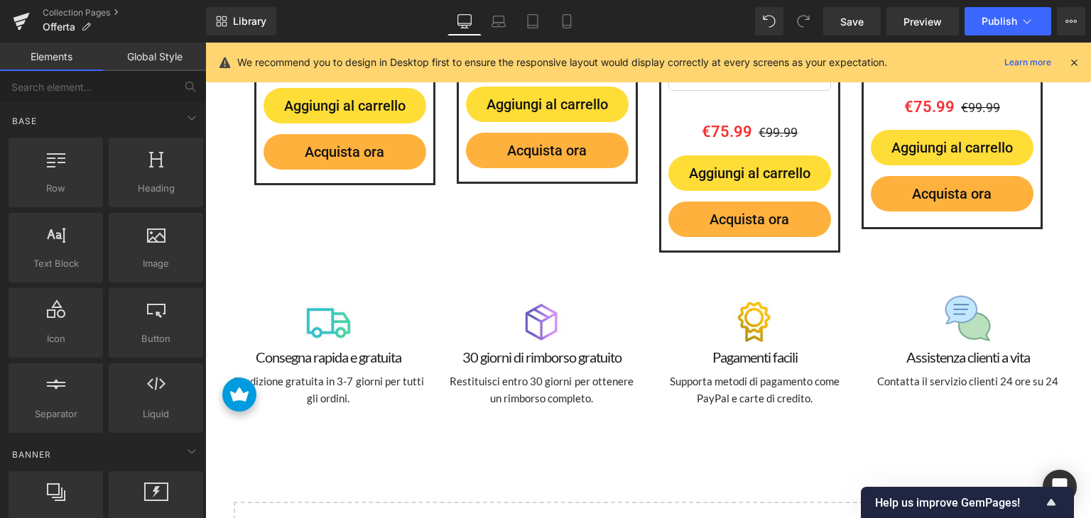
scroll to position [2692, 0]
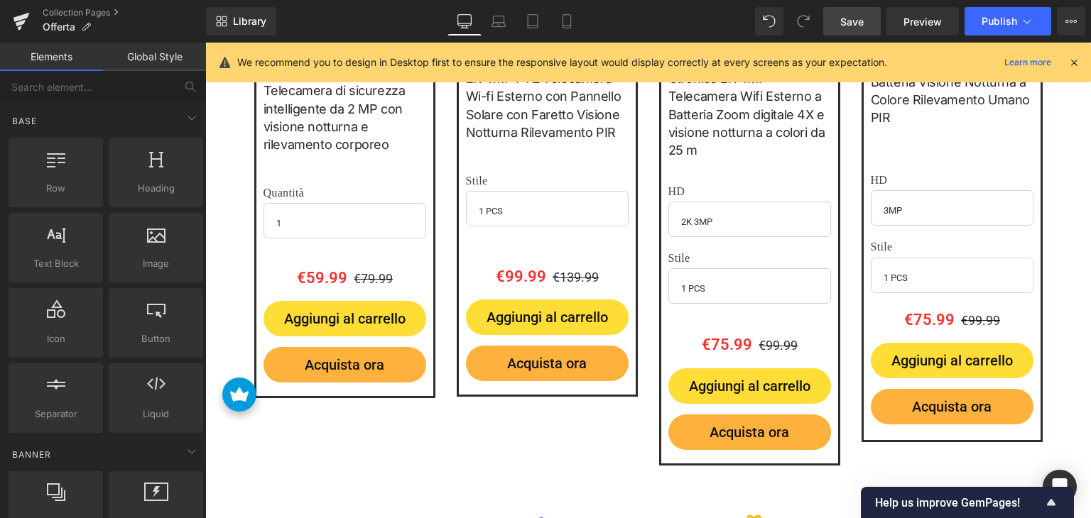
click at [846, 21] on span "Save" at bounding box center [851, 21] width 23 height 15
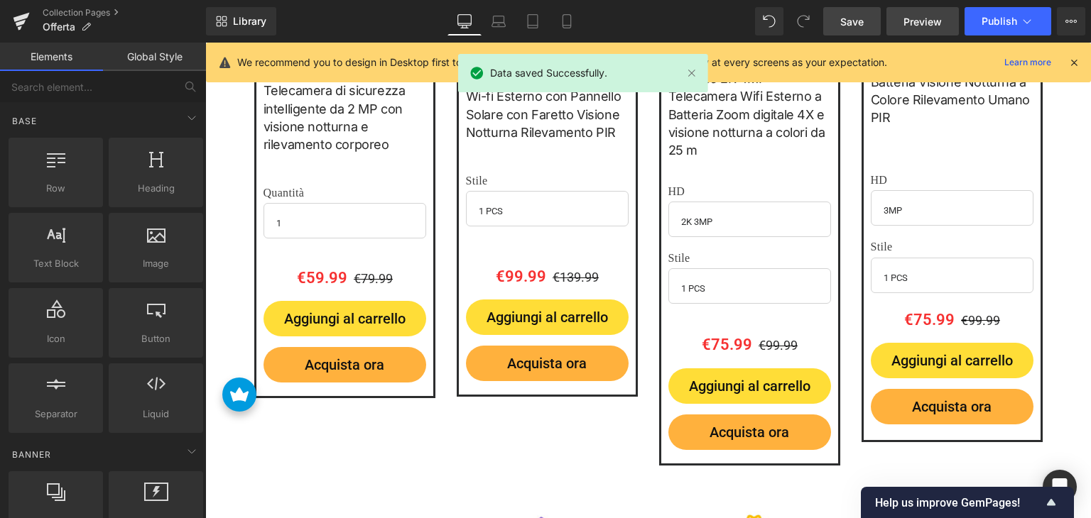
click at [912, 18] on span "Preview" at bounding box center [922, 21] width 38 height 15
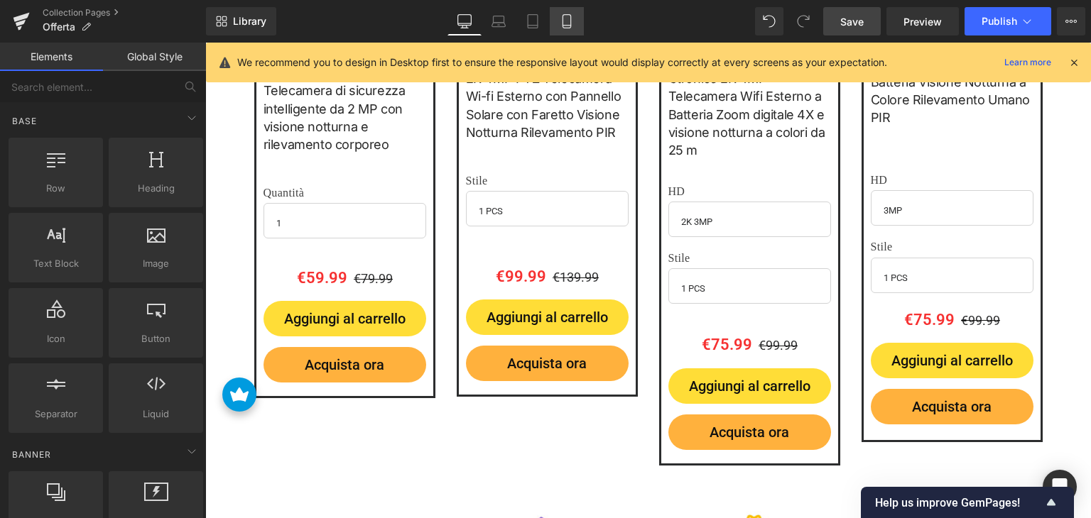
click at [578, 20] on link "Mobile" at bounding box center [567, 21] width 34 height 28
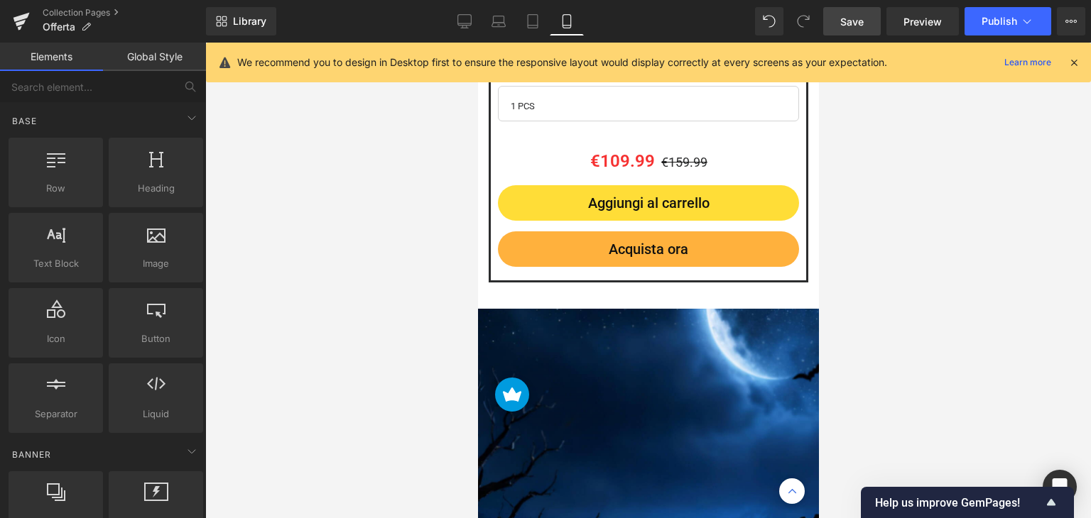
scroll to position [1988, 0]
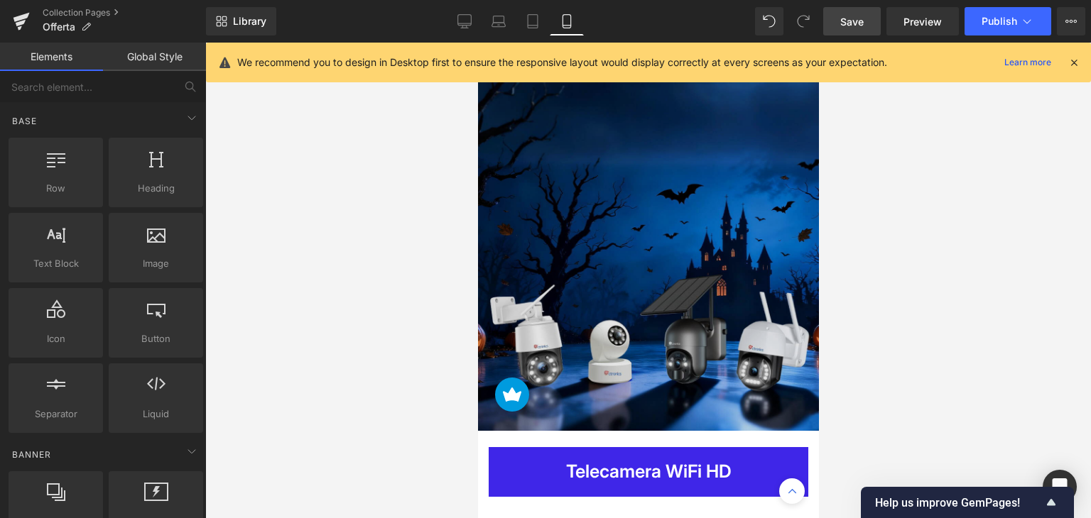
click at [638, 221] on img at bounding box center [647, 192] width 341 height 477
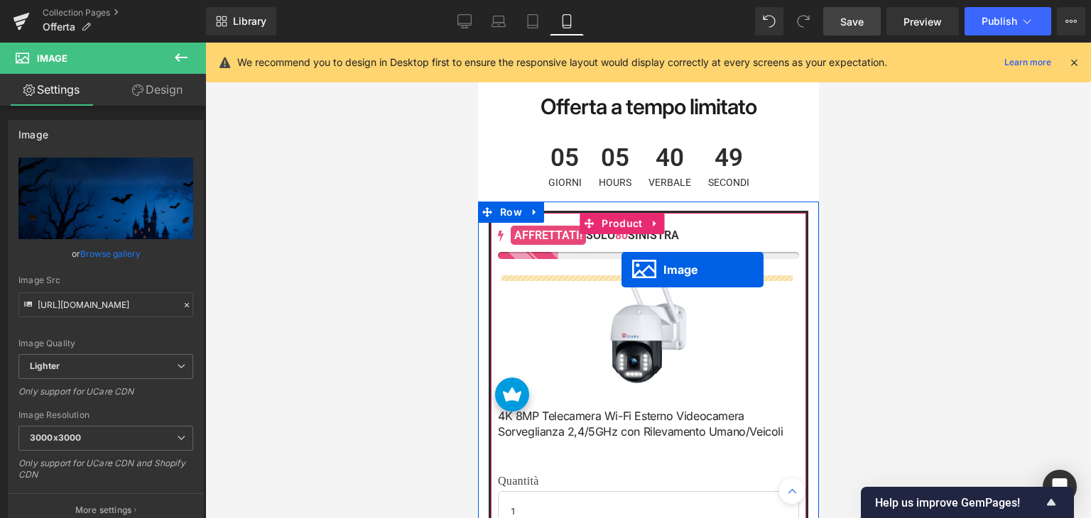
scroll to position [0, 0]
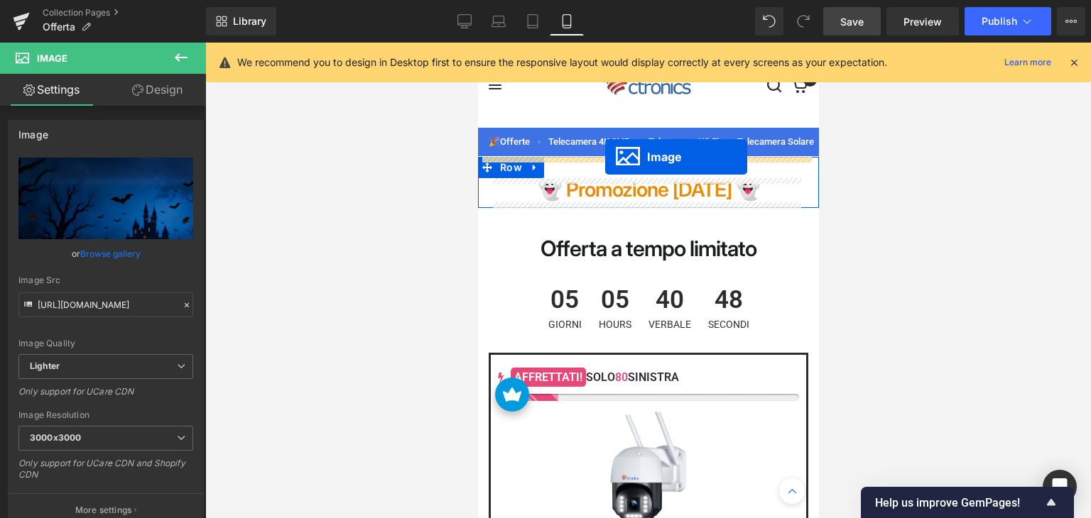
drag, startPoint x: 617, startPoint y: 315, endPoint x: 604, endPoint y: 157, distance: 158.1
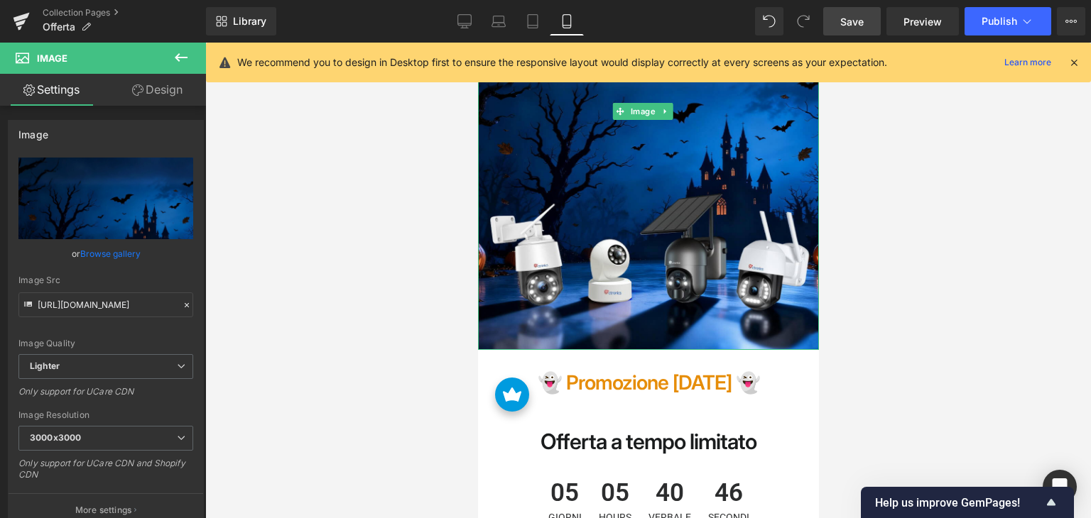
scroll to position [426, 0]
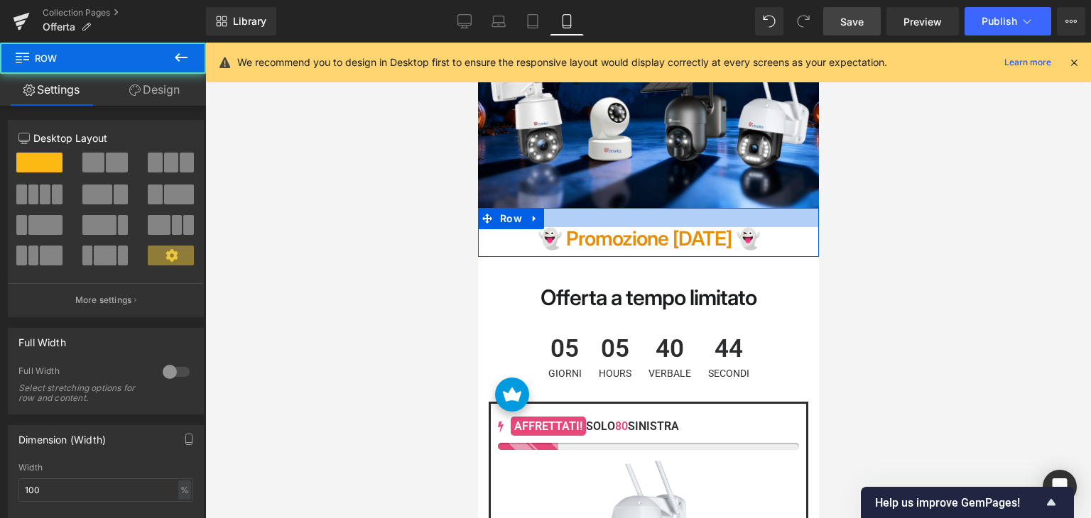
click at [604, 208] on div at bounding box center [647, 217] width 341 height 19
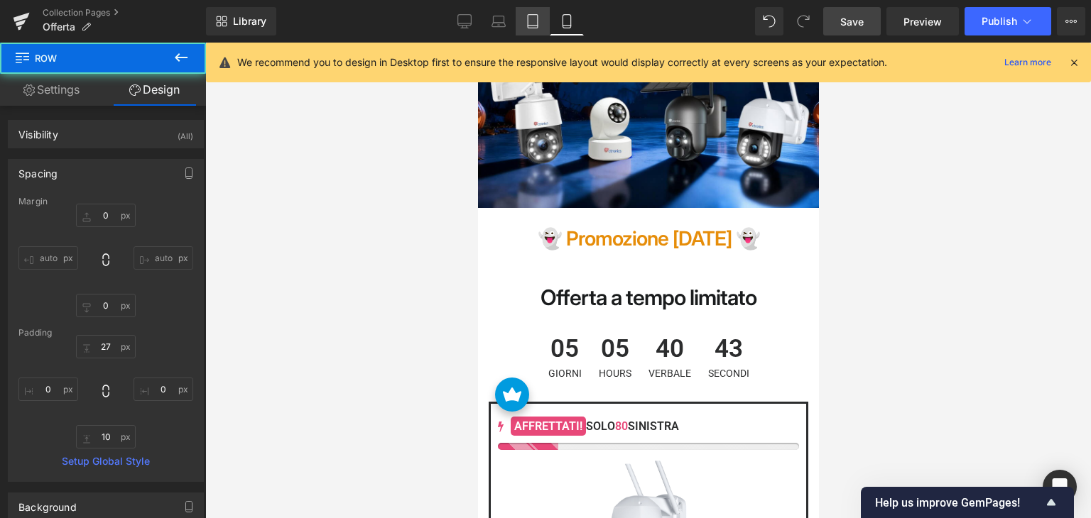
click at [539, 14] on icon at bounding box center [532, 21] width 14 height 14
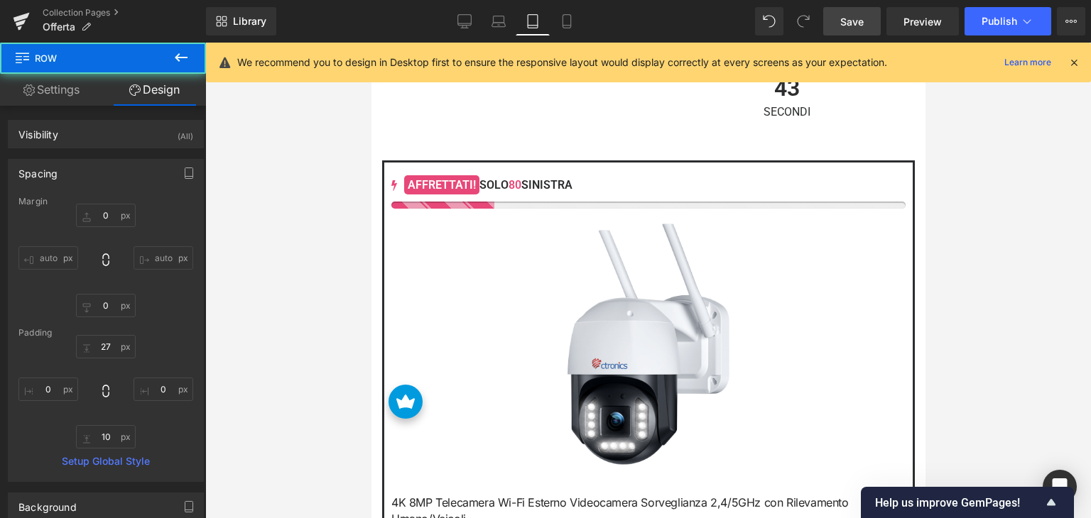
type input "0"
type input "30"
type input "0"
type input "10"
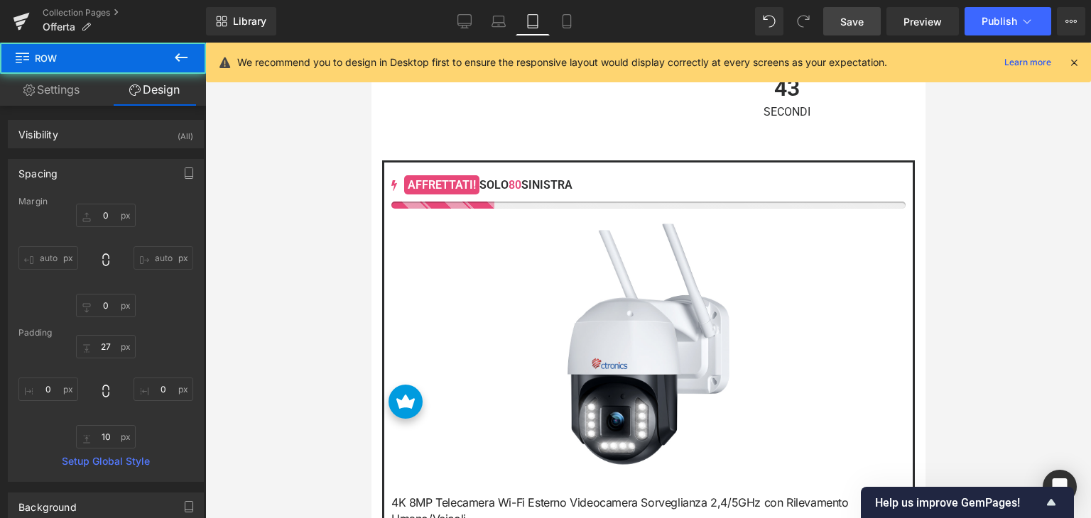
type input "0"
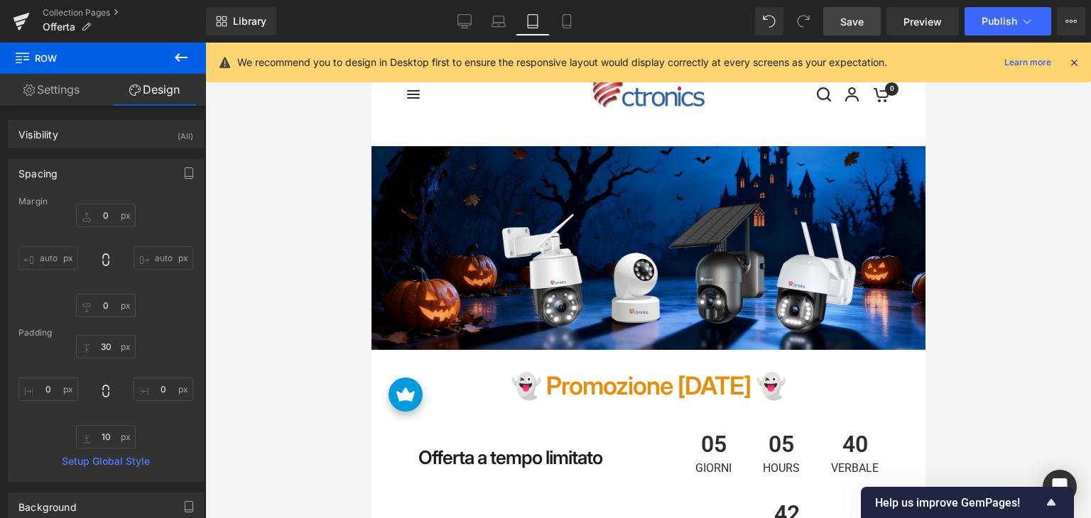
scroll to position [142, 0]
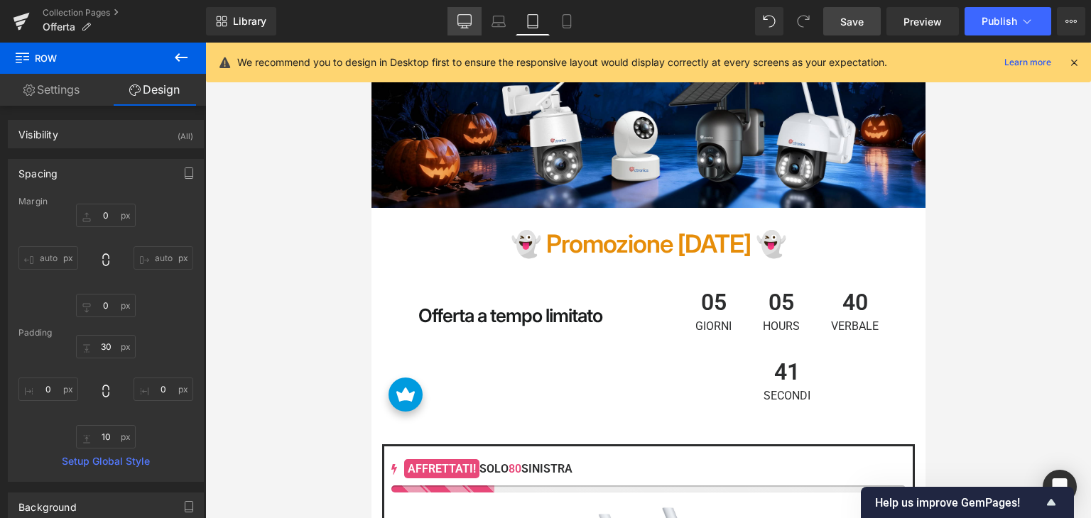
click at [463, 16] on icon at bounding box center [464, 21] width 14 height 14
type input "0"
type input "30"
type input "0"
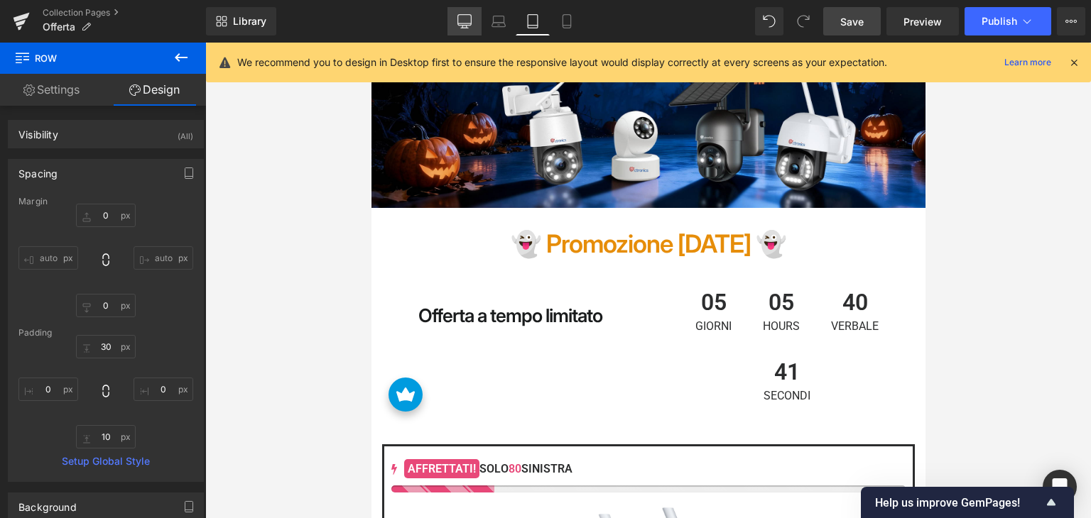
type input "10"
type input "0"
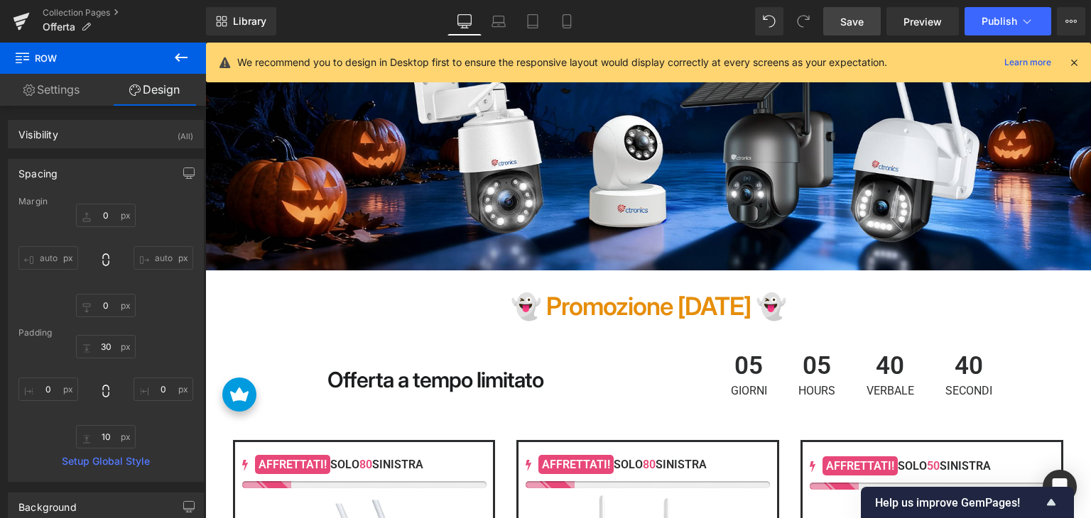
scroll to position [264, 0]
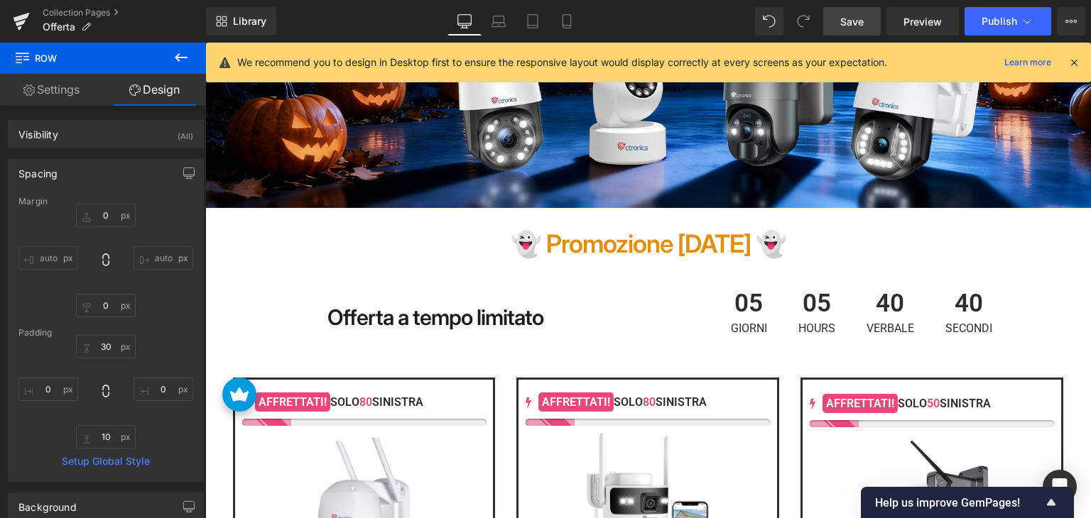
click at [848, 26] on span "Save" at bounding box center [851, 21] width 23 height 15
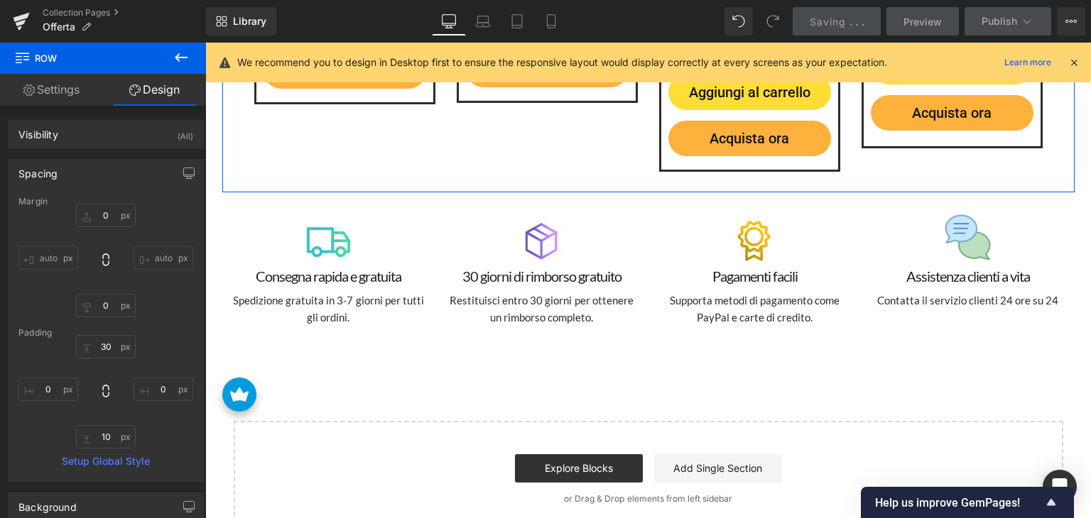
scroll to position [2915, 0]
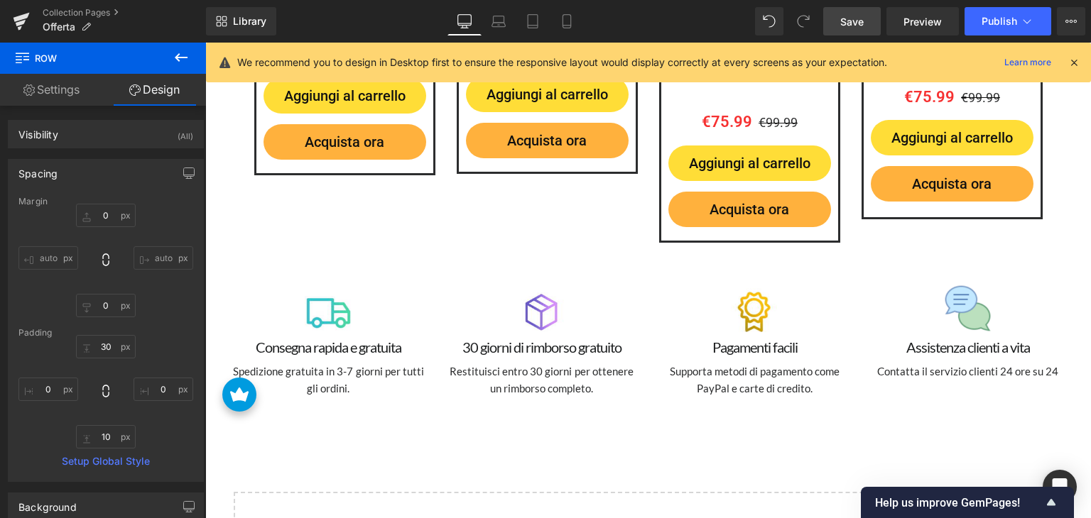
click at [177, 63] on icon at bounding box center [181, 57] width 17 height 17
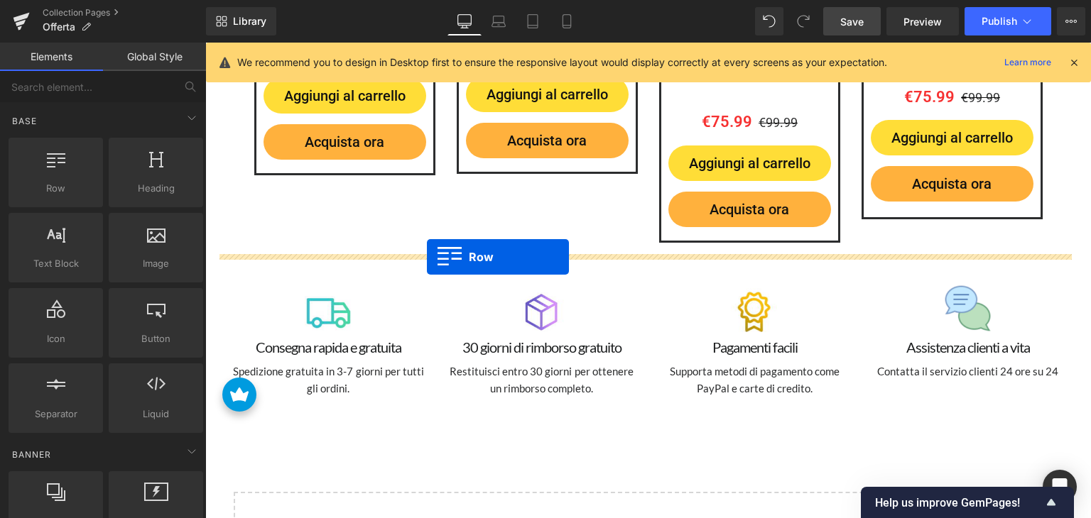
drag, startPoint x: 281, startPoint y: 207, endPoint x: 427, endPoint y: 256, distance: 153.8
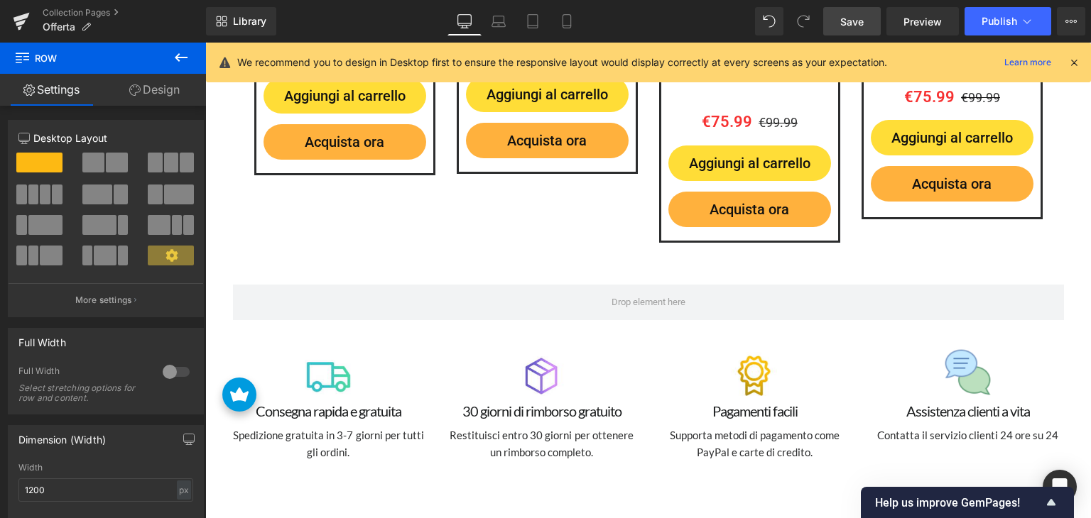
click at [175, 58] on icon at bounding box center [181, 57] width 17 height 17
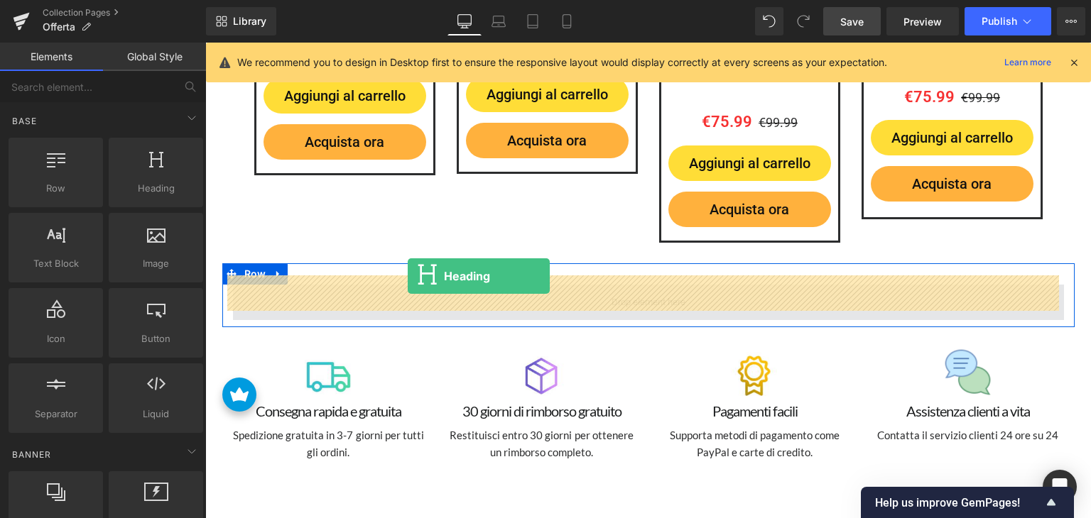
drag, startPoint x: 396, startPoint y: 237, endPoint x: 408, endPoint y: 276, distance: 40.7
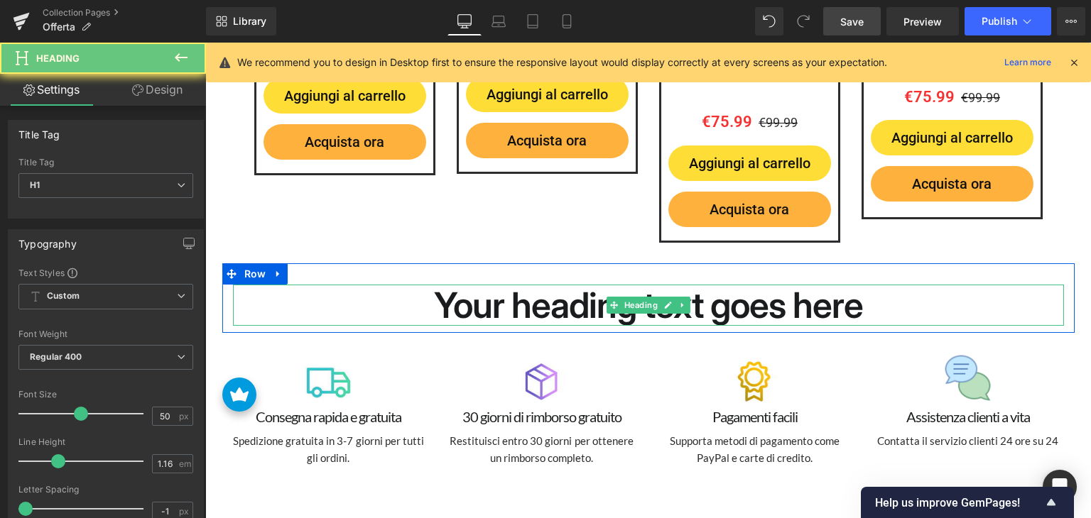
click at [534, 302] on h1 "Your heading text goes here" at bounding box center [648, 305] width 831 height 41
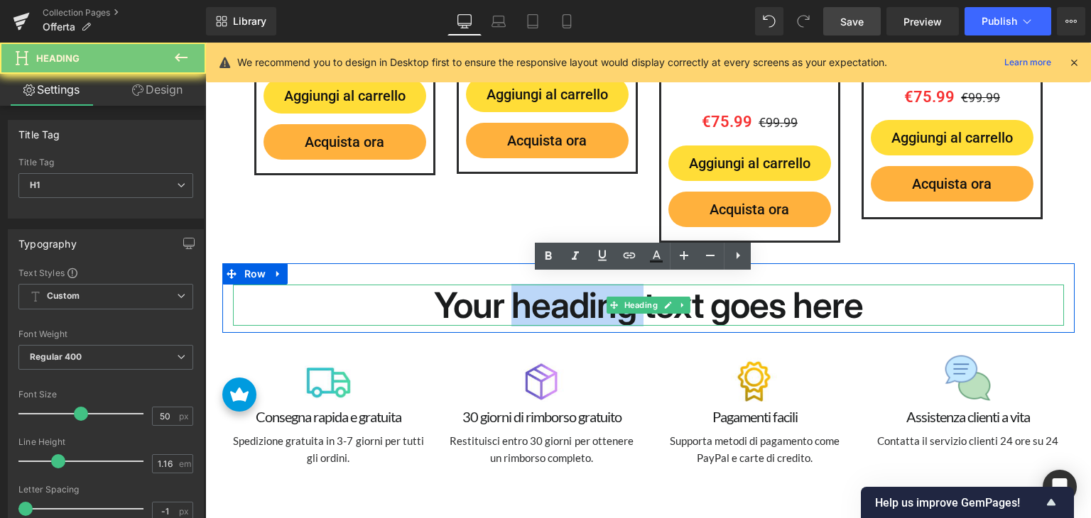
click at [534, 302] on h1 "Your heading text goes here" at bounding box center [648, 305] width 831 height 41
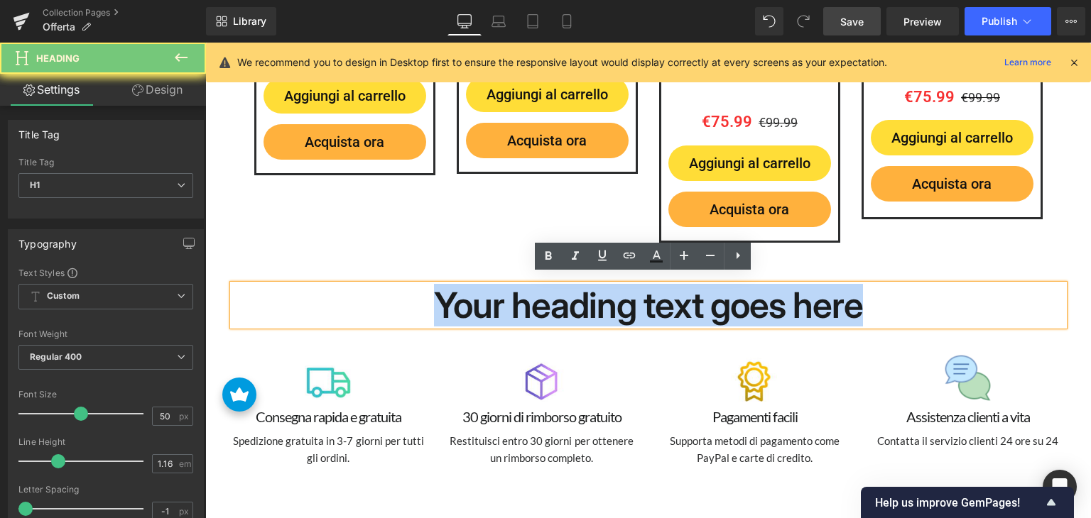
click at [534, 302] on h1 "Your heading text goes here" at bounding box center [648, 305] width 831 height 41
paste div
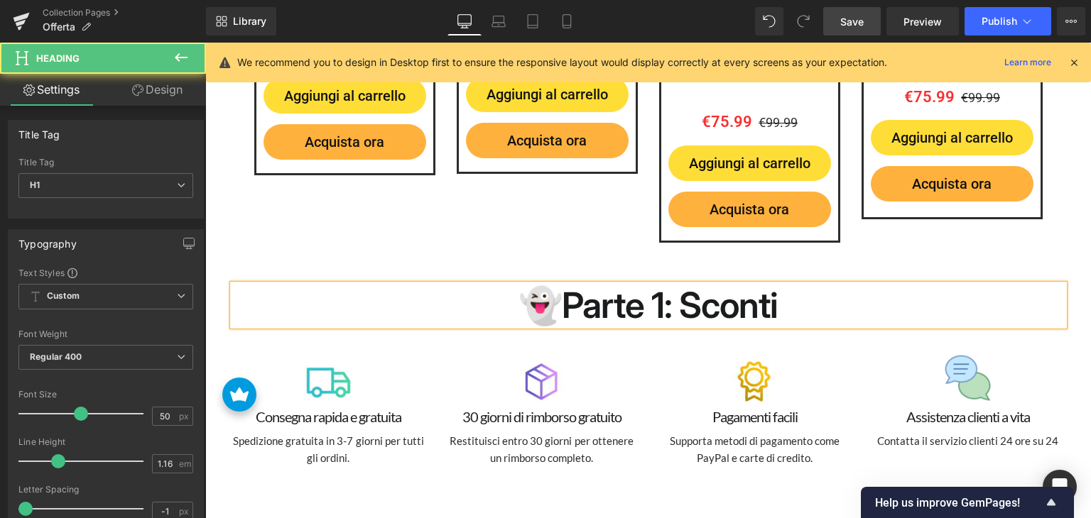
click at [622, 302] on h1 "👻Parte 1: Sconti" at bounding box center [648, 305] width 831 height 41
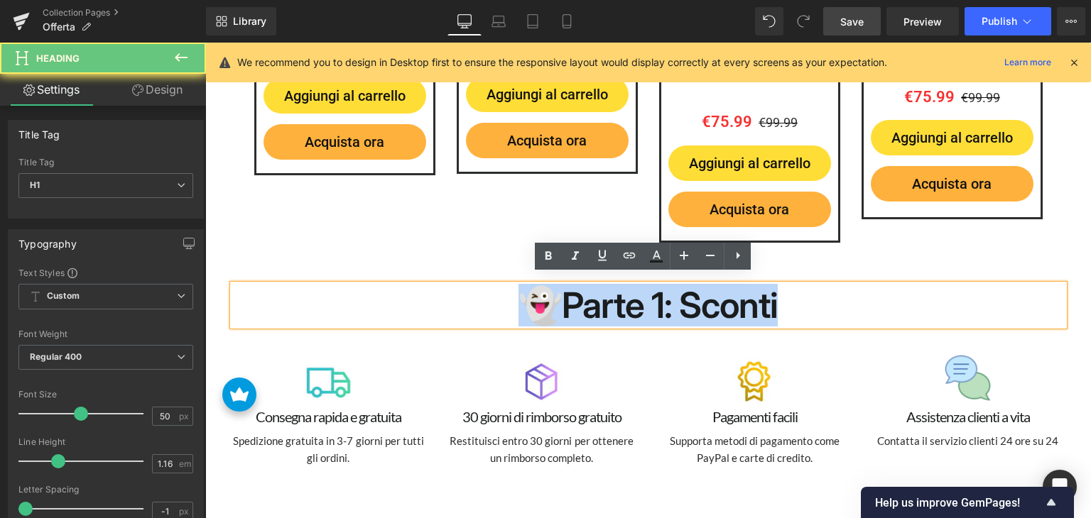
click at [622, 302] on h1 "👻Parte 1: Sconti" at bounding box center [648, 305] width 831 height 41
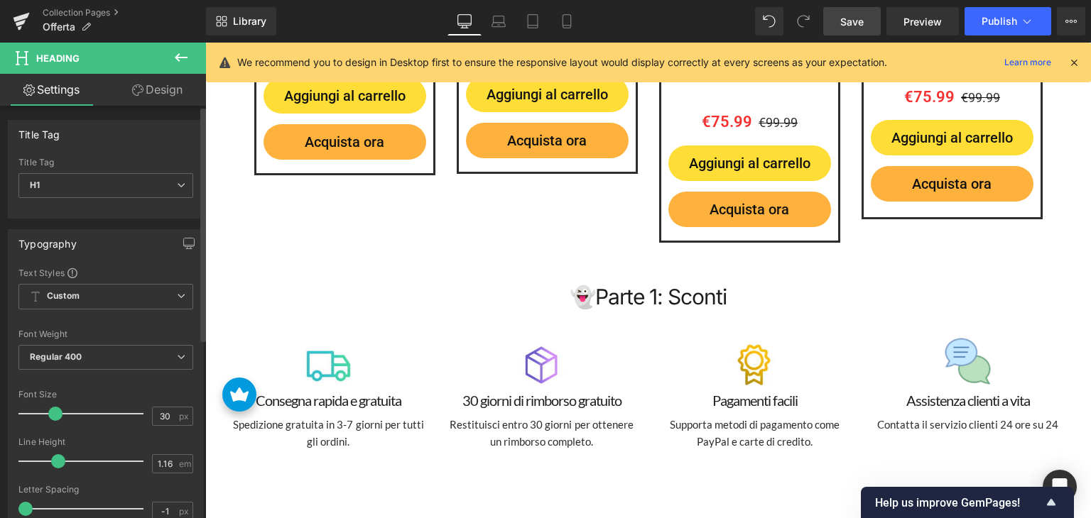
drag, startPoint x: 80, startPoint y: 412, endPoint x: 58, endPoint y: 411, distance: 22.7
click at [58, 411] on span at bounding box center [55, 414] width 14 height 14
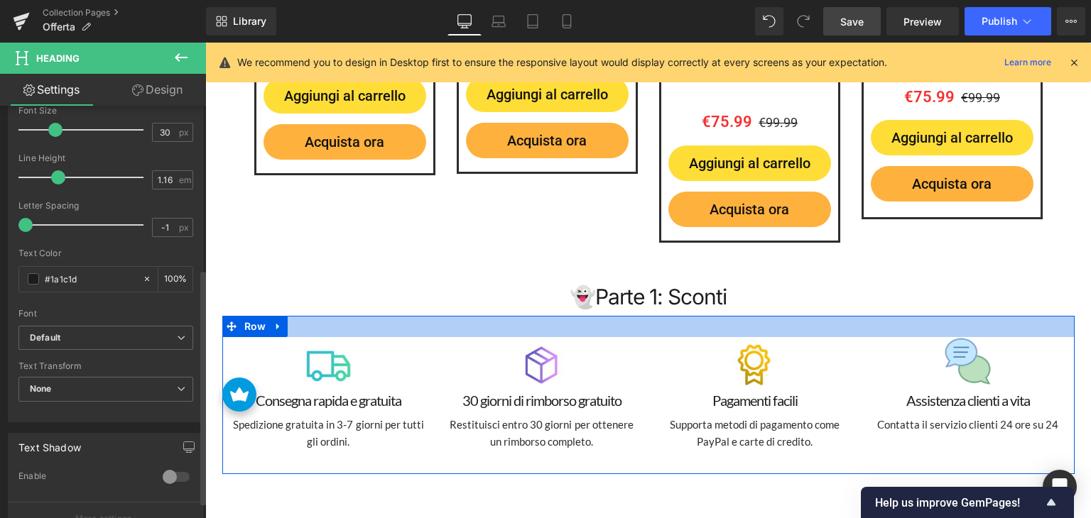
scroll to position [568, 0]
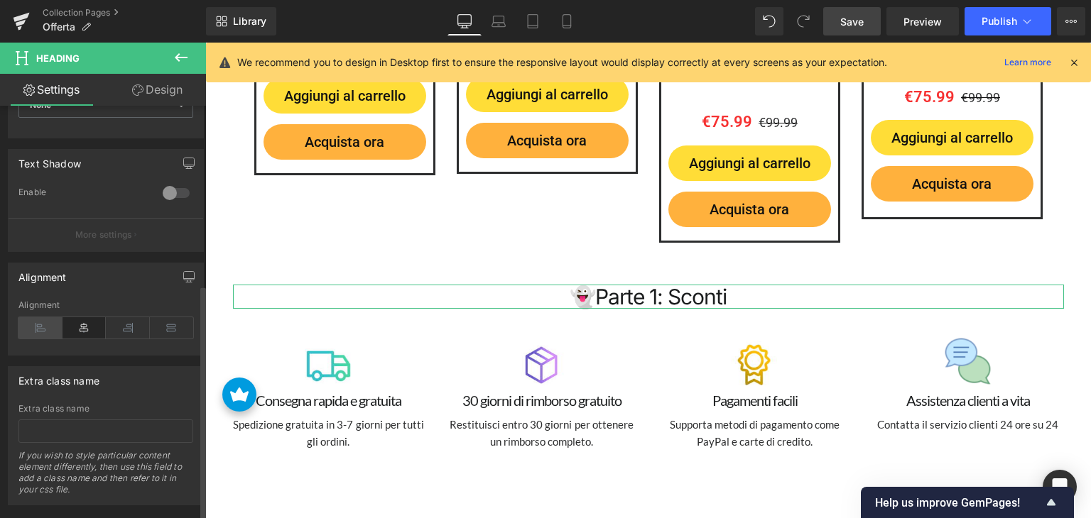
click at [37, 322] on icon at bounding box center [40, 327] width 44 height 21
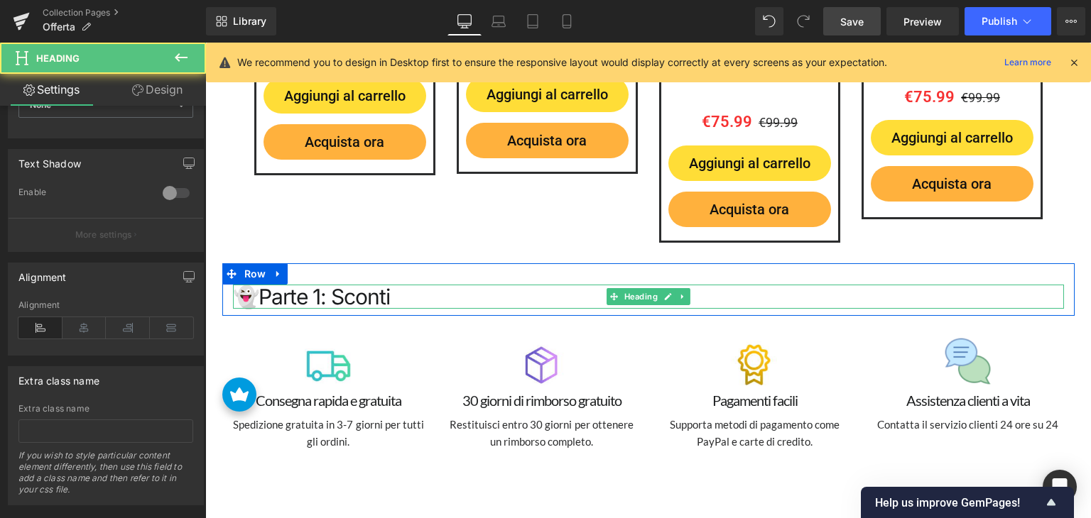
click at [285, 286] on h1 "👻Parte 1: Sconti" at bounding box center [648, 297] width 831 height 25
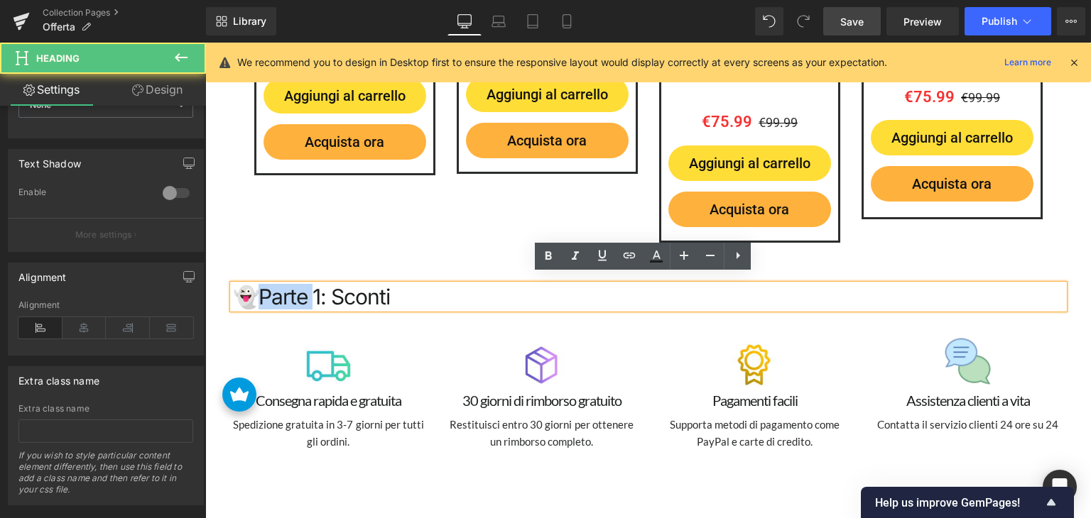
click at [285, 286] on h1 "👻Parte 1: Sconti" at bounding box center [648, 297] width 831 height 25
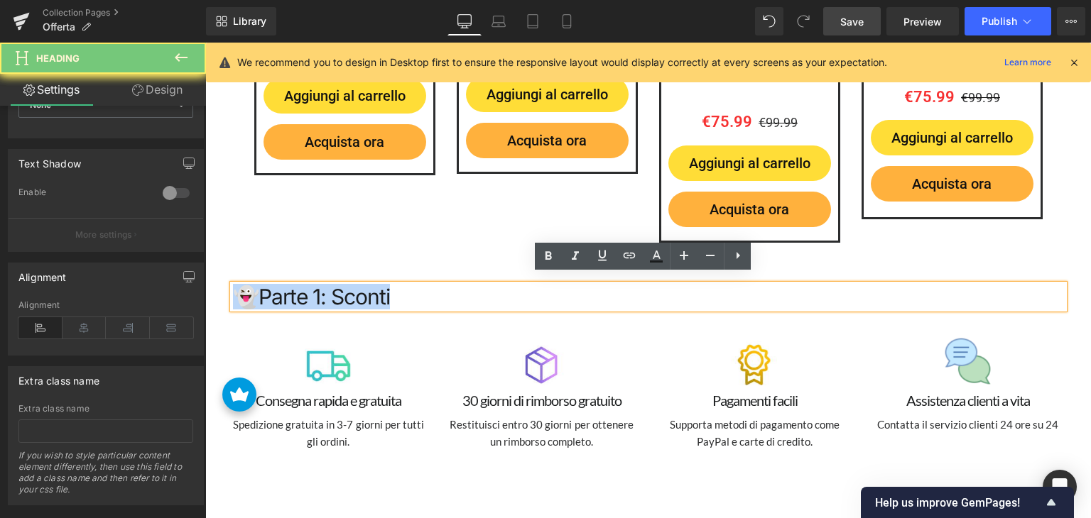
click at [285, 286] on h1 "👻Parte 1: Sconti" at bounding box center [648, 297] width 831 height 25
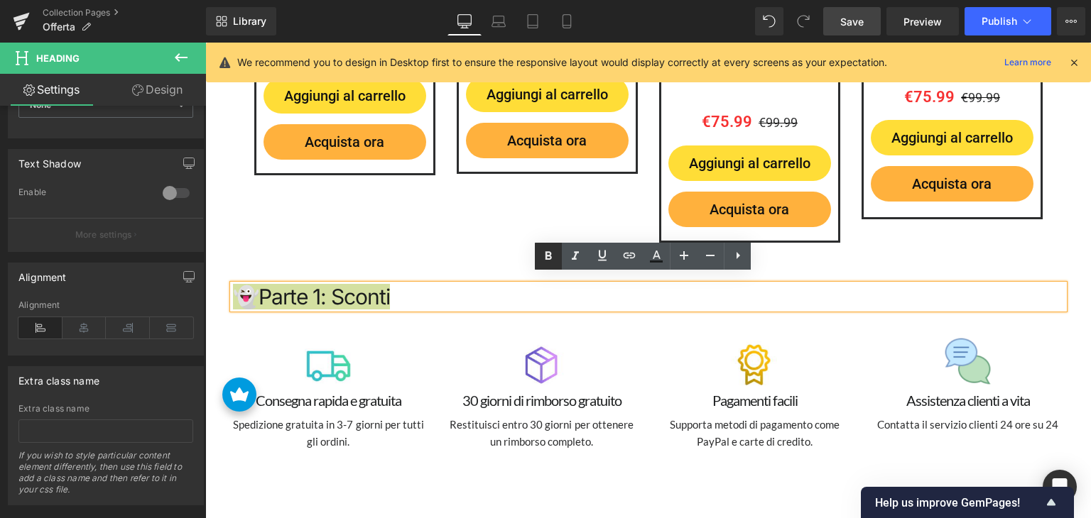
click at [545, 258] on icon at bounding box center [548, 256] width 6 height 9
click at [466, 285] on h1 "👻Parte 1: Sconti" at bounding box center [648, 297] width 831 height 25
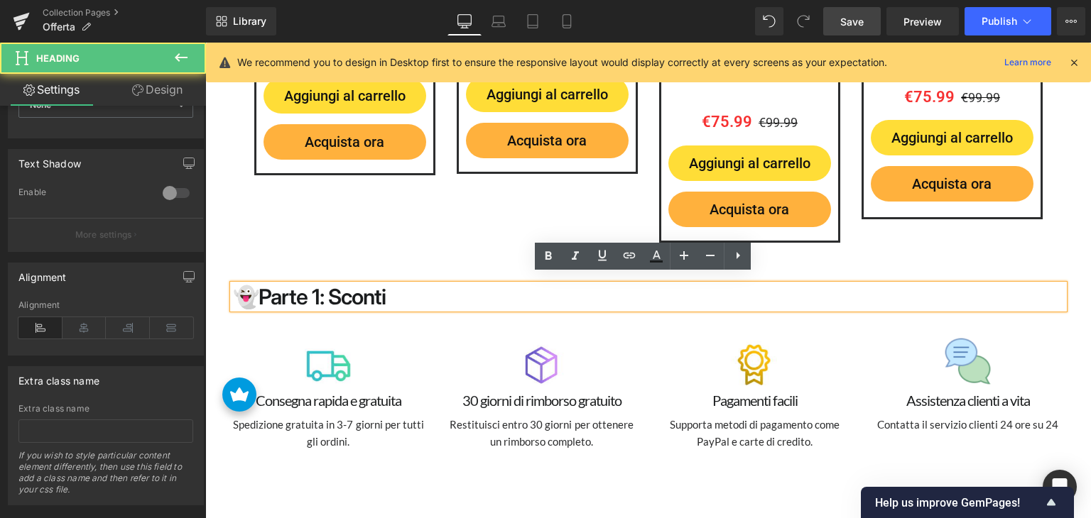
click at [302, 284] on strong "👻Parte 1: Sconti" at bounding box center [309, 297] width 153 height 26
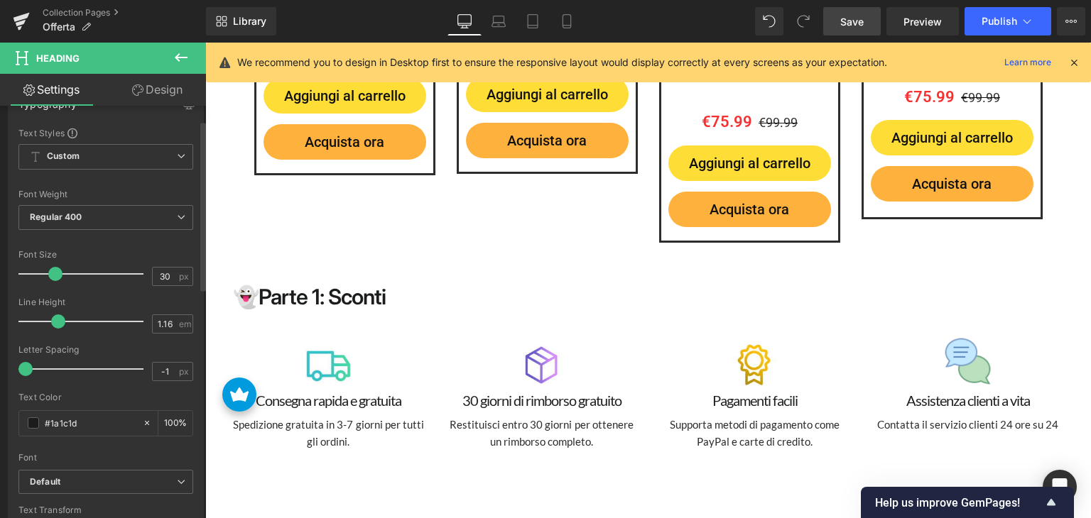
scroll to position [142, 0]
type input "26"
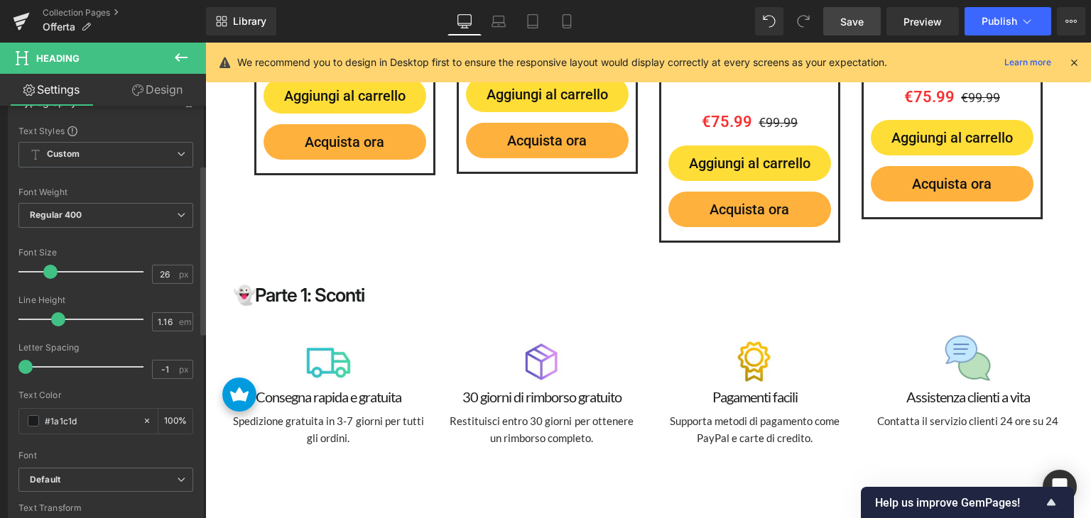
click at [48, 268] on span at bounding box center [50, 272] width 14 height 14
click at [177, 55] on icon at bounding box center [181, 57] width 13 height 9
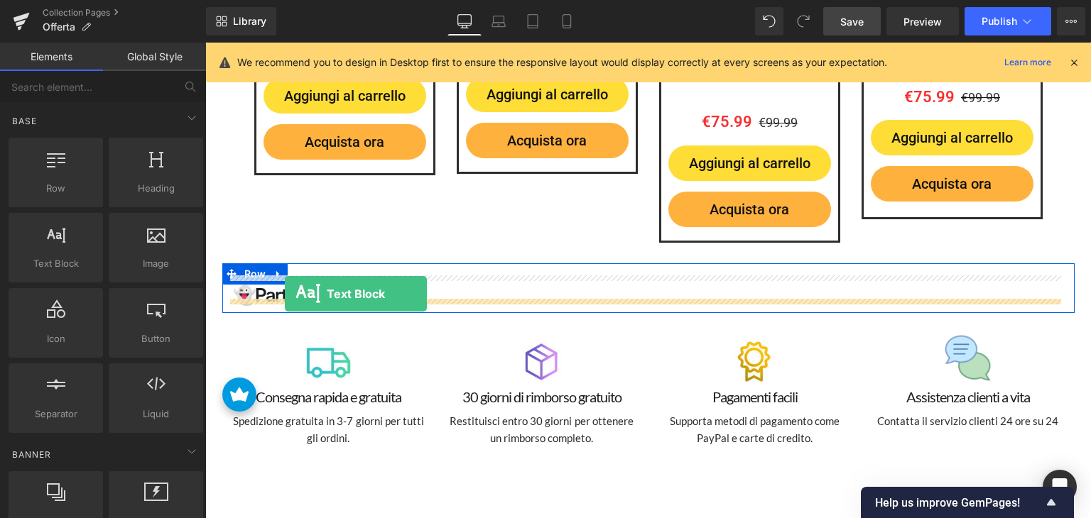
drag, startPoint x: 276, startPoint y: 283, endPoint x: 285, endPoint y: 293, distance: 13.1
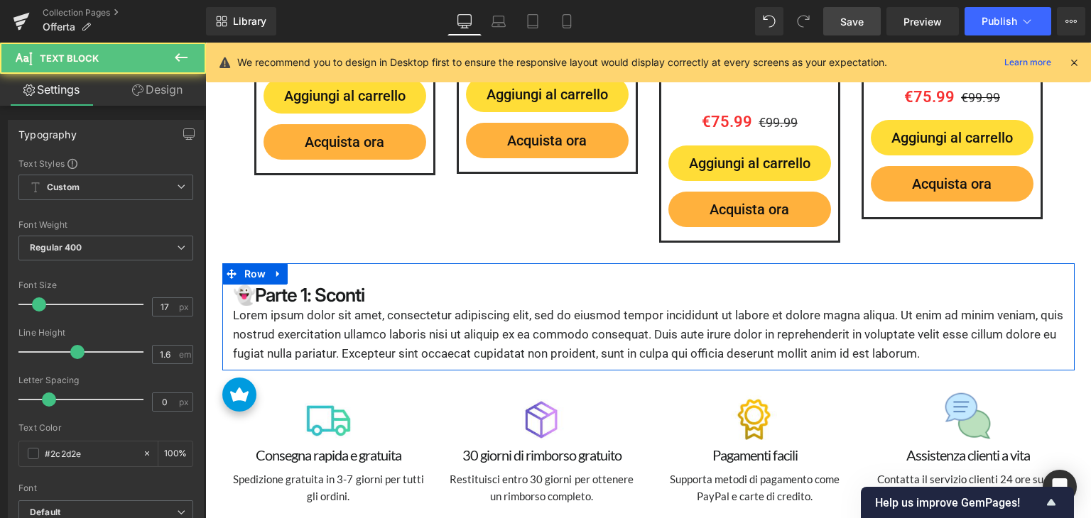
click at [205, 43] on div at bounding box center [205, 43] width 0 height 0
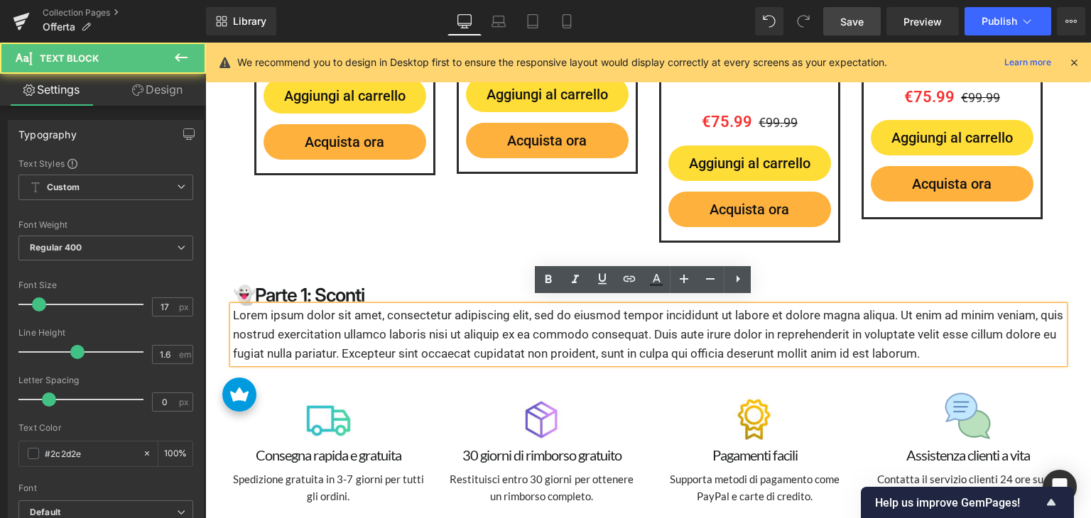
click at [324, 315] on p "Lorem ipsum dolor sit amet, consectetur adipiscing elit, sed do eiusmod tempor …" at bounding box center [648, 335] width 831 height 58
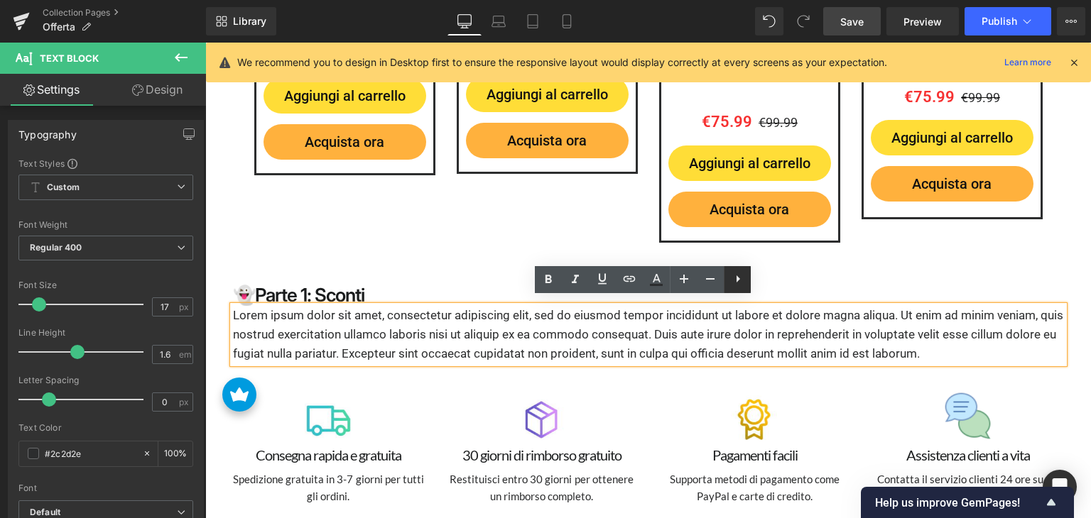
click at [744, 284] on icon at bounding box center [737, 278] width 17 height 17
click at [710, 282] on icon at bounding box center [710, 278] width 17 height 17
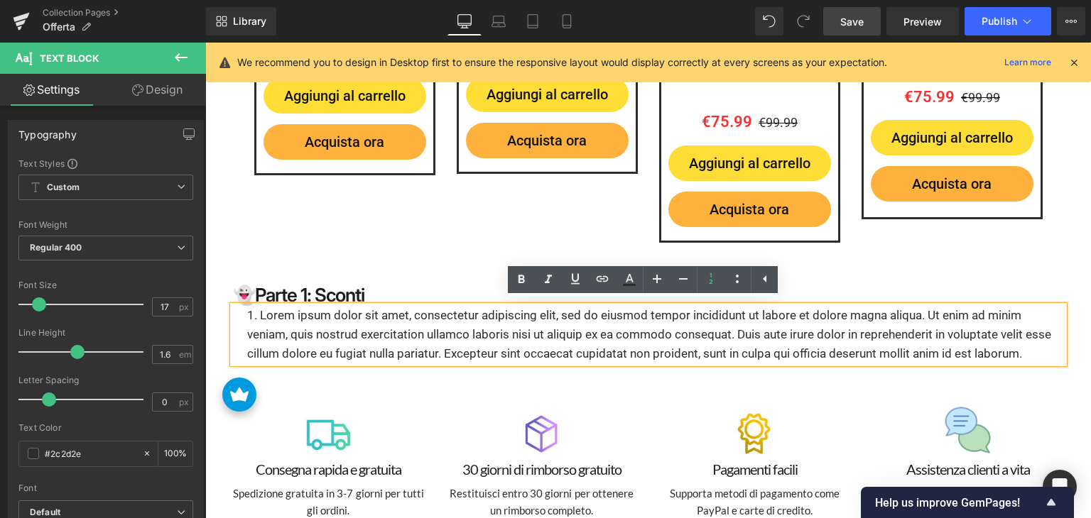
click at [334, 319] on li "Lorem ipsum dolor sit amet, consectetur adipiscing elit, sed do eiusmod tempor …" at bounding box center [655, 335] width 816 height 58
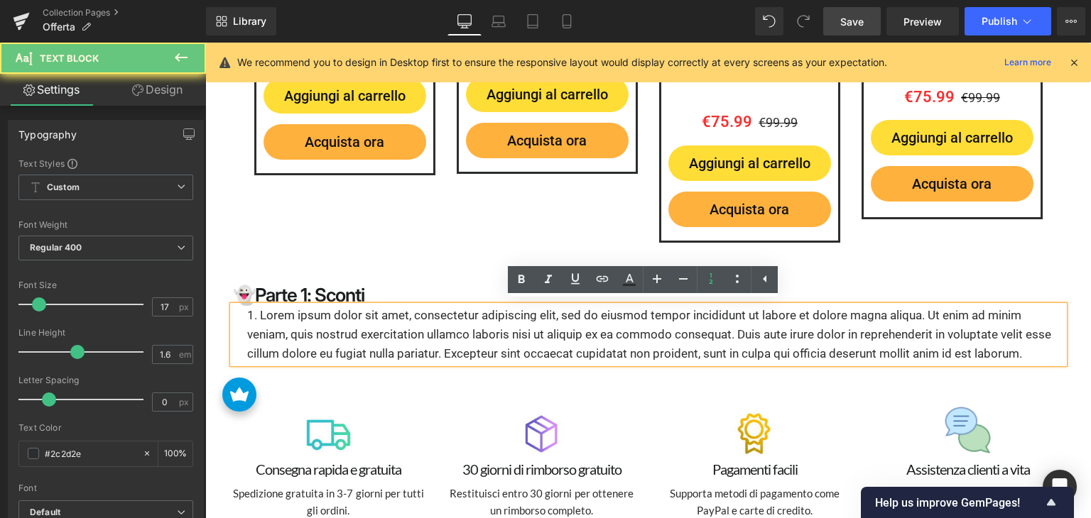
click at [329, 319] on li "Lorem ipsum dolor sit amet, consectetur adipiscing elit, sed do eiusmod tempor …" at bounding box center [655, 335] width 816 height 58
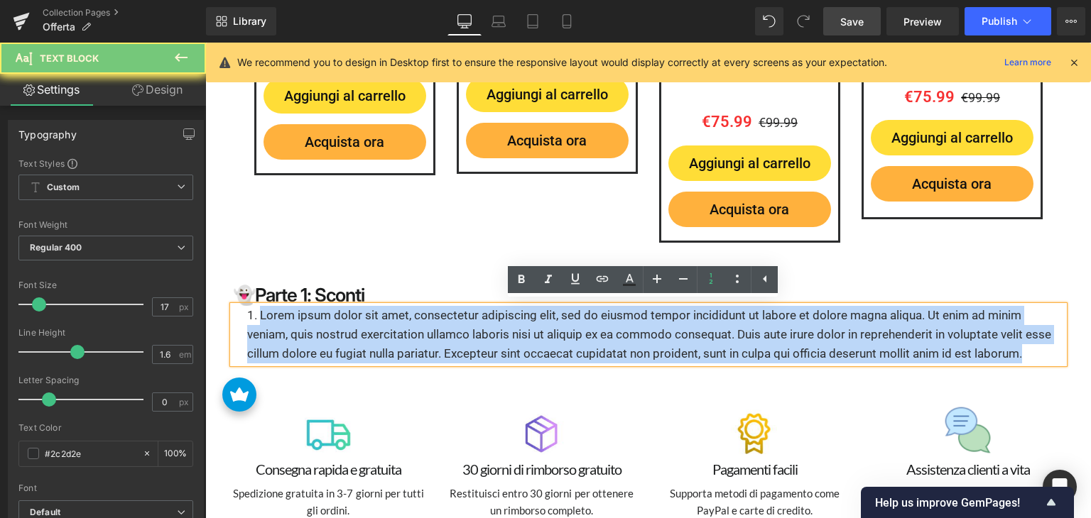
click at [329, 319] on li "Lorem ipsum dolor sit amet, consectetur adipiscing elit, sed do eiusmod tempor …" at bounding box center [655, 335] width 816 height 58
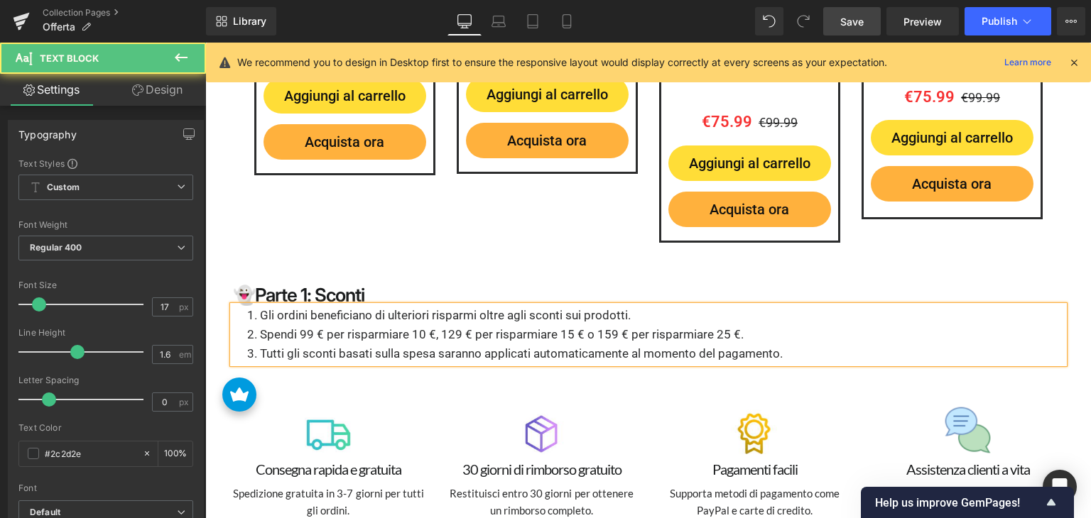
click at [300, 306] on li "Gli ordini beneficiano di ulteriori risparmi oltre agli sconti sui prodotti." at bounding box center [655, 315] width 816 height 19
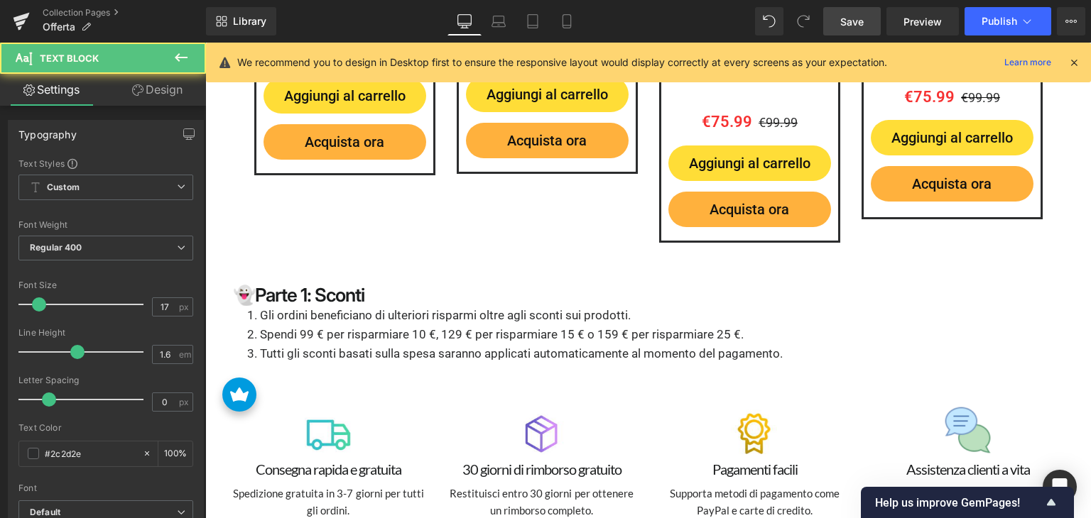
click at [168, 91] on link "Design" at bounding box center [157, 90] width 103 height 32
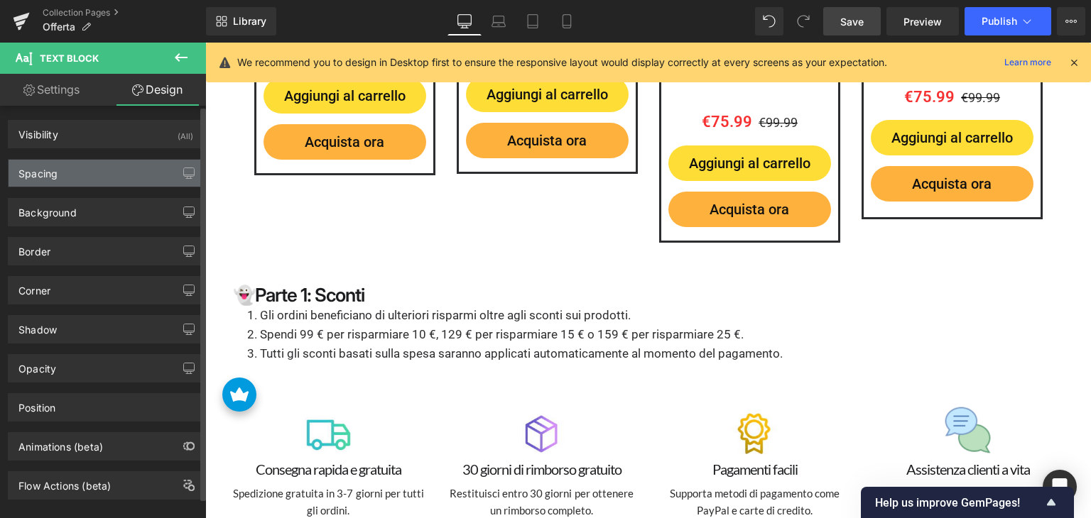
click at [85, 176] on div "Spacing" at bounding box center [106, 173] width 195 height 27
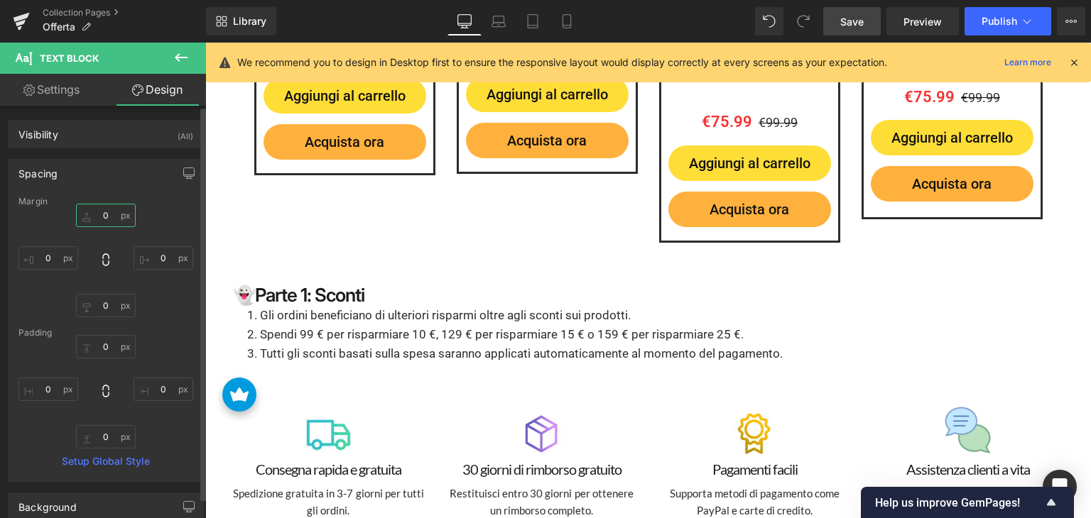
click at [111, 221] on input "0" at bounding box center [106, 215] width 60 height 23
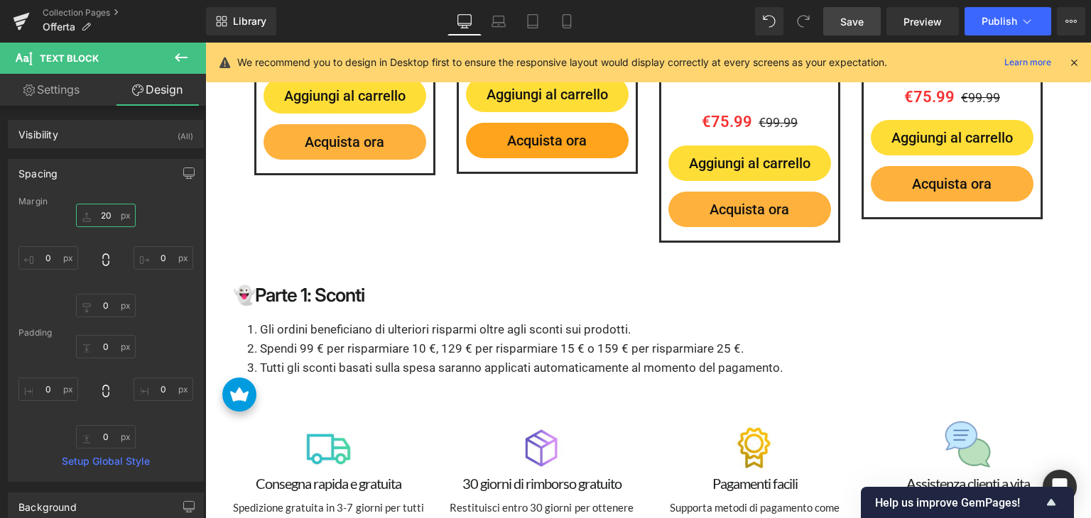
type input "20"
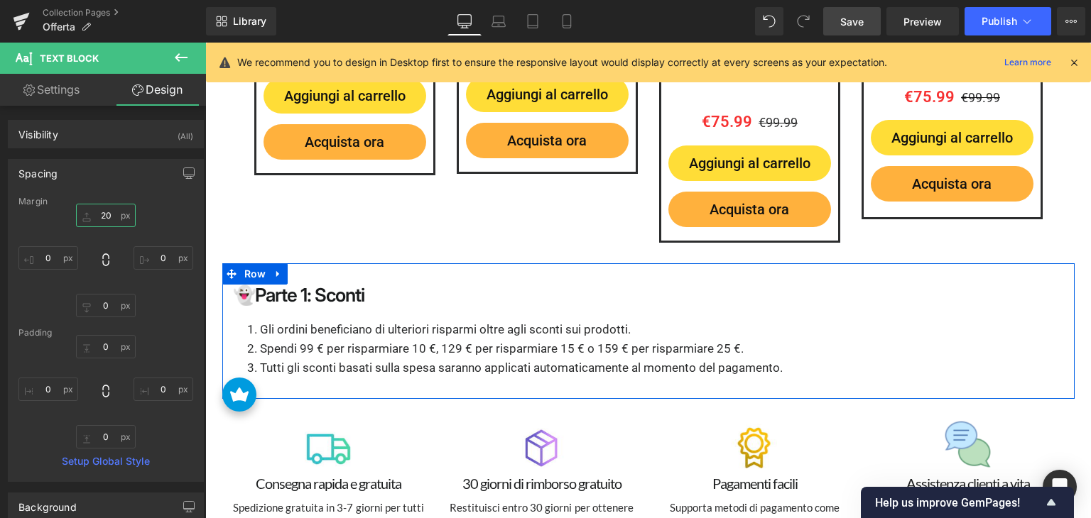
scroll to position [3057, 0]
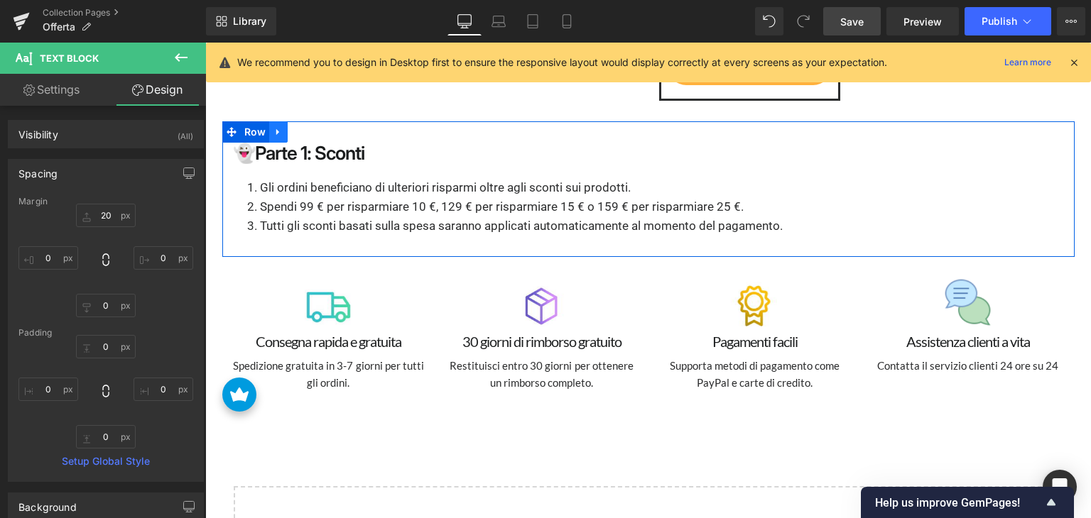
click at [273, 127] on icon at bounding box center [278, 131] width 10 height 11
click at [292, 127] on icon at bounding box center [297, 132] width 10 height 10
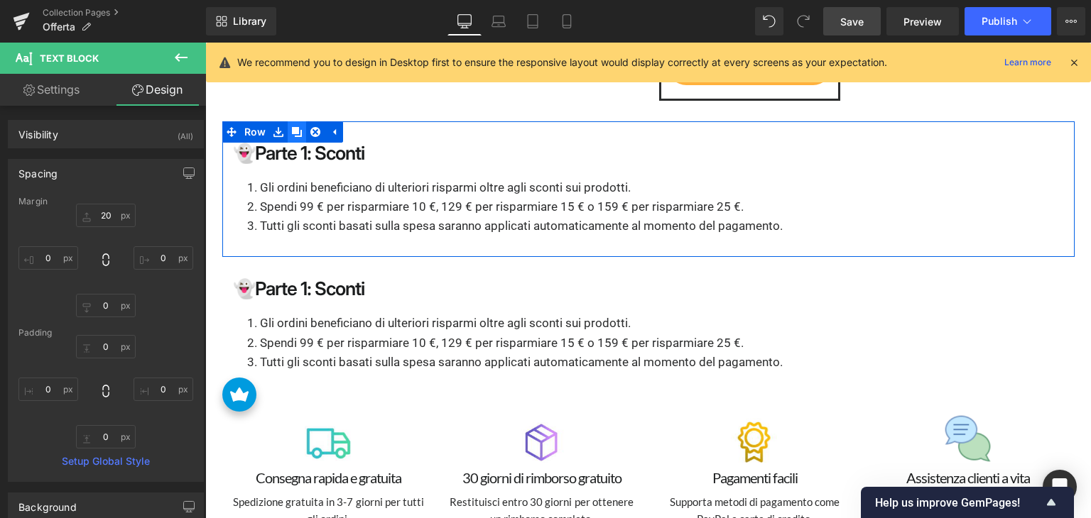
click at [292, 127] on icon at bounding box center [297, 132] width 10 height 10
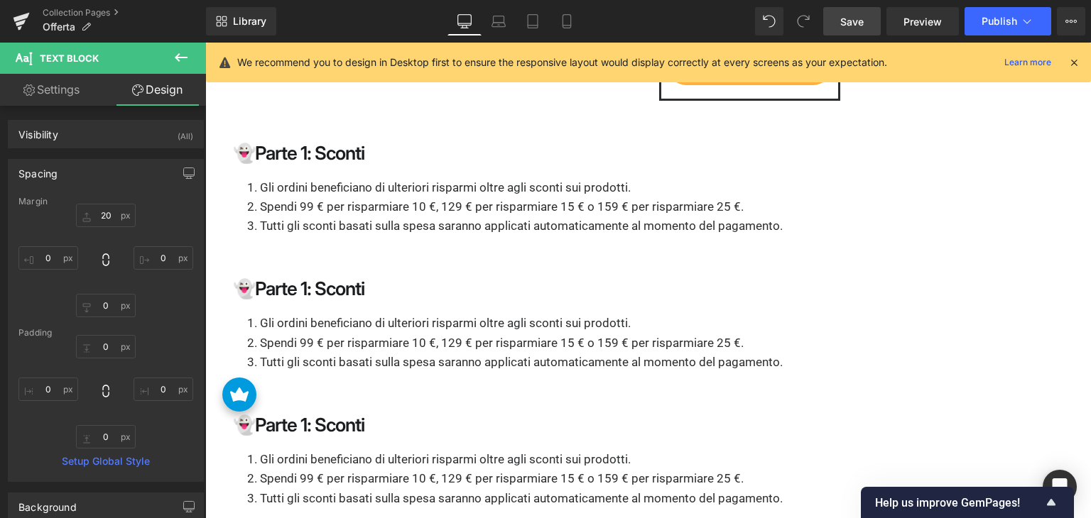
scroll to position [3128, 0]
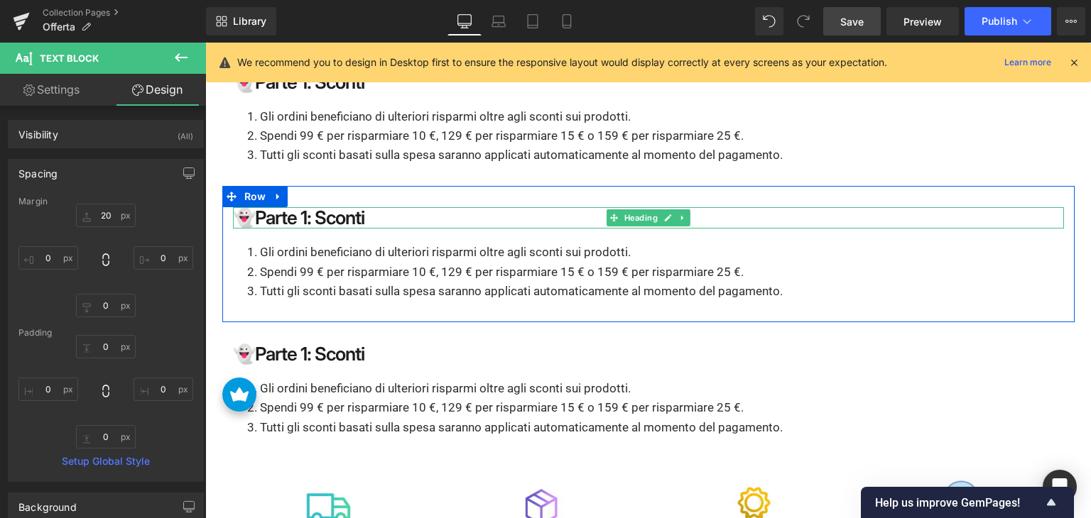
click at [287, 209] on strong "👻Parte 1: Sconti" at bounding box center [298, 218] width 131 height 22
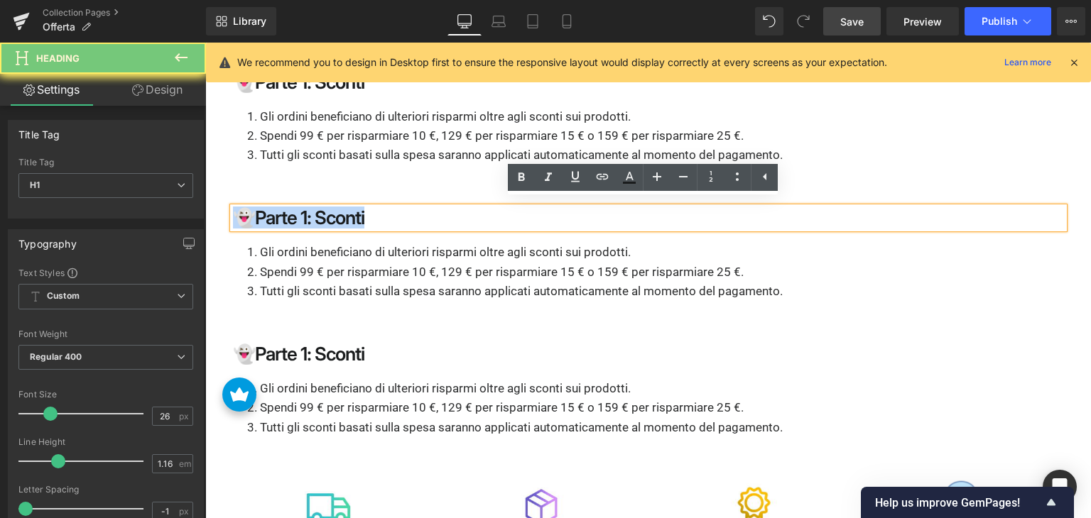
click at [287, 209] on strong "👻Parte 1: Sconti" at bounding box center [298, 218] width 131 height 22
paste div
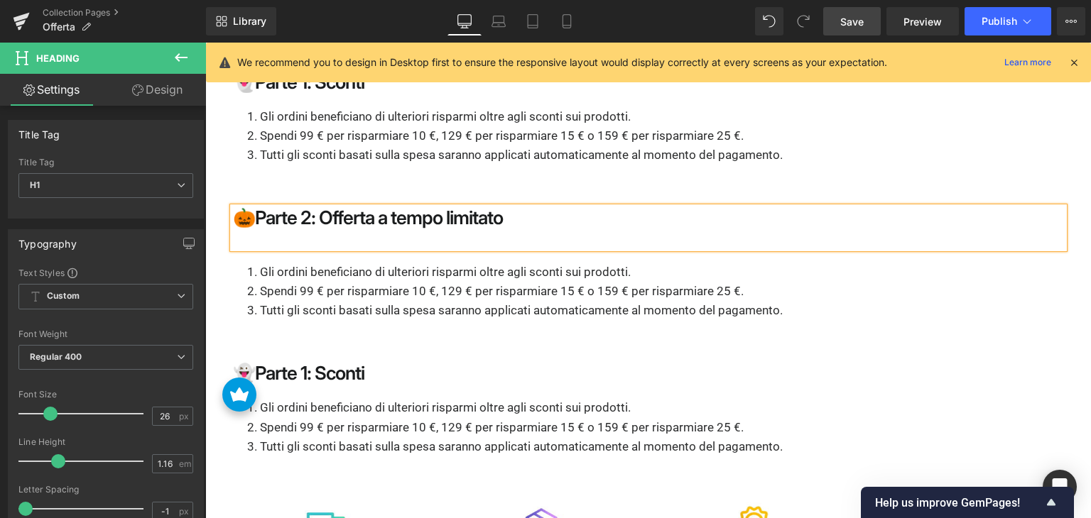
click at [343, 229] on div at bounding box center [648, 238] width 831 height 19
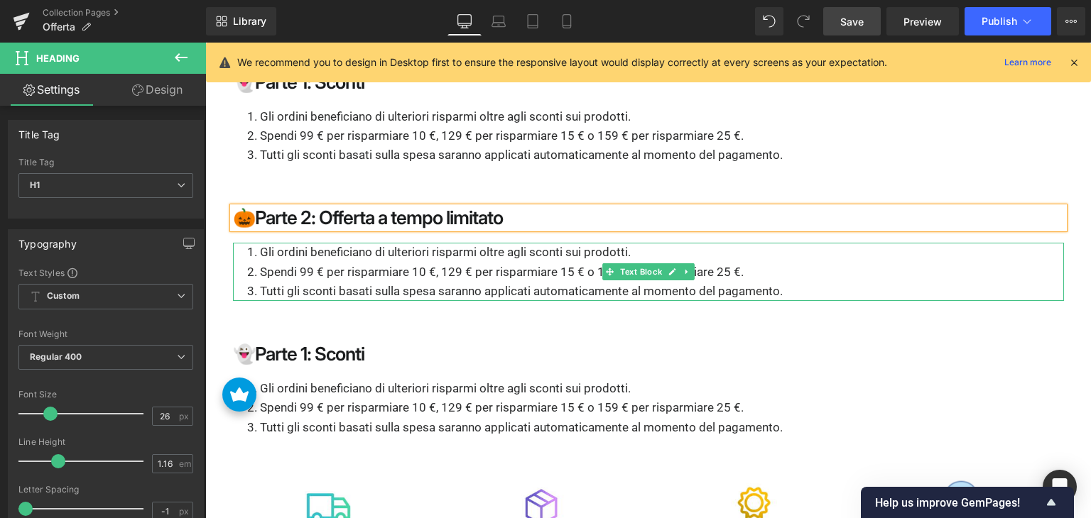
click at [290, 246] on li "Gli ordini beneficiano di ulteriori risparmi oltre agli sconti sui prodotti." at bounding box center [655, 252] width 816 height 19
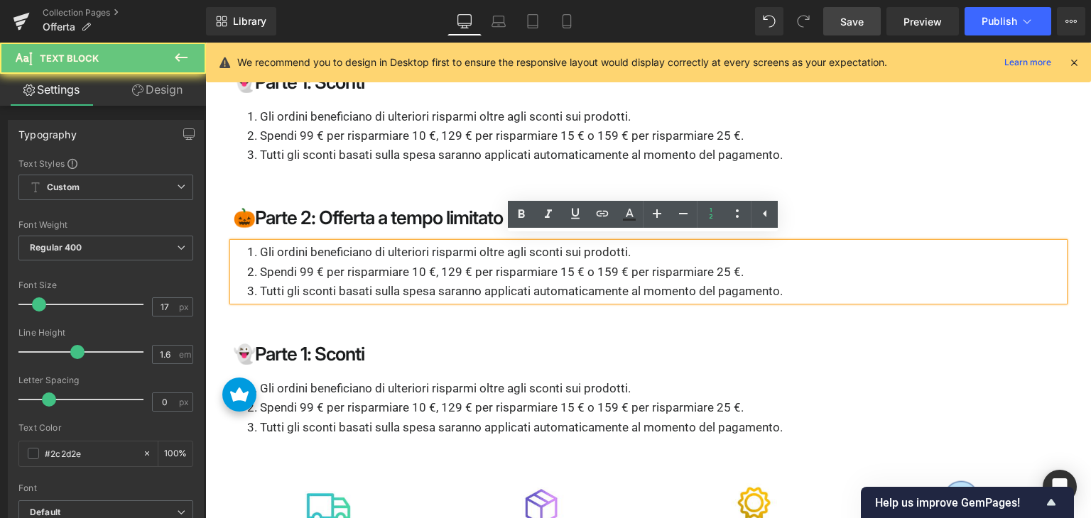
click at [290, 246] on li "Gli ordini beneficiano di ulteriori risparmi oltre agli sconti sui prodotti." at bounding box center [655, 252] width 816 height 19
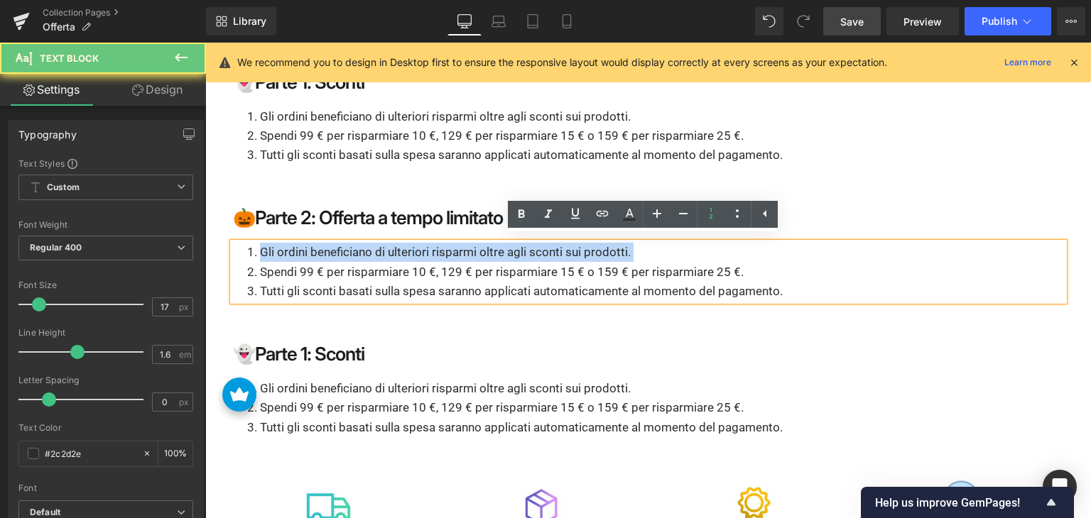
click at [290, 246] on li "Gli ordini beneficiano di ulteriori risparmi oltre agli sconti sui prodotti." at bounding box center [655, 252] width 816 height 19
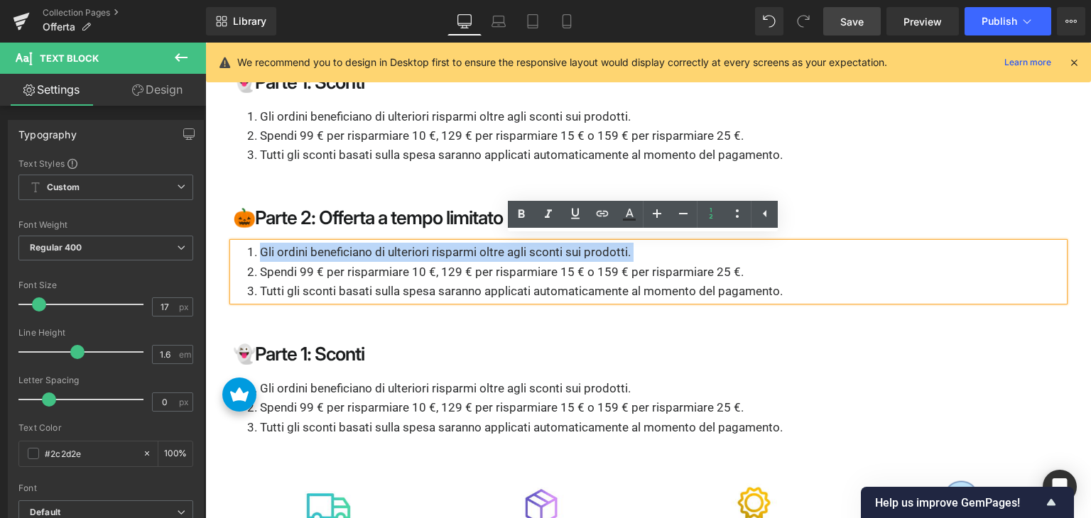
paste div
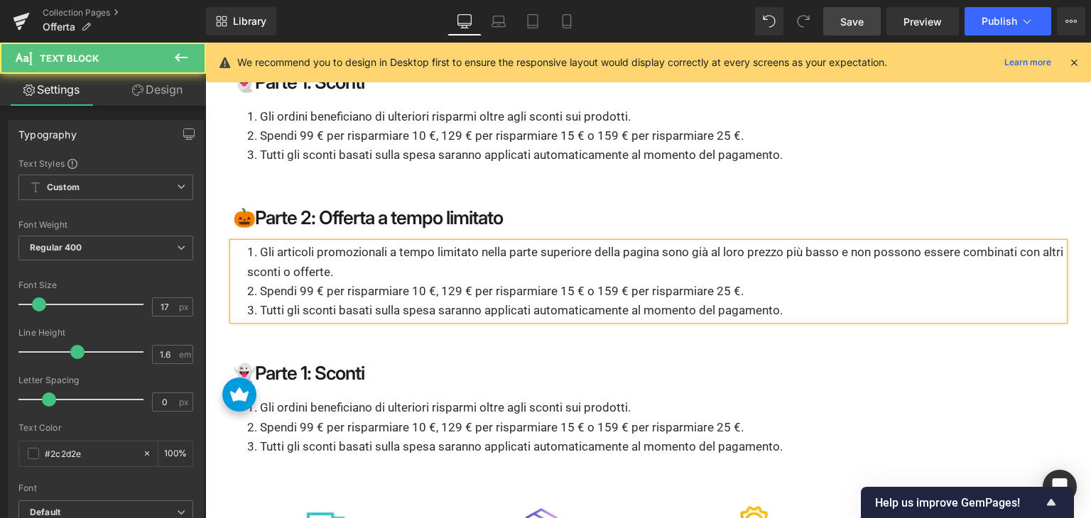
click at [272, 285] on li "Spendi 99 € per risparmiare 10 €, 129 € per risparmiare 15 € o 159 € per rispar…" at bounding box center [655, 291] width 816 height 19
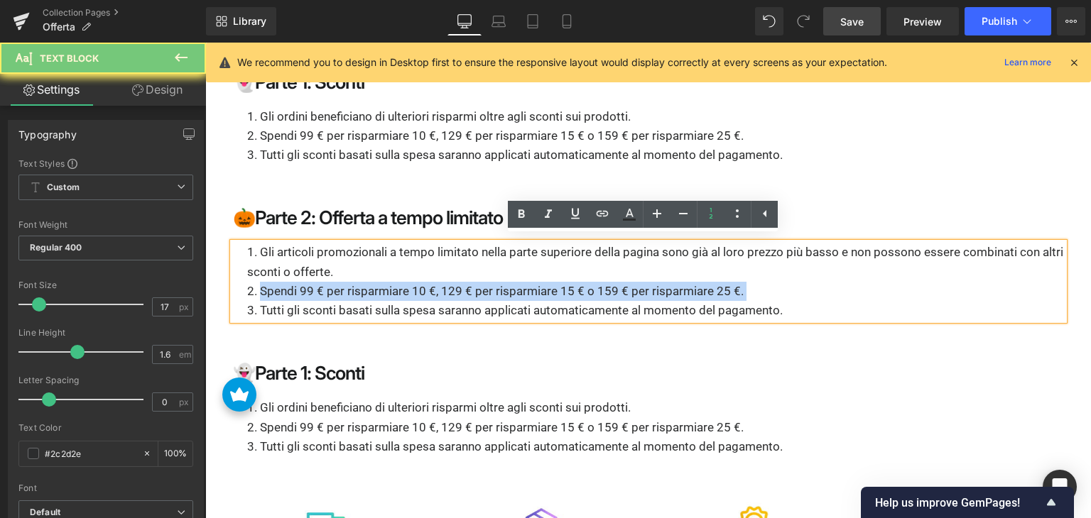
click at [272, 285] on li "Spendi 99 € per risparmiare 10 €, 129 € per risparmiare 15 € o 159 € per rispar…" at bounding box center [655, 291] width 816 height 19
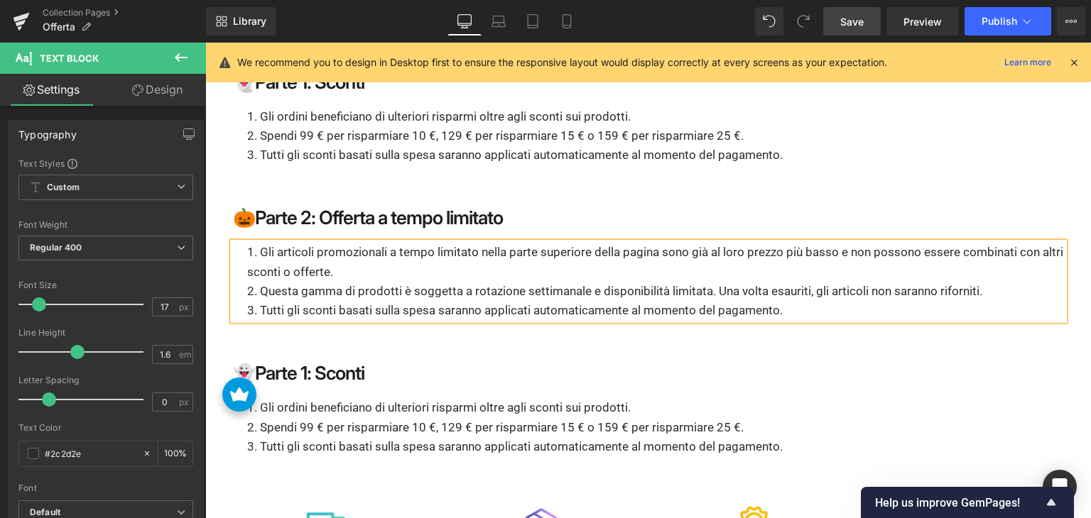
click at [586, 312] on li "Tutti gli sconti basati sulla spesa saranno applicati automaticamente al moment…" at bounding box center [655, 310] width 816 height 19
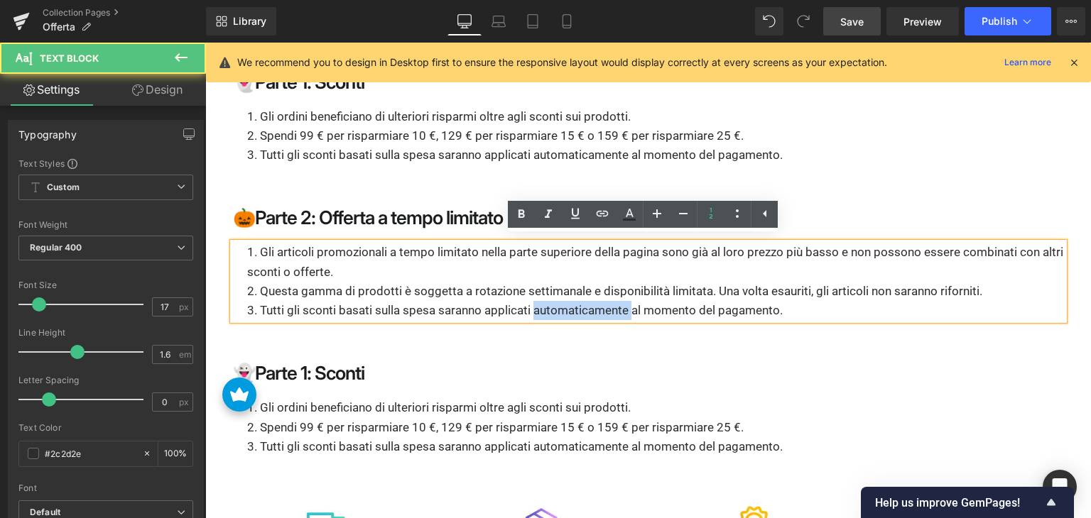
click at [586, 312] on li "Tutti gli sconti basati sulla spesa saranno applicati automaticamente al moment…" at bounding box center [655, 310] width 816 height 19
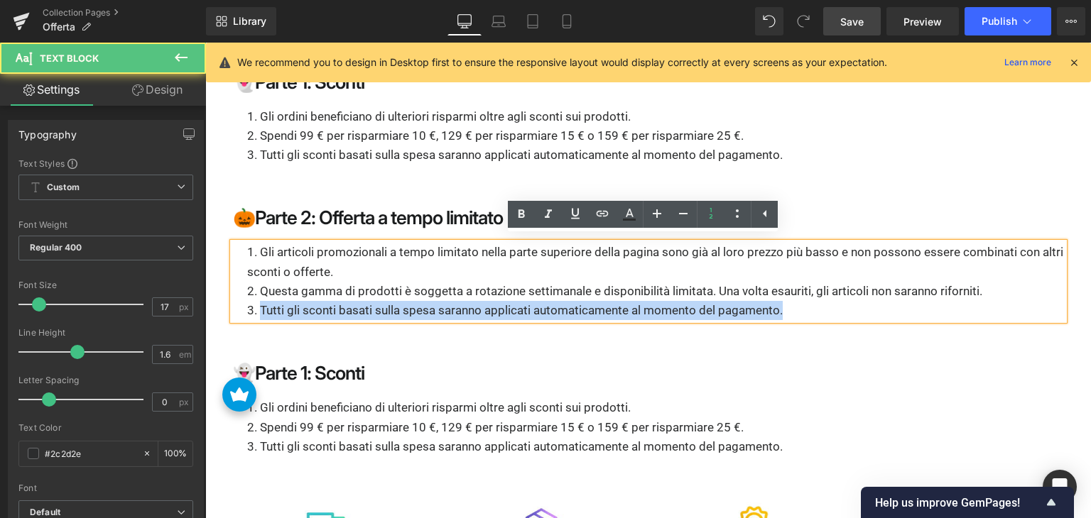
click at [586, 312] on li "Tutti gli sconti basati sulla spesa saranno applicati automaticamente al moment…" at bounding box center [655, 310] width 816 height 19
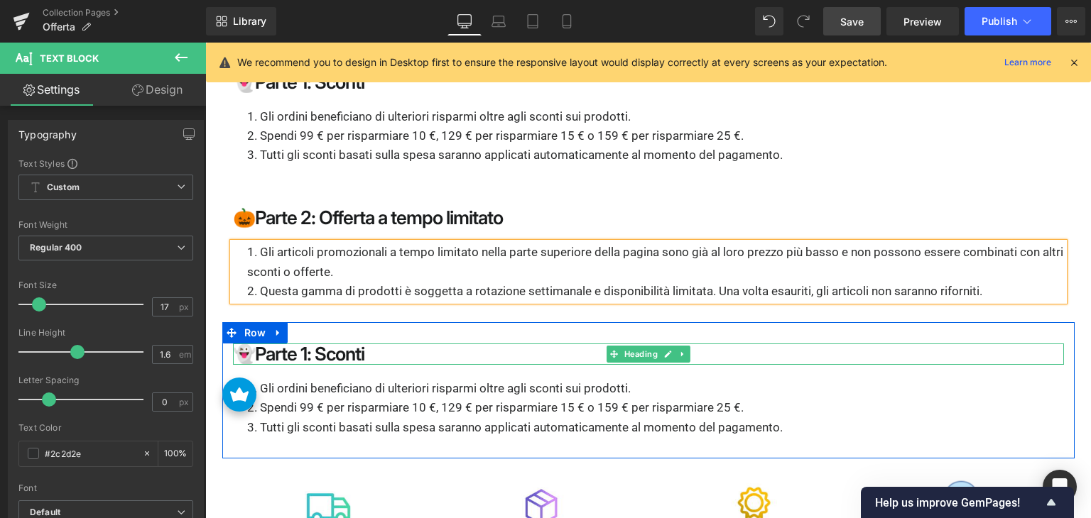
click at [302, 349] on strong "👻Parte 1: Sconti" at bounding box center [298, 354] width 131 height 22
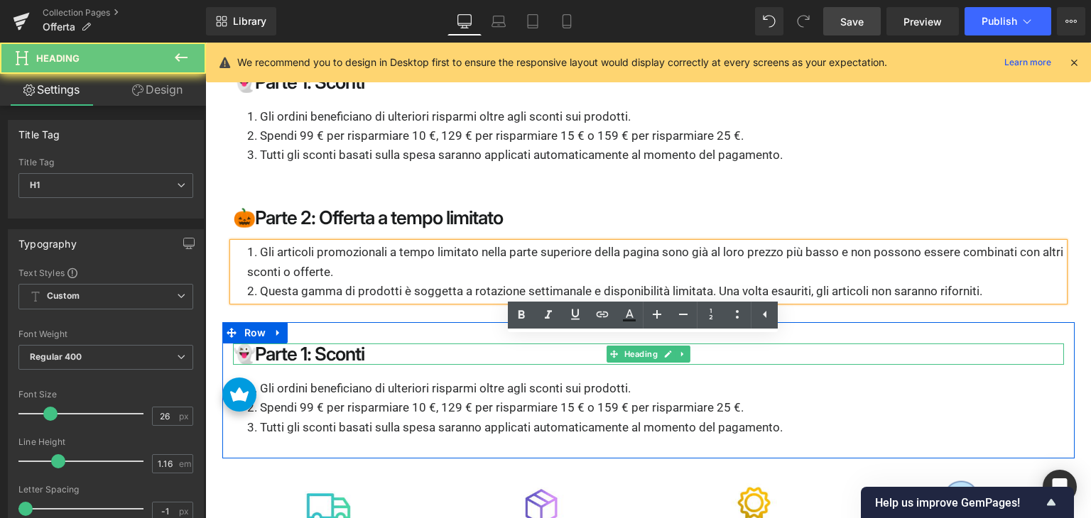
click at [302, 349] on strong "👻Parte 1: Sconti" at bounding box center [298, 354] width 131 height 22
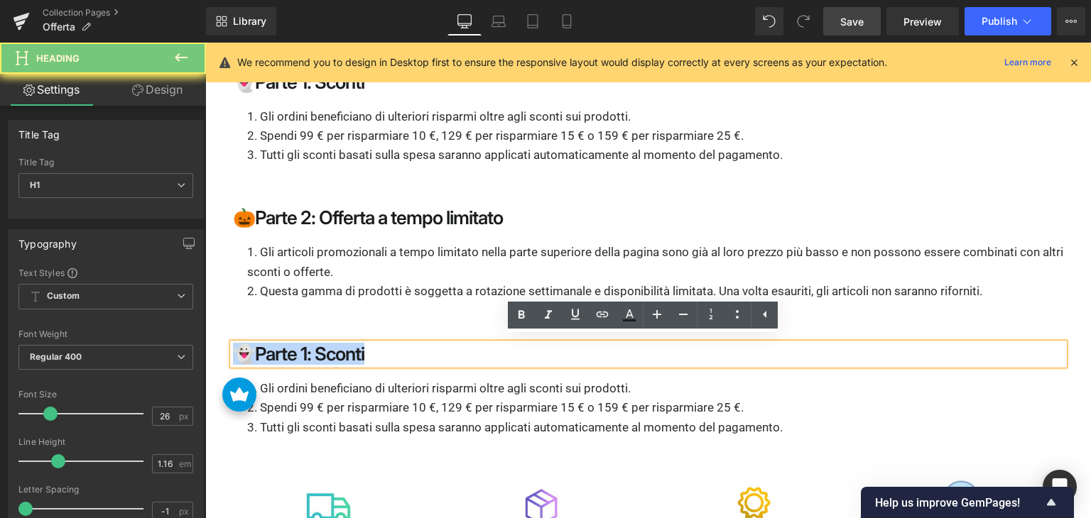
click at [302, 349] on strong "👻Parte 1: Sconti" at bounding box center [298, 354] width 131 height 22
paste div
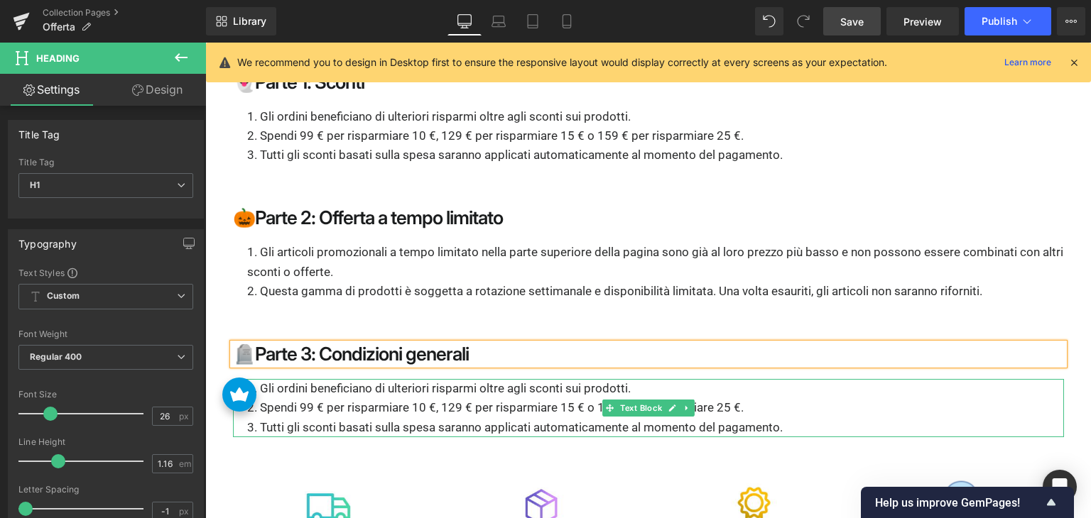
click at [334, 383] on li "Gli ordini beneficiano di ulteriori risparmi oltre agli sconti sui prodotti." at bounding box center [655, 388] width 816 height 19
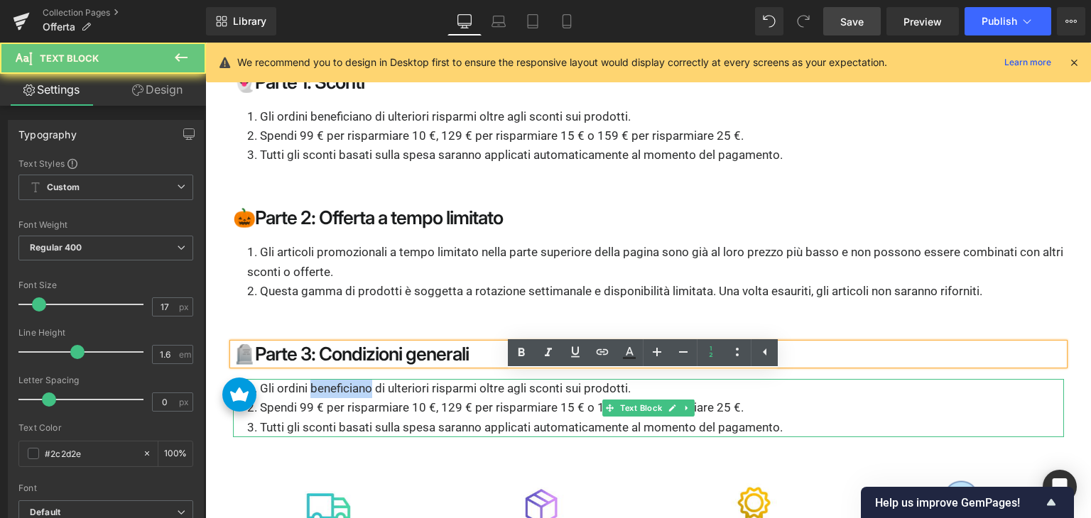
click at [334, 383] on li "Gli ordini beneficiano di ulteriori risparmi oltre agli sconti sui prodotti." at bounding box center [655, 388] width 816 height 19
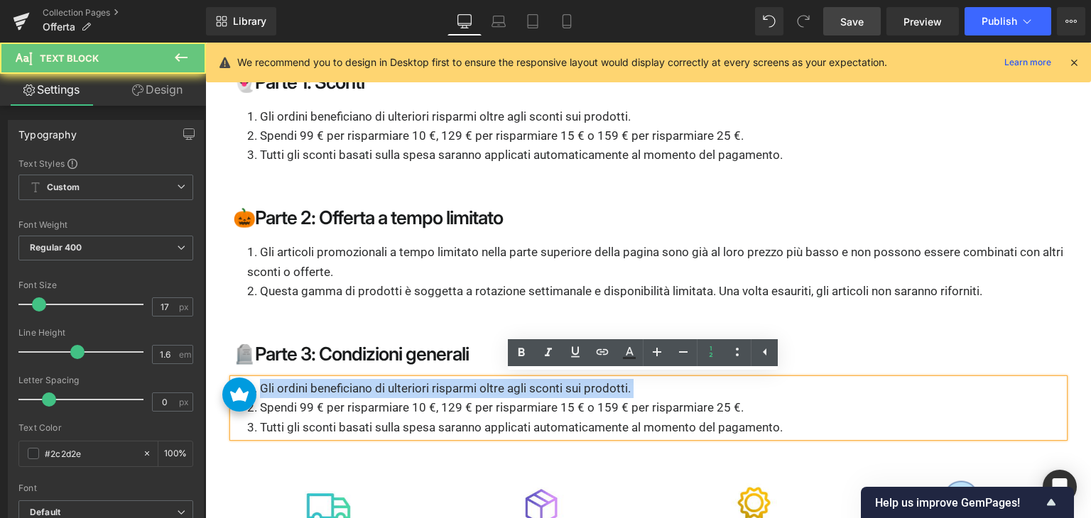
click at [334, 383] on li "Gli ordini beneficiano di ulteriori risparmi oltre agli sconti sui prodotti." at bounding box center [655, 388] width 816 height 19
paste div
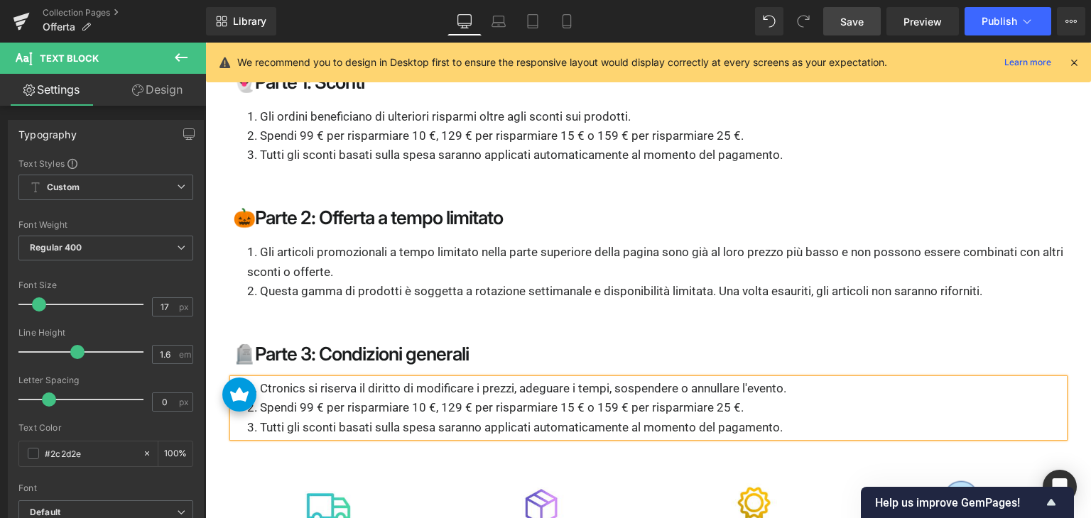
click at [550, 399] on li "Spendi 99 € per risparmiare 10 €, 129 € per risparmiare 15 € o 159 € per rispar…" at bounding box center [655, 407] width 816 height 19
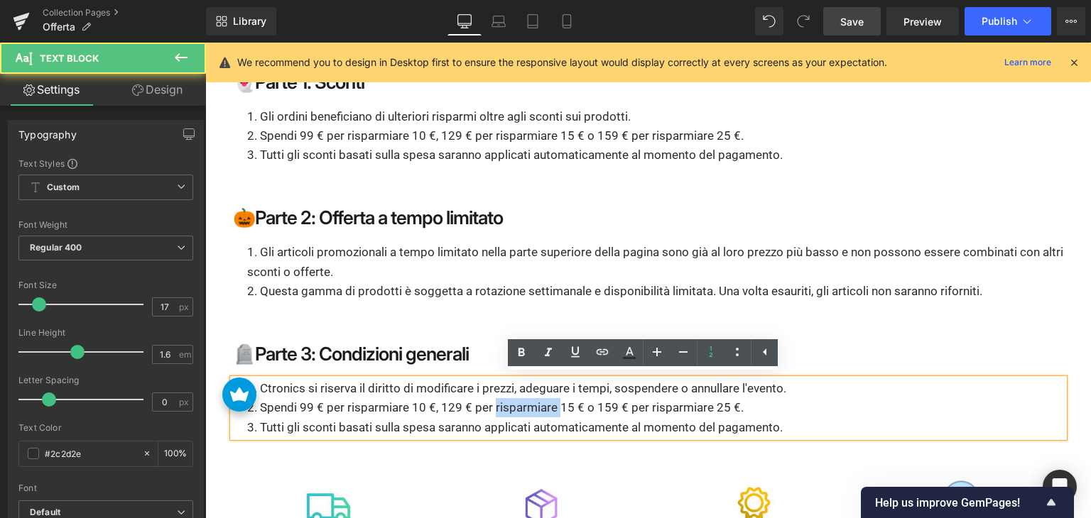
click at [550, 399] on li "Spendi 99 € per risparmiare 10 €, 129 € per risparmiare 15 € o 159 € per rispar…" at bounding box center [655, 407] width 816 height 19
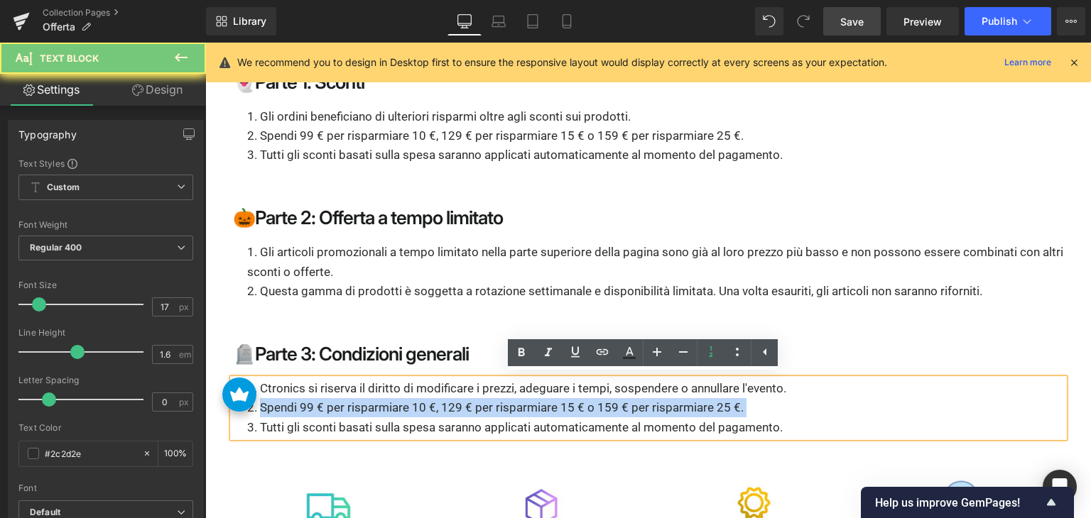
click at [550, 399] on li "Spendi 99 € per risparmiare 10 €, 129 € per risparmiare 15 € o 159 € per rispar…" at bounding box center [655, 407] width 816 height 19
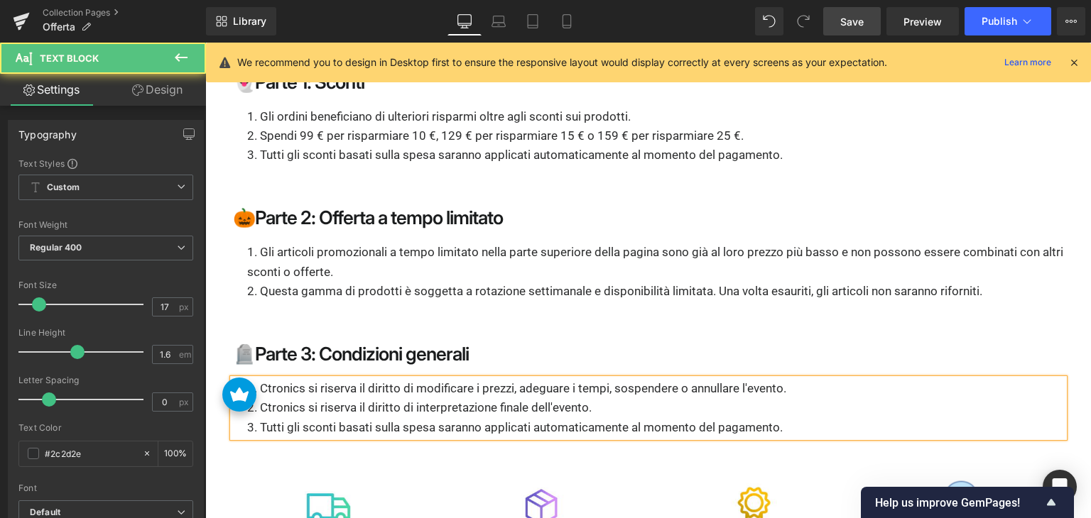
click at [525, 422] on li "Tutti gli sconti basati sulla spesa saranno applicati automaticamente al moment…" at bounding box center [655, 427] width 816 height 19
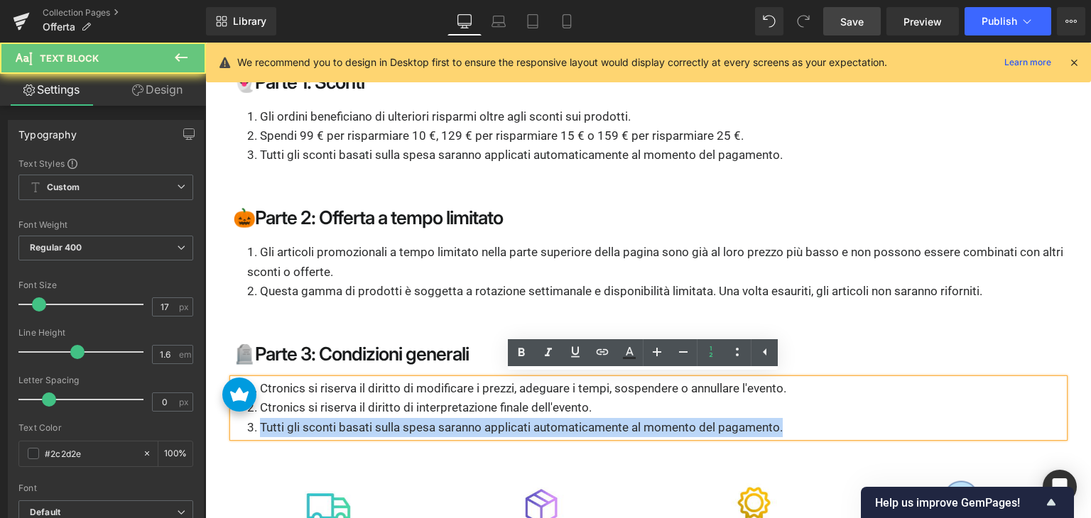
click at [525, 422] on li "Tutti gli sconti basati sulla spesa saranno applicati automaticamente al moment…" at bounding box center [655, 427] width 816 height 19
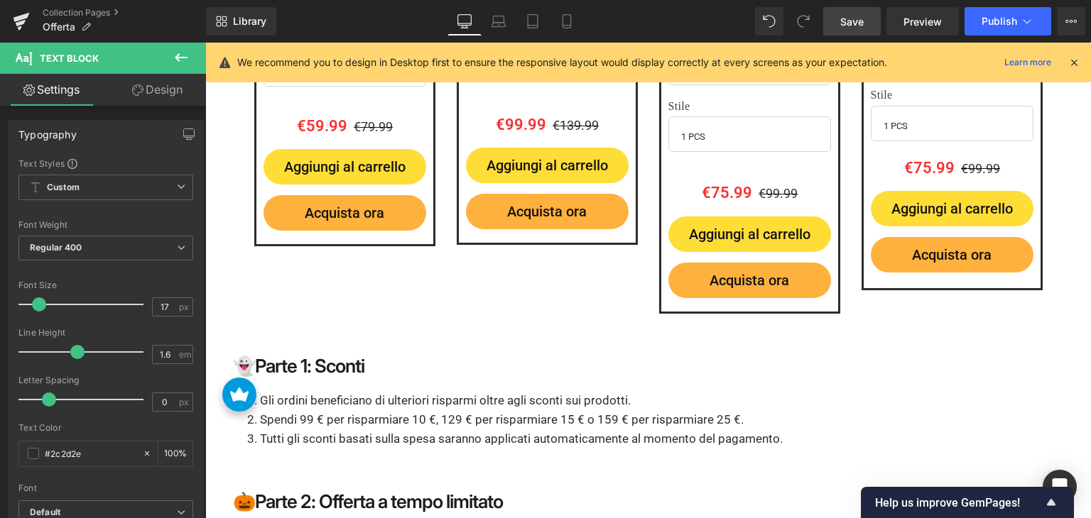
scroll to position [3057, 0]
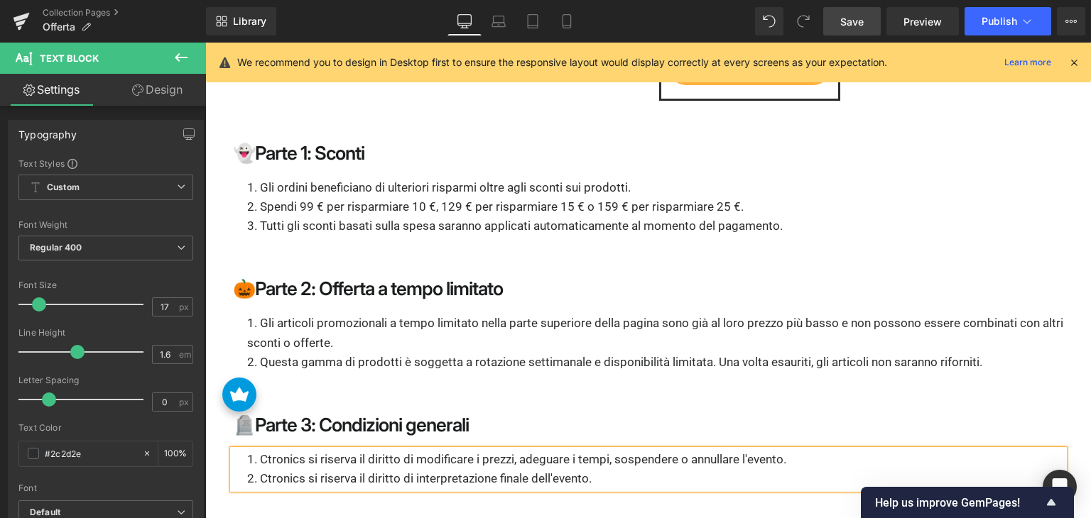
click at [302, 197] on li "Spendi 99 € per risparmiare 10 €, 129 € per risparmiare 15 € o 159 € per rispar…" at bounding box center [655, 206] width 816 height 19
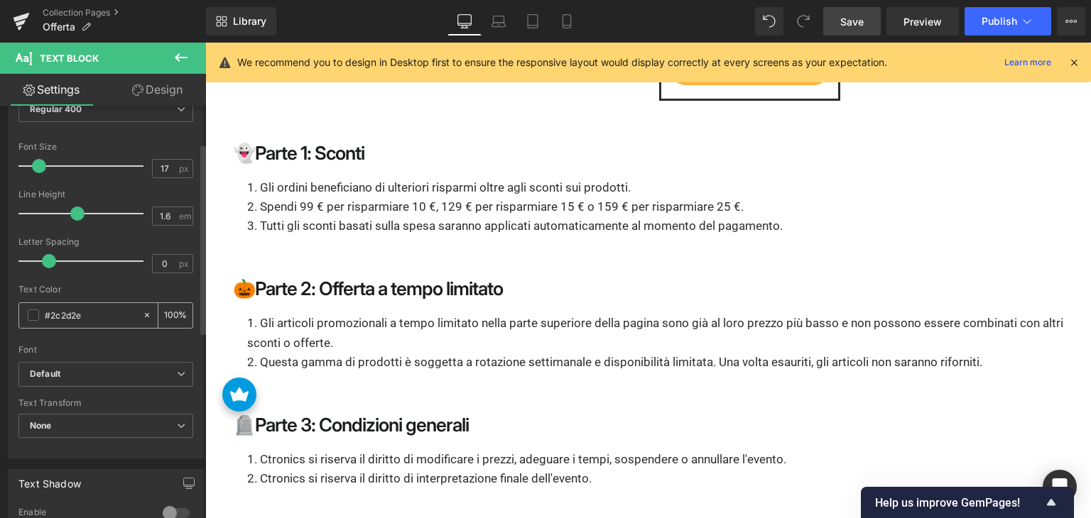
scroll to position [142, 0]
click at [82, 377] on span "Default" at bounding box center [105, 371] width 175 height 25
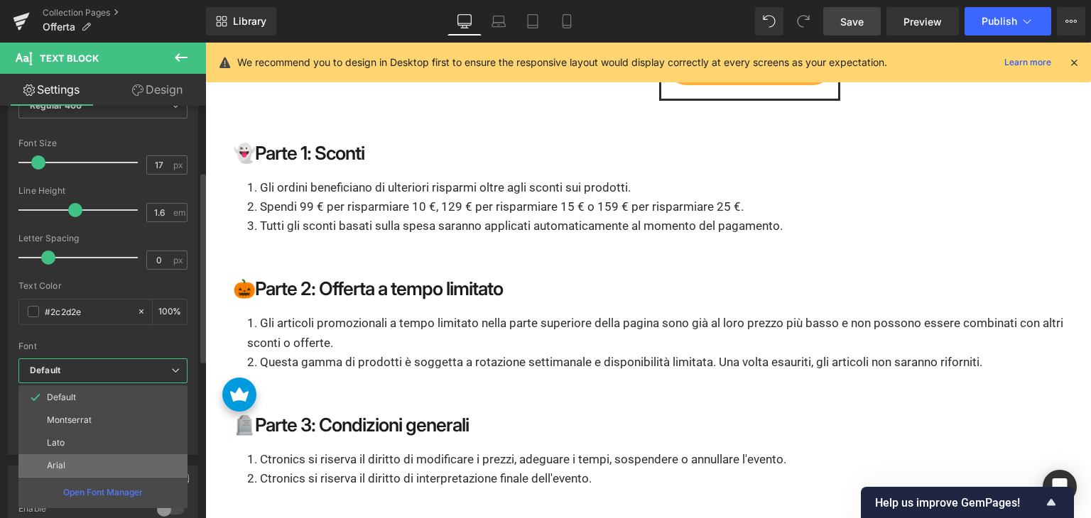
click at [62, 461] on p "Arial" at bounding box center [56, 466] width 18 height 10
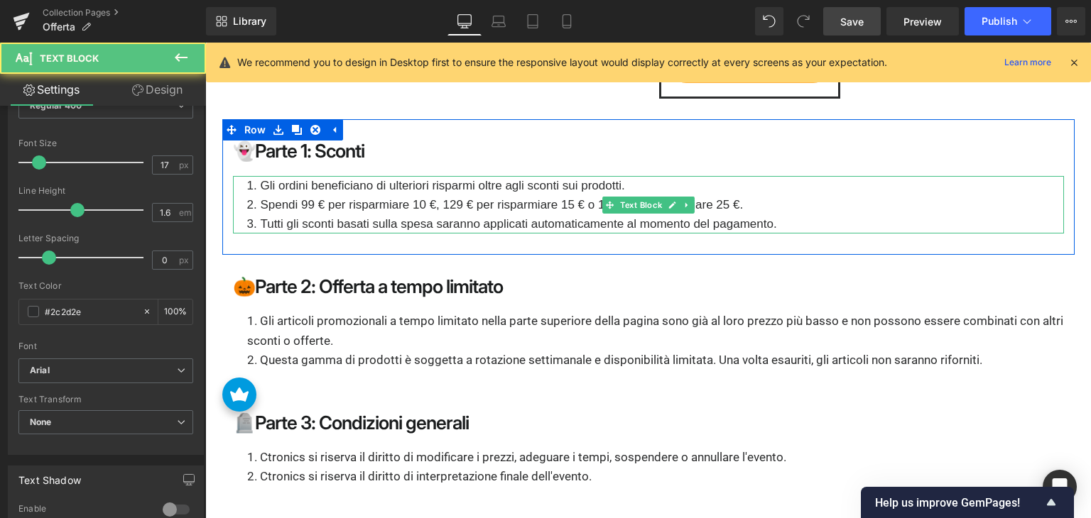
click at [276, 204] on li "Spendi 99 € per risparmiare 10 €, 129 € per risparmiare 15 € o 159 € per rispar…" at bounding box center [655, 204] width 816 height 19
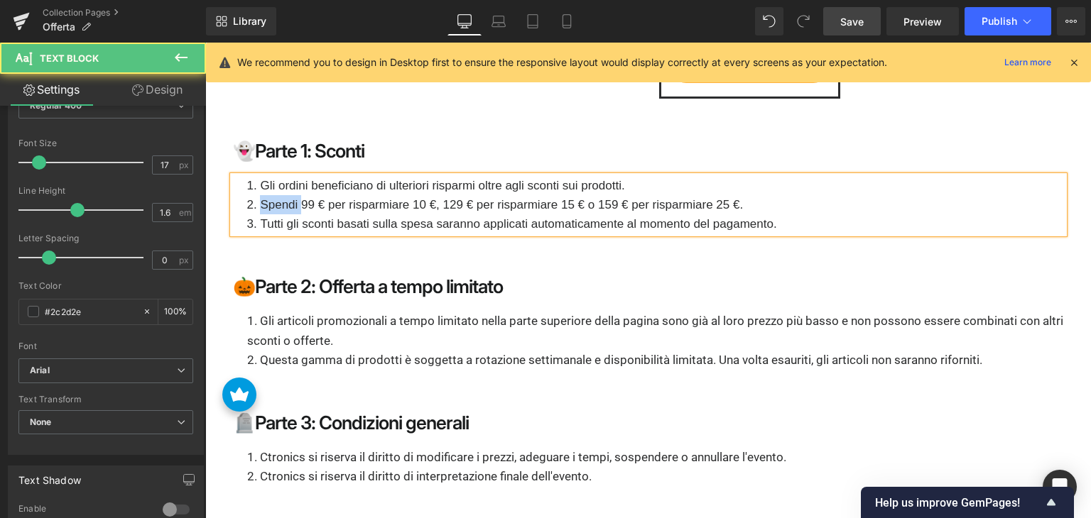
click at [276, 204] on li "Spendi 99 € per risparmiare 10 €, 129 € per risparmiare 15 € o 159 € per rispar…" at bounding box center [655, 204] width 816 height 19
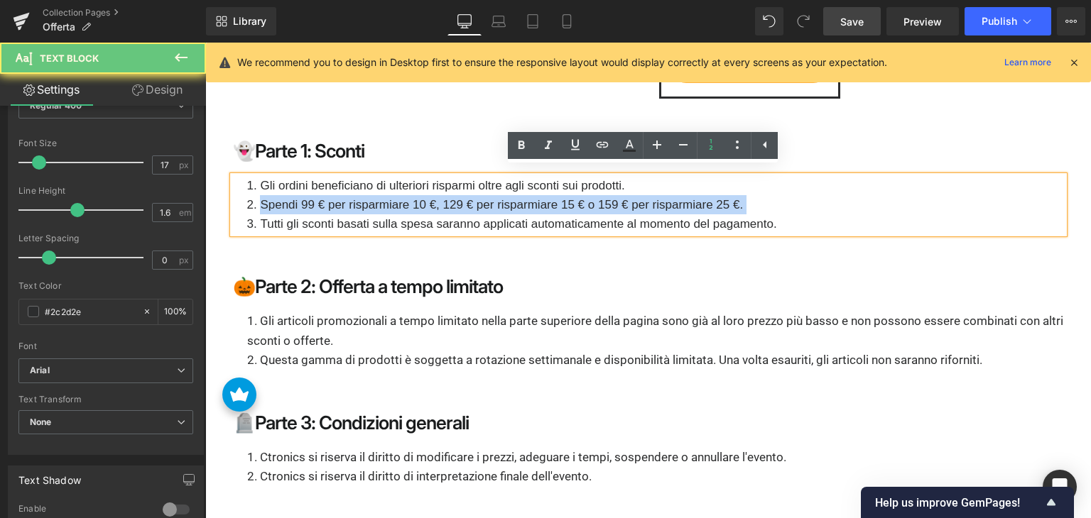
click at [276, 204] on li "Spendi 99 € per risparmiare 10 €, 129 € per risparmiare 15 € o 159 € per rispar…" at bounding box center [655, 204] width 816 height 19
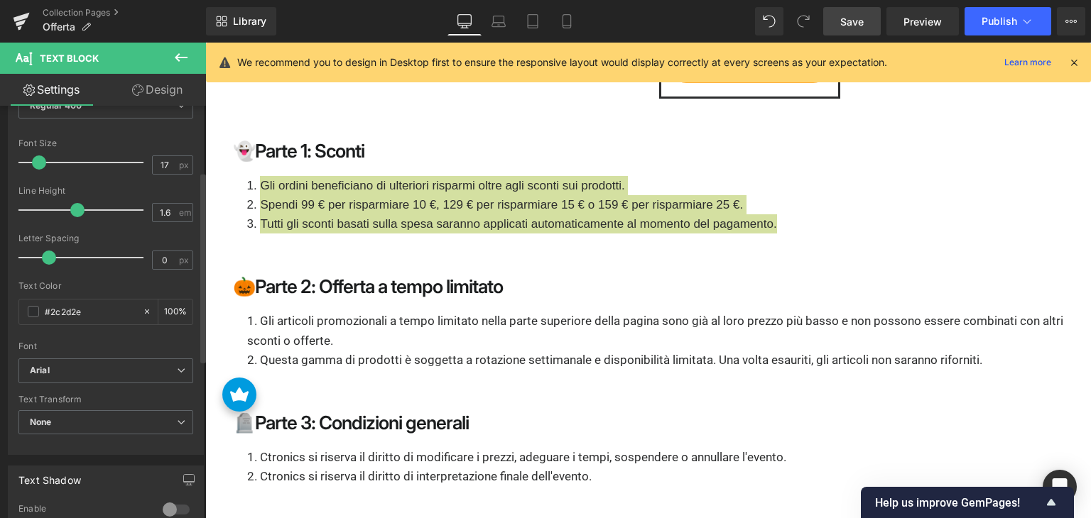
click at [137, 356] on div "Font Default [GEOGRAPHIC_DATA] Lato Arial Arial Default [GEOGRAPHIC_DATA] Lato …" at bounding box center [105, 187] width 175 height 343
click at [128, 368] on b "Arial" at bounding box center [103, 371] width 147 height 12
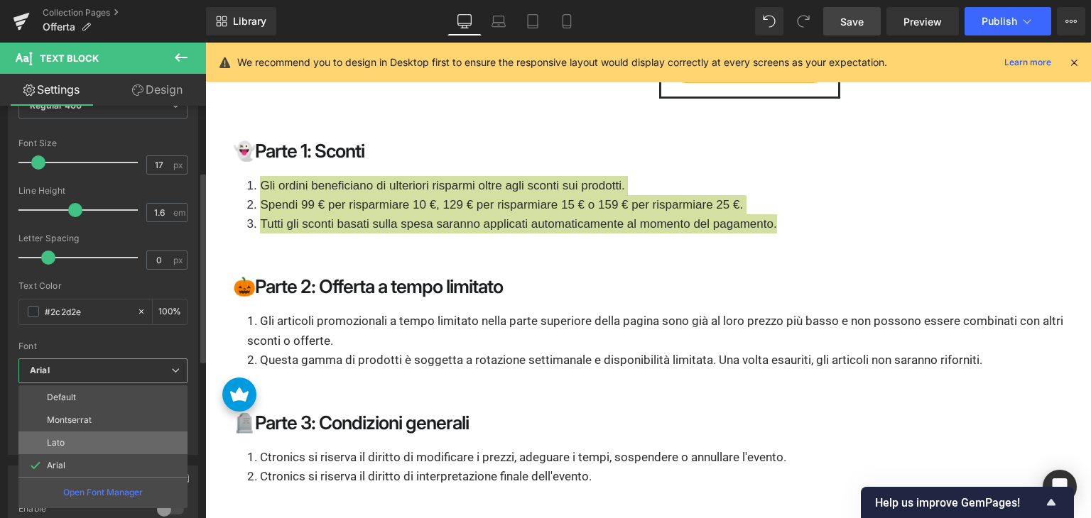
click at [77, 444] on li "Lato" at bounding box center [102, 443] width 169 height 23
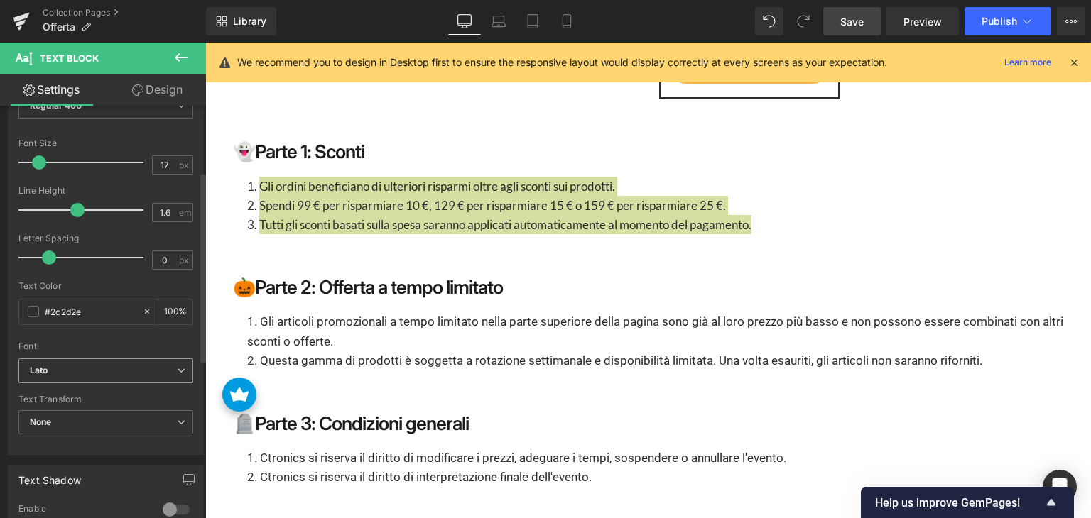
click at [103, 370] on b "Lato" at bounding box center [103, 371] width 147 height 12
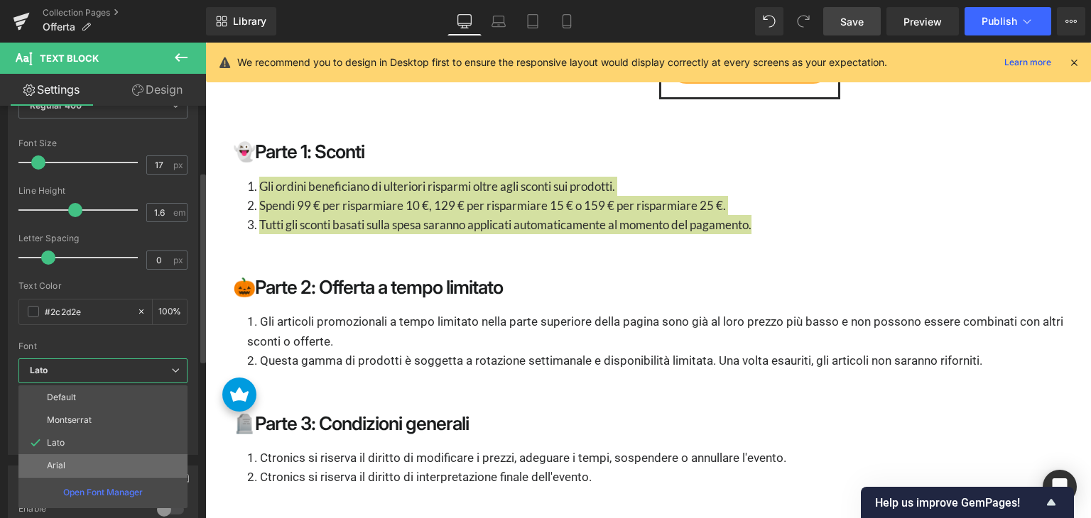
click at [74, 467] on li "Arial" at bounding box center [102, 465] width 169 height 23
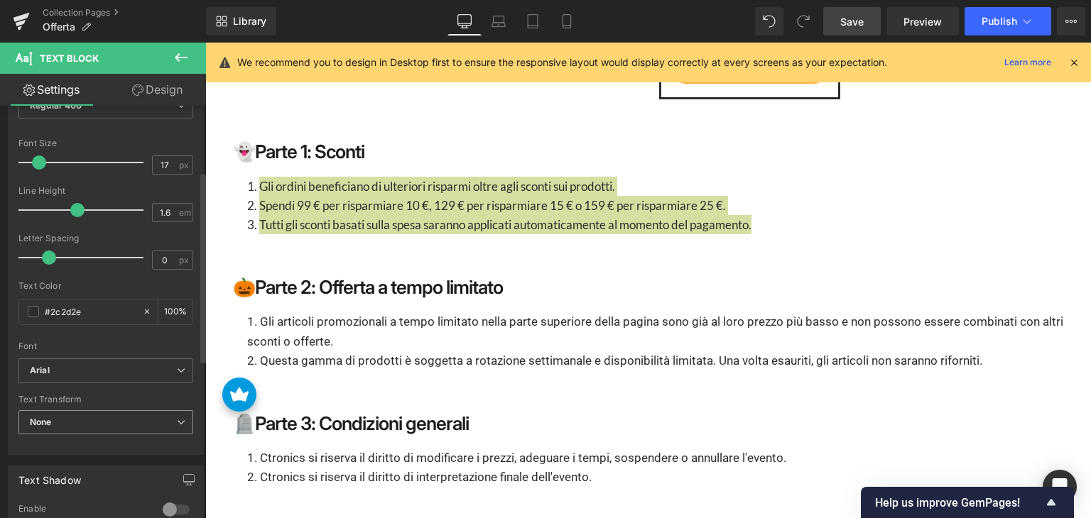
scroll to position [3059, 0]
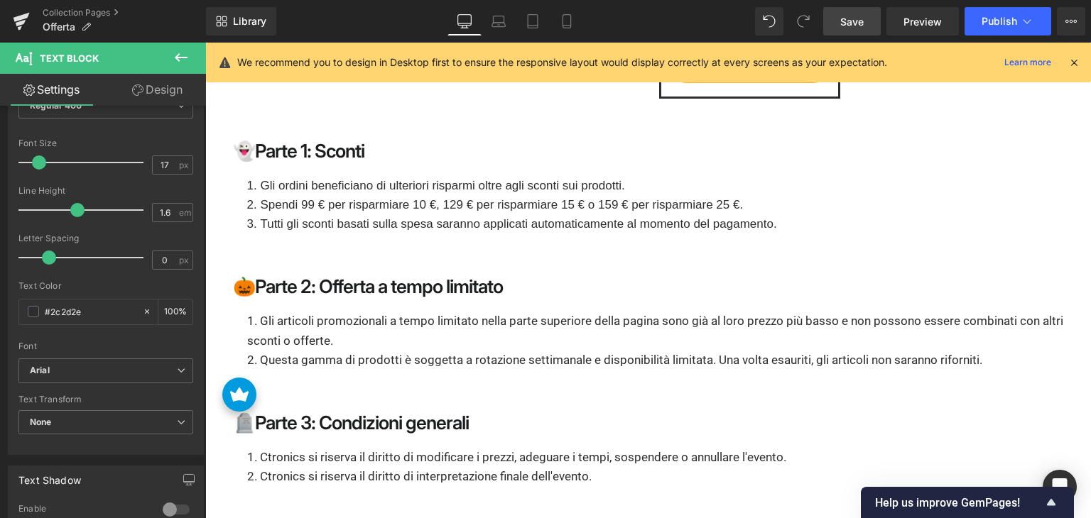
click at [448, 245] on div "👻Parte 1: Sconti Heading Gli ordini beneficiano di ulteriori risparmi oltre agl…" at bounding box center [648, 187] width 852 height 136
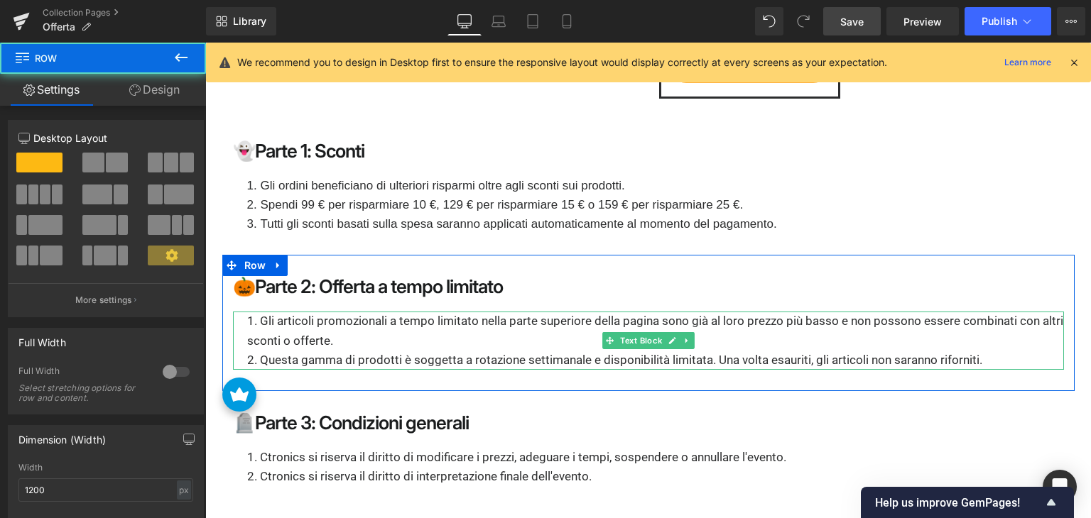
click at [378, 341] on li "Gli articoli promozionali a tempo limitato nella parte superiore della pagina s…" at bounding box center [655, 331] width 816 height 38
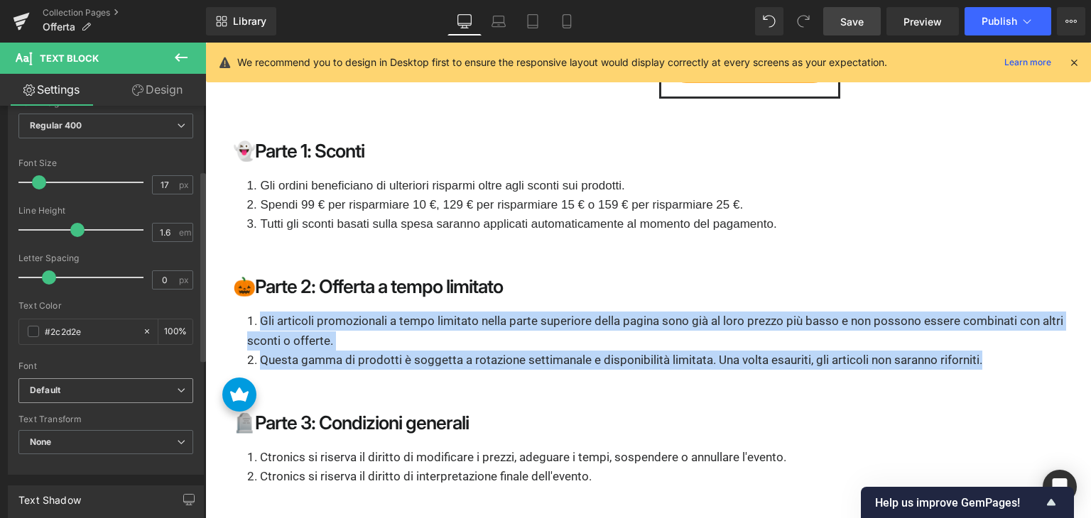
scroll to position [142, 0]
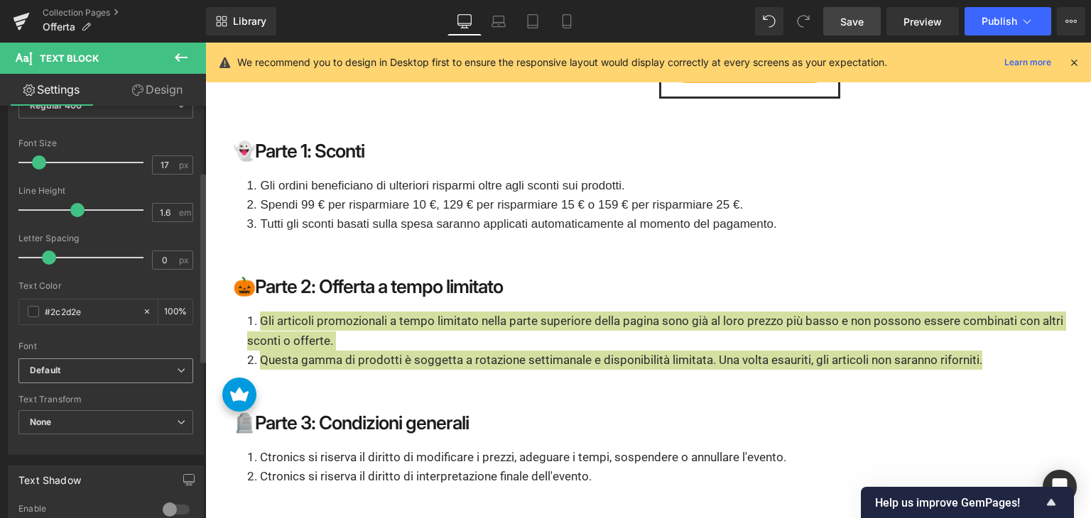
click at [122, 369] on b "Default" at bounding box center [103, 371] width 147 height 12
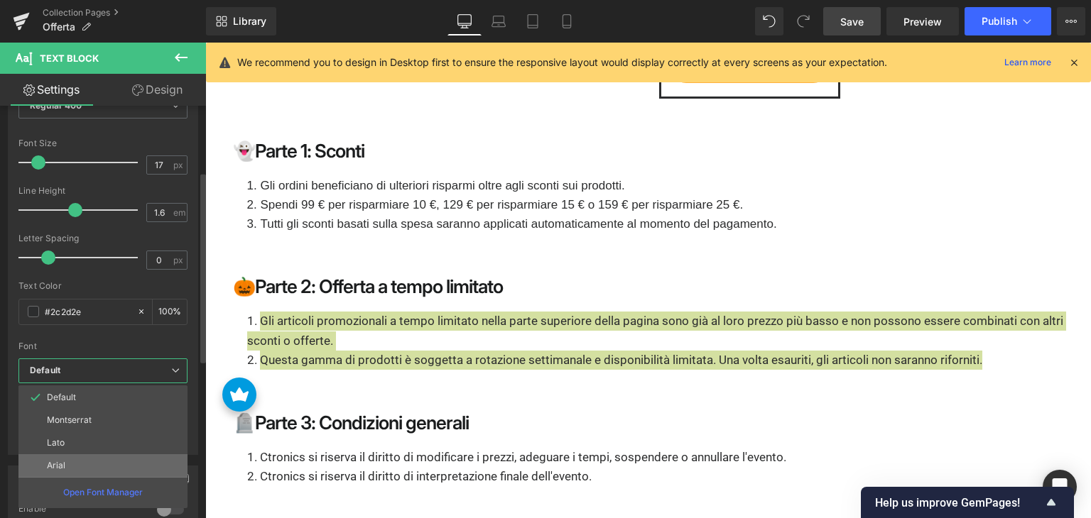
click at [85, 454] on li "Arial" at bounding box center [102, 465] width 169 height 23
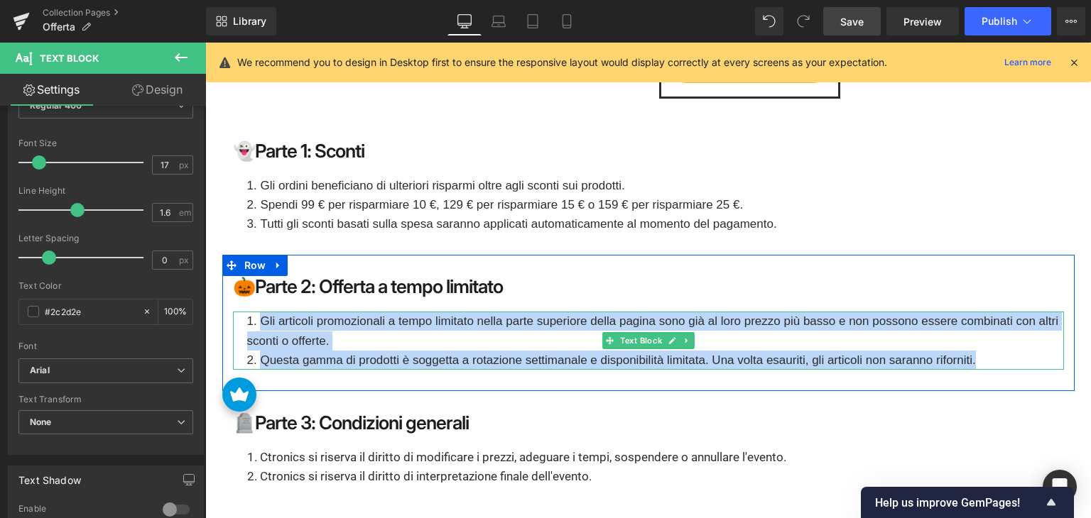
click at [389, 336] on li "Gli articoli promozionali a tempo limitato nella parte superiore della pagina s…" at bounding box center [655, 331] width 816 height 38
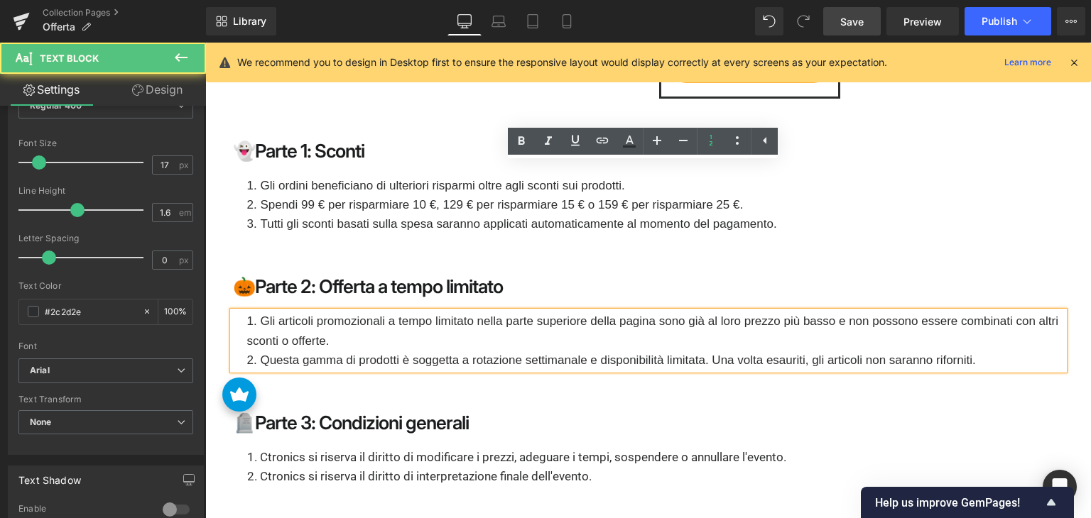
scroll to position [3201, 0]
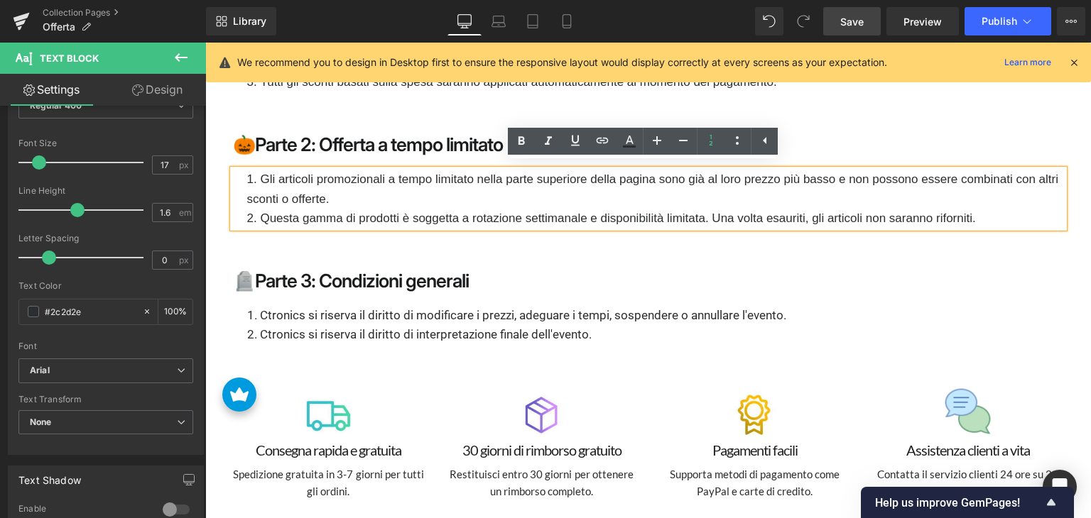
click at [327, 298] on div "🪦Parte 3: Condizioni generali Heading Ctronics si riserva il diritto di modific…" at bounding box center [648, 314] width 852 height 89
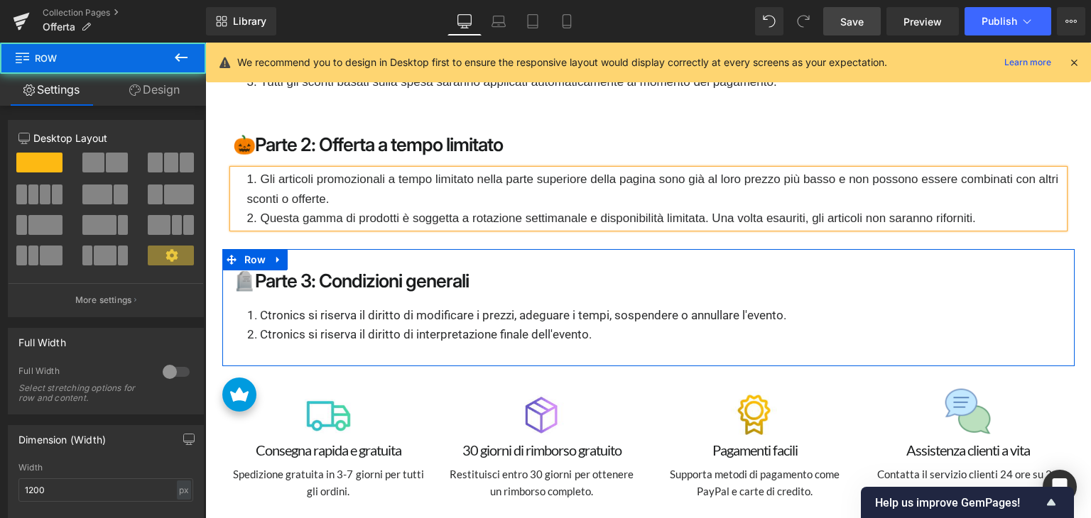
click at [318, 327] on li "Ctronics si riserva il diritto di interpretazione finale dell'evento." at bounding box center [655, 334] width 816 height 19
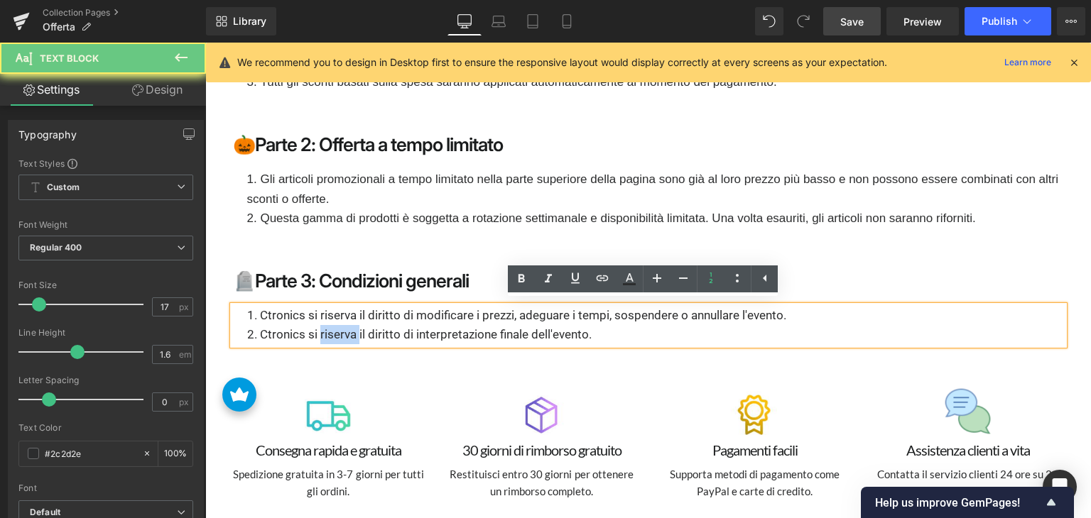
click at [318, 327] on li "Ctronics si riserva il diritto di interpretazione finale dell'evento." at bounding box center [655, 334] width 816 height 19
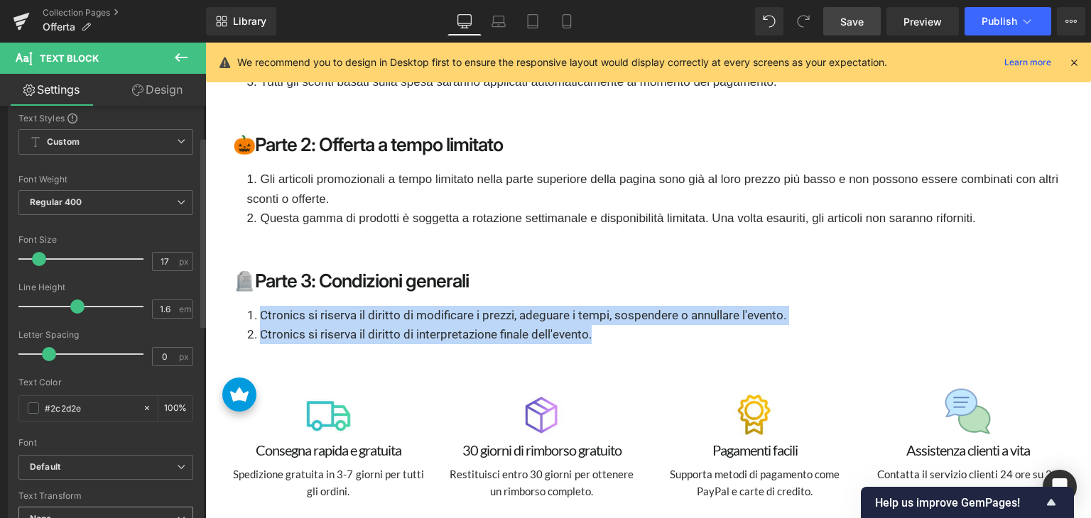
scroll to position [142, 0]
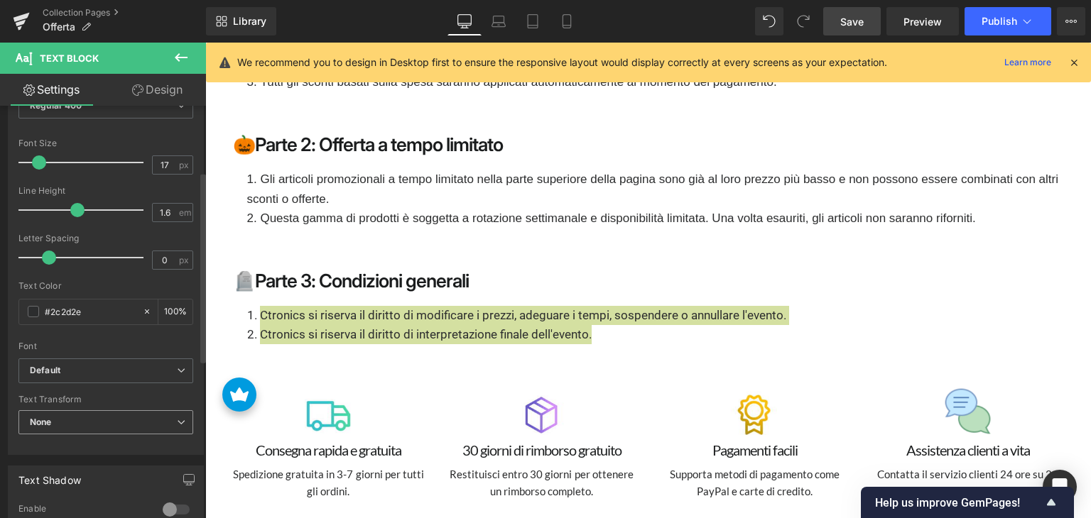
click at [83, 432] on span "None" at bounding box center [105, 422] width 175 height 25
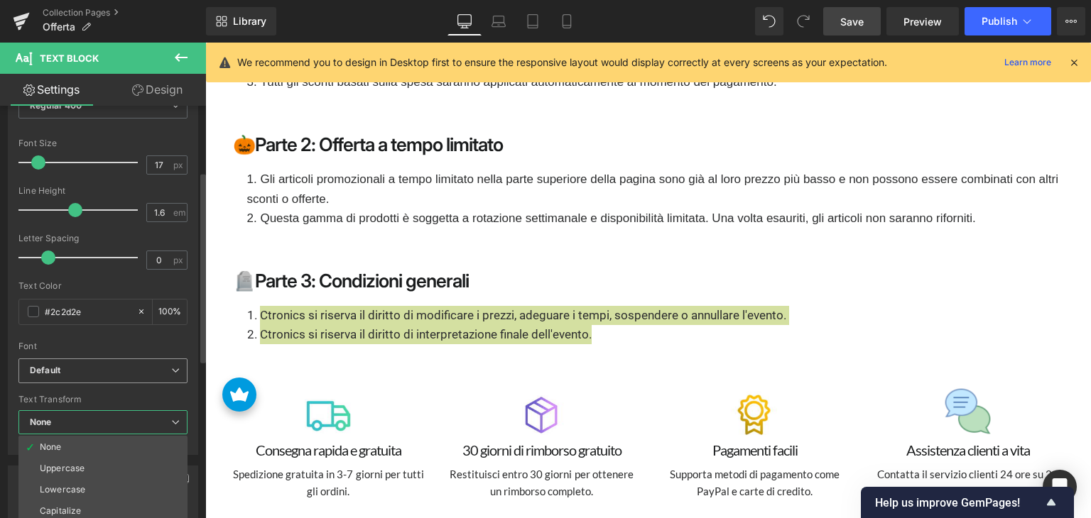
click at [111, 378] on span "Default" at bounding box center [102, 371] width 169 height 25
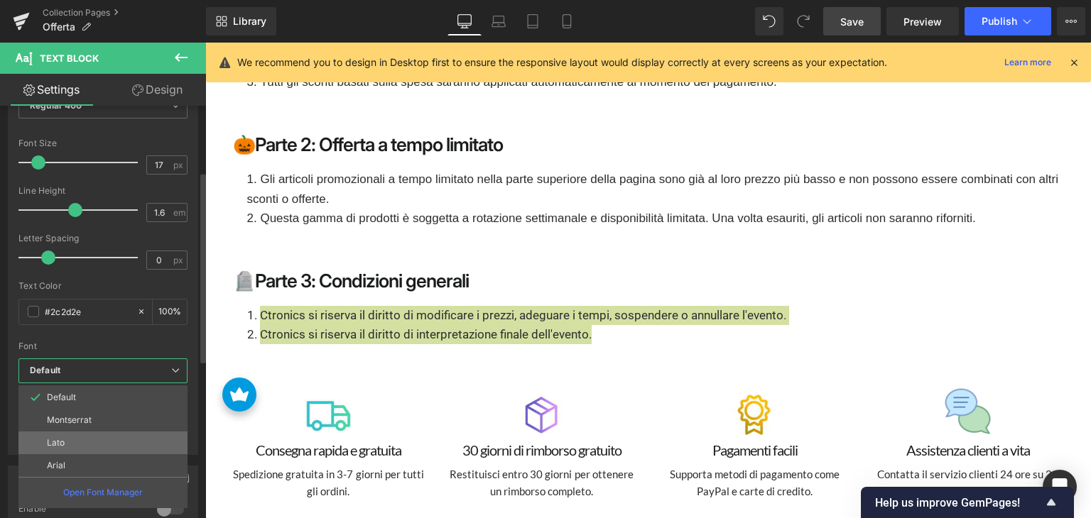
click at [82, 448] on li "Lato" at bounding box center [102, 443] width 169 height 23
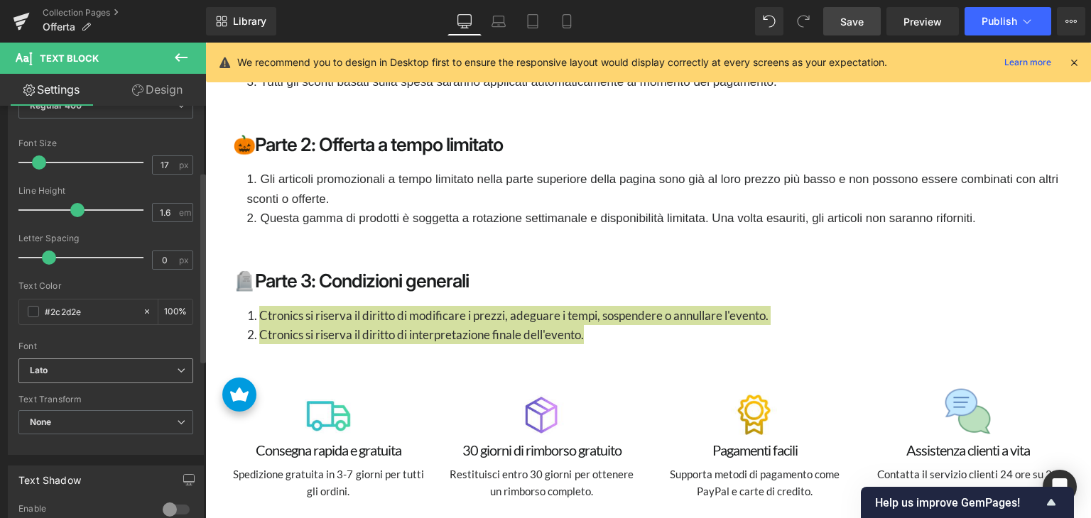
click at [117, 372] on b "Lato" at bounding box center [103, 371] width 147 height 12
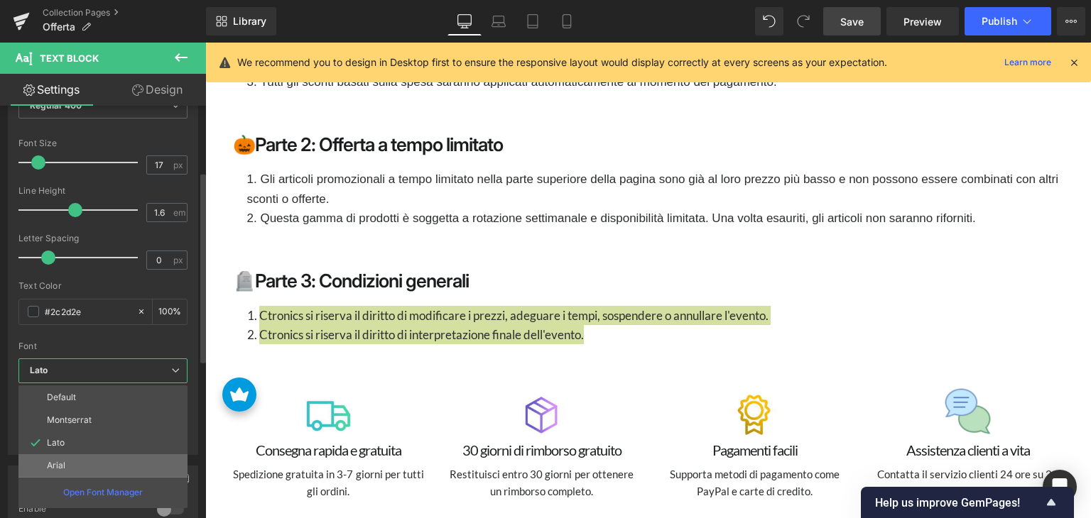
click at [77, 469] on li "Arial" at bounding box center [102, 465] width 169 height 23
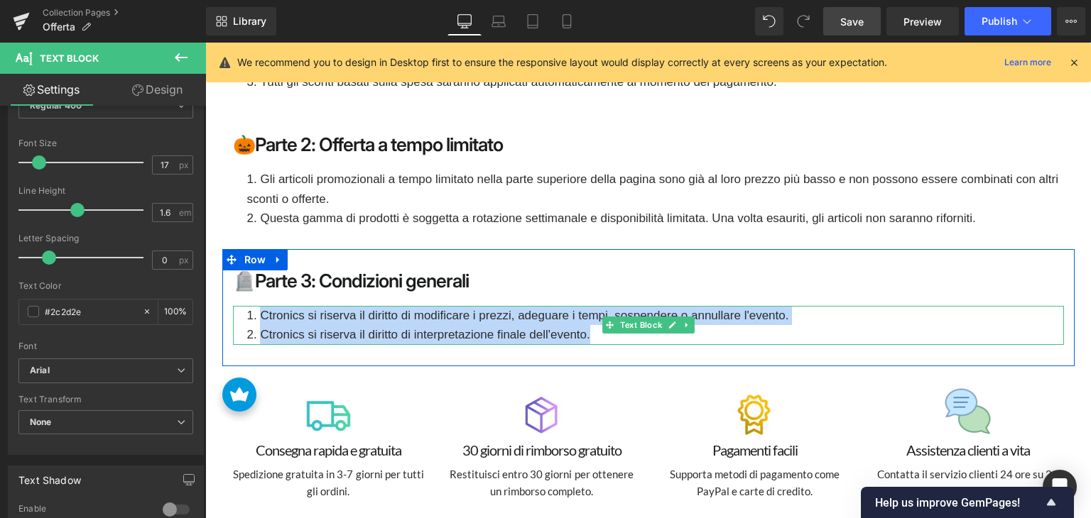
click at [405, 327] on li "Ctronics si riserva il diritto di interpretazione finale dell'evento." at bounding box center [655, 334] width 816 height 19
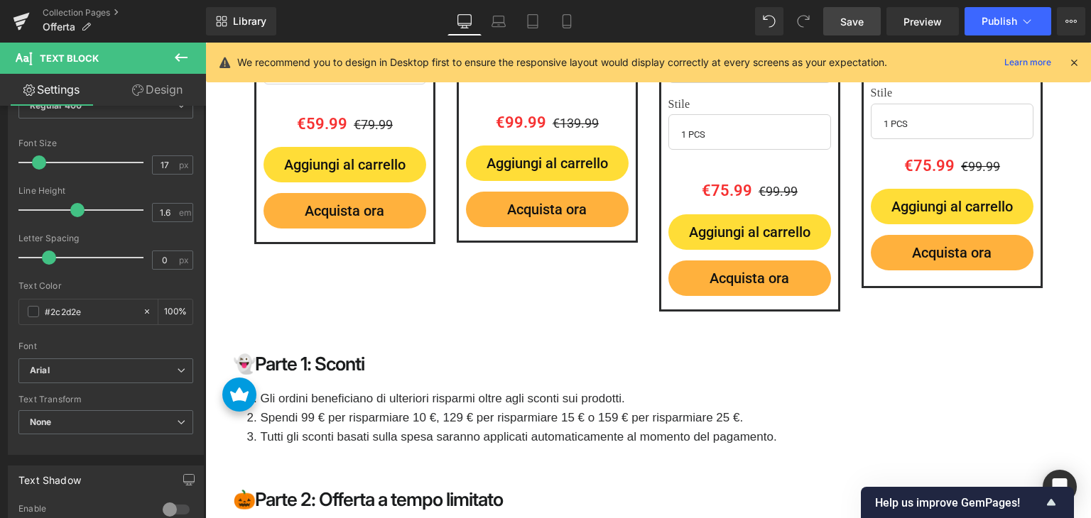
scroll to position [2704, 0]
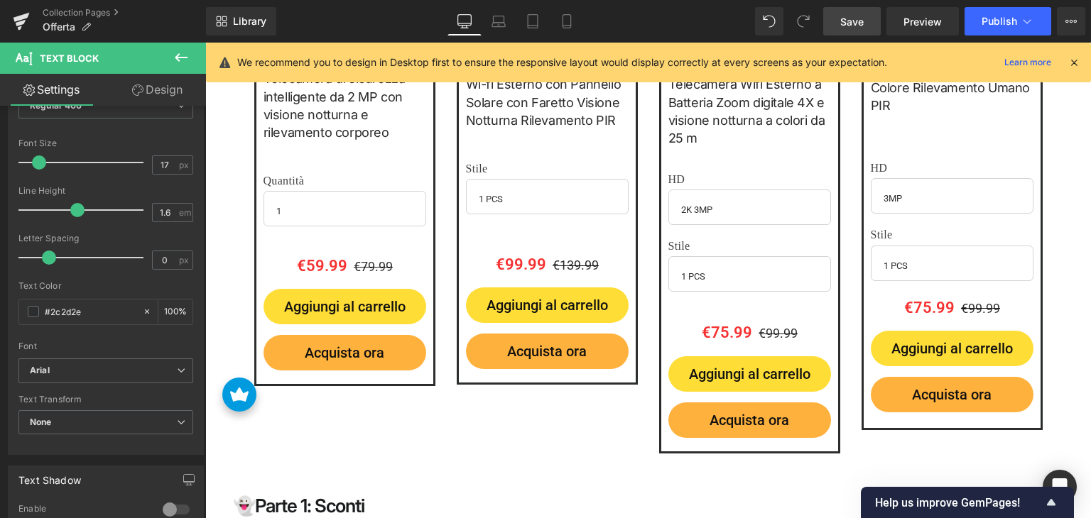
drag, startPoint x: 851, startPoint y: 18, endPoint x: 365, endPoint y: 124, distance: 497.0
click at [851, 18] on span "Save" at bounding box center [851, 21] width 23 height 15
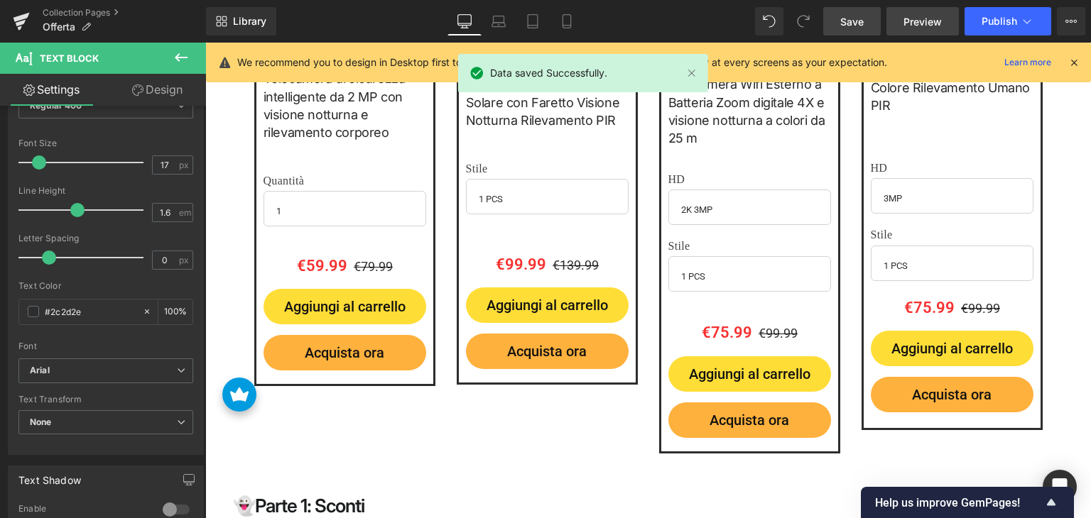
click at [931, 23] on span "Preview" at bounding box center [922, 21] width 38 height 15
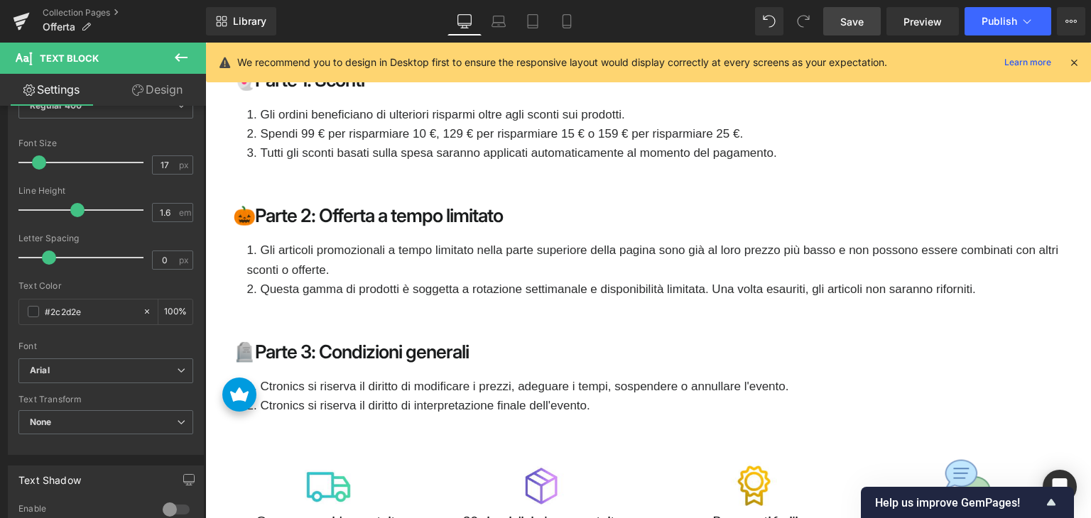
scroll to position [2917, 0]
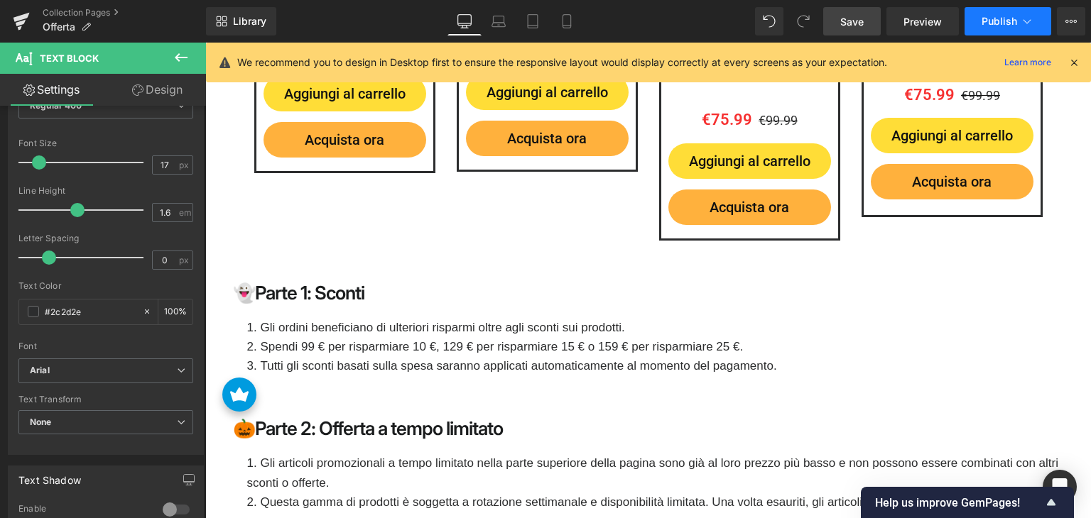
click at [1027, 21] on icon at bounding box center [1027, 21] width 14 height 14
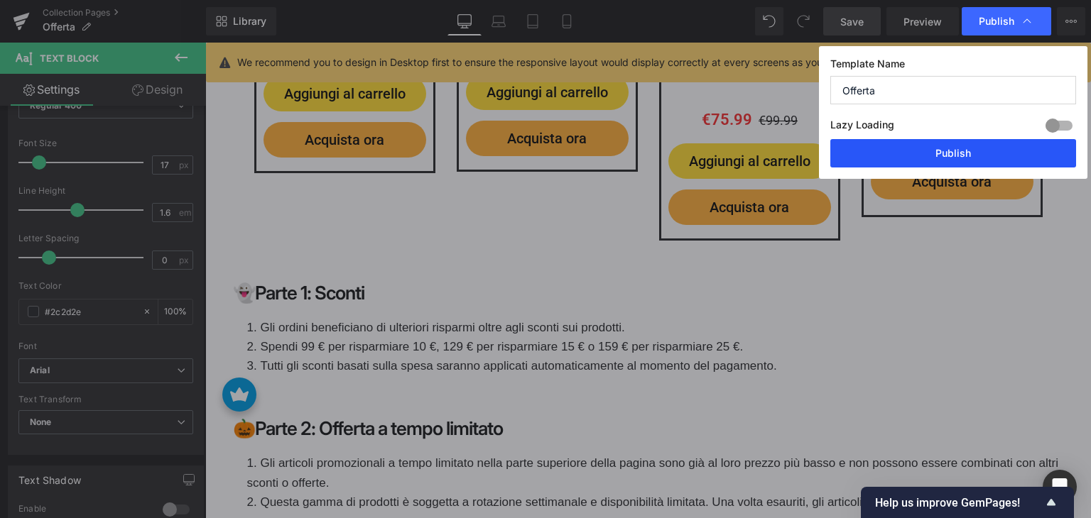
click at [970, 148] on button "Publish" at bounding box center [953, 153] width 246 height 28
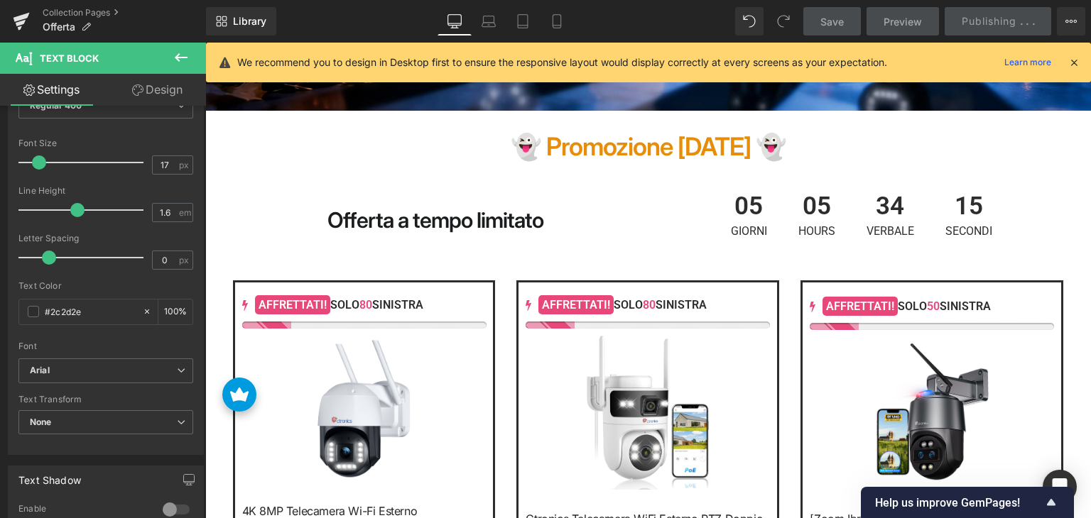
scroll to position [574, 0]
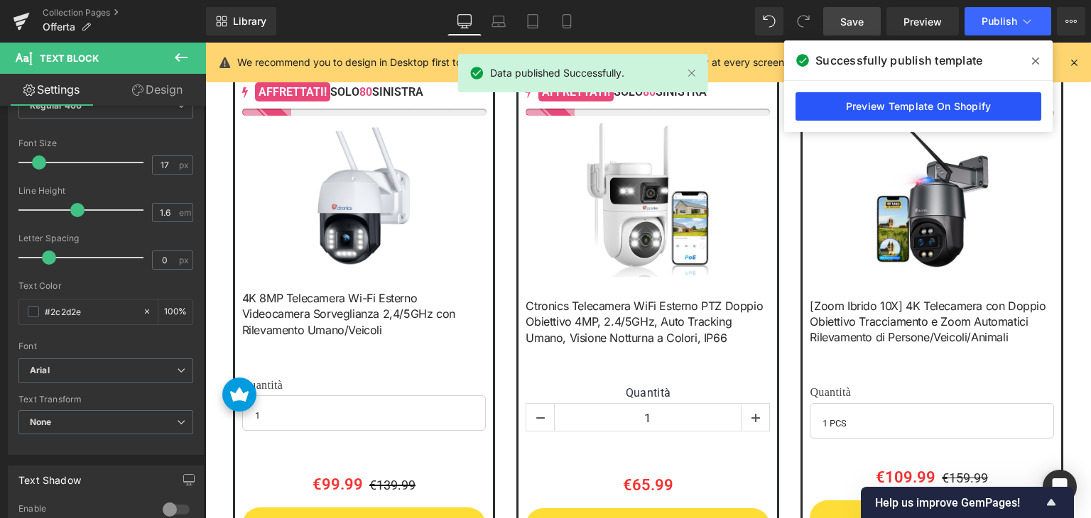
click at [880, 108] on link "Preview Template On Shopify" at bounding box center [918, 106] width 246 height 28
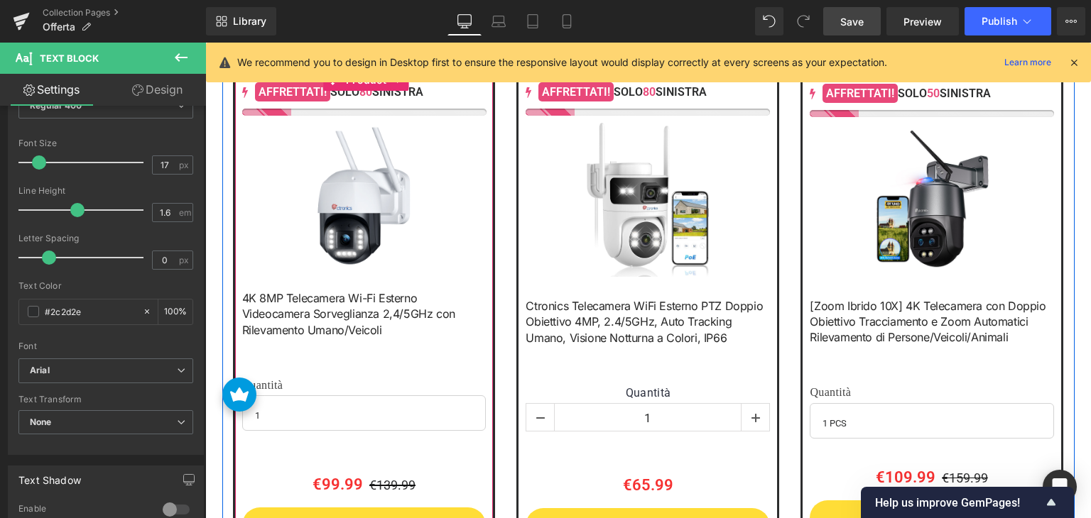
scroll to position [787, 0]
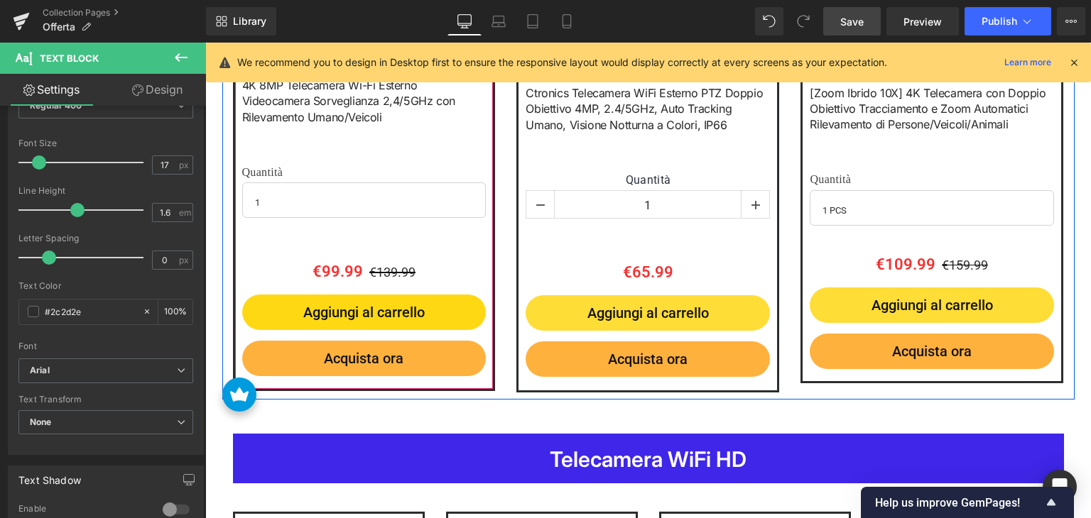
click at [347, 313] on div "Aggiungi al carrello (P) Cart Button" at bounding box center [364, 312] width 244 height 35
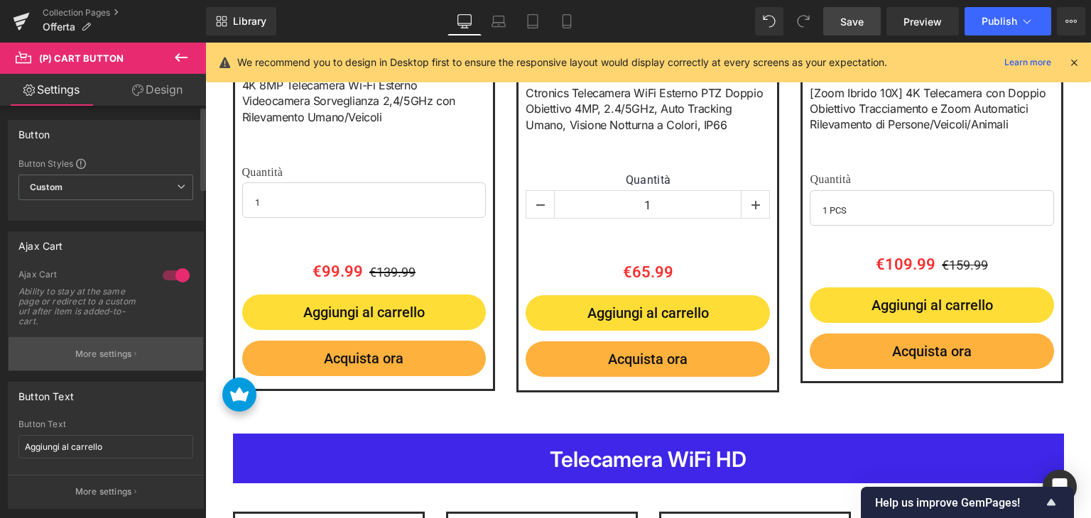
click at [101, 359] on p "More settings" at bounding box center [103, 354] width 57 height 13
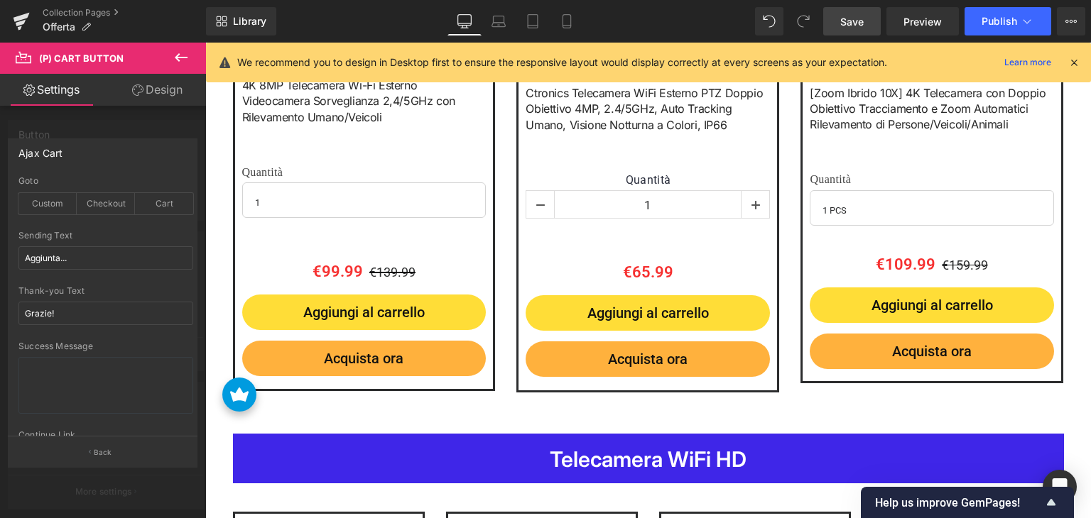
click at [169, 84] on link "Design" at bounding box center [157, 90] width 103 height 32
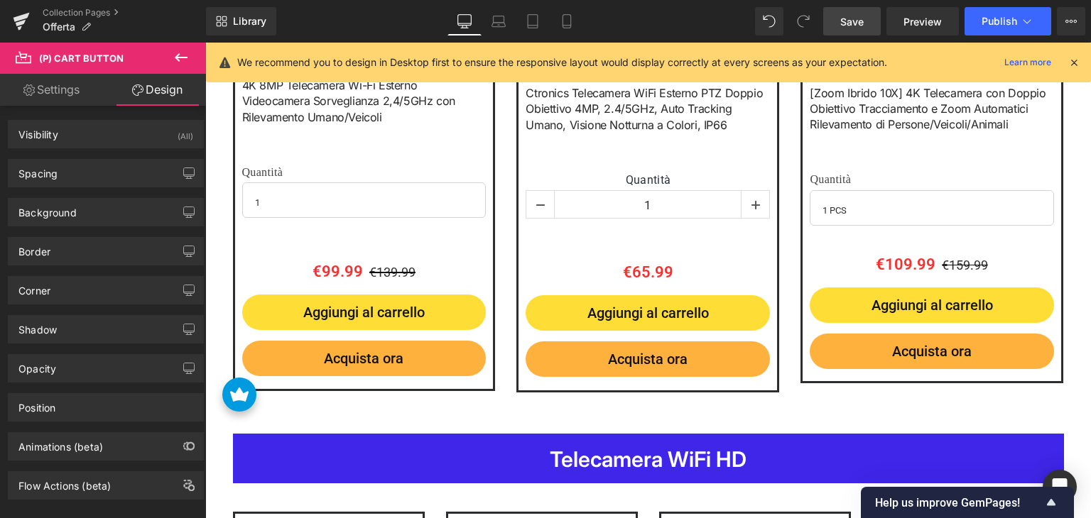
click at [67, 92] on link "Settings" at bounding box center [51, 90] width 103 height 32
type input "85"
type input "100"
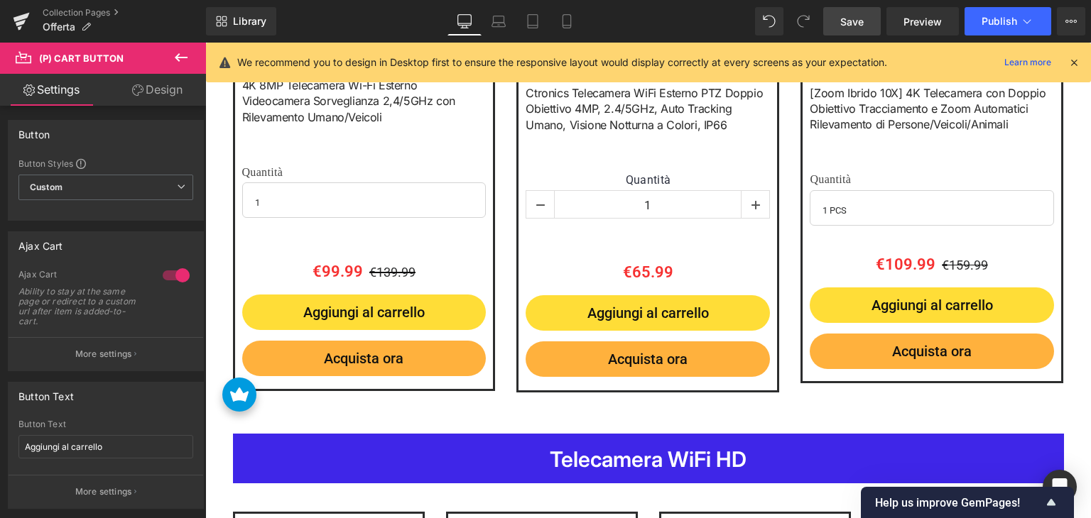
drag, startPoint x: 173, startPoint y: 51, endPoint x: 180, endPoint y: 79, distance: 28.4
click at [173, 51] on icon at bounding box center [181, 57] width 17 height 17
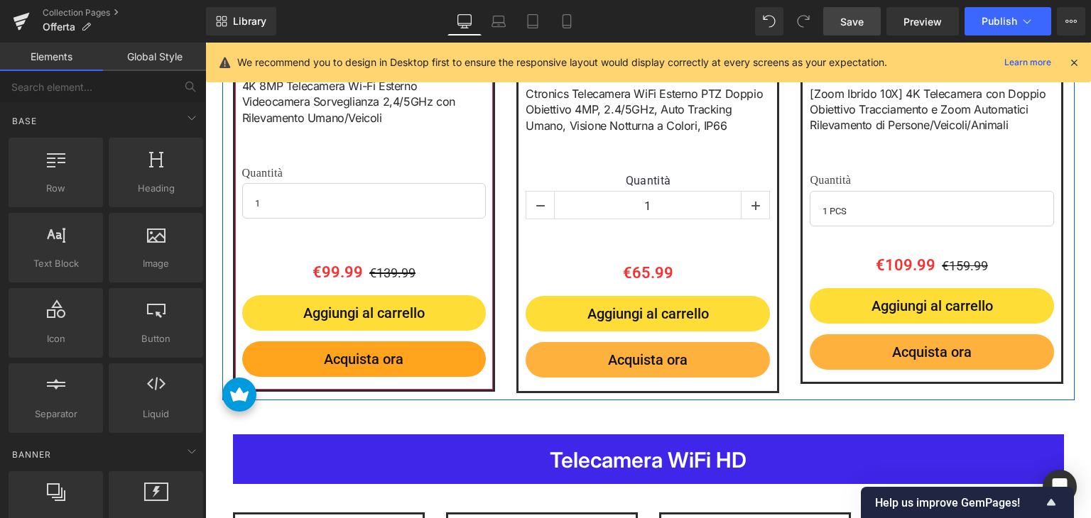
scroll to position [858, 0]
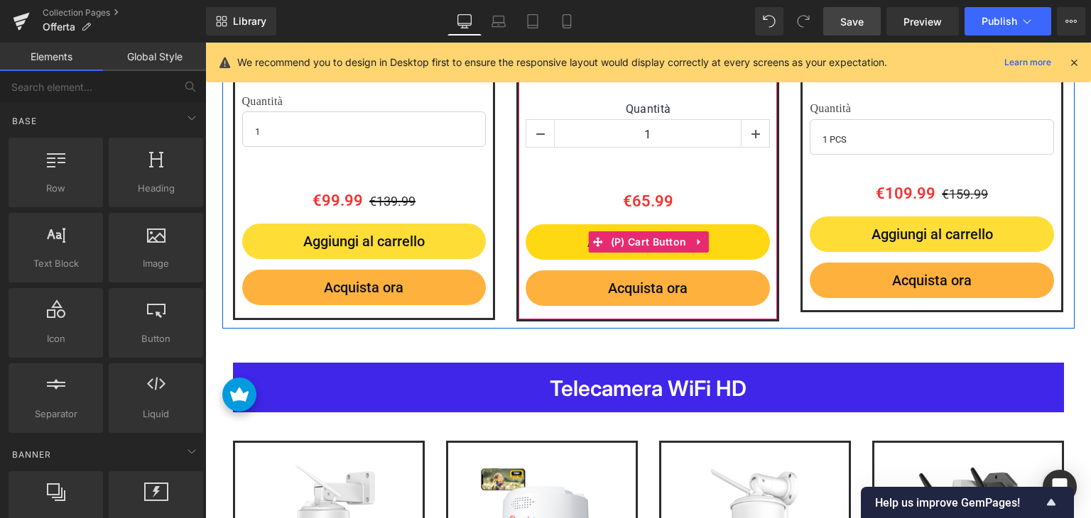
click at [587, 247] on span "Aggiungi al carrello" at bounding box center [647, 242] width 121 height 17
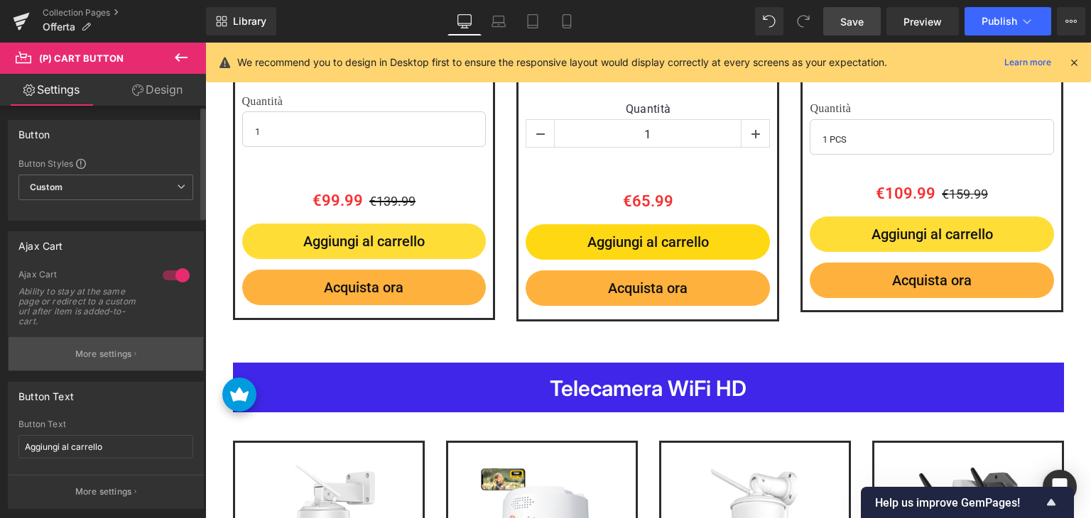
click at [92, 356] on p "More settings" at bounding box center [103, 354] width 57 height 13
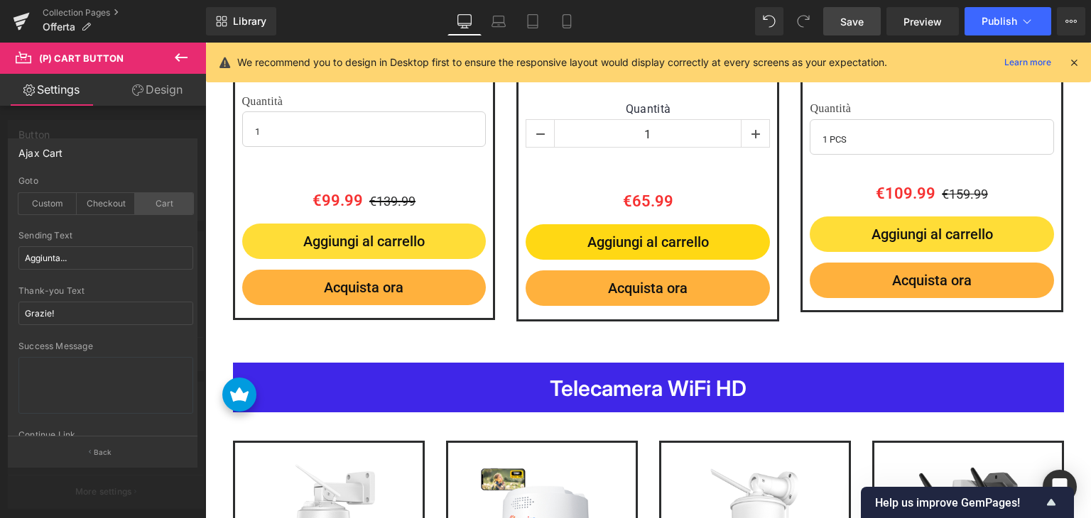
click at [166, 202] on div "Cart" at bounding box center [164, 203] width 58 height 21
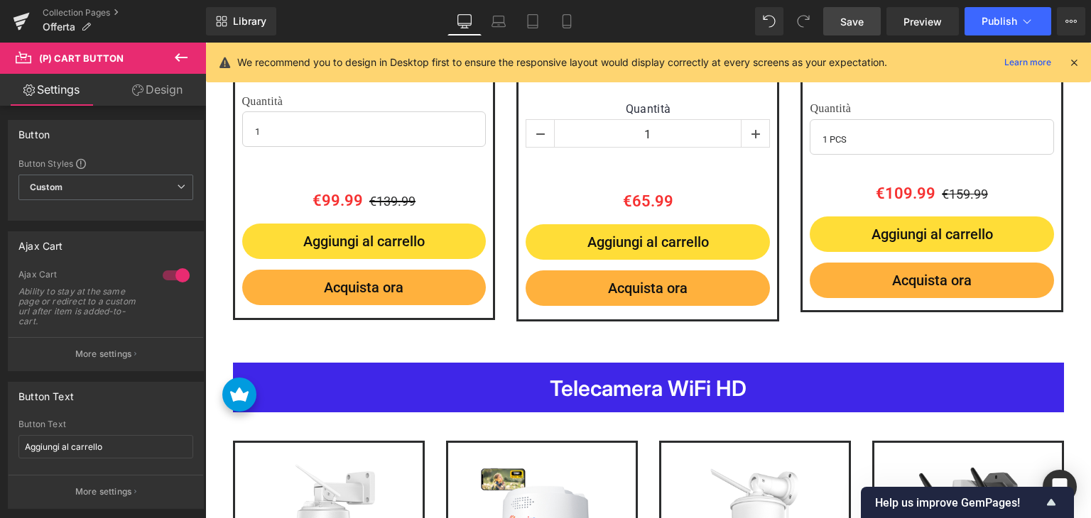
click at [167, 94] on link "Design" at bounding box center [157, 90] width 103 height 32
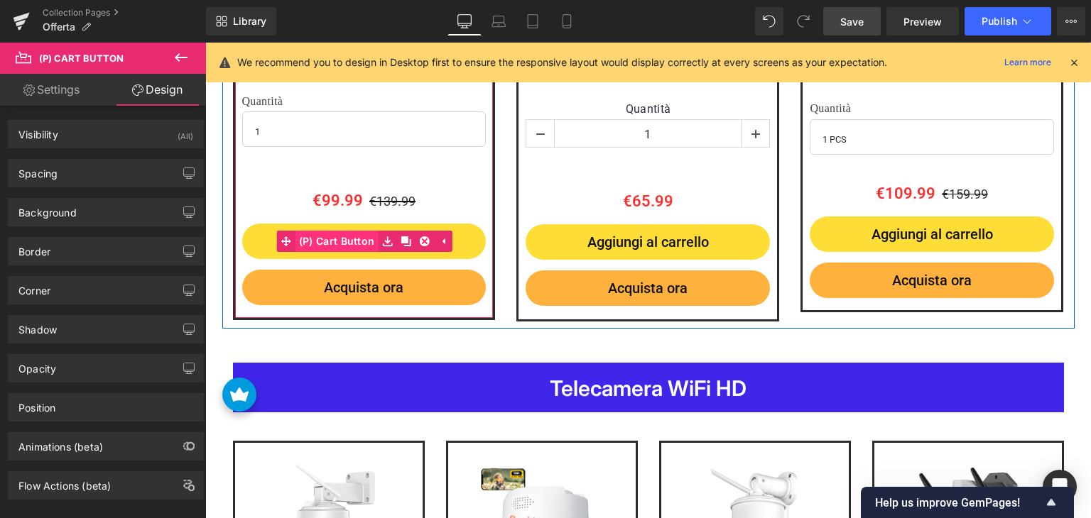
click at [359, 243] on span "(P) Cart Button" at bounding box center [336, 241] width 83 height 21
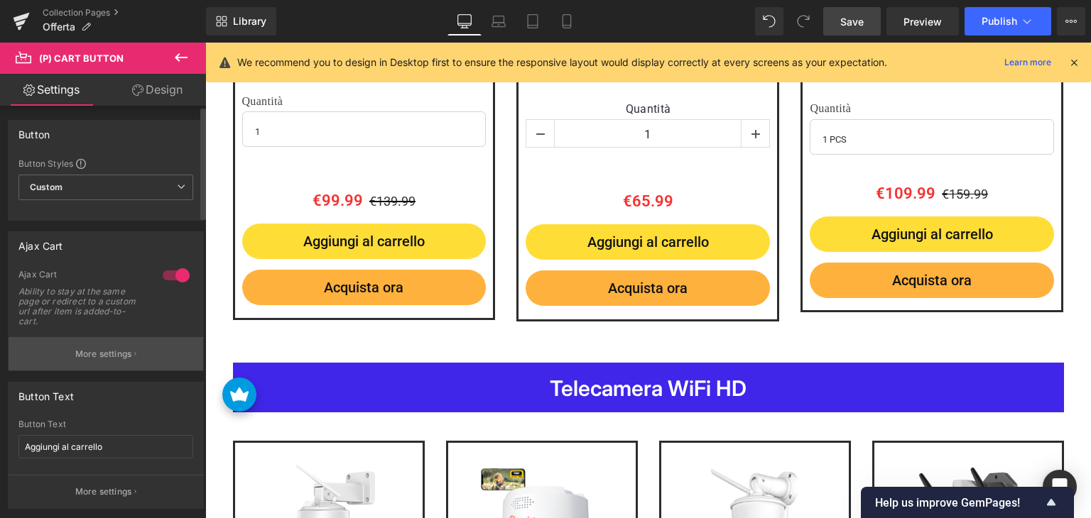
click at [134, 359] on button "More settings" at bounding box center [106, 353] width 195 height 33
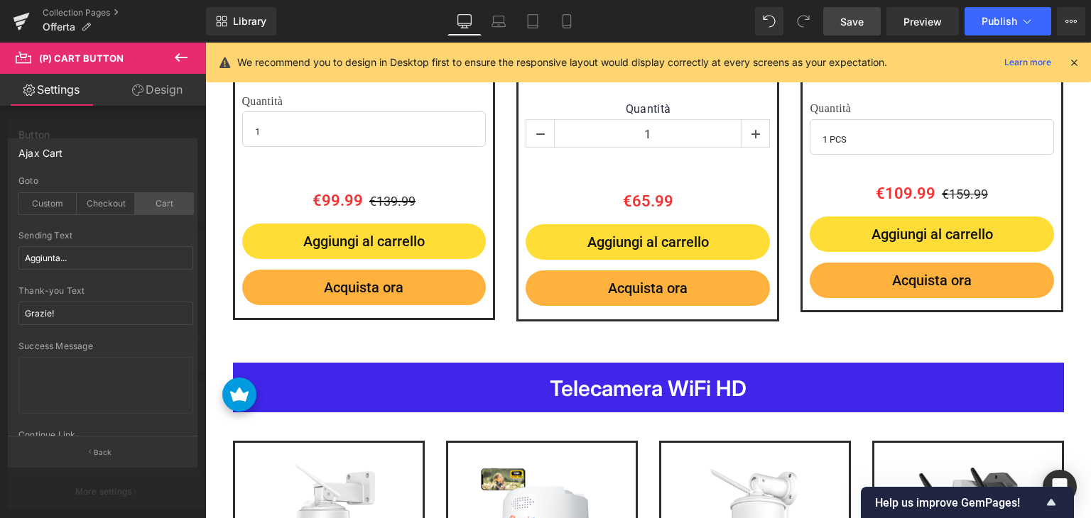
click at [160, 205] on div "Cart" at bounding box center [164, 203] width 58 height 21
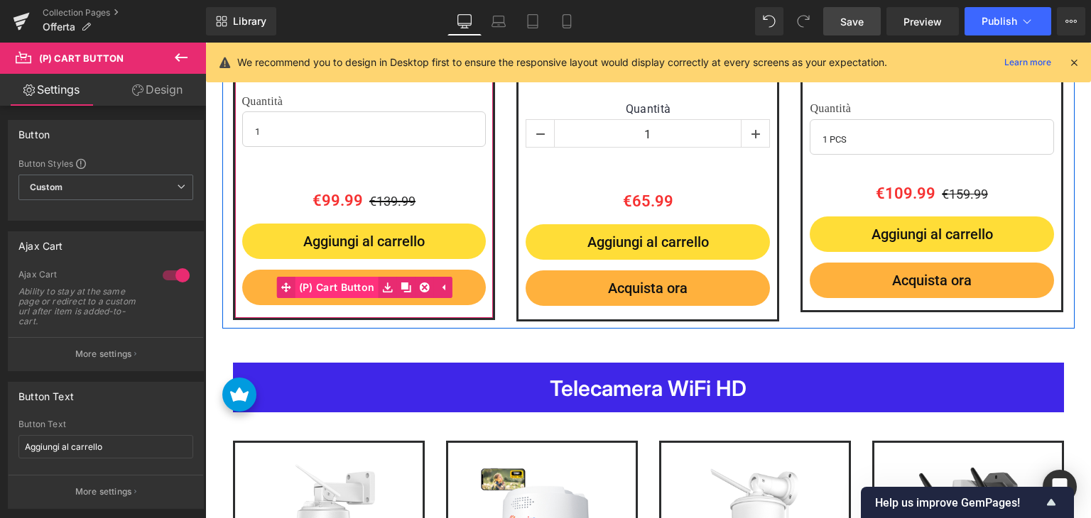
click at [350, 288] on span "(P) Cart Button" at bounding box center [336, 287] width 83 height 21
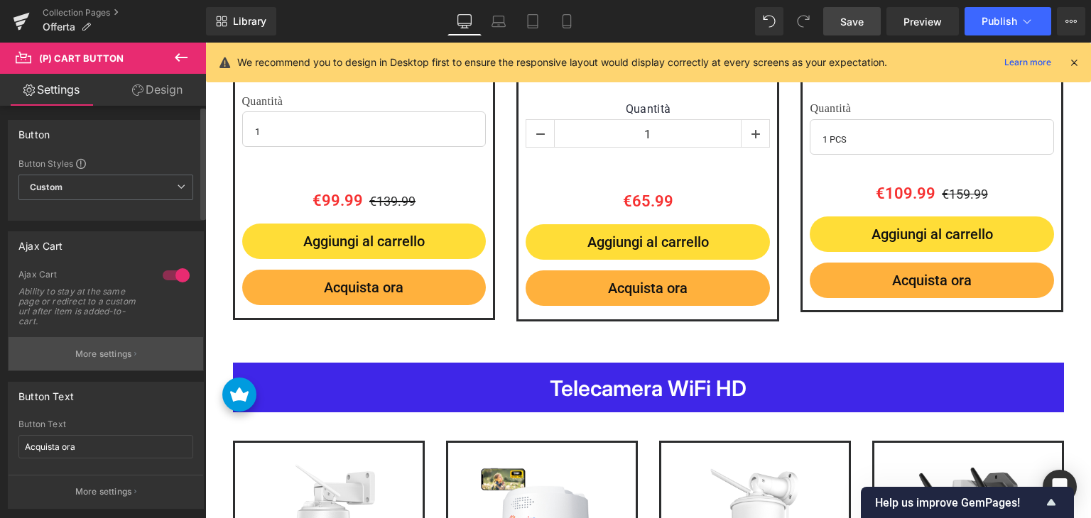
click at [89, 349] on p "More settings" at bounding box center [103, 354] width 57 height 13
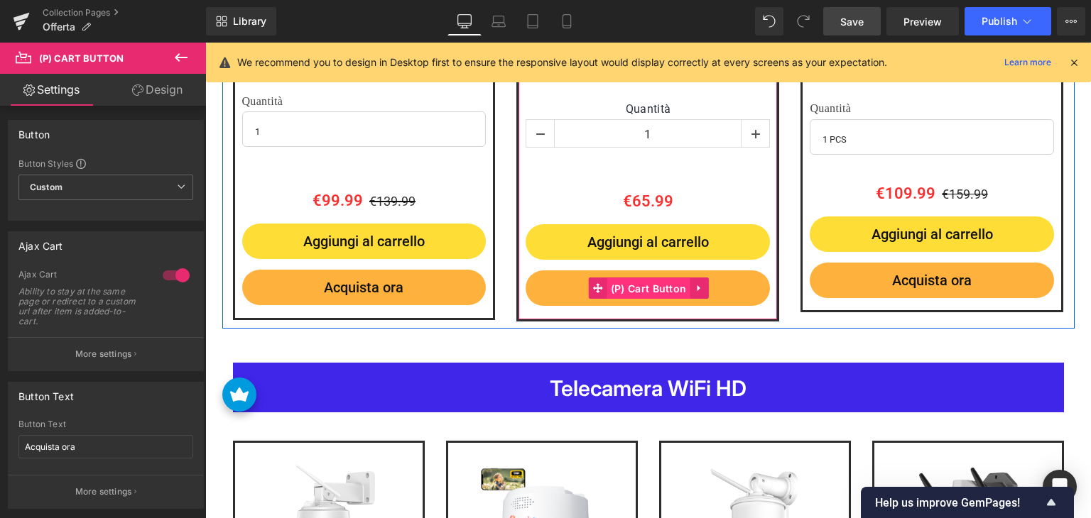
click at [638, 293] on span "(P) Cart Button" at bounding box center [648, 288] width 83 height 21
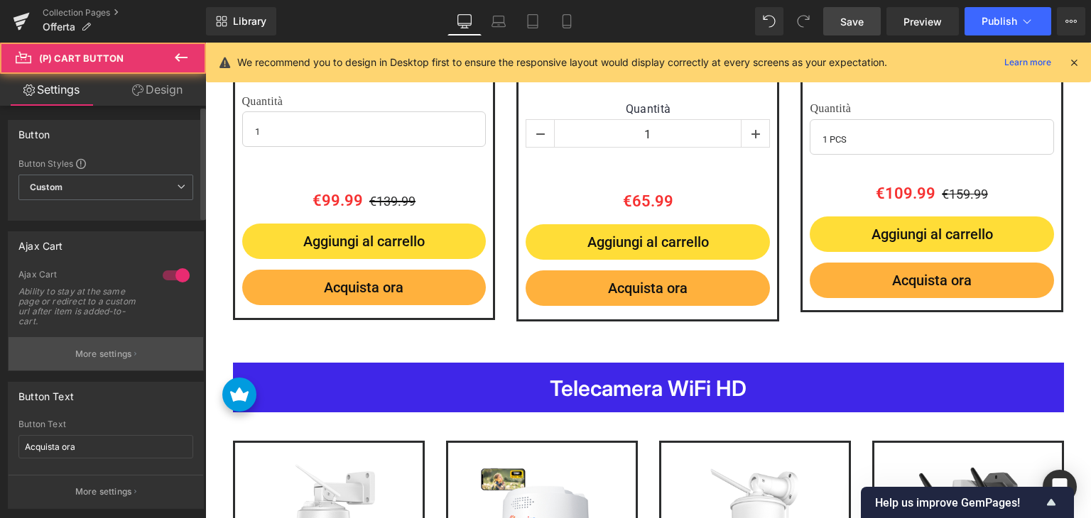
click at [121, 366] on button "More settings" at bounding box center [106, 353] width 195 height 33
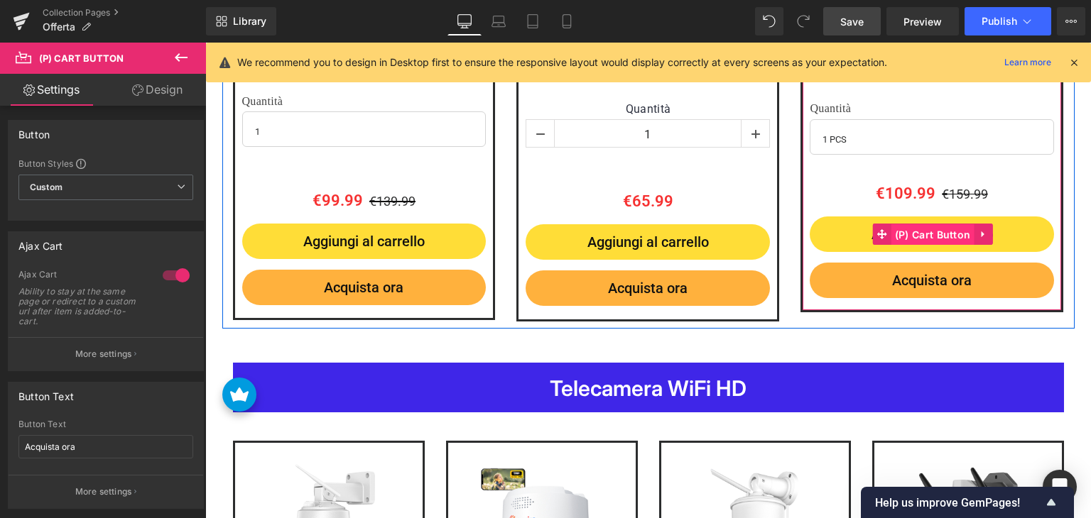
click at [911, 234] on span "(P) Cart Button" at bounding box center [932, 234] width 83 height 21
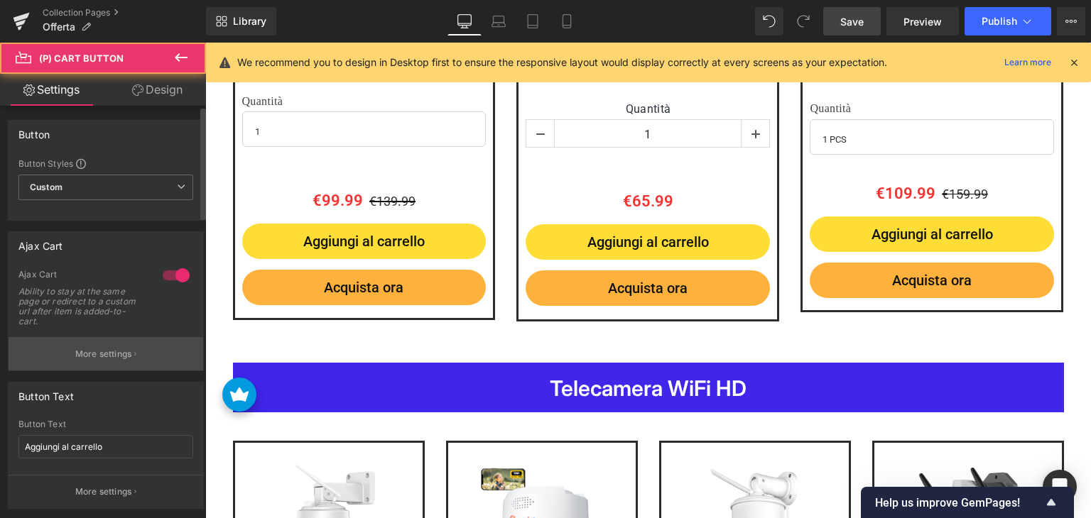
click at [117, 359] on p "More settings" at bounding box center [103, 354] width 57 height 13
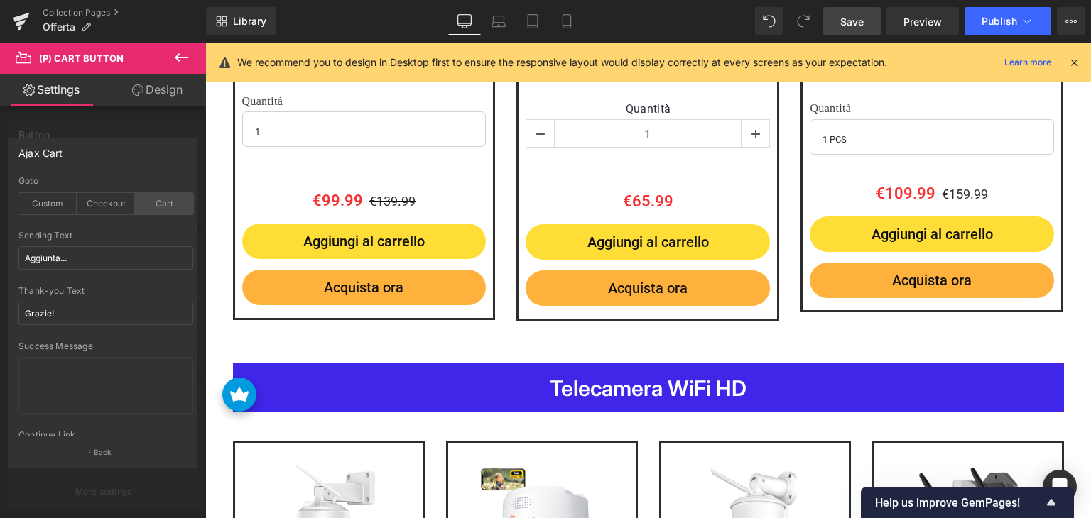
click at [159, 208] on div "Cart" at bounding box center [164, 203] width 58 height 21
click at [924, 22] on span "Preview" at bounding box center [922, 21] width 38 height 15
click at [999, 21] on span "Publish" at bounding box center [998, 21] width 35 height 11
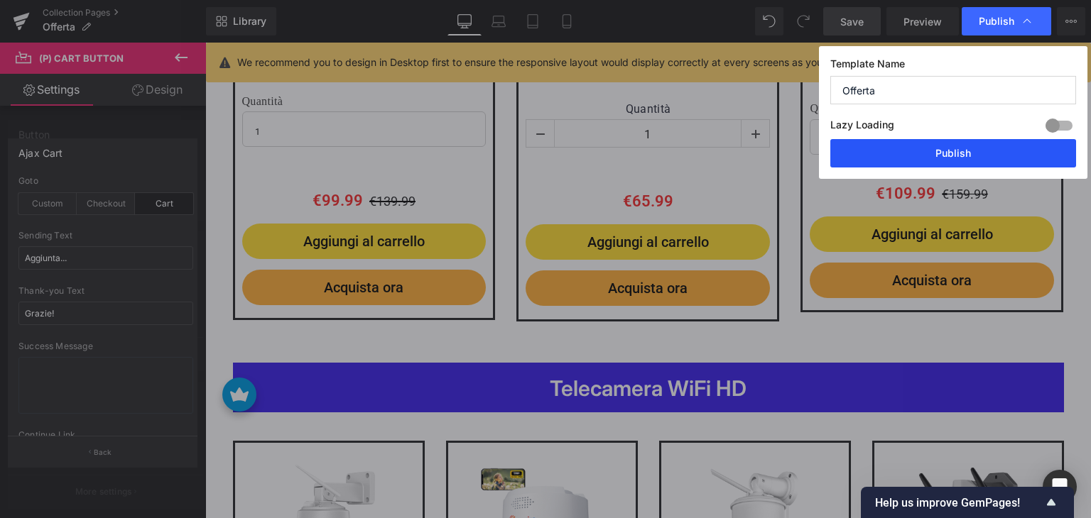
click at [949, 160] on button "Publish" at bounding box center [953, 153] width 246 height 28
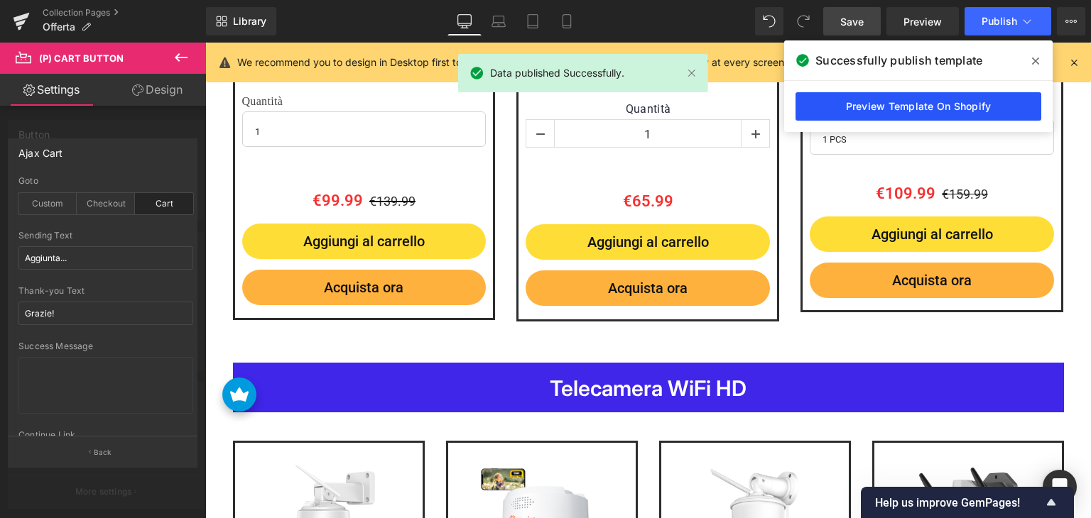
click at [876, 97] on link "Preview Template On Shopify" at bounding box center [918, 106] width 246 height 28
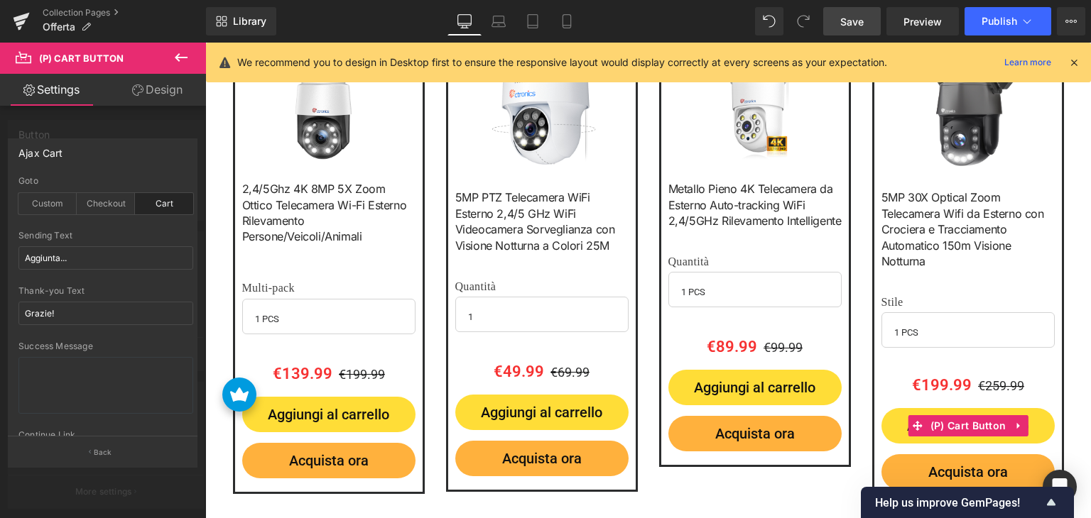
scroll to position [1497, 0]
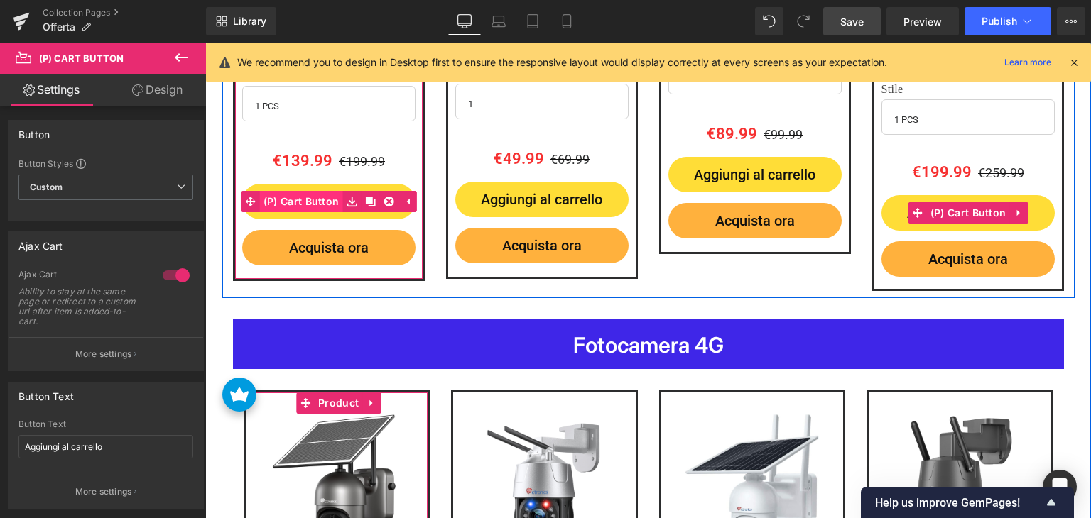
click at [297, 204] on span "(P) Cart Button" at bounding box center [301, 201] width 83 height 21
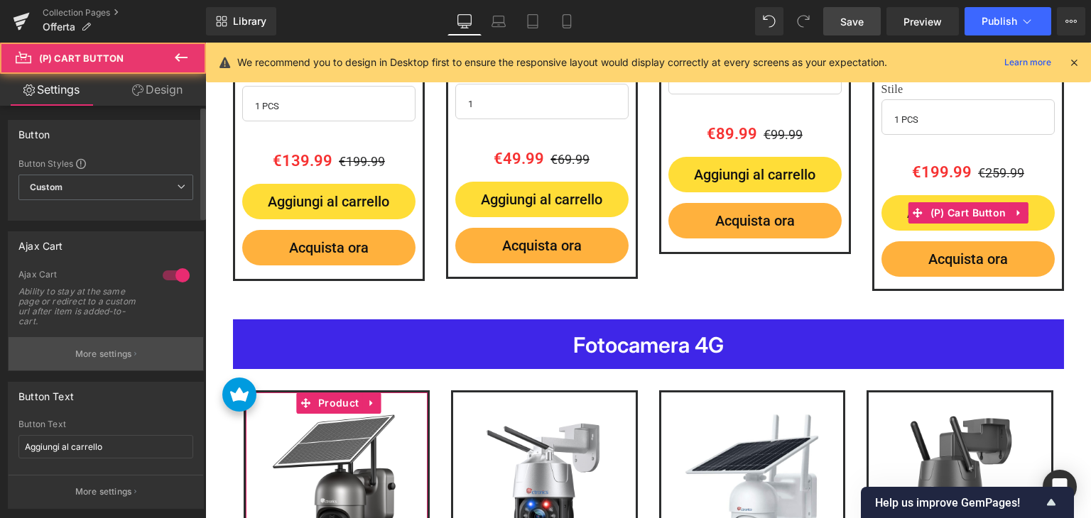
click at [122, 351] on p "More settings" at bounding box center [103, 354] width 57 height 13
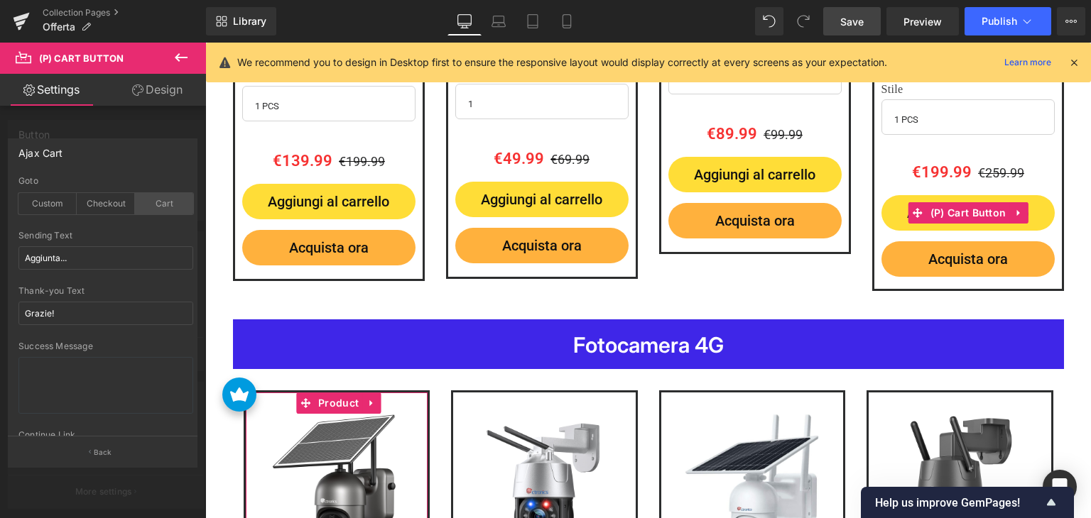
click at [159, 202] on div "Cart" at bounding box center [164, 203] width 58 height 21
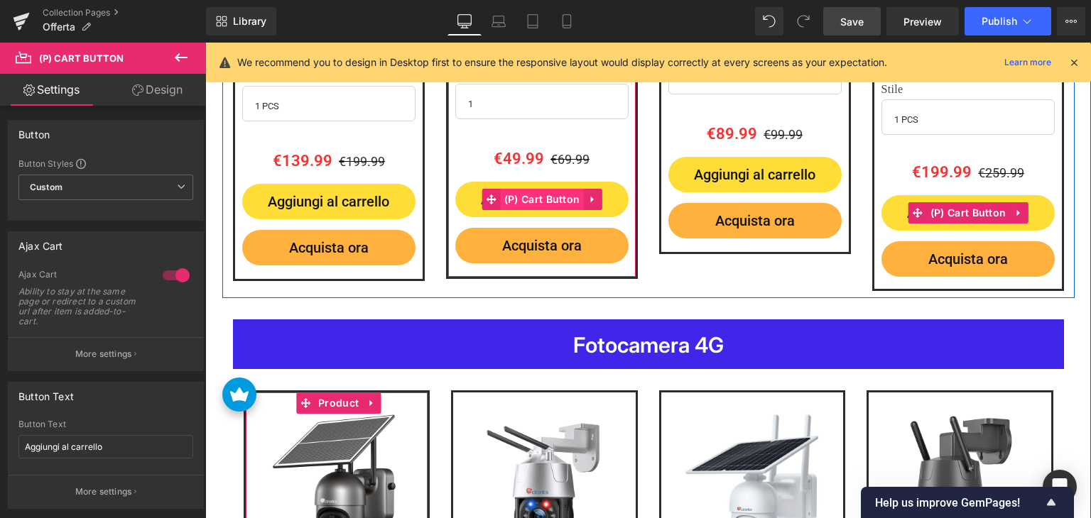
click at [540, 197] on span "(P) Cart Button" at bounding box center [542, 199] width 83 height 21
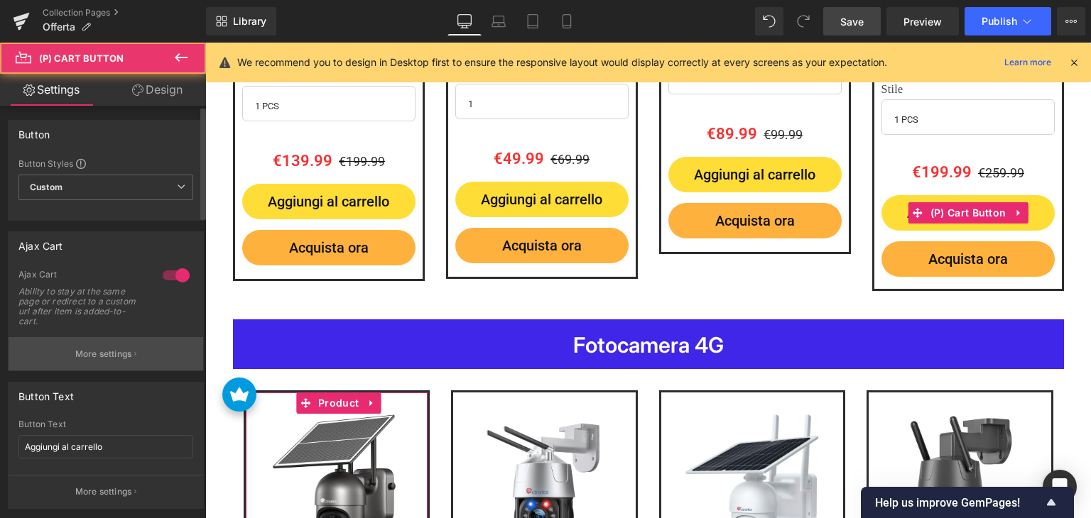
click at [115, 353] on p "More settings" at bounding box center [103, 354] width 57 height 13
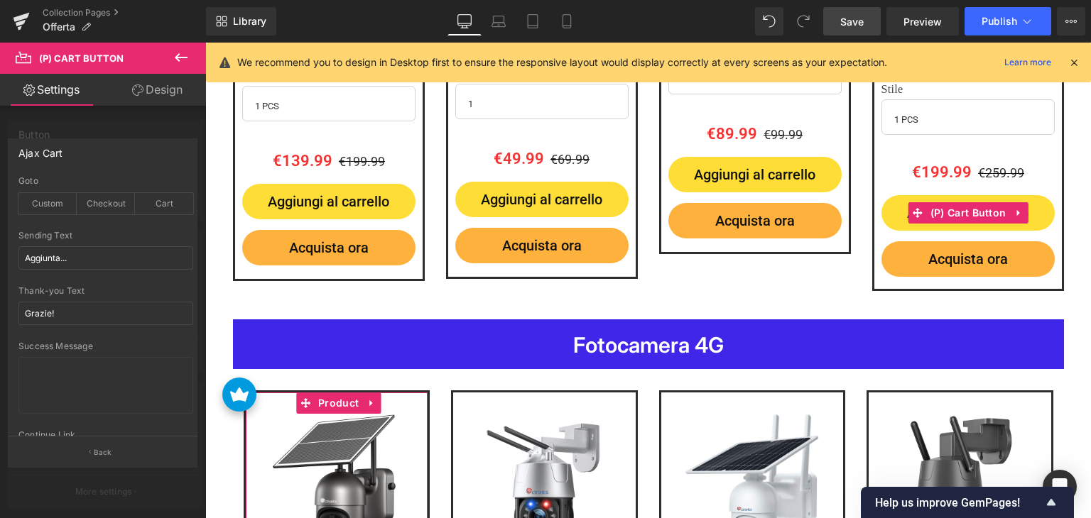
click at [161, 218] on div "Goto Custom Checkout Cart" at bounding box center [105, 203] width 175 height 55
click at [165, 202] on div "Cart" at bounding box center [164, 203] width 58 height 21
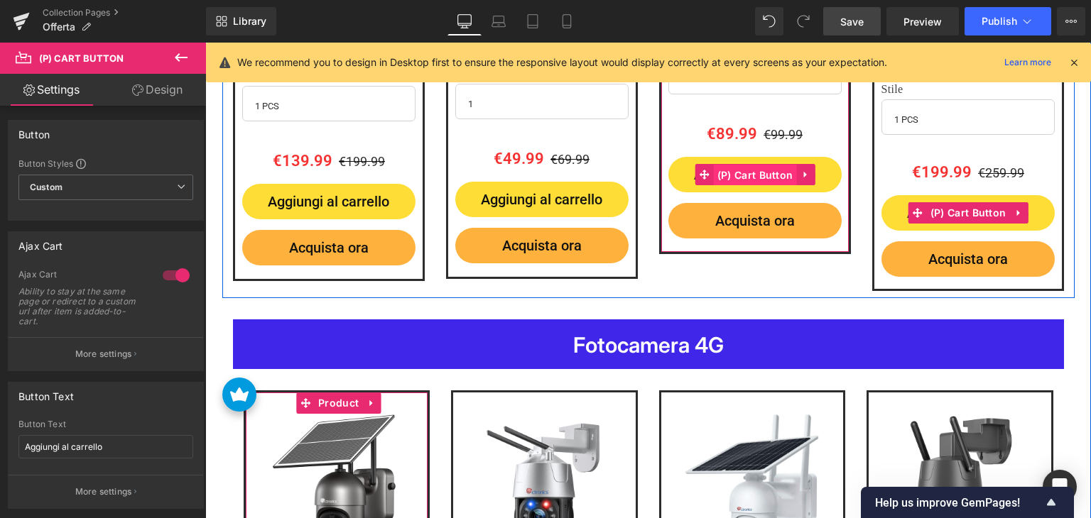
click at [750, 173] on span "(P) Cart Button" at bounding box center [755, 175] width 83 height 21
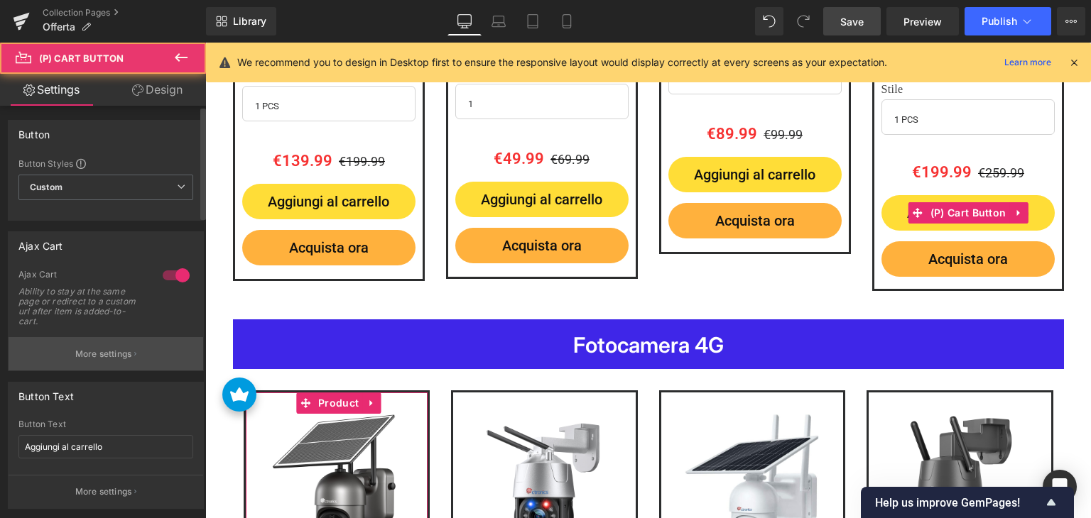
click at [133, 348] on button "More settings" at bounding box center [106, 353] width 195 height 33
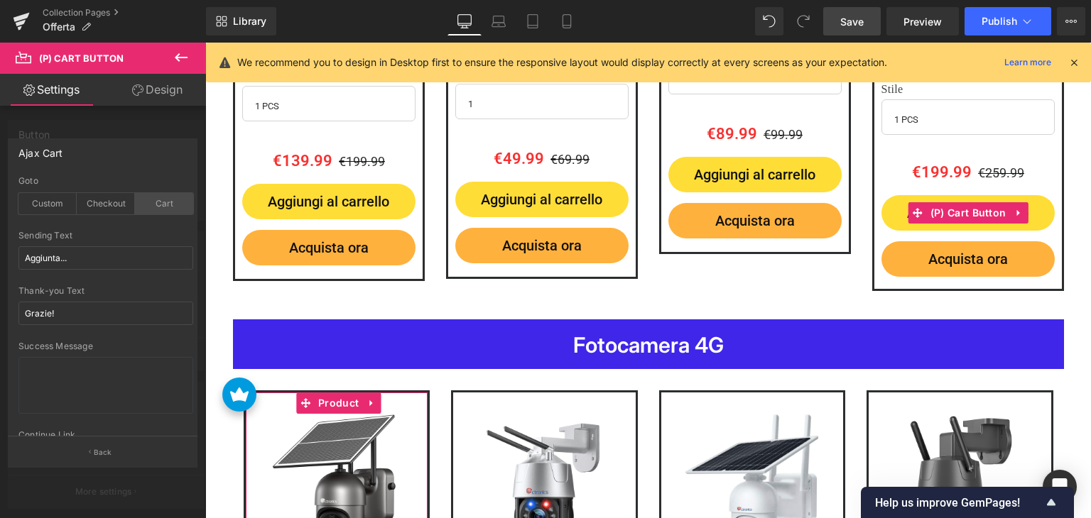
click at [167, 205] on div "Cart" at bounding box center [164, 203] width 58 height 21
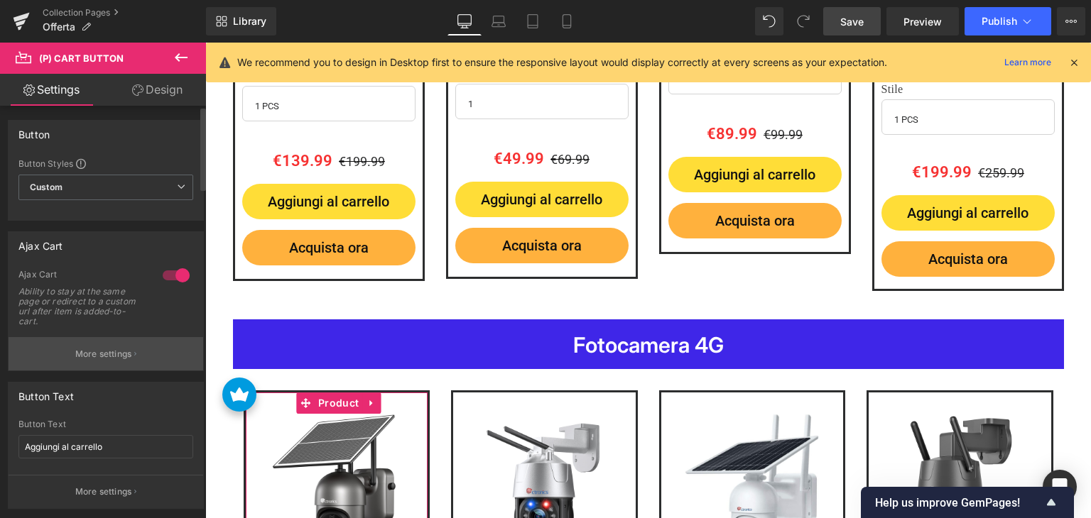
click at [136, 351] on button "More settings" at bounding box center [106, 353] width 195 height 33
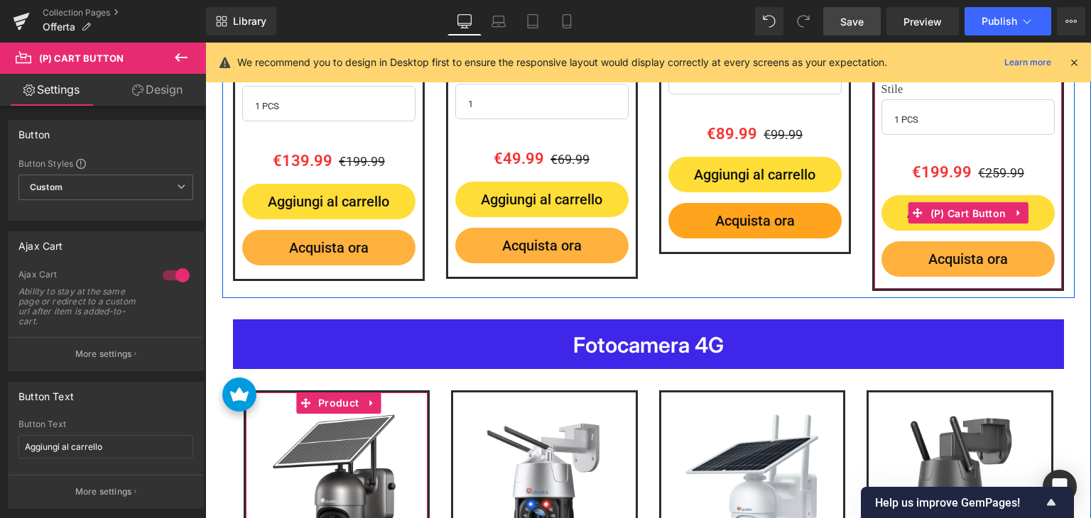
drag, startPoint x: 955, startPoint y: 208, endPoint x: 734, endPoint y: 212, distance: 220.8
click at [956, 208] on span "(P) Cart Button" at bounding box center [968, 213] width 83 height 21
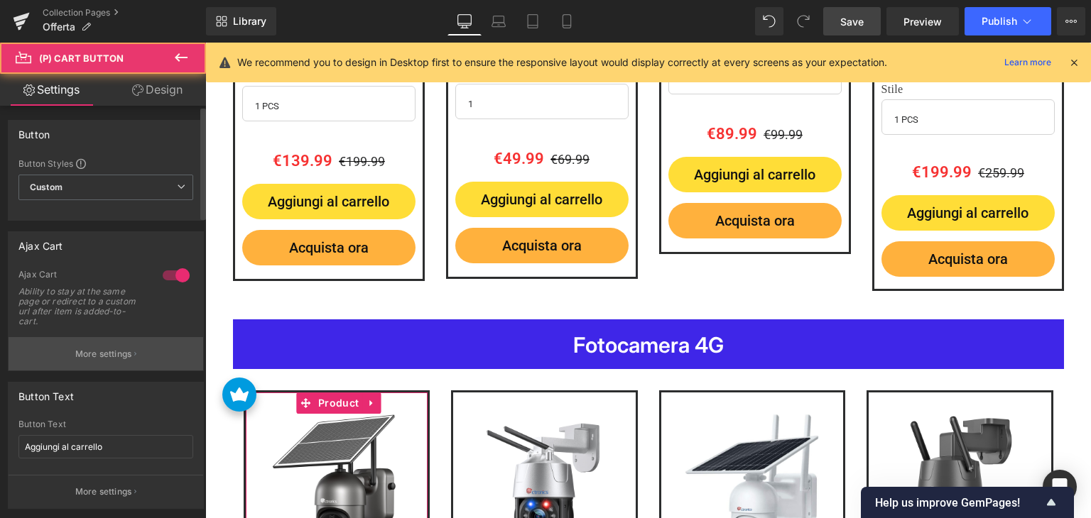
click at [139, 346] on button "More settings" at bounding box center [106, 353] width 195 height 33
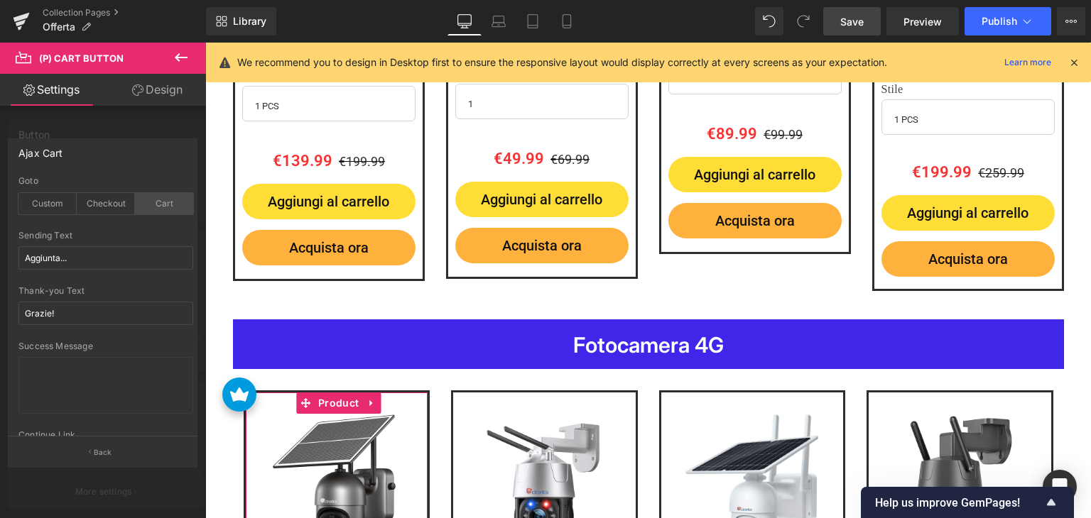
click at [173, 199] on div "Cart" at bounding box center [164, 203] width 58 height 21
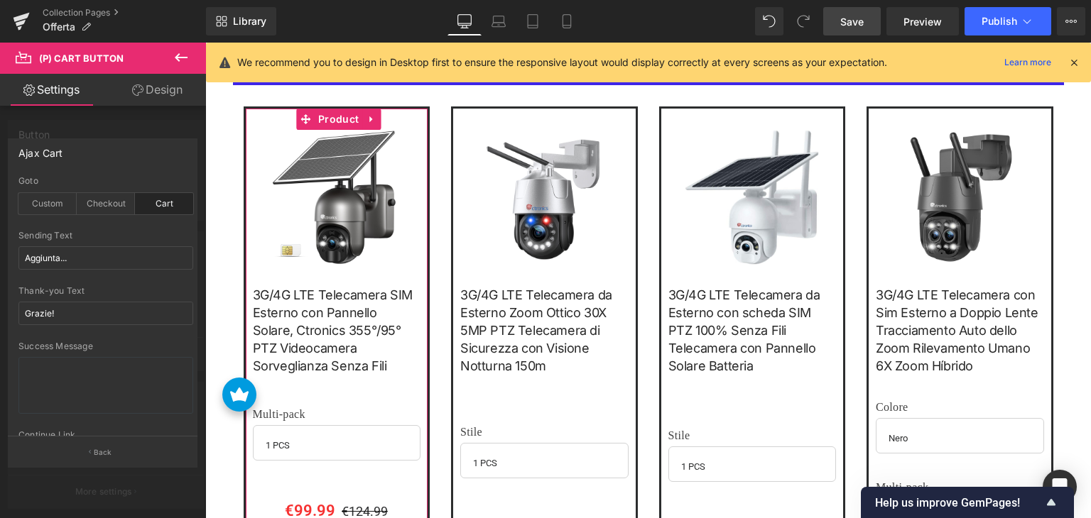
scroll to position [1994, 0]
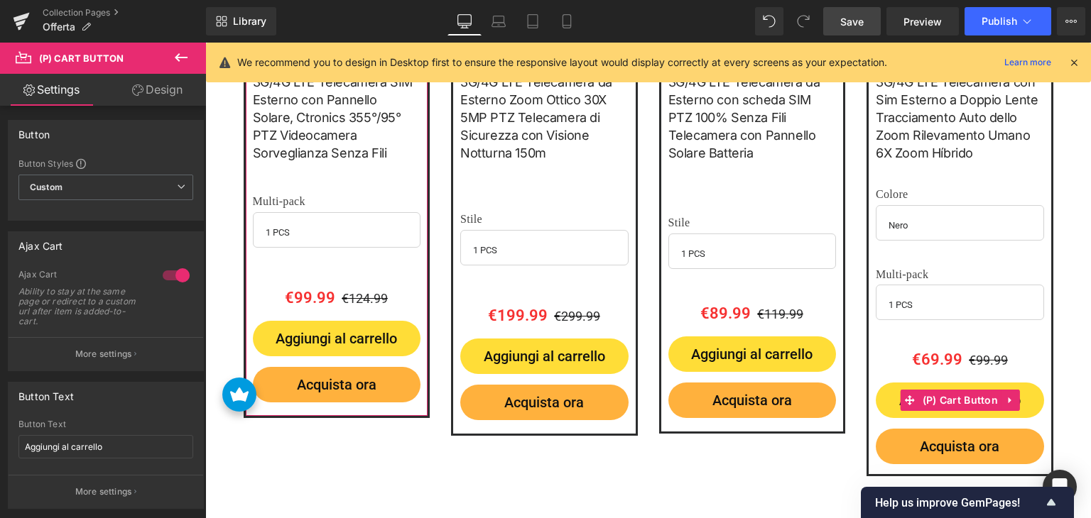
click at [324, 325] on body "Questo sito web utilizza i cookie per assicurarti la migliore esperienza. Scopr…" at bounding box center [647, 227] width 885 height 4359
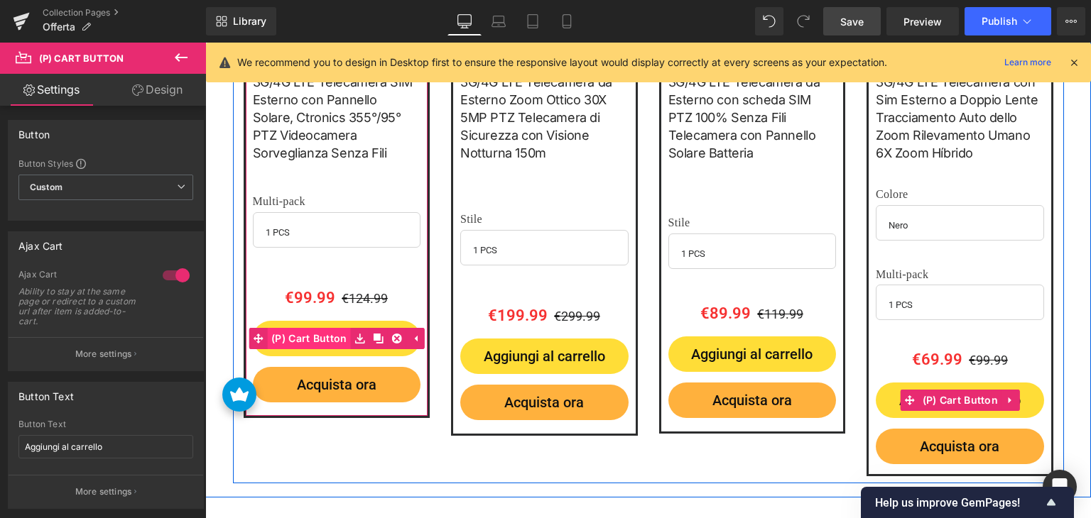
click at [318, 334] on span "(P) Cart Button" at bounding box center [309, 338] width 83 height 21
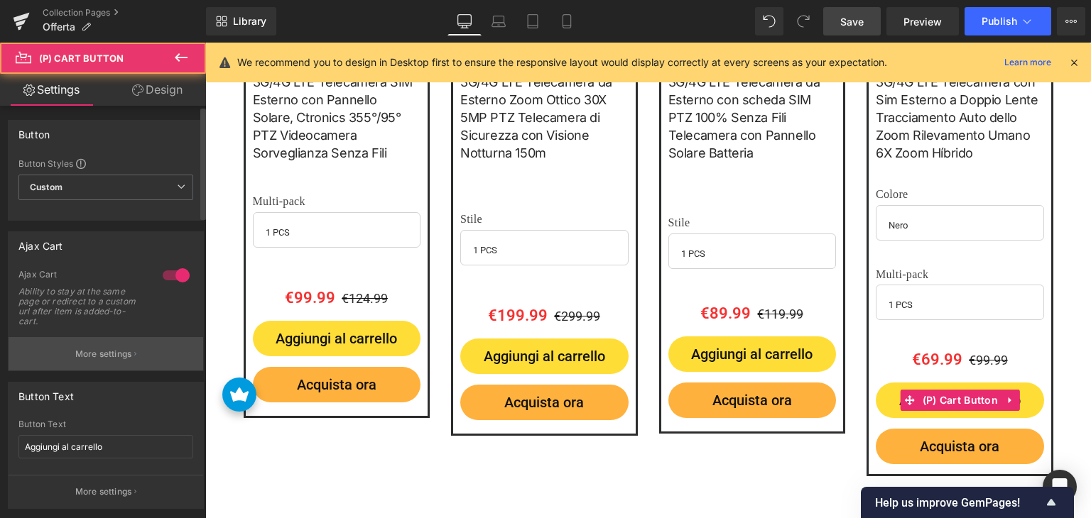
click at [119, 353] on p "More settings" at bounding box center [103, 354] width 57 height 13
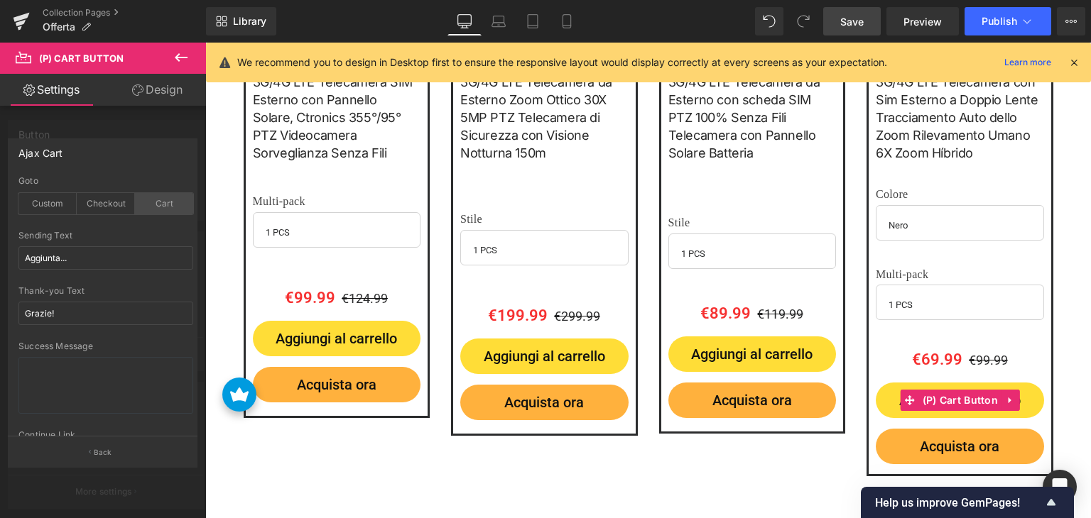
click at [170, 203] on div "Cart" at bounding box center [164, 203] width 58 height 21
click at [526, 359] on body "Questo sito web utilizza i cookie per assicurarti la migliore esperienza. Scopr…" at bounding box center [647, 227] width 885 height 4359
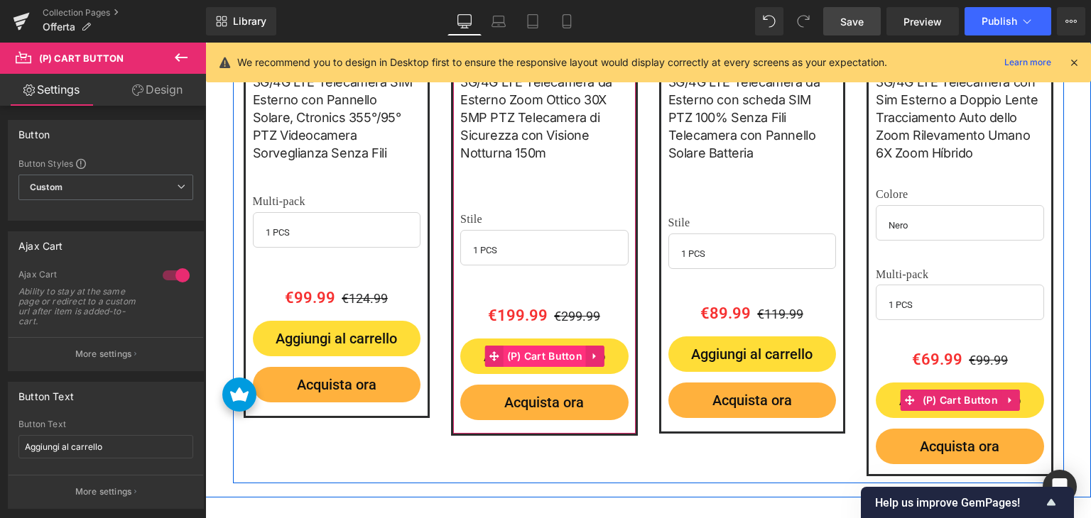
click at [531, 347] on span "(P) Cart Button" at bounding box center [544, 356] width 83 height 21
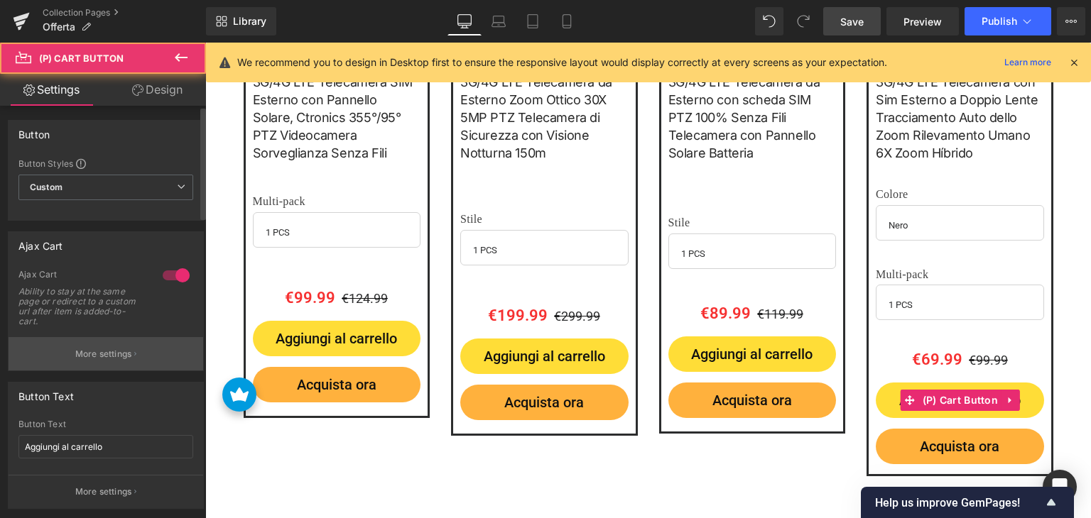
click at [119, 357] on p "More settings" at bounding box center [103, 354] width 57 height 13
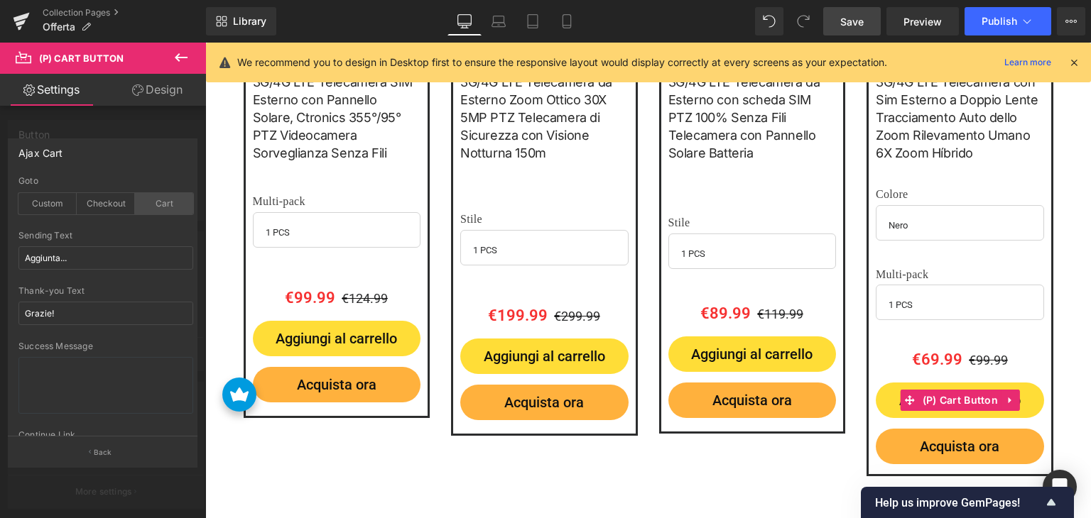
click at [162, 200] on div "Cart" at bounding box center [164, 203] width 58 height 21
click at [168, 202] on div "Cart" at bounding box center [164, 203] width 58 height 21
click at [717, 334] on body "Questo sito web utilizza i cookie per assicurarti la migliore esperienza. Scopr…" at bounding box center [647, 227] width 885 height 4359
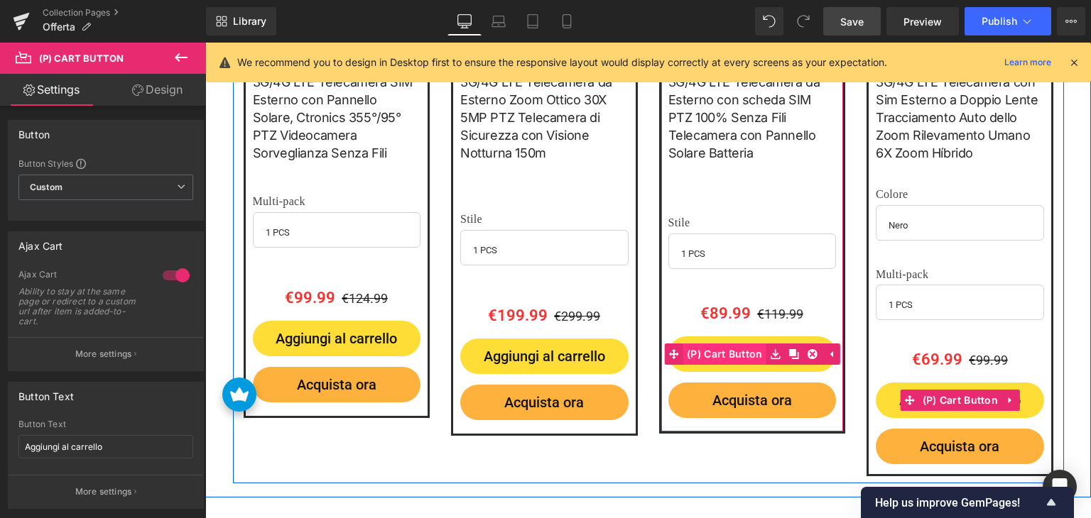
click at [726, 344] on span "(P) Cart Button" at bounding box center [724, 354] width 83 height 21
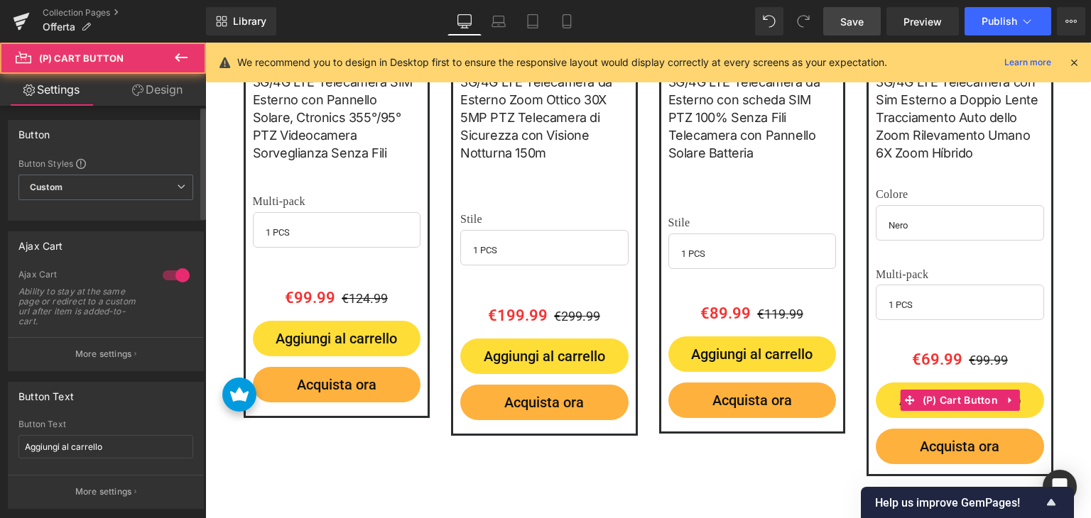
click at [132, 364] on button "More settings" at bounding box center [106, 353] width 195 height 33
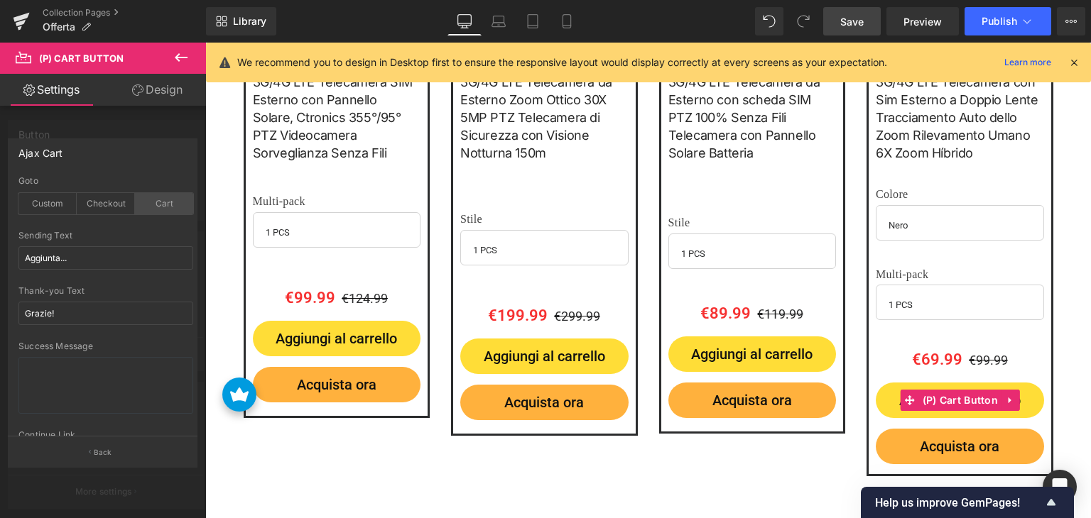
click at [175, 199] on div "Cart" at bounding box center [164, 203] width 58 height 21
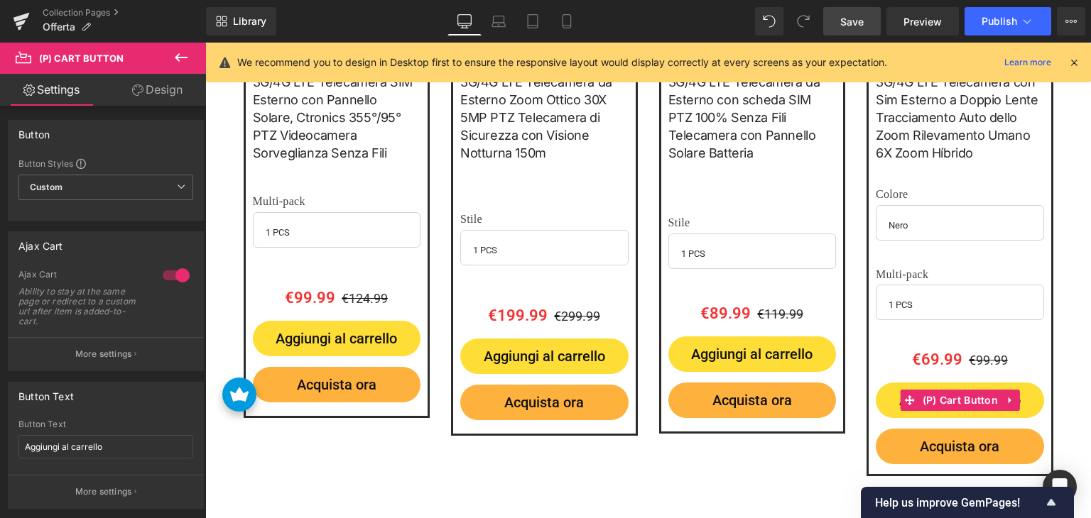
click at [954, 395] on body "Questo sito web utilizza i cookie per assicurarti la migliore esperienza. Scopr…" at bounding box center [647, 227] width 885 height 4359
drag, startPoint x: 135, startPoint y: 351, endPoint x: 143, endPoint y: 332, distance: 20.7
click at [135, 350] on button "More settings" at bounding box center [106, 353] width 195 height 33
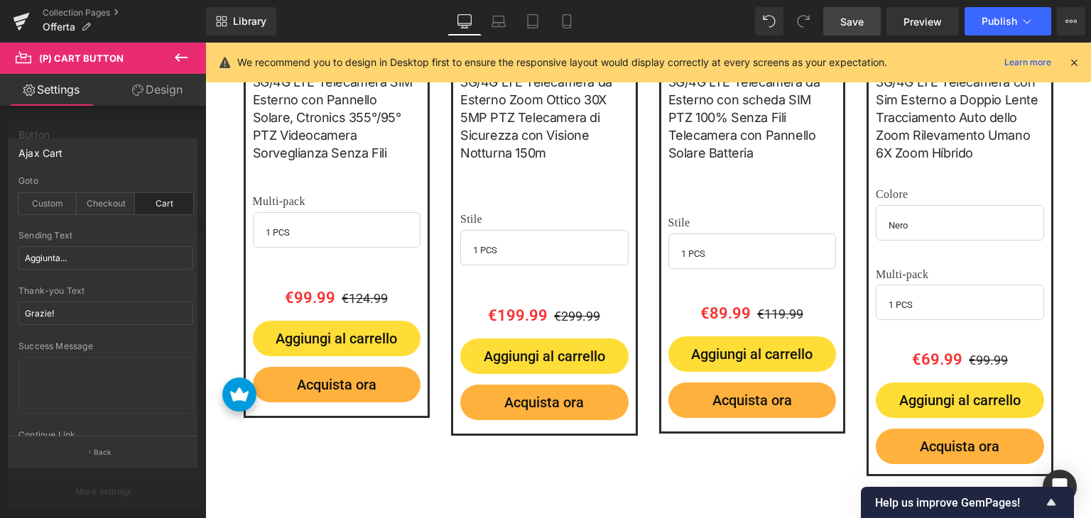
click at [942, 397] on body "Questo sito web utilizza i cookie per assicurarti la migliore esperienza. Scopr…" at bounding box center [647, 227] width 885 height 4359
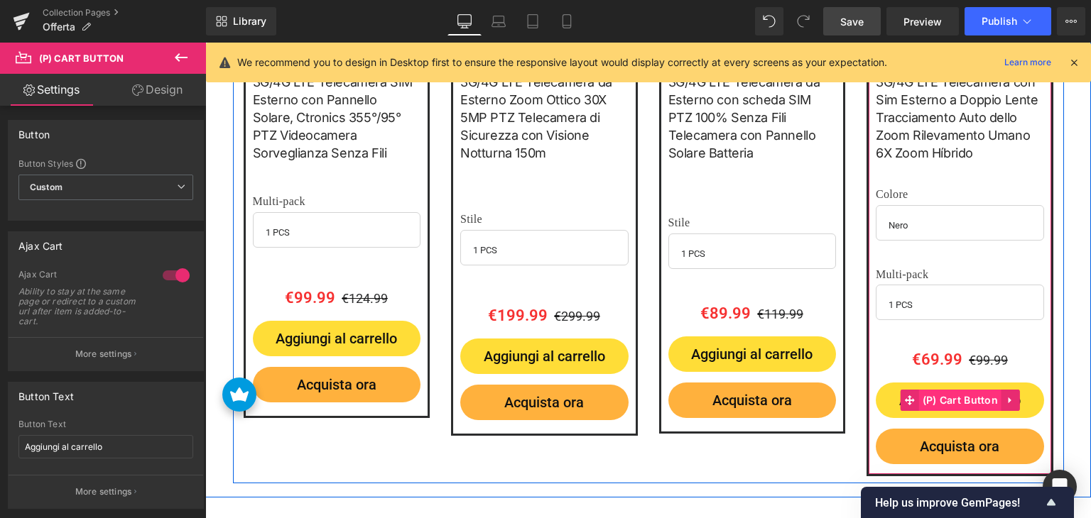
click at [944, 395] on span "(P) Cart Button" at bounding box center [960, 400] width 83 height 21
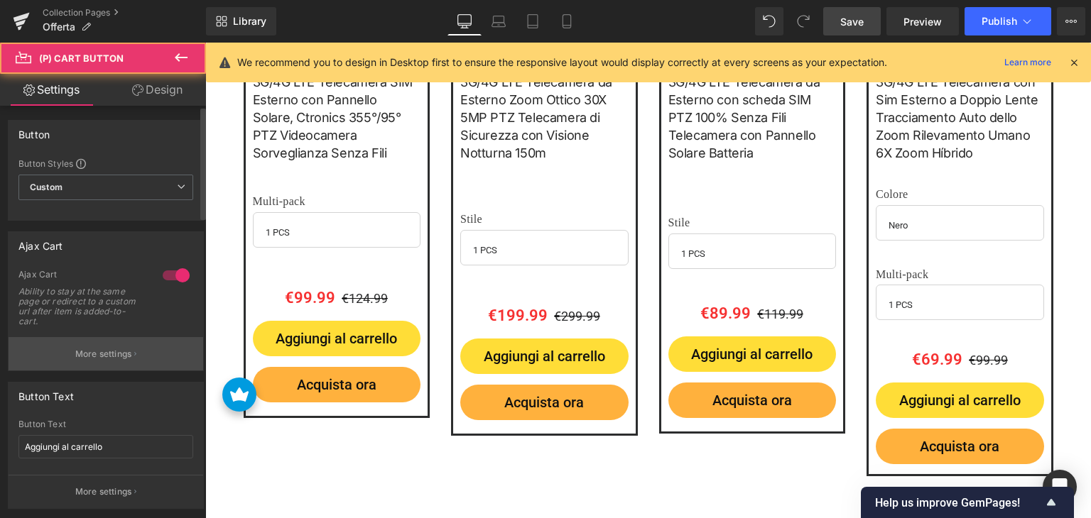
click at [148, 354] on button "More settings" at bounding box center [106, 353] width 195 height 33
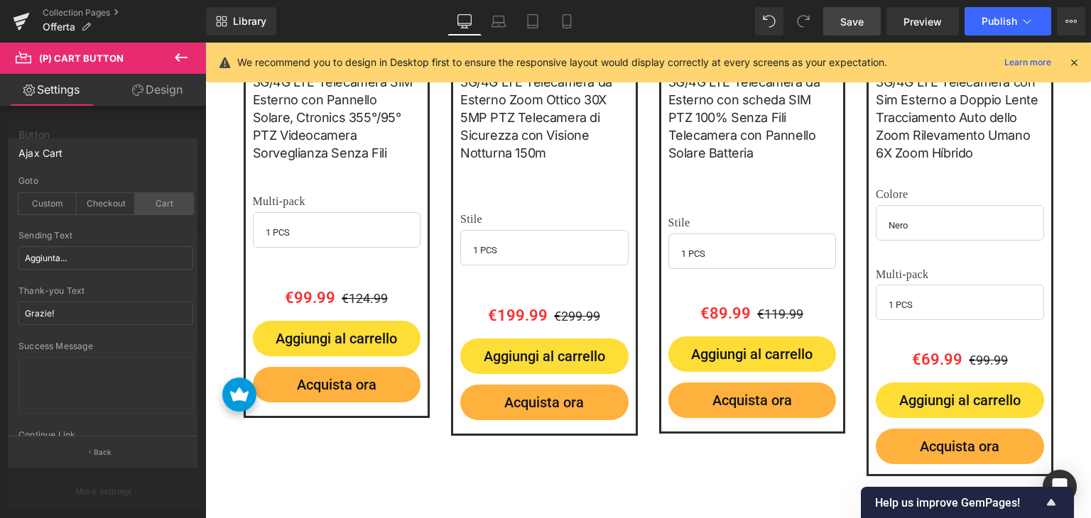
click at [170, 201] on div "Cart" at bounding box center [164, 203] width 58 height 21
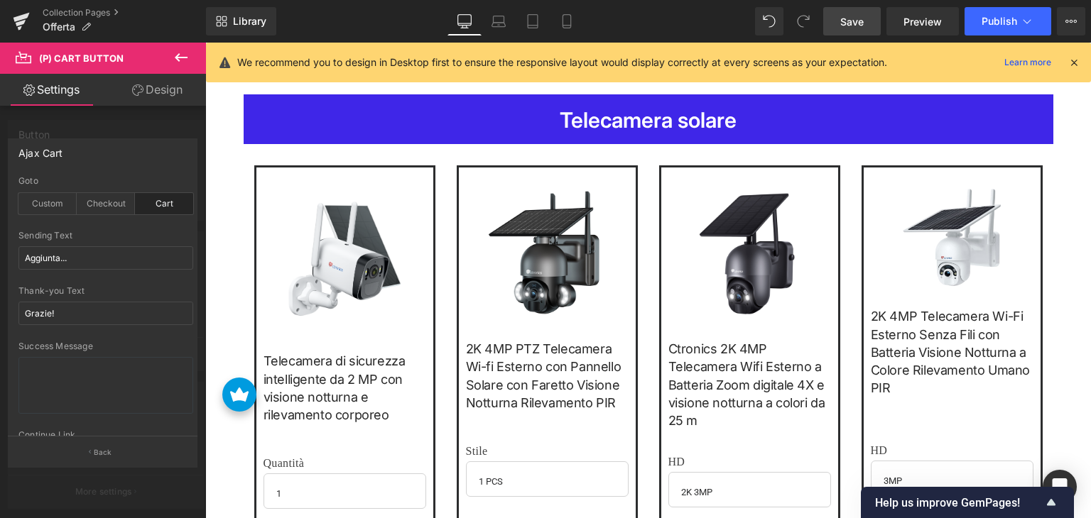
scroll to position [2633, 0]
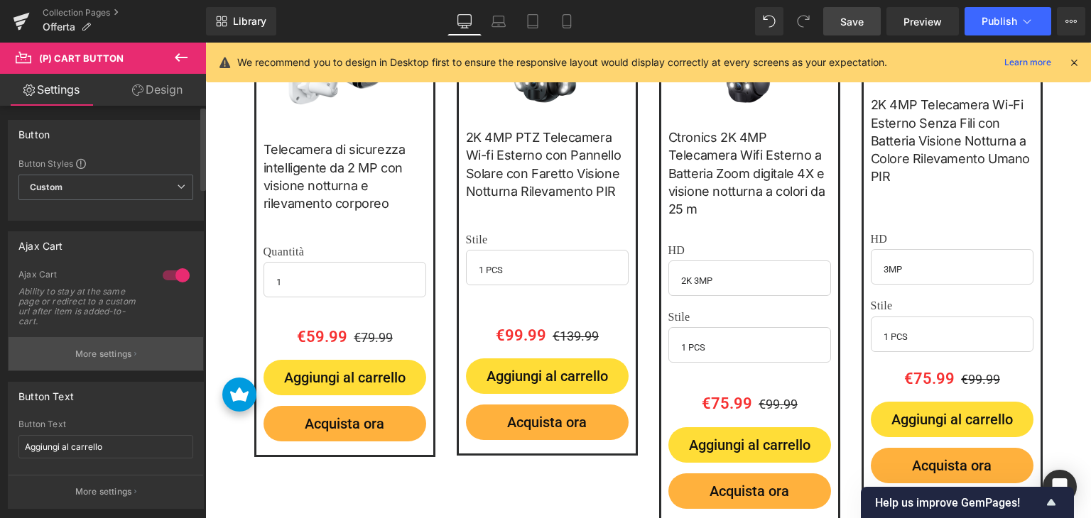
click at [131, 347] on button "More settings" at bounding box center [106, 353] width 195 height 33
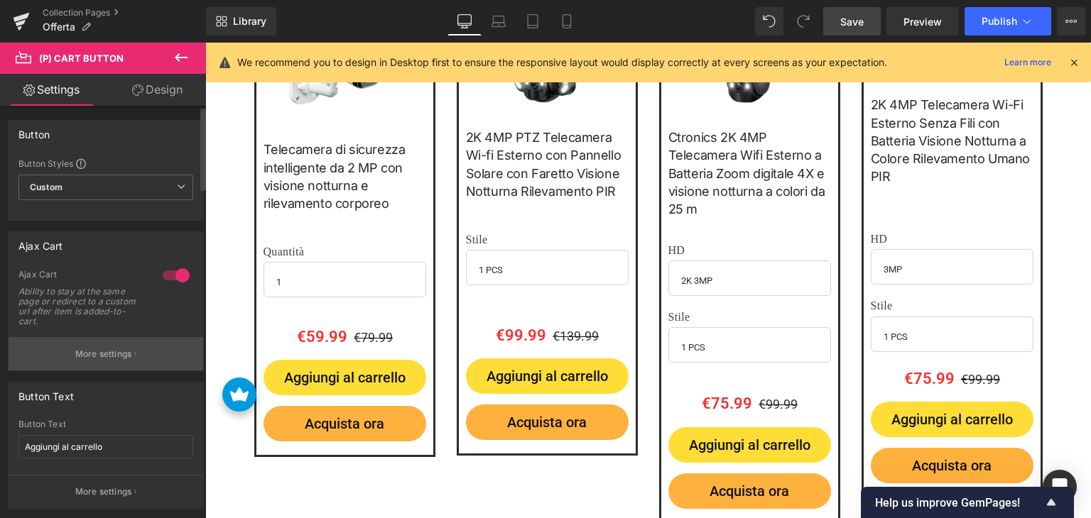
click at [143, 359] on button "More settings" at bounding box center [106, 353] width 195 height 33
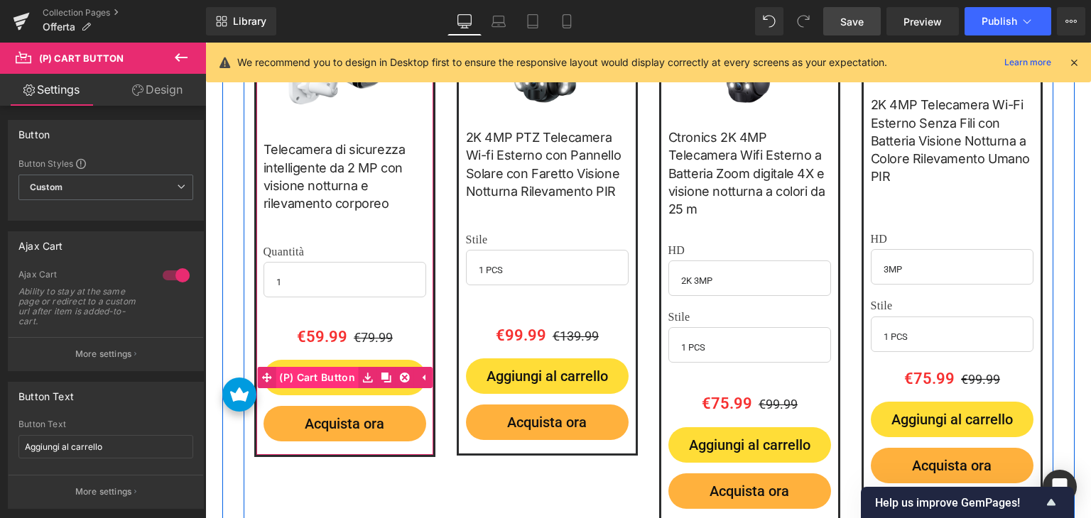
click at [332, 371] on span "(P) Cart Button" at bounding box center [316, 377] width 83 height 21
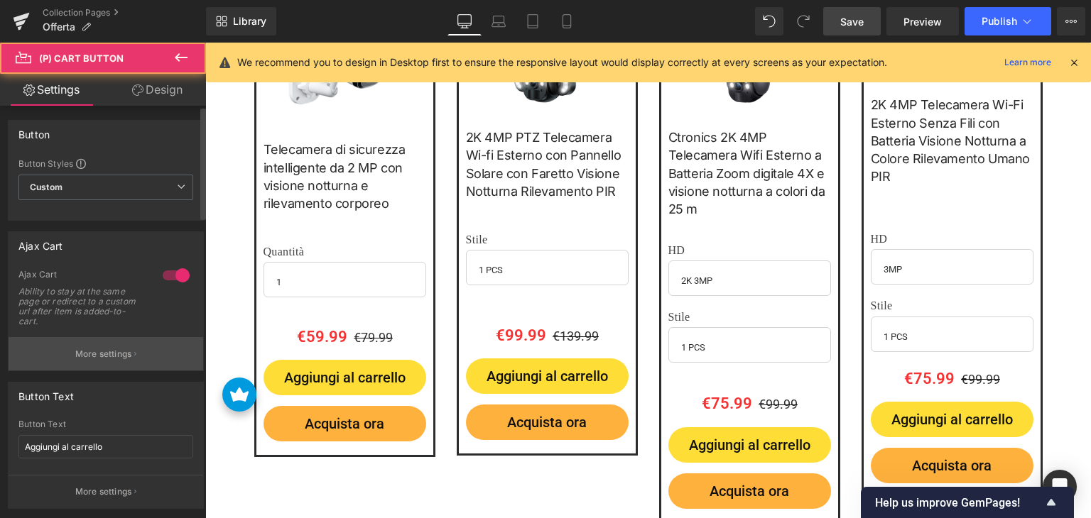
click at [145, 361] on button "More settings" at bounding box center [106, 353] width 195 height 33
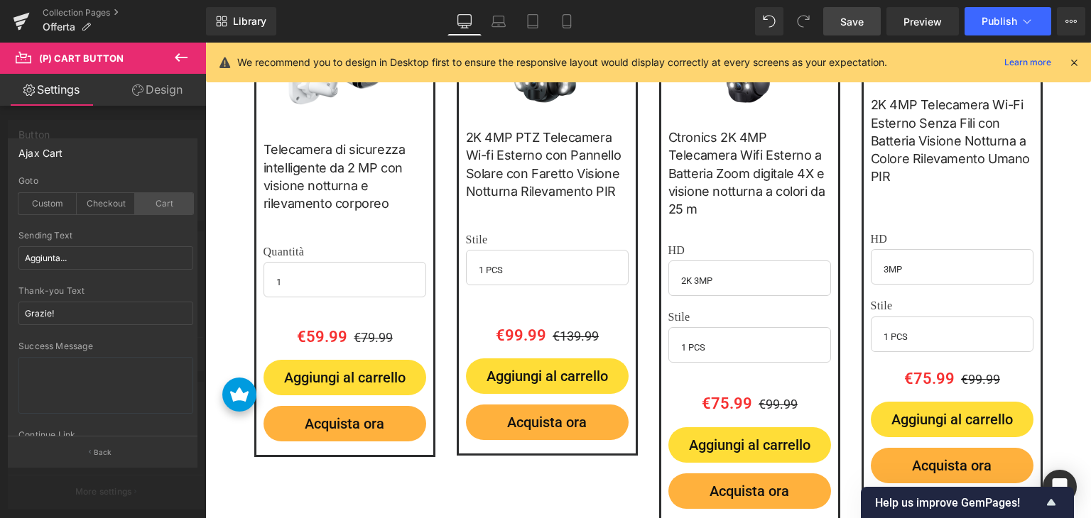
click at [170, 200] on div "Cart" at bounding box center [164, 203] width 58 height 21
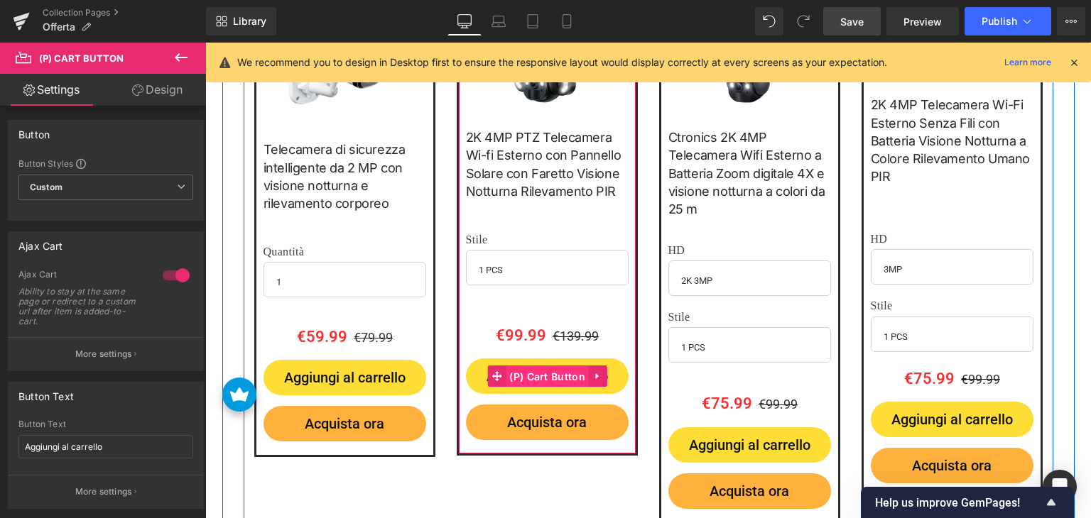
click at [530, 368] on span "(P) Cart Button" at bounding box center [546, 376] width 83 height 21
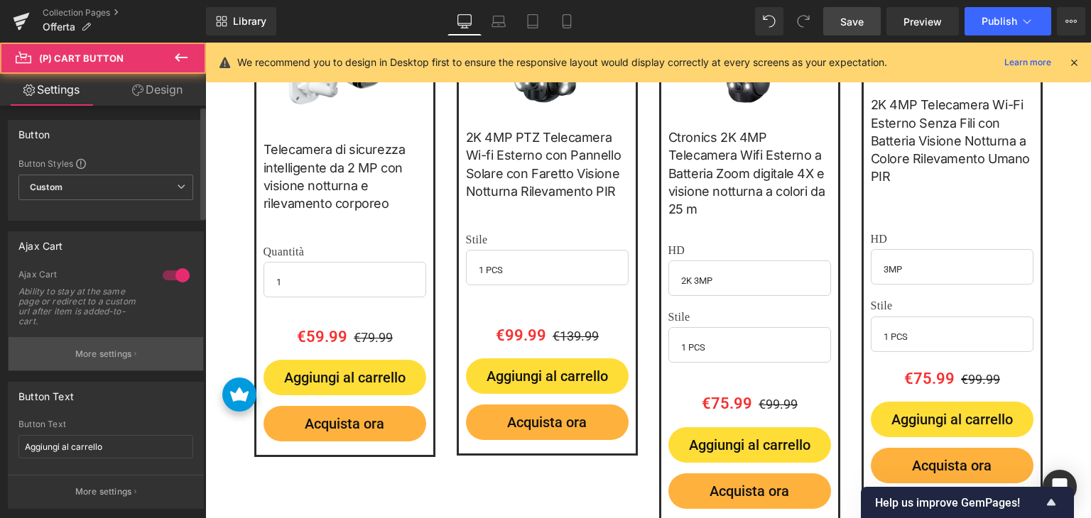
click at [131, 340] on button "More settings" at bounding box center [106, 353] width 195 height 33
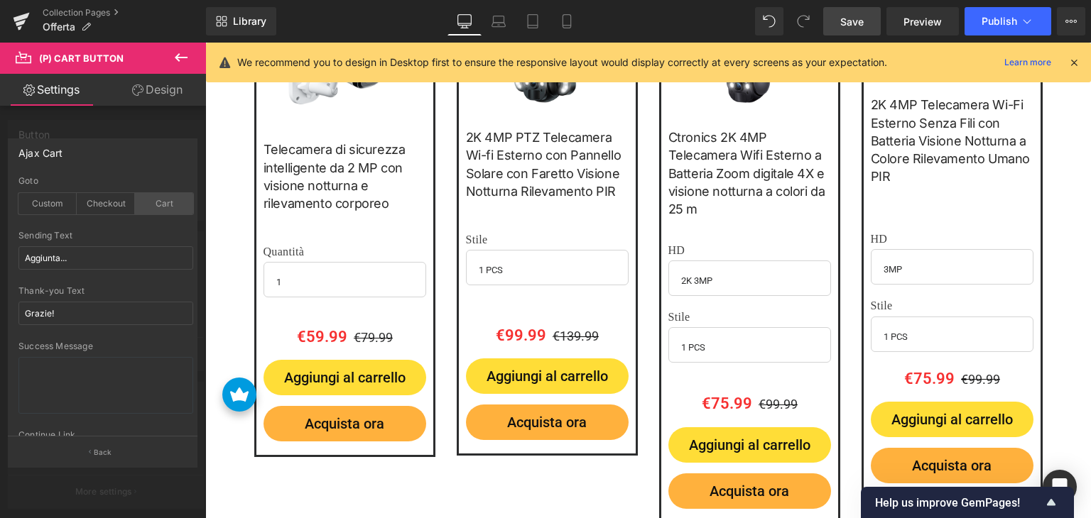
click at [163, 202] on div "Cart" at bounding box center [164, 203] width 58 height 21
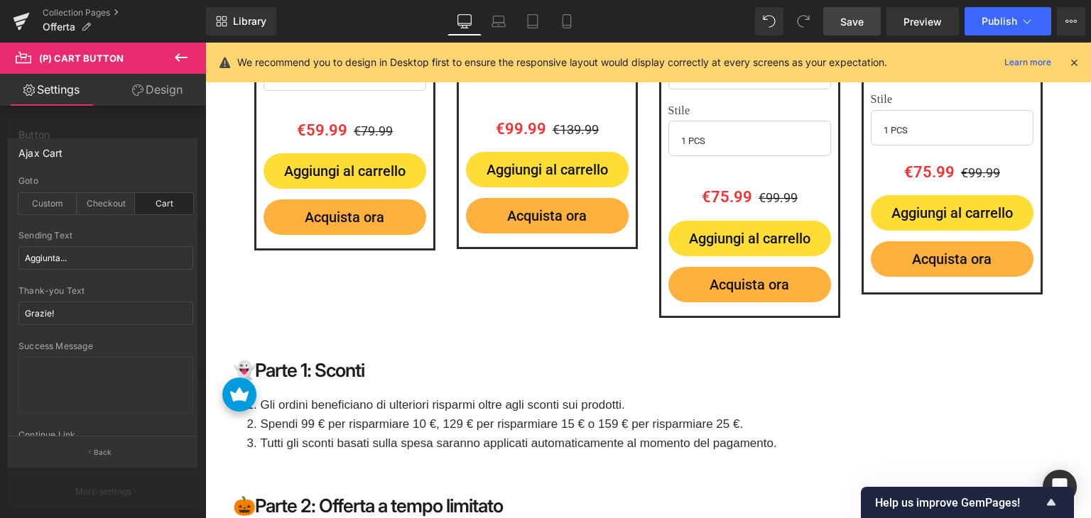
scroll to position [2846, 0]
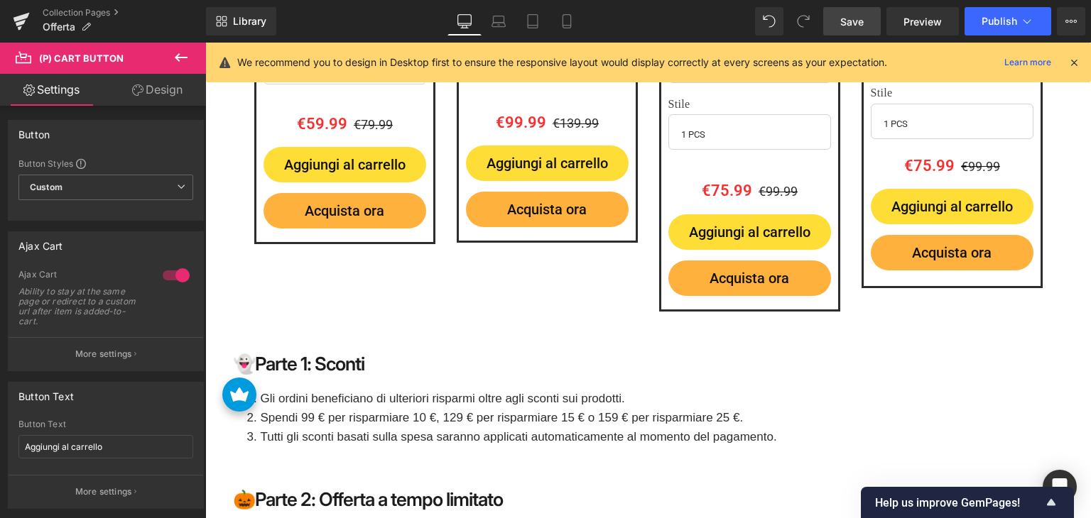
click at [134, 344] on button "More settings" at bounding box center [106, 353] width 195 height 33
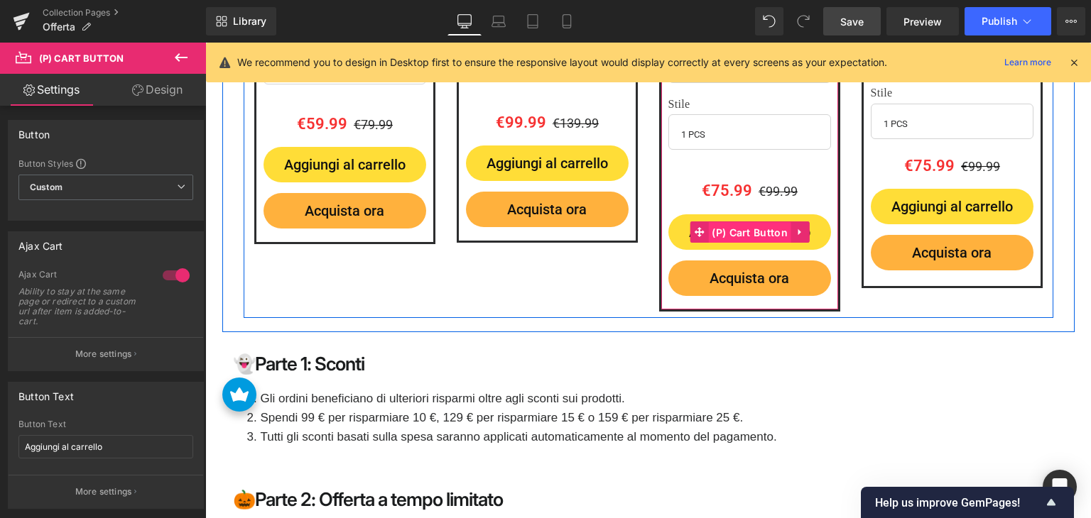
click at [743, 222] on span "(P) Cart Button" at bounding box center [749, 232] width 83 height 21
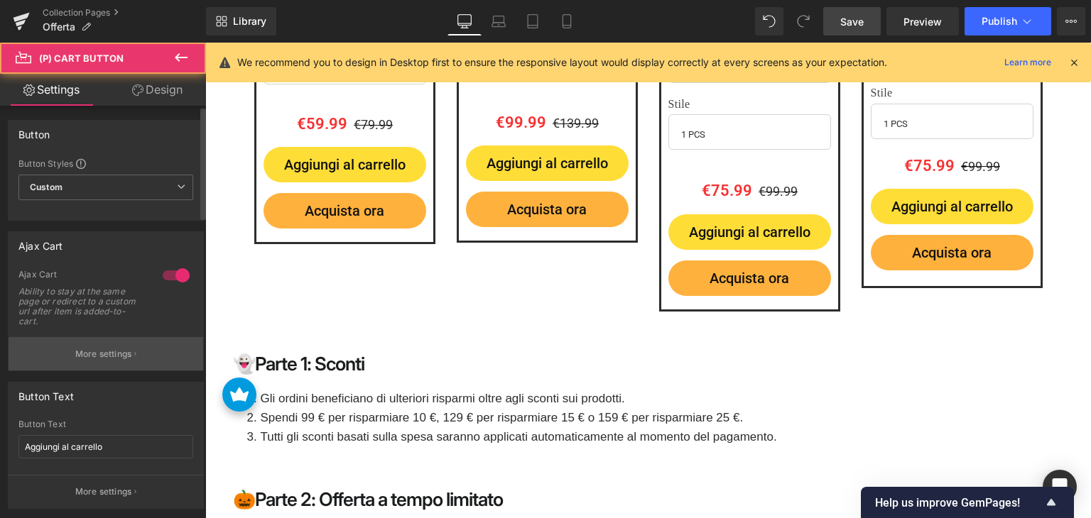
click at [77, 360] on button "More settings" at bounding box center [106, 353] width 195 height 33
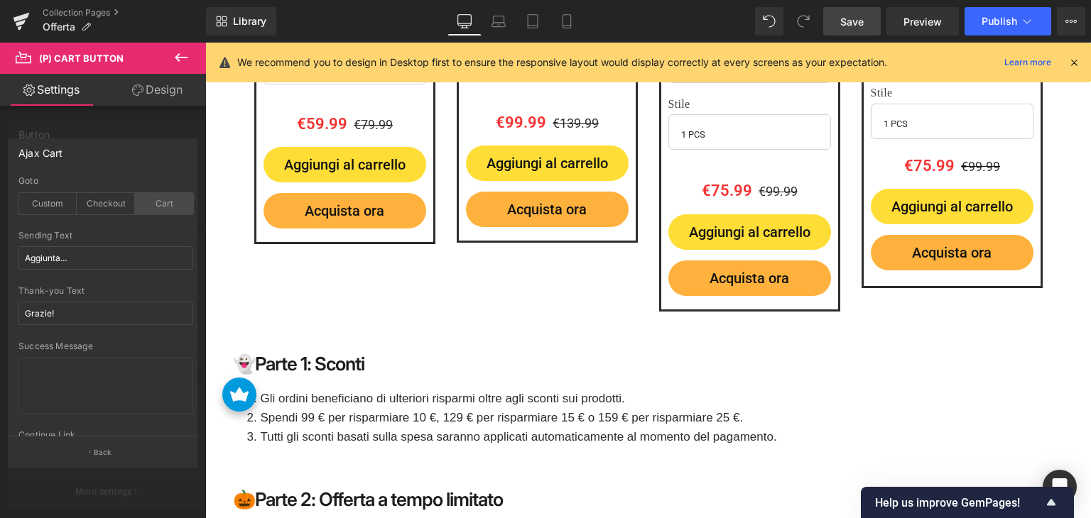
click at [173, 206] on div "Cart" at bounding box center [164, 203] width 58 height 21
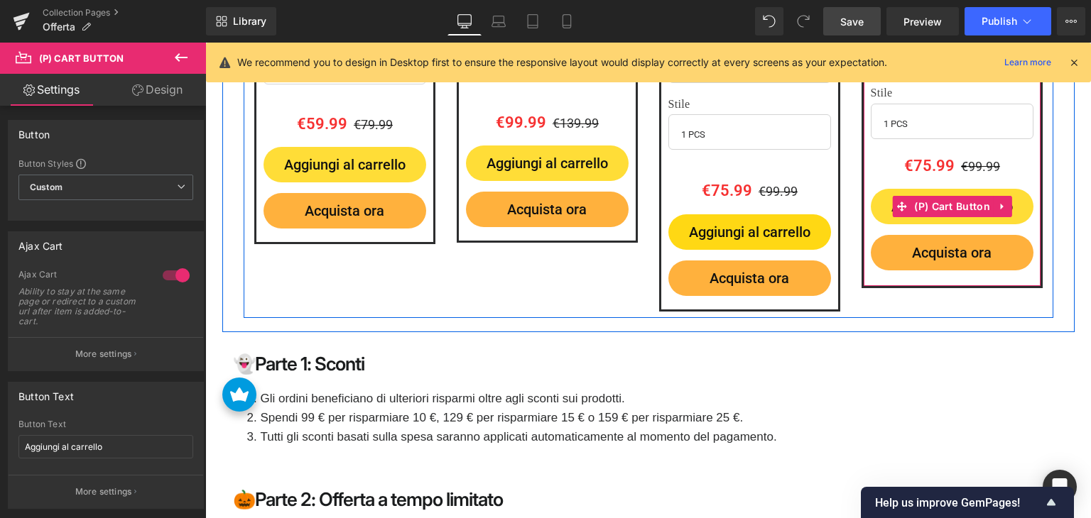
click at [931, 196] on span "(P) Cart Button" at bounding box center [951, 206] width 83 height 21
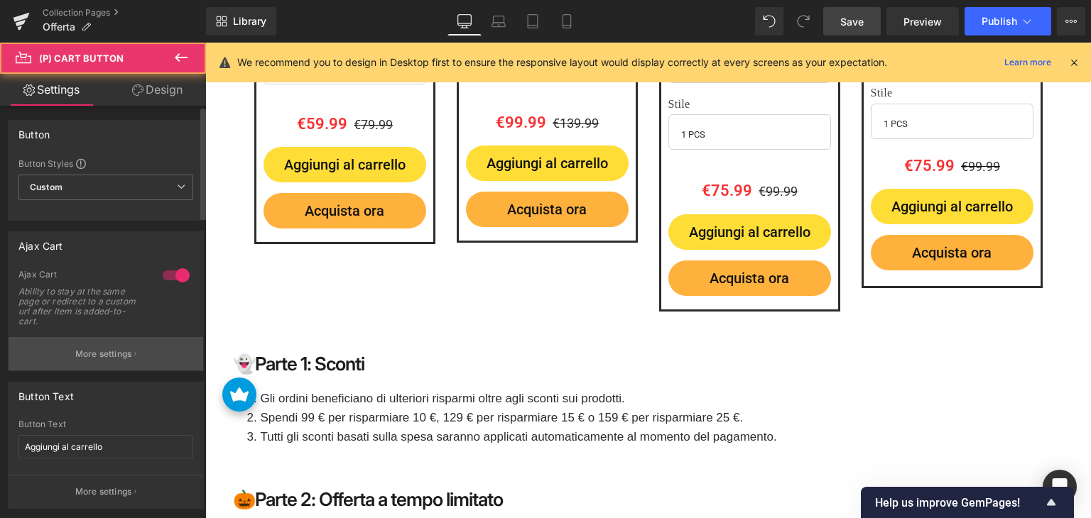
click at [134, 353] on icon "button" at bounding box center [135, 354] width 2 height 7
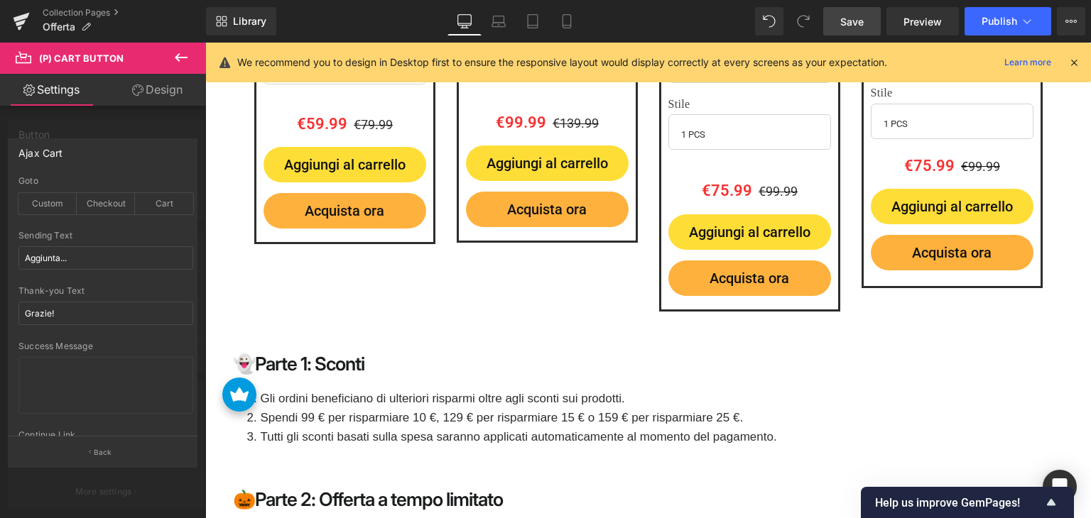
click at [164, 187] on div "Goto Custom Checkout Cart" at bounding box center [105, 203] width 175 height 55
click at [164, 198] on div "Cart" at bounding box center [164, 203] width 58 height 21
click at [1020, 20] on icon at bounding box center [1027, 21] width 14 height 14
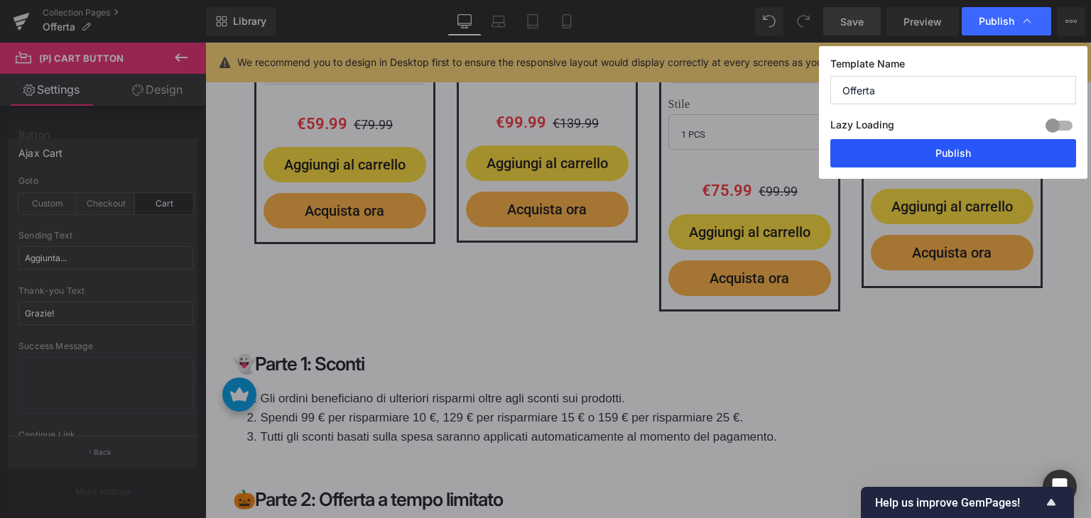
click at [944, 160] on button "Publish" at bounding box center [953, 153] width 246 height 28
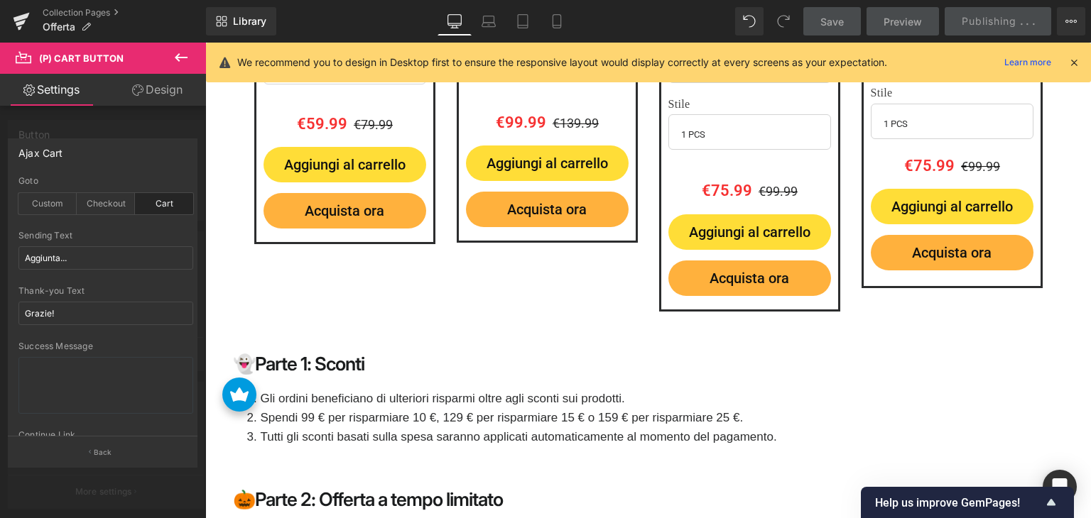
scroll to position [2704, 0]
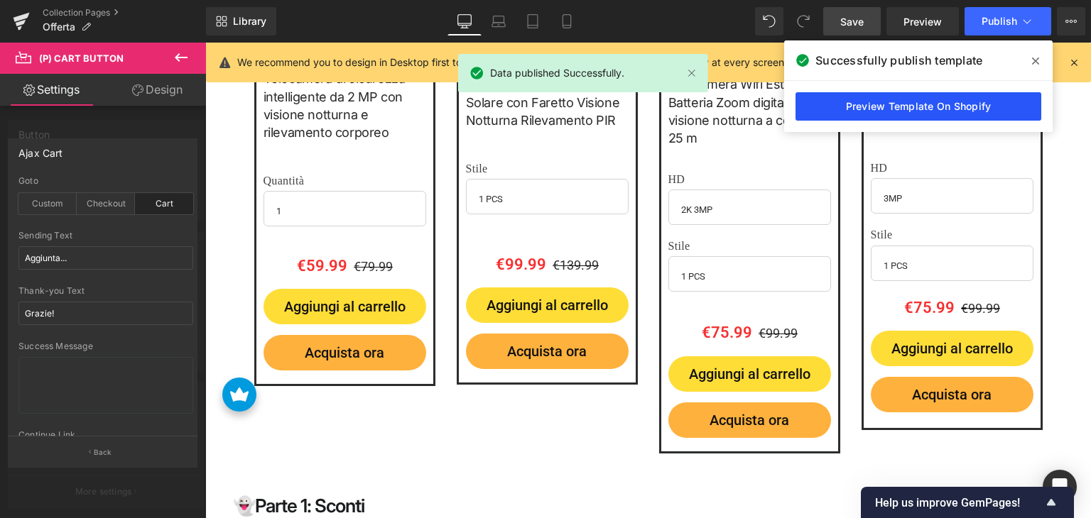
click at [960, 102] on link "Preview Template On Shopify" at bounding box center [918, 106] width 246 height 28
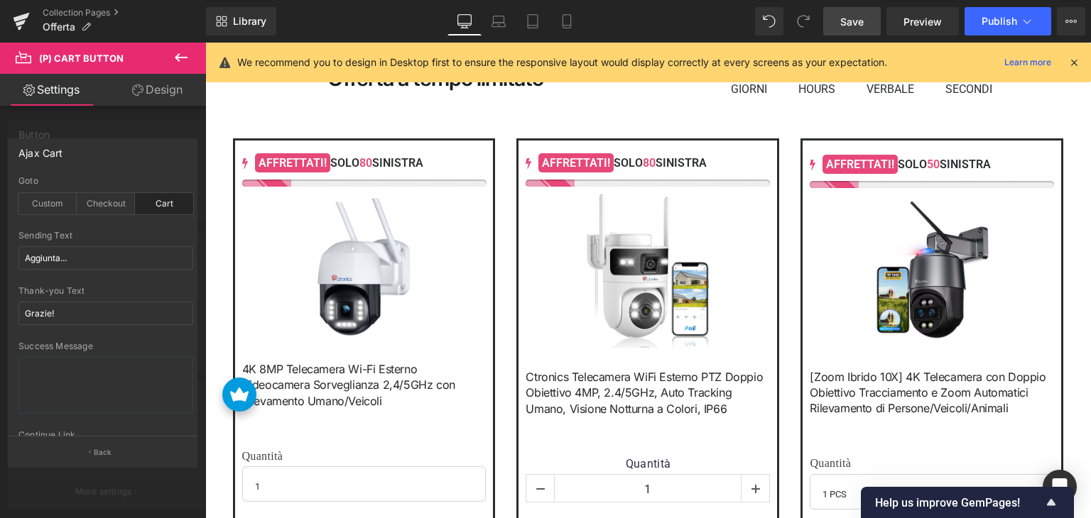
scroll to position [574, 0]
